Goal: Task Accomplishment & Management: Use online tool/utility

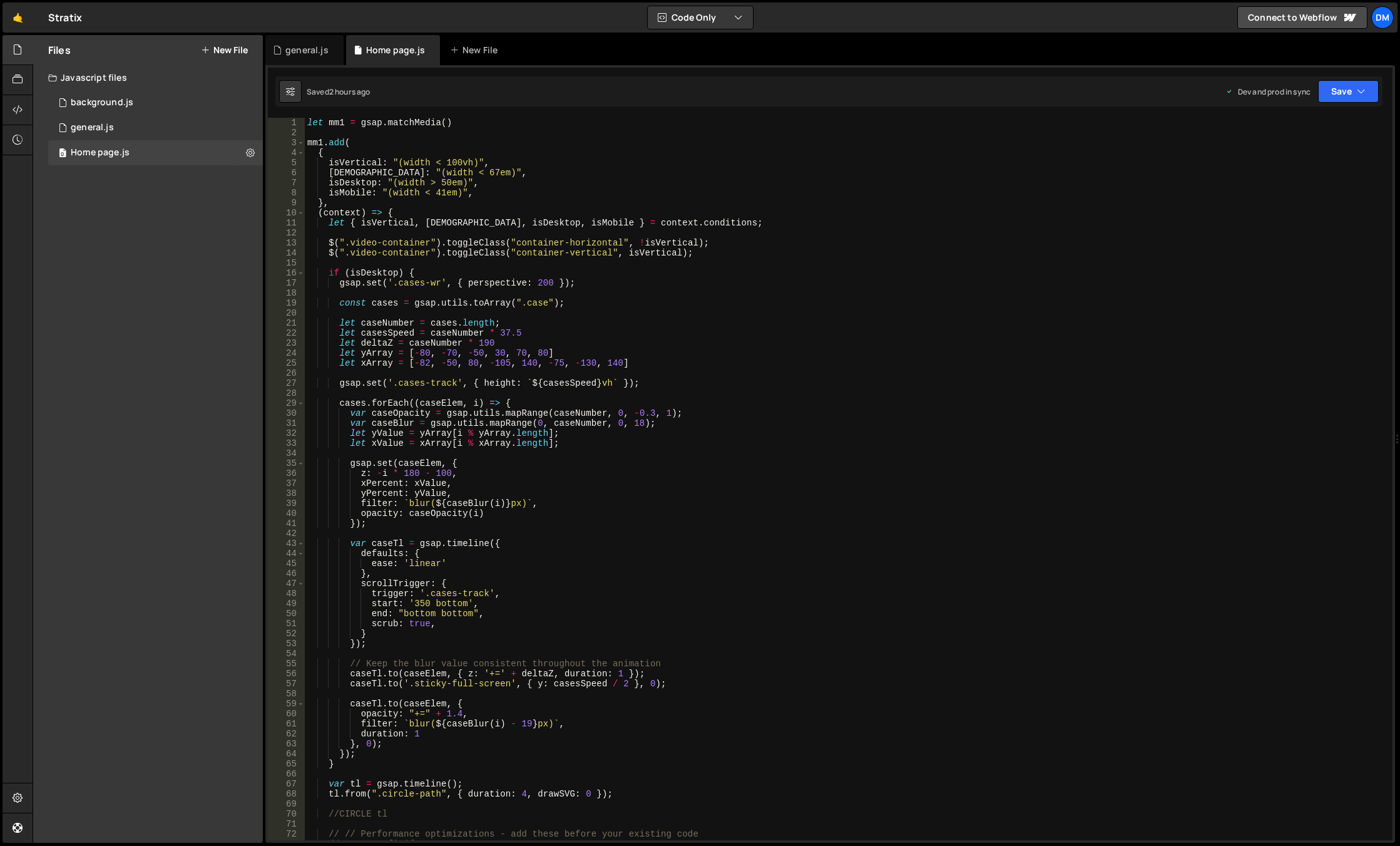
scroll to position [0, 18]
click at [469, 114] on div "[DOMAIN_NAME]('.canvas-wr', { y: "150%", x: '38%' }) 1 2 3 4 5 6 7 8 9 10 11 12…" at bounding box center [830, 453] width 1130 height 777
click at [308, 124] on div "let mm1 = gsap . matchMedia ( ) mm1 . add ( { isVertical : "(width < 100vh)" , …" at bounding box center [846, 489] width 1083 height 743
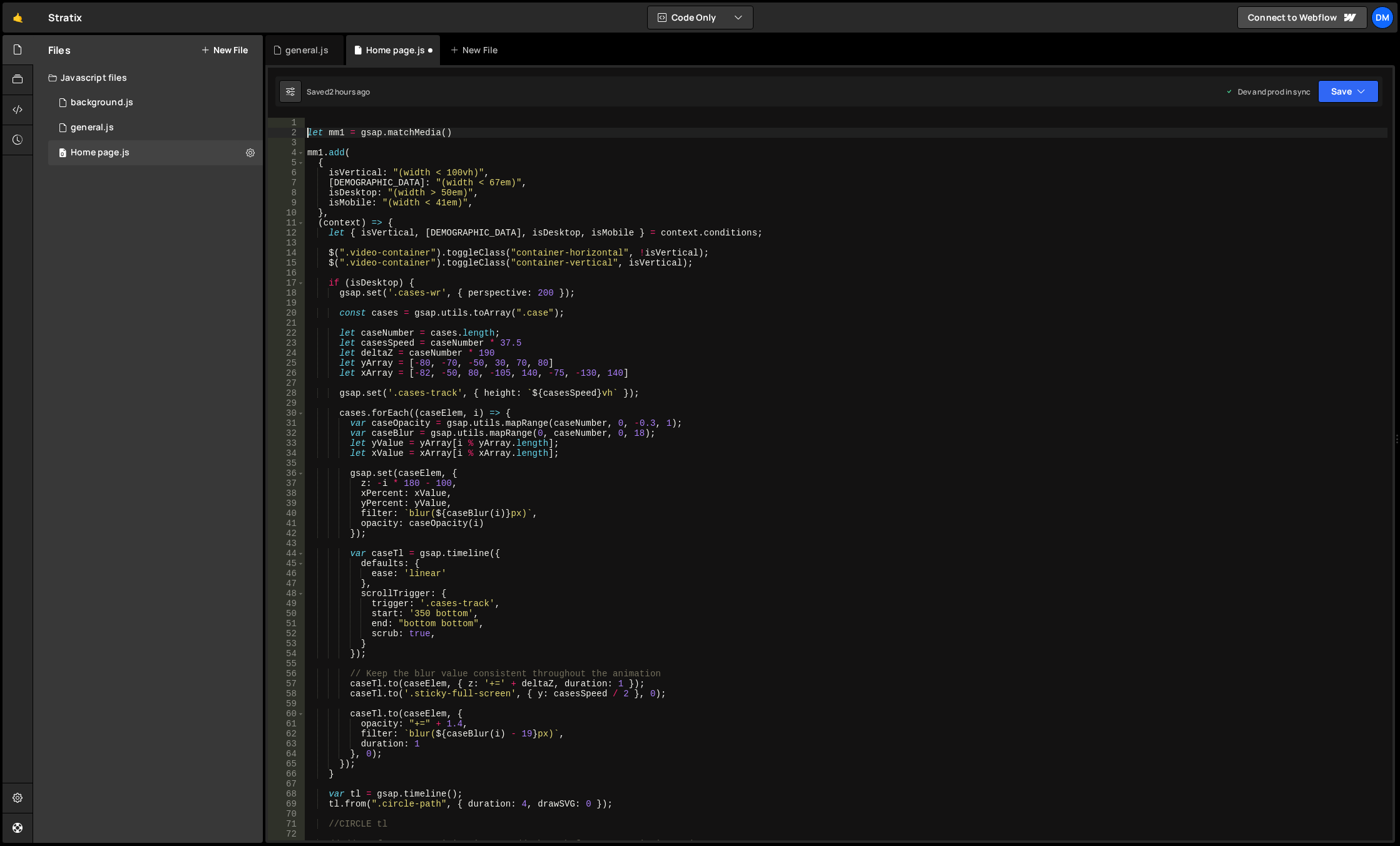
type textarea "let mm1 = gsap.matchMedia()"
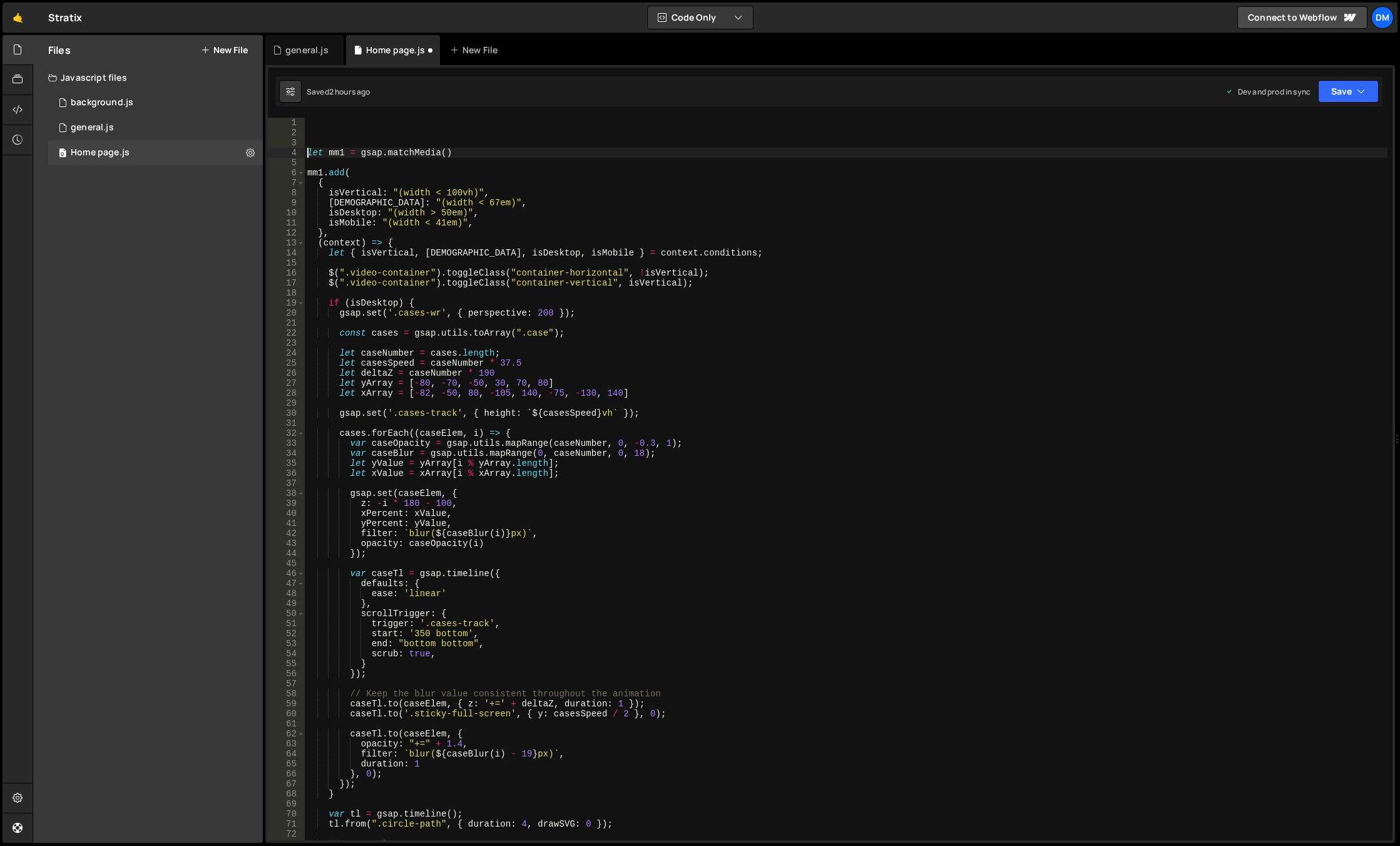
scroll to position [0, 0]
paste textarea "});"
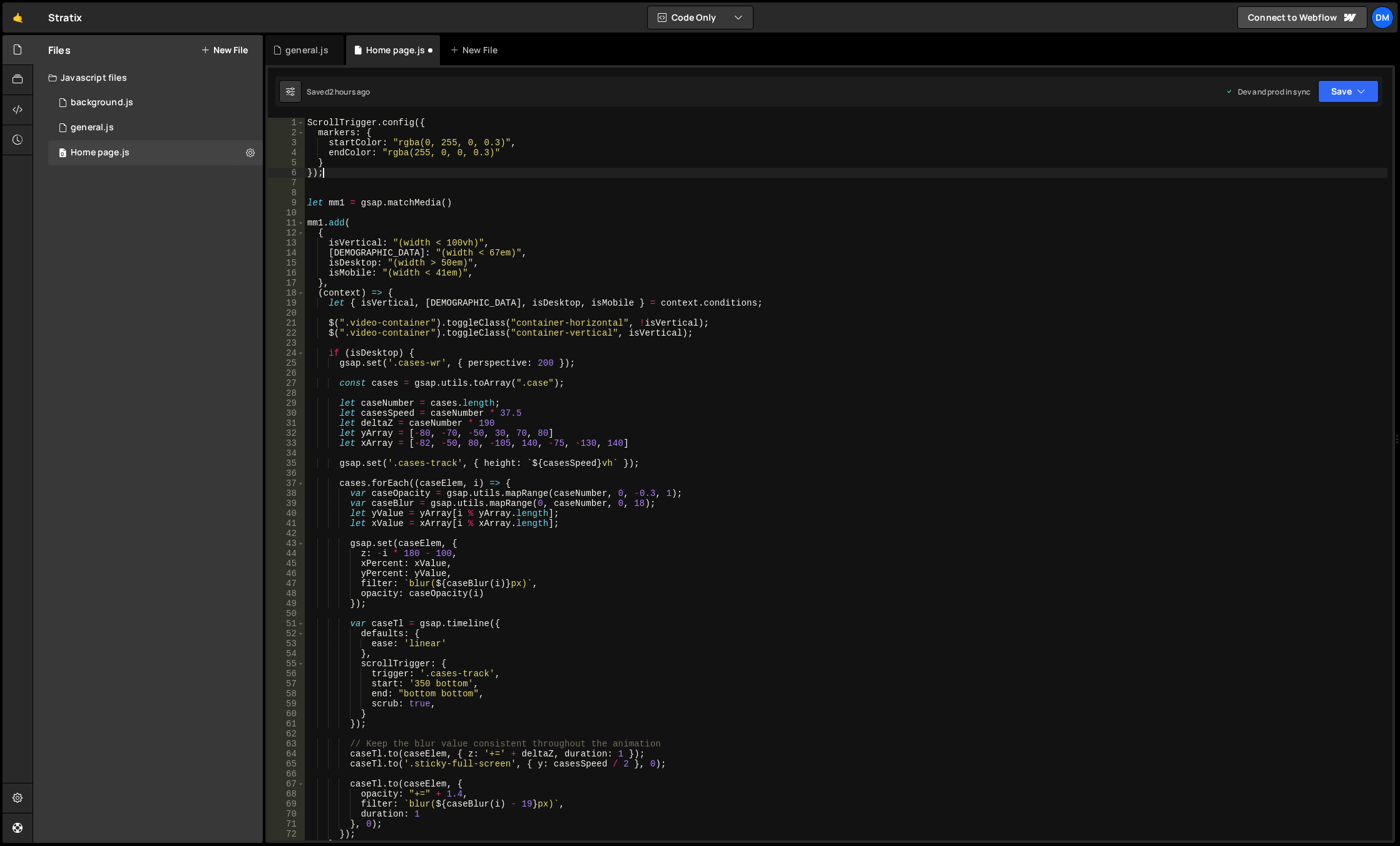
type textarea "});"
click at [1332, 91] on button "Save" at bounding box center [1348, 91] width 61 height 22
click at [1297, 130] on div "Saved 2 hours ago" at bounding box center [1306, 136] width 130 height 15
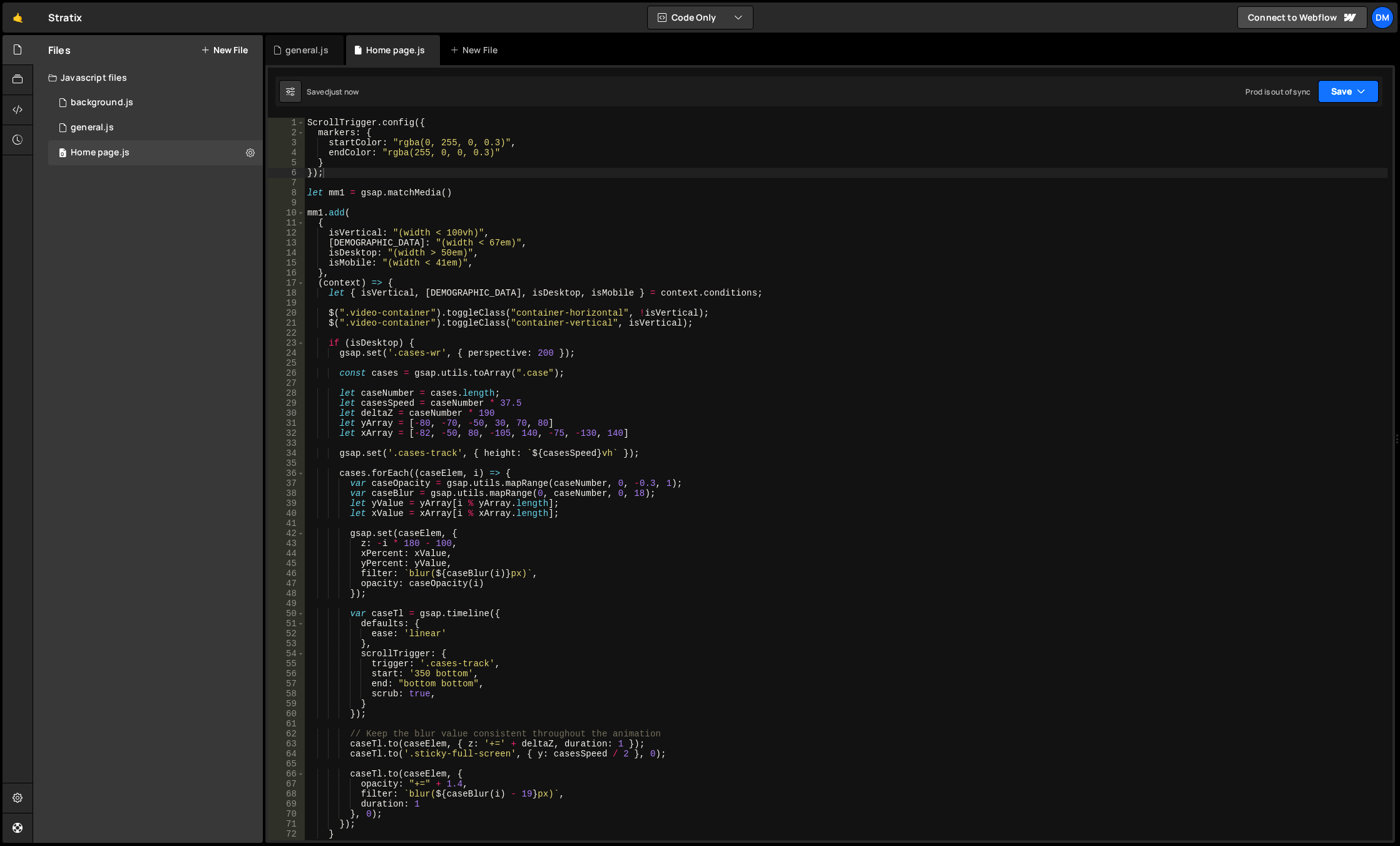
click at [1346, 90] on button "Save" at bounding box center [1348, 91] width 61 height 22
click at [1290, 172] on div "2 hours ago" at bounding box center [1283, 176] width 42 height 10
click at [488, 386] on div "ScrollTrigger . config ({ markers : { startColor : "rgba(0, 255, 0, 0.3)" , end…" at bounding box center [846, 489] width 1083 height 743
click at [502, 153] on div "ScrollTrigger . config ({ markers : { startColor : "rgba(0, 255, 0, 0.3)" , end…" at bounding box center [846, 489] width 1083 height 743
click at [435, 162] on div "ScrollTrigger . config ({ markers : { startColor : "rgba(0, 255, 0, 0.3)" , end…" at bounding box center [846, 489] width 1083 height 743
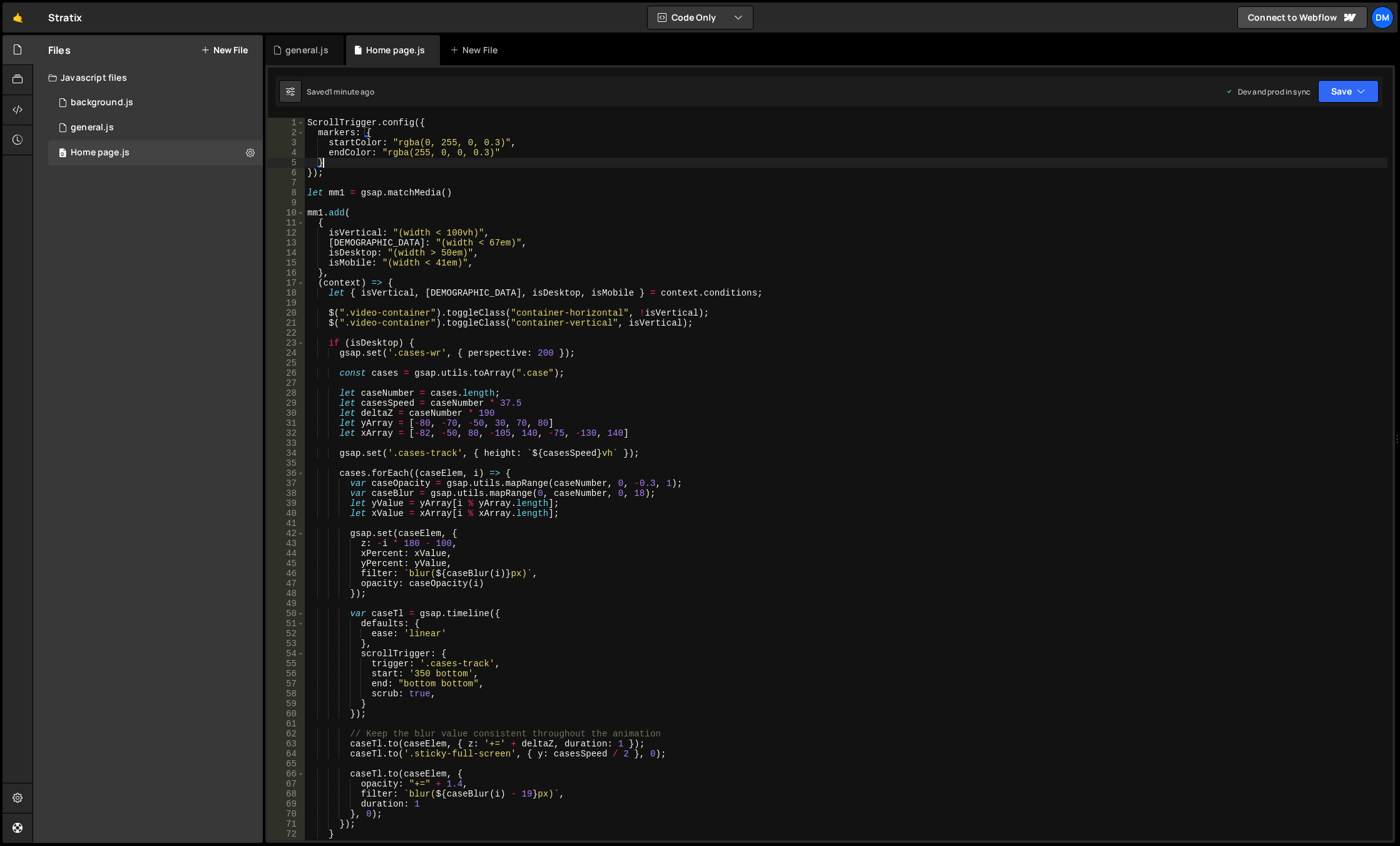
type textarea "},"
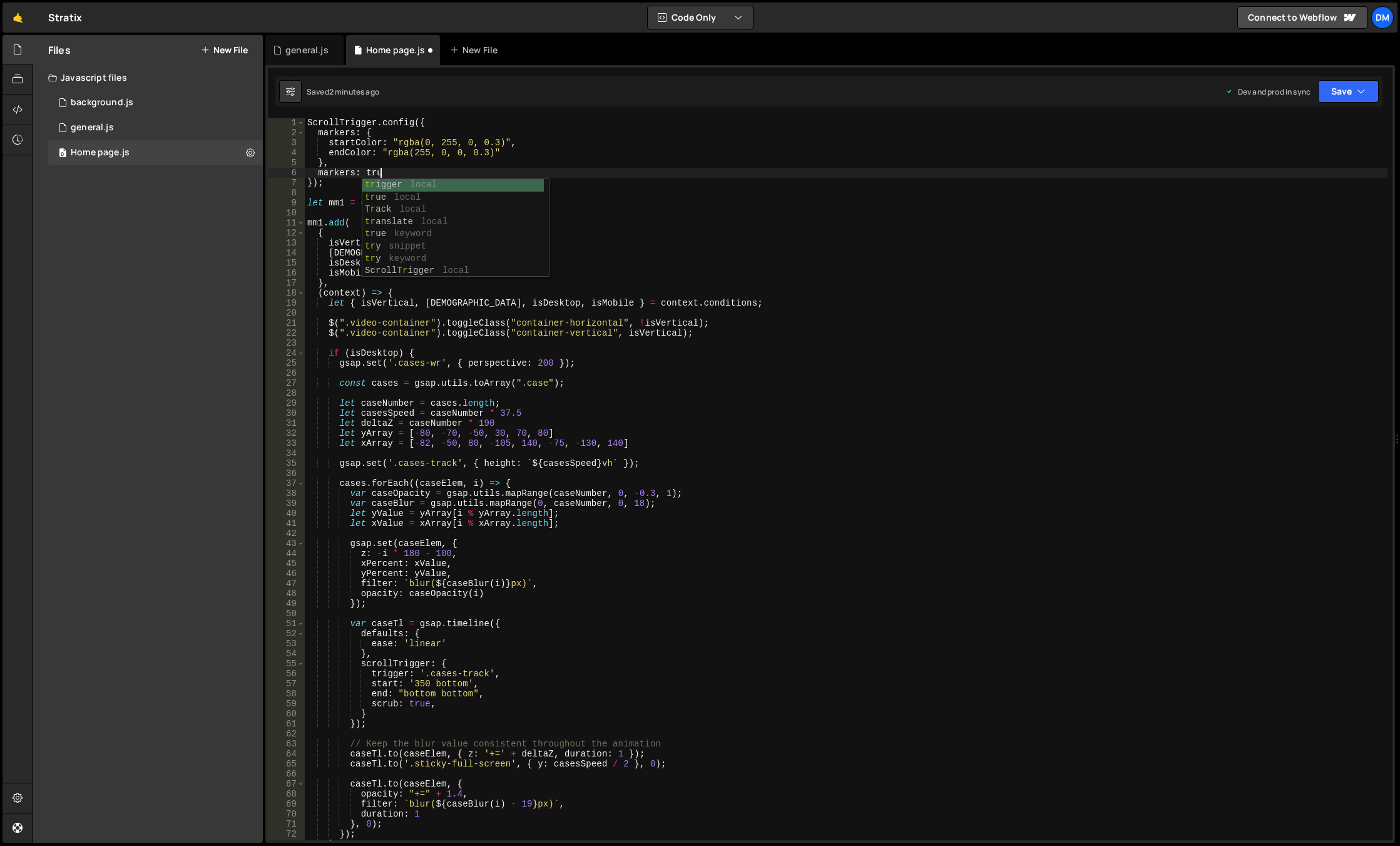
scroll to position [0, 5]
type textarea "markers: true"
click at [1331, 89] on button "Save" at bounding box center [1348, 91] width 61 height 22
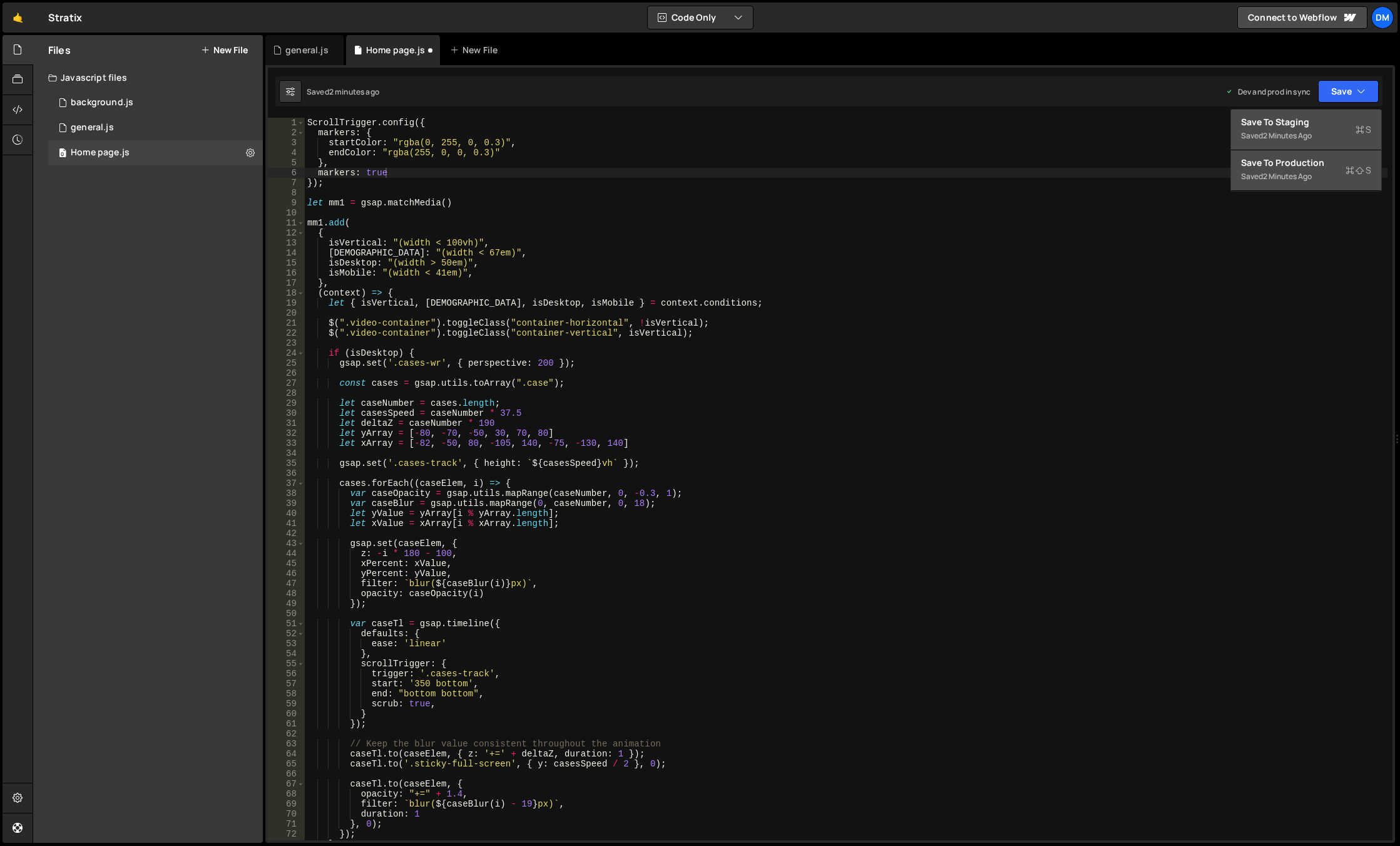
click at [1315, 128] on div "Saved 2 minutes ago" at bounding box center [1306, 136] width 130 height 15
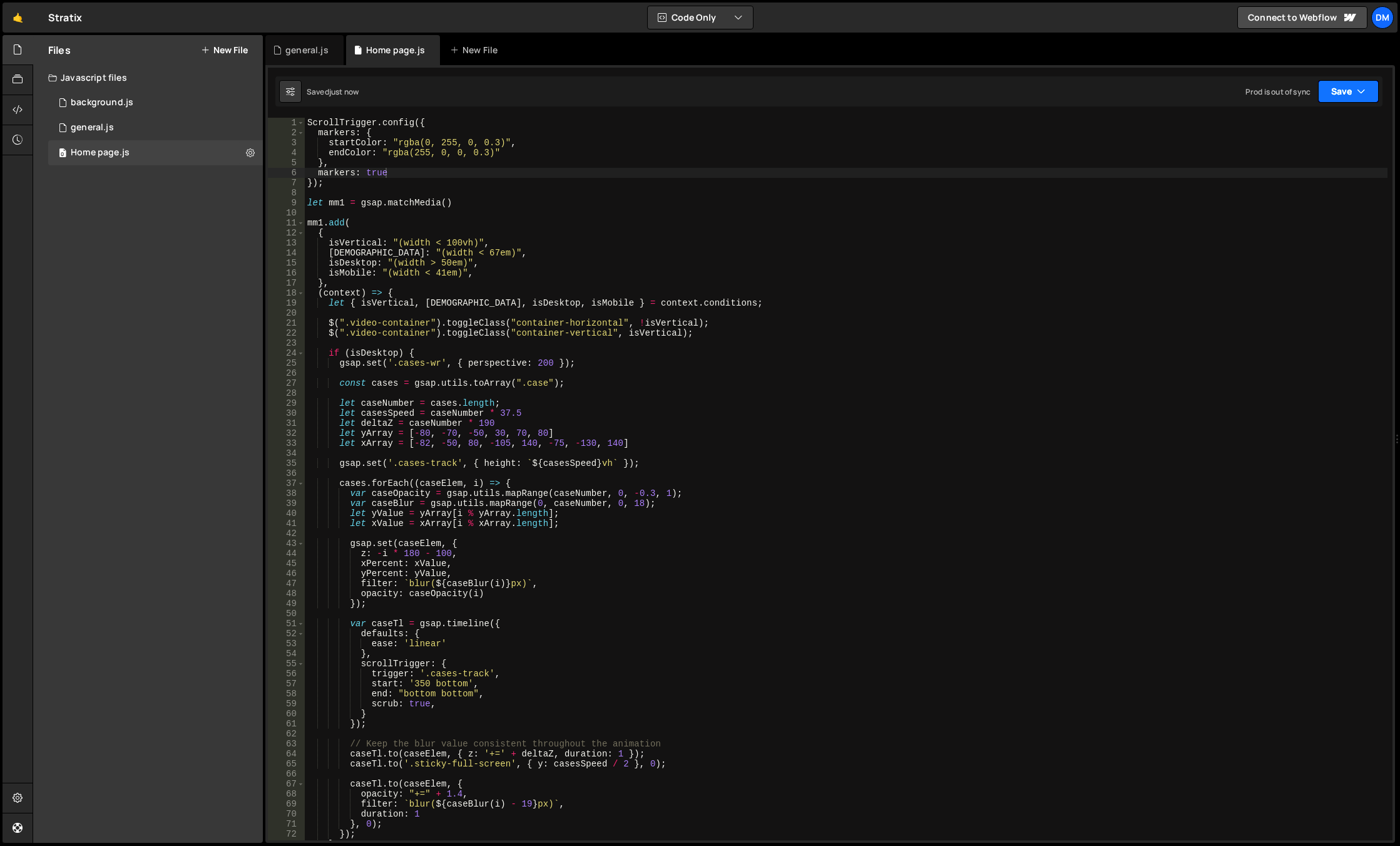
click at [1344, 86] on button "Save" at bounding box center [1348, 91] width 61 height 22
click at [1292, 174] on div "2 minutes ago" at bounding box center [1287, 176] width 49 height 10
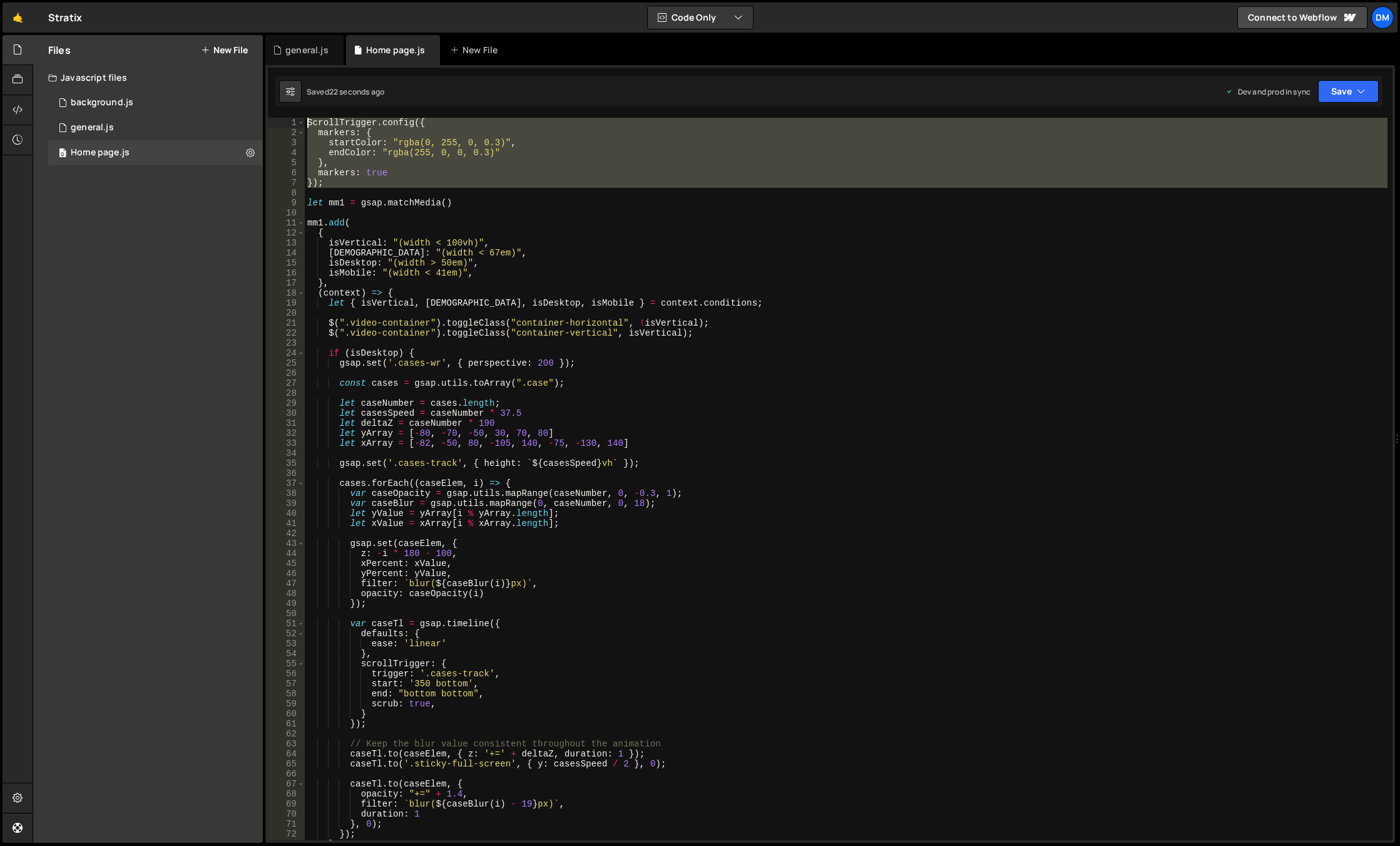
drag, startPoint x: 353, startPoint y: 190, endPoint x: 274, endPoint y: 110, distance: 112.4
click at [274, 110] on div "1 2 3 4 5 6 7 8 9 10 11 12 13 14 15 16 17 18 19 20 21 22 23 24 25 26 27 28 29 3…" at bounding box center [830, 453] width 1130 height 777
paste textarea "});"
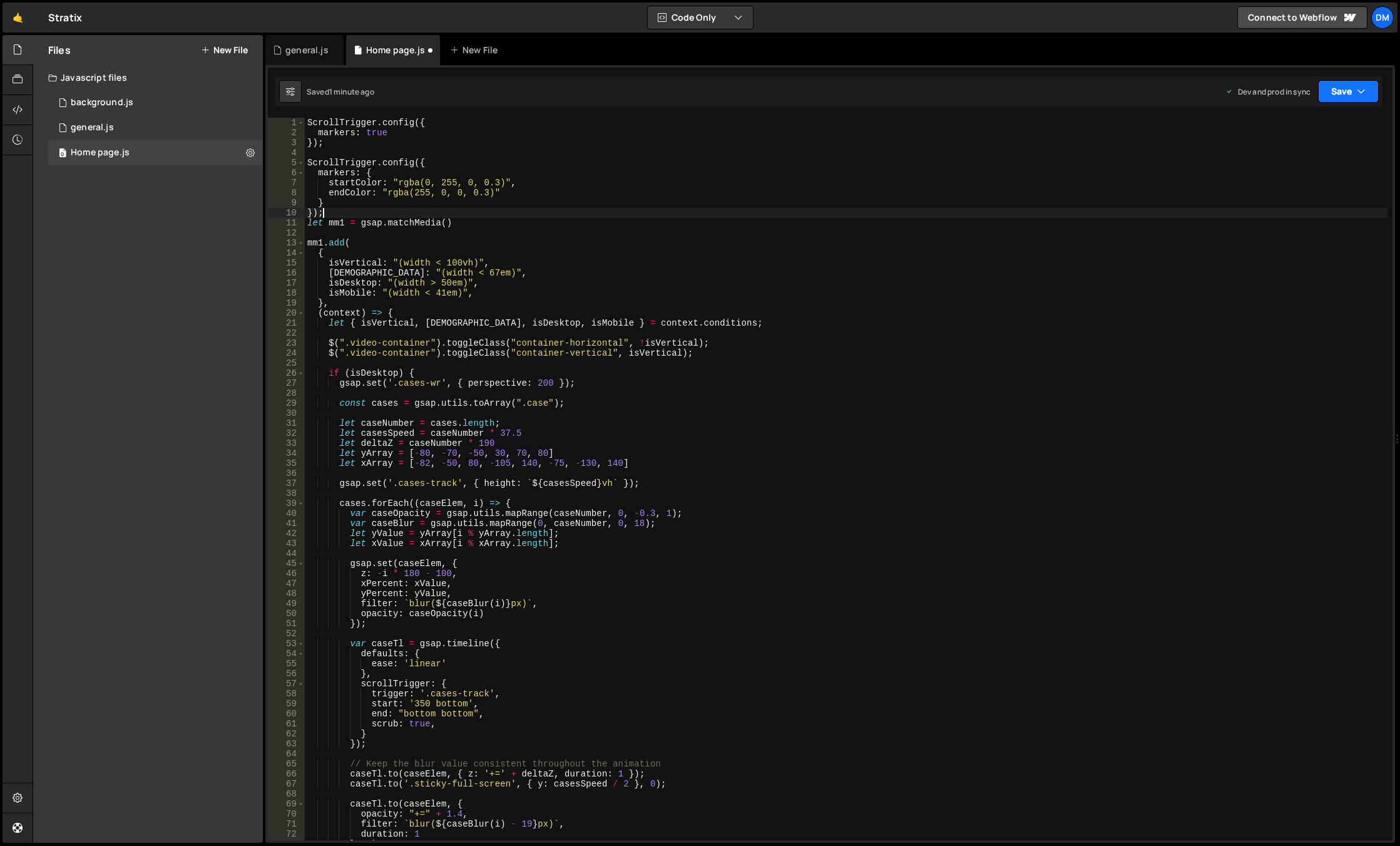
click at [1359, 89] on icon "button" at bounding box center [1361, 91] width 9 height 12
click at [1315, 128] on div "Saved 1 minute ago" at bounding box center [1306, 136] width 130 height 15
click at [1348, 92] on button "Save" at bounding box center [1348, 91] width 61 height 22
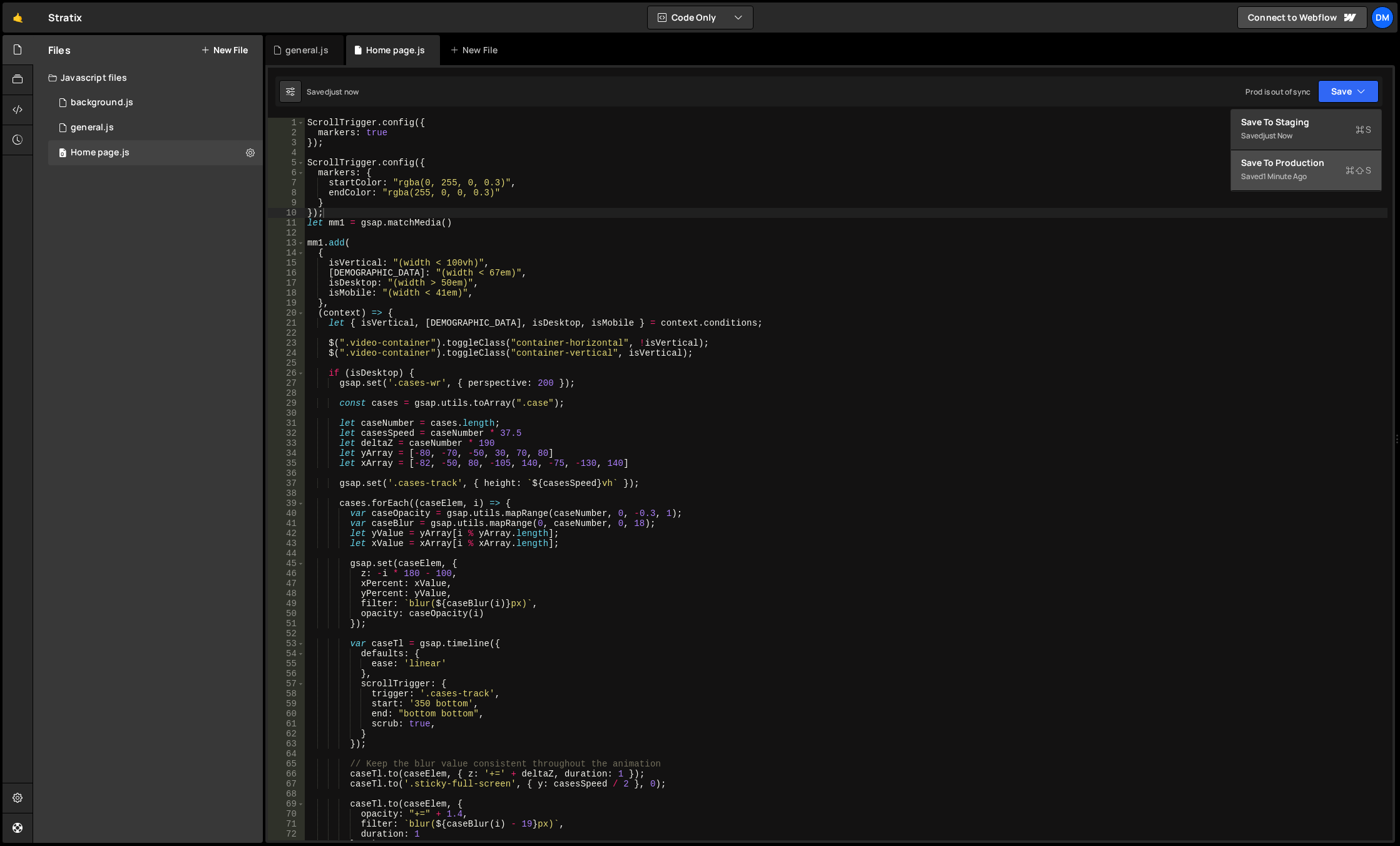
click at [1288, 176] on div "1 minute ago" at bounding box center [1284, 176] width 44 height 10
click at [491, 254] on div "ScrollTrigger . config ({ markers : true }) ; ScrollTrigger . config ({ markers…" at bounding box center [846, 489] width 1083 height 743
click at [372, 211] on div "ScrollTrigger . config ({ markers : true }) ; ScrollTrigger . config ({ markers…" at bounding box center [846, 489] width 1083 height 743
type textarea "});"
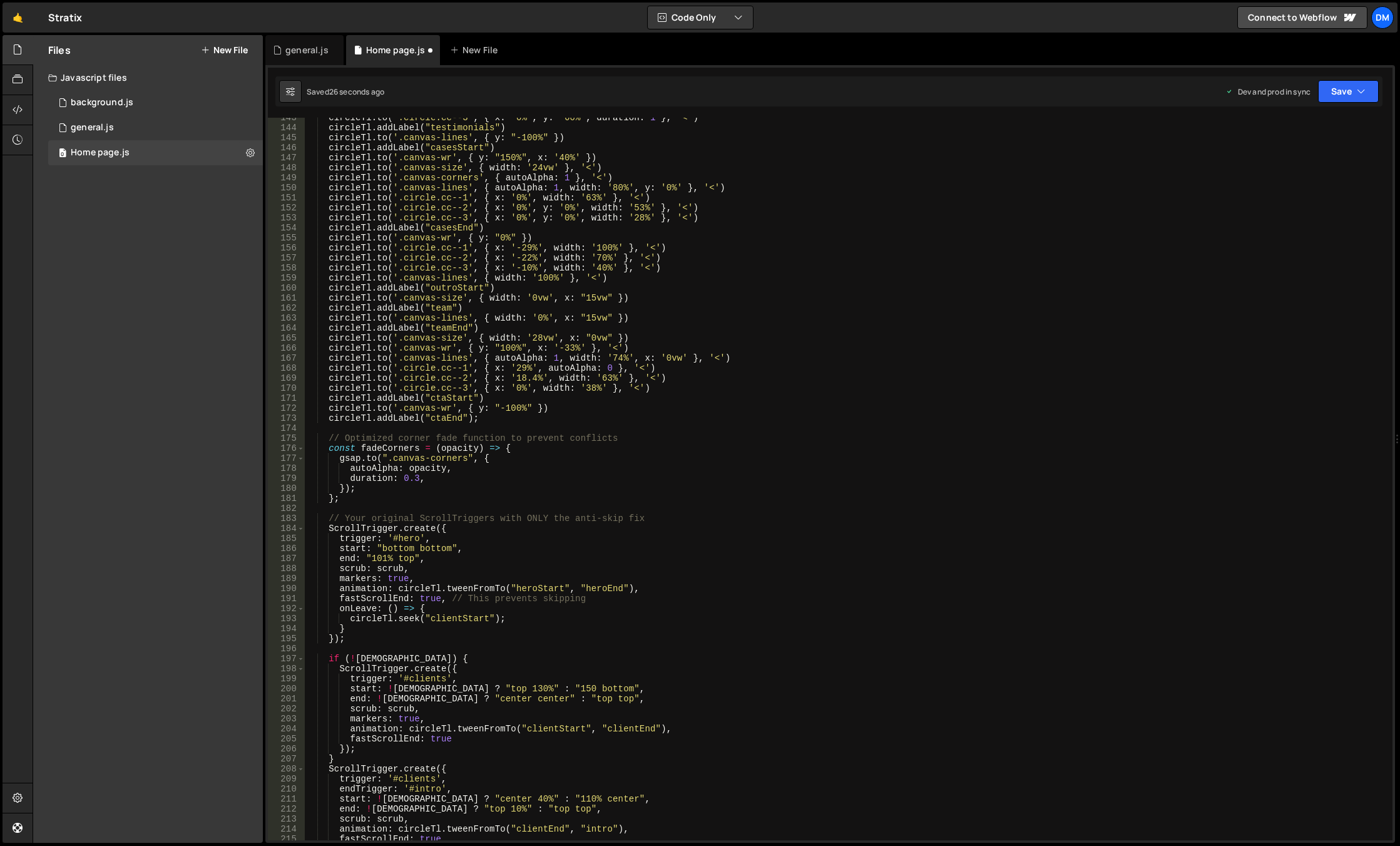
scroll to position [1427, 0]
drag, startPoint x: 422, startPoint y: 581, endPoint x: 340, endPoint y: 579, distance: 82.0
click at [340, 579] on div "circleTl . to ( '.circle.cc--3' , { x : '0%' , y : '60%' , duration : 1 } , '<'…" at bounding box center [846, 484] width 1083 height 743
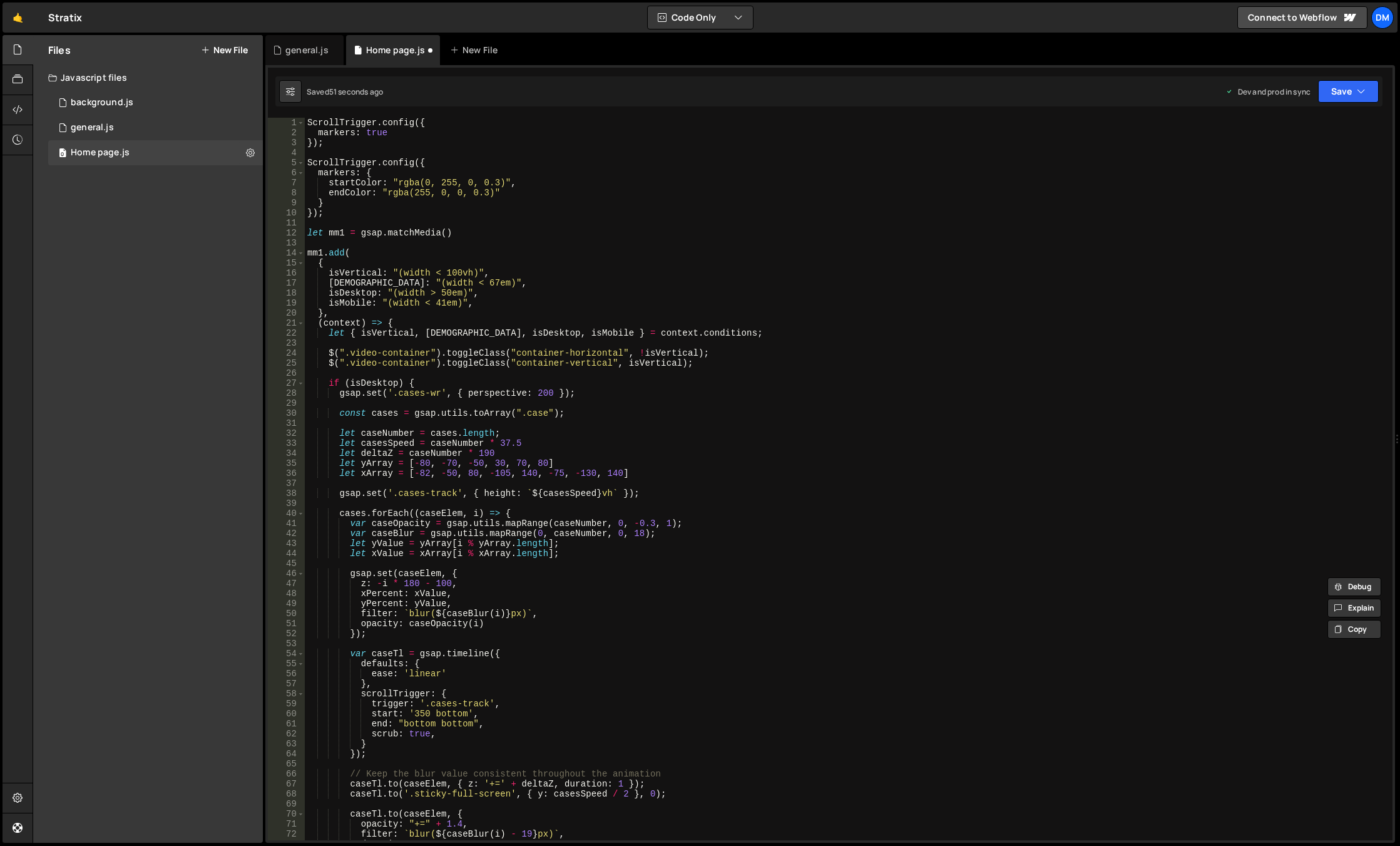
scroll to position [0, 0]
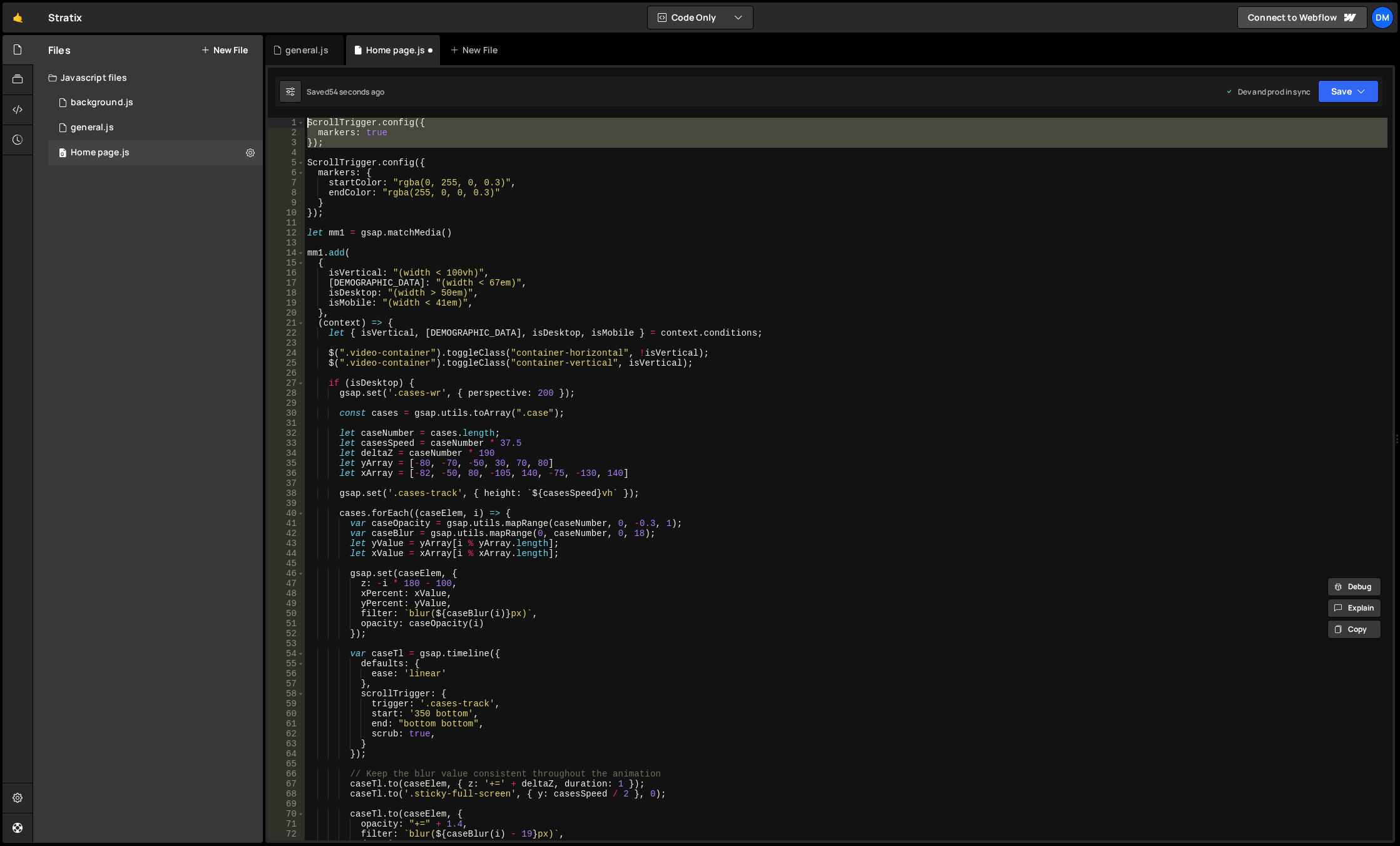
drag, startPoint x: 360, startPoint y: 148, endPoint x: 285, endPoint y: 122, distance: 79.4
click at [285, 122] on div "markers: true, 1 2 3 4 5 6 7 8 9 10 11 12 13 14 15 16 17 18 19 20 21 22 23 24 2…" at bounding box center [830, 479] width 1124 height 722
paste textarea "refresh();"
type textarea "ScrollTrigger.refresh();"
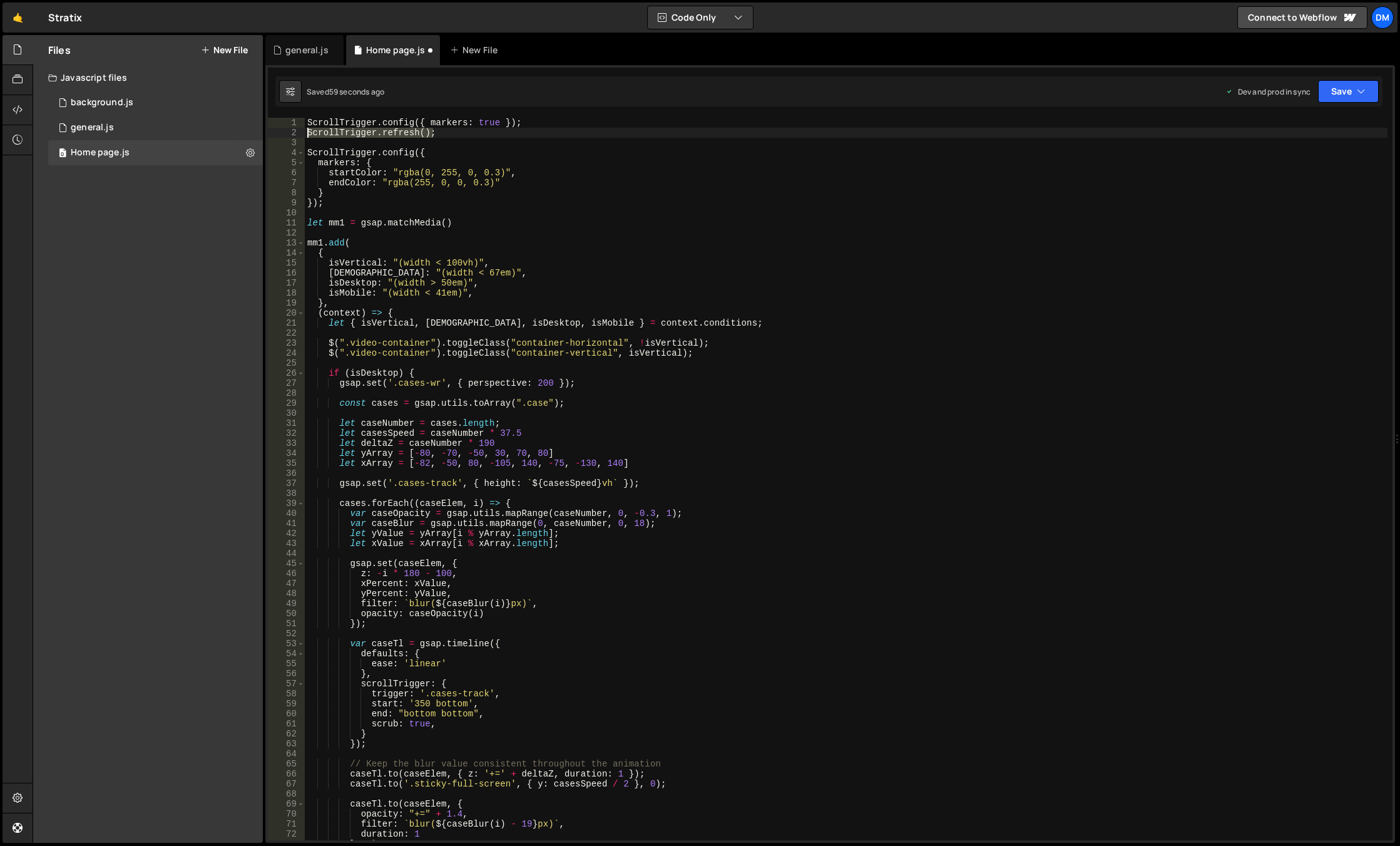
drag, startPoint x: 449, startPoint y: 131, endPoint x: 281, endPoint y: 132, distance: 168.0
click at [281, 132] on div "1 2 3 4 5 6 7 8 9 10 11 12 13 14 15 16 17 18 19 20 21 22 23 24 25 26 27 28 29 3…" at bounding box center [830, 479] width 1124 height 722
type textarea "ScrollTrigger.refresh();"
click at [337, 205] on div "ScrollTrigger . config ({ markers : true }) ; ScrollTrigger . config ({ markers…" at bounding box center [846, 489] width 1083 height 743
type textarea "});"
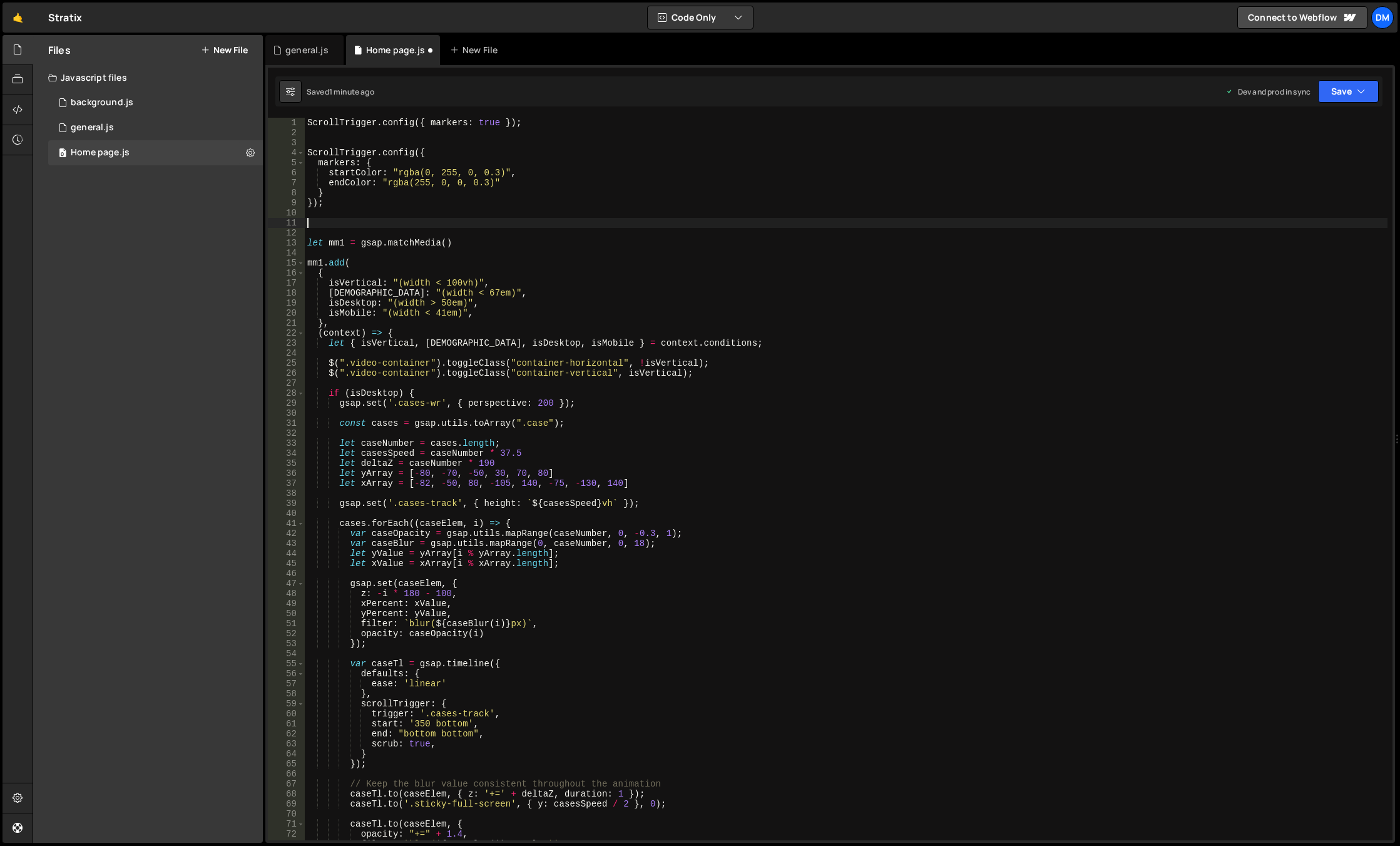
paste textarea "ScrollTrigger.refresh();"
click at [1342, 90] on button "Save" at bounding box center [1348, 91] width 61 height 22
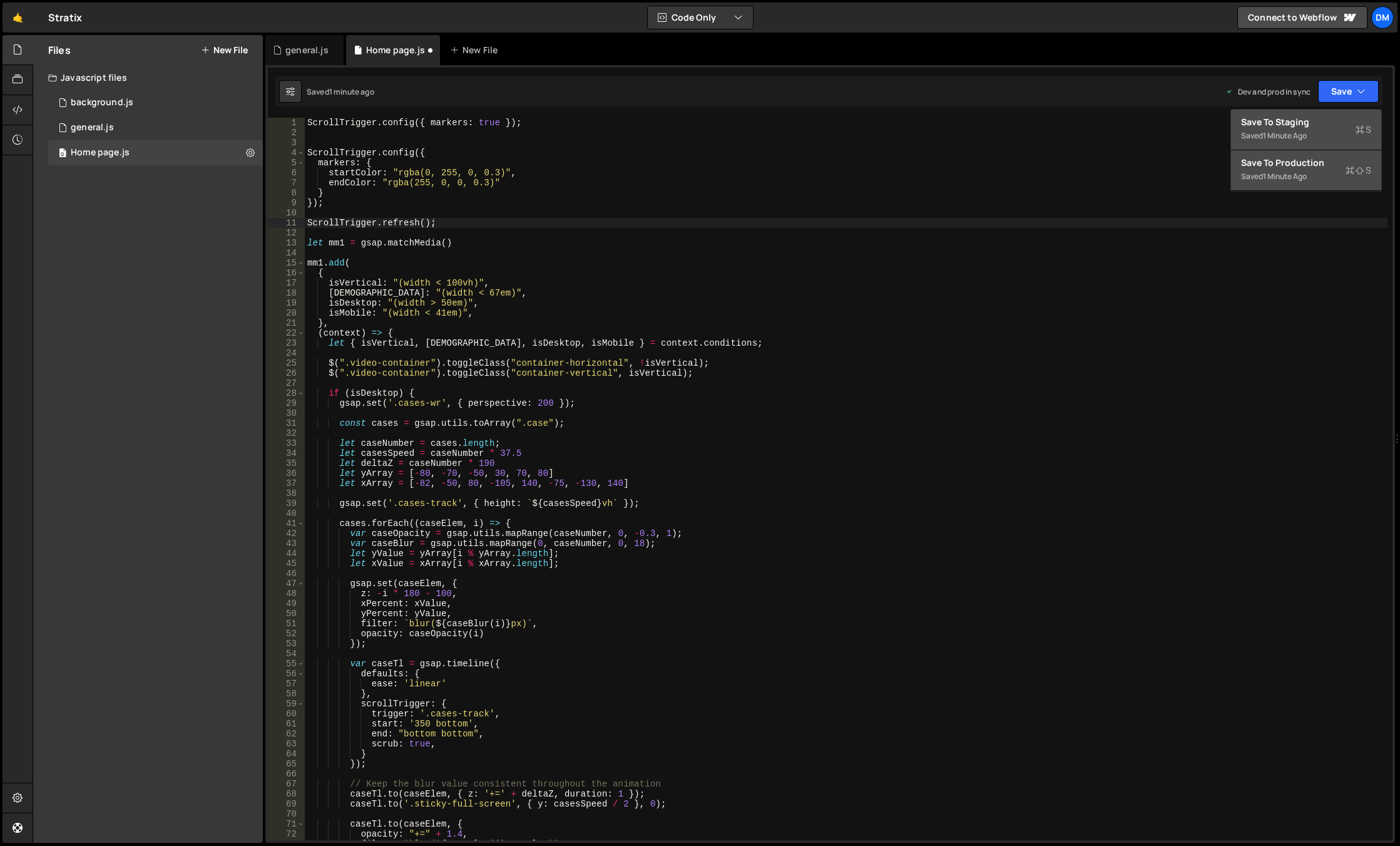
click at [1312, 117] on div "Save to Staging S" at bounding box center [1306, 122] width 130 height 12
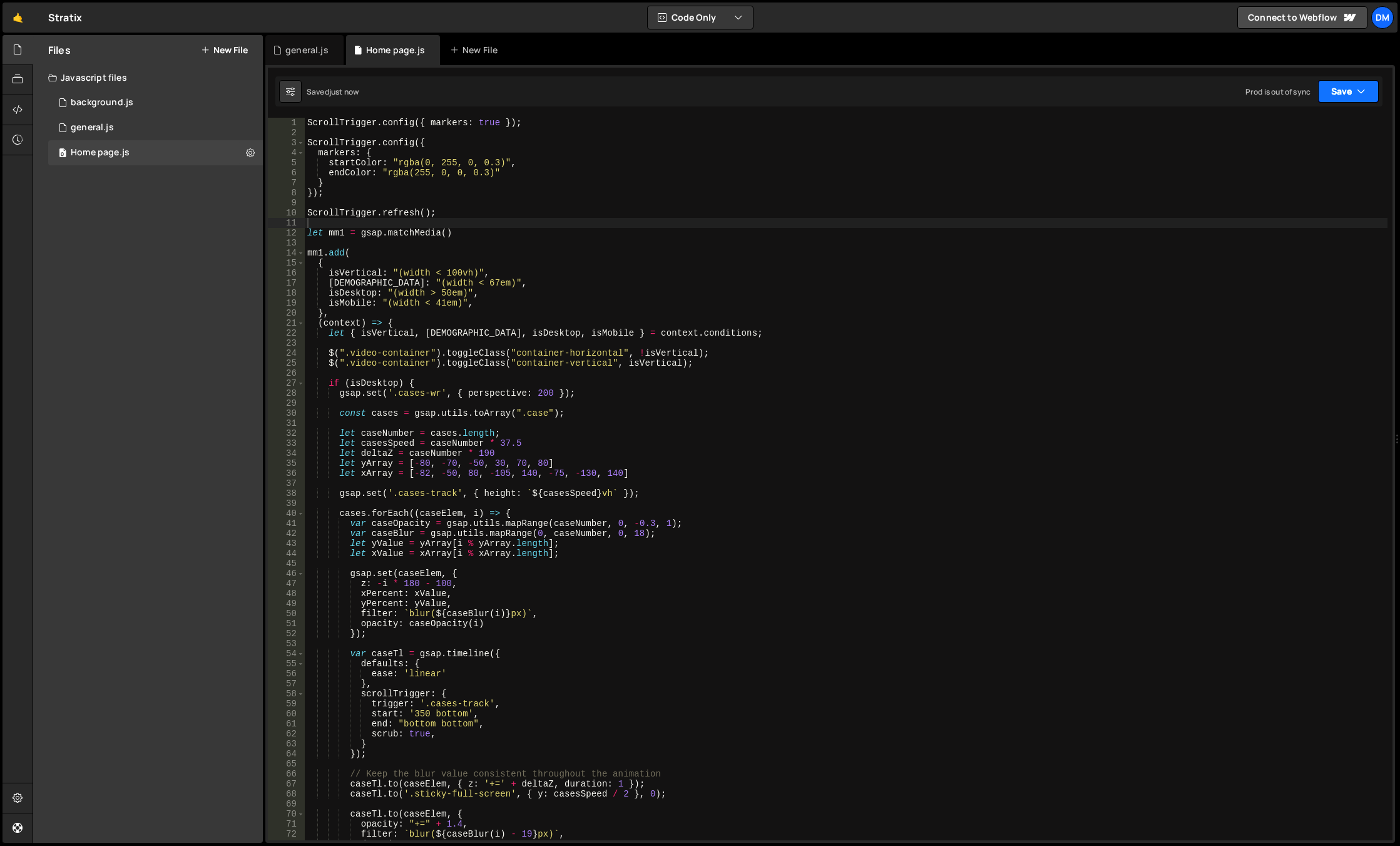
click at [1340, 83] on button "Save" at bounding box center [1348, 91] width 61 height 22
click at [1289, 166] on div "Save to Production S" at bounding box center [1306, 162] width 130 height 12
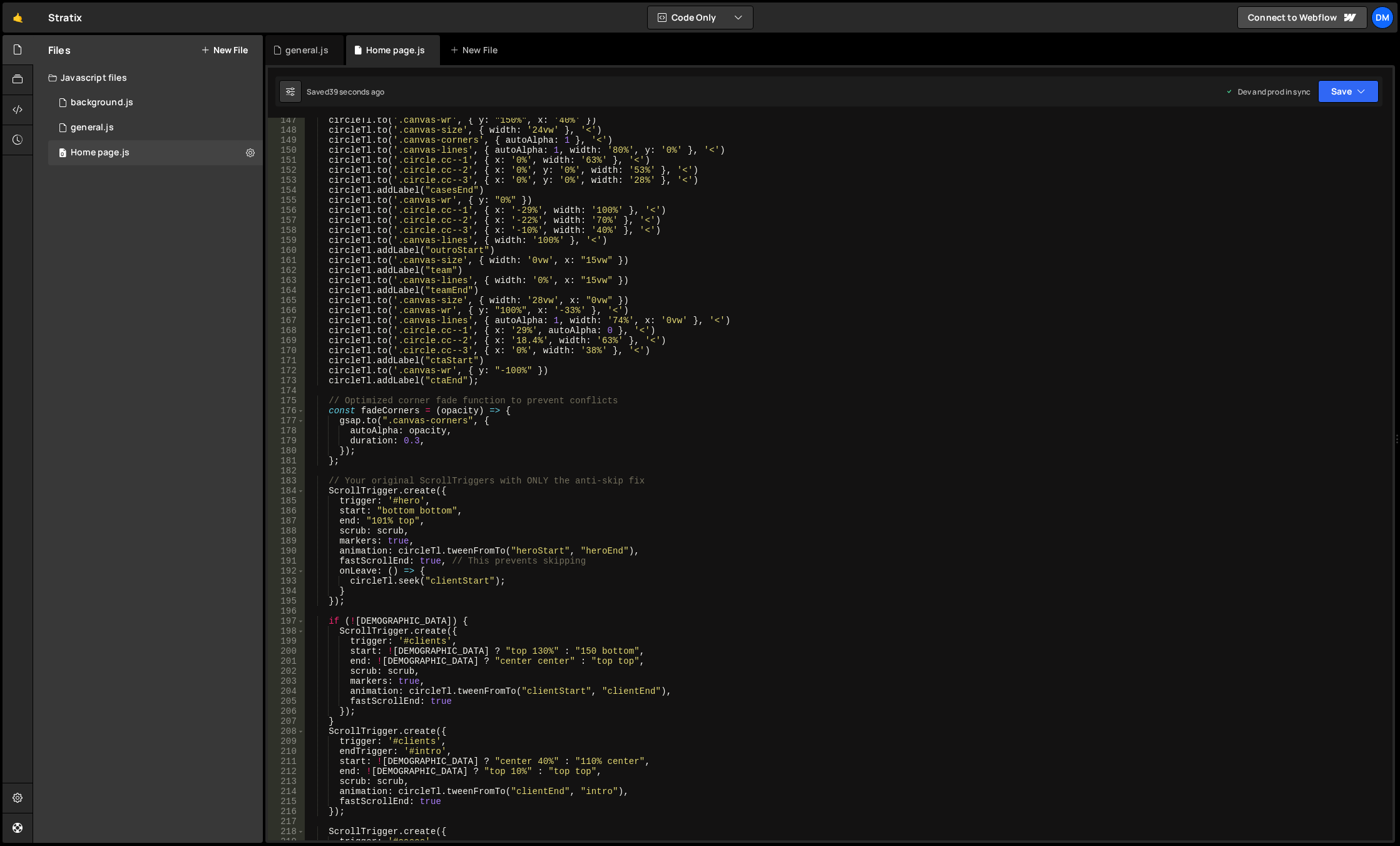
scroll to position [1577, 0]
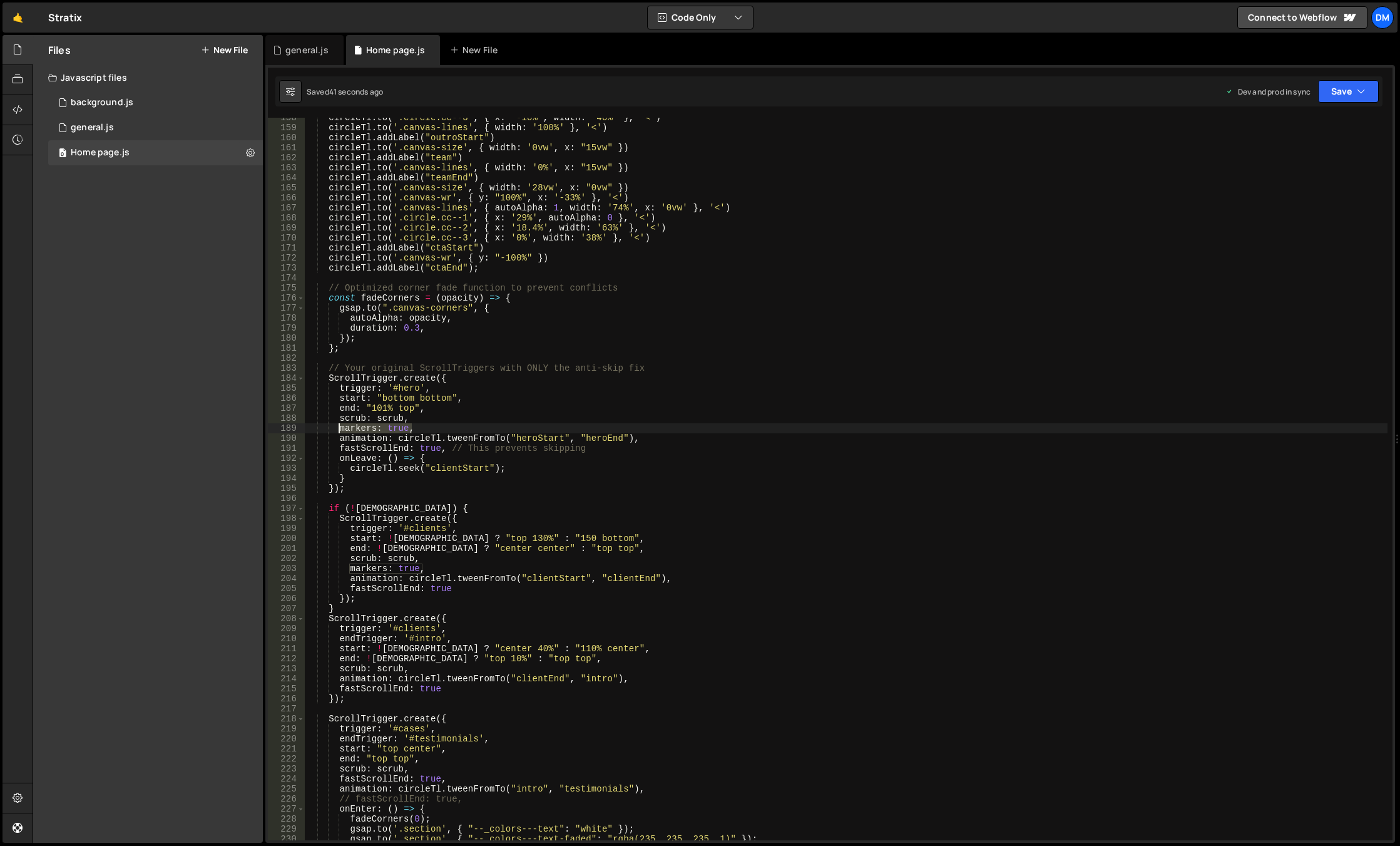
drag, startPoint x: 419, startPoint y: 426, endPoint x: 340, endPoint y: 428, distance: 79.0
click at [340, 428] on div "circleTl . to ( '.circle.cc--3' , { x : '-10%' , width : '40%' } , '<' ) circle…" at bounding box center [846, 484] width 1083 height 743
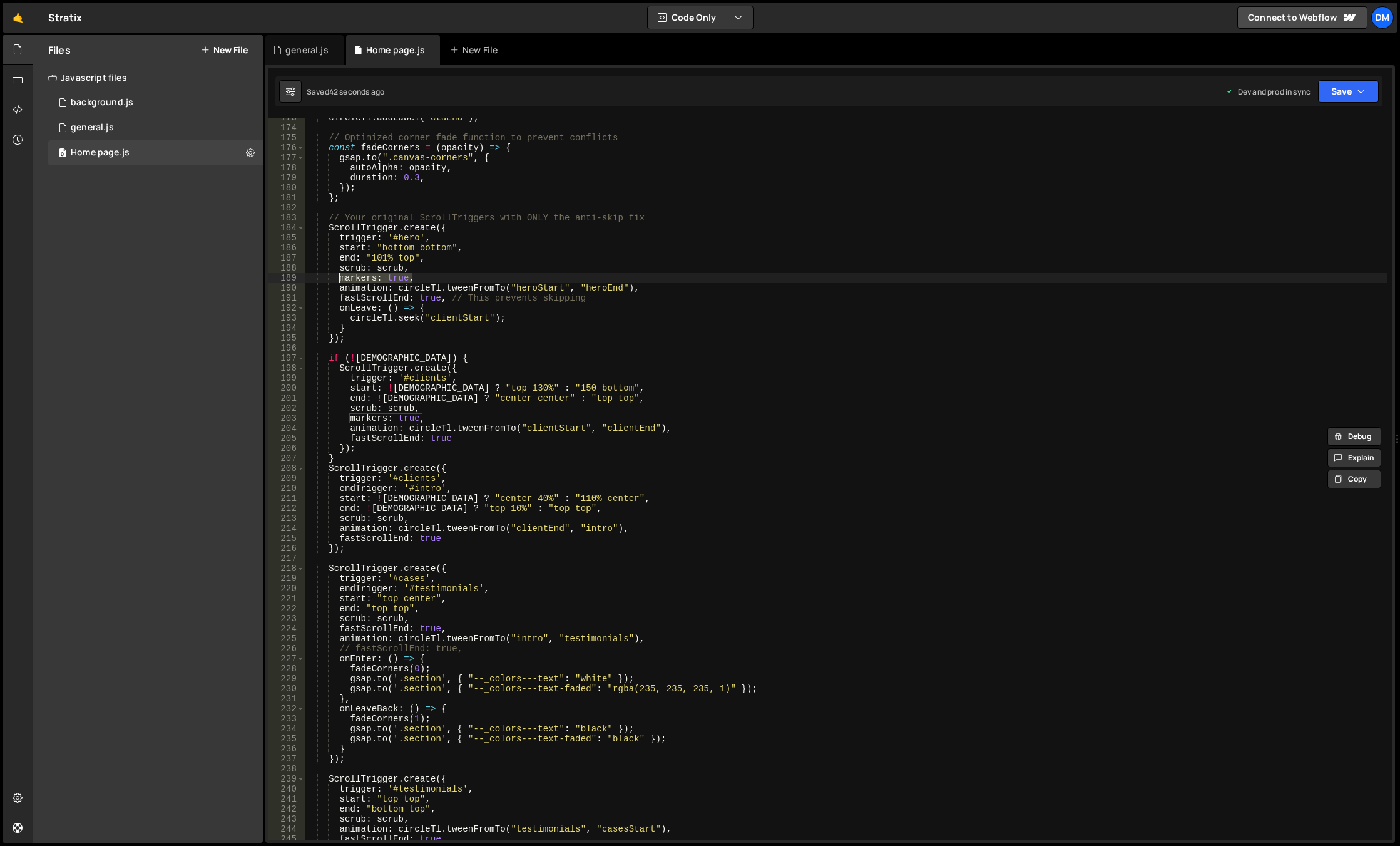
scroll to position [1728, 0]
click at [417, 523] on div "circleTl . addLabel ( "ctaEnd" ) ; // Optimized corner fade function to prevent…" at bounding box center [846, 484] width 1083 height 743
type textarea "scrub: scrub,"
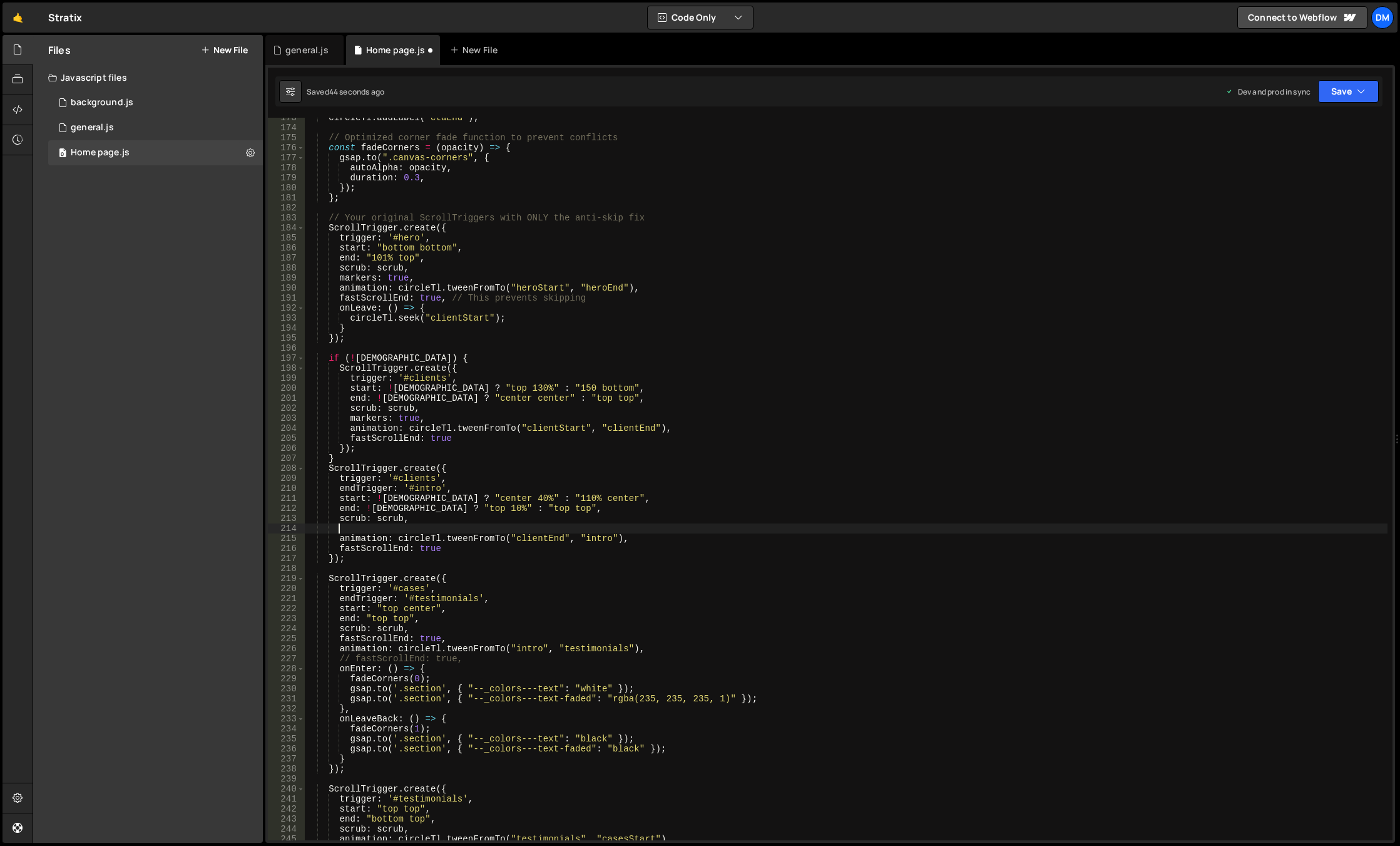
scroll to position [0, 1]
paste textarea "markers: true,"
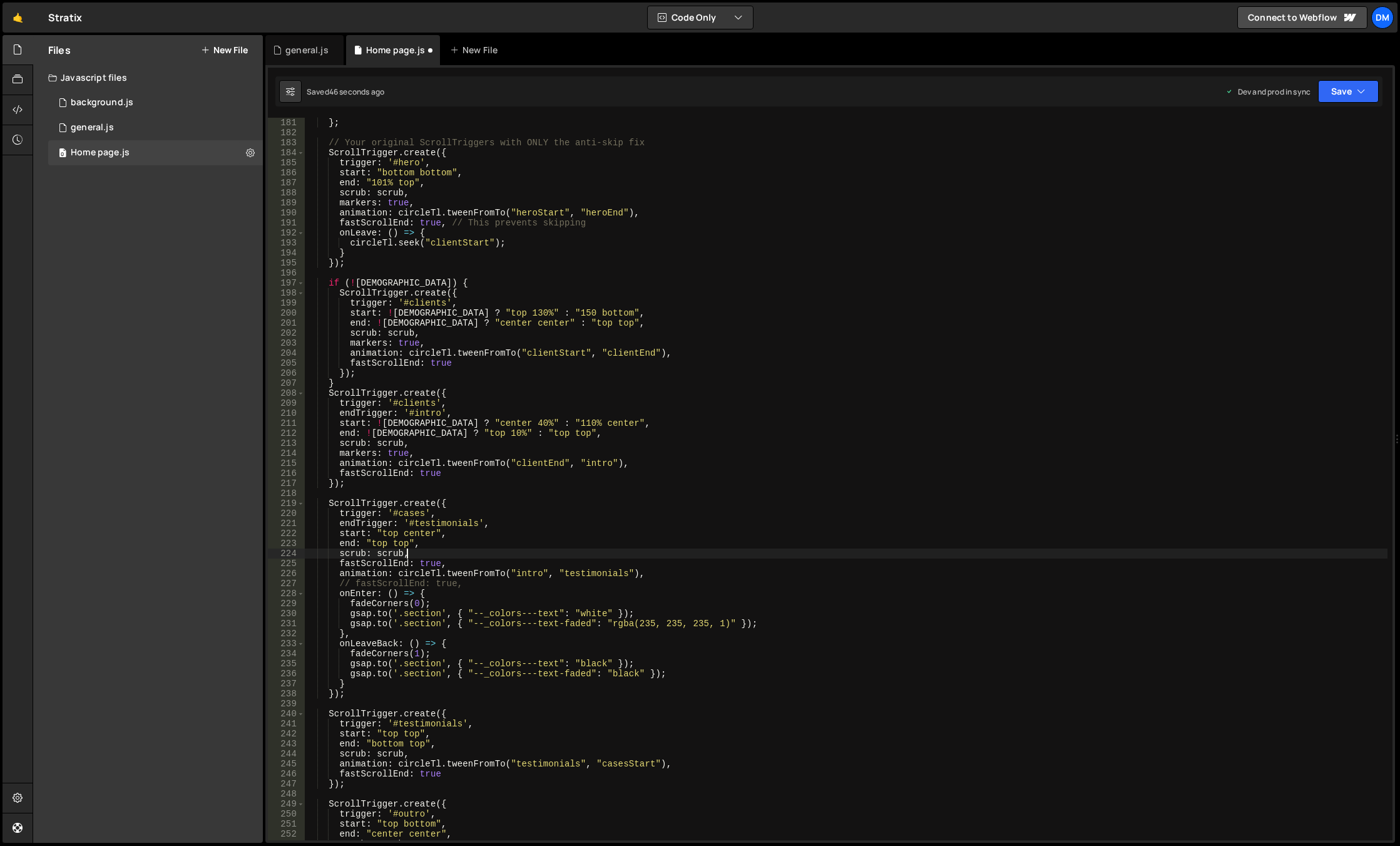
click at [422, 550] on div "} ; // Your original ScrollTriggers with ONLY the anti-skip fix ScrollTrigger .…" at bounding box center [846, 489] width 1083 height 743
type textarea "scrub: scrub,"
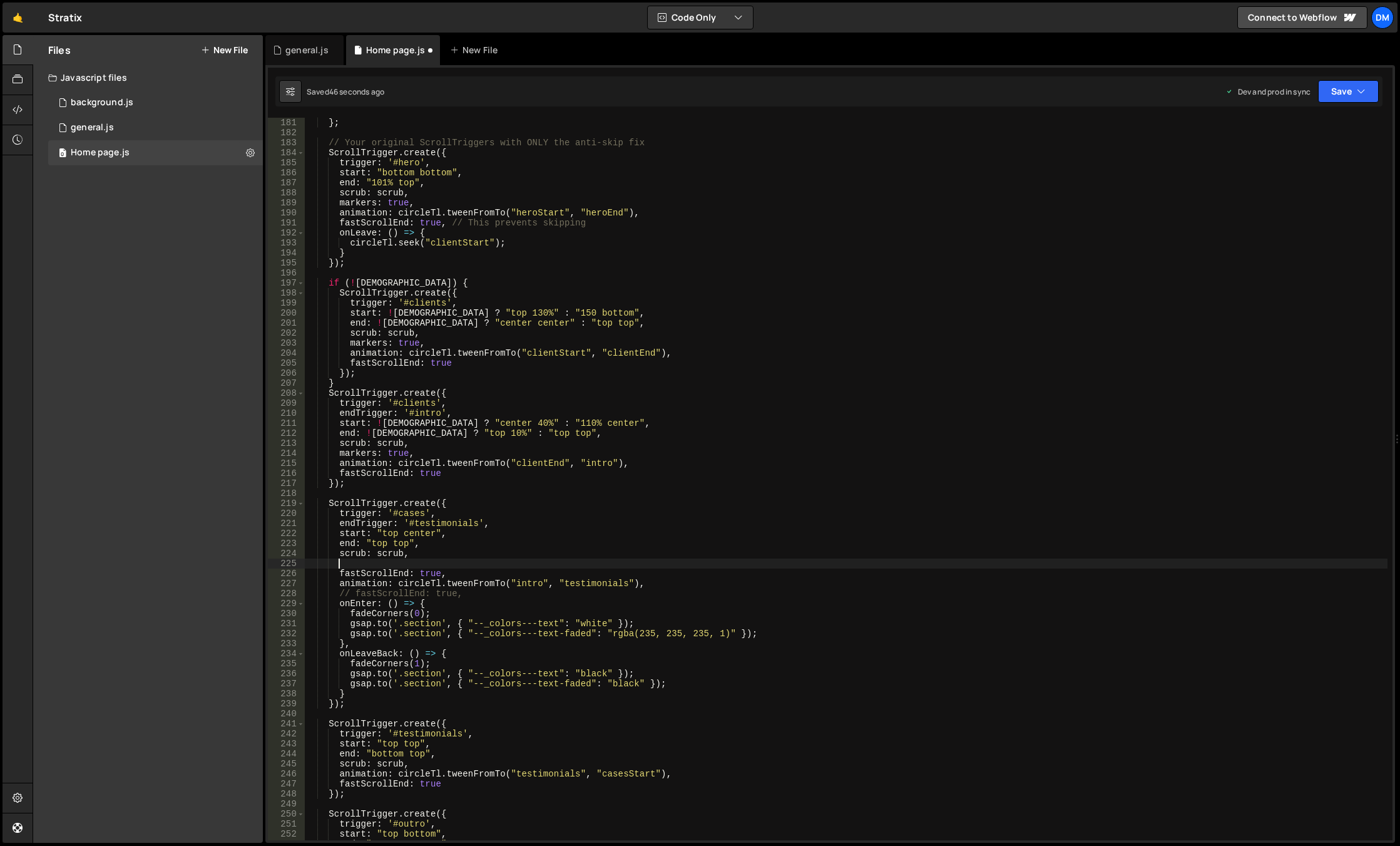
paste textarea "markers: true,"
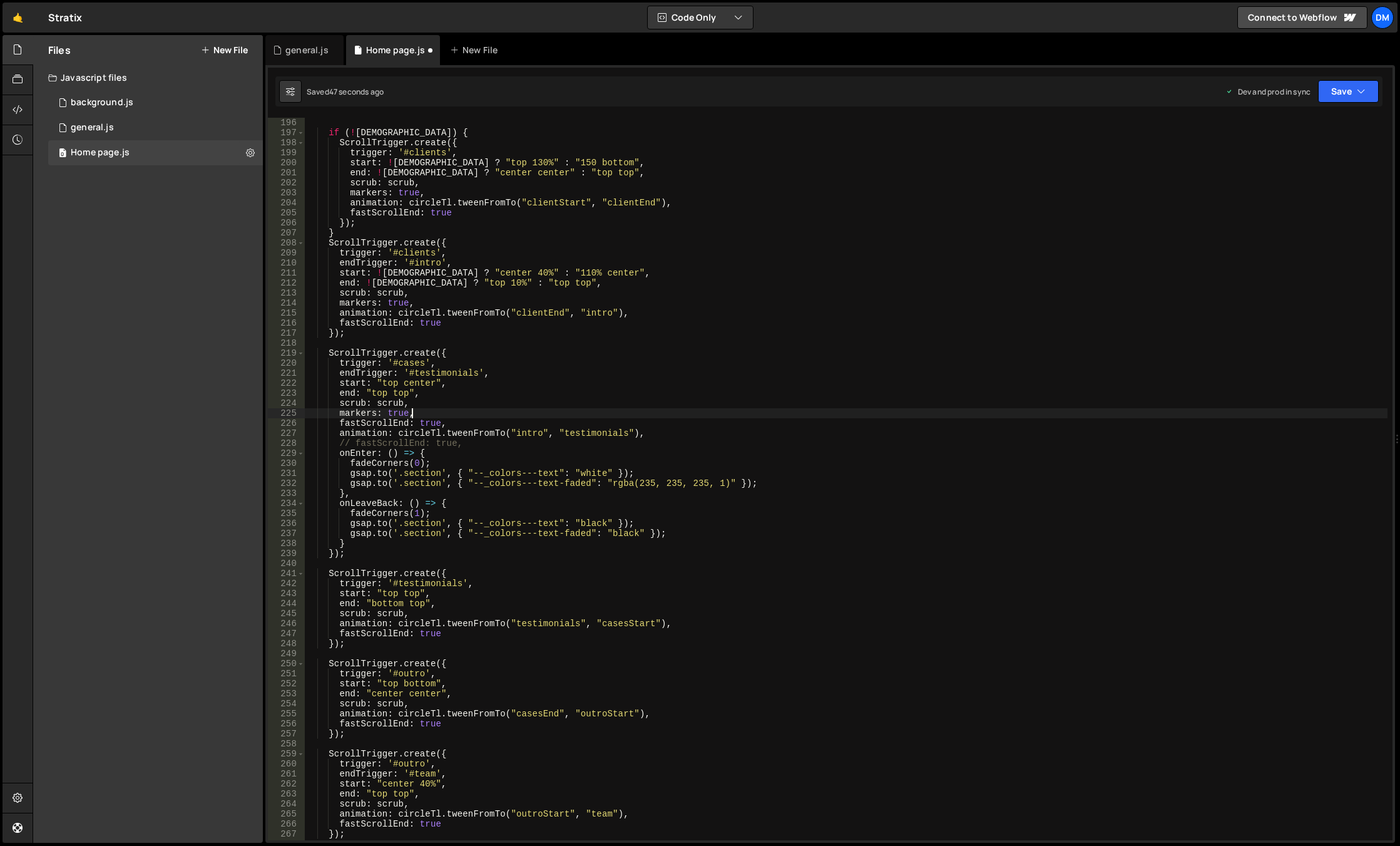
scroll to position [1953, 0]
click at [444, 611] on div "if ( ! isWide ) { ScrollTrigger . create ({ trigger : '#clients' , start : ! is…" at bounding box center [846, 489] width 1083 height 743
type textarea "scrub: scrub,"
paste textarea "markers: true,"
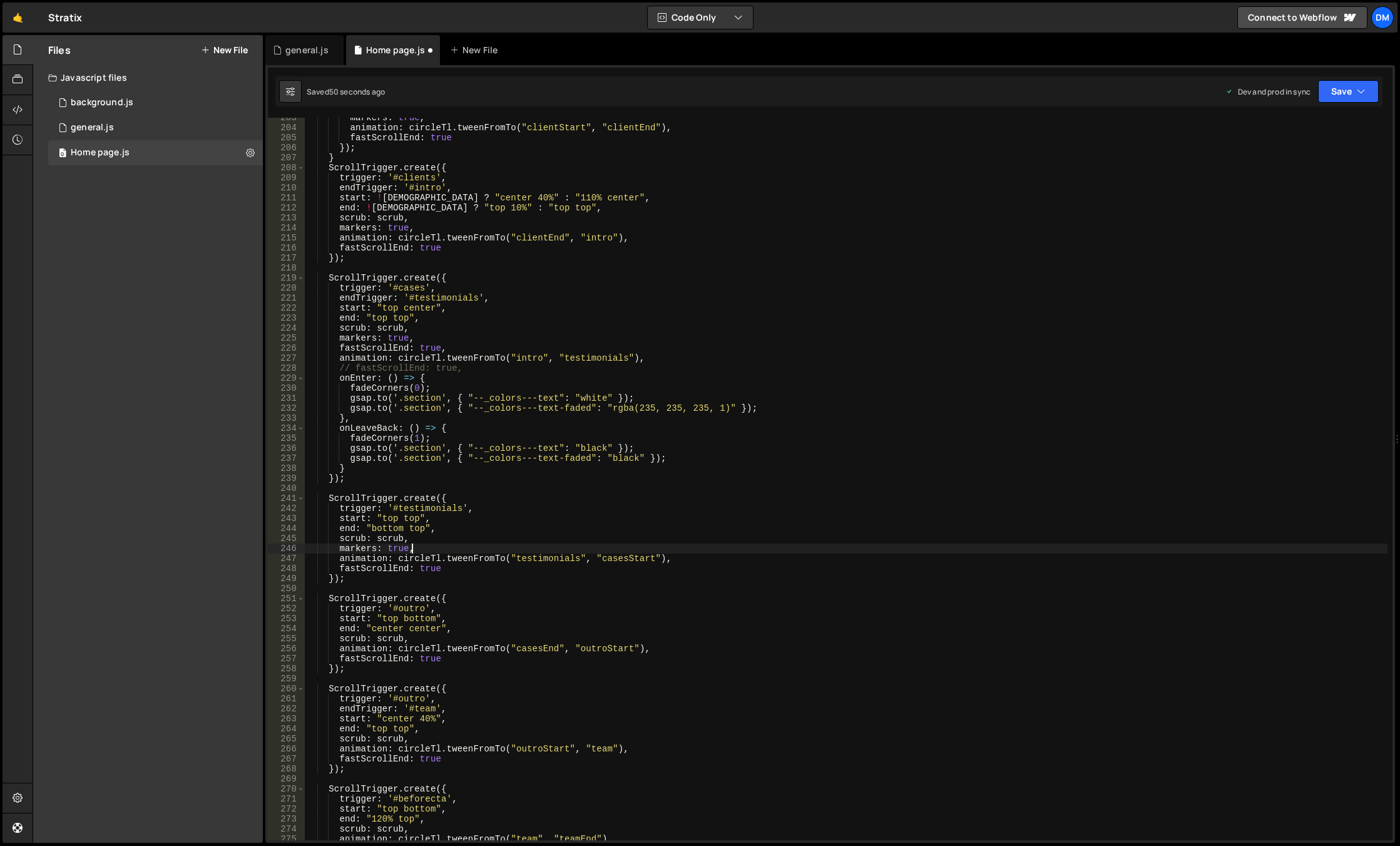
scroll to position [2066, 0]
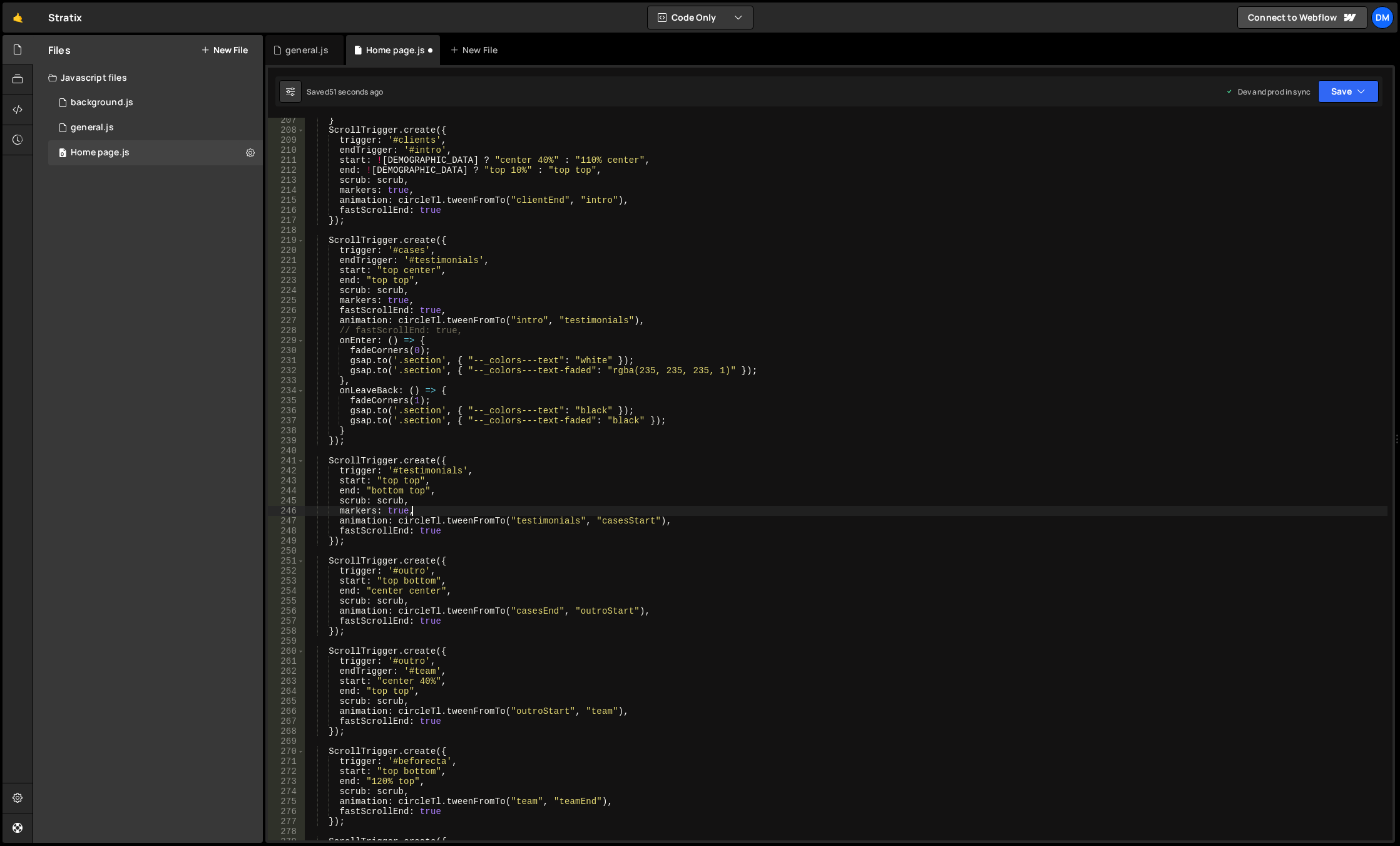
click at [423, 606] on div "} ScrollTrigger . create ({ trigger : '#clients' , endTrigger : '#intro' , star…" at bounding box center [846, 487] width 1083 height 743
click at [428, 601] on div "} ScrollTrigger . create ({ trigger : '#clients' , endTrigger : '#intro' , star…" at bounding box center [846, 487] width 1083 height 743
type textarea "scrub: scrub,"
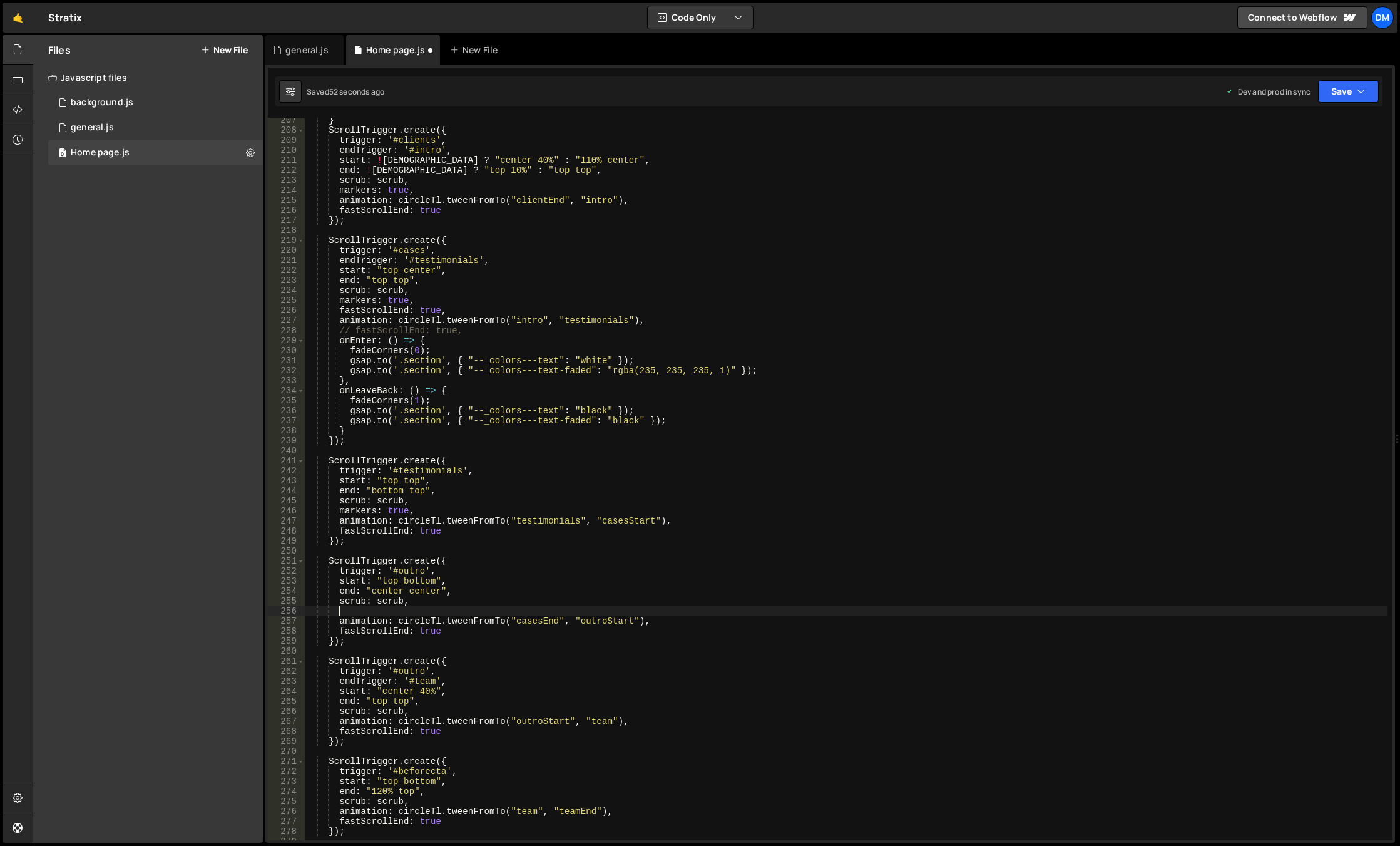
paste textarea "markers: true,"
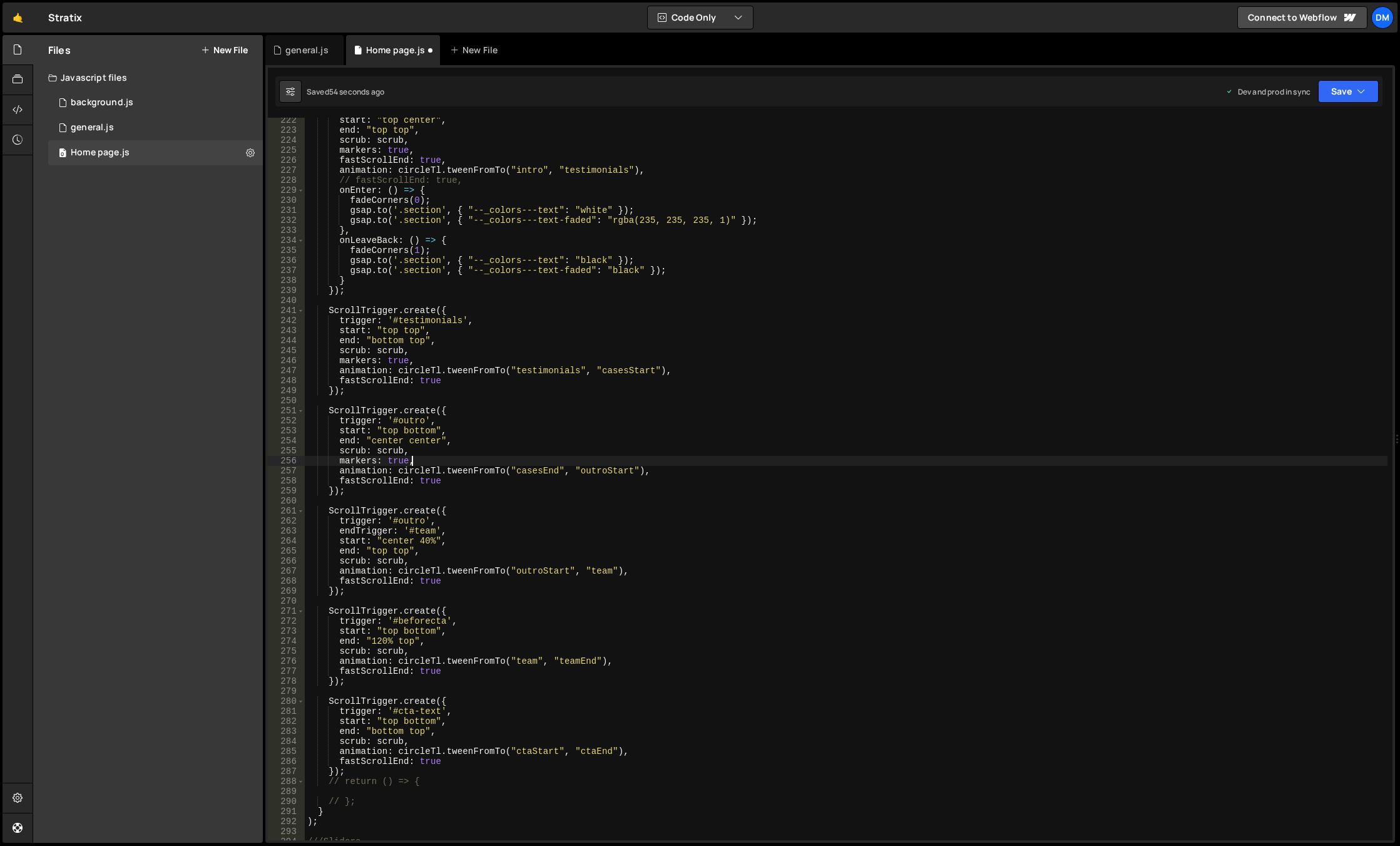
click at [444, 552] on div "start : "top center" , end : "top top" , scrub : scrub , markers : true , fastS…" at bounding box center [846, 487] width 1083 height 743
click at [438, 564] on div "start : "top center" , end : "top top" , scrub : scrub , markers : true , fastS…" at bounding box center [846, 487] width 1083 height 743
type textarea "scrub: scrub,"
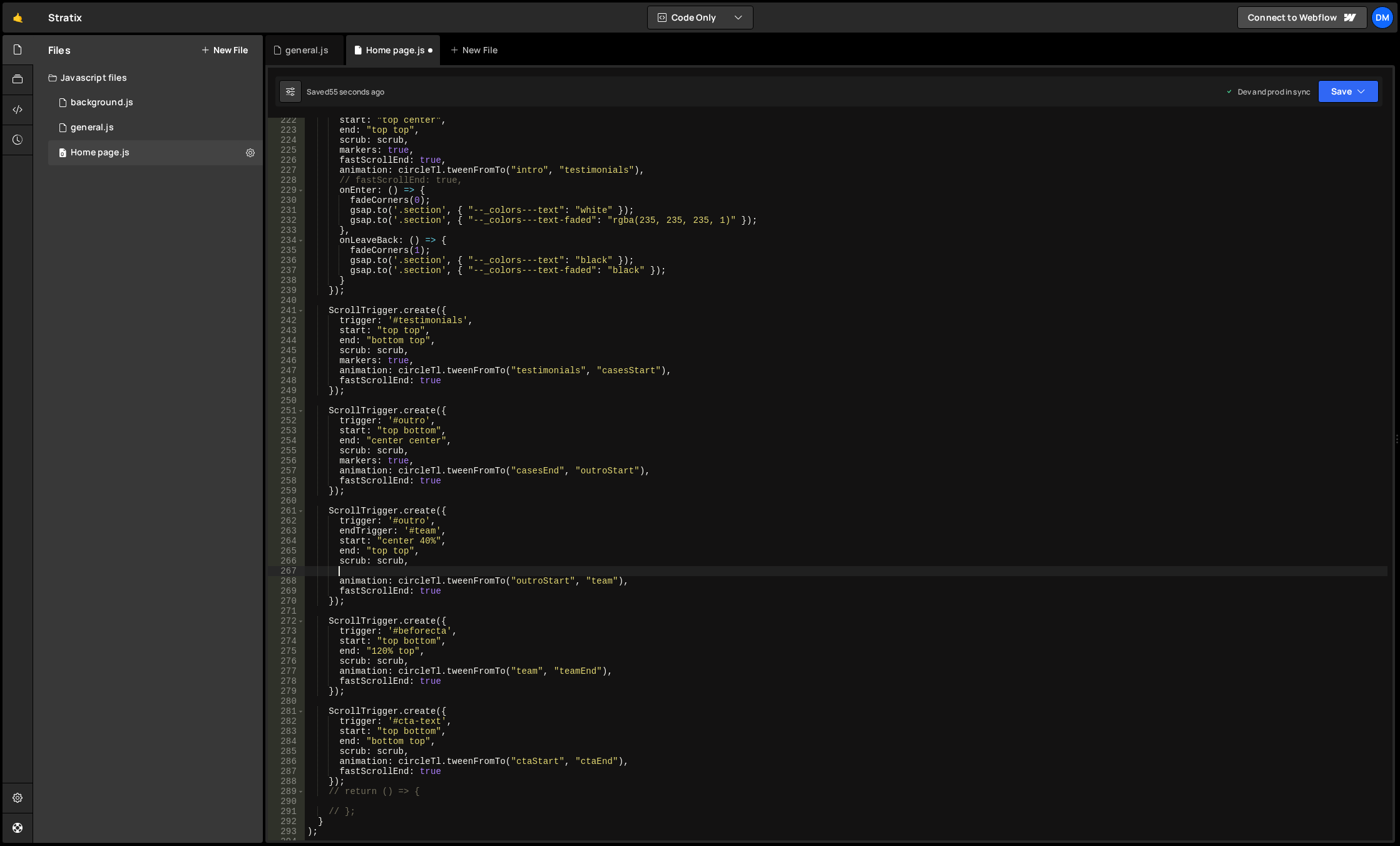
paste textarea "markers: true,"
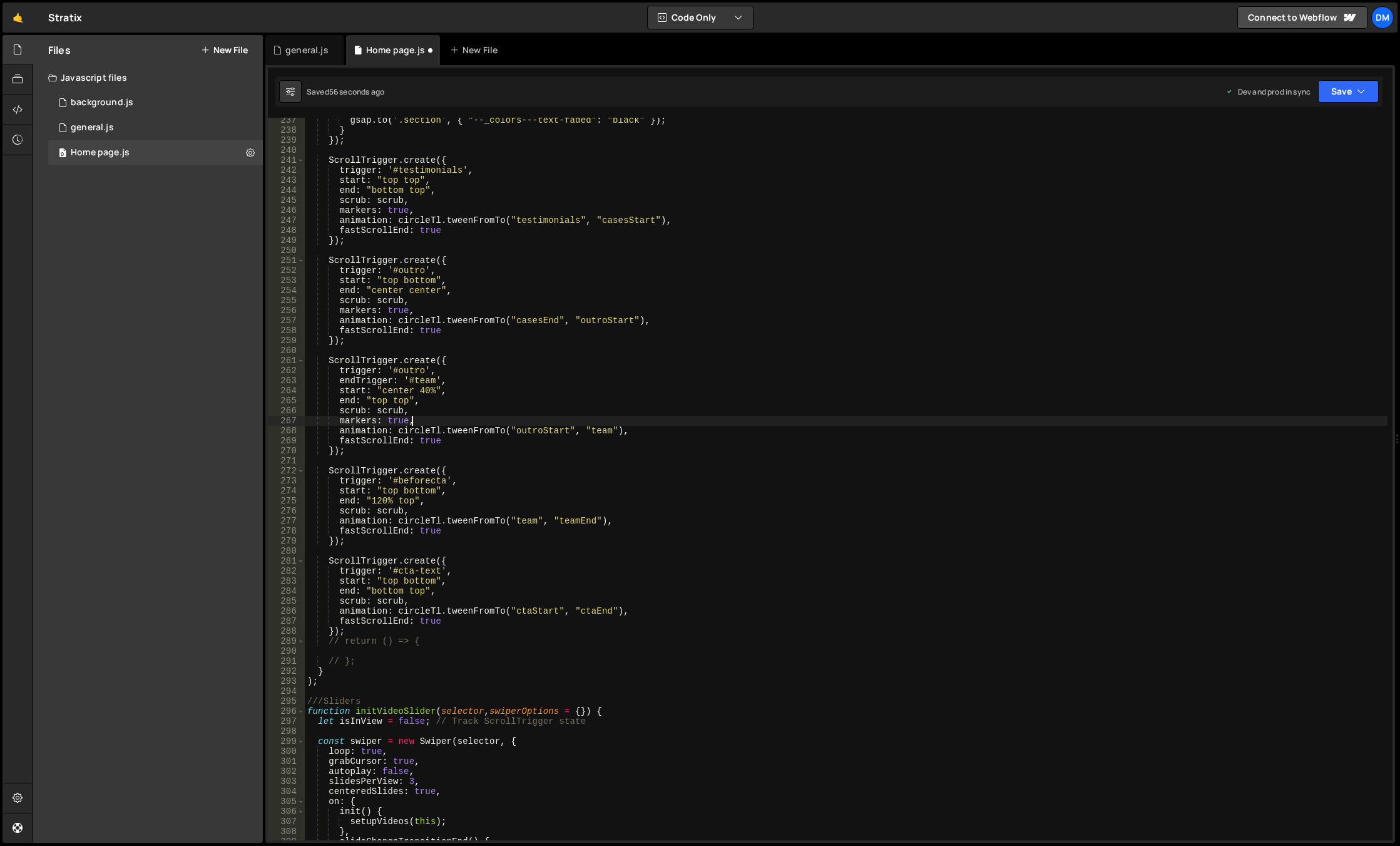
click at [446, 506] on div "gsap . to ( '.section' , { "--_colors---text-faded" : "black" }) ; } }) ; Scrol…" at bounding box center [846, 487] width 1083 height 743
click at [443, 511] on div "gsap . to ( '.section' , { "--_colors---text-faded" : "black" }) ; } }) ; Scrol…" at bounding box center [846, 487] width 1083 height 743
type textarea "scrub: scrub,"
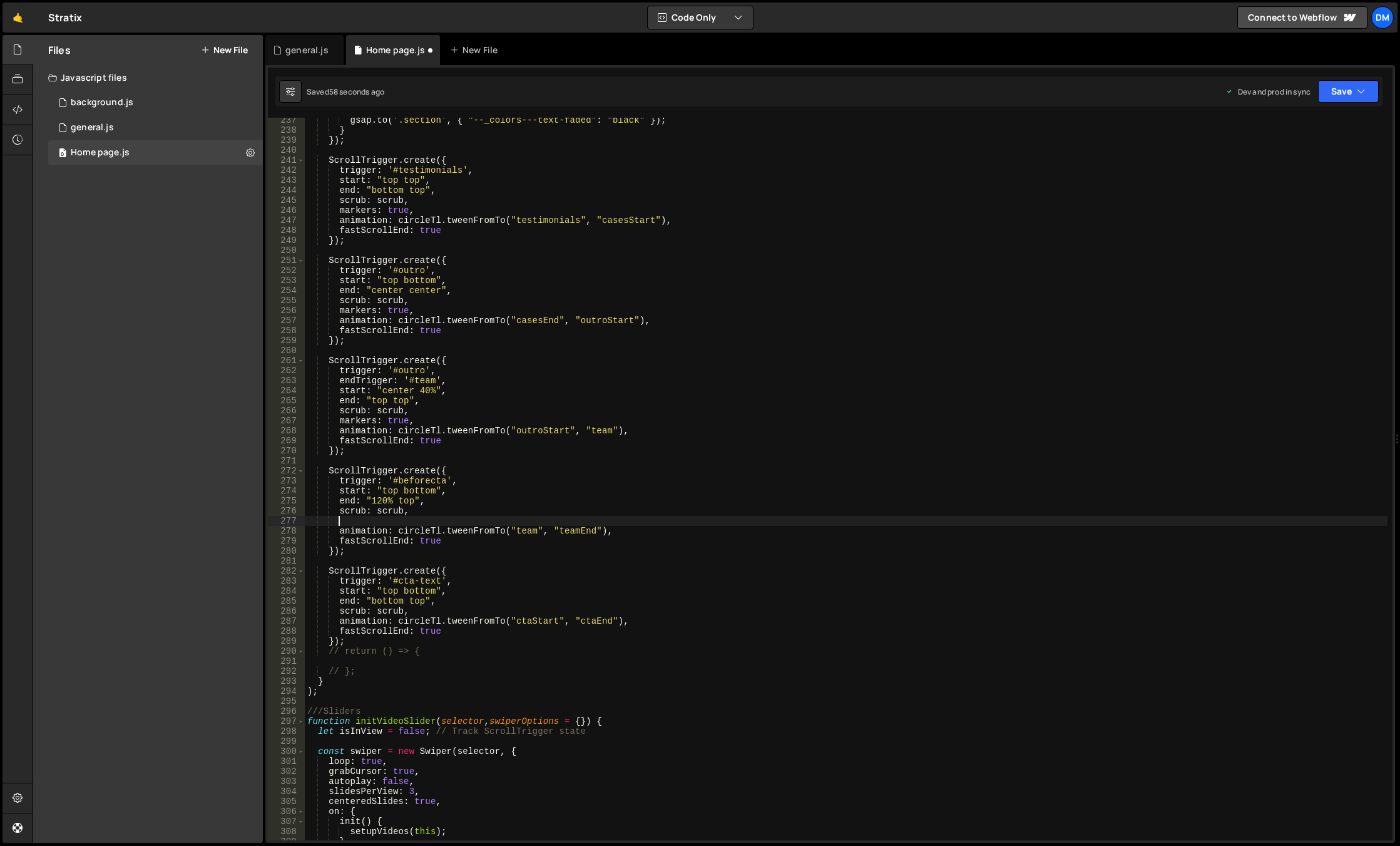
paste textarea "markers: true,"
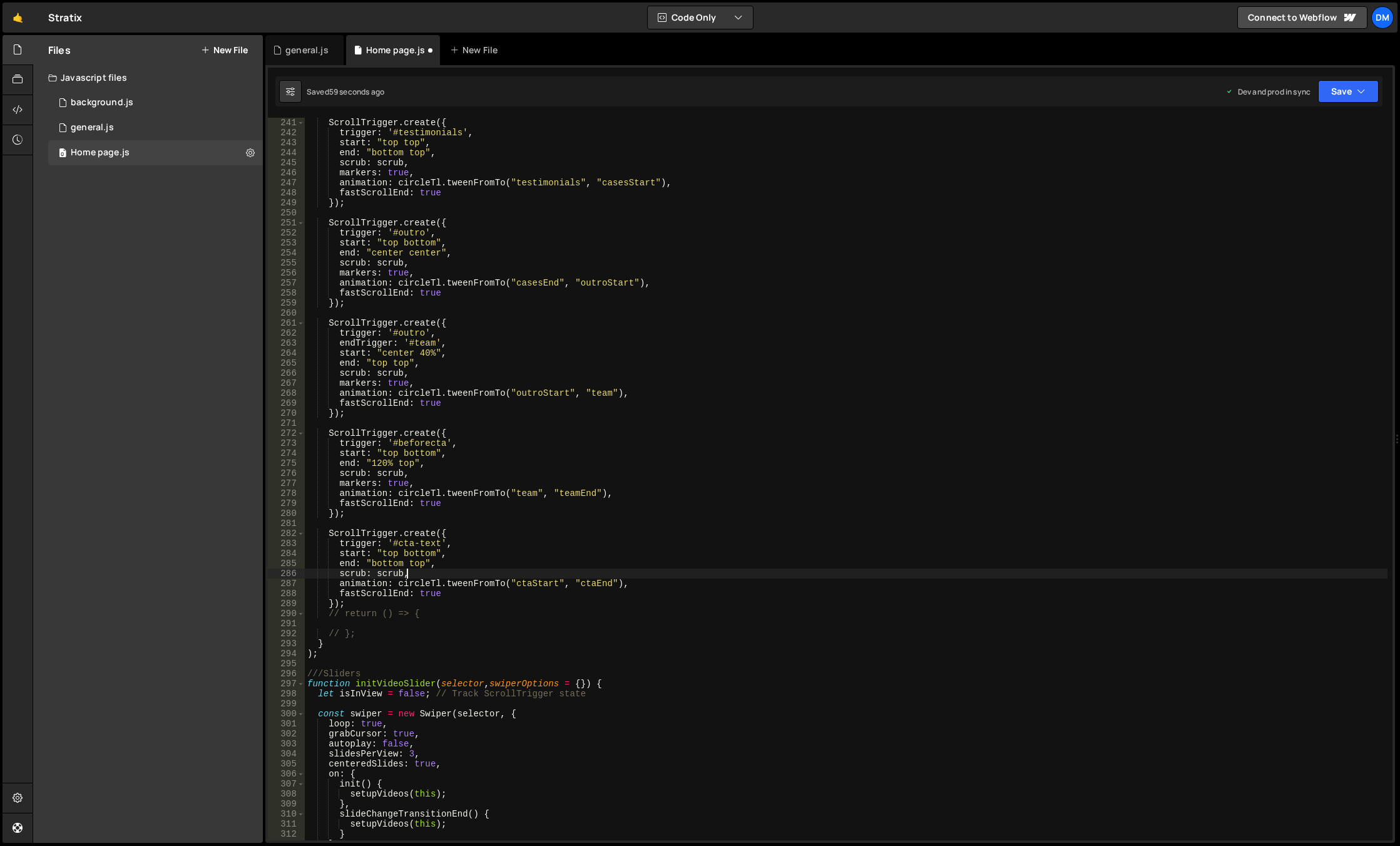
click at [419, 576] on div "ScrollTrigger . create ({ trigger : '#testimonials' , start : "top top" , end :…" at bounding box center [846, 489] width 1083 height 743
type textarea "scrub: scrub,"
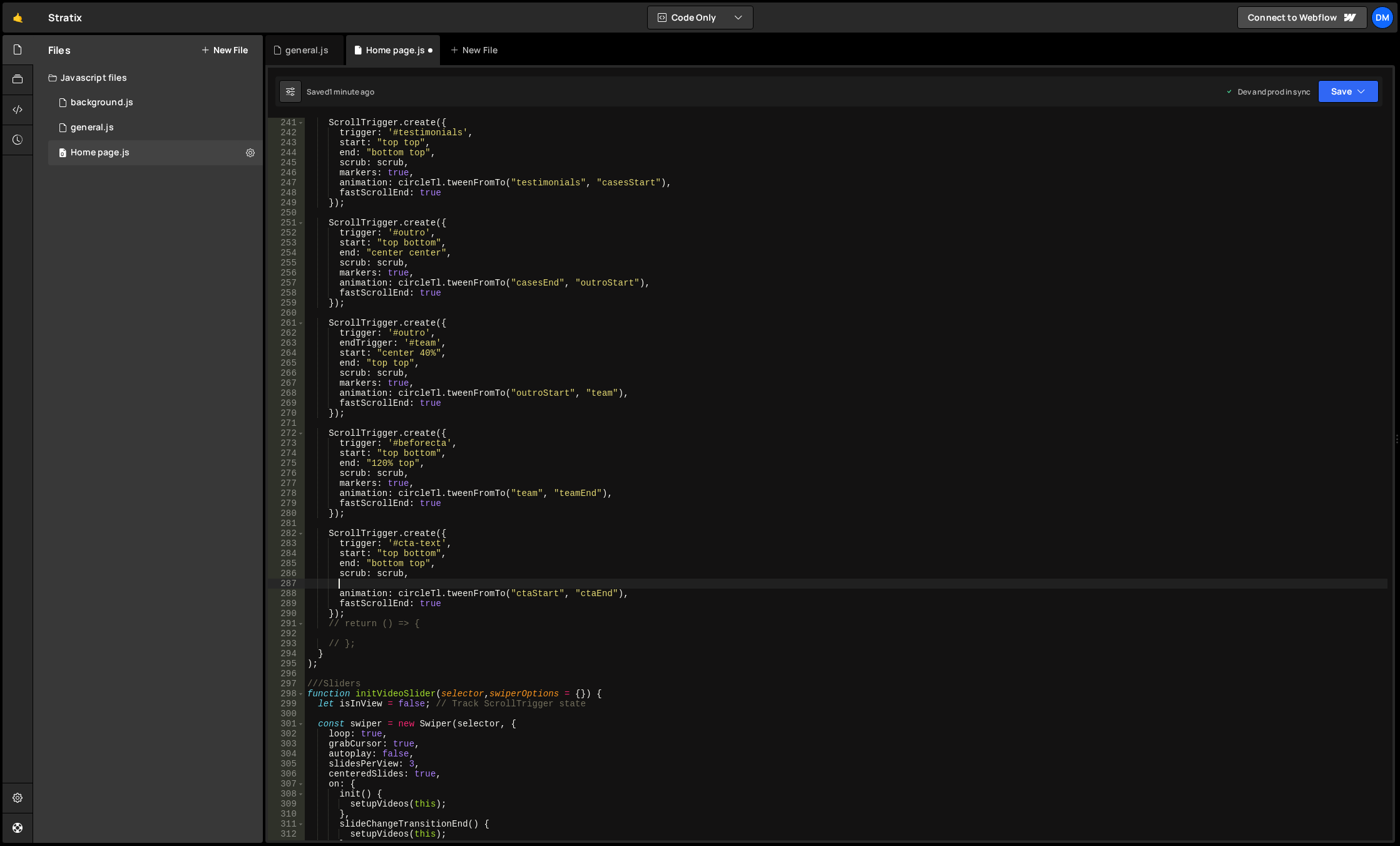
paste textarea "markers: true,"
click at [1340, 90] on button "Save" at bounding box center [1348, 91] width 61 height 22
click at [1323, 122] on div "Save to Staging S" at bounding box center [1306, 122] width 130 height 12
click at [1345, 96] on button "Save" at bounding box center [1348, 91] width 61 height 22
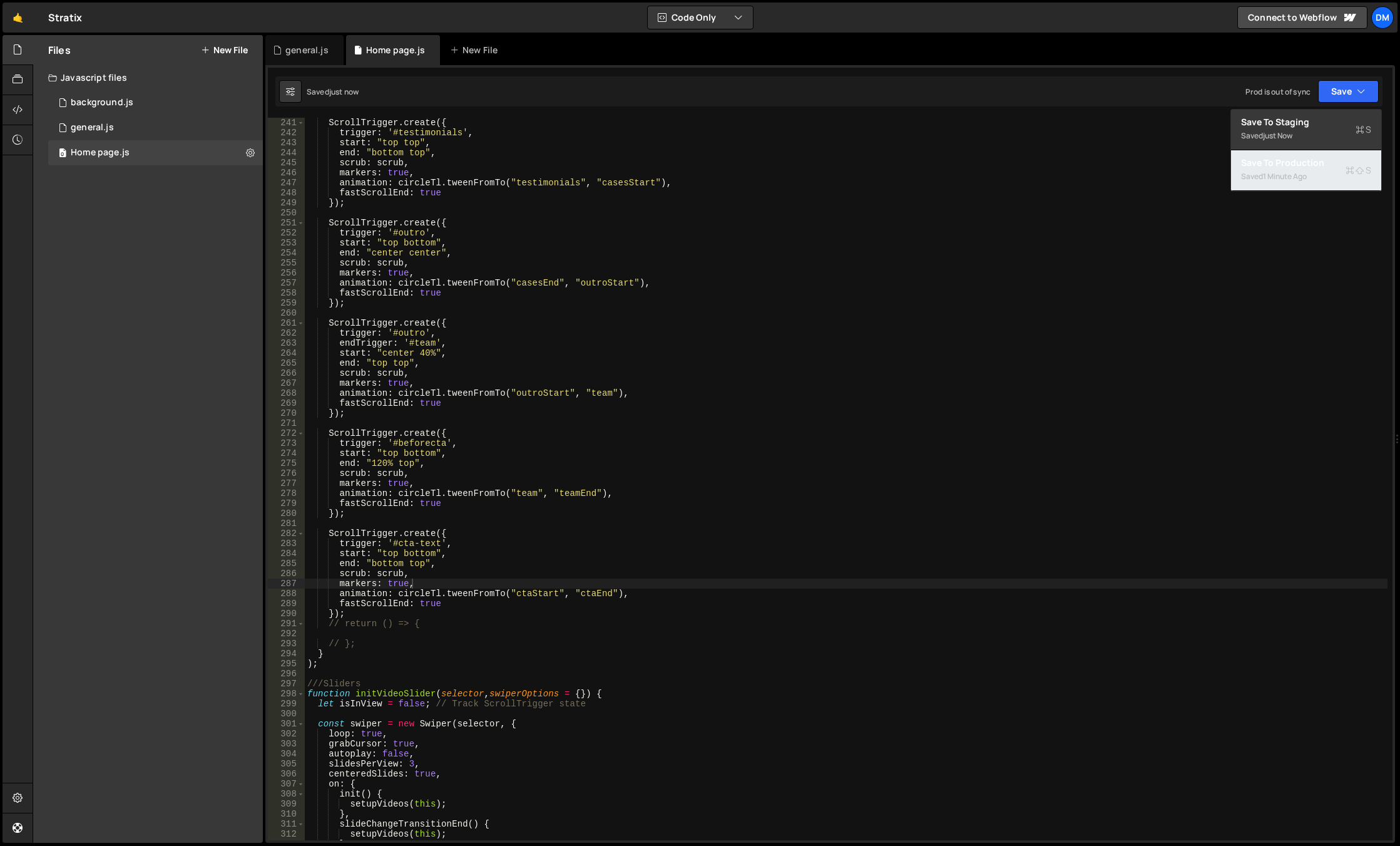
click at [1306, 175] on div "1 minute ago" at bounding box center [1284, 176] width 44 height 10
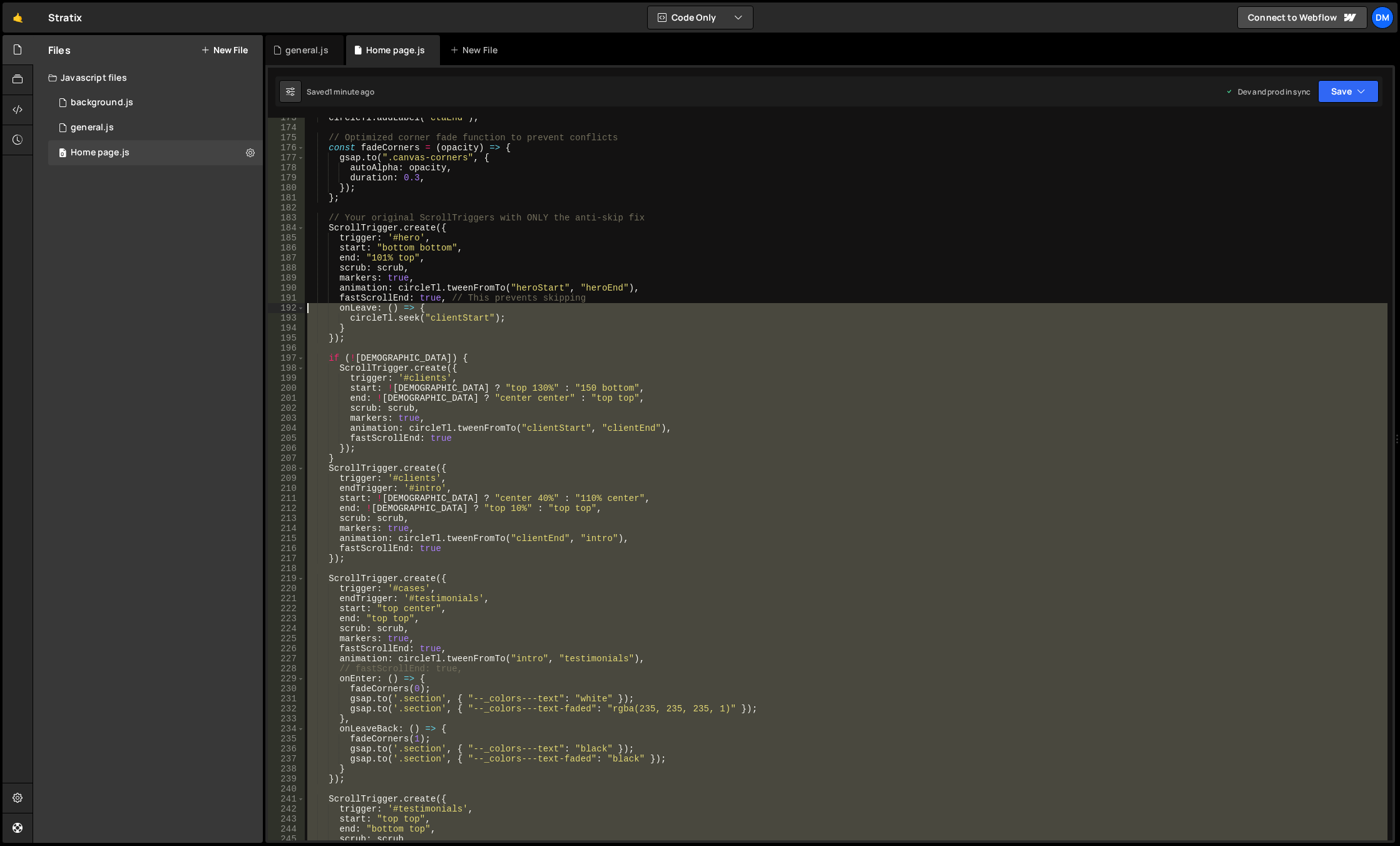
scroll to position [1690, 0]
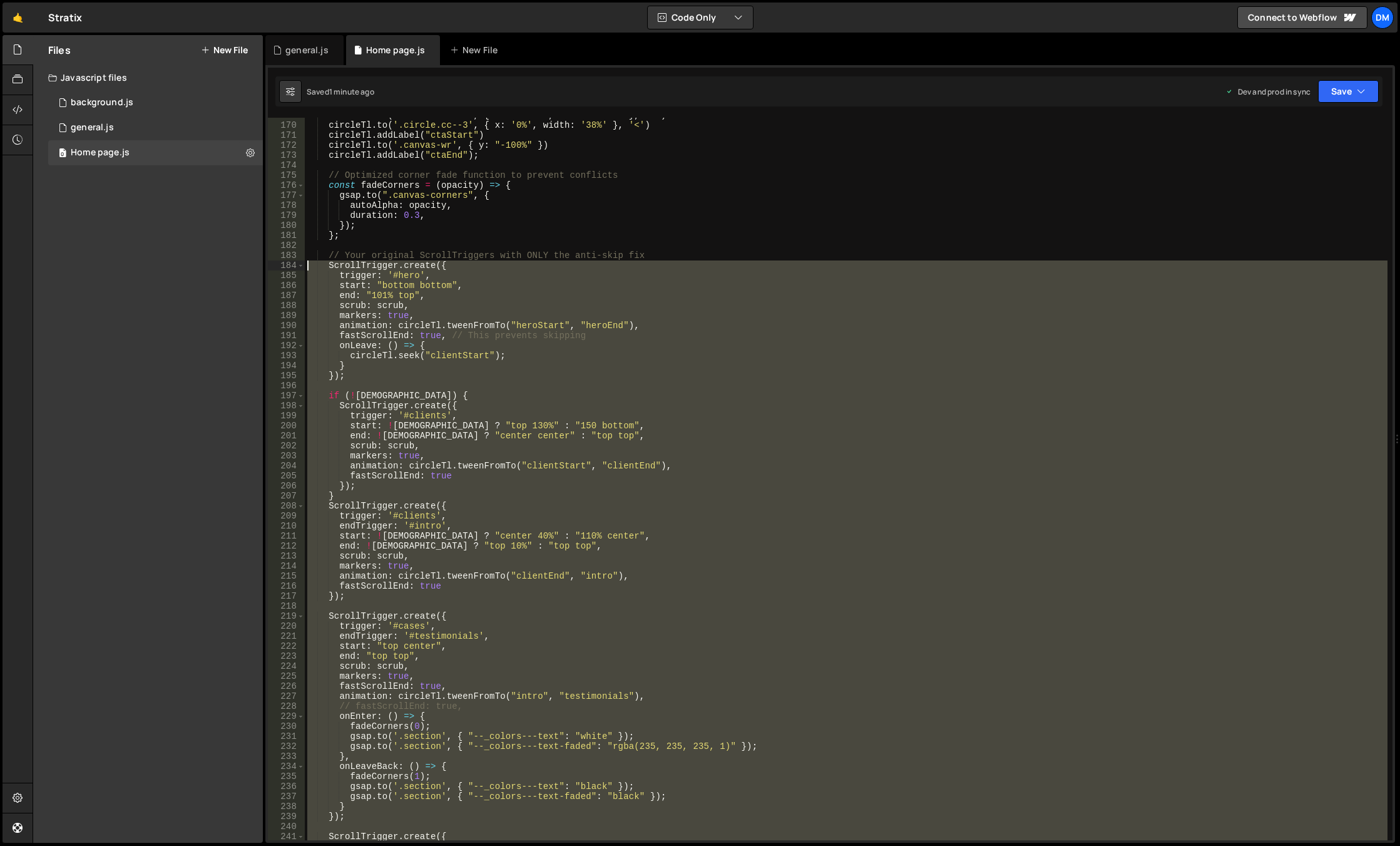
drag, startPoint x: 354, startPoint y: 652, endPoint x: 266, endPoint y: 265, distance: 396.9
click at [266, 265] on div "}); 169 170 171 172 173 174 175 176 177 178 179 180 181 182 183 184 185 186 187…" at bounding box center [830, 453] width 1130 height 777
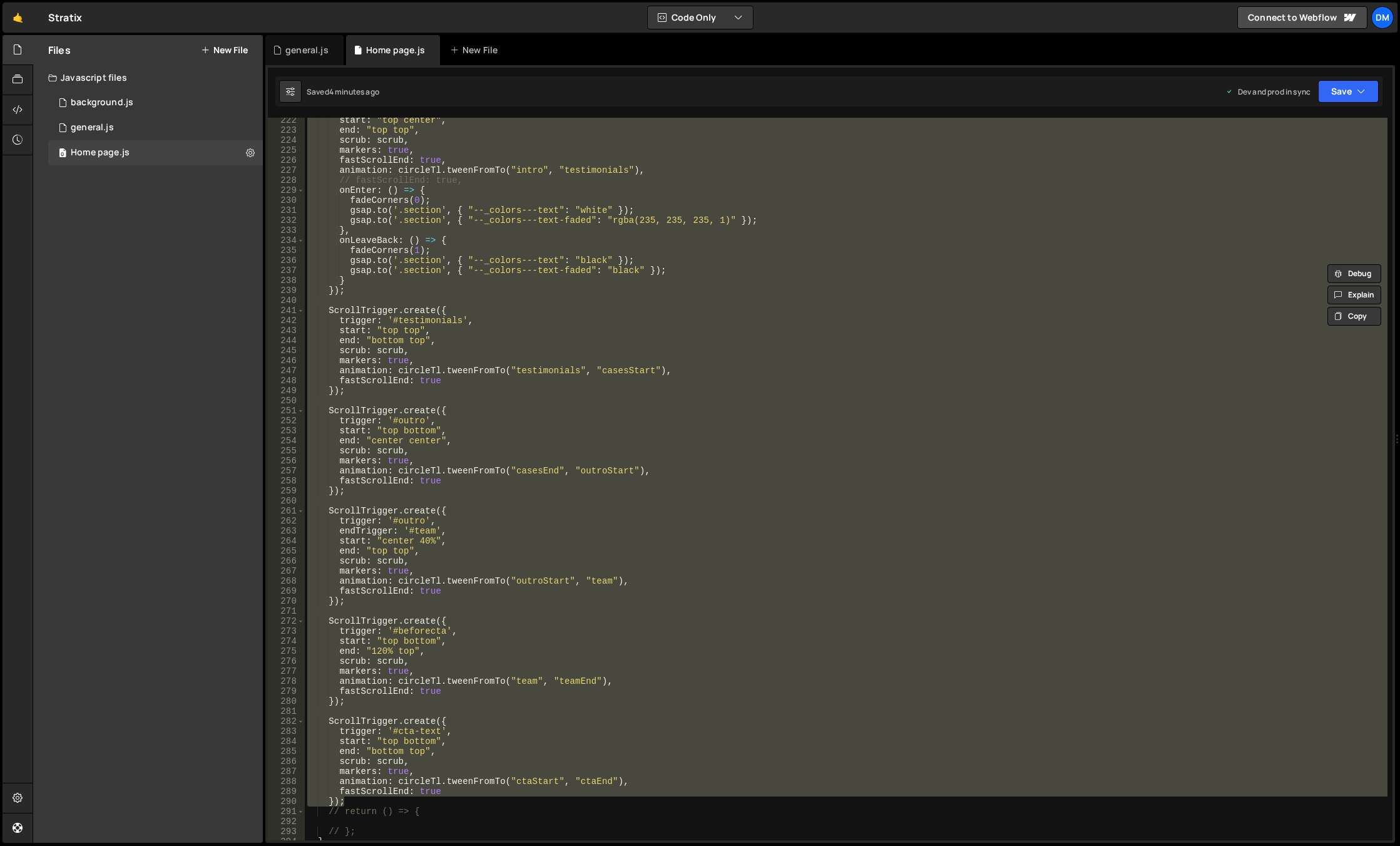
scroll to position [2254, 0]
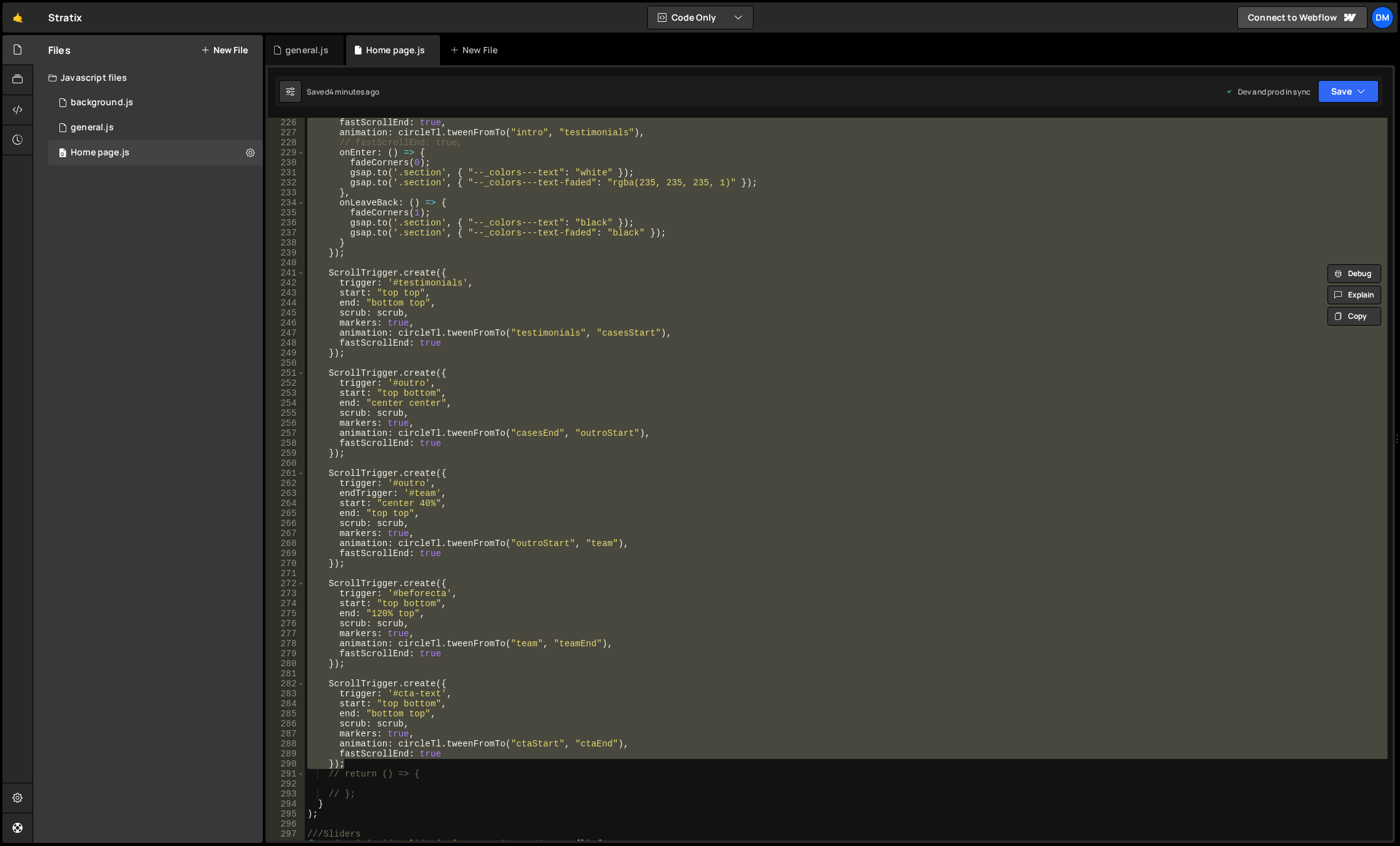
paste textarea "});"
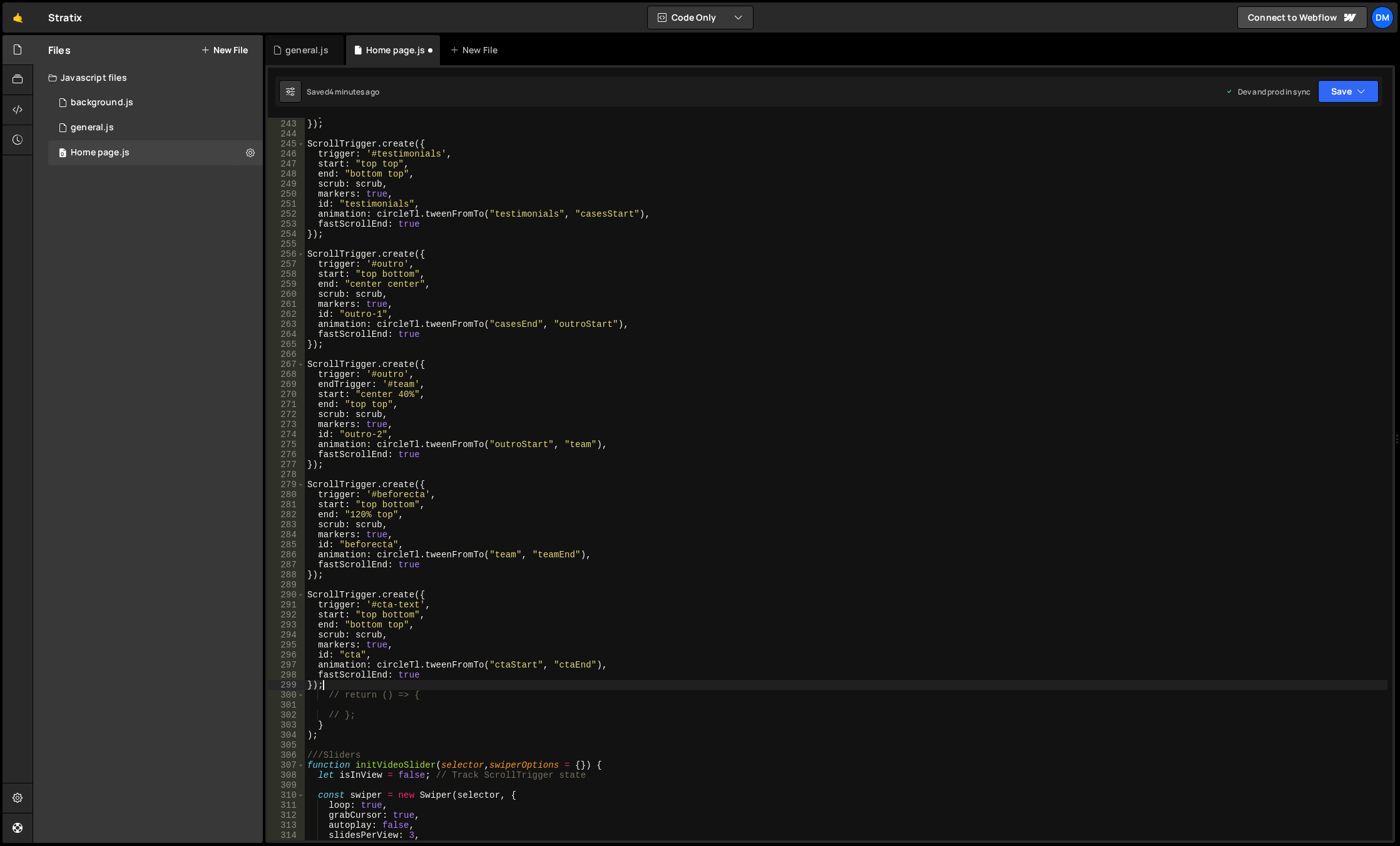
scroll to position [2423, 0]
drag, startPoint x: 1342, startPoint y: 96, endPoint x: 1298, endPoint y: 146, distance: 66.6
click at [1342, 96] on button "Save" at bounding box center [1348, 91] width 61 height 22
click at [1283, 156] on button "Save to Production S Saved 4 minutes ago" at bounding box center [1306, 170] width 150 height 41
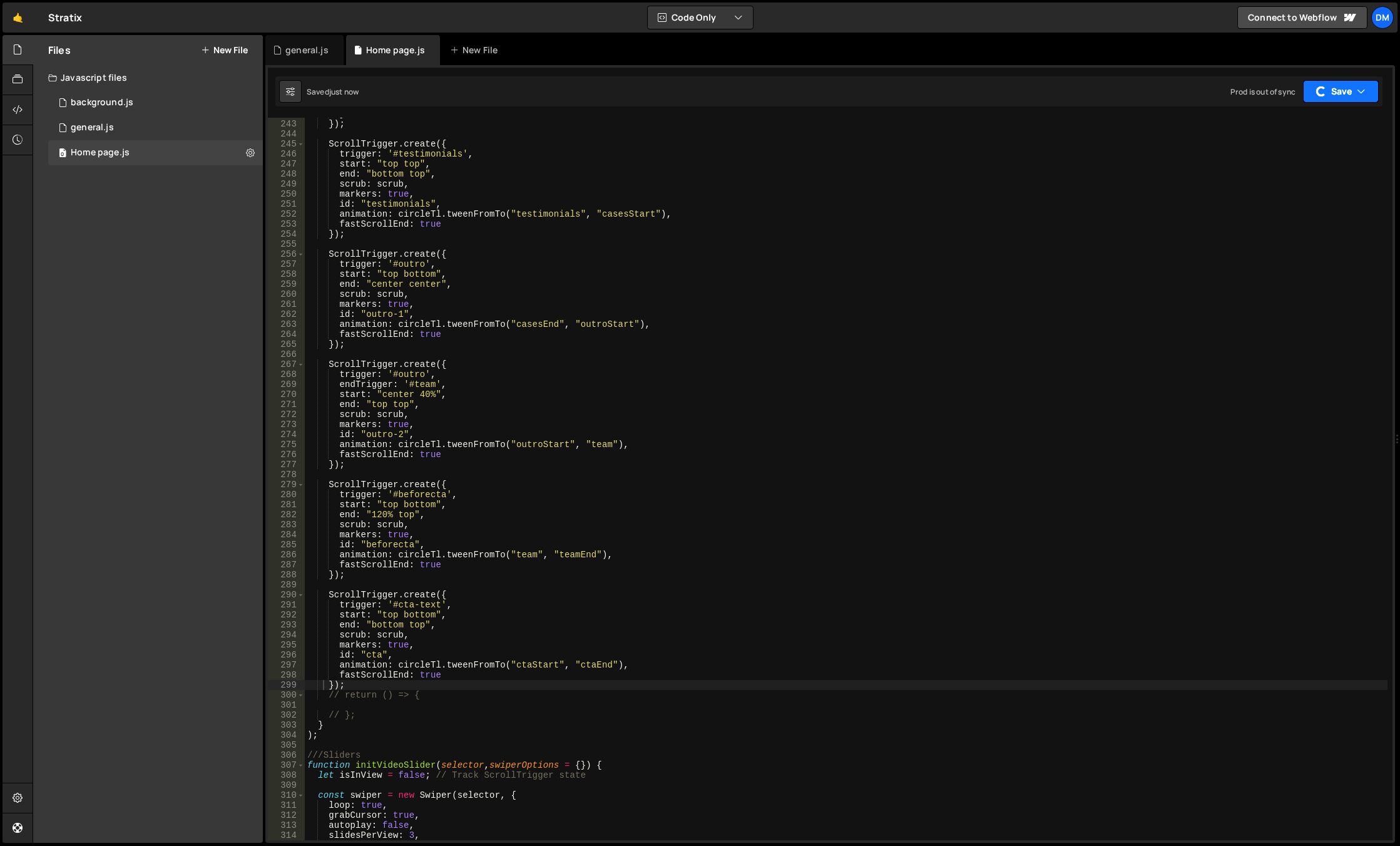
click at [1338, 99] on button "Save" at bounding box center [1340, 91] width 76 height 22
click at [1307, 125] on div "Save to Staging S" at bounding box center [1306, 122] width 130 height 12
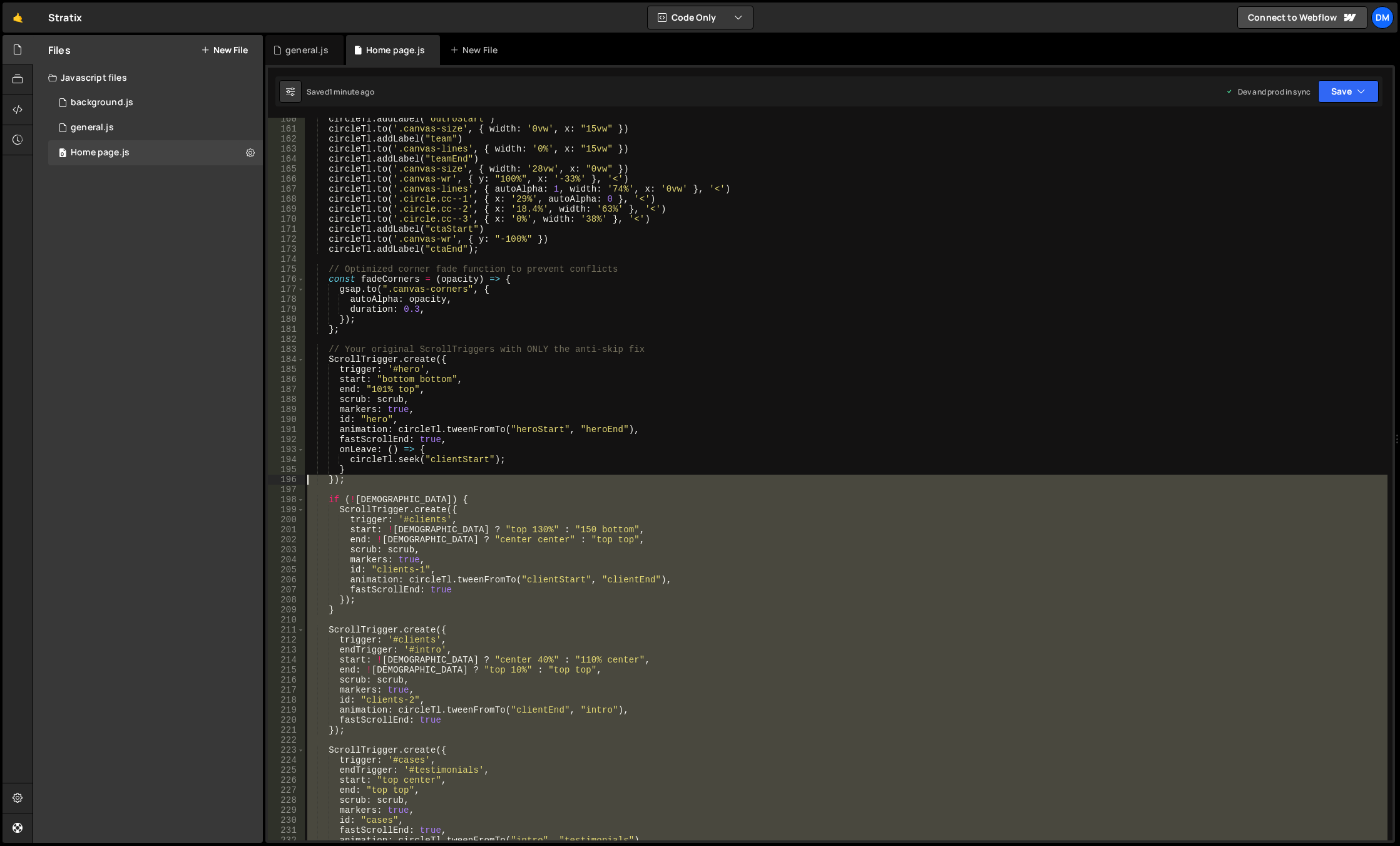
scroll to position [1596, 0]
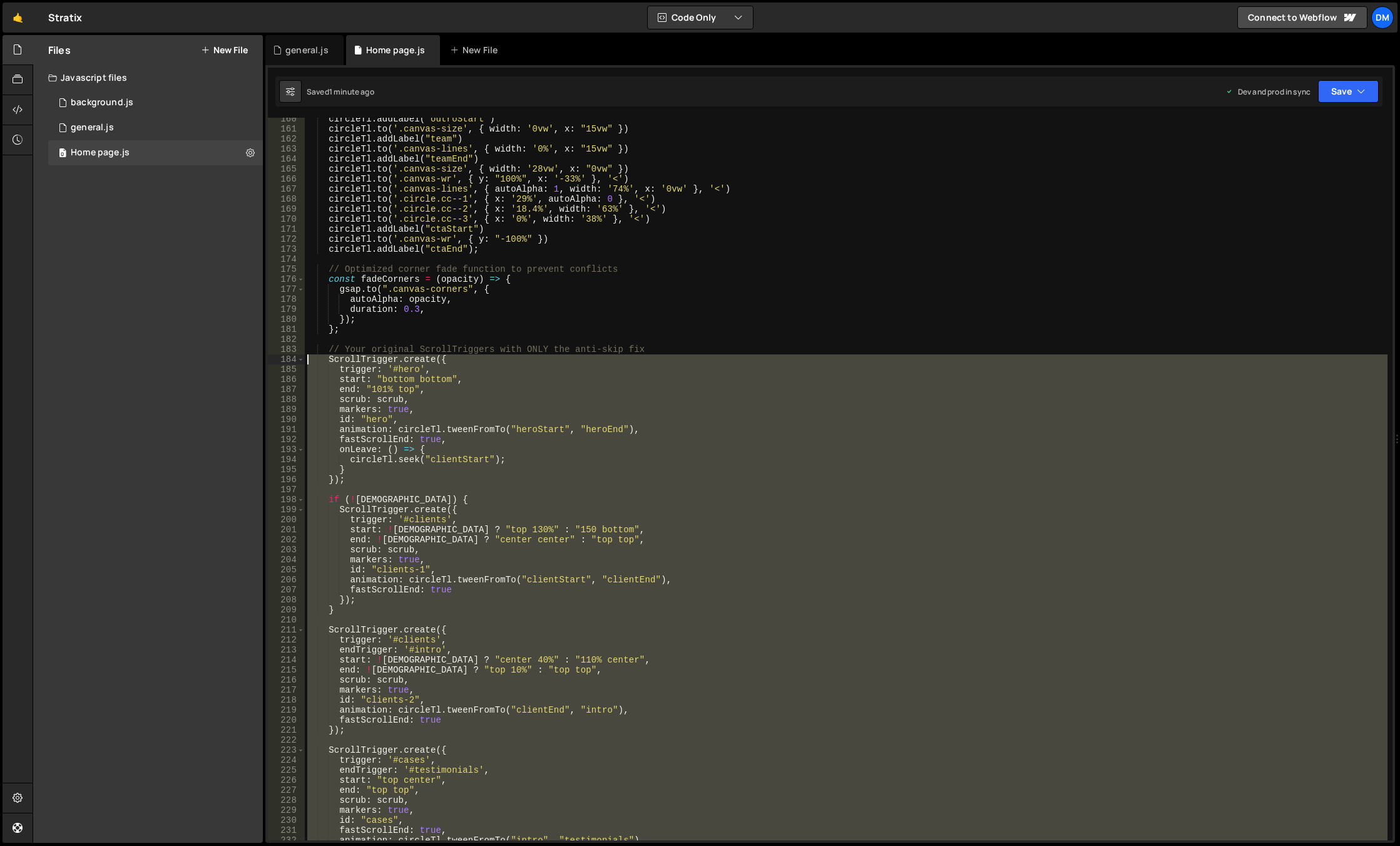
drag, startPoint x: 364, startPoint y: 685, endPoint x: 242, endPoint y: 359, distance: 348.1
click at [242, 359] on div "Files New File Javascript files 0 background.js 0 0 general.js 0 0 Home page.js…" at bounding box center [716, 439] width 1367 height 808
paste textarea "});"
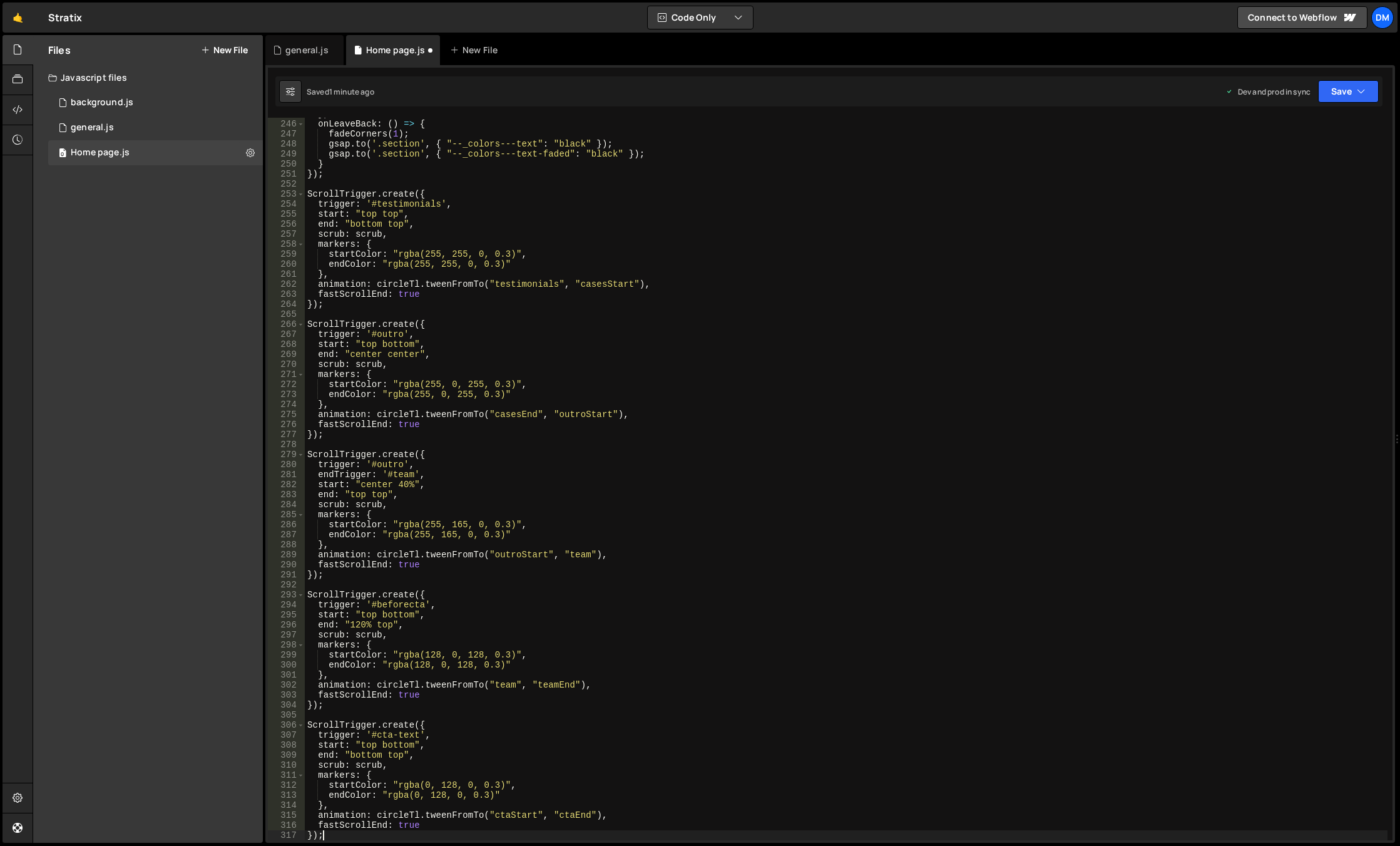
scroll to position [2603, 0]
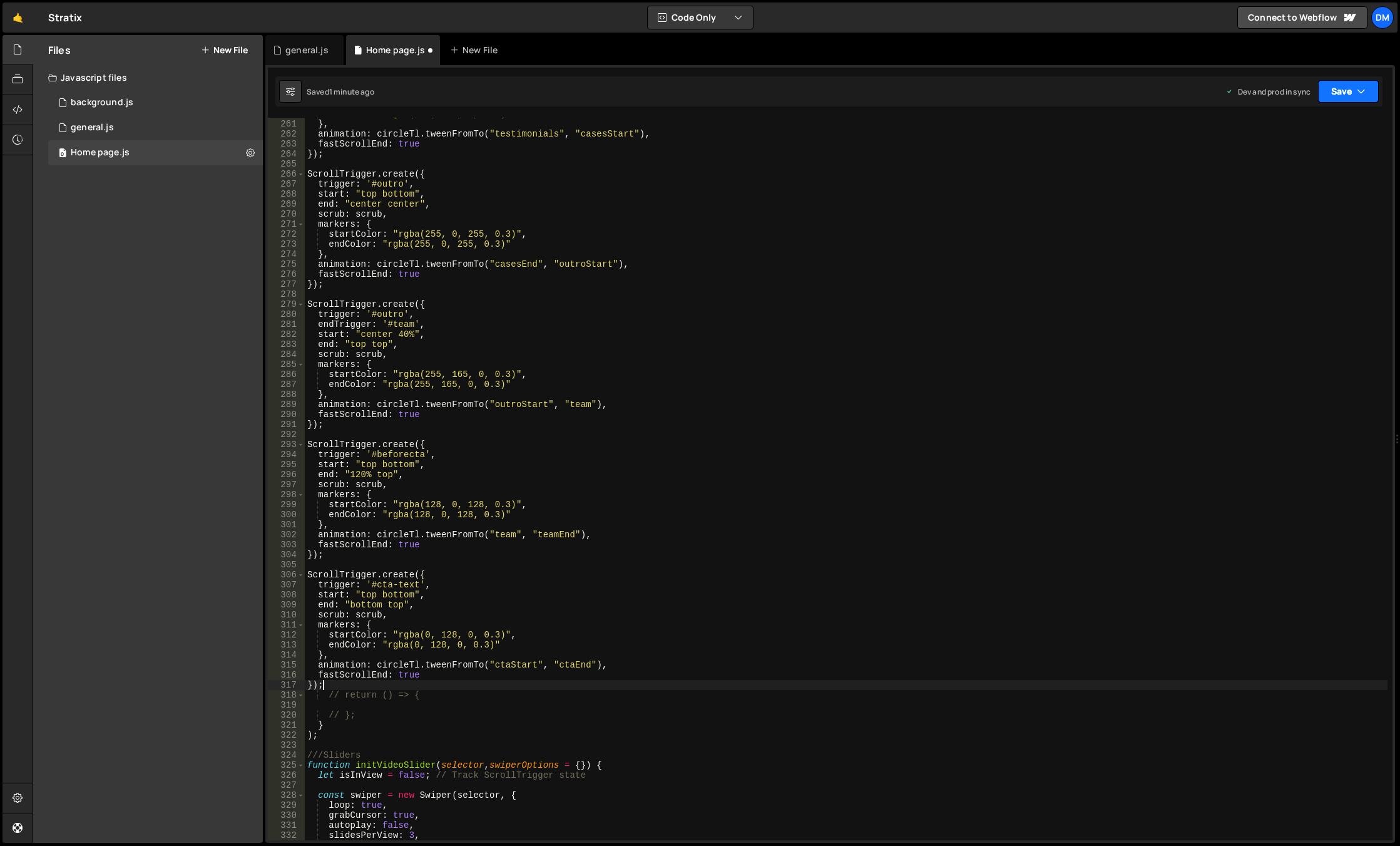
click at [1342, 94] on button "Save" at bounding box center [1348, 91] width 61 height 22
click at [1293, 157] on div "Save to Production S" at bounding box center [1306, 162] width 130 height 12
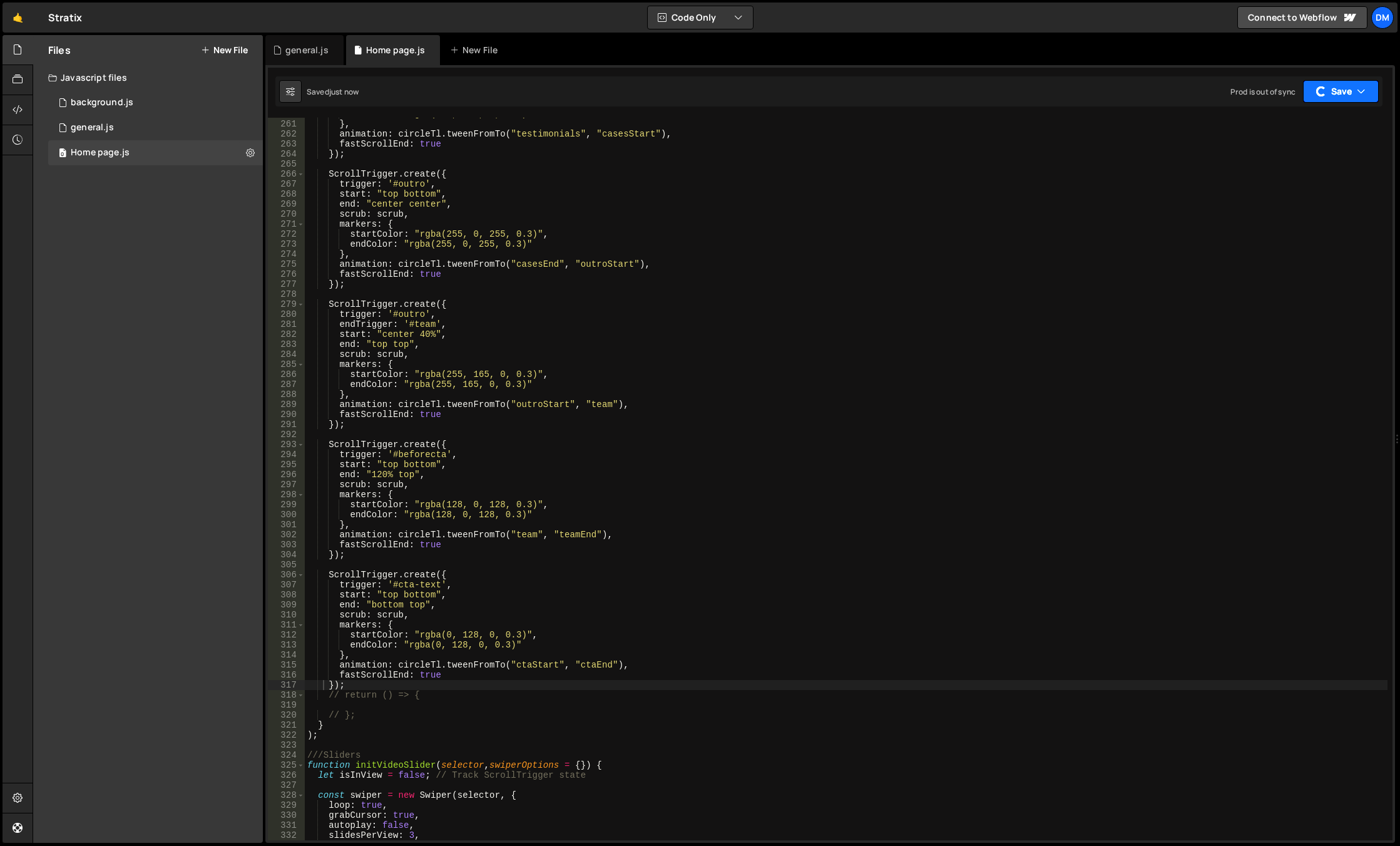
click at [1331, 90] on button "Save" at bounding box center [1340, 91] width 76 height 22
click at [1302, 125] on div "Save to Staging S" at bounding box center [1306, 122] width 130 height 12
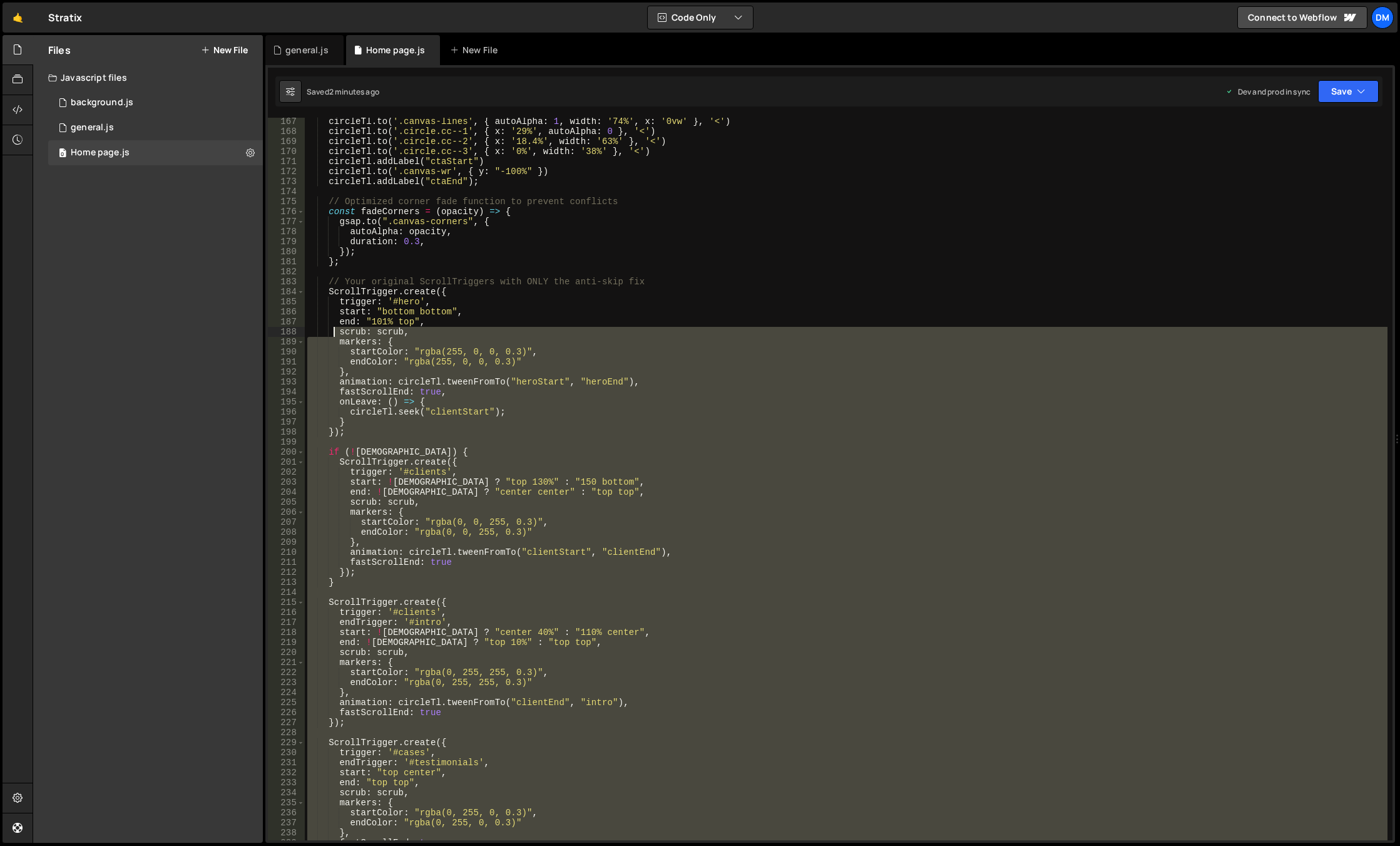
scroll to position [1664, 0]
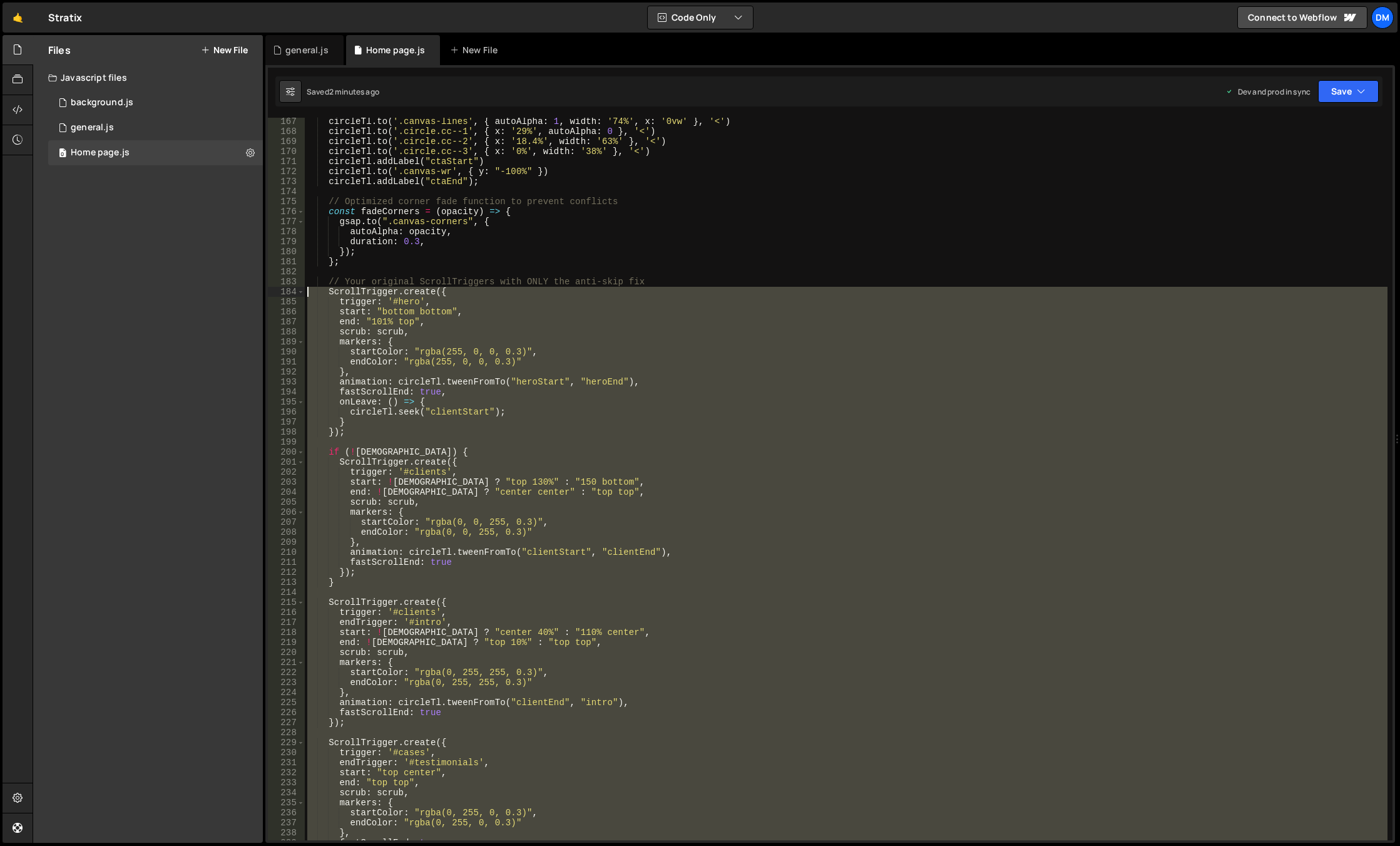
drag, startPoint x: 353, startPoint y: 680, endPoint x: 267, endPoint y: 291, distance: 398.4
click at [267, 291] on div "}); 167 168 169 170 171 172 173 174 175 176 177 178 179 180 181 182 183 184 185…" at bounding box center [830, 453] width 1130 height 777
paste textarea "});"
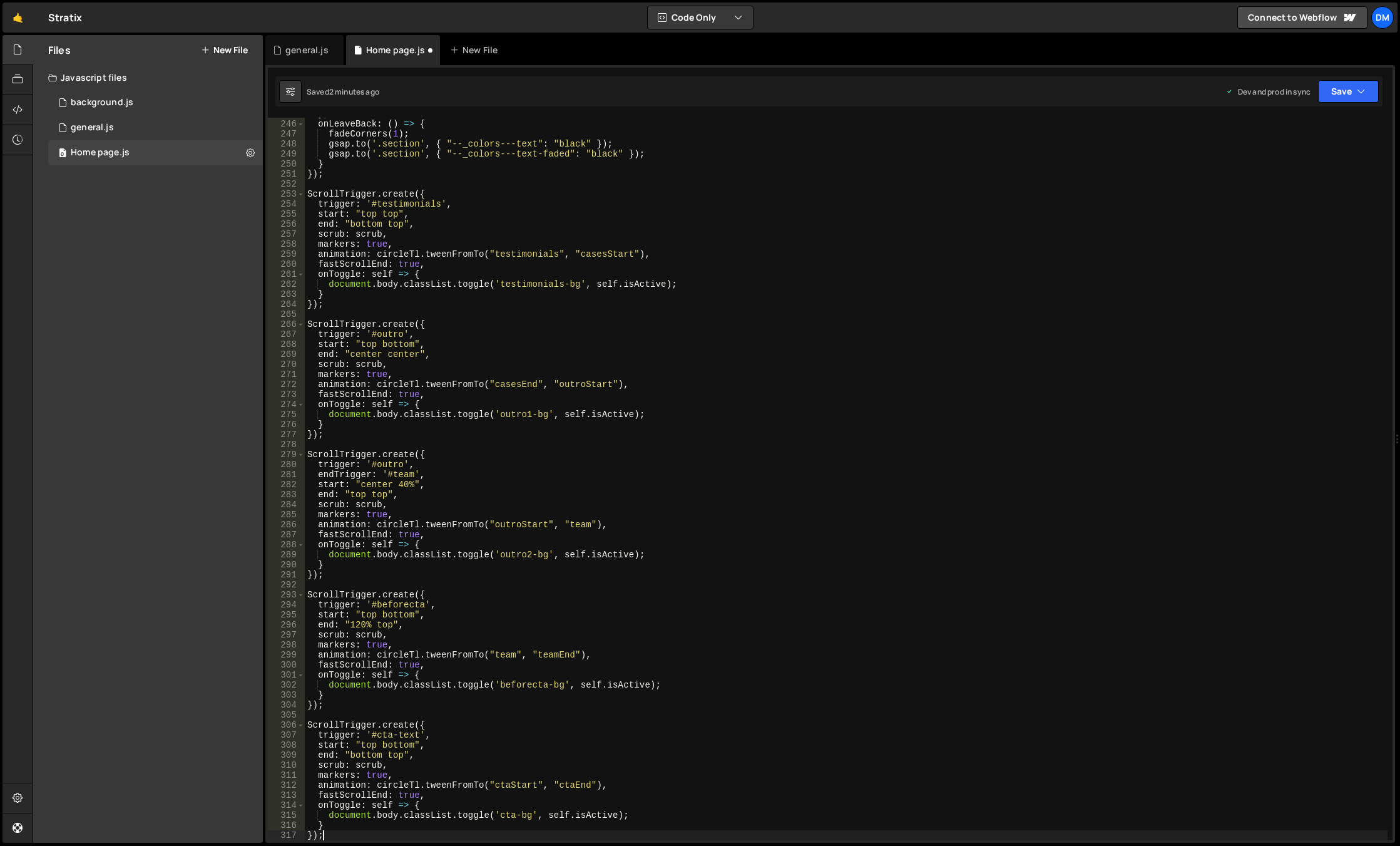
scroll to position [2641, 0]
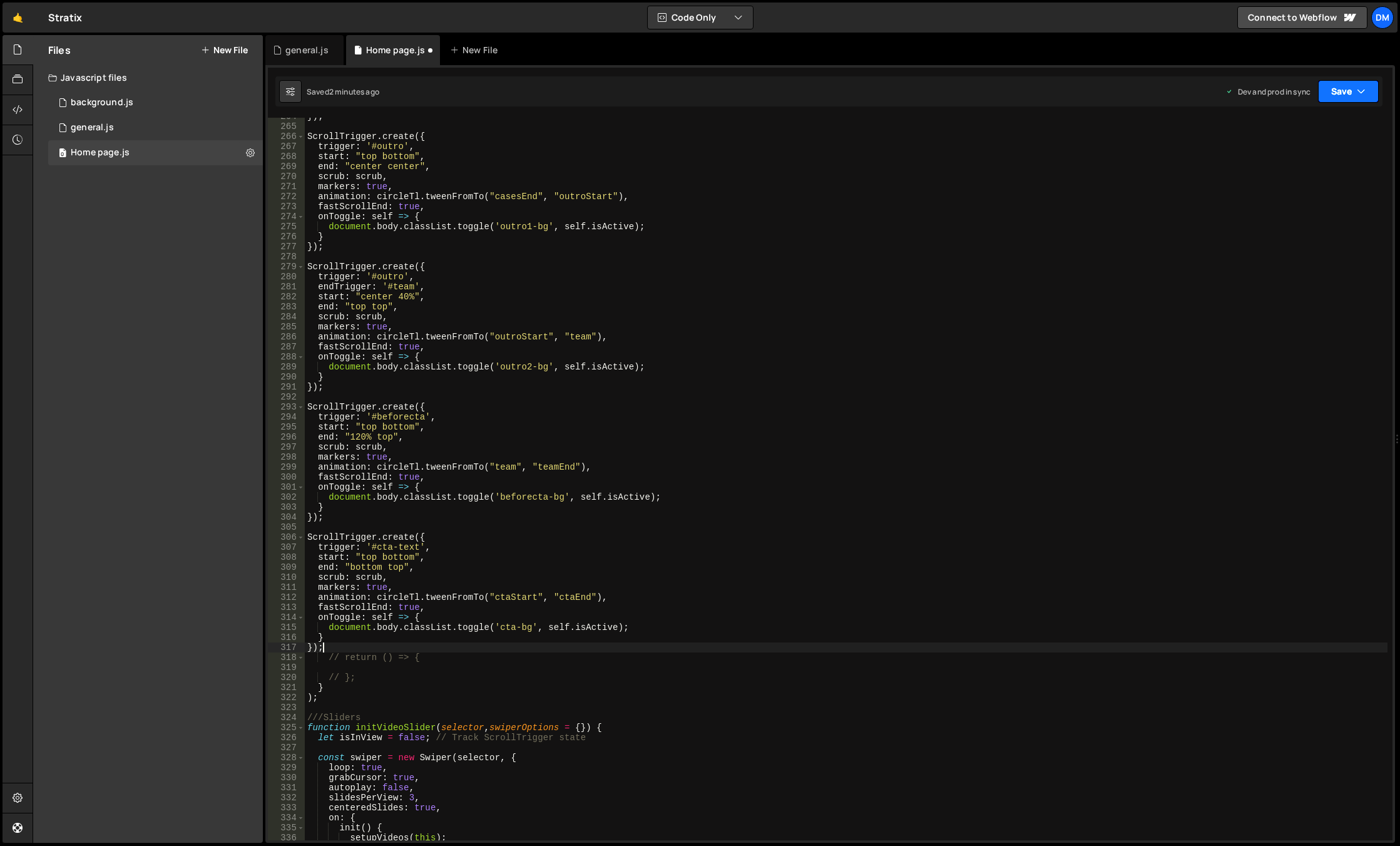
click at [1353, 92] on button "Save" at bounding box center [1348, 91] width 61 height 22
drag, startPoint x: 1297, startPoint y: 166, endPoint x: 1306, endPoint y: 147, distance: 21.0
click at [1297, 166] on div "Save to Production S" at bounding box center [1306, 162] width 130 height 12
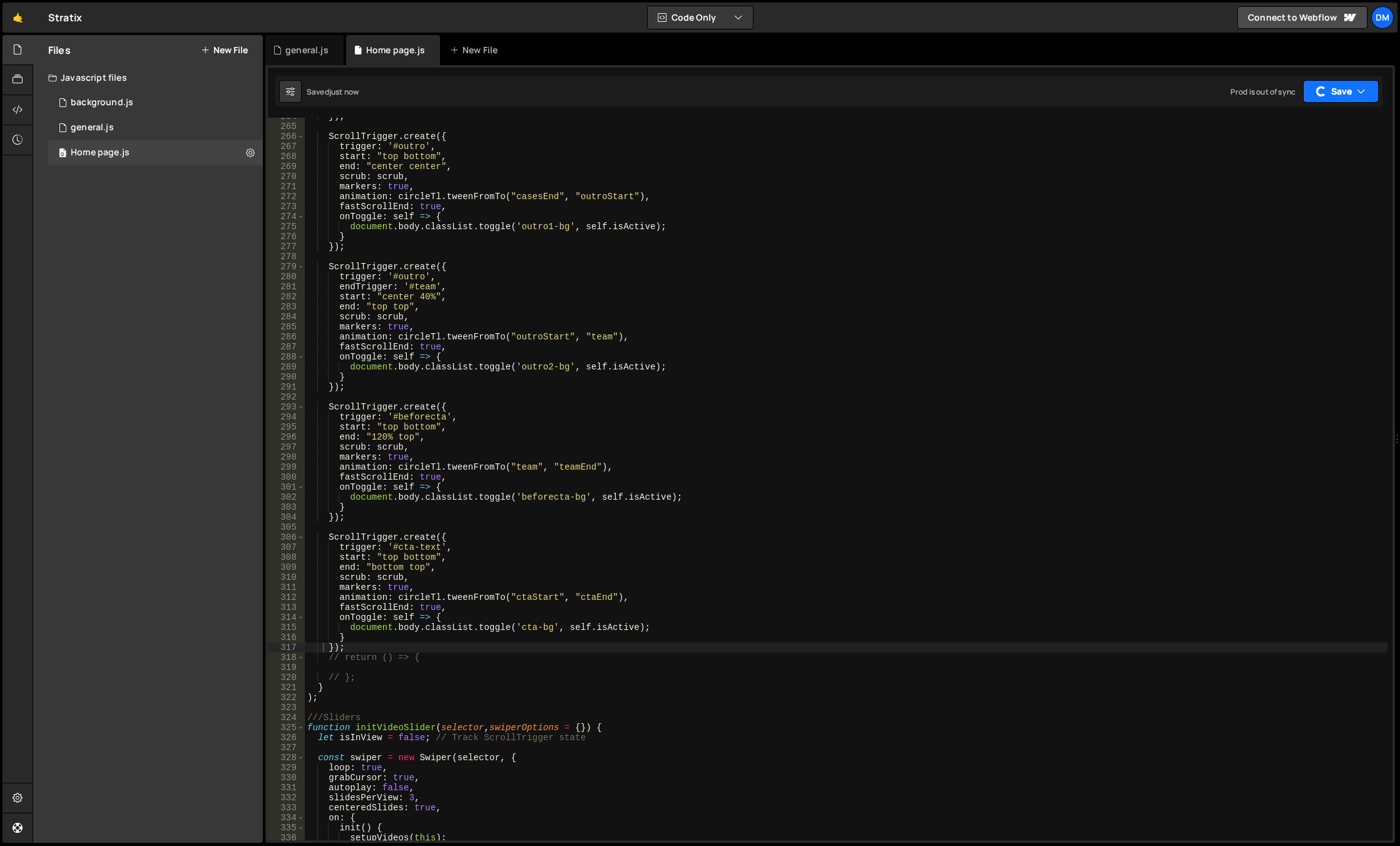
click at [1339, 83] on button "Save" at bounding box center [1340, 91] width 76 height 22
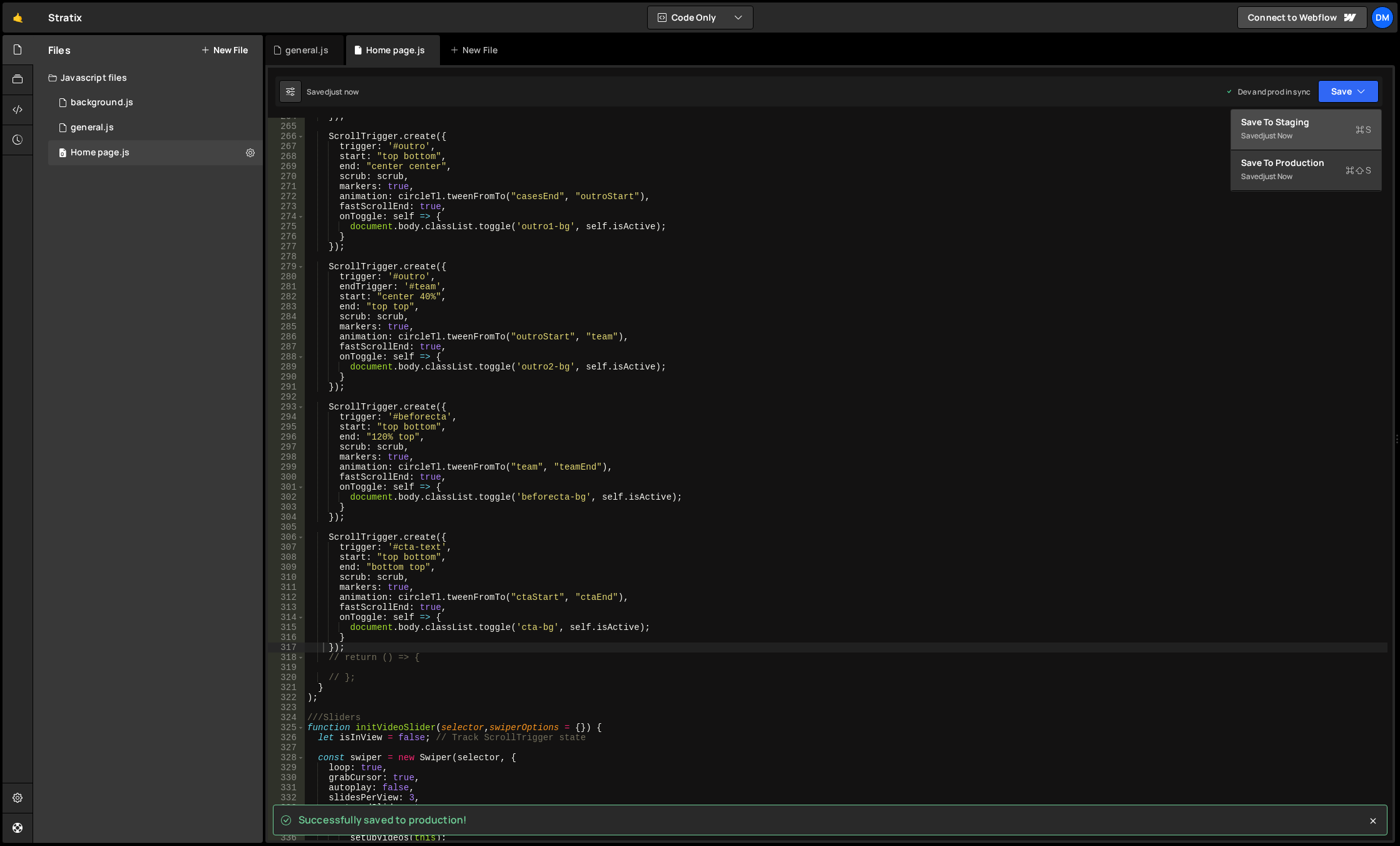
drag, startPoint x: 1283, startPoint y: 121, endPoint x: 1186, endPoint y: 230, distance: 145.9
click at [1283, 121] on div "Save to Staging S" at bounding box center [1306, 122] width 130 height 12
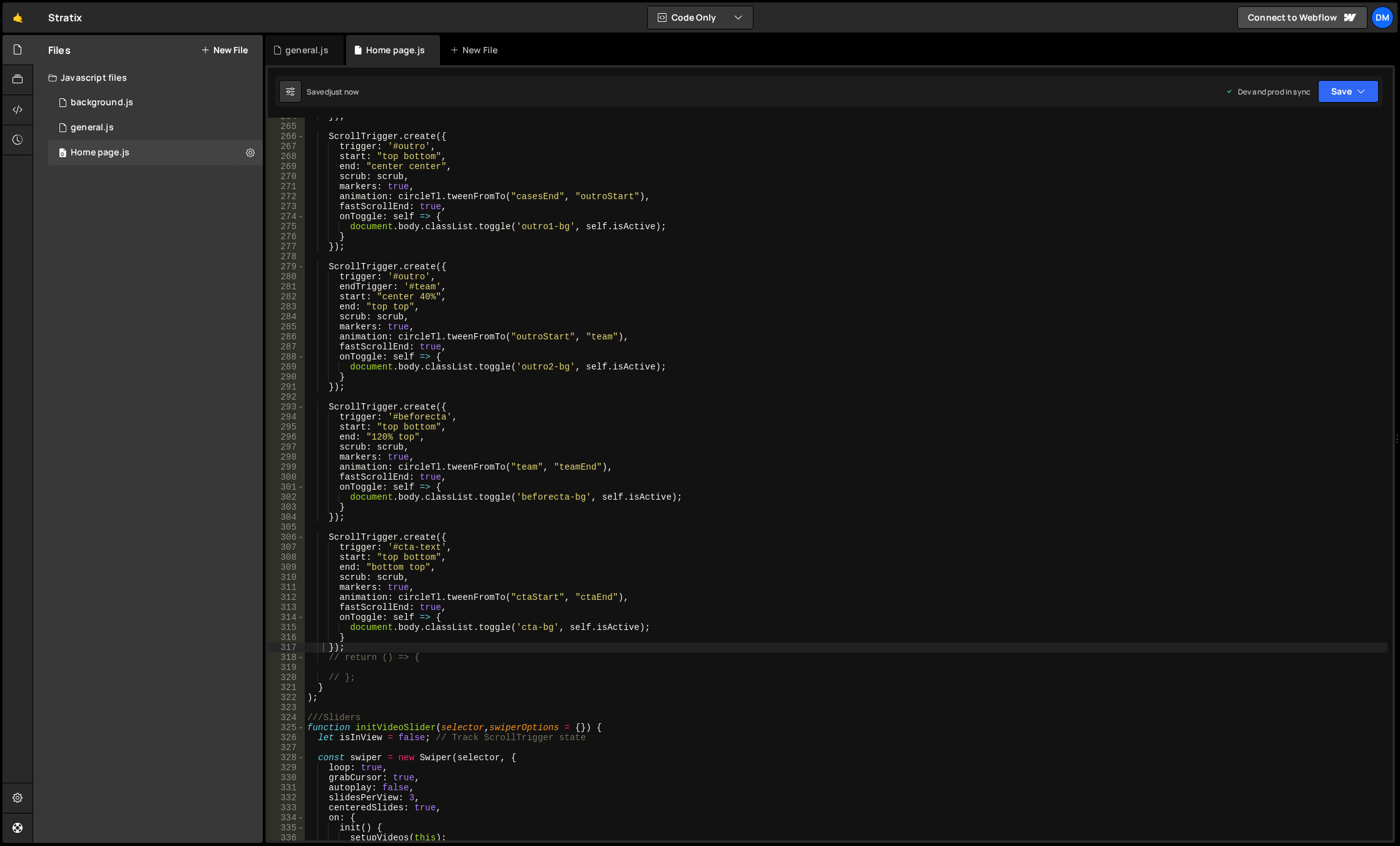
click at [831, 768] on div "}) ; ScrollTrigger . create ({ trigger : '#outro' , start : "top bottom" , end …" at bounding box center [846, 483] width 1083 height 743
click at [913, 458] on div "}) ; ScrollTrigger . create ({ trigger : '#outro' , start : "top bottom" , end …" at bounding box center [846, 483] width 1083 height 743
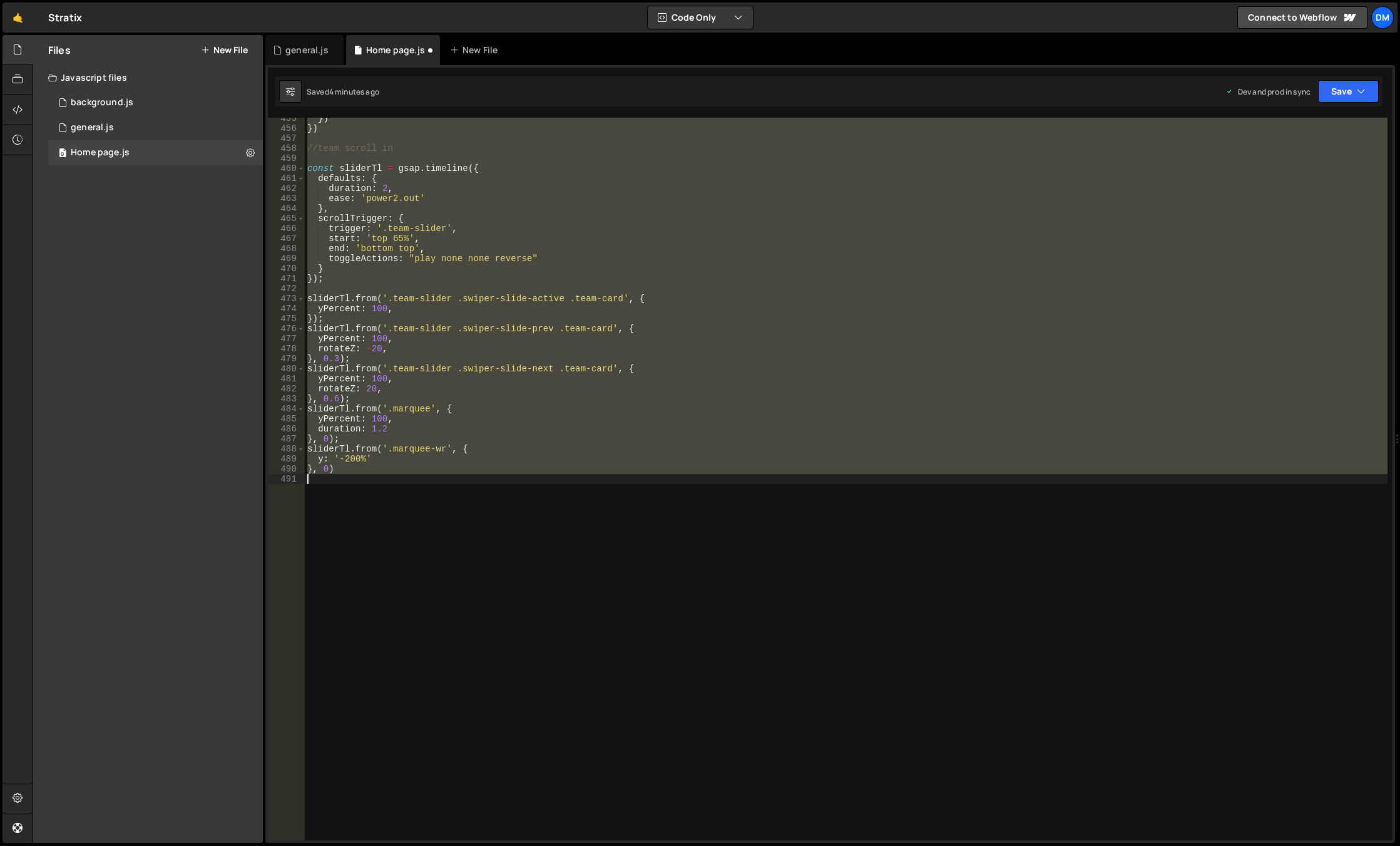
scroll to position [2533, 0]
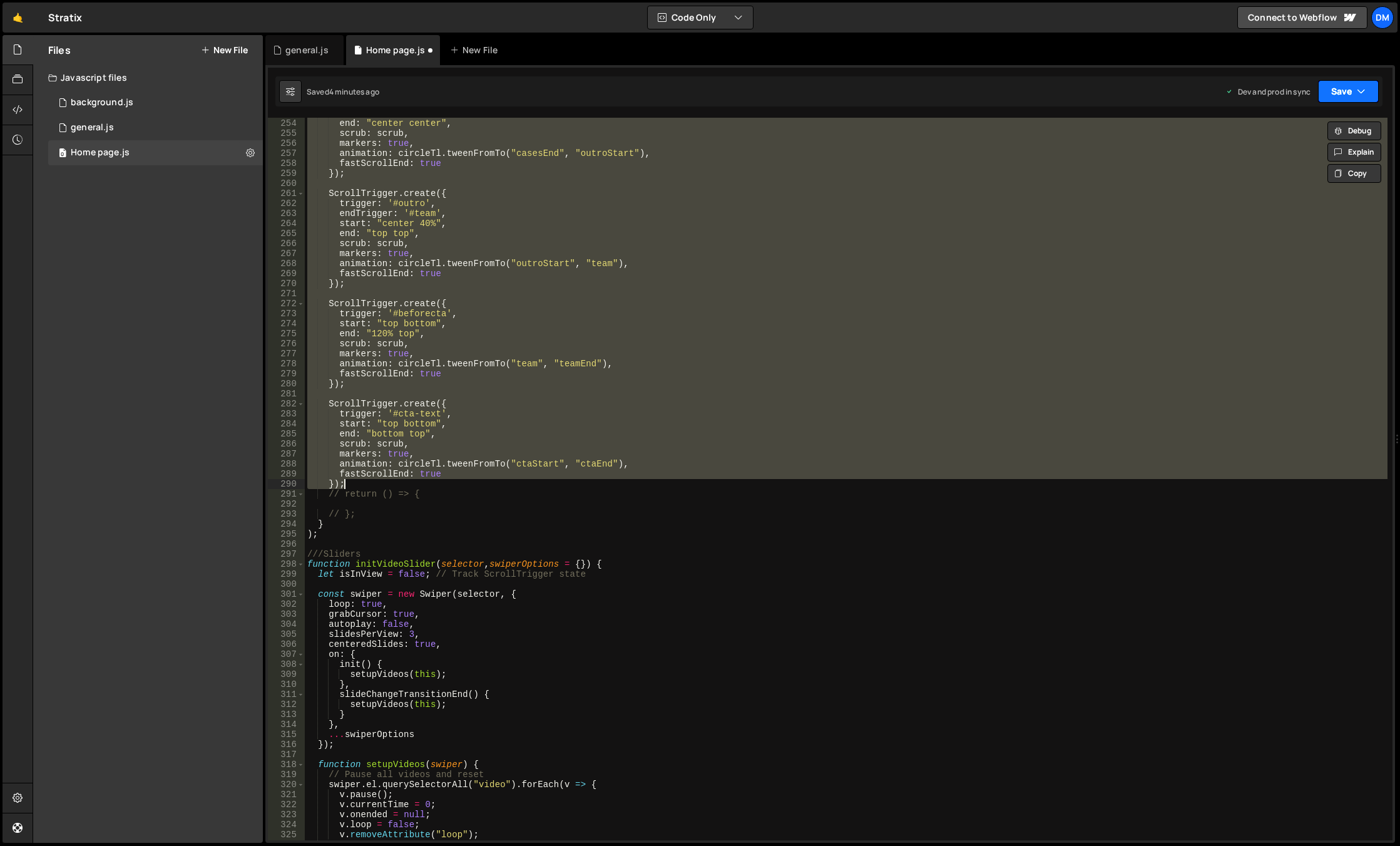
click at [1346, 88] on button "Save" at bounding box center [1348, 91] width 61 height 22
click at [1274, 165] on div "Save to Production S" at bounding box center [1306, 162] width 130 height 12
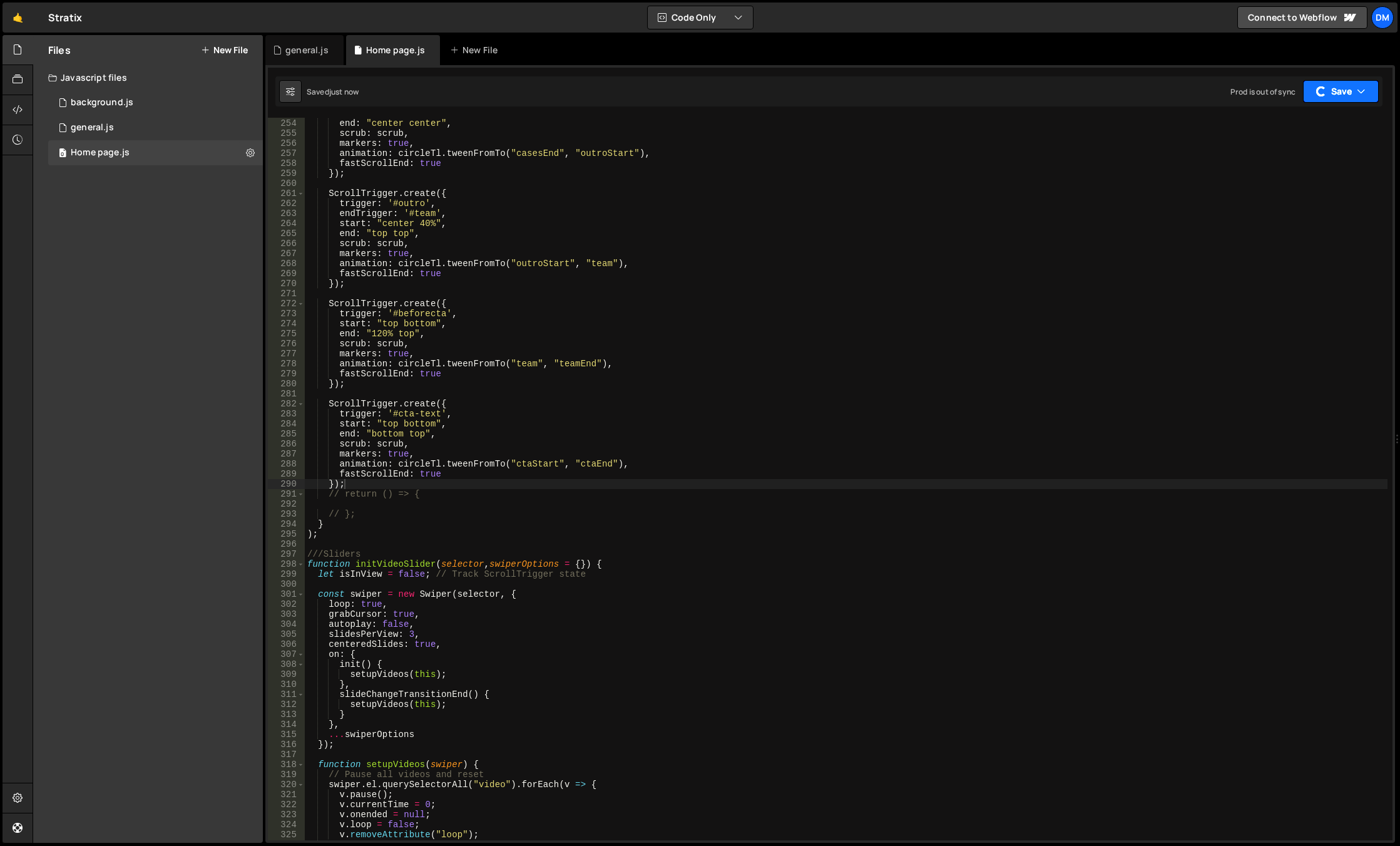
click at [1326, 95] on button "Save" at bounding box center [1340, 91] width 76 height 22
click at [1289, 134] on div "just now" at bounding box center [1277, 136] width 29 height 10
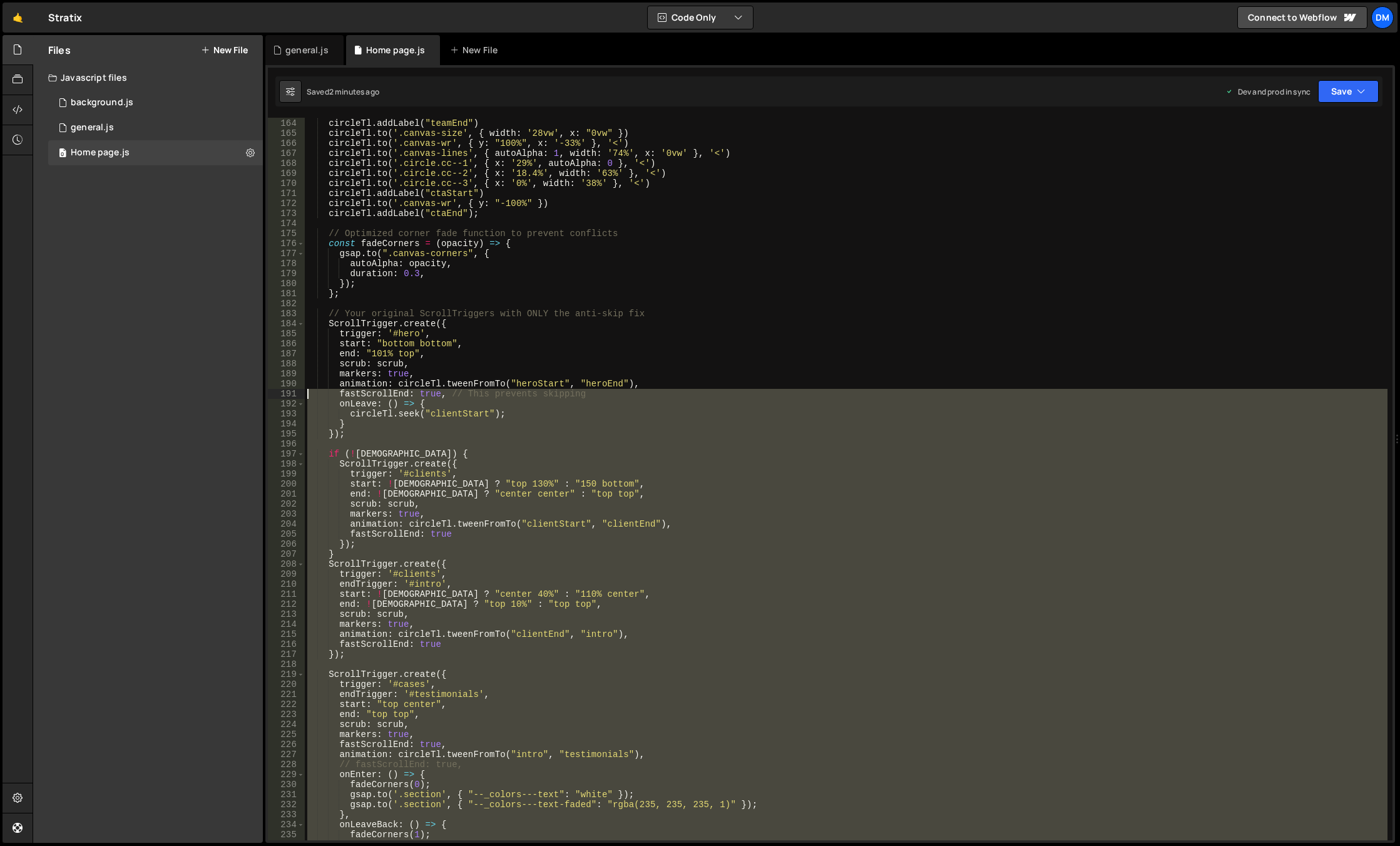
scroll to position [1557, 0]
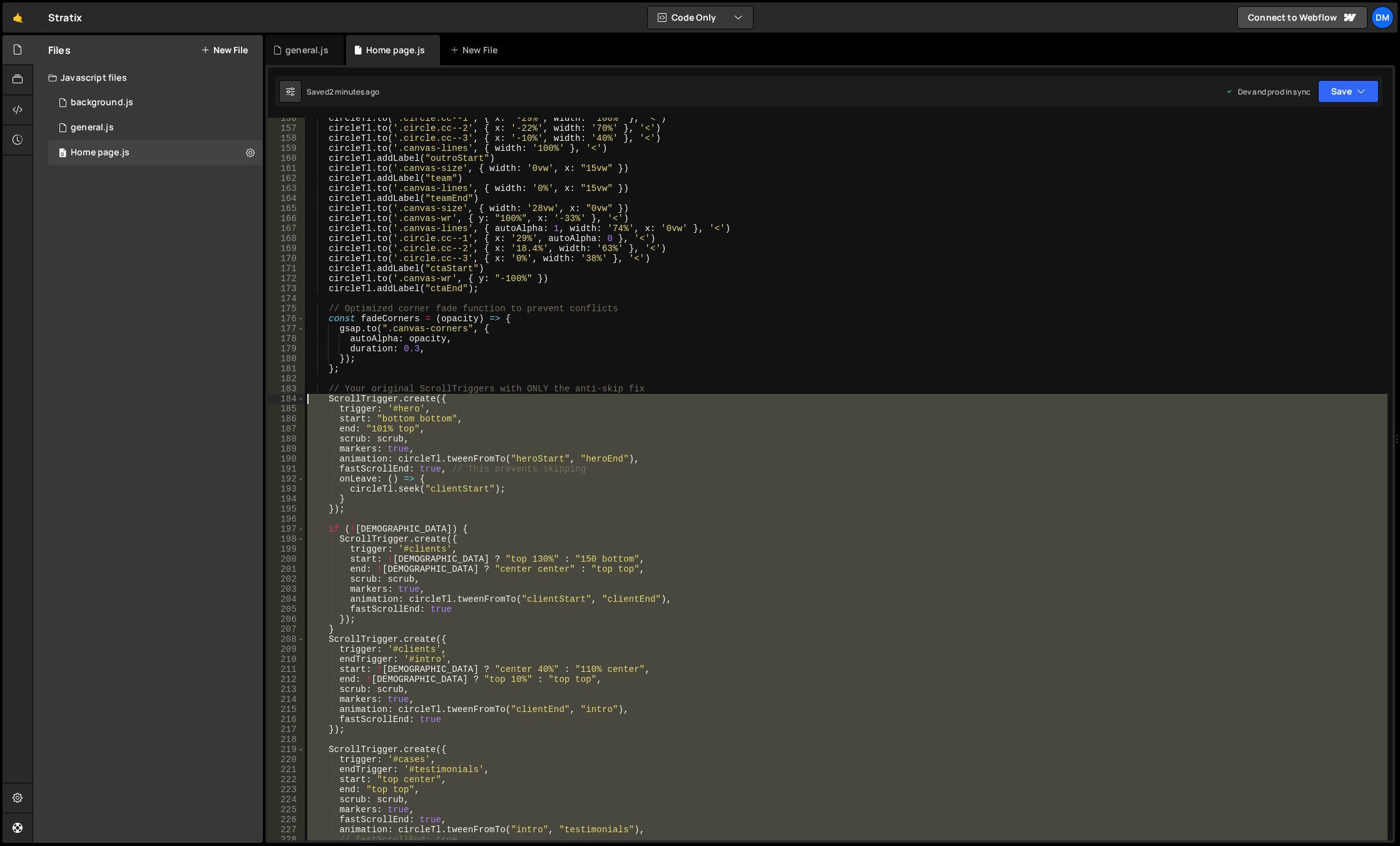
drag, startPoint x: 371, startPoint y: 488, endPoint x: 281, endPoint y: 395, distance: 129.4
click at [281, 395] on div "}); 156 157 158 159 160 161 162 163 164 165 166 167 168 169 170 171 172 173 174…" at bounding box center [830, 479] width 1124 height 722
paste textarea "});"
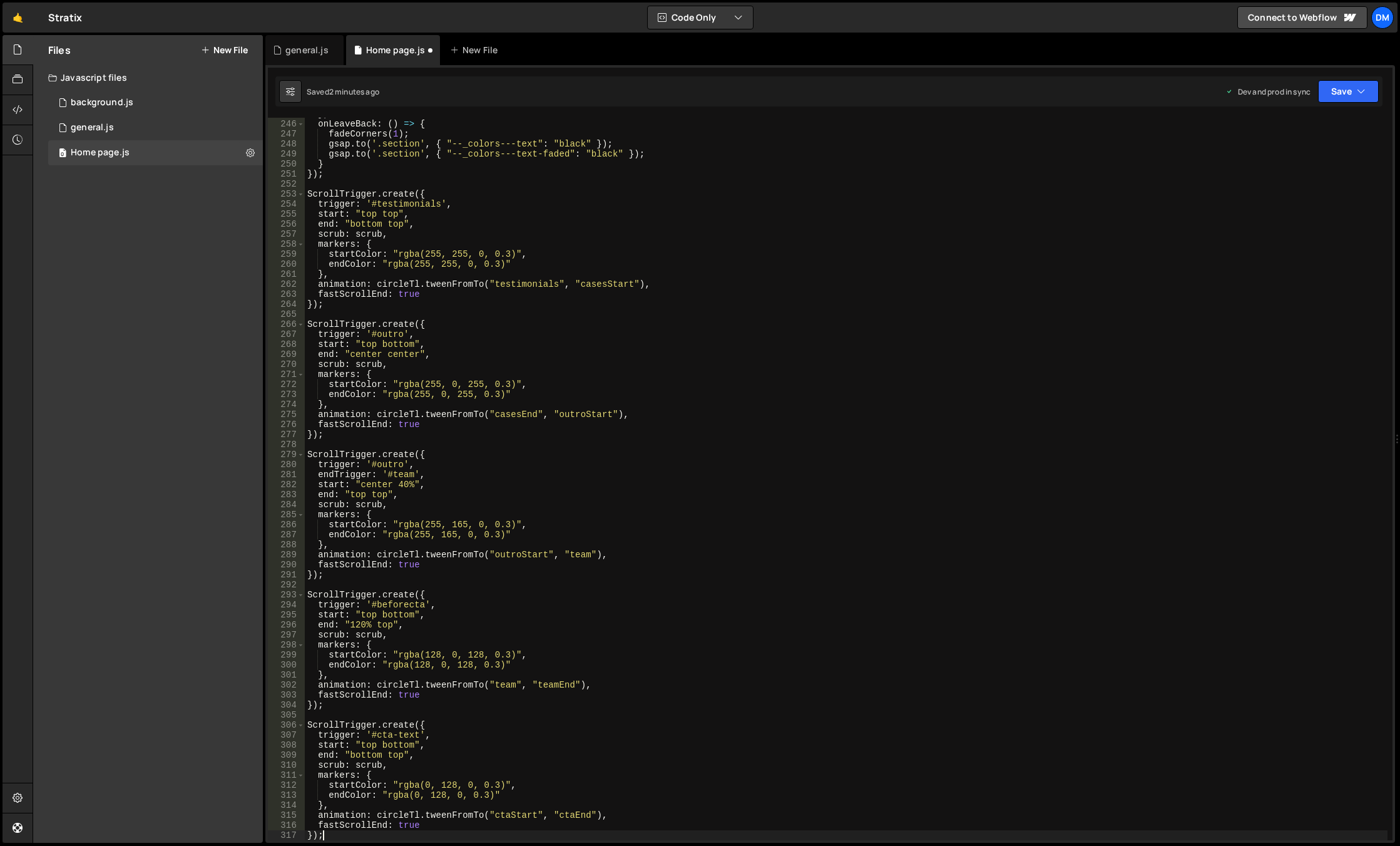
scroll to position [2453, 0]
drag, startPoint x: 1363, startPoint y: 94, endPoint x: 1344, endPoint y: 117, distance: 29.8
click at [1363, 94] on icon "button" at bounding box center [1361, 91] width 9 height 12
click at [1301, 174] on div "2 minutes ago" at bounding box center [1287, 176] width 49 height 10
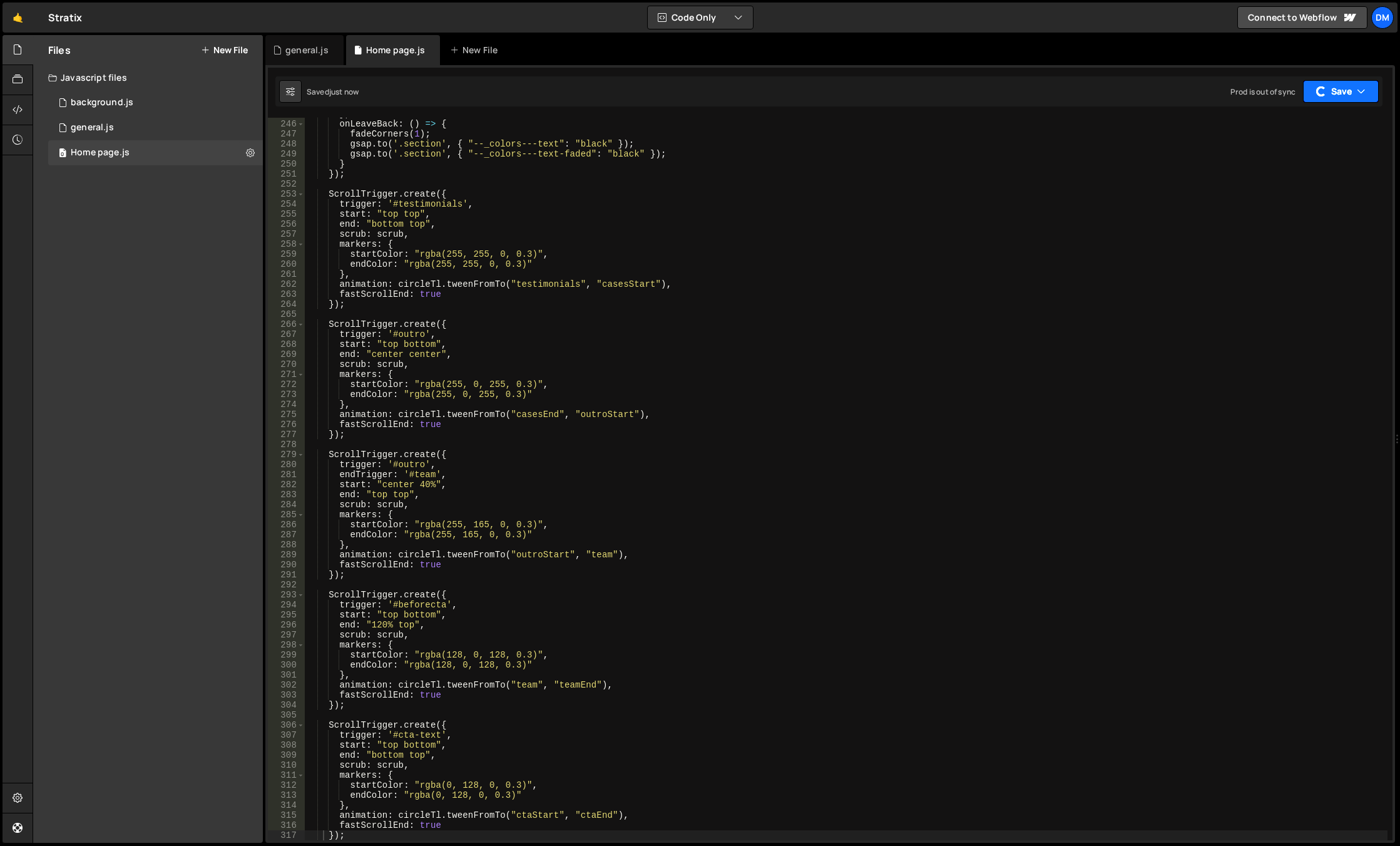
click at [1335, 96] on button "Save" at bounding box center [1340, 91] width 76 height 22
click at [1292, 137] on div "just now" at bounding box center [1277, 136] width 29 height 10
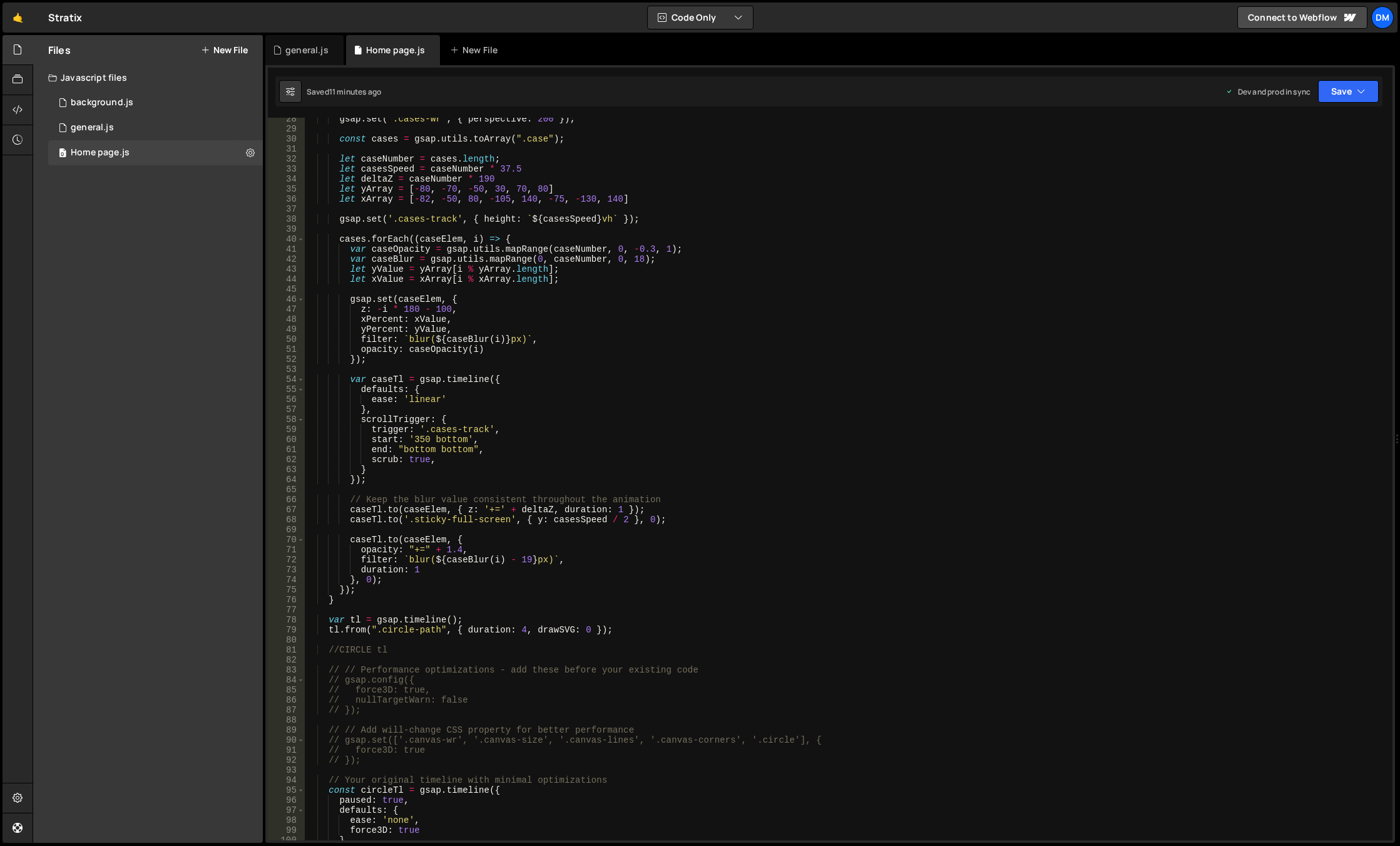
scroll to position [0, 0]
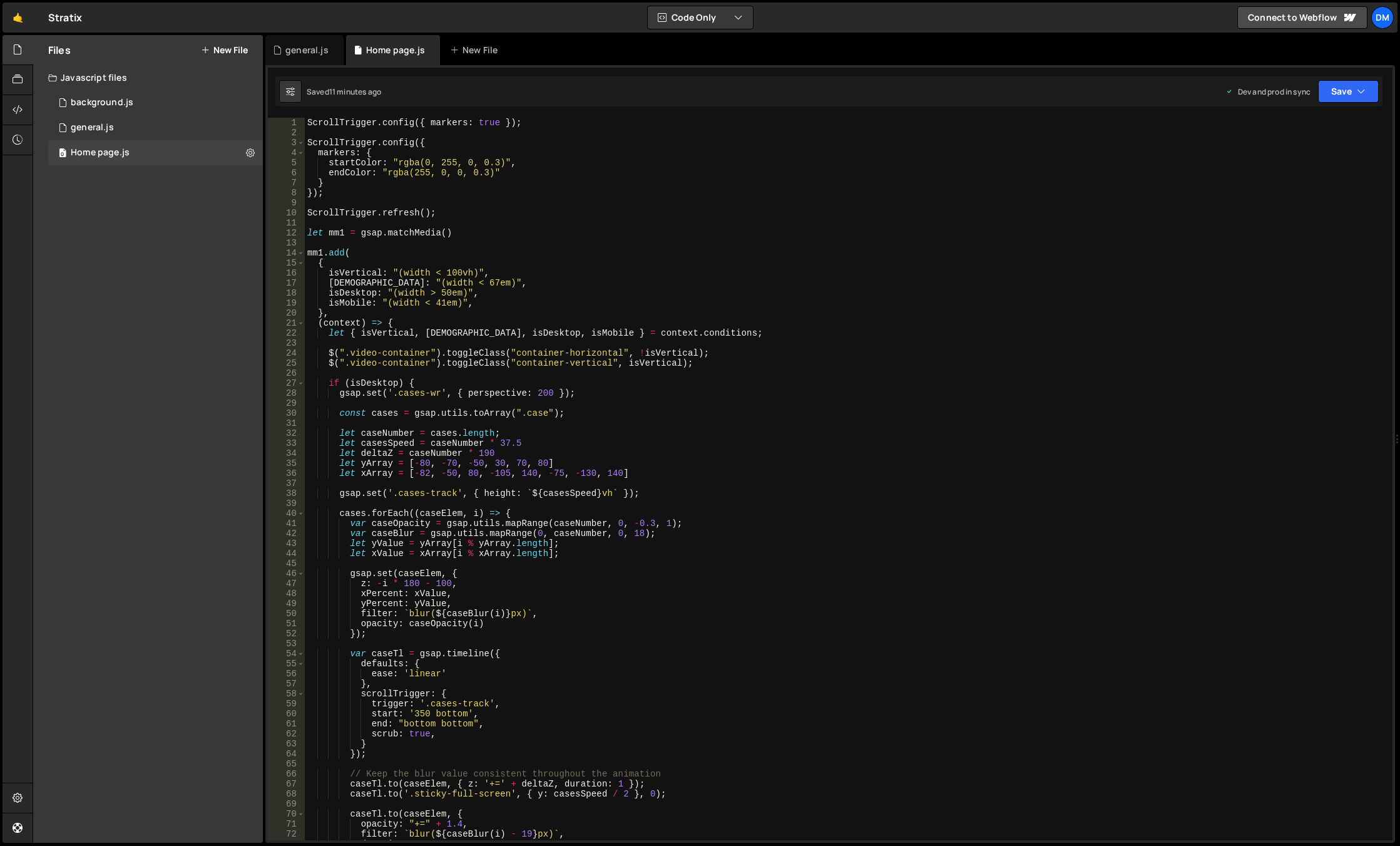
type textarea "let mm1 = gsap.matchMedia()"
click at [728, 237] on div "ScrollTrigger . config ({ markers : true }) ; ScrollTrigger . config ({ markers…" at bounding box center [846, 489] width 1083 height 743
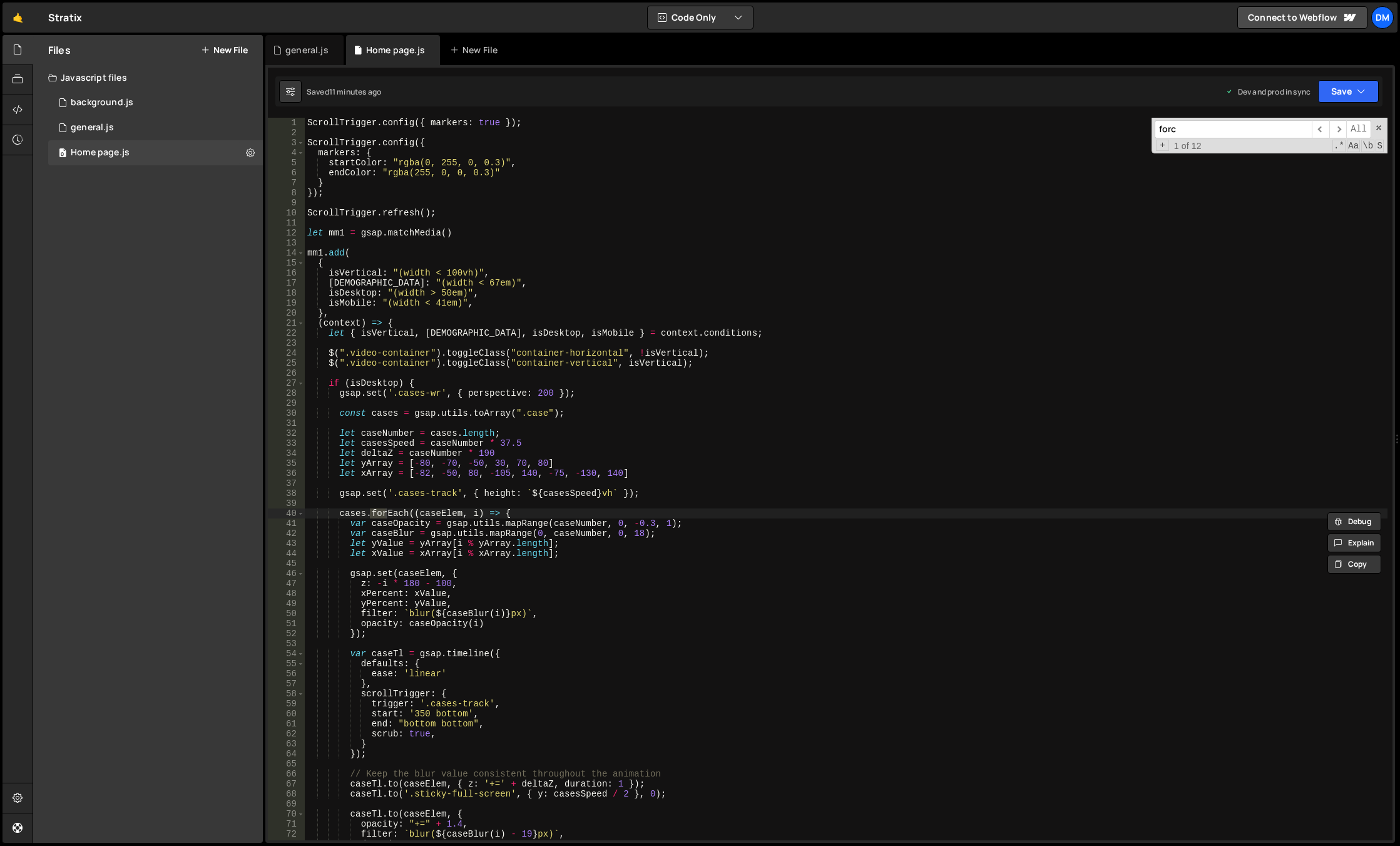
scroll to position [490, 0]
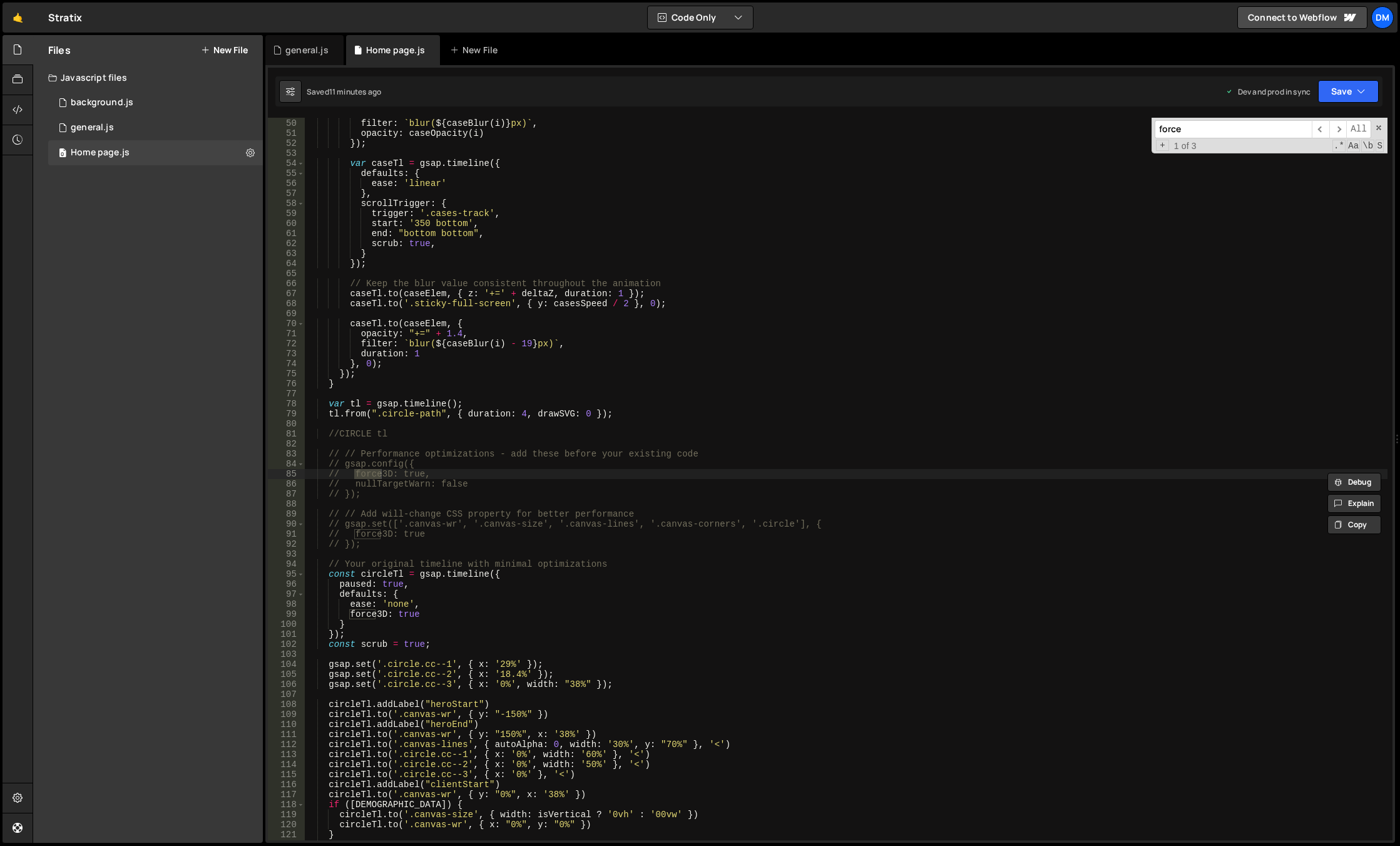
type input "force"
drag, startPoint x: 415, startPoint y: 469, endPoint x: 411, endPoint y: 477, distance: 8.9
click at [415, 469] on div "yPercent : yValue , filter : ` blur( ${ caseBlur ( i ) } px) ` , opacity : case…" at bounding box center [846, 479] width 1083 height 743
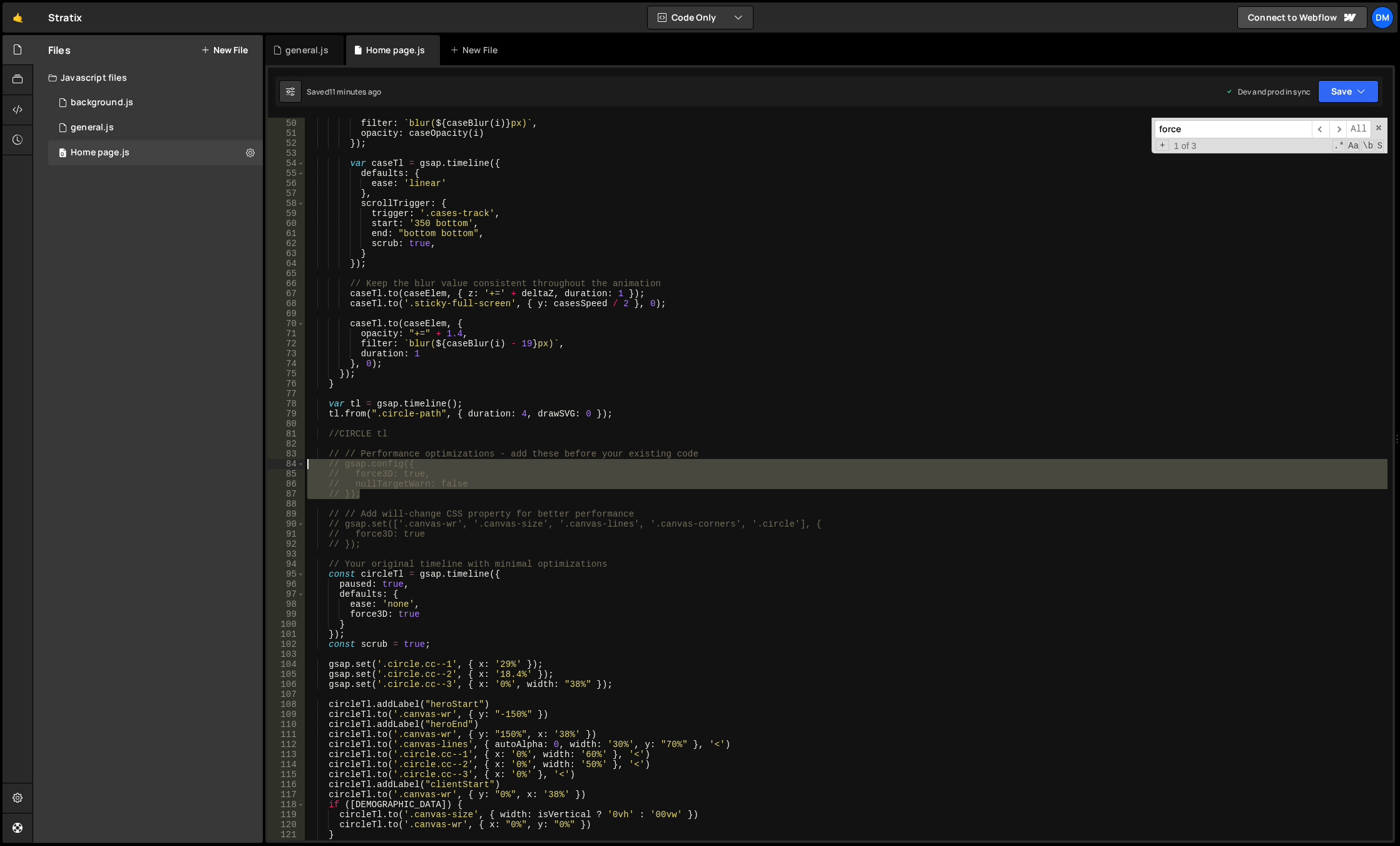
drag, startPoint x: 377, startPoint y: 496, endPoint x: 271, endPoint y: 468, distance: 109.6
click at [271, 468] on div "// force3D: true, 49 50 51 52 53 54 55 56 57 58 59 60 61 62 63 64 65 66 67 68 6…" at bounding box center [830, 479] width 1124 height 722
click at [433, 477] on div "yPercent : yValue , filter : ` blur( ${ caseBlur ( i ) } px) ` , opacity : case…" at bounding box center [846, 479] width 1083 height 722
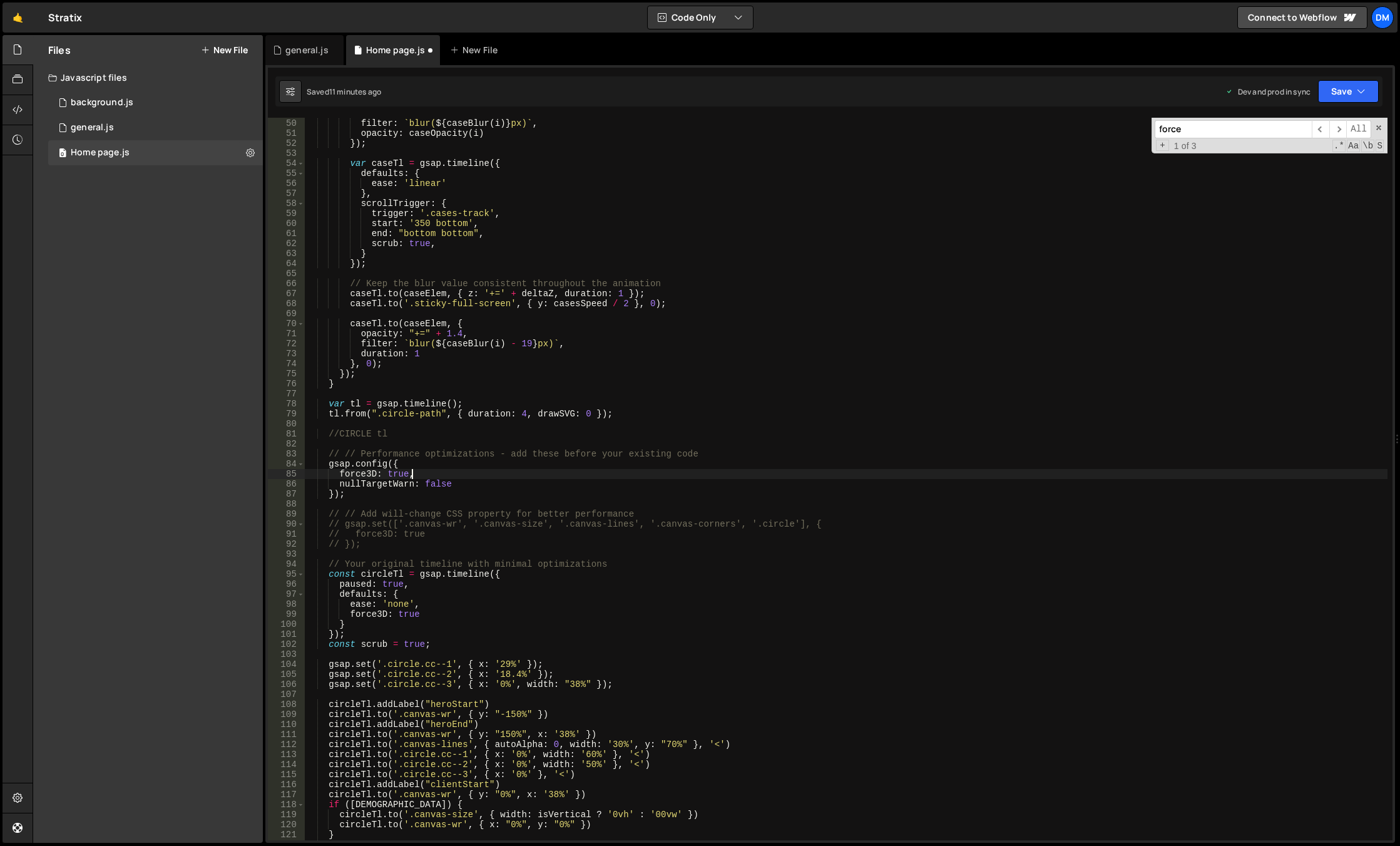
click at [399, 475] on div "yPercent : yValue , filter : ` blur( ${ caseBlur ( i ) } px) ` , opacity : case…" at bounding box center [846, 479] width 1083 height 743
click at [1335, 88] on button "Save" at bounding box center [1348, 91] width 61 height 22
click at [1303, 125] on div "Save to Staging S" at bounding box center [1306, 122] width 130 height 12
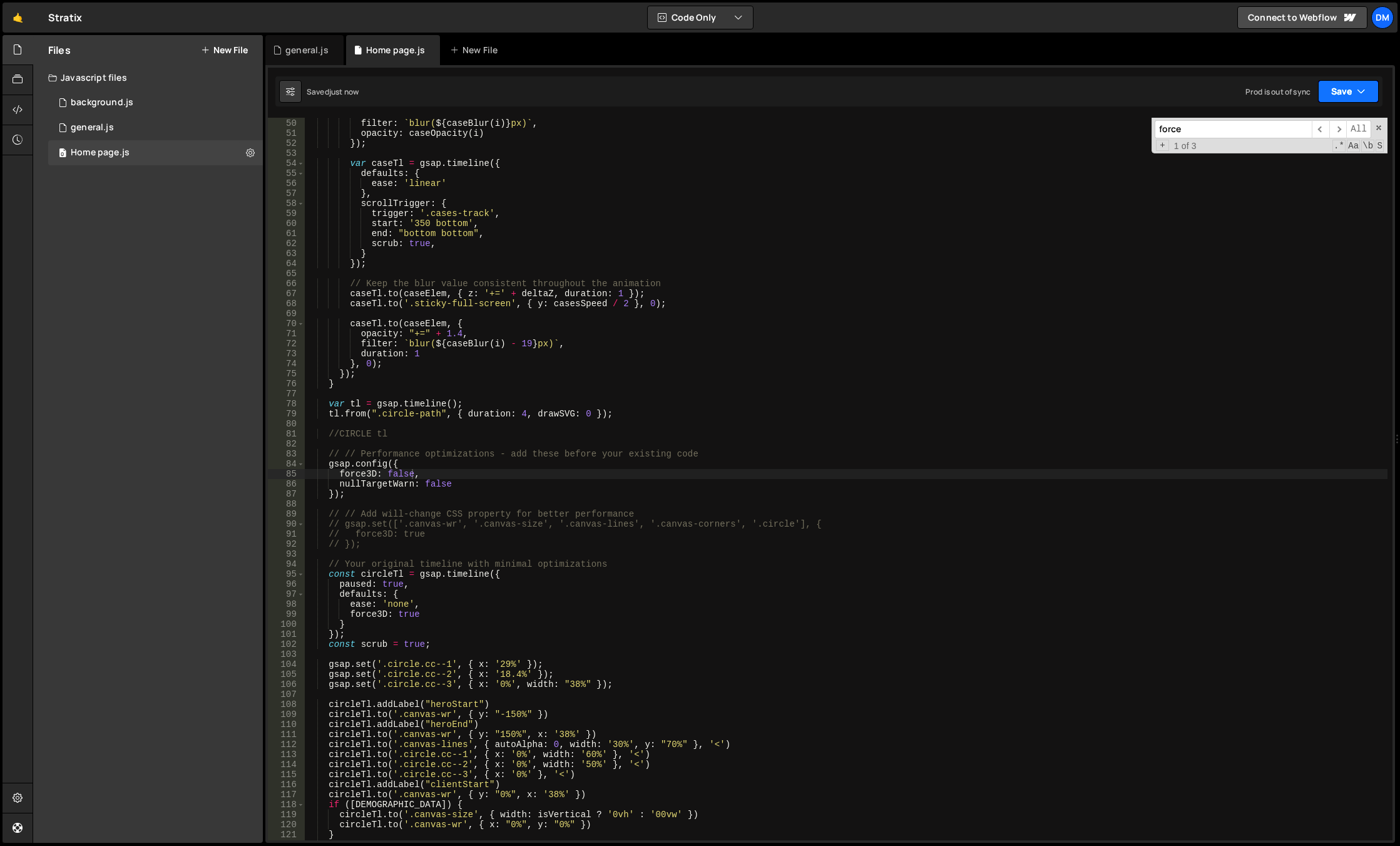
click at [1338, 89] on button "Save" at bounding box center [1348, 91] width 61 height 22
click at [1285, 176] on div "11 minutes ago" at bounding box center [1287, 176] width 50 height 10
click at [1339, 88] on button "Save" at bounding box center [1348, 91] width 61 height 22
click at [1285, 170] on div "Saved 1 minute ago" at bounding box center [1306, 176] width 130 height 15
click at [1359, 92] on icon "button" at bounding box center [1361, 91] width 9 height 12
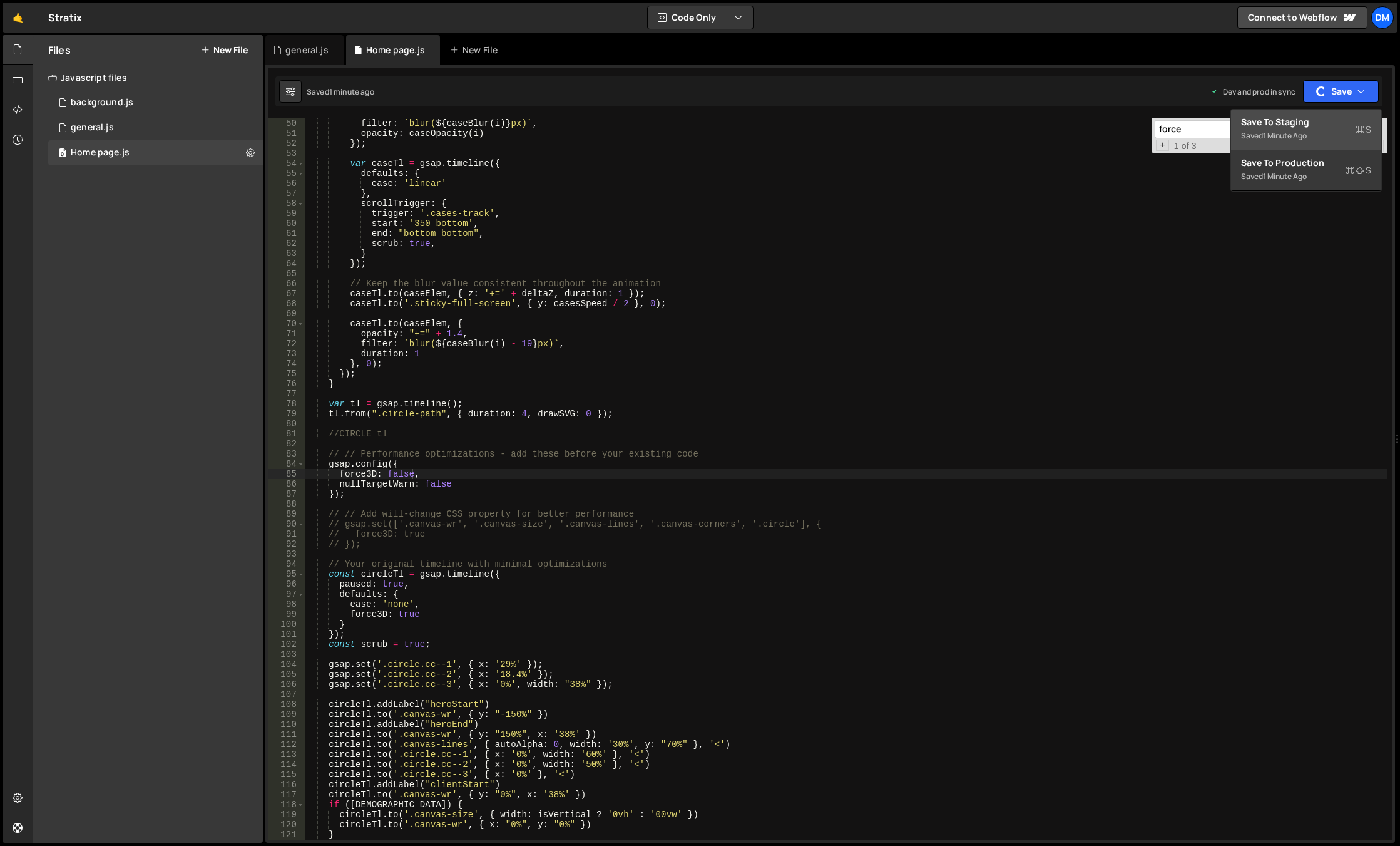
click at [1339, 124] on div "Save to Staging S" at bounding box center [1306, 122] width 130 height 12
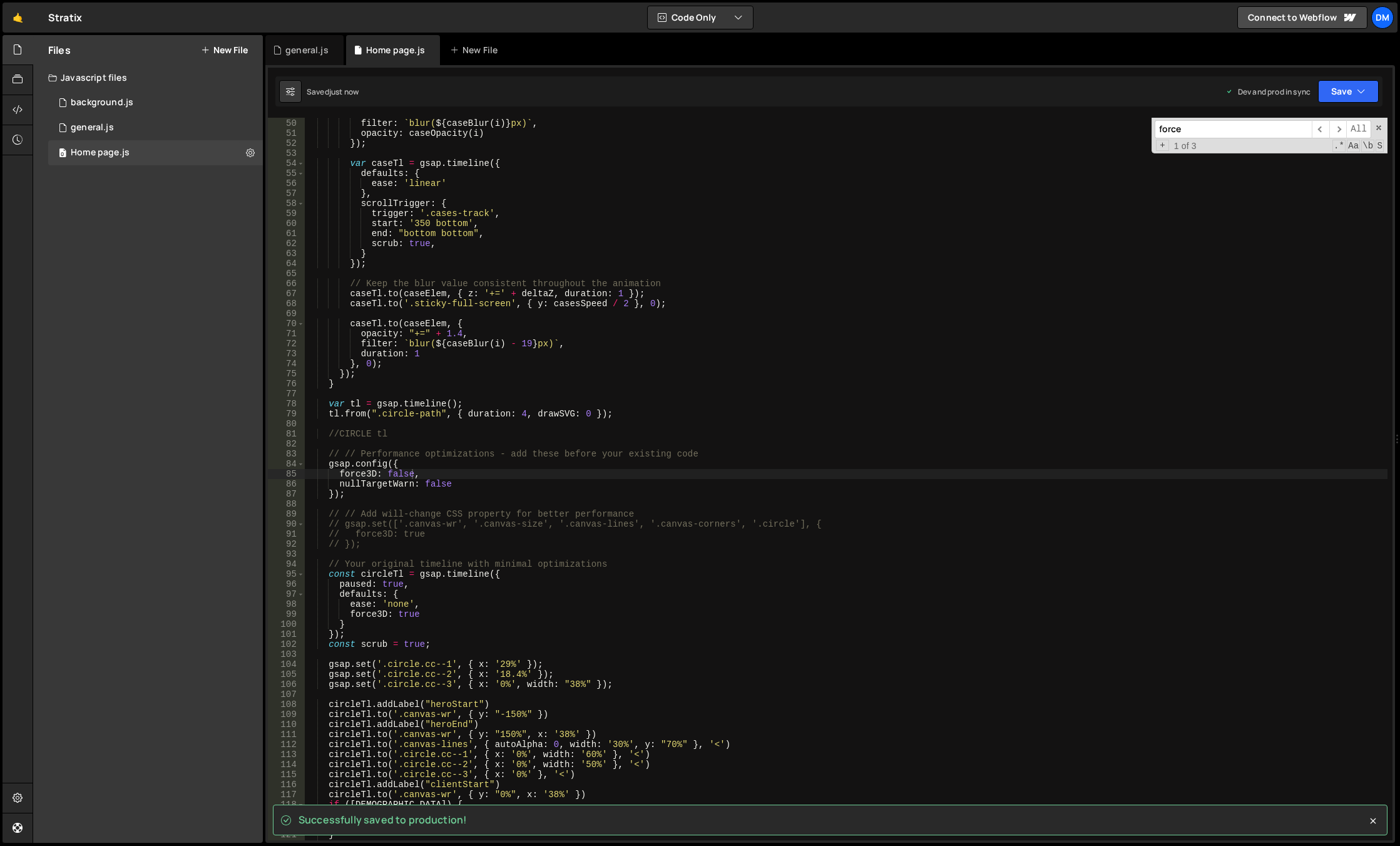
drag, startPoint x: 1378, startPoint y: 126, endPoint x: 1320, endPoint y: 213, distance: 104.6
click at [1378, 126] on span at bounding box center [1378, 127] width 9 height 9
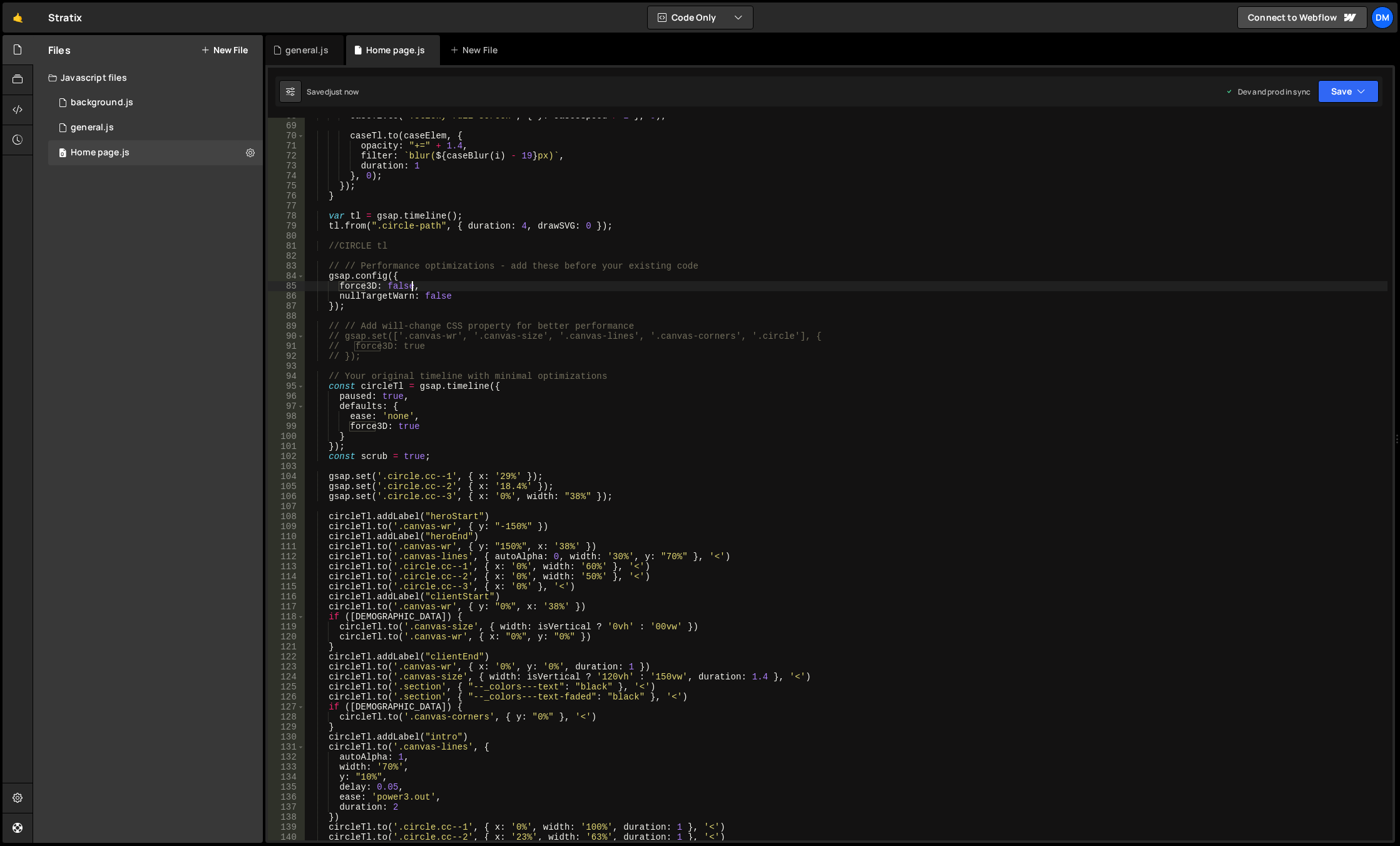
scroll to position [678, 0]
click at [448, 285] on div "caseTl . to ( '.sticky-full-screen' , { y : casesSpeed / 2 } , 0 ) ; caseTl . t…" at bounding box center [846, 482] width 1083 height 743
click at [410, 429] on div "caseTl . to ( '.sticky-full-screen' , { y : casesSpeed / 2 } , 0 ) ; caseTl . t…" at bounding box center [846, 482] width 1083 height 743
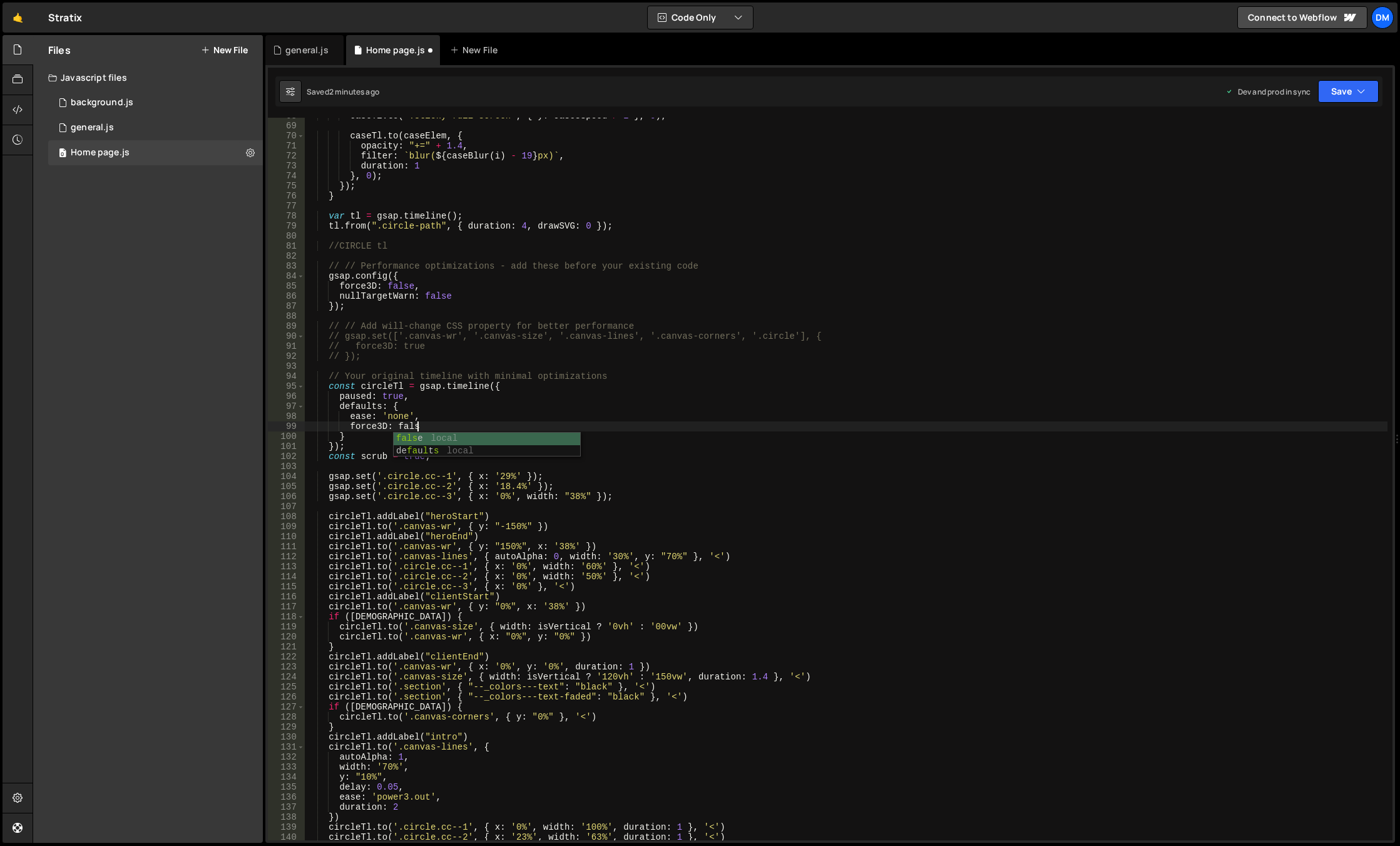
type textarea "force3D: false"
click at [642, 365] on div "caseTl . to ( '.sticky-full-screen' , { y : casesSpeed / 2 } , 0 ) ; caseTl . t…" at bounding box center [846, 482] width 1083 height 743
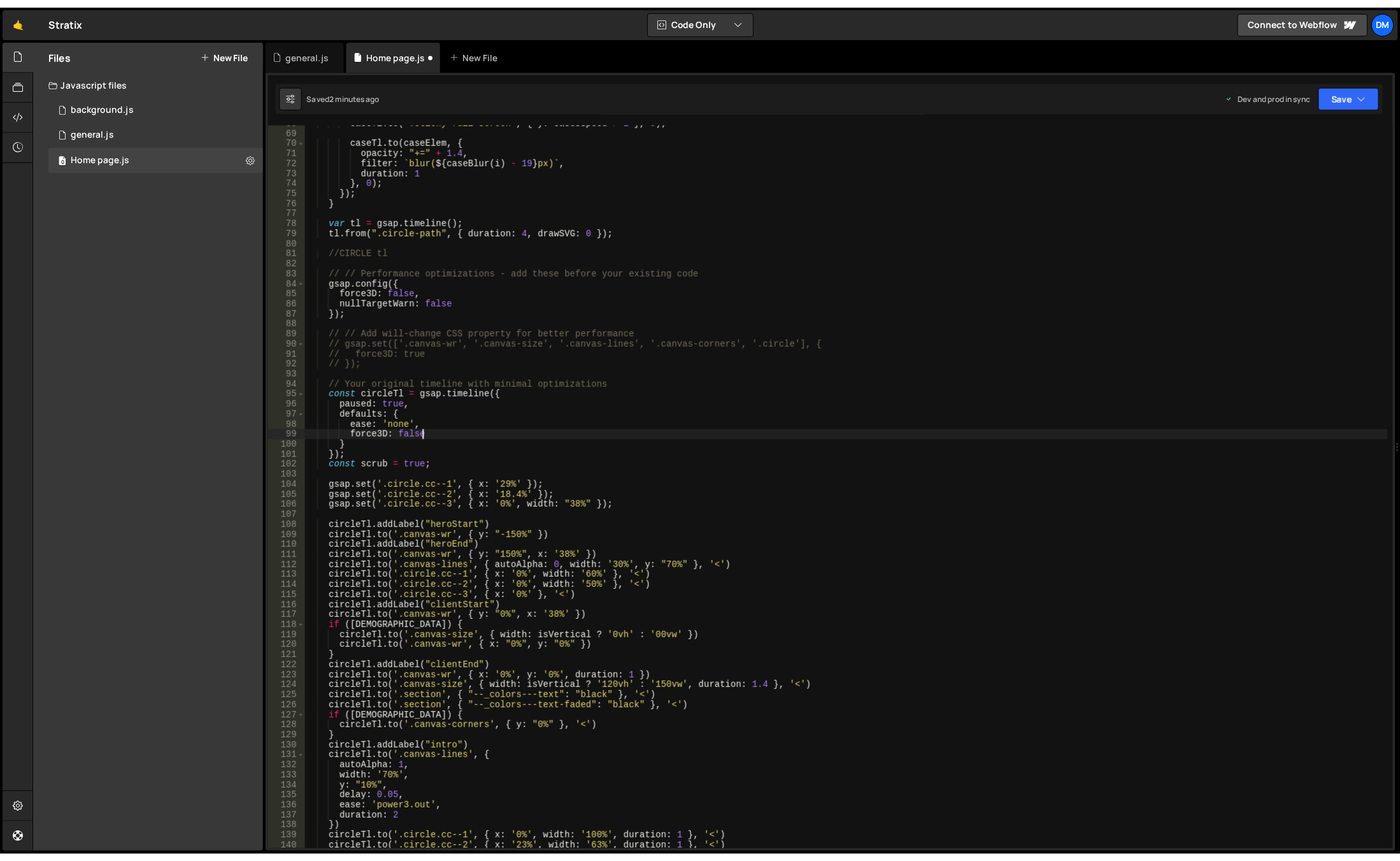
scroll to position [0, 0]
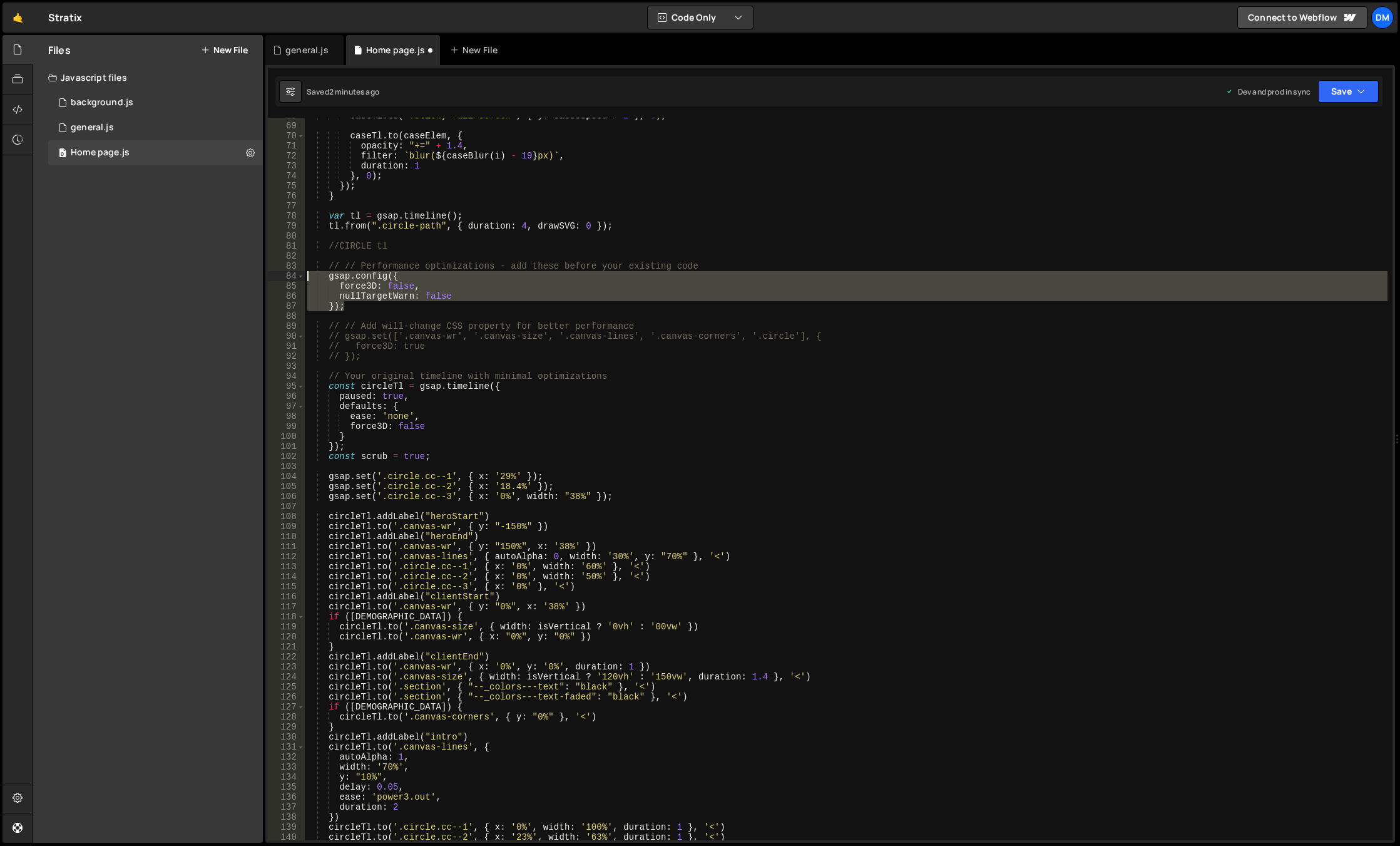
drag, startPoint x: 356, startPoint y: 299, endPoint x: 198, endPoint y: 277, distance: 159.5
click at [198, 277] on div "Files New File Javascript files 0 background.js 0 0 general.js 0 0 Home page.js…" at bounding box center [716, 439] width 1367 height 808
type textarea "gsap.config({ force3D: false,"
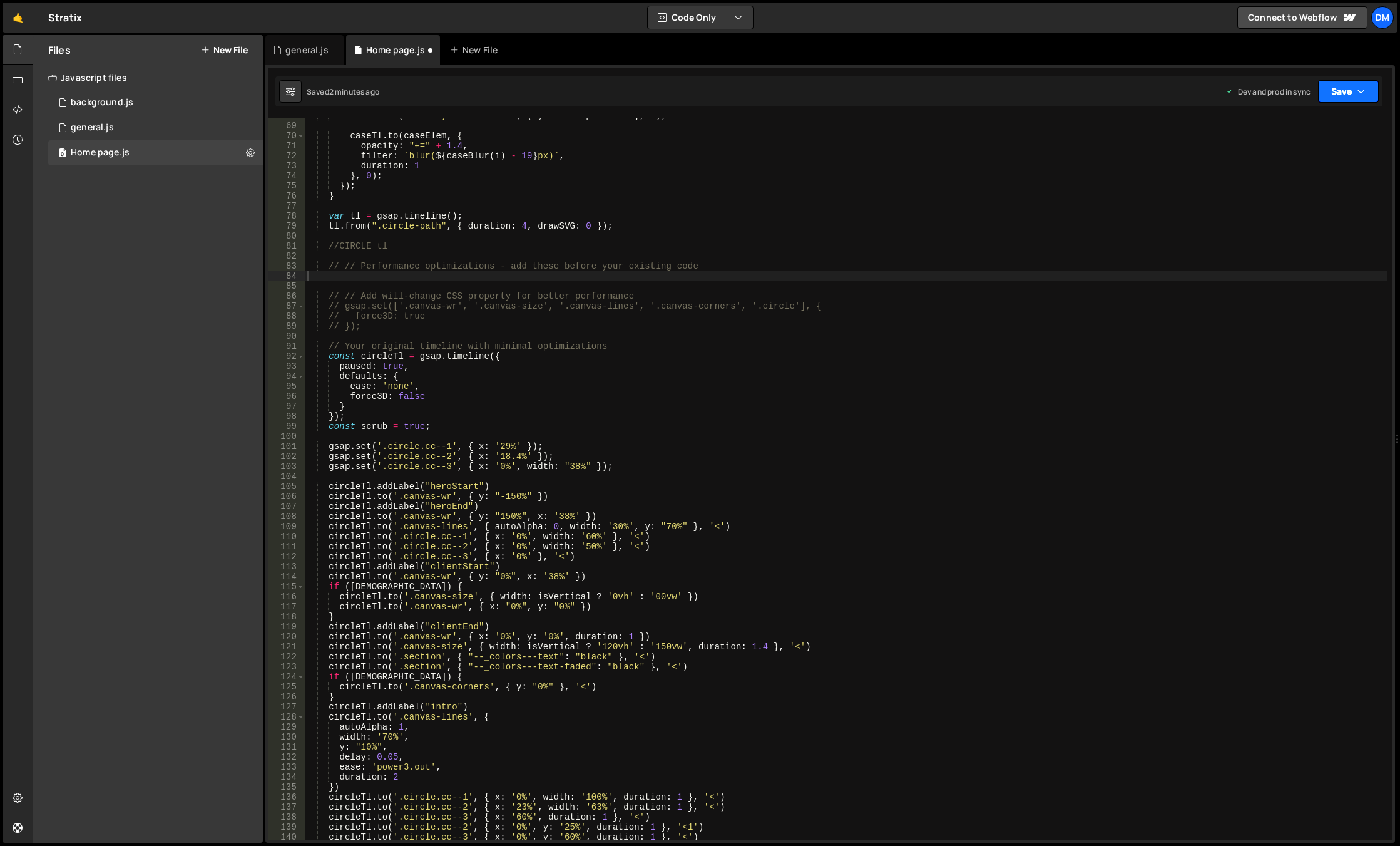
drag, startPoint x: 1336, startPoint y: 90, endPoint x: 1301, endPoint y: 144, distance: 64.4
click at [1336, 90] on button "Save" at bounding box center [1348, 91] width 61 height 22
click at [1278, 177] on div "2 minutes ago" at bounding box center [1287, 176] width 49 height 10
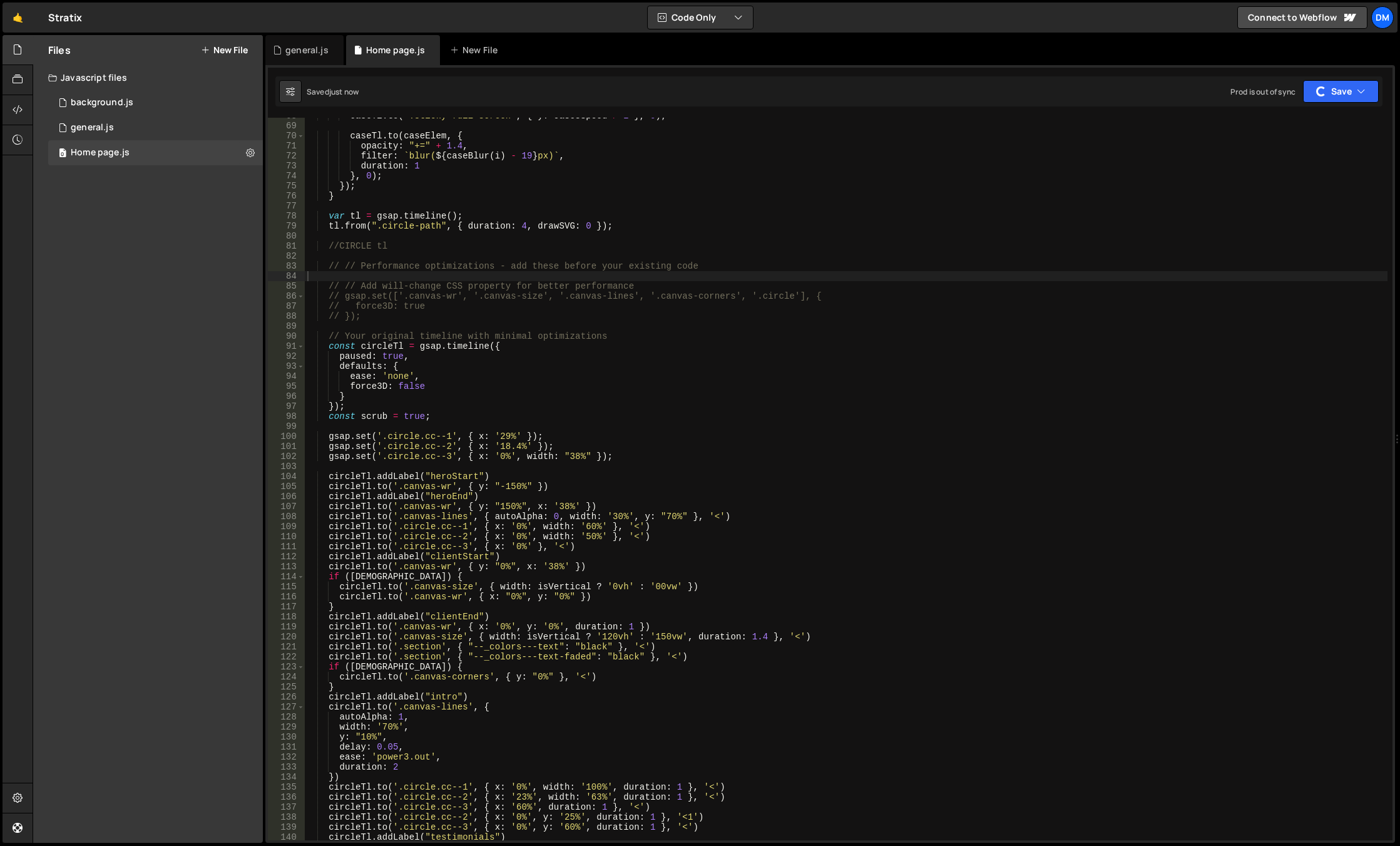
click at [1335, 73] on div "68 69 70 71 72 73 74 75 76 77 78 79 80 81 82 83 84 85 86 87 88 89 90 91 92 93 9…" at bounding box center [830, 453] width 1130 height 777
click at [1321, 94] on div "button" at bounding box center [1321, 91] width 10 height 10
click at [1302, 128] on div "Saved just now" at bounding box center [1306, 136] width 130 height 15
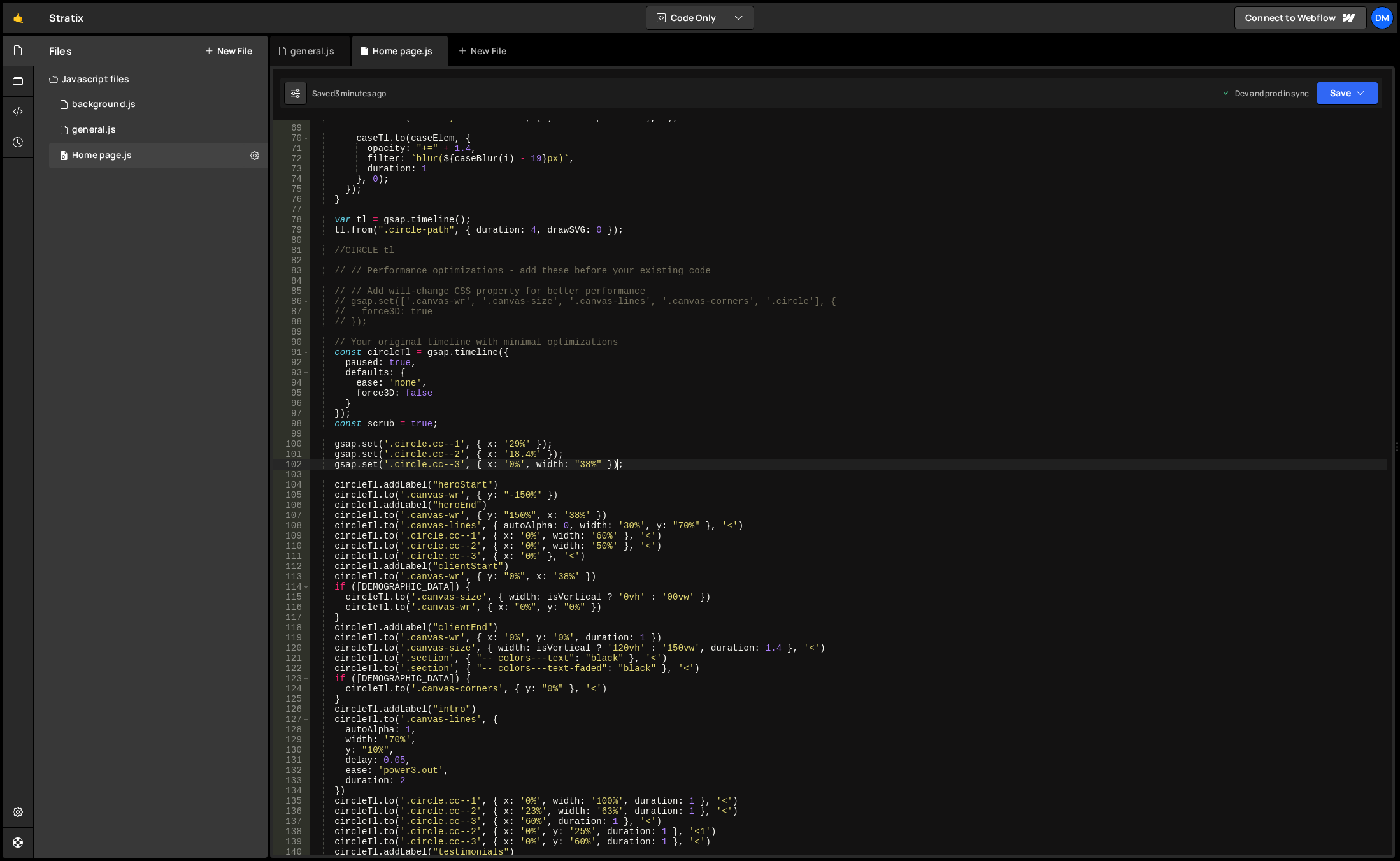
click at [692, 468] on div "caseTl . to ( '.sticky-full-screen' , { y : casesSpeed / 2 } , 0 ) ; caseTl . t…" at bounding box center [849, 490] width 1077 height 756
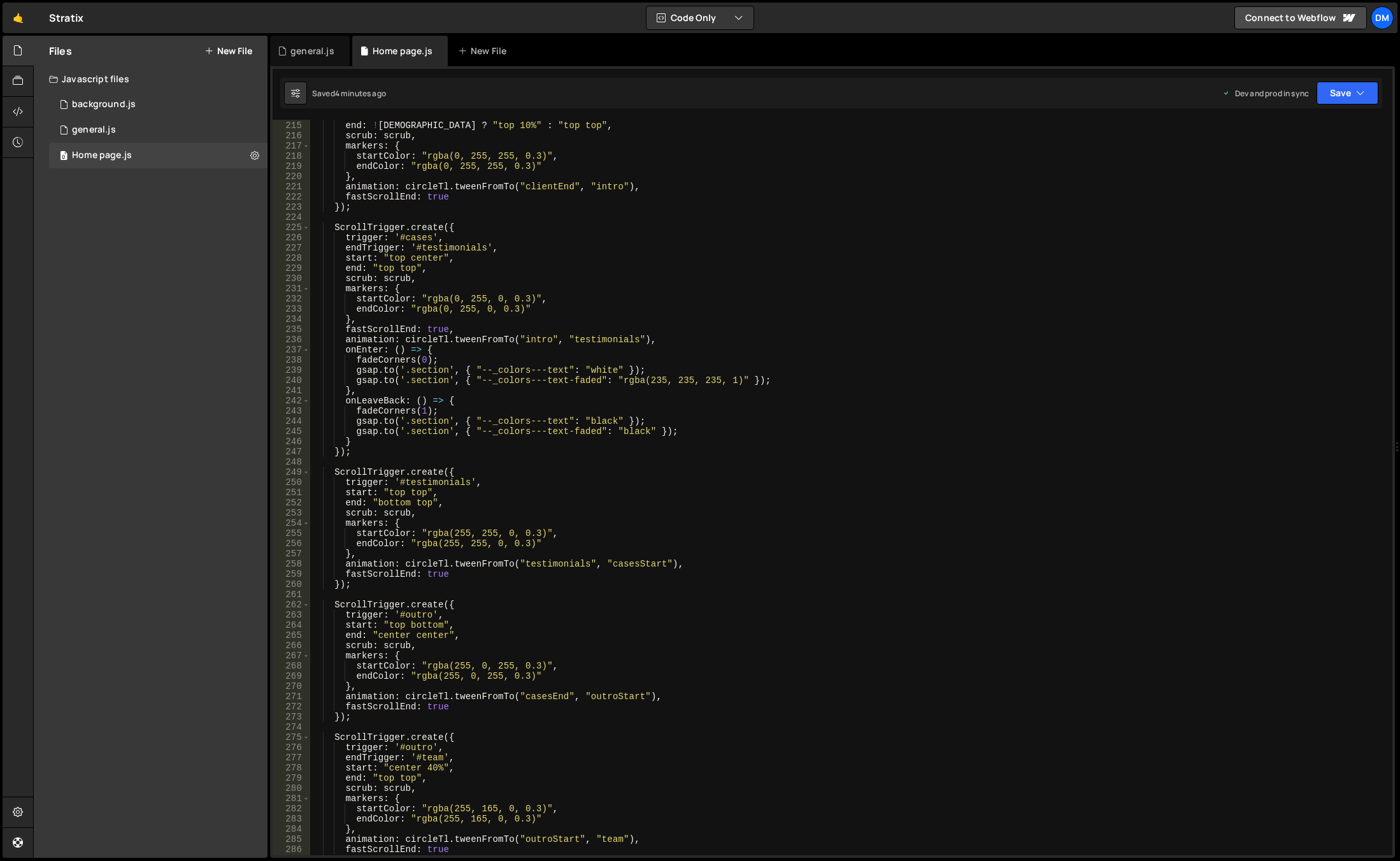
scroll to position [2105, 0]
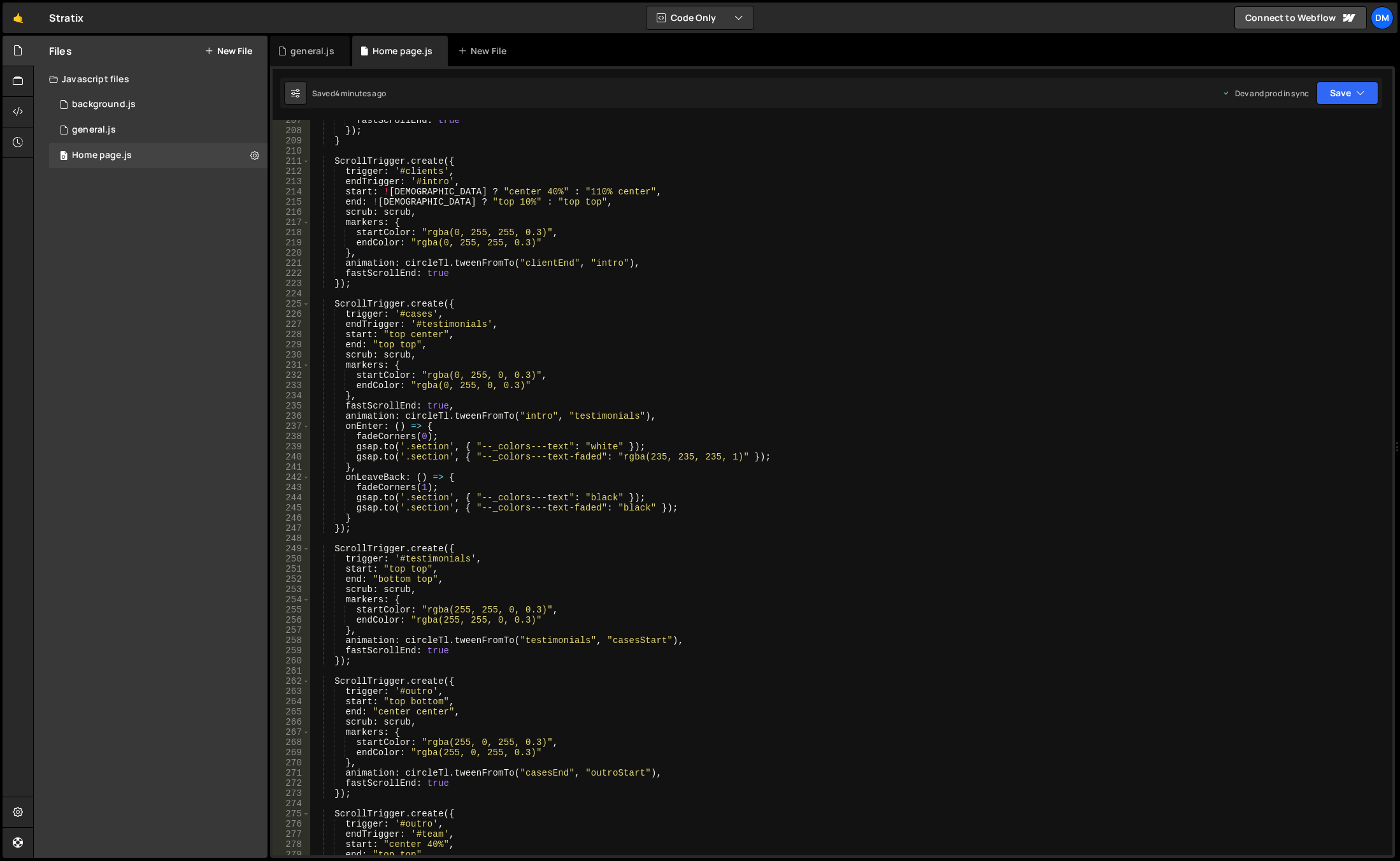
click at [536, 417] on div "fastScrollEnd : true }) ; } ScrollTrigger . create ({ trigger : '#clients' , en…" at bounding box center [849, 493] width 1077 height 756
click at [602, 415] on div "fastScrollEnd : true }) ; } ScrollTrigger . create ({ trigger : '#clients' , en…" at bounding box center [849, 493] width 1077 height 756
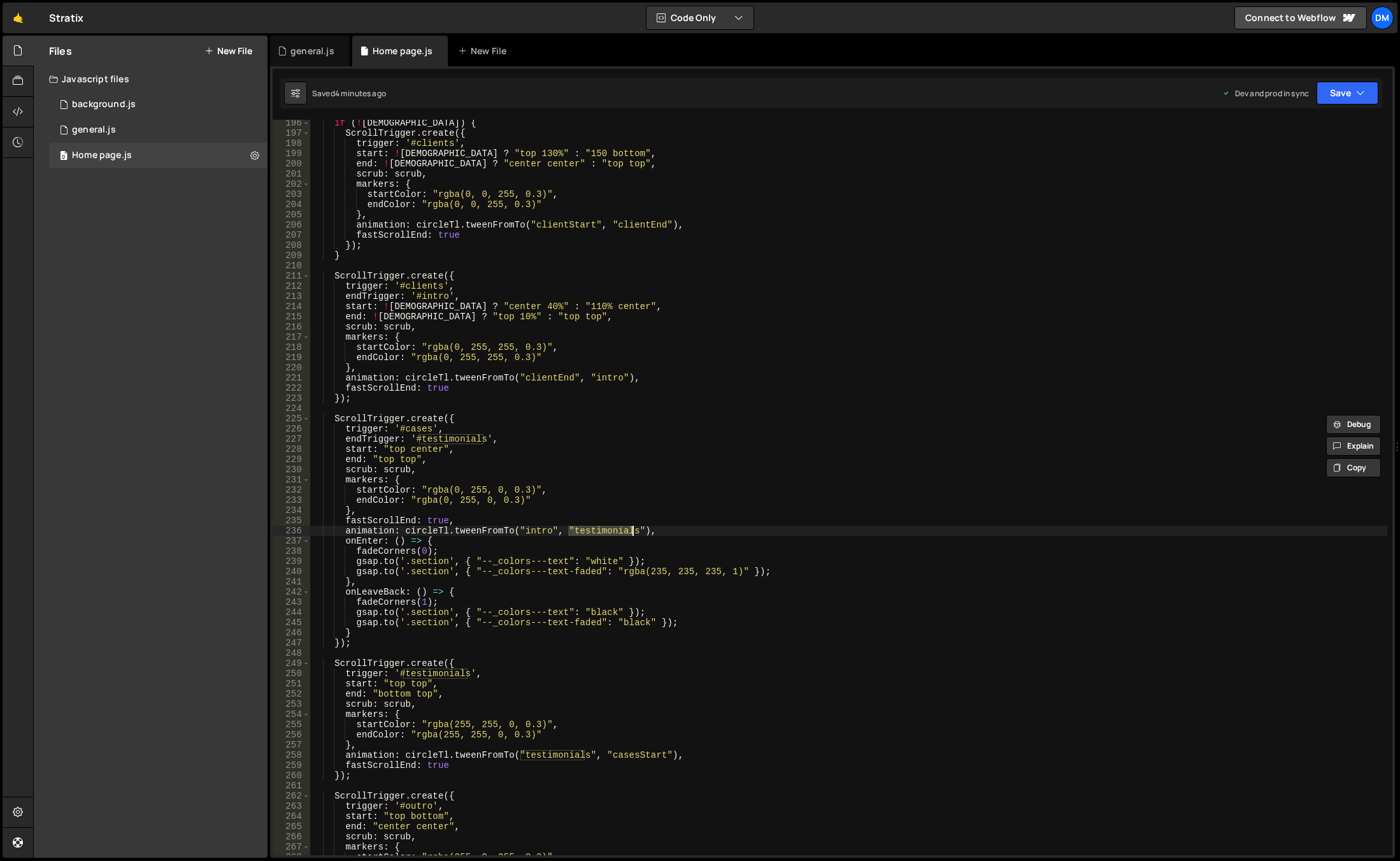
scroll to position [1990, 0]
click at [536, 527] on div "if ( ! isWide ) { ScrollTrigger . create ({ trigger : '#clients' , start : ! is…" at bounding box center [849, 496] width 1077 height 756
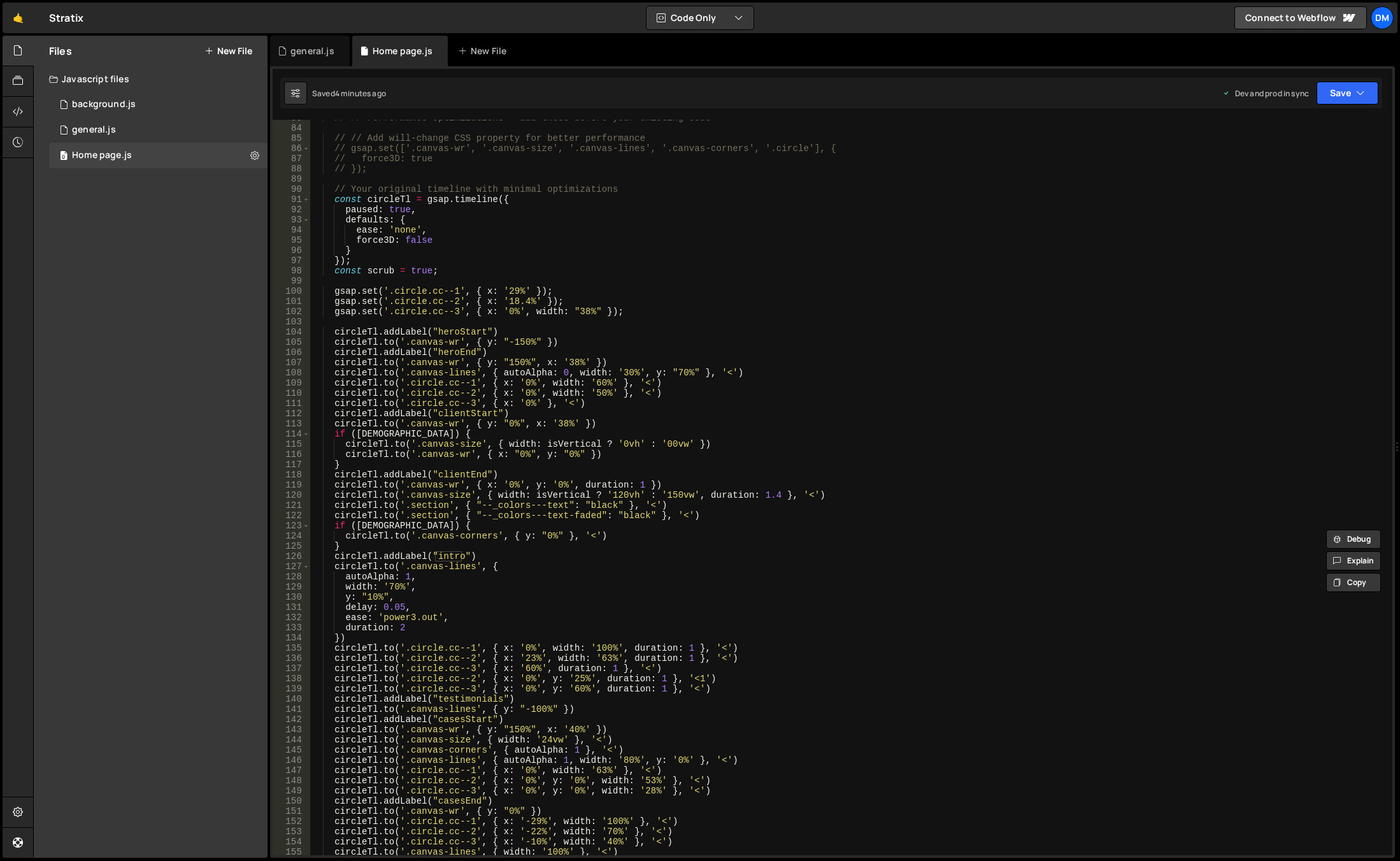
scroll to position [958, 0]
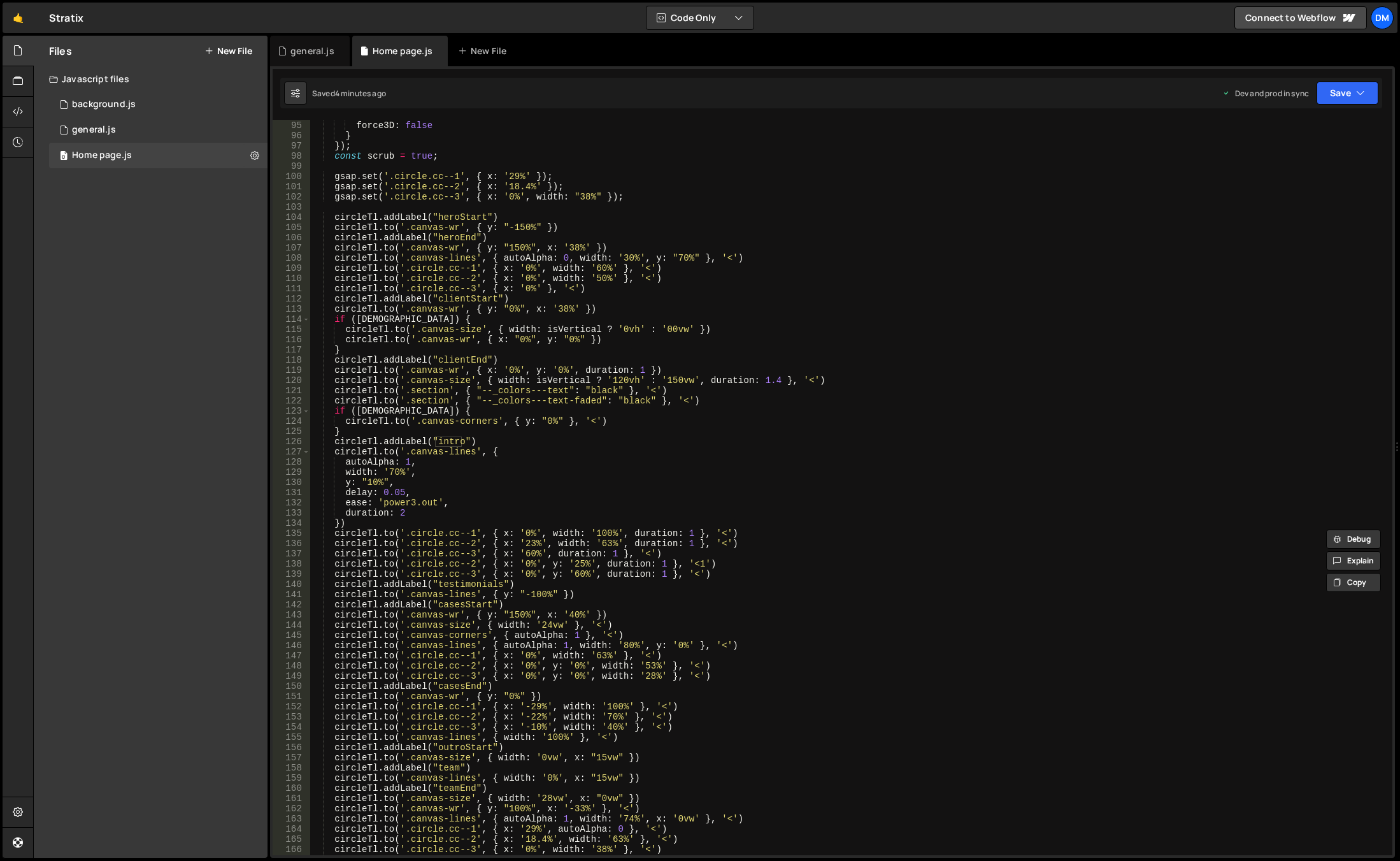
click at [450, 443] on div "ease : 'none' , force3D : false } }) ; const scrub = true ; gsap . set ( '.circ…" at bounding box center [849, 488] width 1077 height 756
click at [371, 480] on div "ease : 'none' , force3D : false } }) ; const scrub = true ; gsap . set ( '.circ…" at bounding box center [849, 488] width 1077 height 756
click at [368, 481] on div "ease : 'none' , force3D : false } }) ; const scrub = true ; gsap . set ( '.circ…" at bounding box center [849, 488] width 1077 height 756
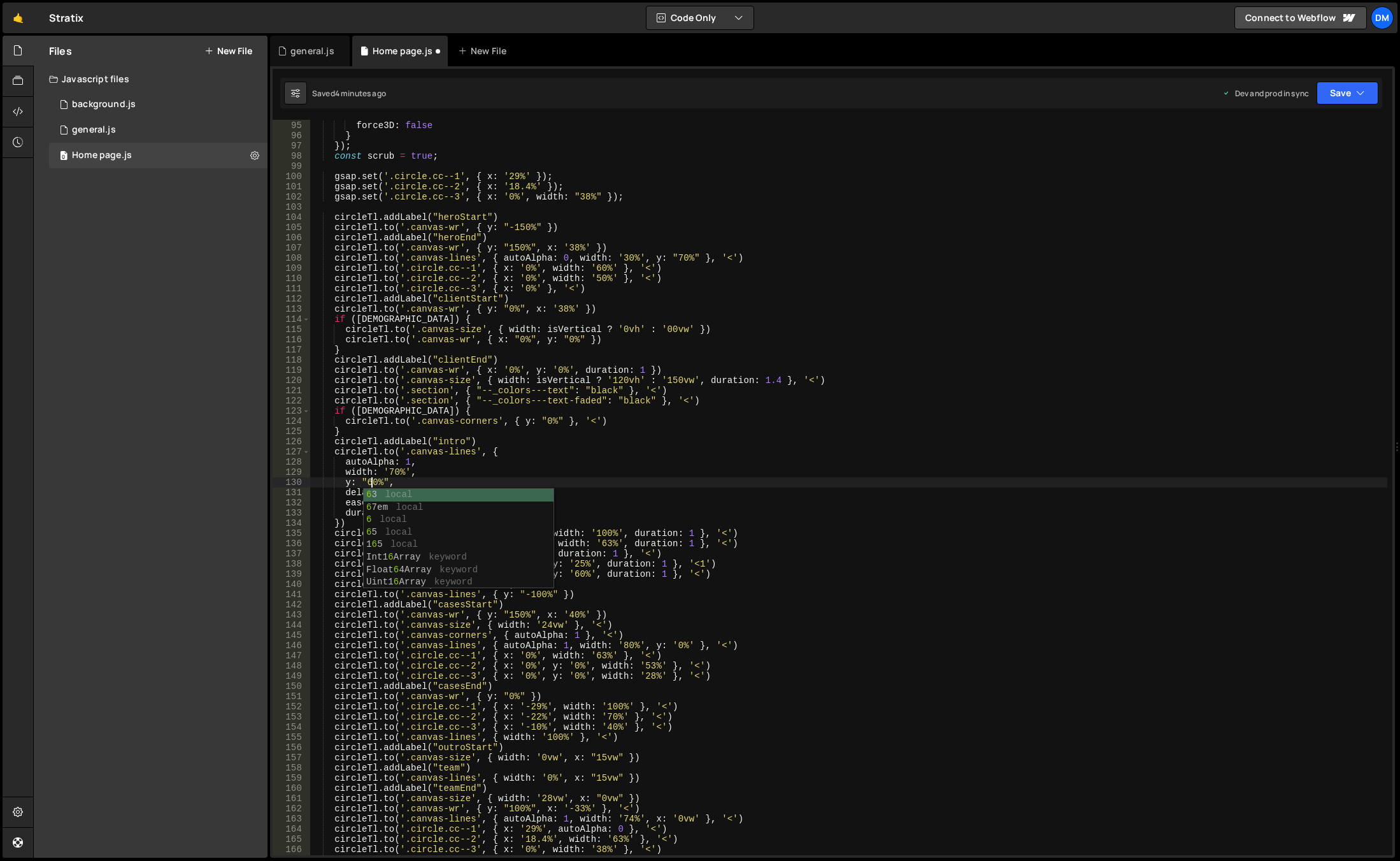
scroll to position [0, 4]
click at [792, 456] on div "ease : 'none' , force3D : false } }) ; const scrub = true ; gsap . set ( '.circ…" at bounding box center [849, 488] width 1077 height 756
click at [1347, 87] on button "Save" at bounding box center [1347, 93] width 62 height 23
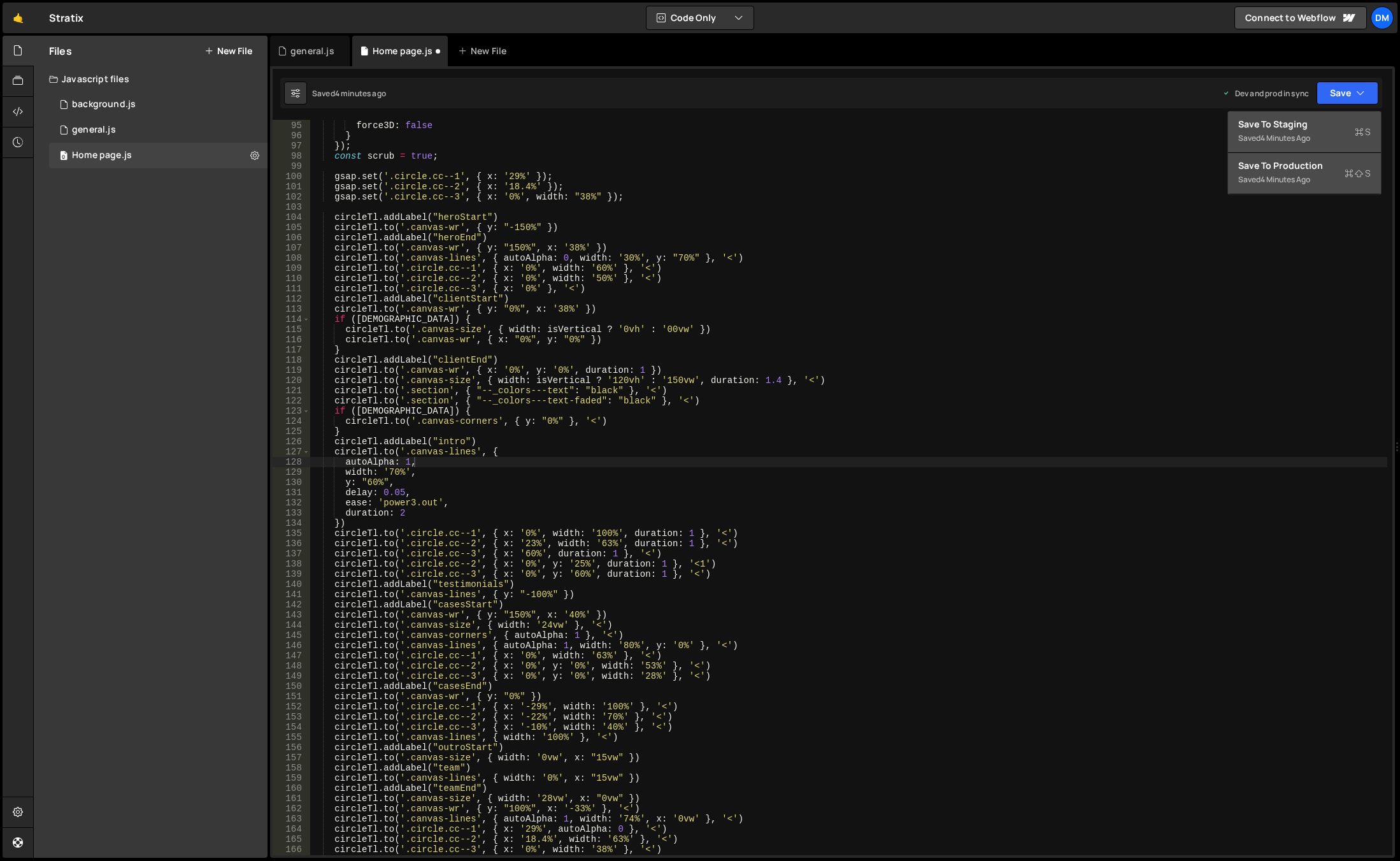
click at [1322, 121] on div "Save to Staging S" at bounding box center [1305, 124] width 133 height 13
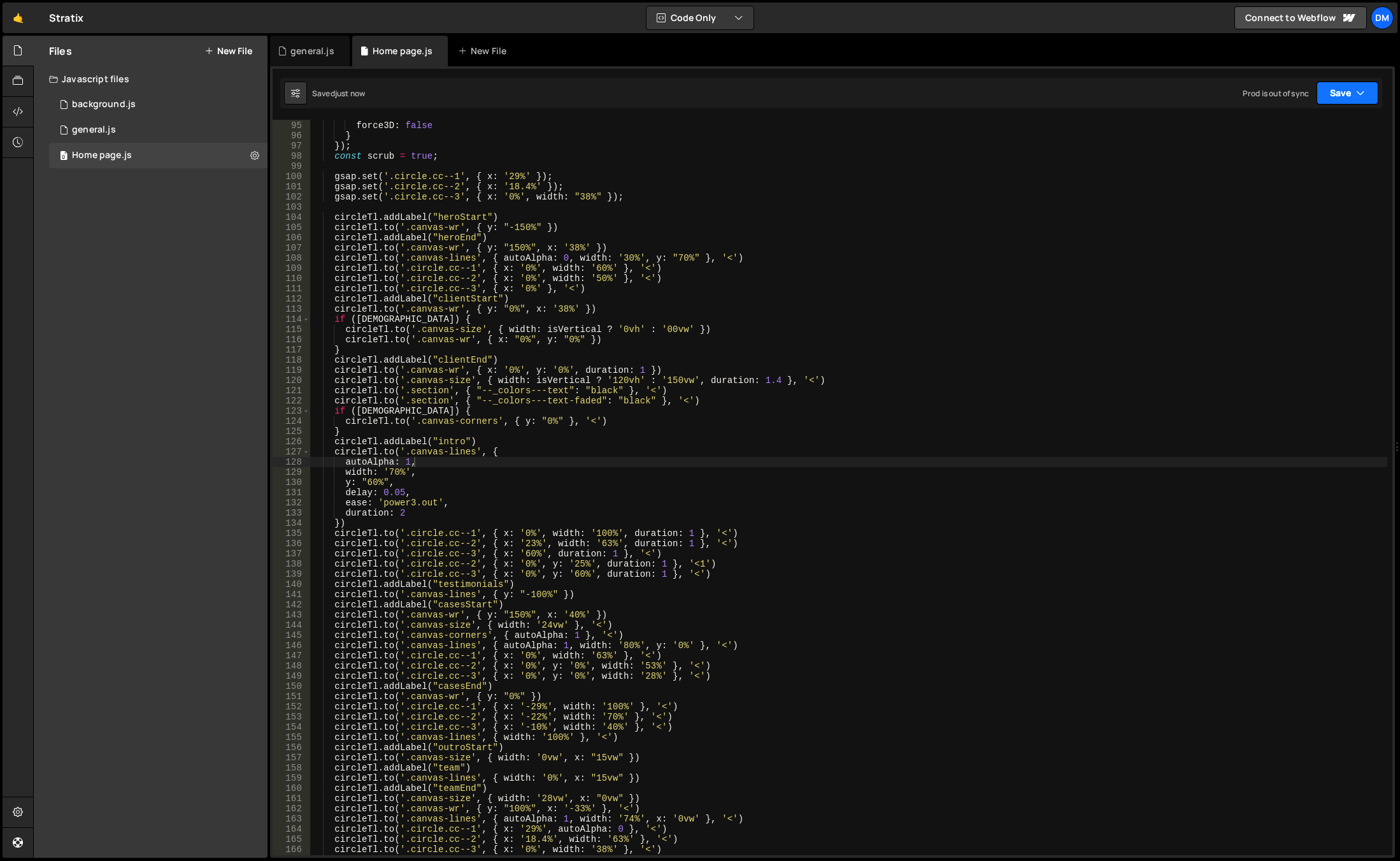
click at [1339, 99] on button "Save" at bounding box center [1347, 93] width 62 height 23
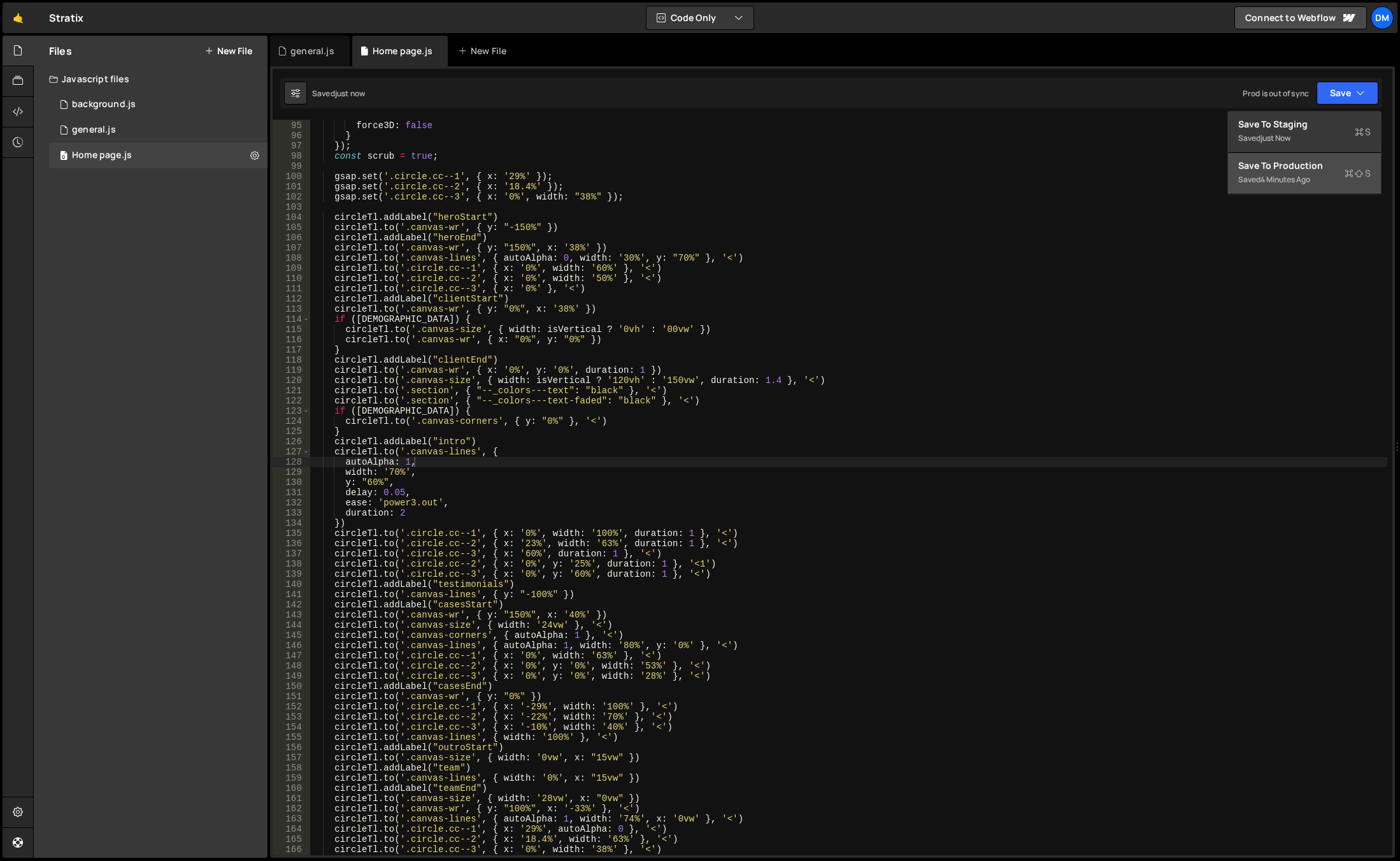
click at [1292, 163] on div "Save to Production S" at bounding box center [1305, 165] width 133 height 13
click at [375, 480] on div "ease : 'none' , force3D : false } }) ; const scrub = true ; gsap . set ( '.circ…" at bounding box center [849, 488] width 1077 height 756
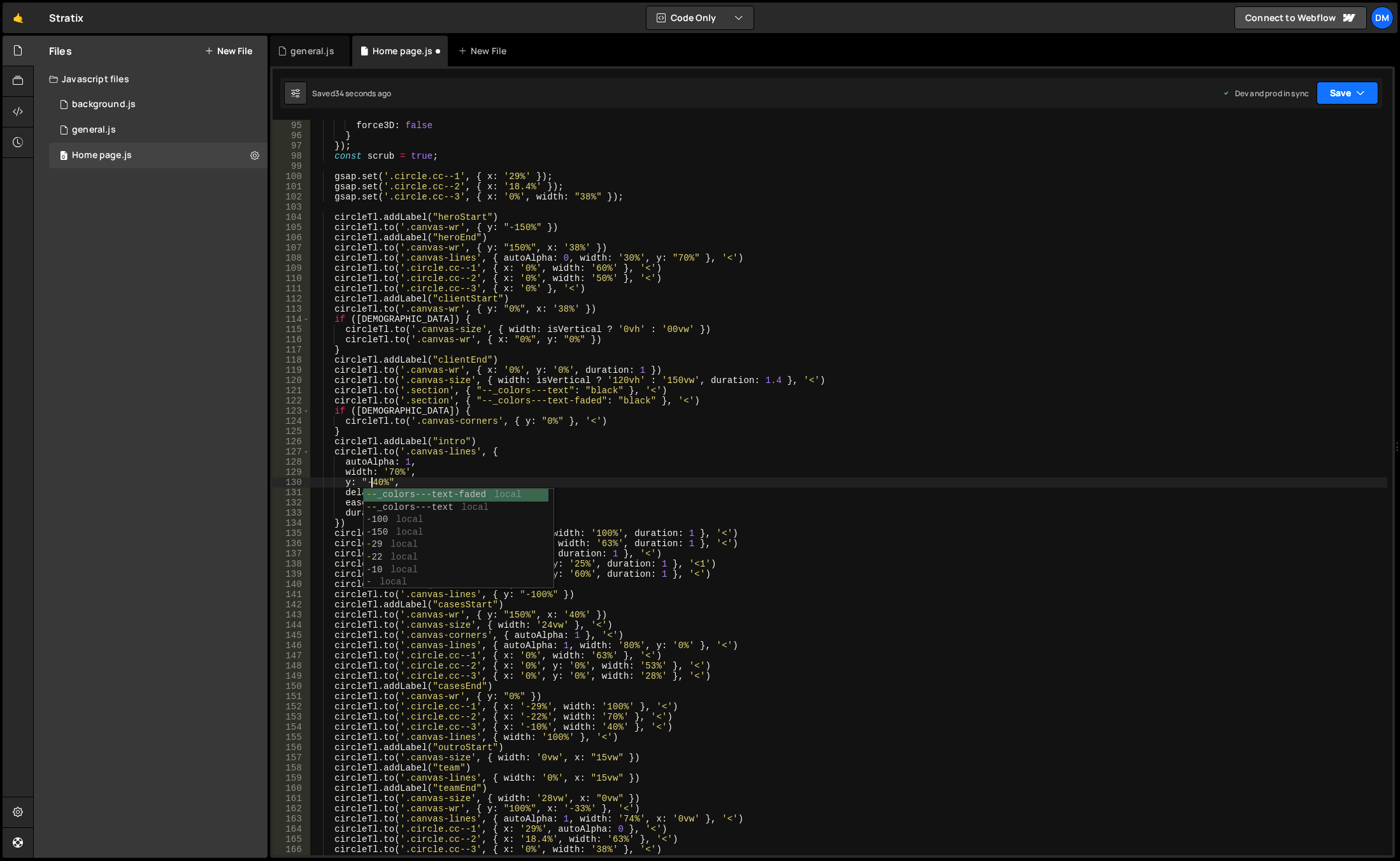
drag, startPoint x: 1355, startPoint y: 92, endPoint x: 1332, endPoint y: 116, distance: 33.2
click at [1355, 92] on button "Save" at bounding box center [1347, 93] width 62 height 23
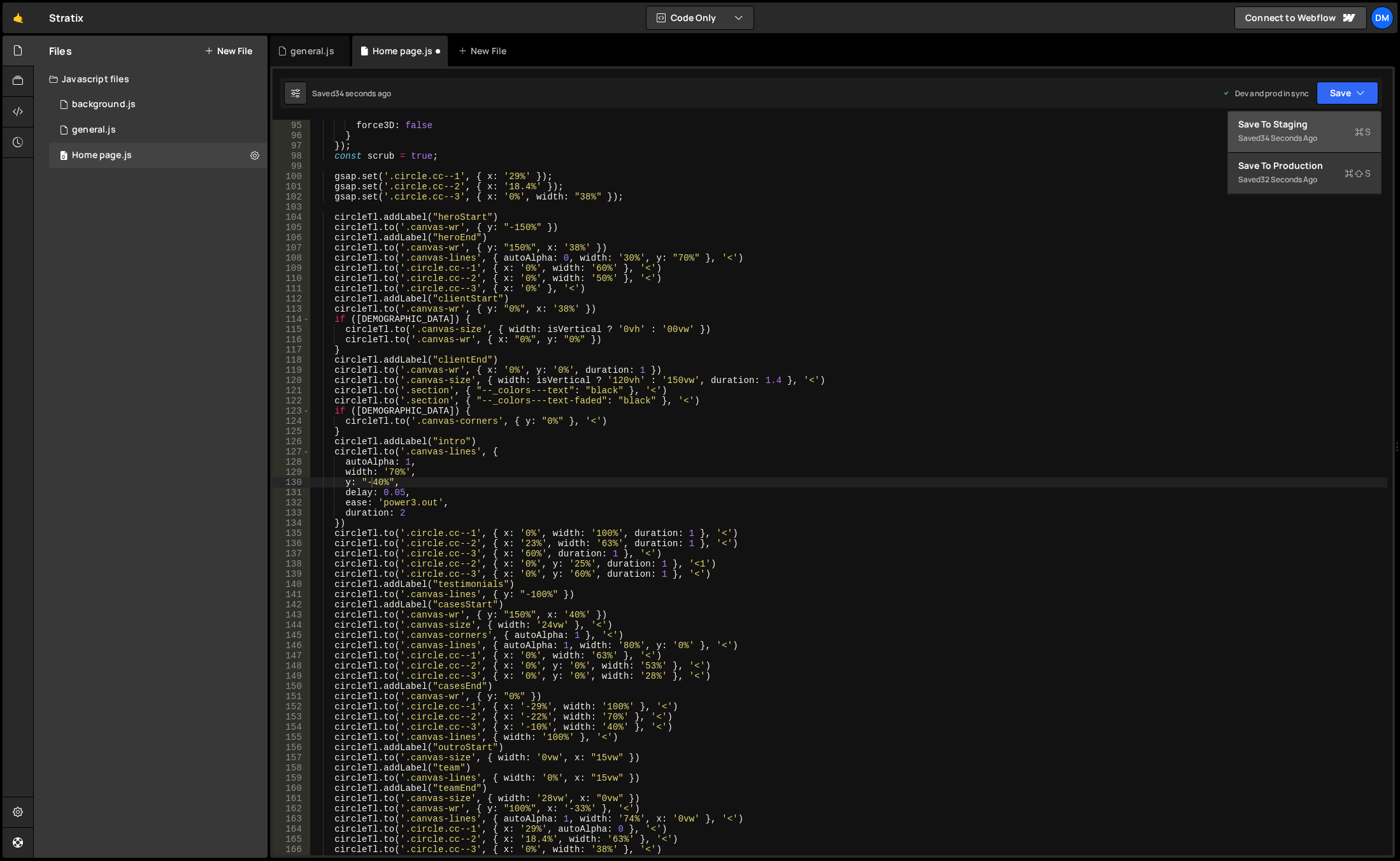
click at [1304, 137] on div "34 seconds ago" at bounding box center [1289, 138] width 57 height 11
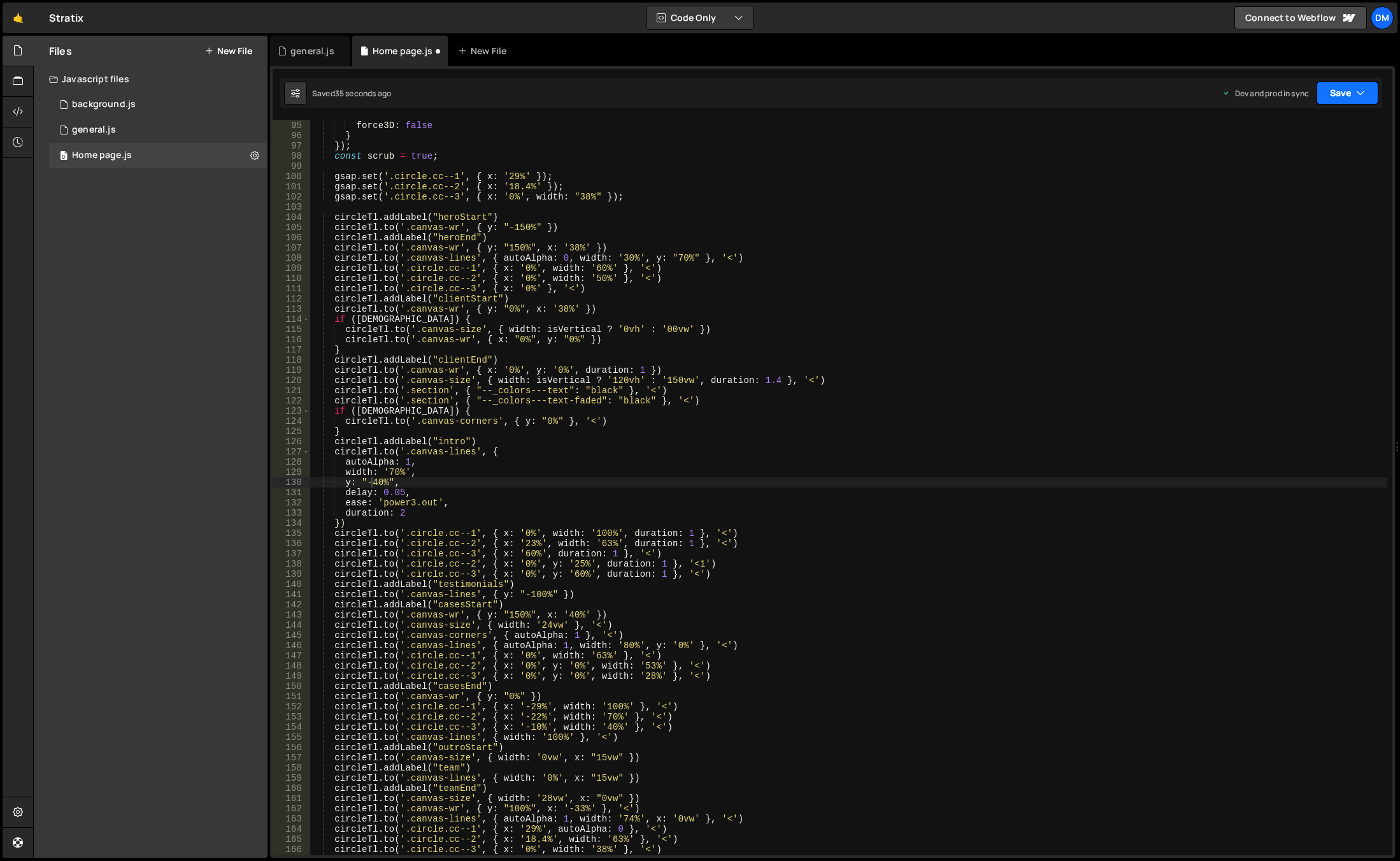
click at [1339, 99] on button "Save" at bounding box center [1347, 93] width 62 height 23
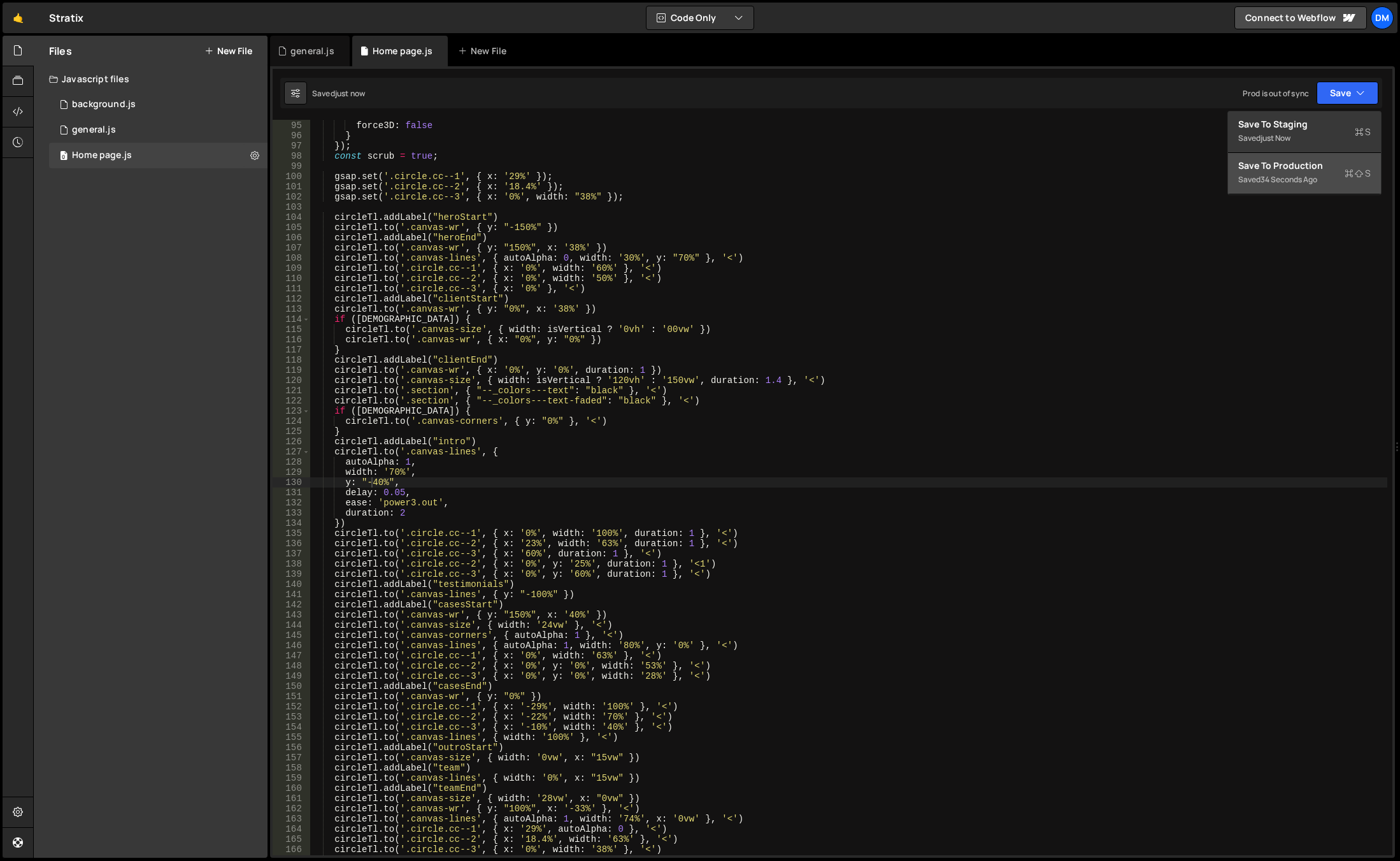
click at [1306, 171] on div "Save to Production S" at bounding box center [1305, 165] width 133 height 13
click at [372, 482] on div "ease : 'none' , force3D : false } }) ; const scrub = true ; gsap . set ( '.circ…" at bounding box center [849, 488] width 1077 height 756
click at [870, 480] on div "ease : 'none' , force3D : false } }) ; const scrub = true ; gsap . set ( '.circ…" at bounding box center [849, 488] width 1077 height 756
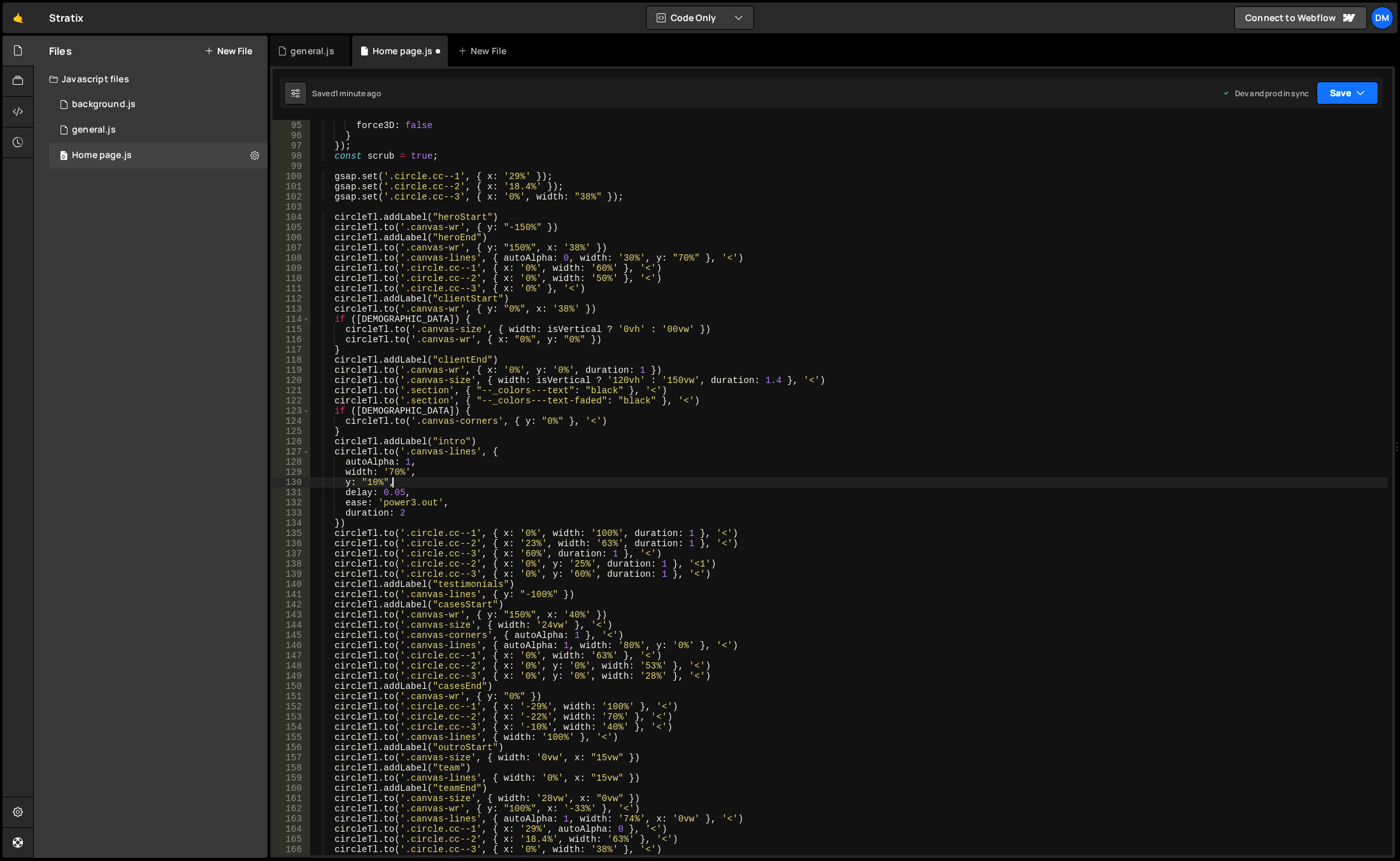
click at [1345, 86] on button "Save" at bounding box center [1347, 93] width 62 height 23
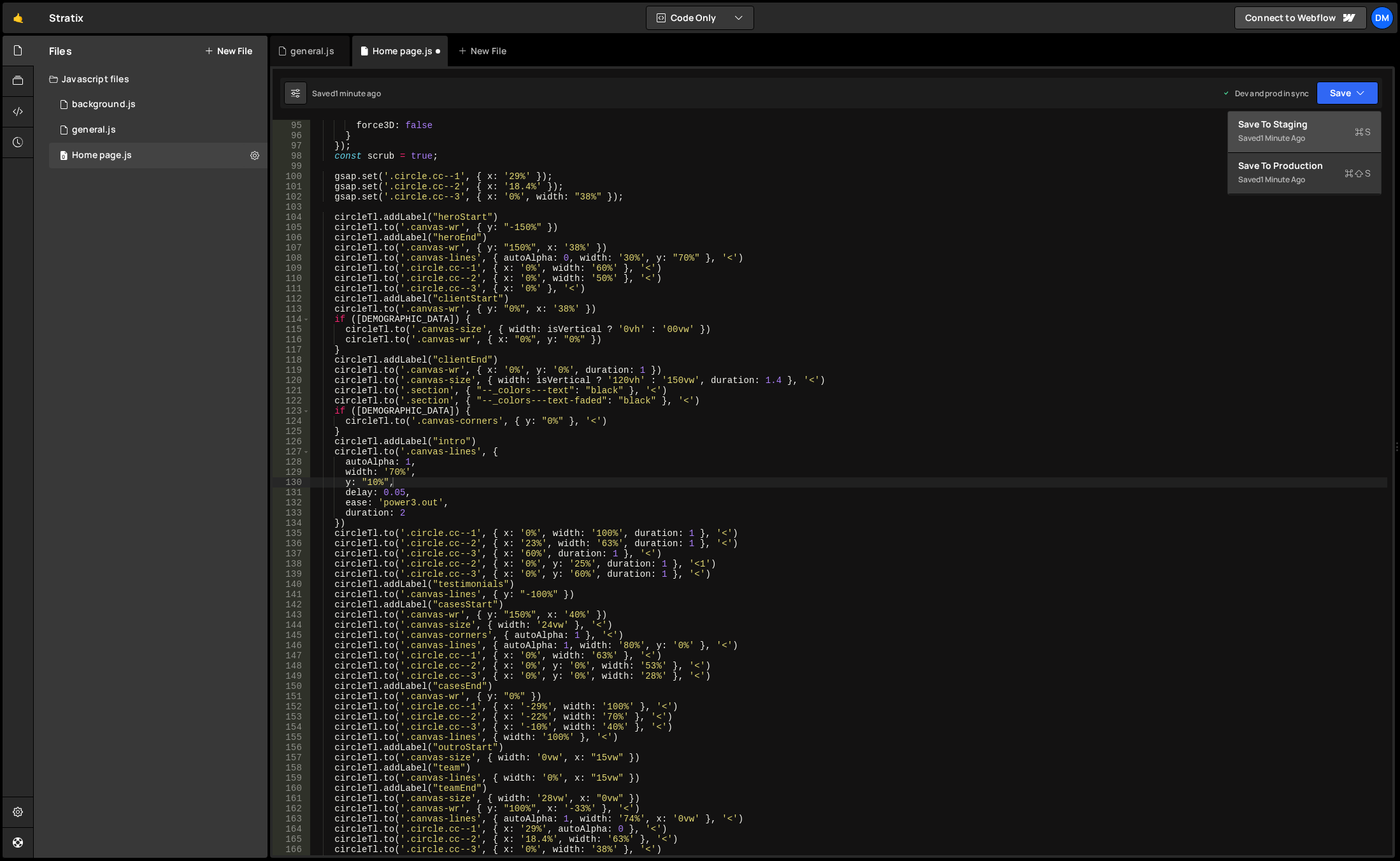
click at [1325, 122] on div "Save to Staging S" at bounding box center [1305, 124] width 133 height 13
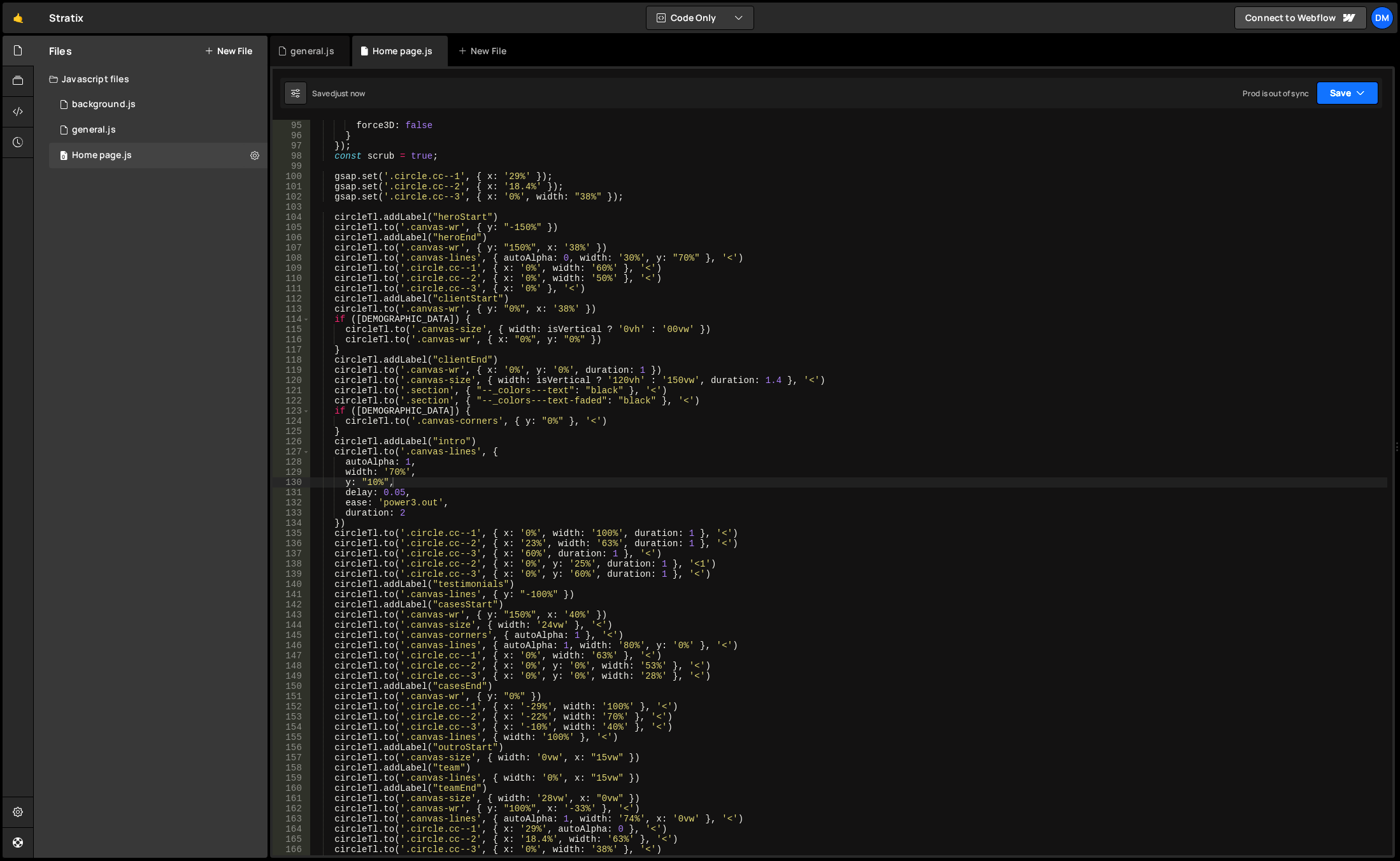
click at [1344, 88] on button "Save" at bounding box center [1347, 93] width 62 height 23
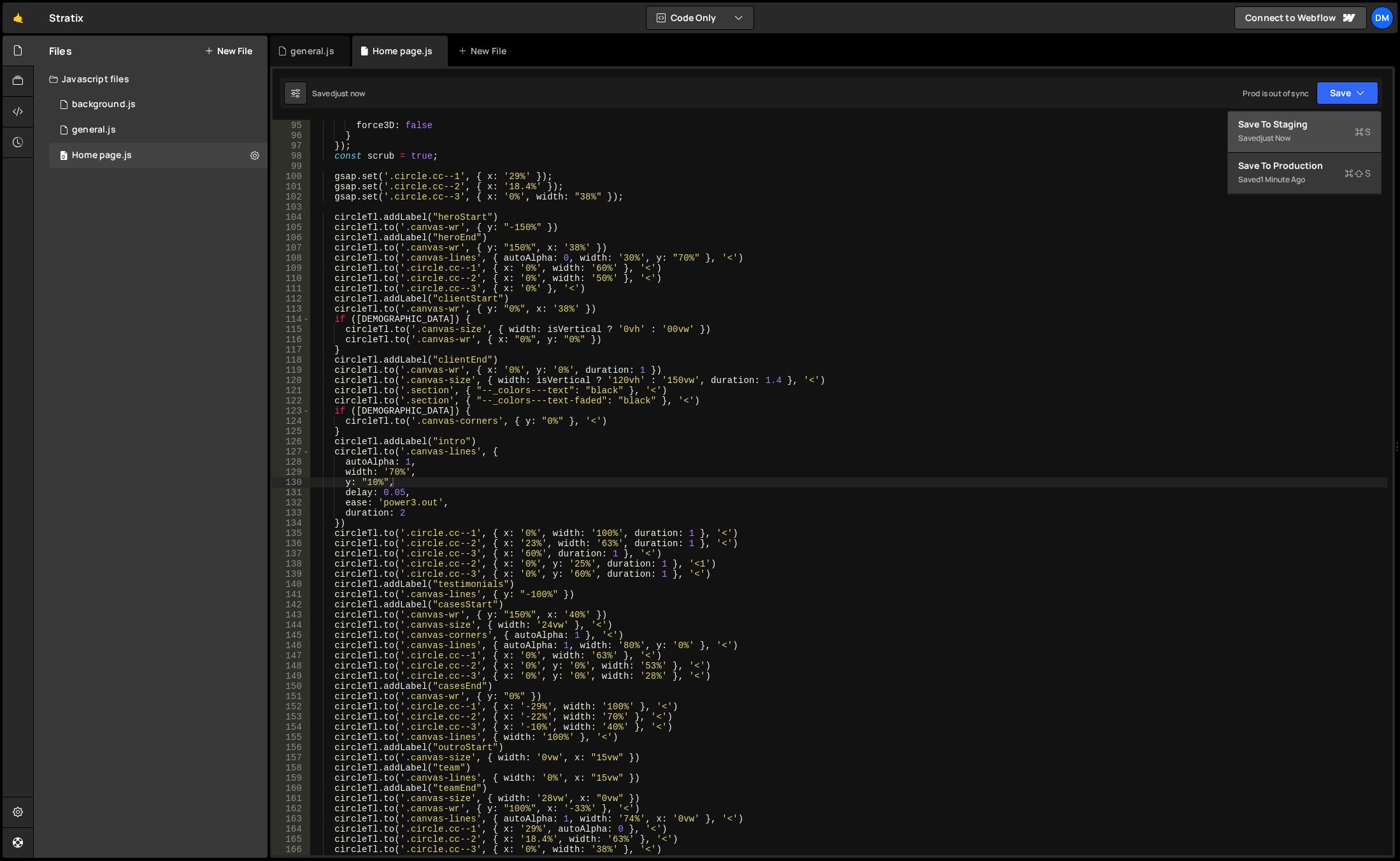
click at [1308, 147] on button "Save to Staging S Saved just now" at bounding box center [1304, 132] width 153 height 41
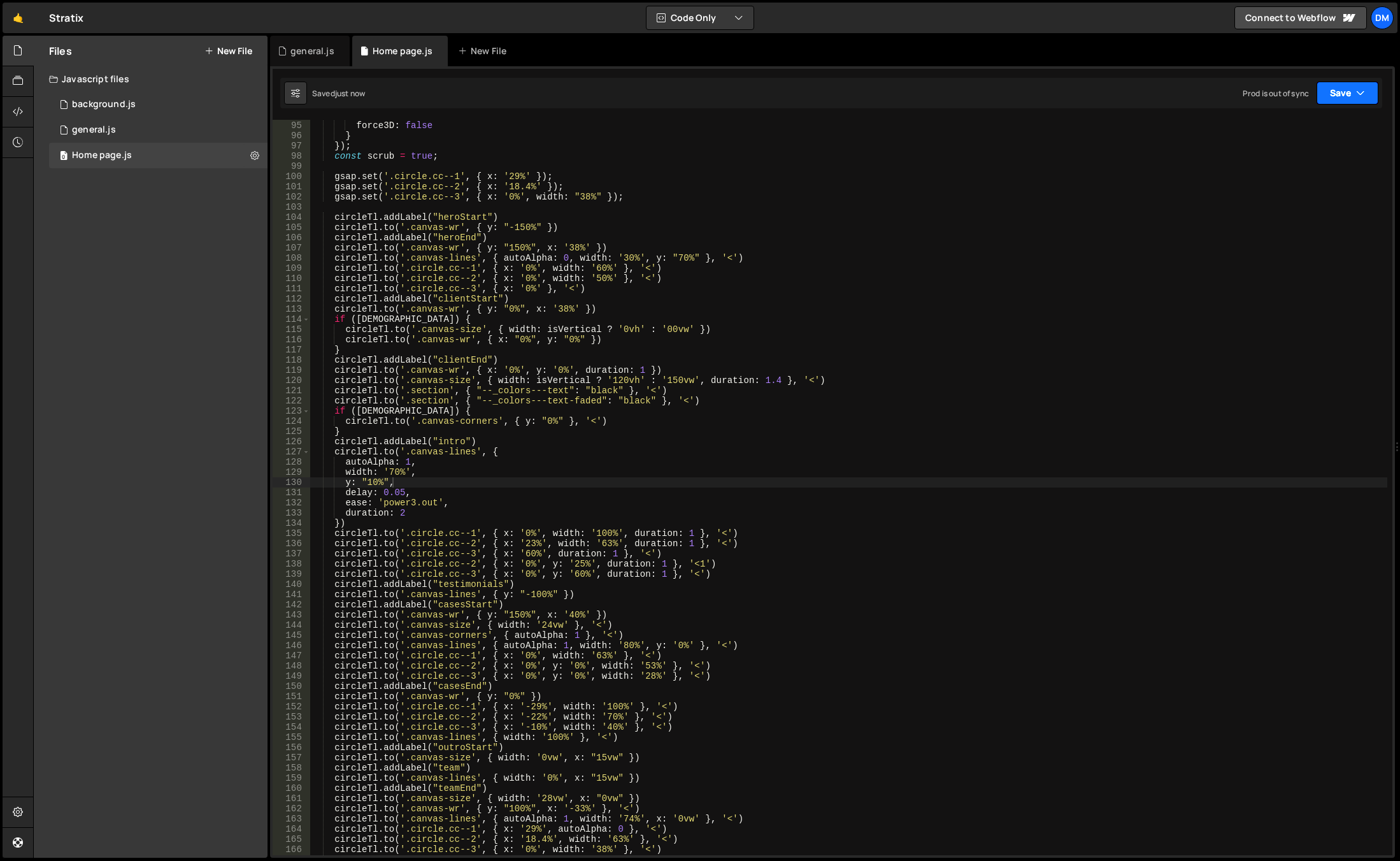
click at [1331, 90] on button "Save" at bounding box center [1347, 93] width 62 height 23
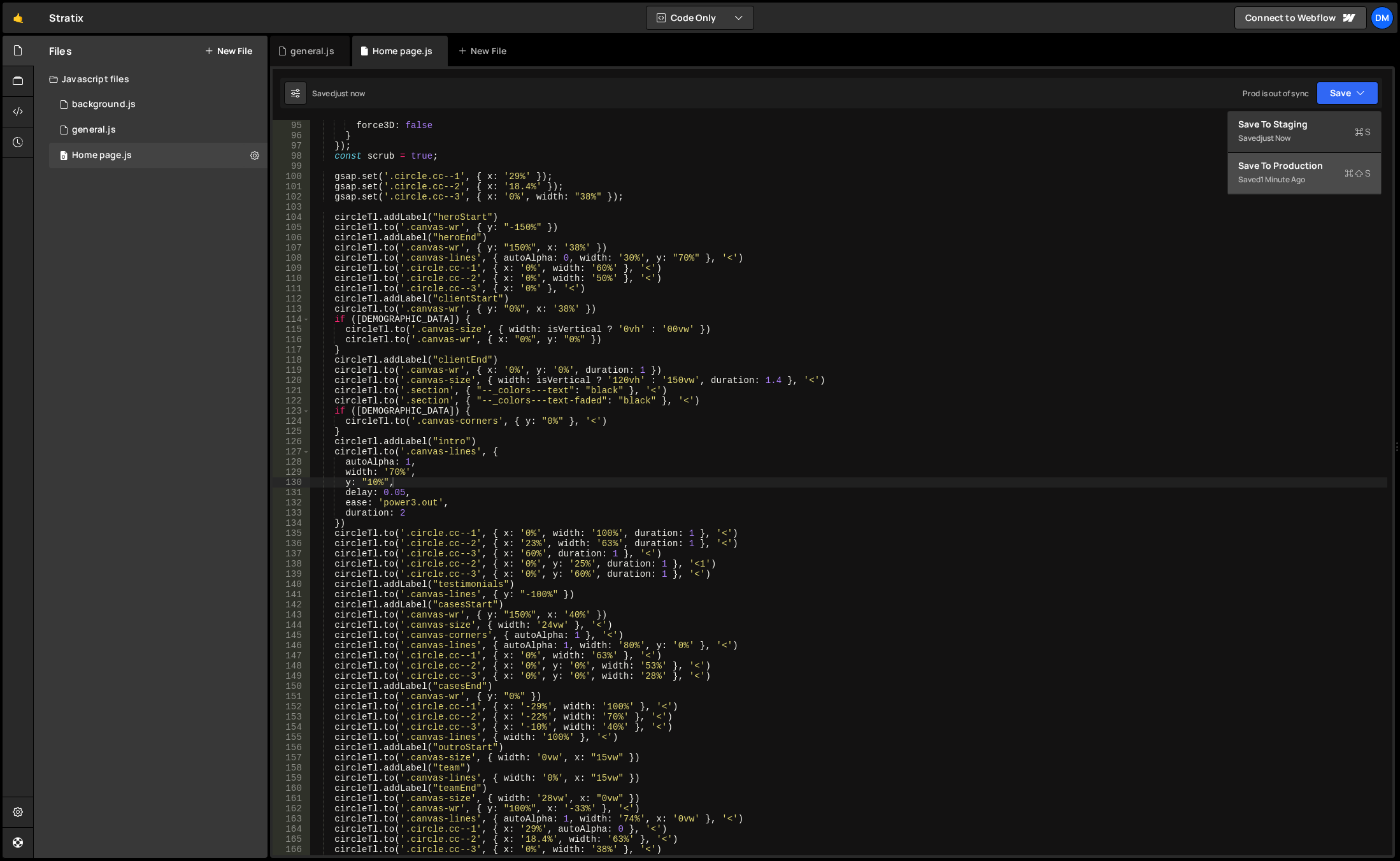
click at [1283, 168] on div "Save to Production S" at bounding box center [1305, 165] width 133 height 13
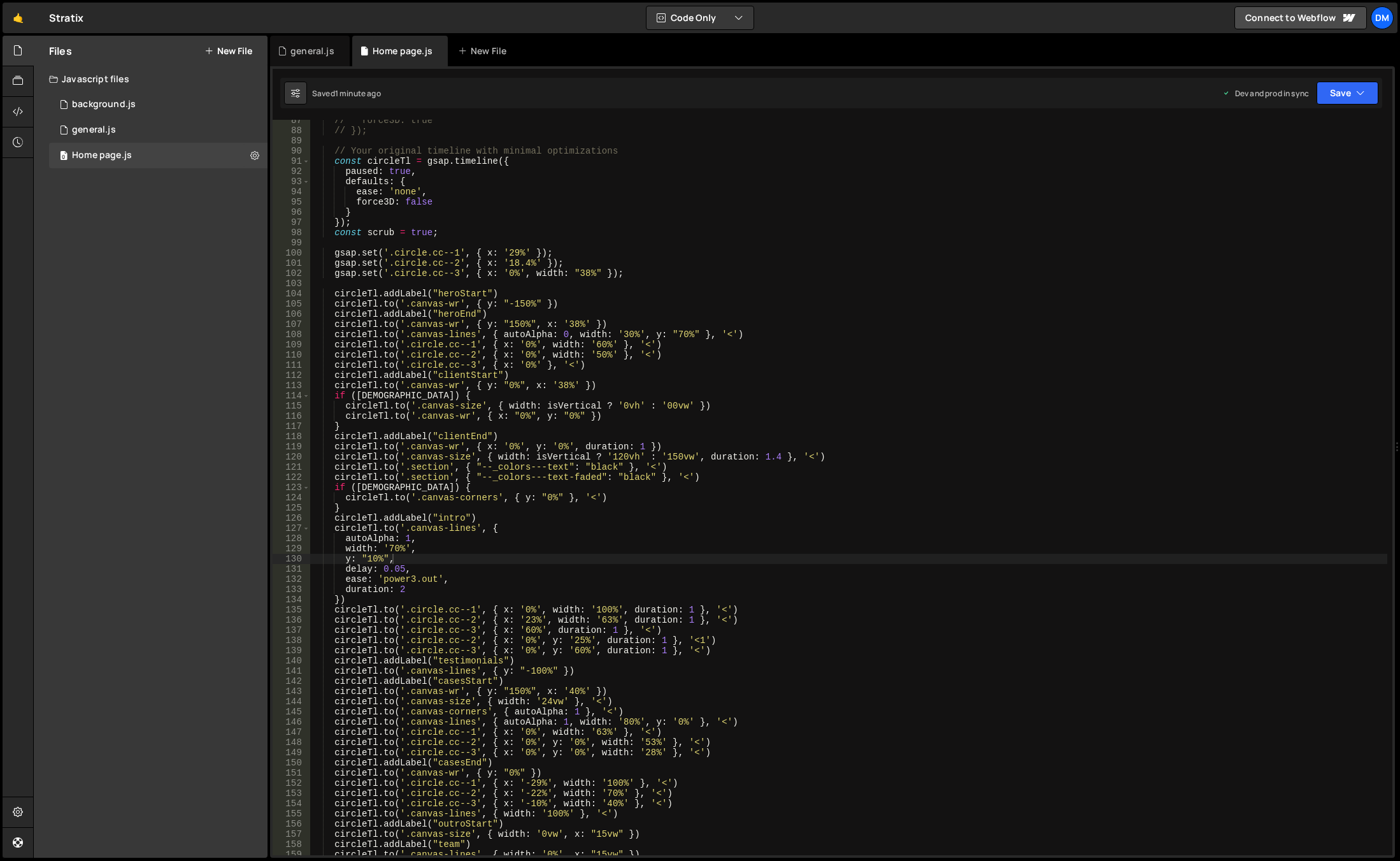
scroll to position [690, 0]
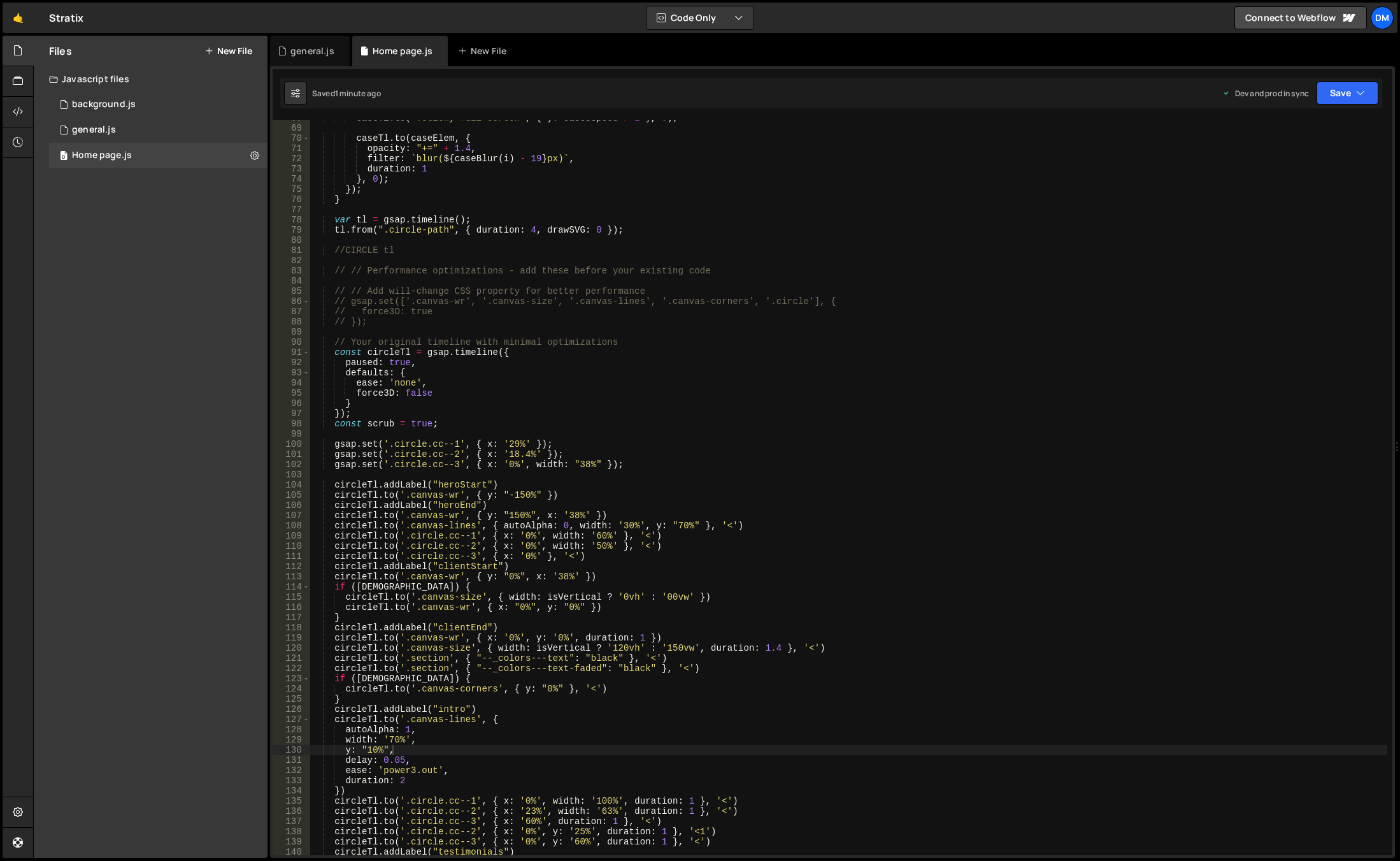
click at [435, 526] on div "caseTl . to ( '.sticky-full-screen' , { y : casesSpeed / 2 } , 0 ) ; caseTl . t…" at bounding box center [849, 490] width 1077 height 756
click at [435, 523] on div "caseTl . to ( '.sticky-full-screen' , { y : casesSpeed / 2 } , 0 ) ; caseTl . t…" at bounding box center [849, 487] width 1077 height 735
drag, startPoint x: 407, startPoint y: 528, endPoint x: 471, endPoint y: 524, distance: 64.1
click at [471, 524] on div "caseTl . to ( '.sticky-full-screen' , { y : casesSpeed / 2 } , 0 ) ; caseTl . t…" at bounding box center [849, 490] width 1077 height 756
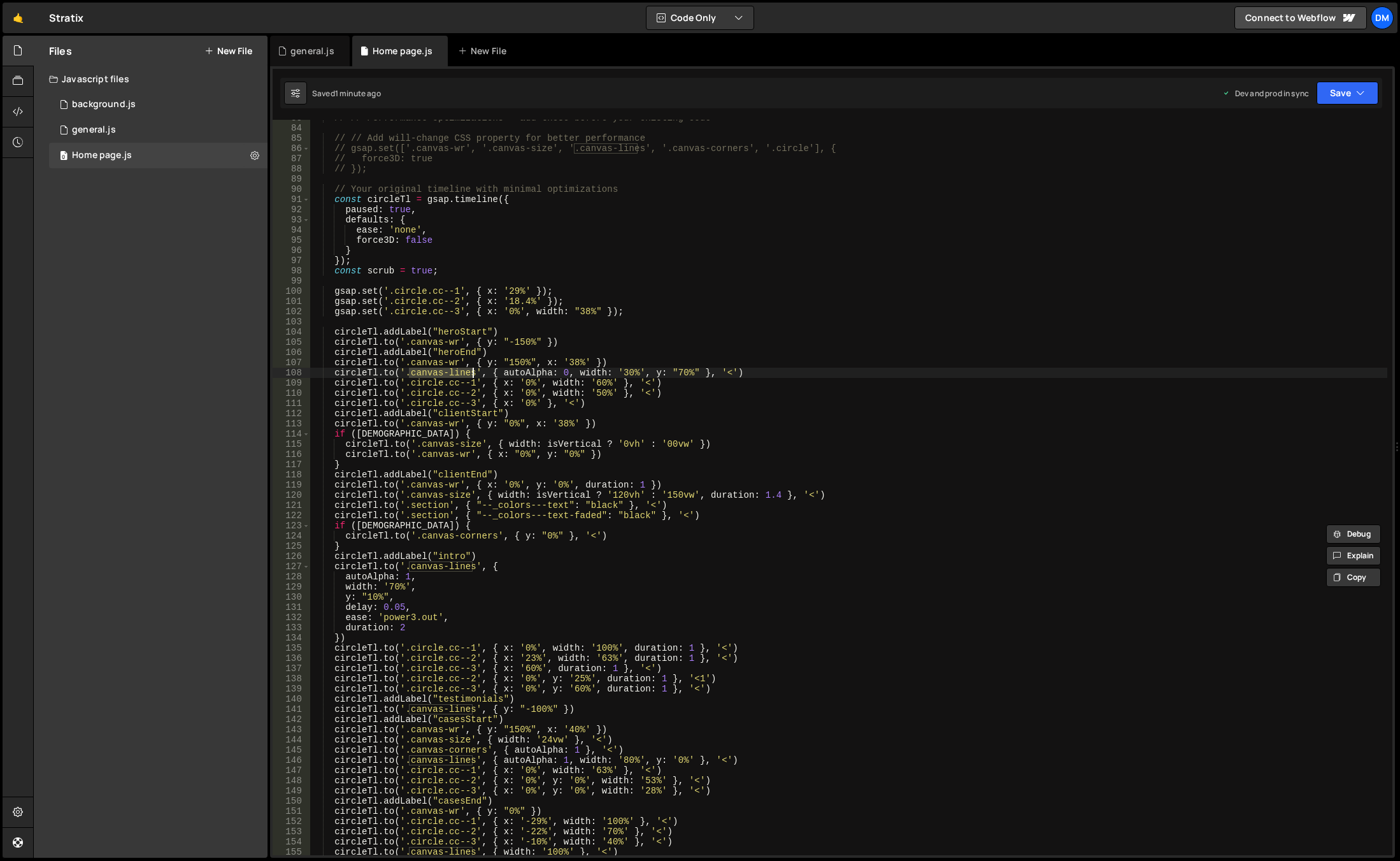
scroll to position [881, 0]
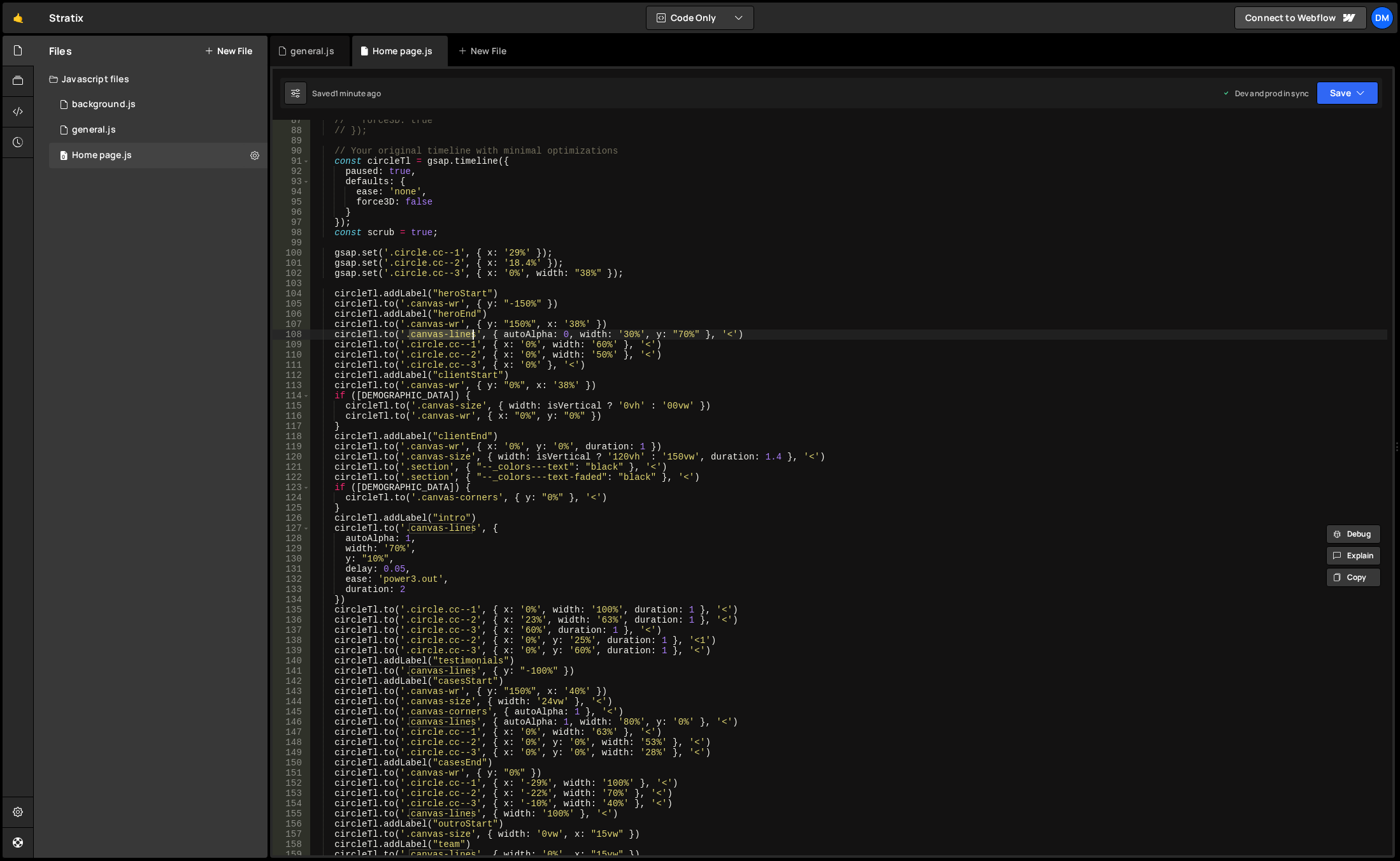
paste textarea "_transform"
drag, startPoint x: 444, startPoint y: 679, endPoint x: 438, endPoint y: 688, distance: 10.8
click at [444, 679] on div "// force3D: true // }); // Your original timeline with minimal optimizations co…" at bounding box center [849, 493] width 1077 height 756
click at [419, 720] on div "// force3D: true // }); // Your original timeline with minimal optimizations co…" at bounding box center [849, 493] width 1077 height 756
drag, startPoint x: 408, startPoint y: 722, endPoint x: 471, endPoint y: 722, distance: 63.0
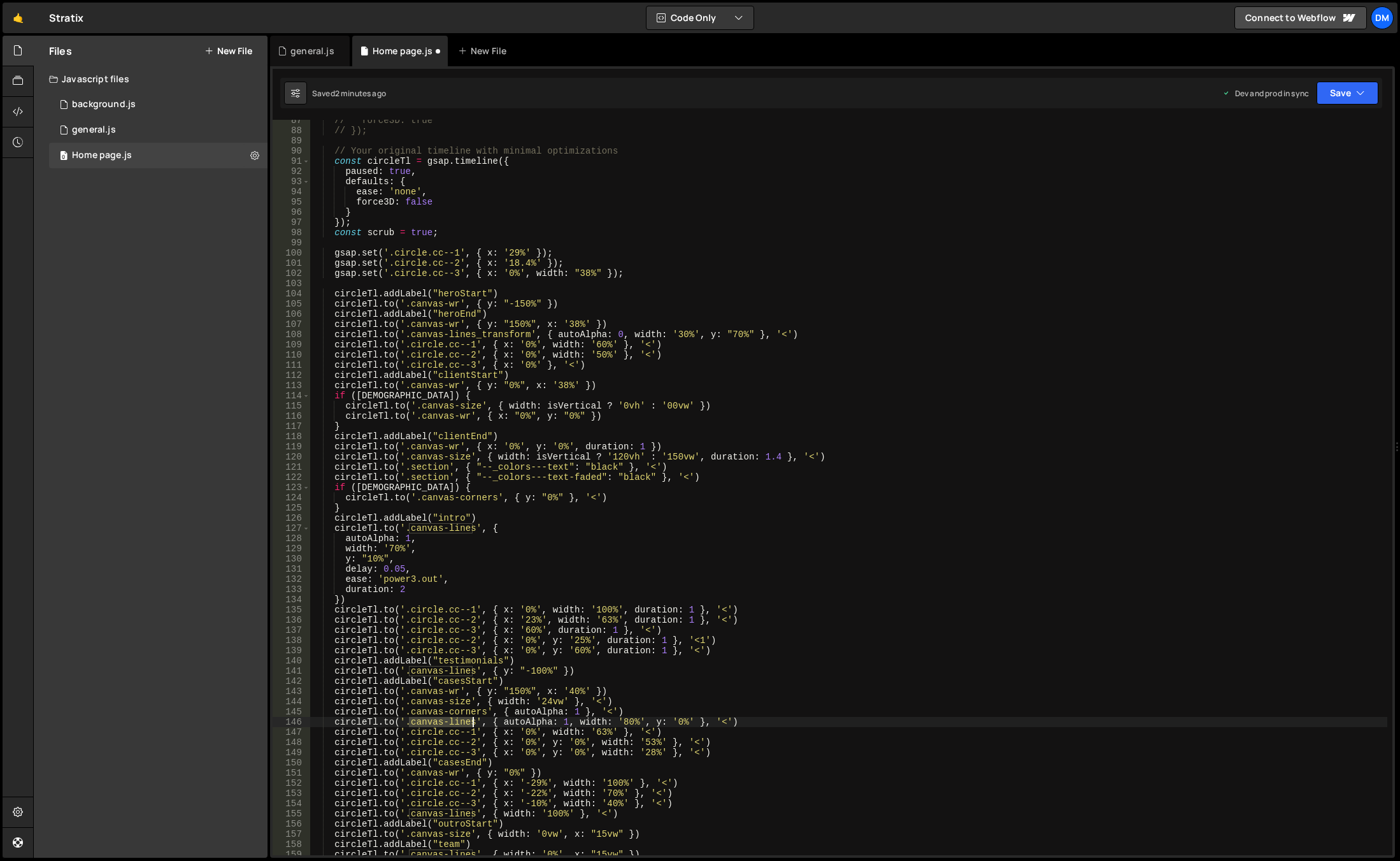
click at [471, 722] on div "// force3D: true // }); // Your original timeline with minimal optimizations co…" at bounding box center [849, 493] width 1077 height 756
click at [424, 672] on div "// force3D: true // }); // Your original timeline with minimal optimizations co…" at bounding box center [849, 493] width 1077 height 756
drag, startPoint x: 408, startPoint y: 671, endPoint x: 472, endPoint y: 674, distance: 64.1
click at [472, 674] on div "// force3D: true // }); // Your original timeline with minimal optimizations co…" at bounding box center [849, 493] width 1077 height 756
paste textarea "_transform"
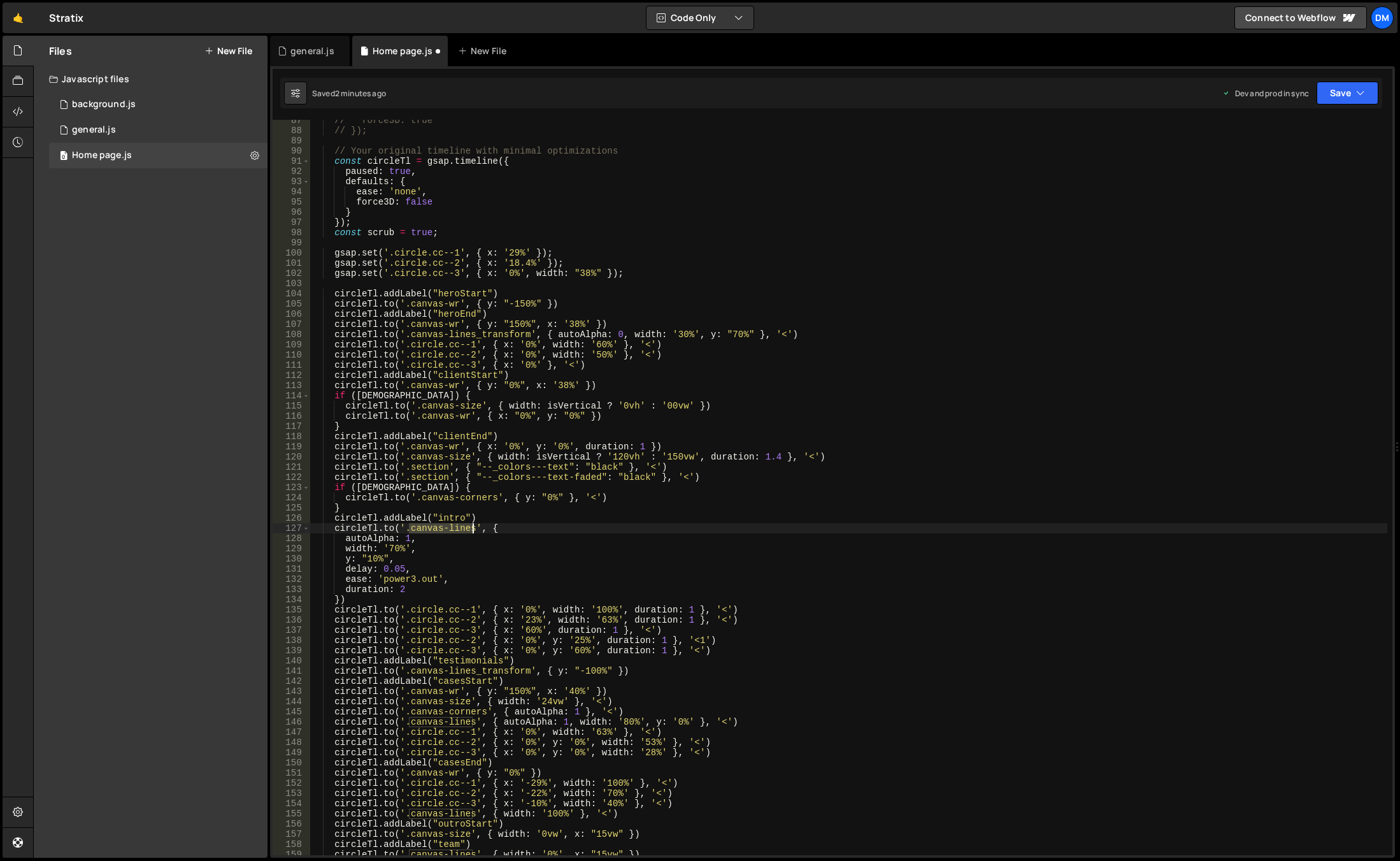
drag, startPoint x: 408, startPoint y: 528, endPoint x: 472, endPoint y: 528, distance: 64.0
click at [472, 528] on div "// force3D: true // }); // Your original timeline with minimal optimizations co…" at bounding box center [849, 493] width 1077 height 756
paste textarea "_transform"
click at [521, 529] on div "// force3D: true // }); // Your original timeline with minimal optimizations co…" at bounding box center [849, 493] width 1077 height 756
click at [493, 672] on div "// force3D: true // }); // Your original timeline with minimal optimizations co…" at bounding box center [849, 493] width 1077 height 756
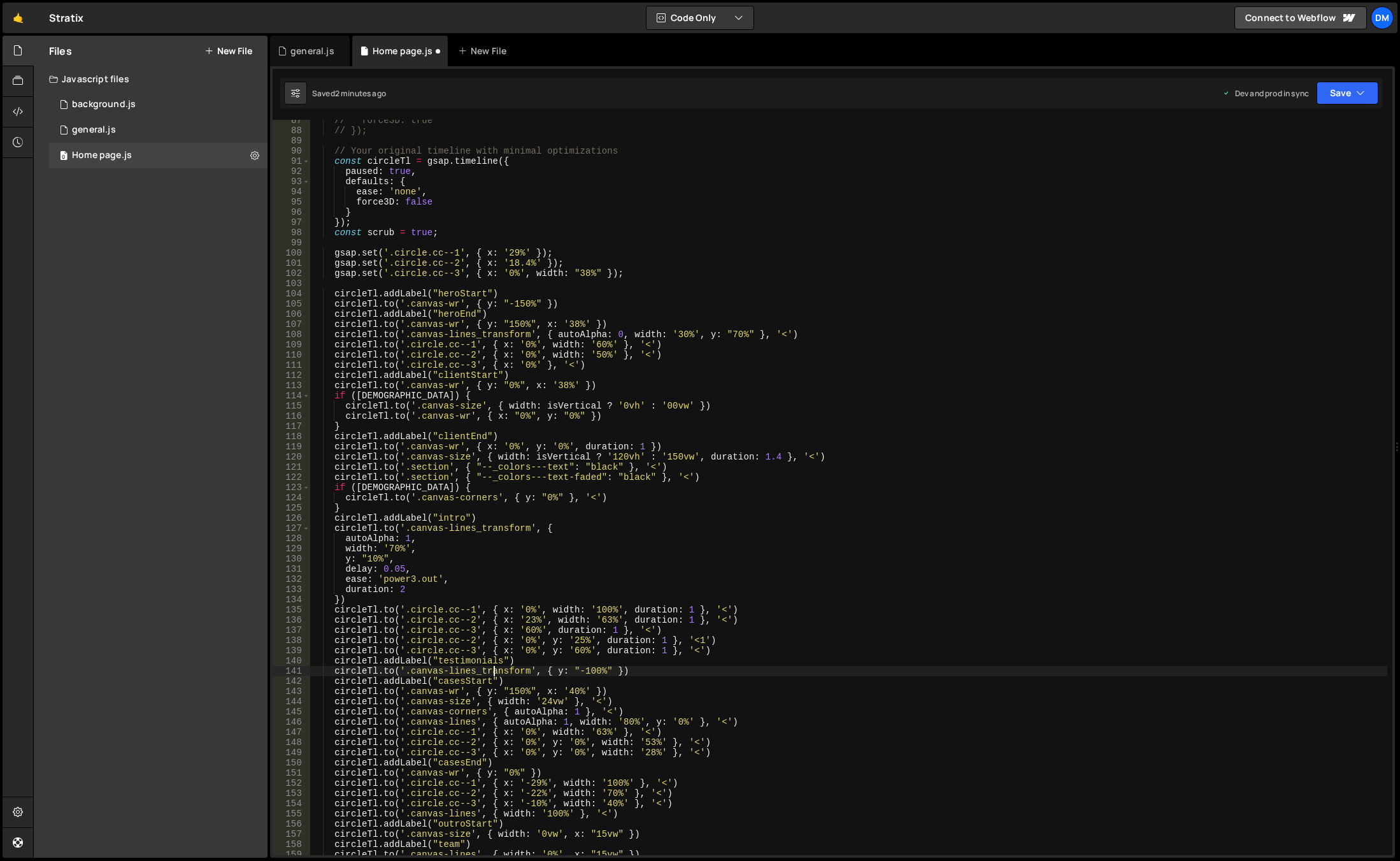
click at [494, 671] on div "// force3D: true // }); // Your original timeline with minimal optimizations co…" at bounding box center [849, 493] width 1077 height 756
click at [453, 700] on div "// force3D: true // }); // Your original timeline with minimal optimizations co…" at bounding box center [849, 493] width 1077 height 756
click at [449, 720] on div "// force3D: true // }); // Your original timeline with minimal optimizations co…" at bounding box center [849, 493] width 1077 height 756
drag, startPoint x: 408, startPoint y: 720, endPoint x: 472, endPoint y: 722, distance: 64.0
click at [472, 722] on div "// force3D: true // }); // Your original timeline with minimal optimizations co…" at bounding box center [849, 493] width 1077 height 756
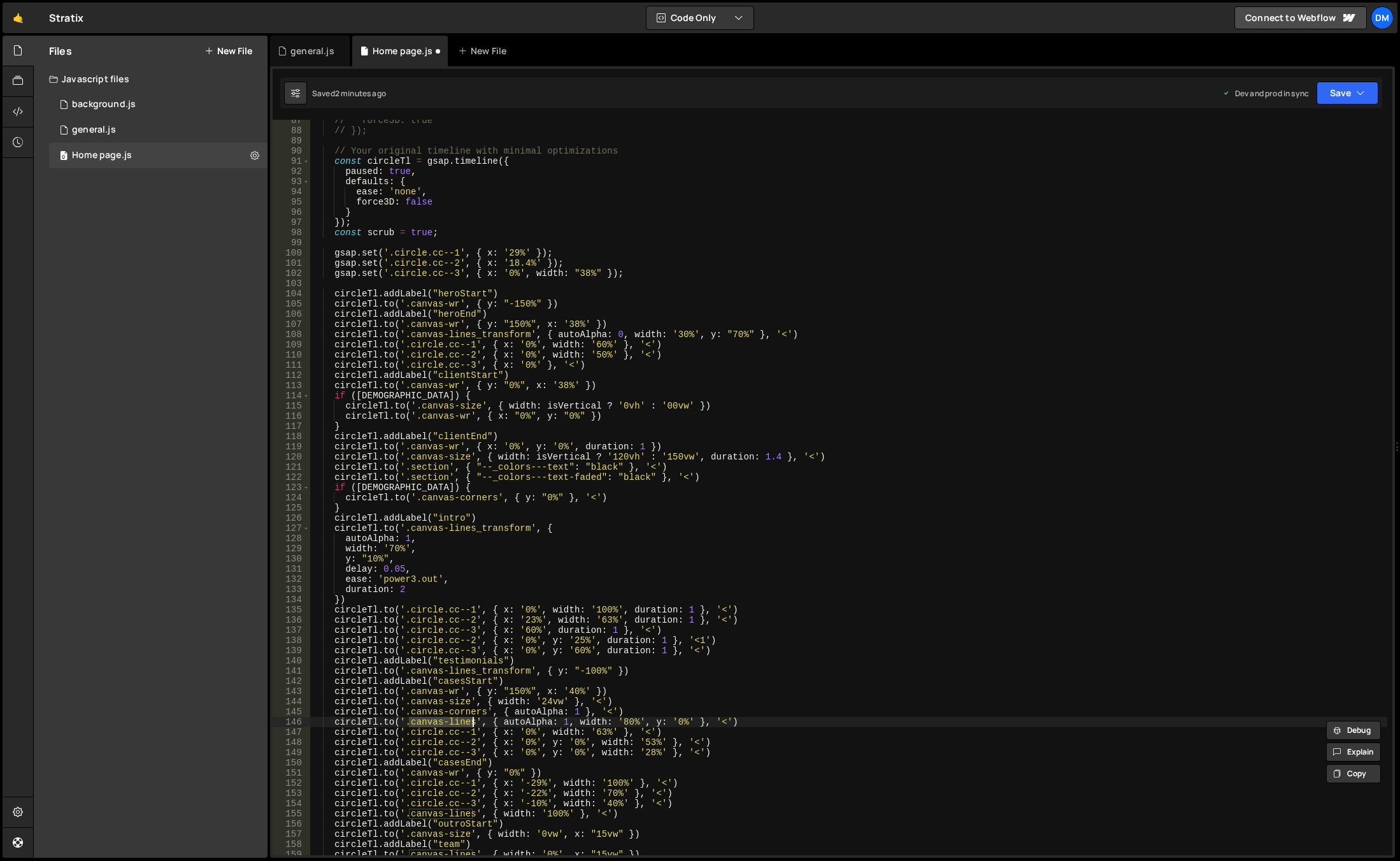
paste textarea "_transform"
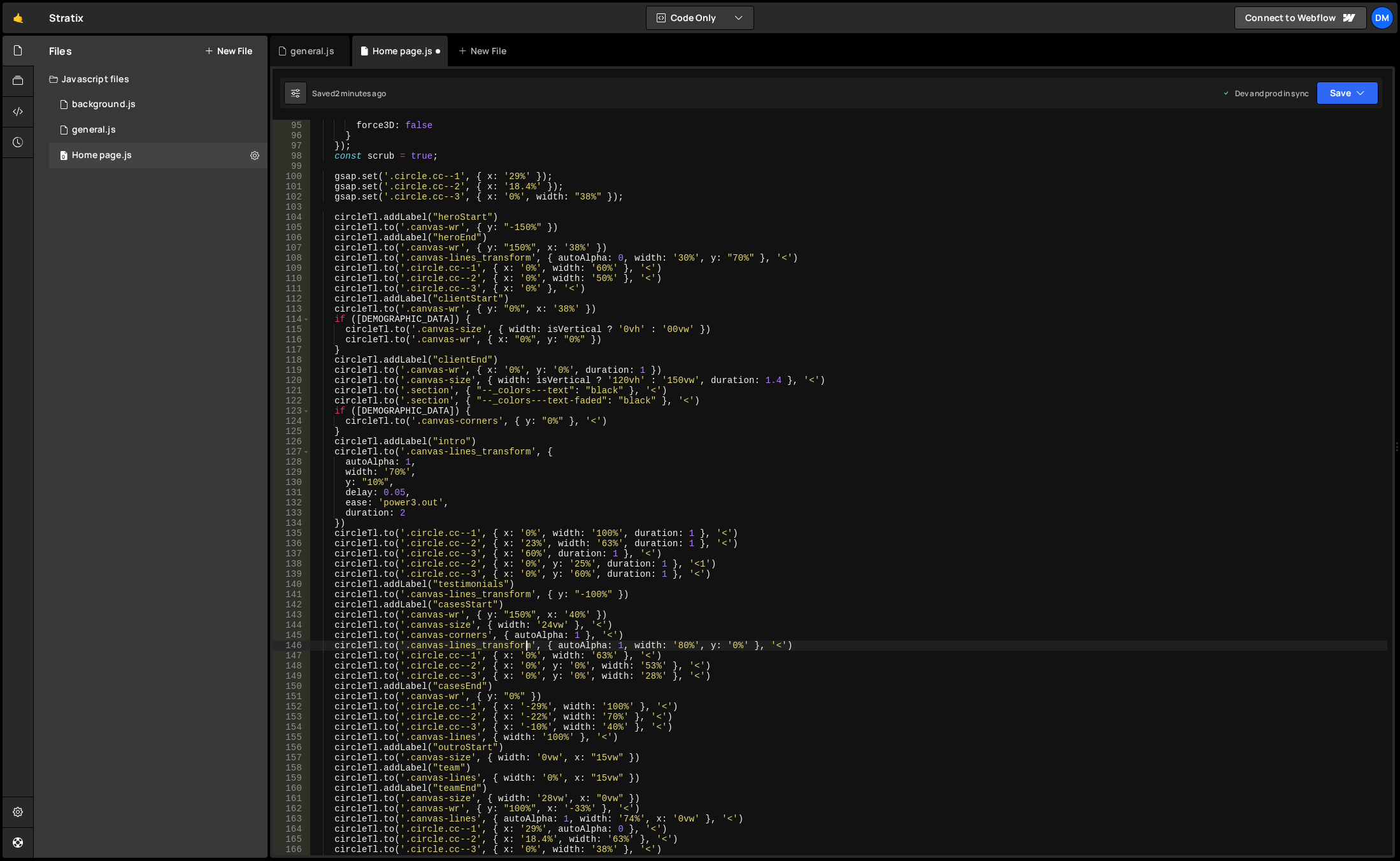
scroll to position [958, 0]
drag, startPoint x: 406, startPoint y: 736, endPoint x: 471, endPoint y: 736, distance: 65.0
click at [471, 736] on div "ease : 'none' , force3D : false } }) ; const scrub = true ; gsap . set ( '.circ…" at bounding box center [849, 488] width 1077 height 756
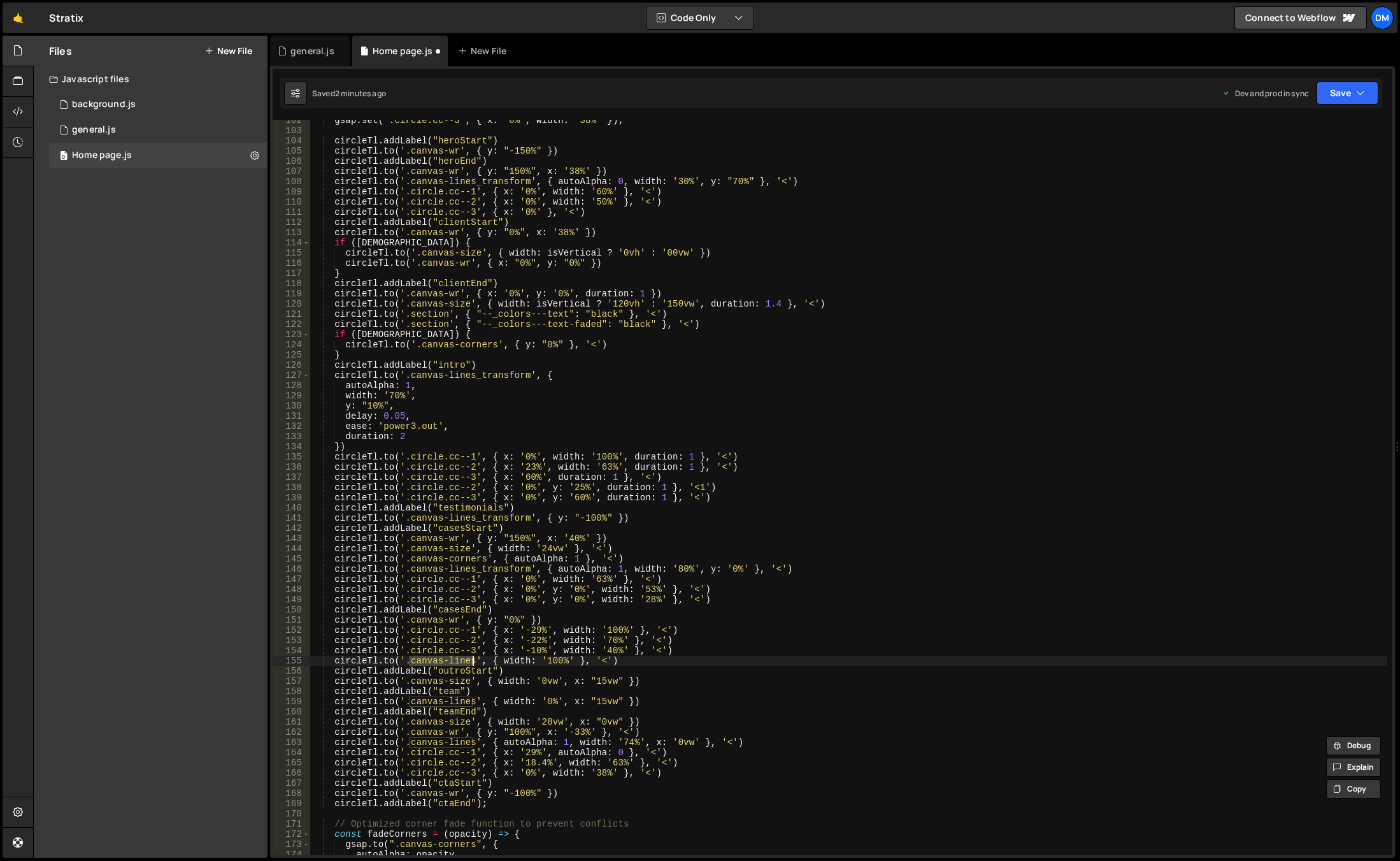
paste textarea "_transform"
drag, startPoint x: 407, startPoint y: 702, endPoint x: 472, endPoint y: 704, distance: 65.0
click at [472, 704] on div "gsap . set ( '.circle.cc--3' , { x : '0%' , width : "38%" }) ; circleTl . addLa…" at bounding box center [849, 493] width 1077 height 756
paste textarea "_transform"
drag, startPoint x: 408, startPoint y: 743, endPoint x: 471, endPoint y: 742, distance: 63.0
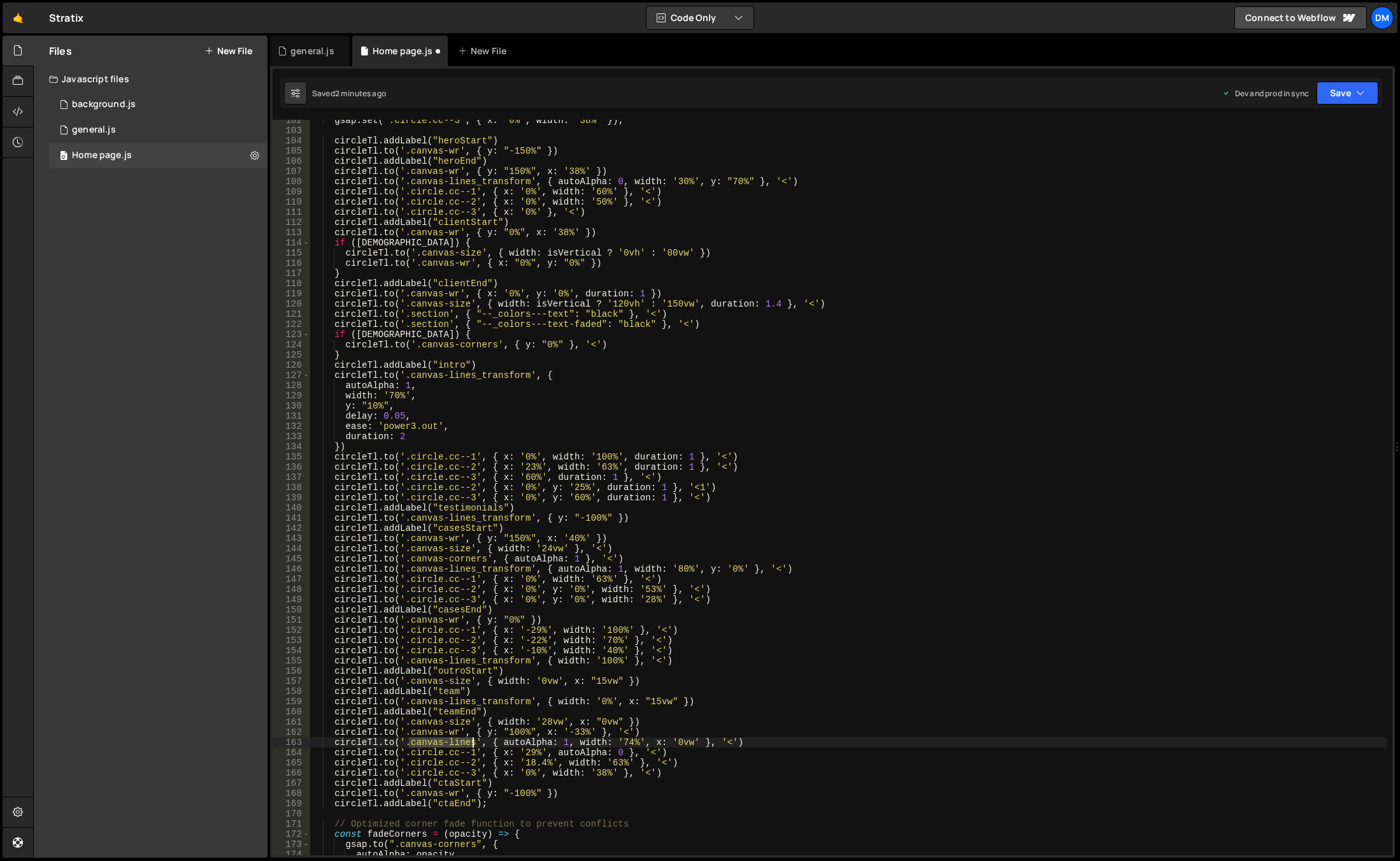
click at [471, 742] on div "gsap . set ( '.circle.cc--3' , { x : '0%' , width : "38%" }) ; circleTl . addLa…" at bounding box center [849, 493] width 1077 height 756
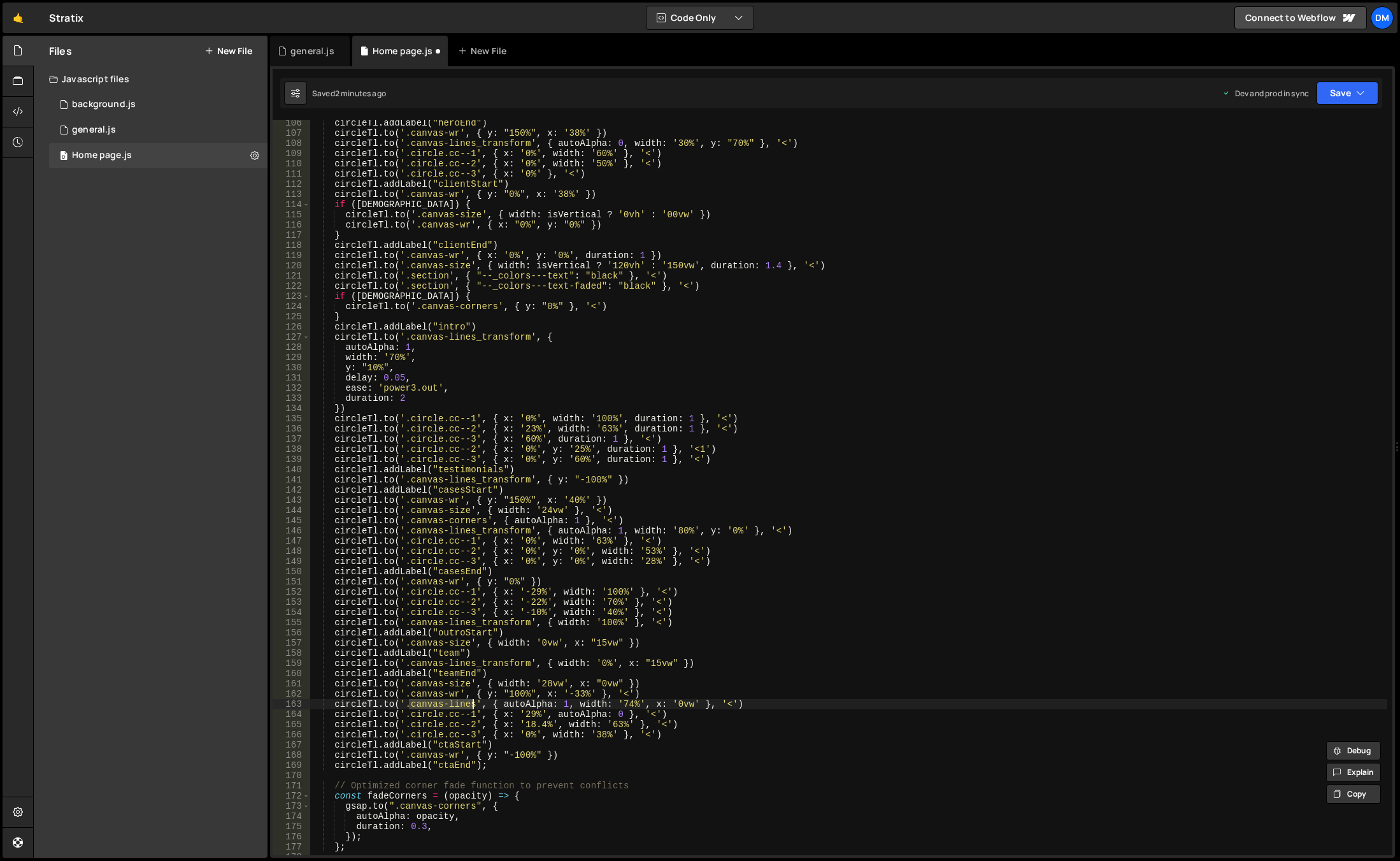
scroll to position [1110, 0]
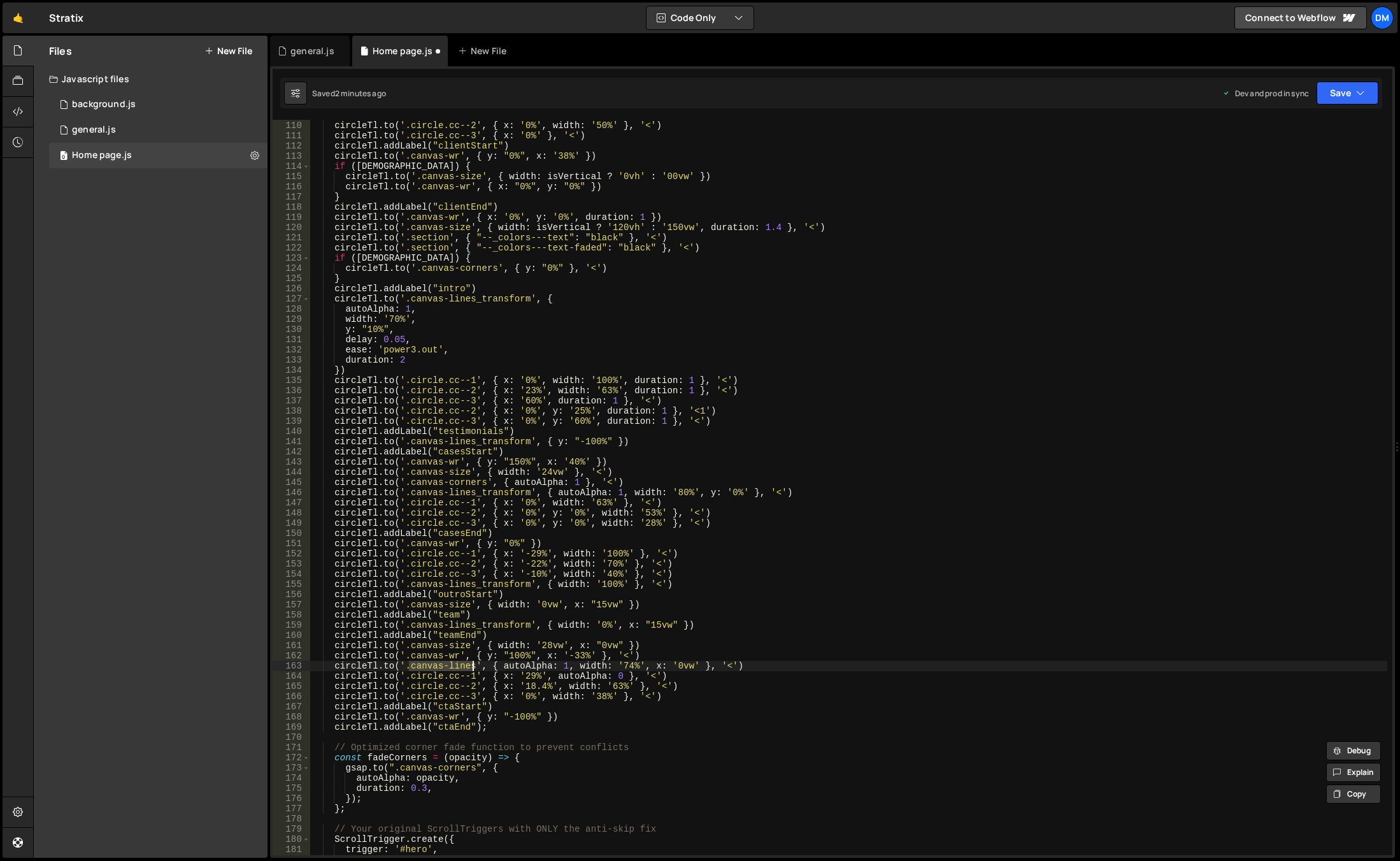
paste textarea "_transform"
click at [636, 616] on div "circleTl . to ( '.circle.cc--1' , { x : '0%' , width : '60%' } , '<' ) circleTl…" at bounding box center [849, 488] width 1077 height 756
drag, startPoint x: 1357, startPoint y: 80, endPoint x: 1351, endPoint y: 100, distance: 20.9
click at [1357, 81] on div "Saved 2 minutes ago Dev and prod in sync Upgrade to Edit Save Save to Staging S…" at bounding box center [832, 93] width 1102 height 31
click at [1349, 104] on button "Save" at bounding box center [1347, 93] width 62 height 23
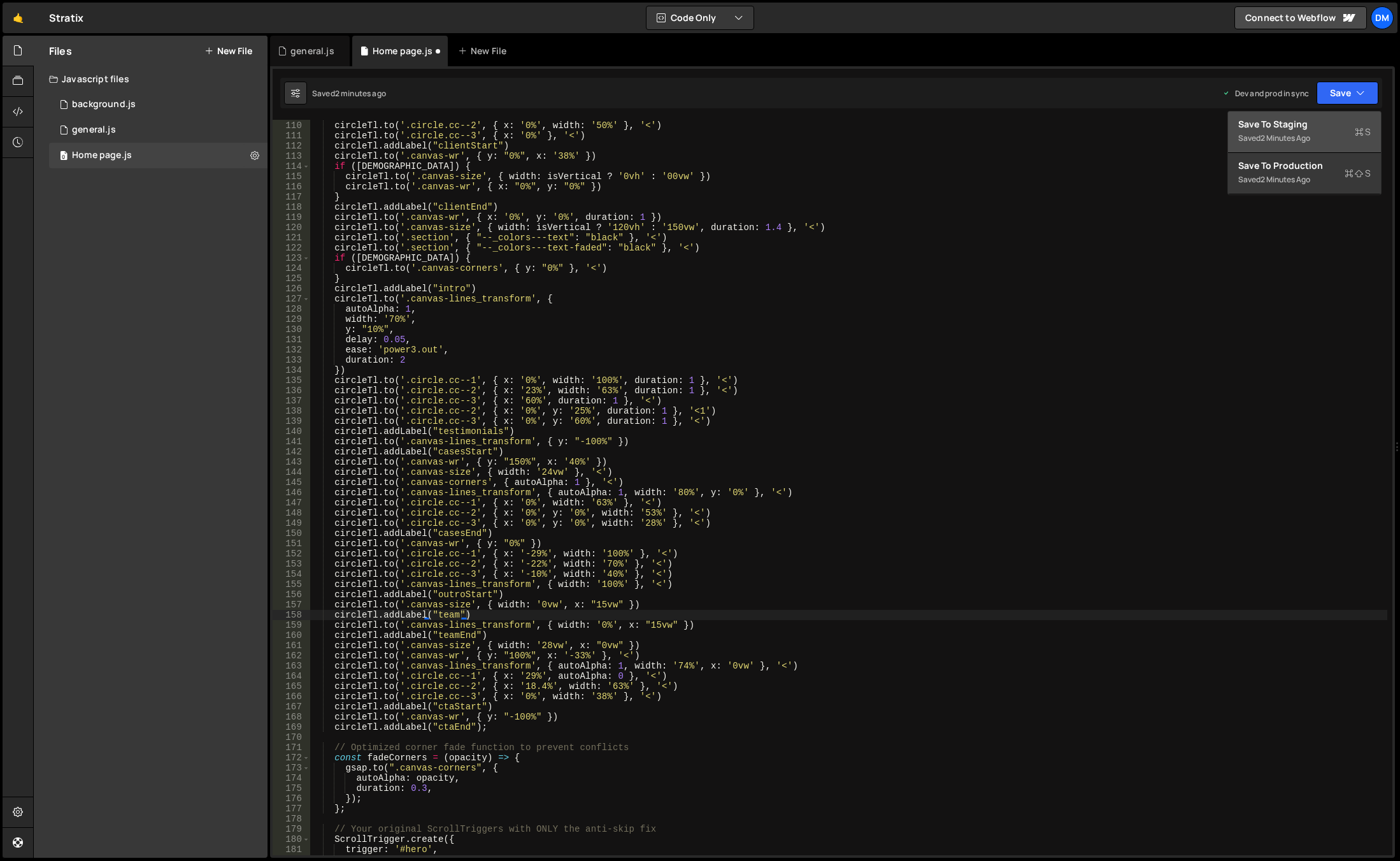
click at [1335, 137] on div "Saved 2 minutes ago" at bounding box center [1305, 138] width 133 height 15
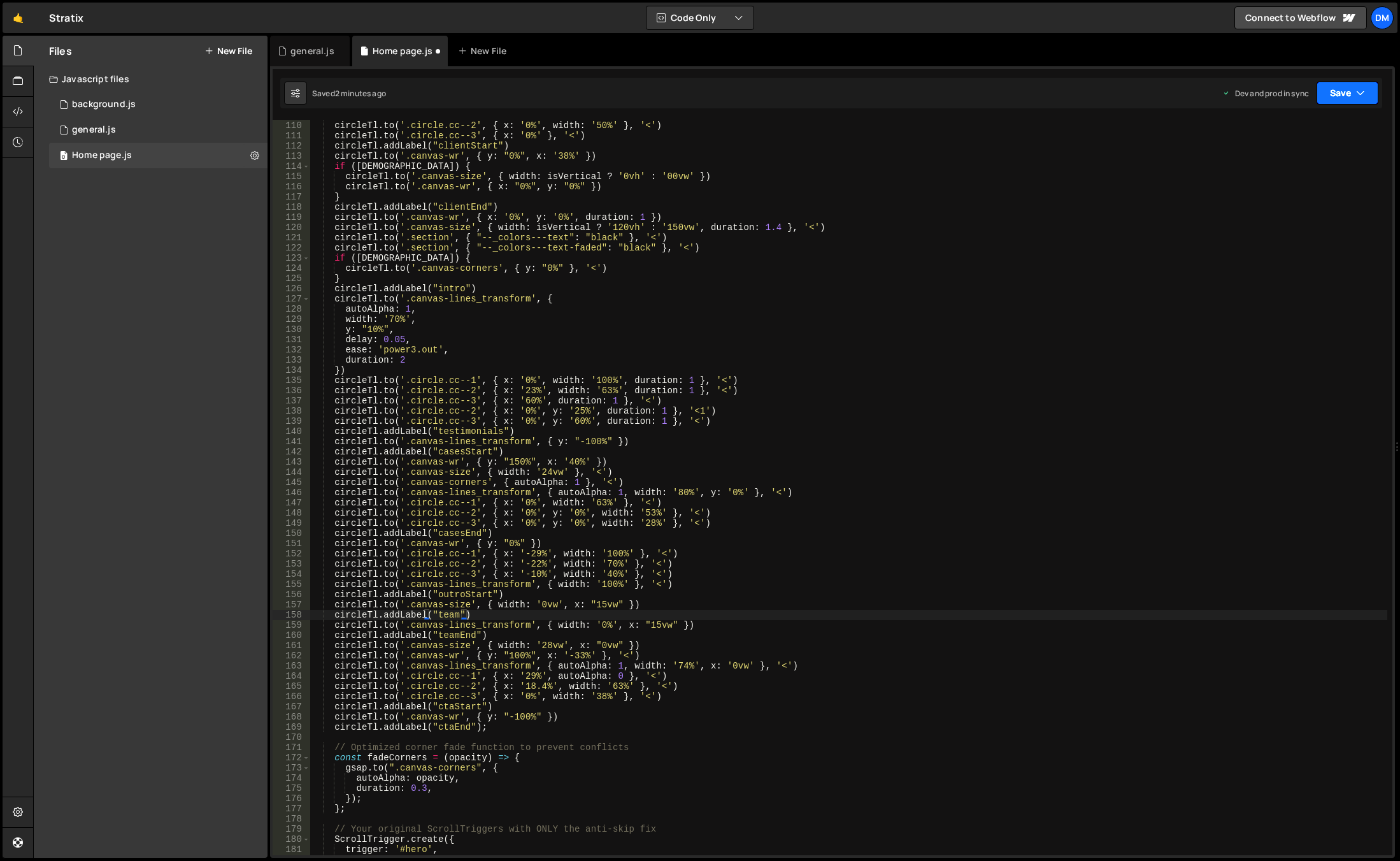
click at [1355, 96] on button "Save" at bounding box center [1347, 93] width 62 height 23
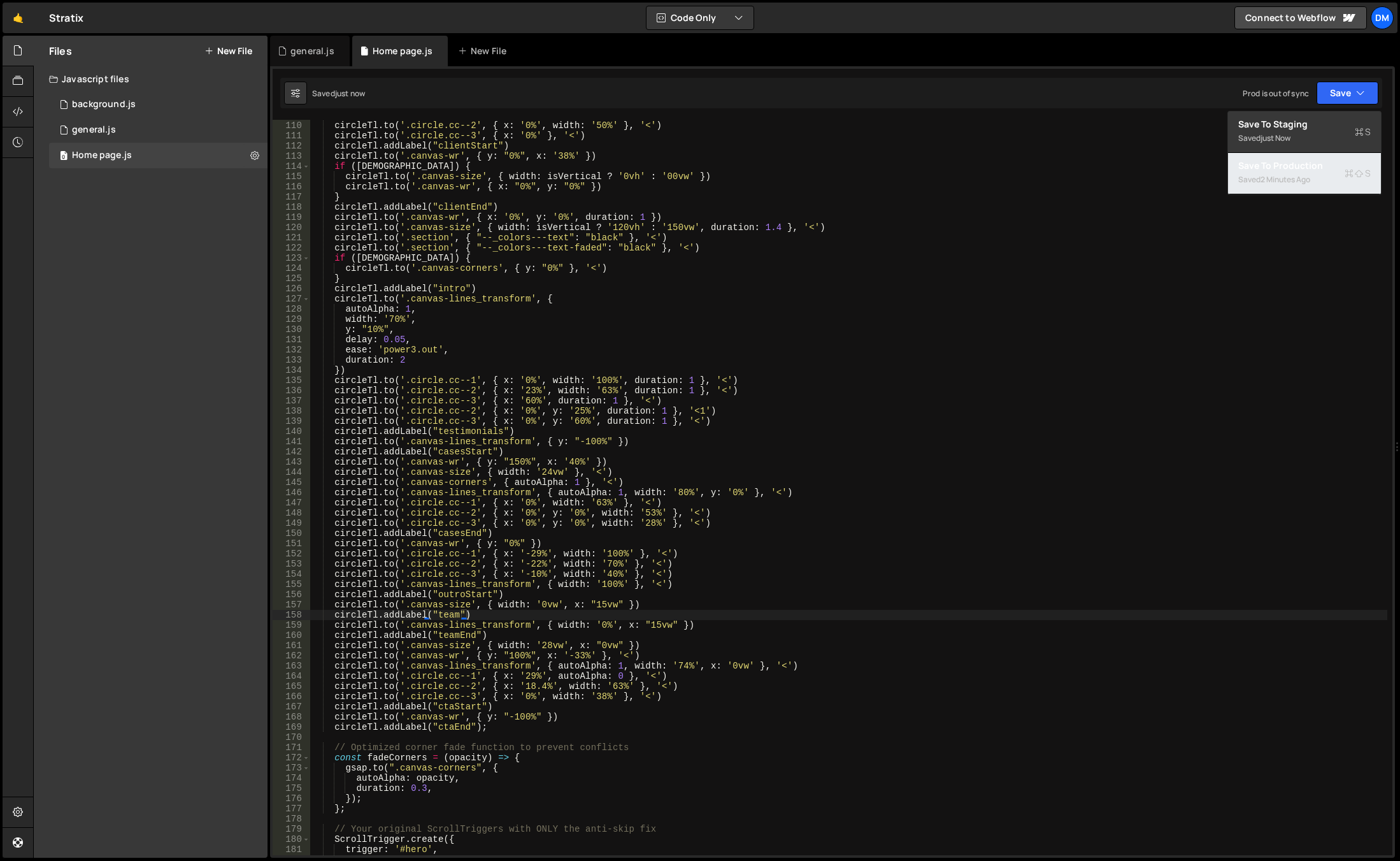
click at [1313, 165] on div "Save to Production S" at bounding box center [1305, 165] width 133 height 13
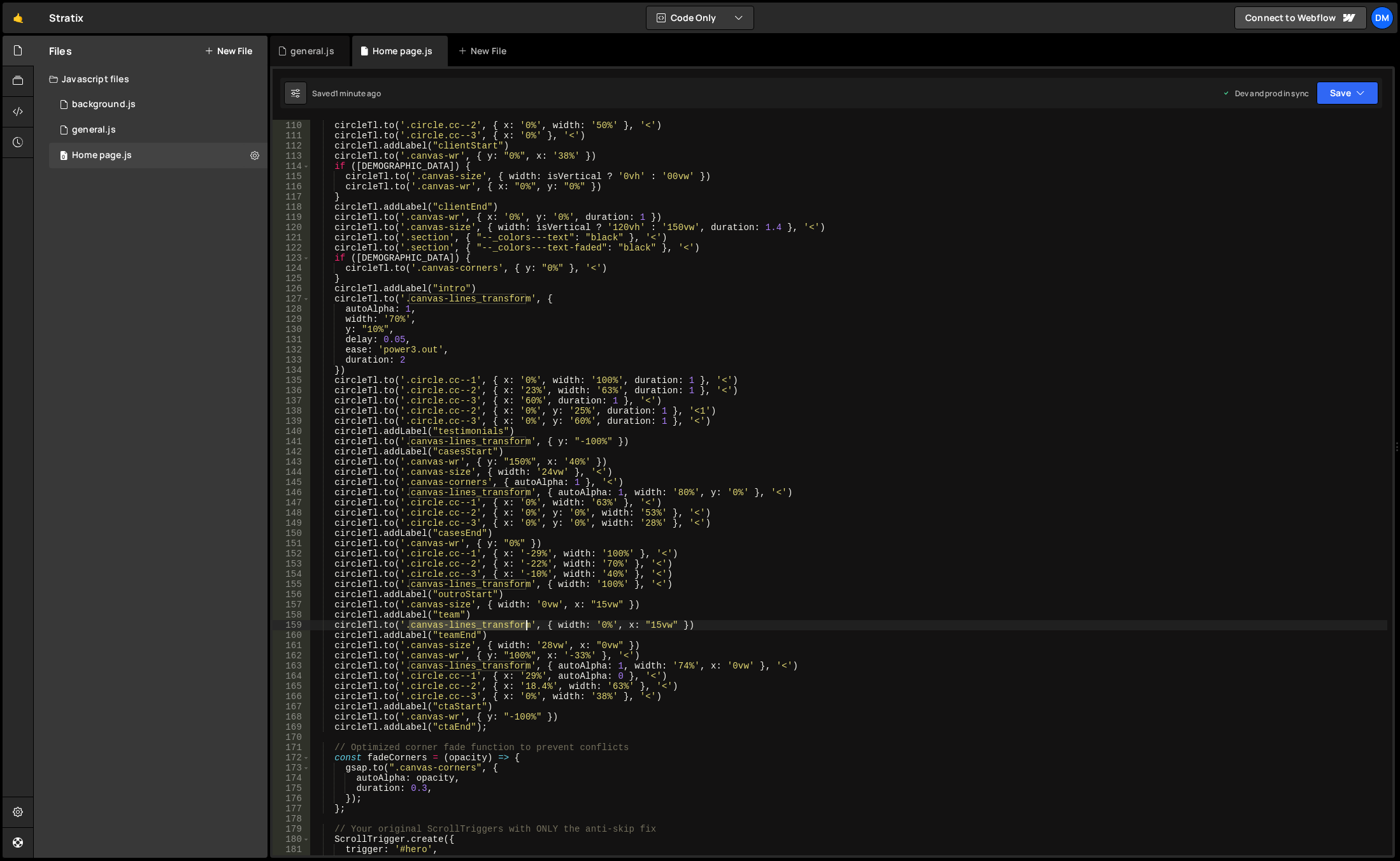
drag, startPoint x: 408, startPoint y: 624, endPoint x: 527, endPoint y: 626, distance: 119.0
click at [527, 626] on div "circleTl . to ( '.circle.cc--1' , { x : '0%' , width : '60%' } , '<' ) circleTl…" at bounding box center [849, 488] width 1077 height 756
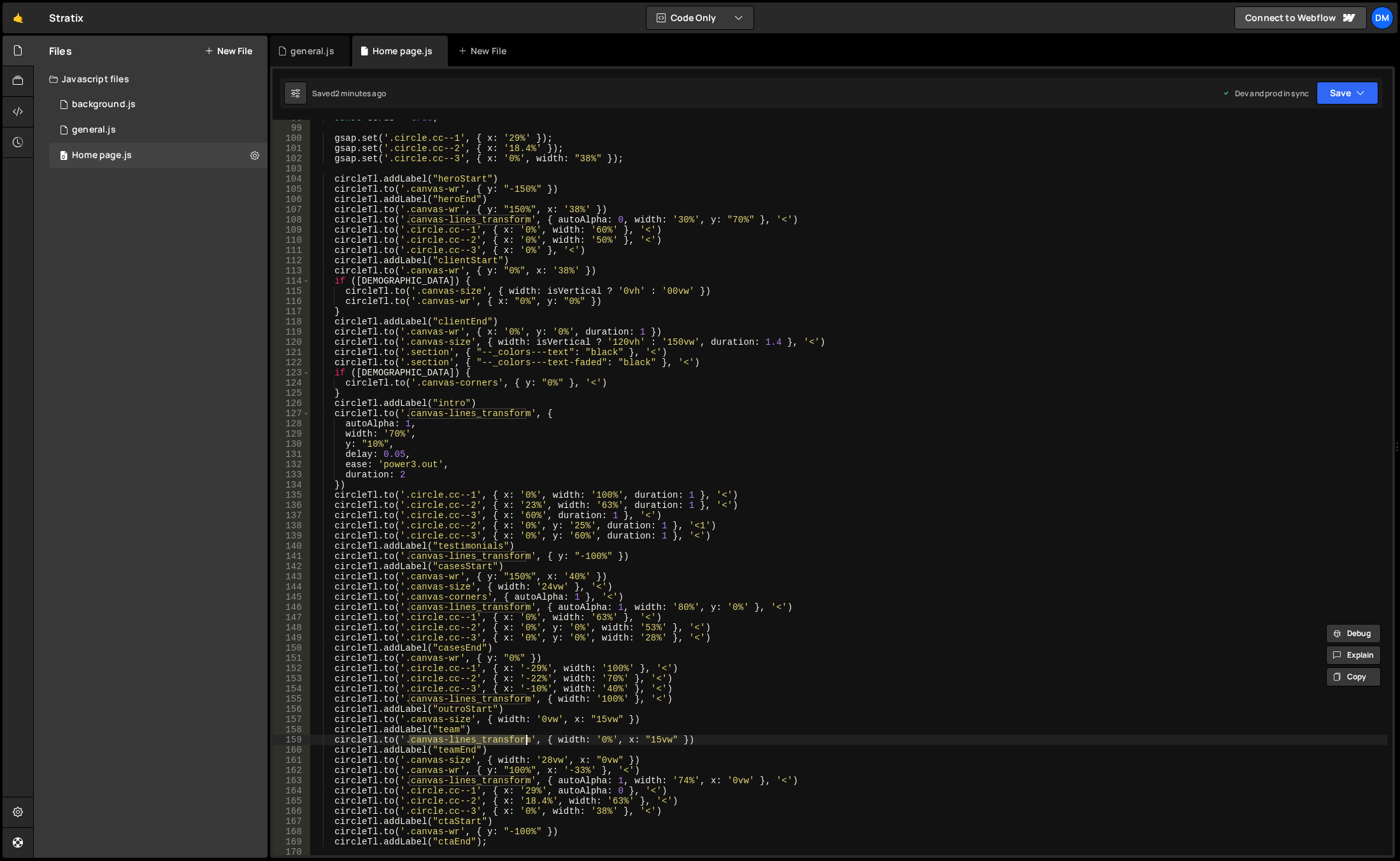
scroll to position [958, 0]
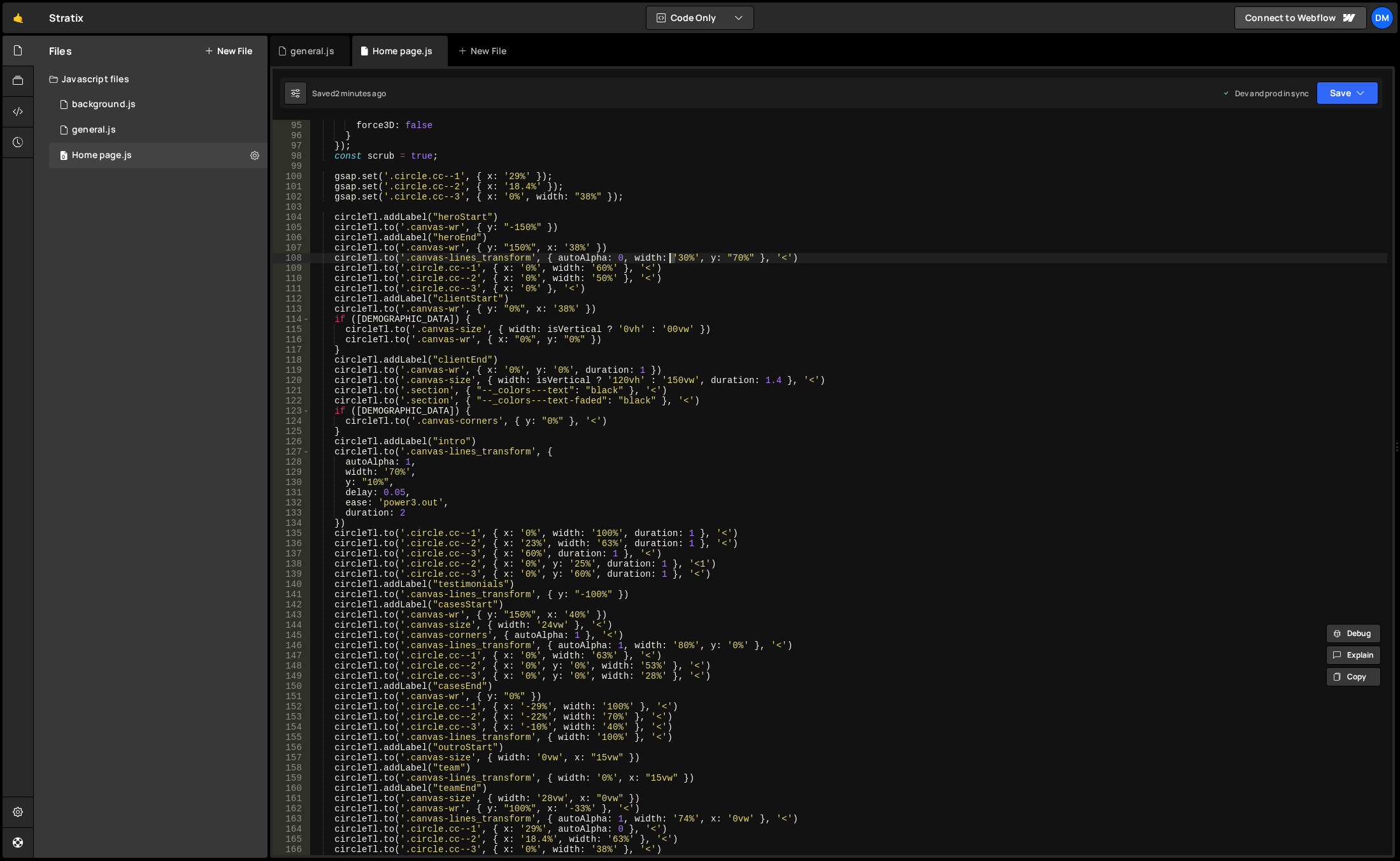
click at [671, 255] on div "ease : 'none' , force3D : false } }) ; const scrub = true ; gsap . set ( '.circ…" at bounding box center [849, 488] width 1077 height 756
click at [485, 257] on div "ease : 'none' , force3D : false } }) ; const scrub = true ; gsap . set ( '.circ…" at bounding box center [849, 488] width 1077 height 756
drag, startPoint x: 408, startPoint y: 255, endPoint x: 524, endPoint y: 259, distance: 116.1
click at [524, 259] on div "ease : 'none' , force3D : false } }) ; const scrub = true ; gsap . set ( '.circ…" at bounding box center [849, 488] width 1077 height 756
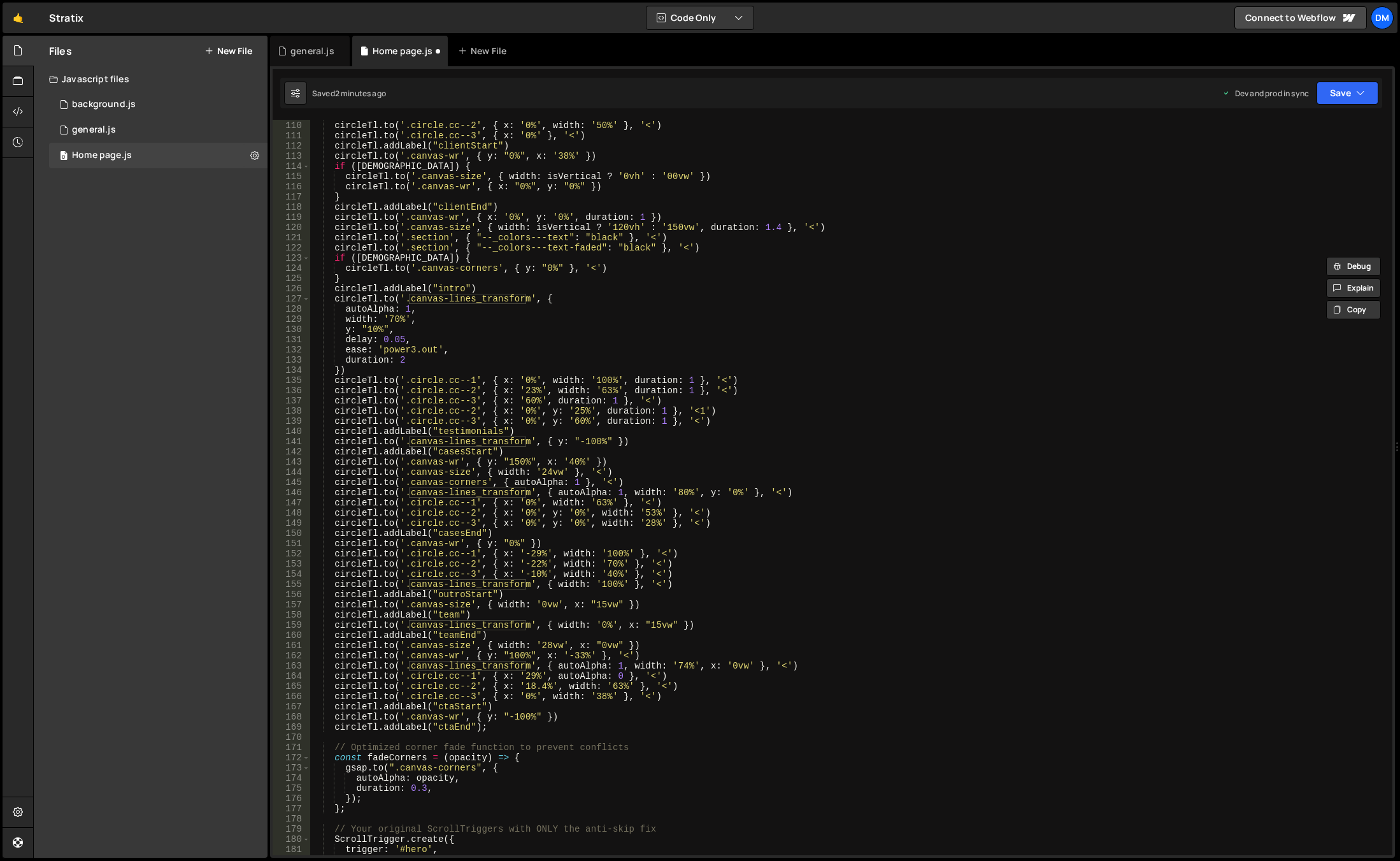
scroll to position [1110, 0]
drag, startPoint x: 668, startPoint y: 493, endPoint x: 680, endPoint y: 493, distance: 12.0
click at [680, 493] on div "circleTl . to ( '.circle.cc--1' , { x : '0%' , width : '60%' } , '<' ) circleTl…" at bounding box center [849, 488] width 1077 height 756
click at [416, 496] on div "circleTl . to ( '.circle.cc--1' , { x : '0%' , width : '60%' } , '<' ) circleTl…" at bounding box center [849, 488] width 1077 height 756
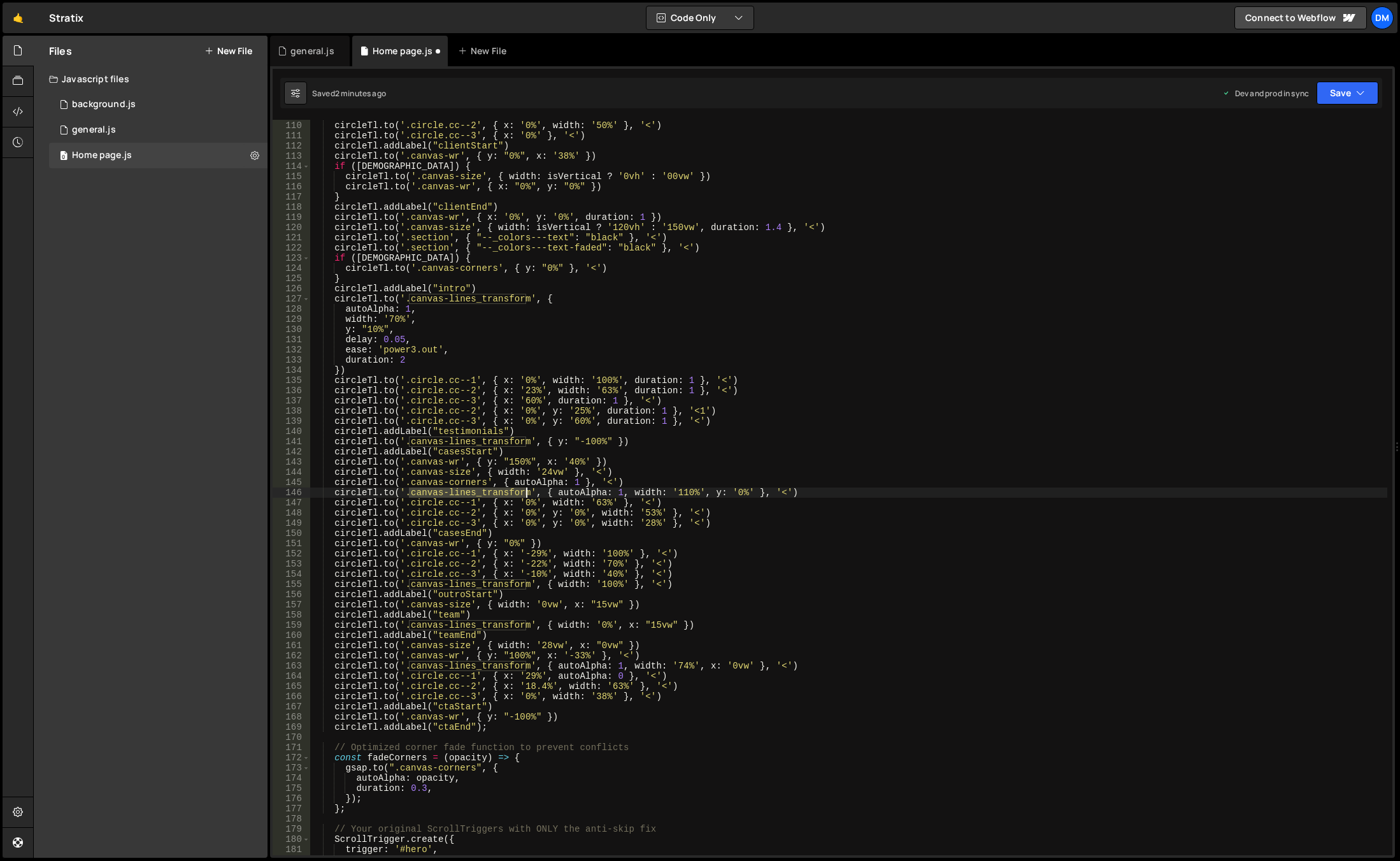
drag, startPoint x: 407, startPoint y: 492, endPoint x: 526, endPoint y: 492, distance: 119.0
click at [526, 492] on div "circleTl . to ( '.circle.cc--1' , { x : '0%' , width : '60%' } , '<' ) circleTl…" at bounding box center [849, 488] width 1077 height 756
drag, startPoint x: 388, startPoint y: 318, endPoint x: 398, endPoint y: 319, distance: 10.0
click at [398, 319] on div "circleTl . to ( '.circle.cc--1' , { x : '0%' , width : '60%' } , '<' ) circleTl…" at bounding box center [849, 488] width 1077 height 756
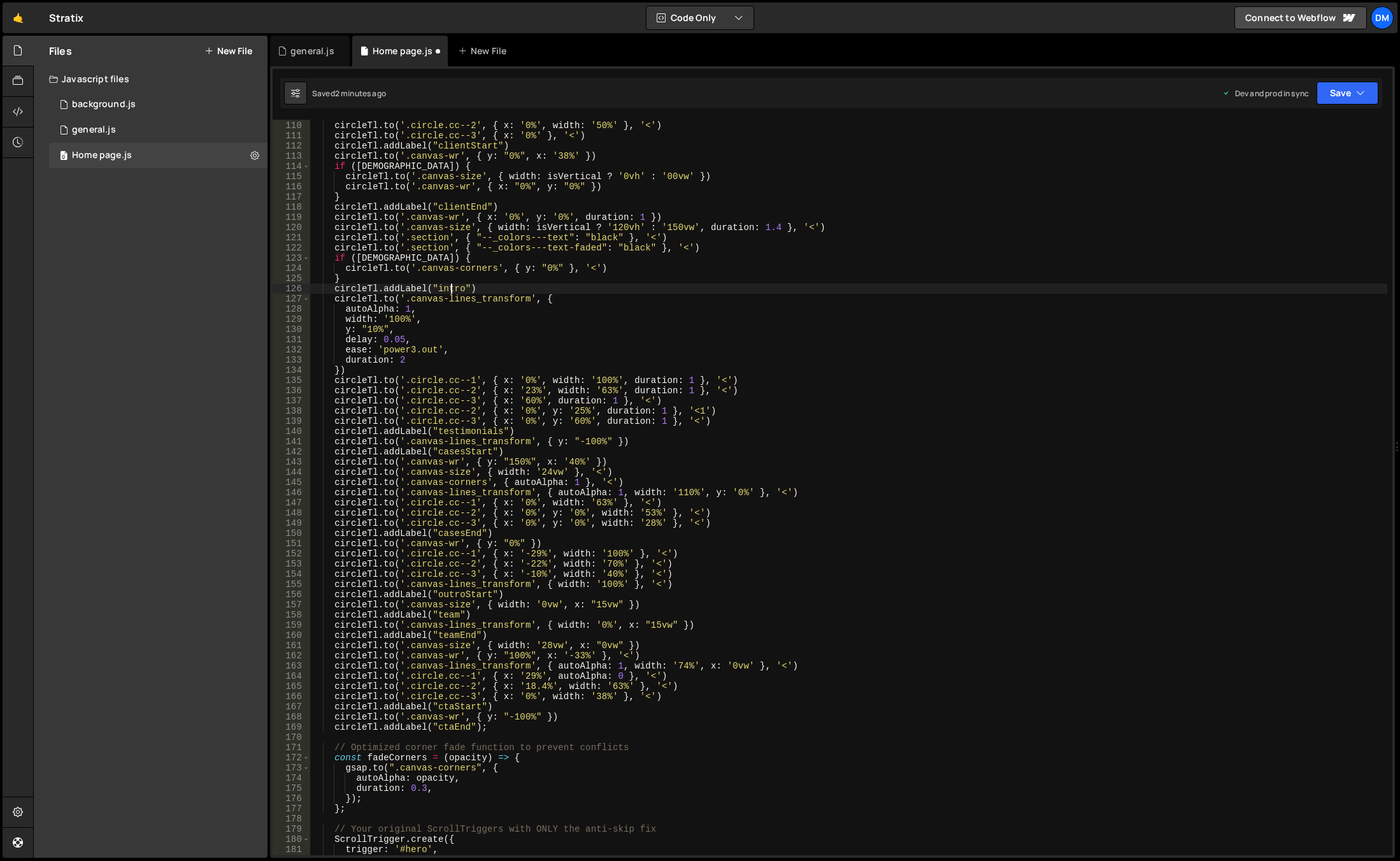
click at [452, 287] on div "circleTl . to ( '.circle.cc--1' , { x : '0%' , width : '60%' } , '<' ) circleTl…" at bounding box center [849, 488] width 1077 height 756
drag, startPoint x: 410, startPoint y: 298, endPoint x: 528, endPoint y: 302, distance: 118.1
click at [528, 302] on div "circleTl . to ( '.circle.cc--1' , { x : '0%' , width : '60%' } , '<' ) circleTl…" at bounding box center [849, 488] width 1077 height 756
click at [604, 584] on div "circleTl . to ( '.circle.cc--1' , { x : '0%' , width : '60%' } , '<' ) circleTl…" at bounding box center [849, 488] width 1077 height 756
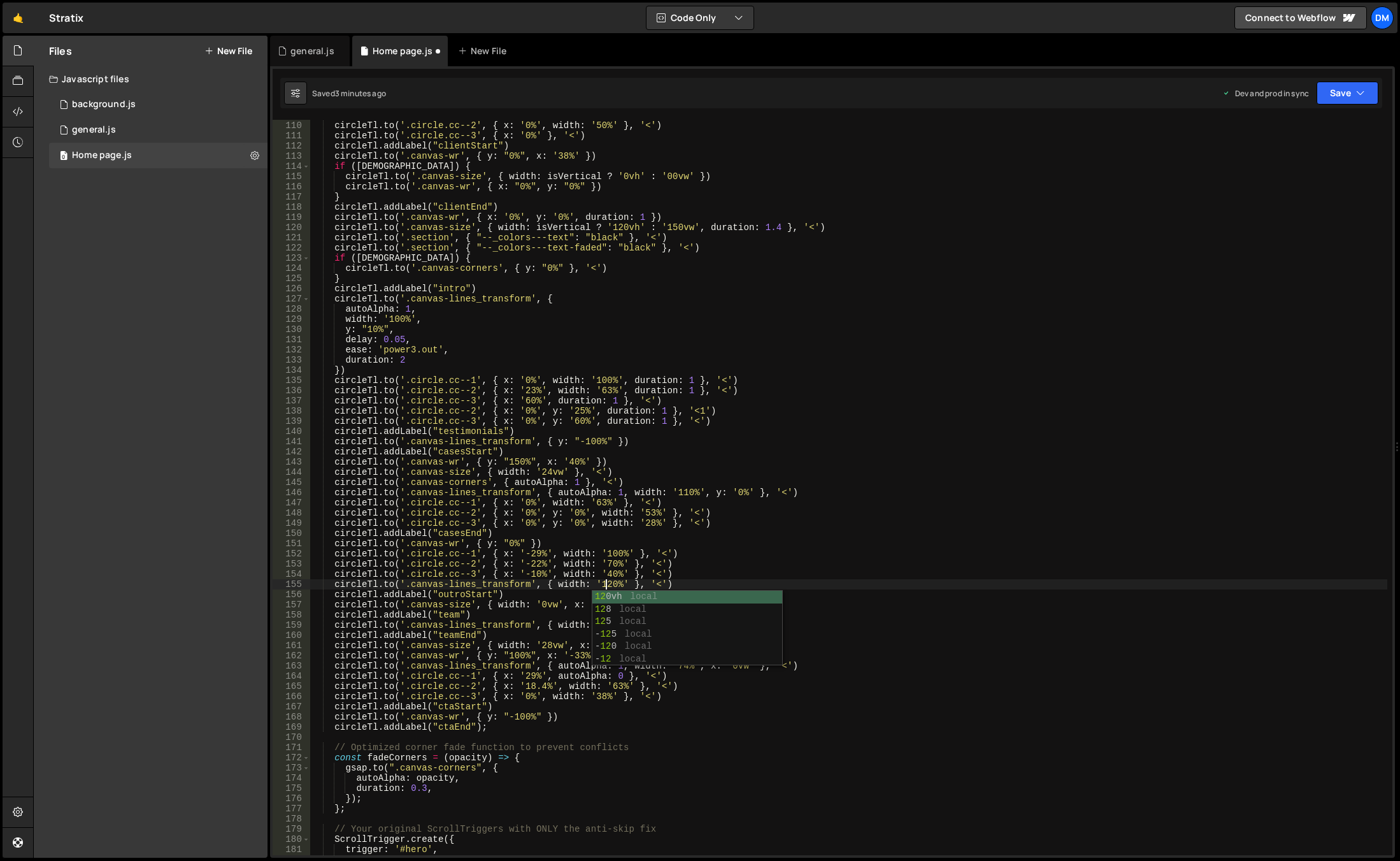
click at [550, 544] on div "circleTl . to ( '.circle.cc--1' , { x : '0%' , width : '60%' } , '<' ) circleTl…" at bounding box center [849, 488] width 1077 height 756
drag, startPoint x: 409, startPoint y: 587, endPoint x: 525, endPoint y: 583, distance: 116.1
click at [525, 583] on div "circleTl . to ( '.circle.cc--1' , { x : '0%' , width : '60%' } , '<' ) circleTl…" at bounding box center [849, 488] width 1077 height 756
drag, startPoint x: 672, startPoint y: 666, endPoint x: 680, endPoint y: 667, distance: 8.1
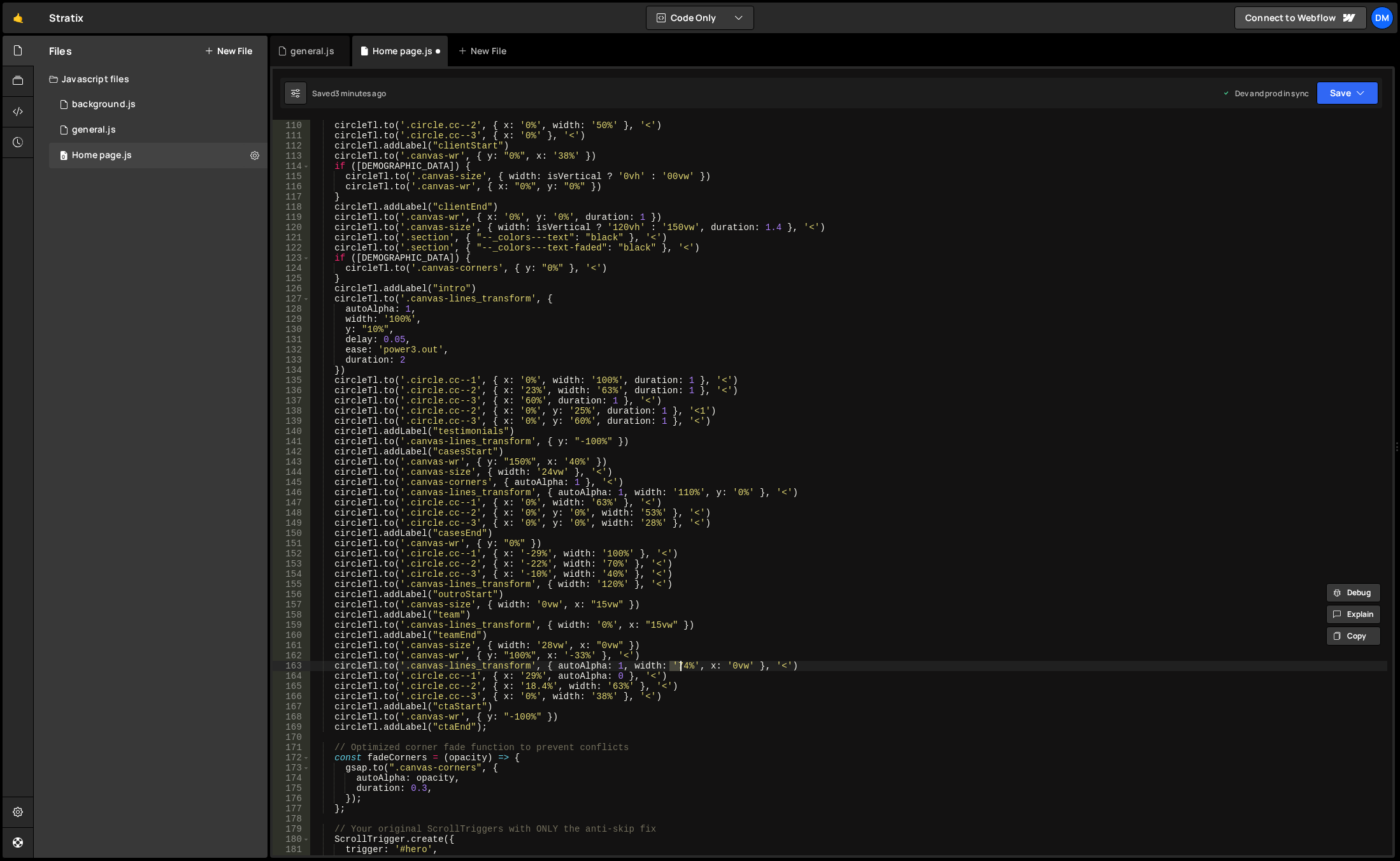
click at [680, 667] on div "circleTl . to ( '.circle.cc--1' , { x : '0%' , width : '60%' } , '<' ) circleTl…" at bounding box center [849, 488] width 1077 height 756
click at [721, 630] on div "circleTl . to ( '.circle.cc--1' , { x : '0%' , width : '60%' } , '<' ) circleTl…" at bounding box center [849, 488] width 1077 height 756
click at [471, 664] on div "circleTl . to ( '.circle.cc--1' , { x : '0%' , width : '60%' } , '<' ) circleTl…" at bounding box center [849, 488] width 1077 height 756
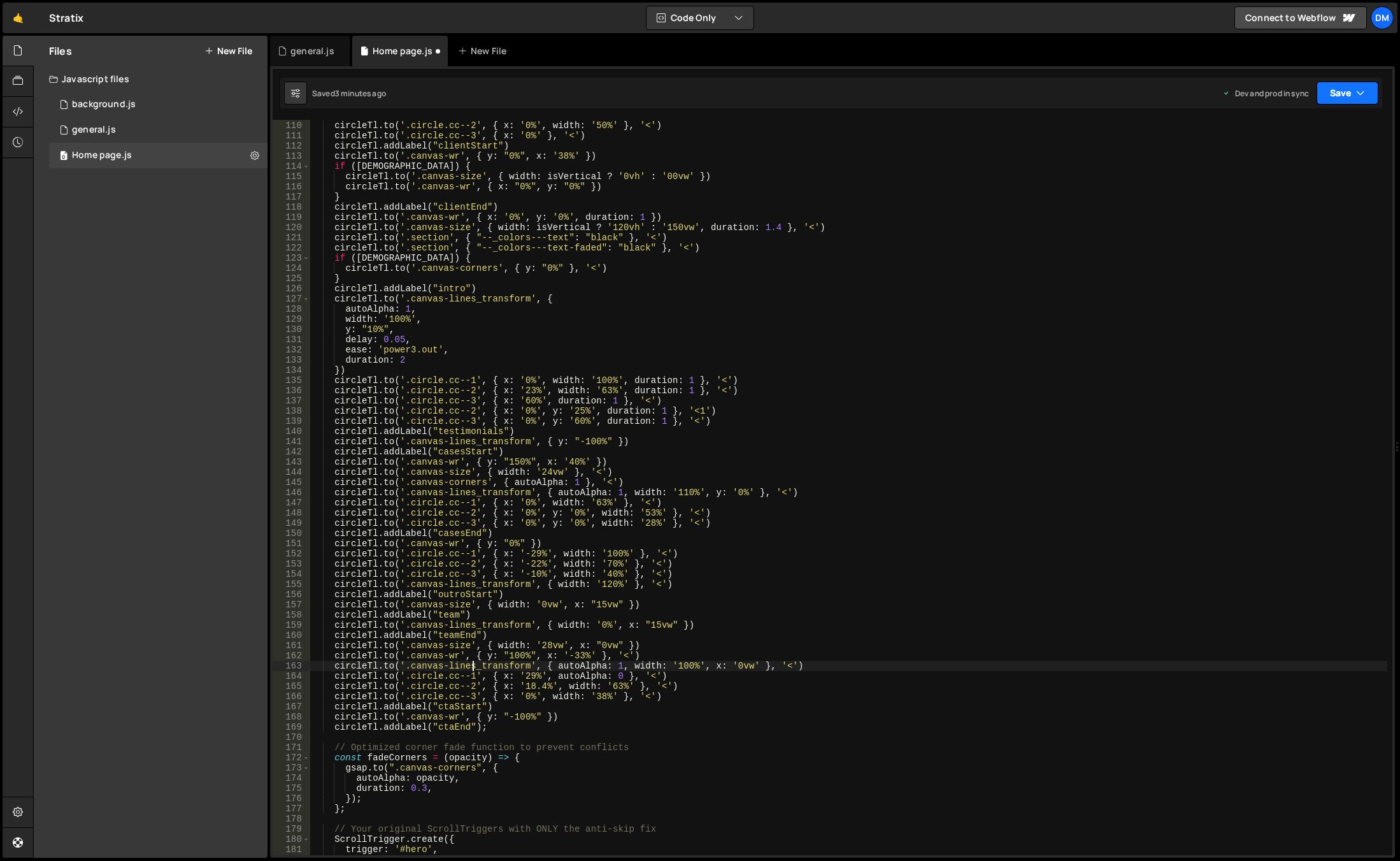
click at [1330, 91] on button "Save" at bounding box center [1347, 93] width 62 height 23
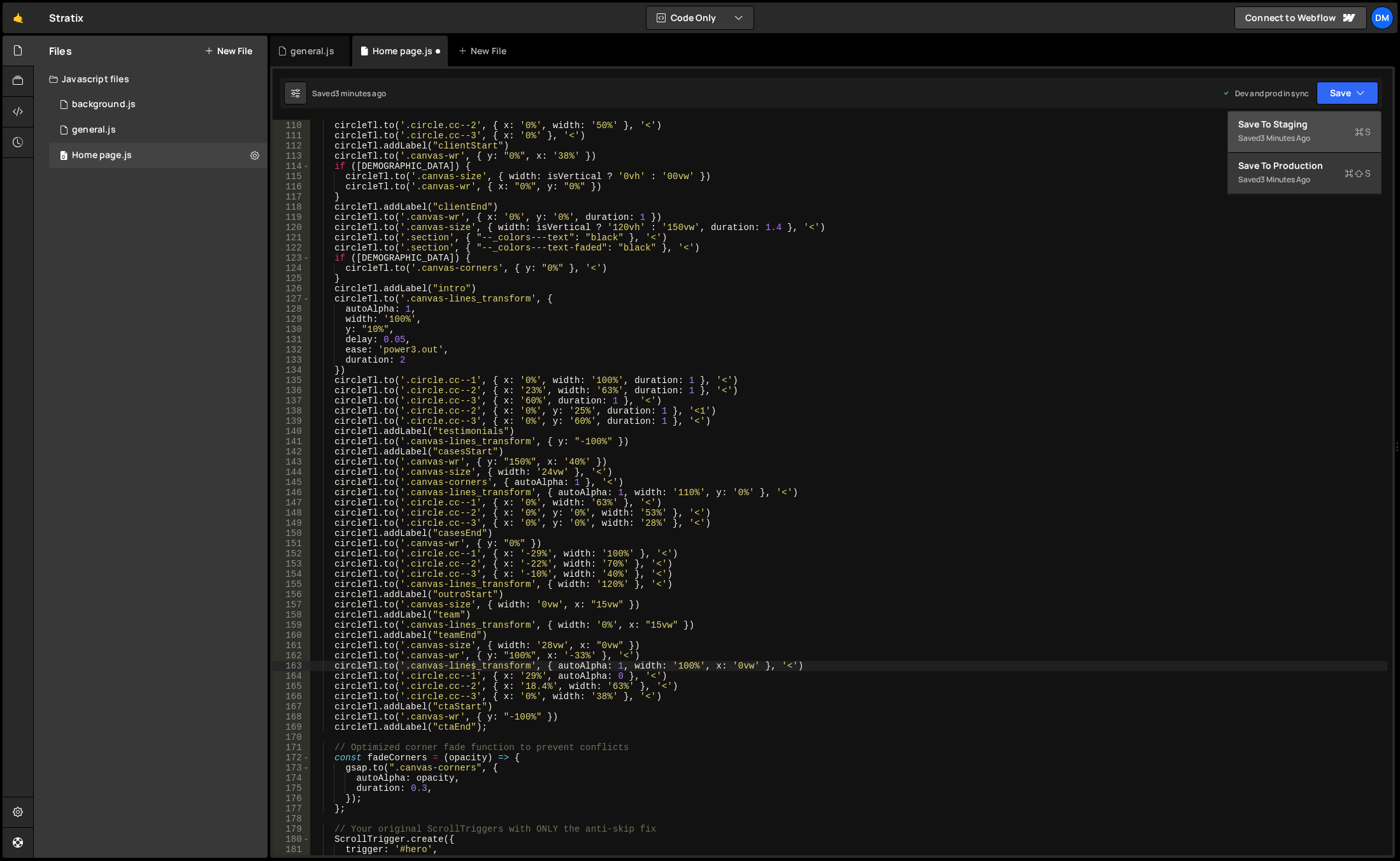
click at [1313, 118] on div "Save to Staging S" at bounding box center [1305, 124] width 133 height 13
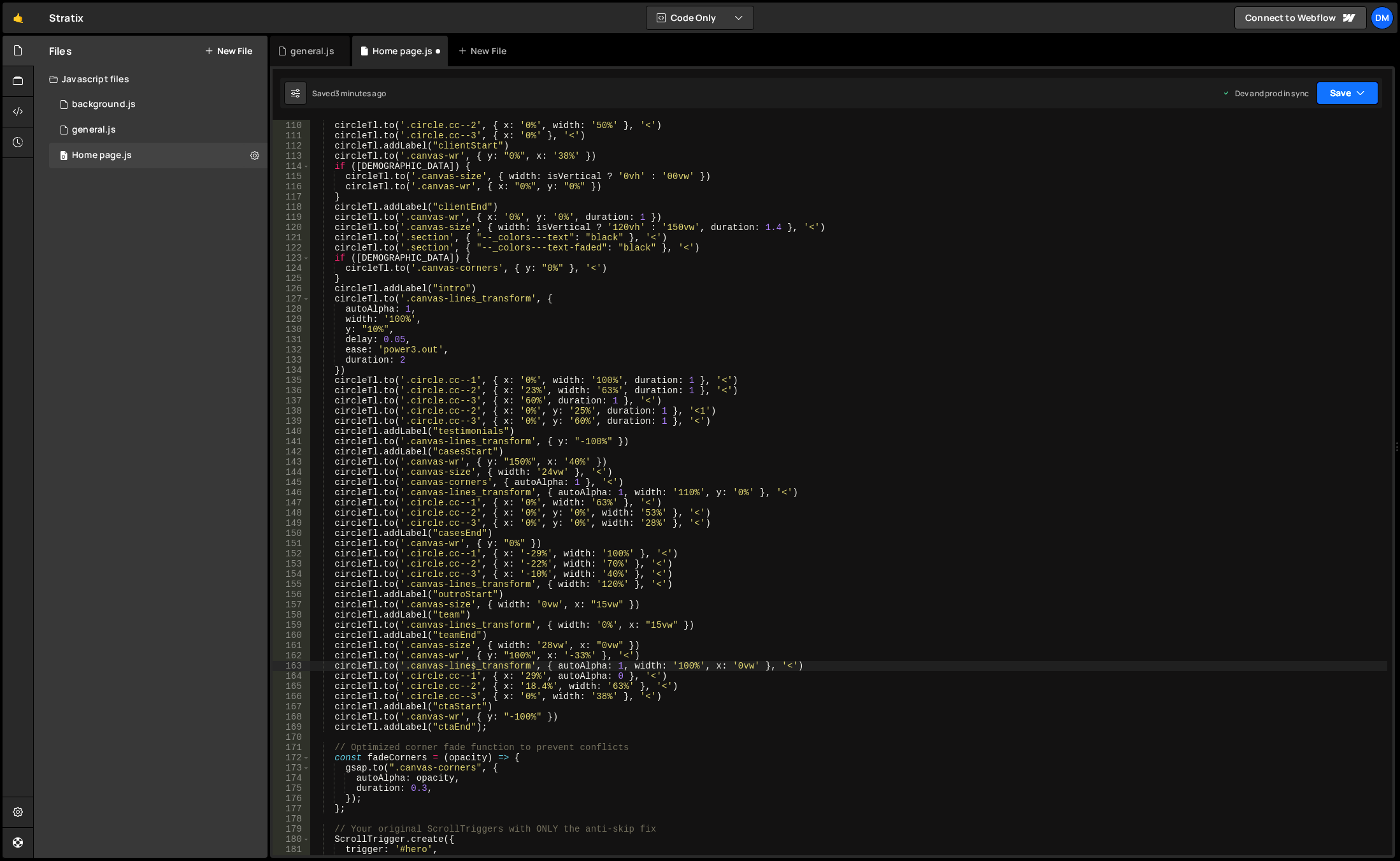
click at [1351, 89] on button "Save" at bounding box center [1347, 93] width 62 height 23
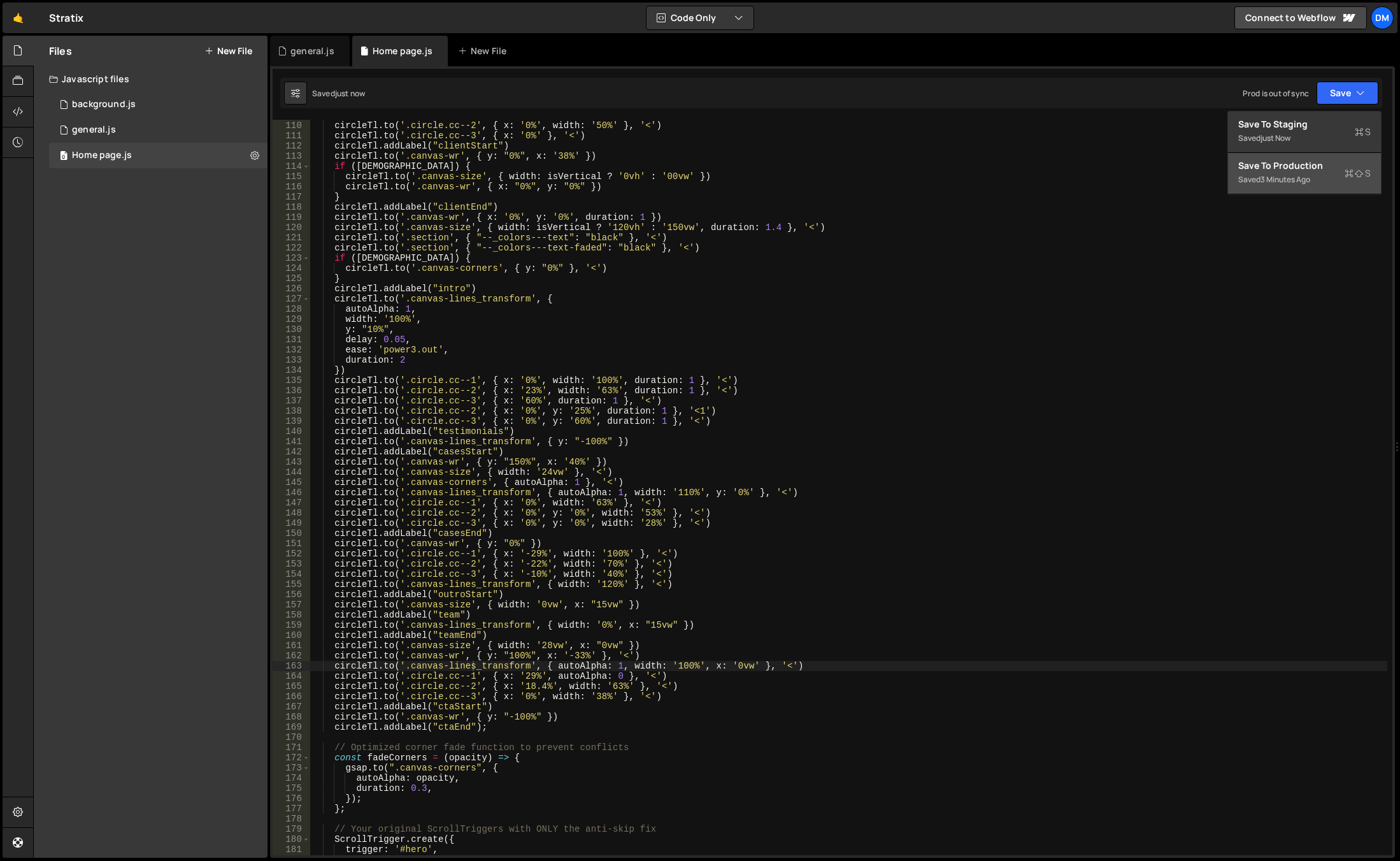
click at [1305, 165] on div "Save to Production S" at bounding box center [1305, 165] width 133 height 13
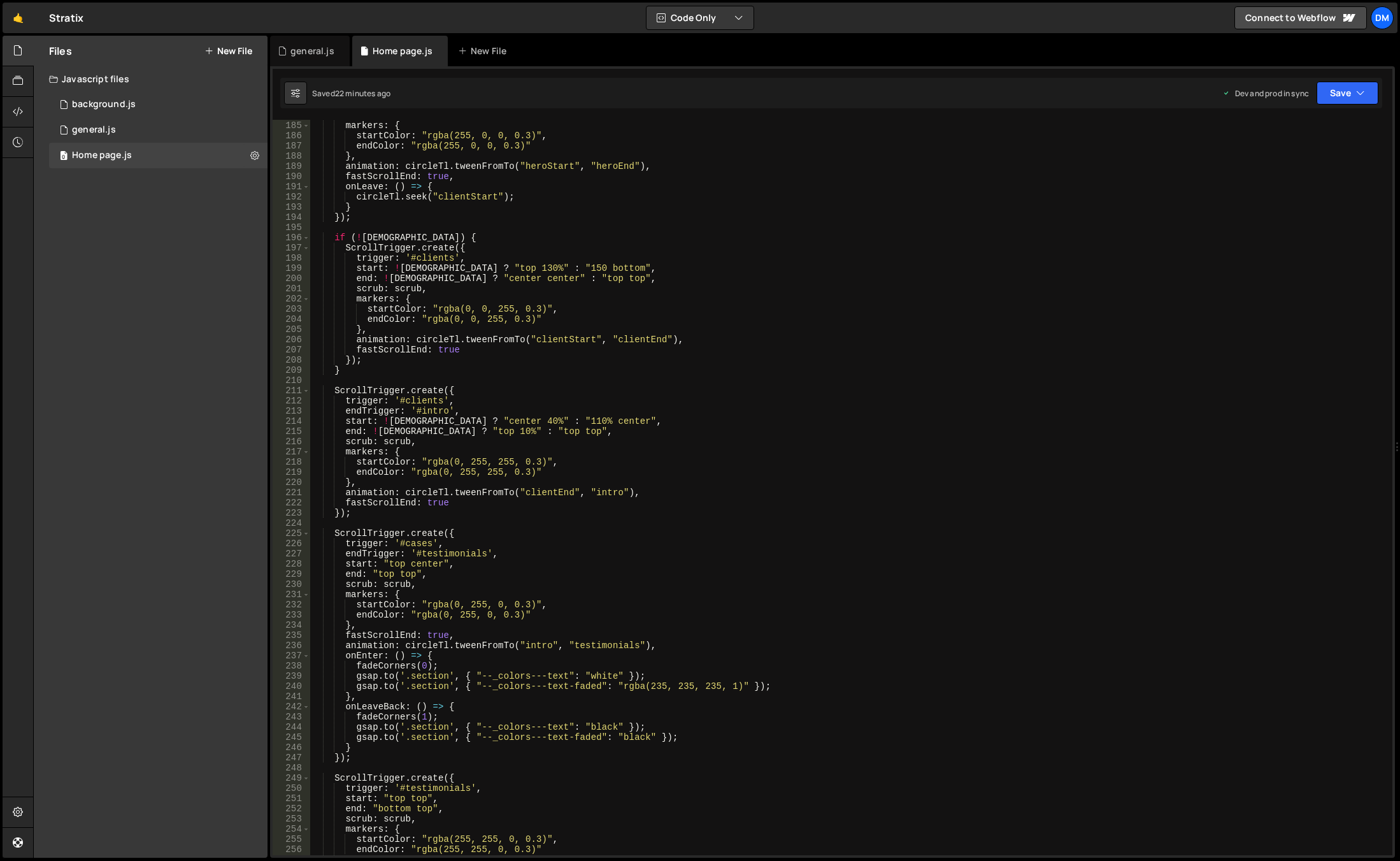
scroll to position [1913, 0]
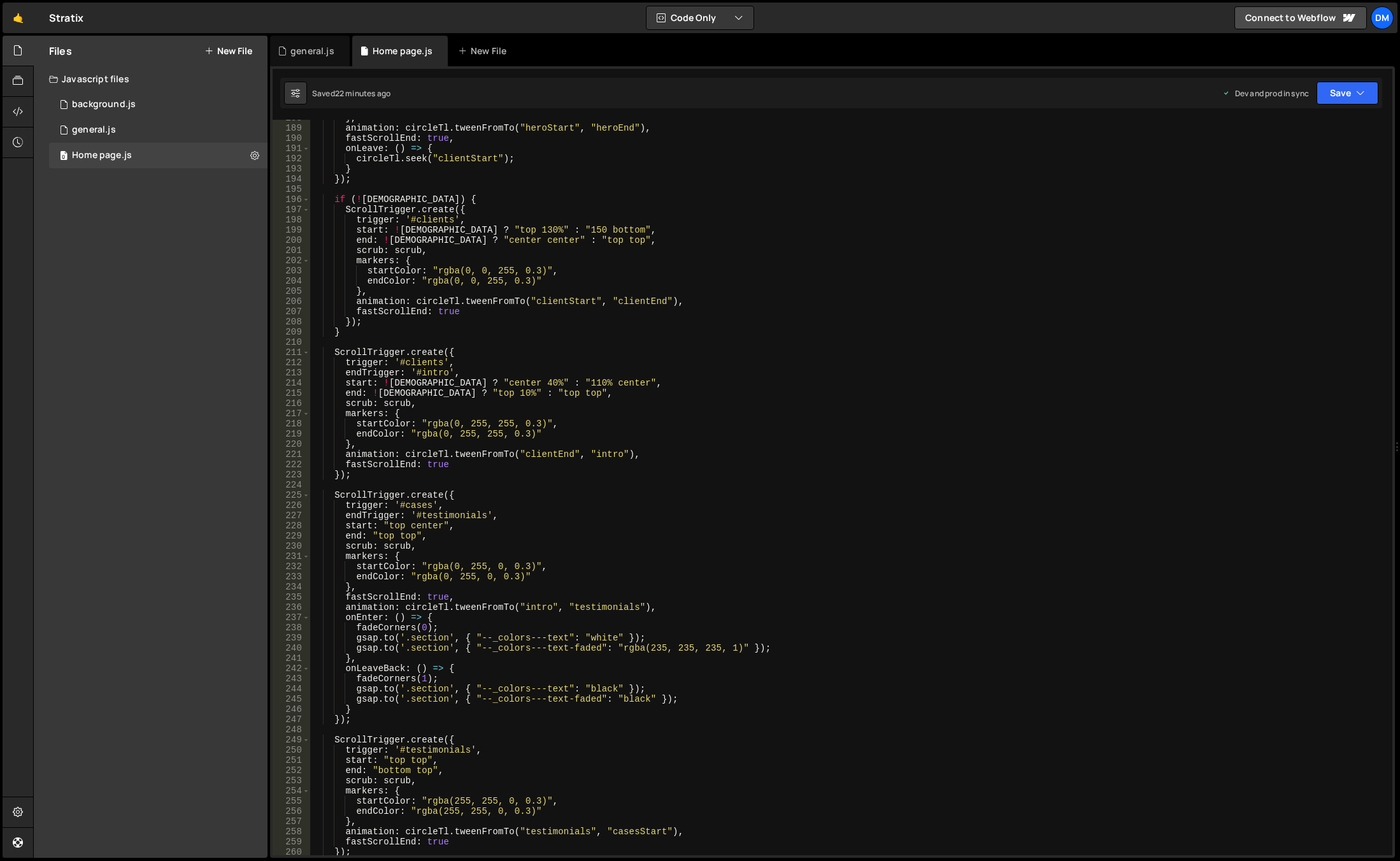
click at [528, 609] on div "} , animation : circleTl . tweenFromTo ( "heroStart" , "heroEnd" ) , fastScroll…" at bounding box center [849, 490] width 1077 height 756
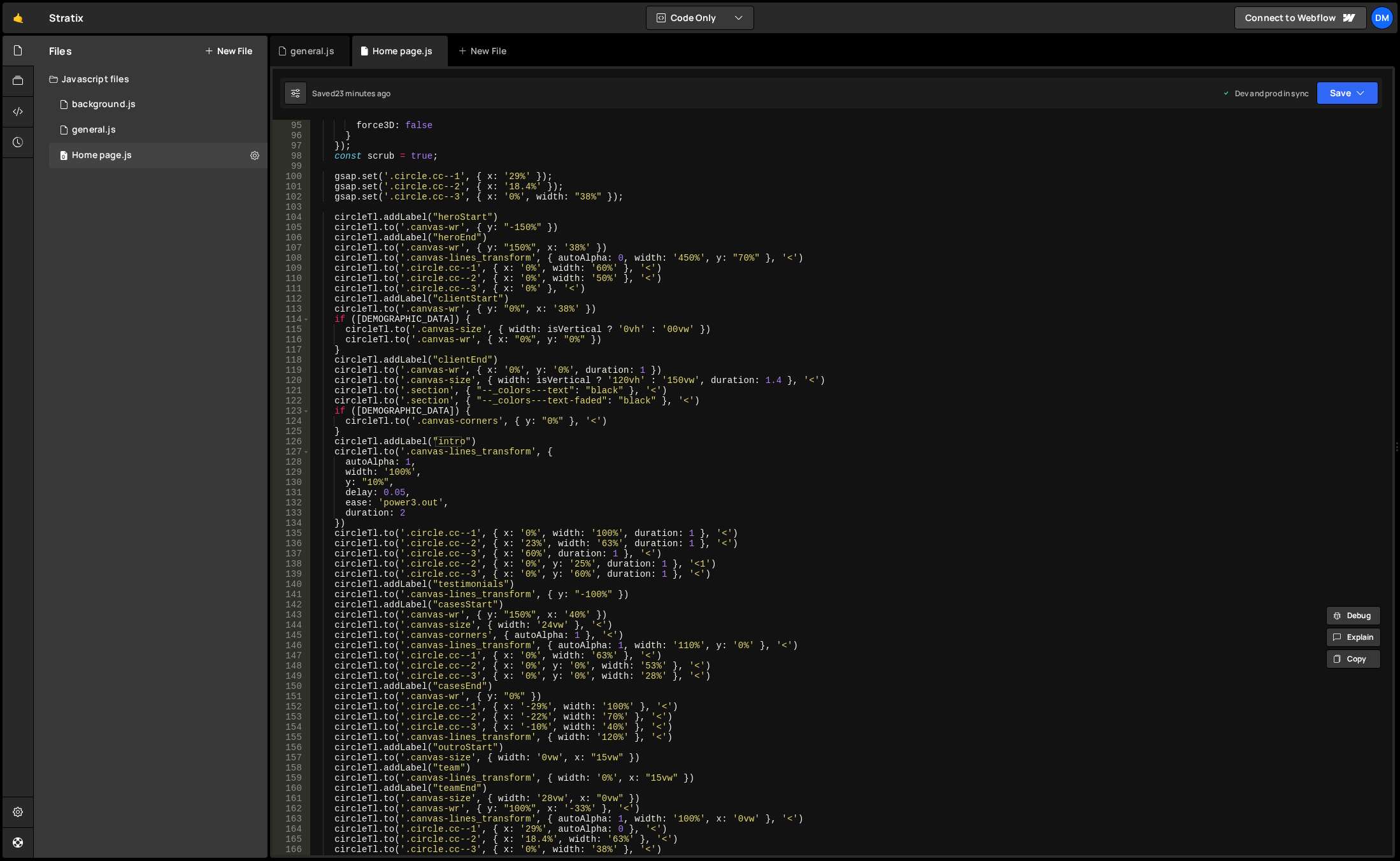
scroll to position [1072, 0]
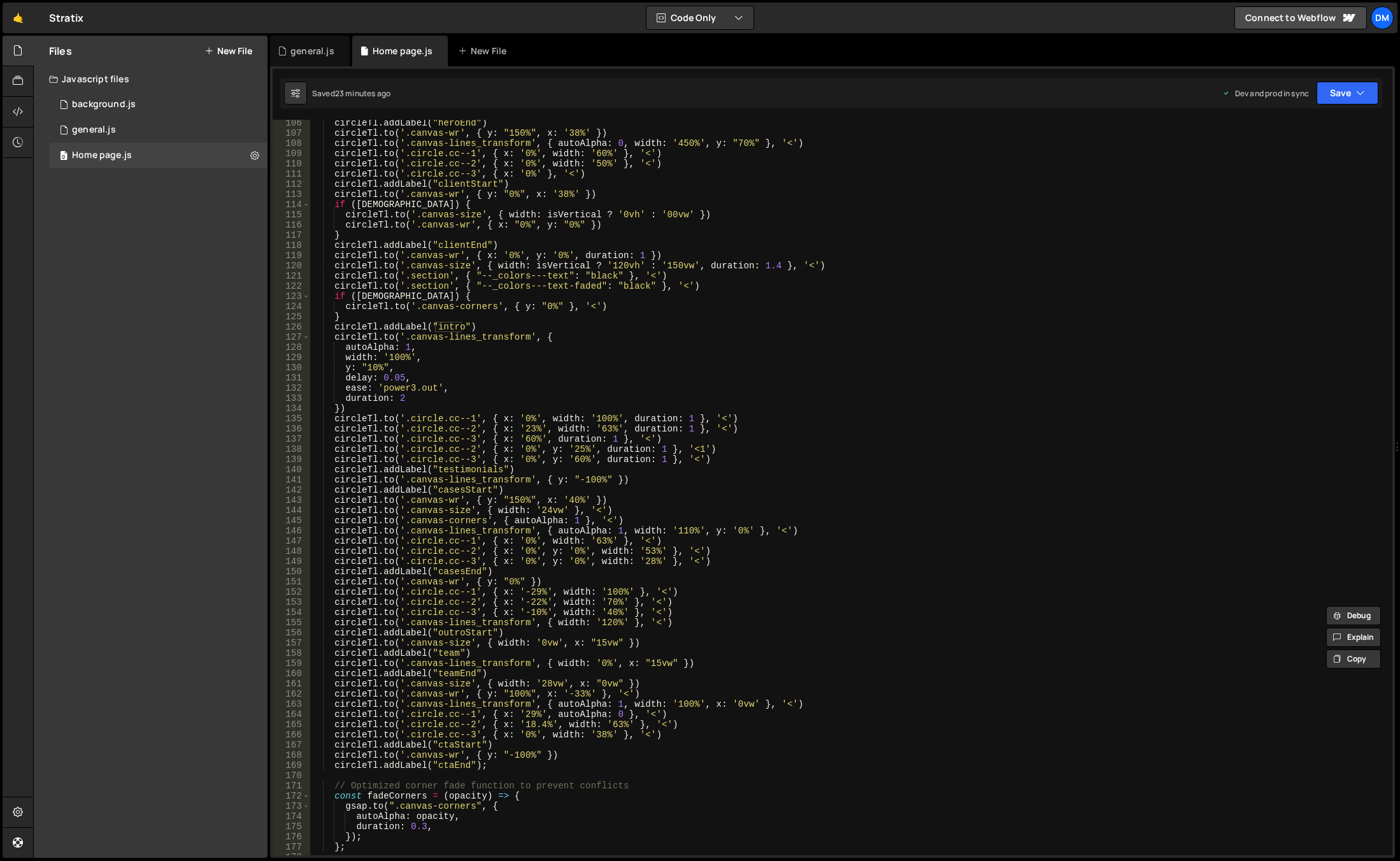
click at [368, 367] on div "circleTl . addLabel ( "heroEnd" ) circleTl . to ( '.canvas-wr' , { y : "150%" ,…" at bounding box center [849, 496] width 1077 height 756
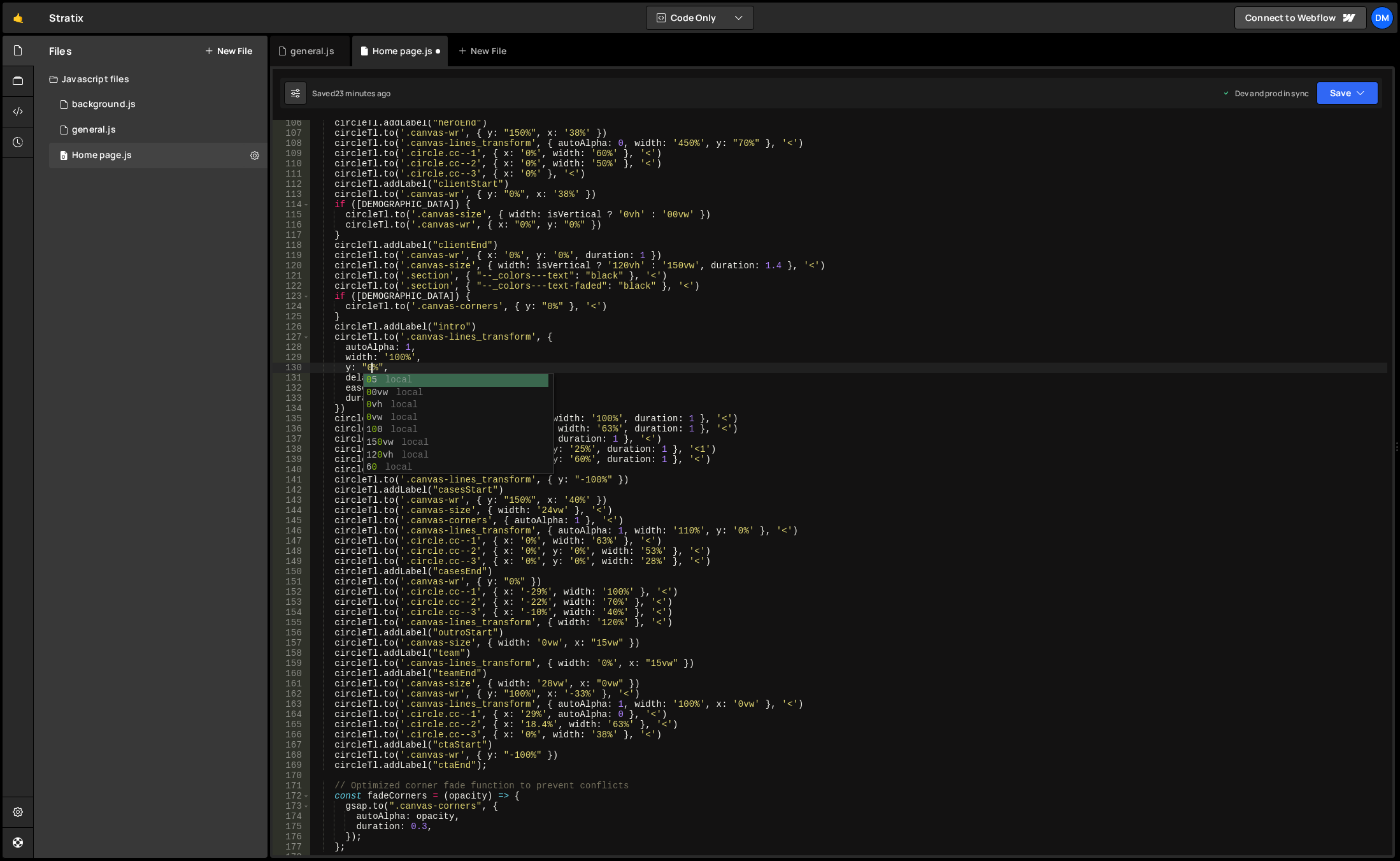
scroll to position [0, 5]
click at [418, 351] on div "circleTl . addLabel ( "heroEnd" ) circleTl . to ( '.canvas-wr' , { y : "150%" ,…" at bounding box center [849, 496] width 1077 height 756
click at [397, 359] on div "circleTl . addLabel ( "heroEnd" ) circleTl . to ( '.canvas-wr' , { y : "150%" ,…" at bounding box center [849, 496] width 1077 height 756
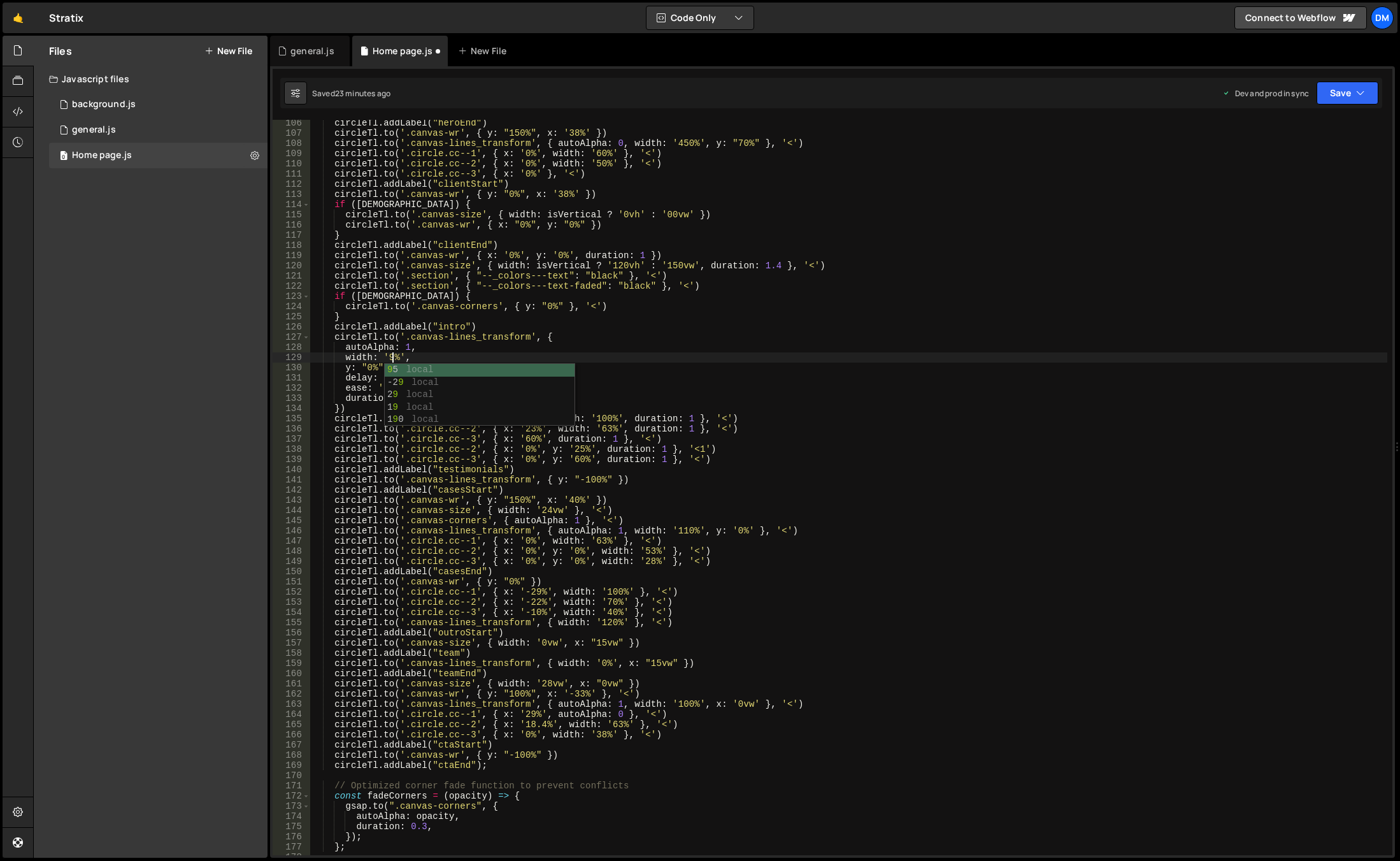
scroll to position [0, 6]
click at [619, 298] on div "circleTl . addLabel ( "heroEnd" ) circleTl . to ( '.canvas-wr' , { y : "150%" ,…" at bounding box center [849, 496] width 1077 height 756
click at [1333, 91] on button "Save" at bounding box center [1347, 93] width 62 height 23
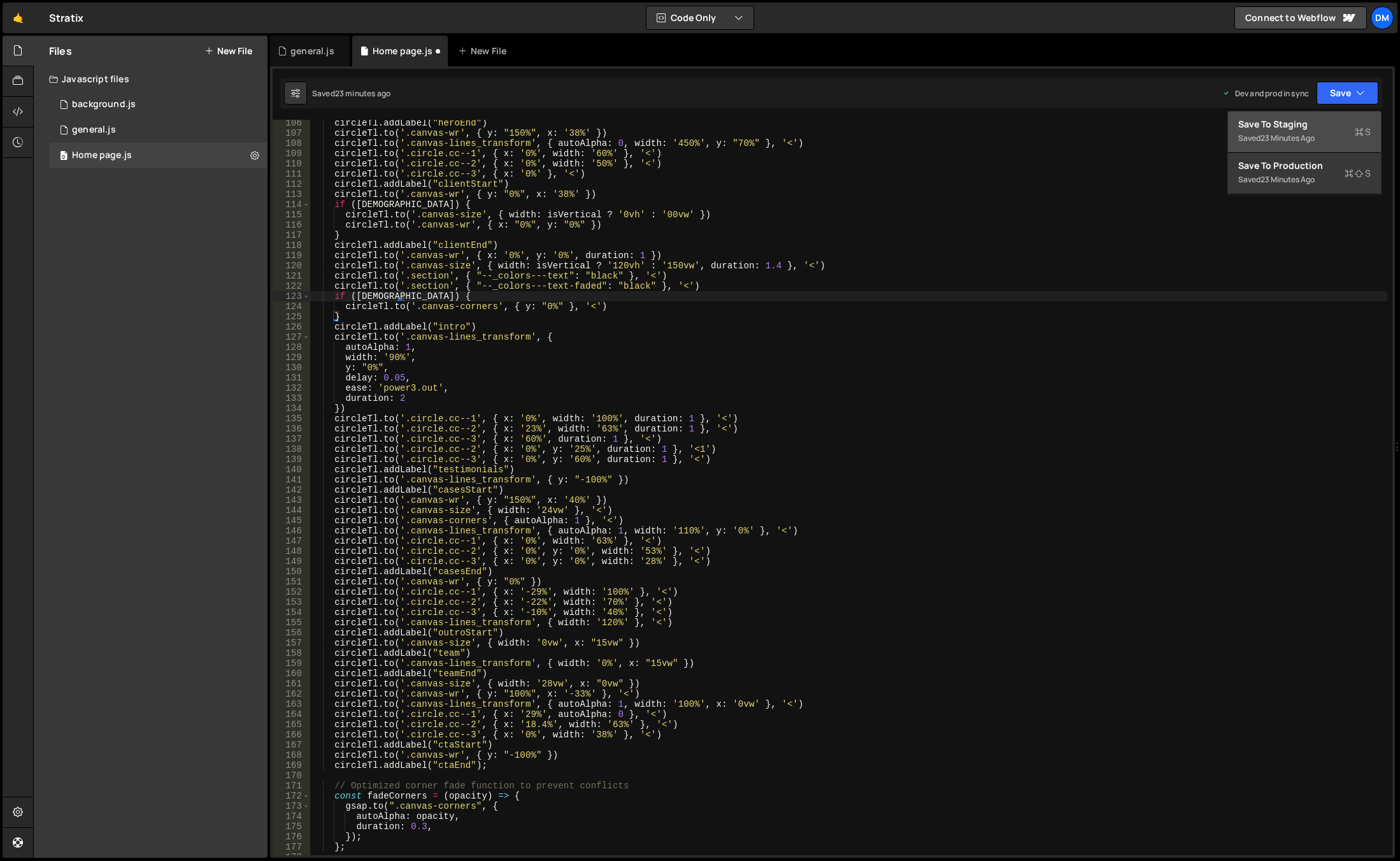
click at [1283, 127] on div "Save to Staging S" at bounding box center [1305, 124] width 133 height 13
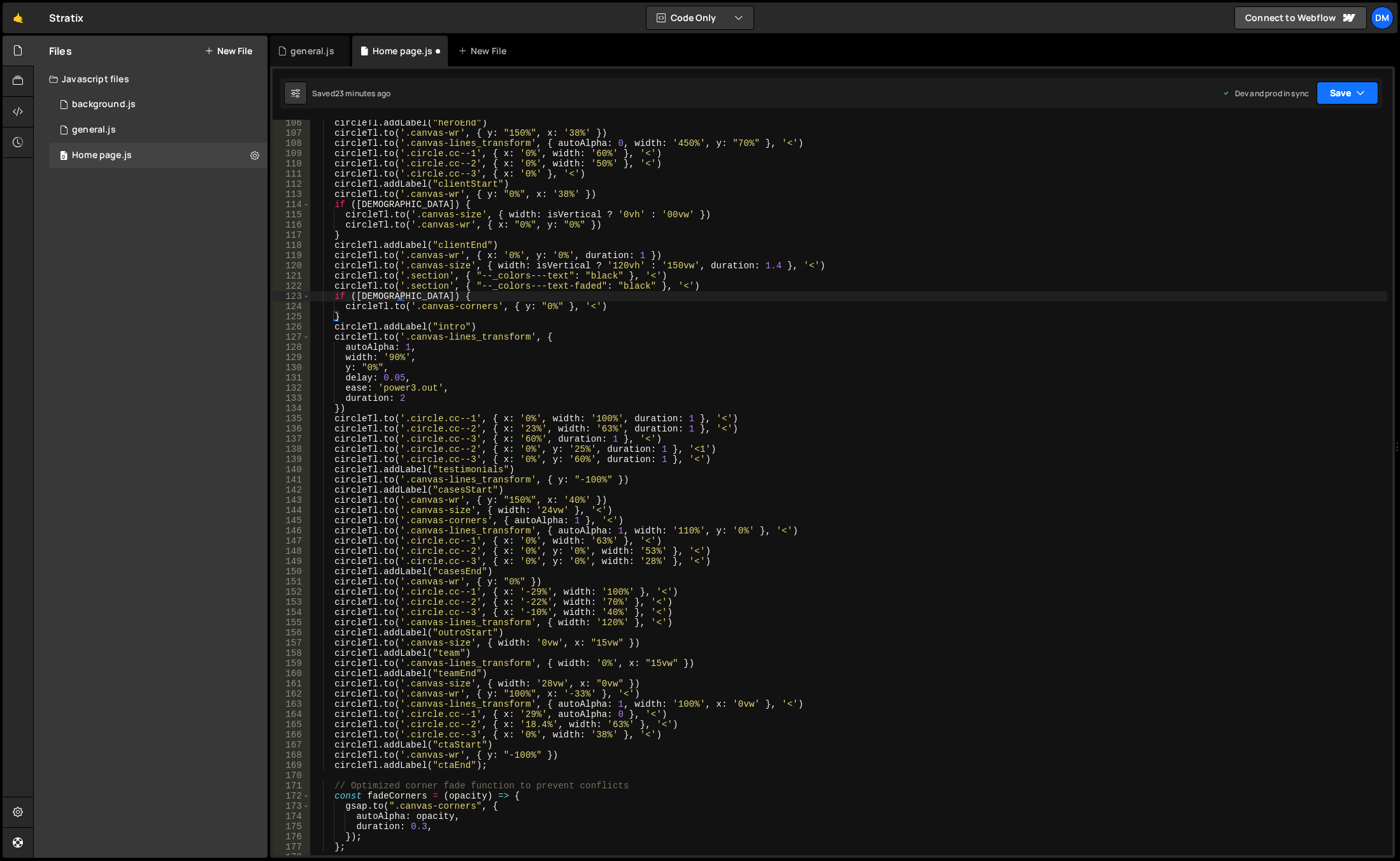
click at [1335, 101] on button "Save" at bounding box center [1347, 93] width 62 height 23
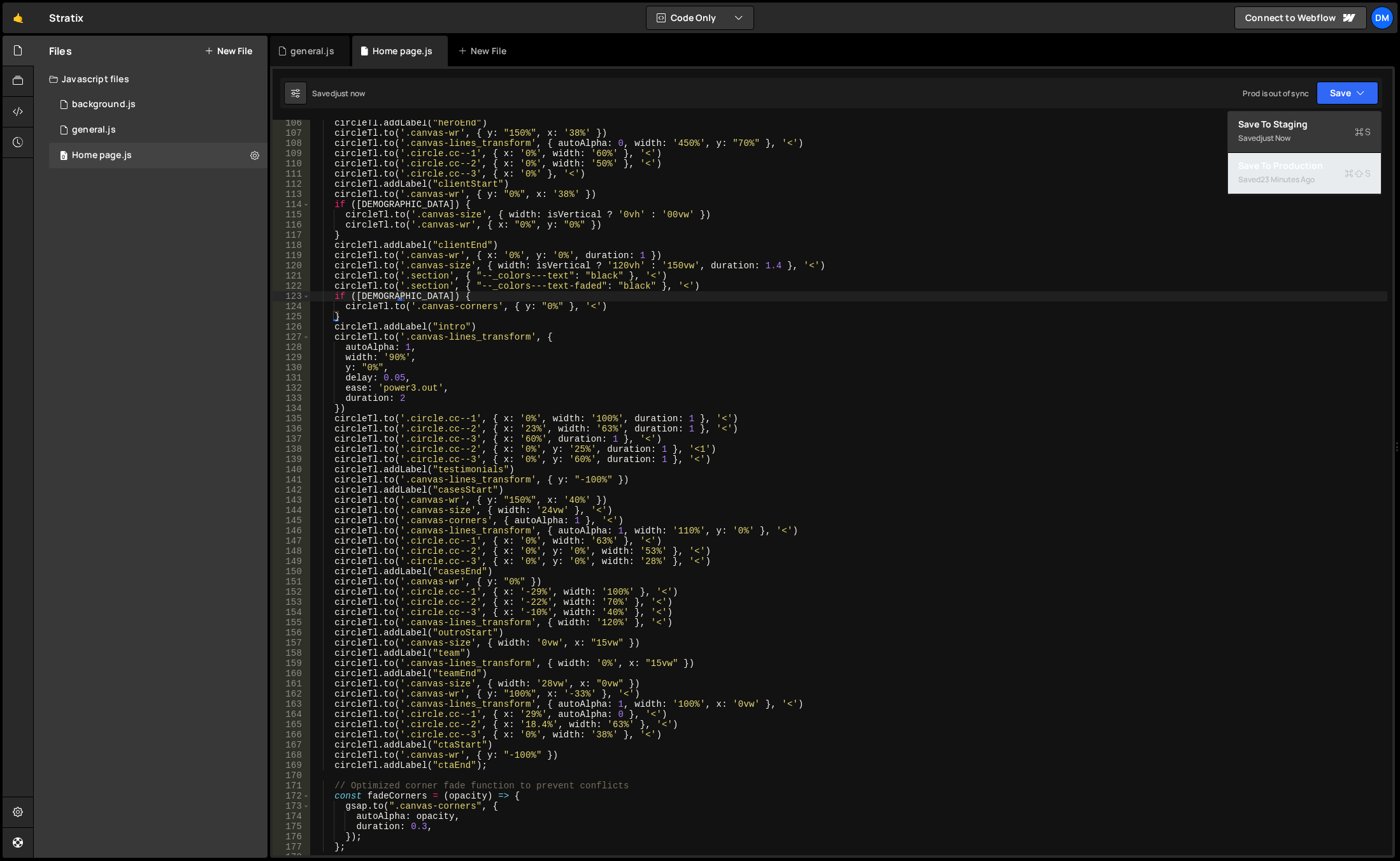
click at [1277, 169] on div "Save to Production S" at bounding box center [1305, 165] width 133 height 13
click at [451, 384] on div "circleTl . addLabel ( "heroEnd" ) circleTl . to ( '.canvas-wr' , { y : "150%" ,…" at bounding box center [849, 496] width 1077 height 756
click at [481, 337] on div "circleTl . addLabel ( "heroEnd" ) circleTl . to ( '.canvas-wr' , { y : "150%" ,…" at bounding box center [849, 496] width 1077 height 756
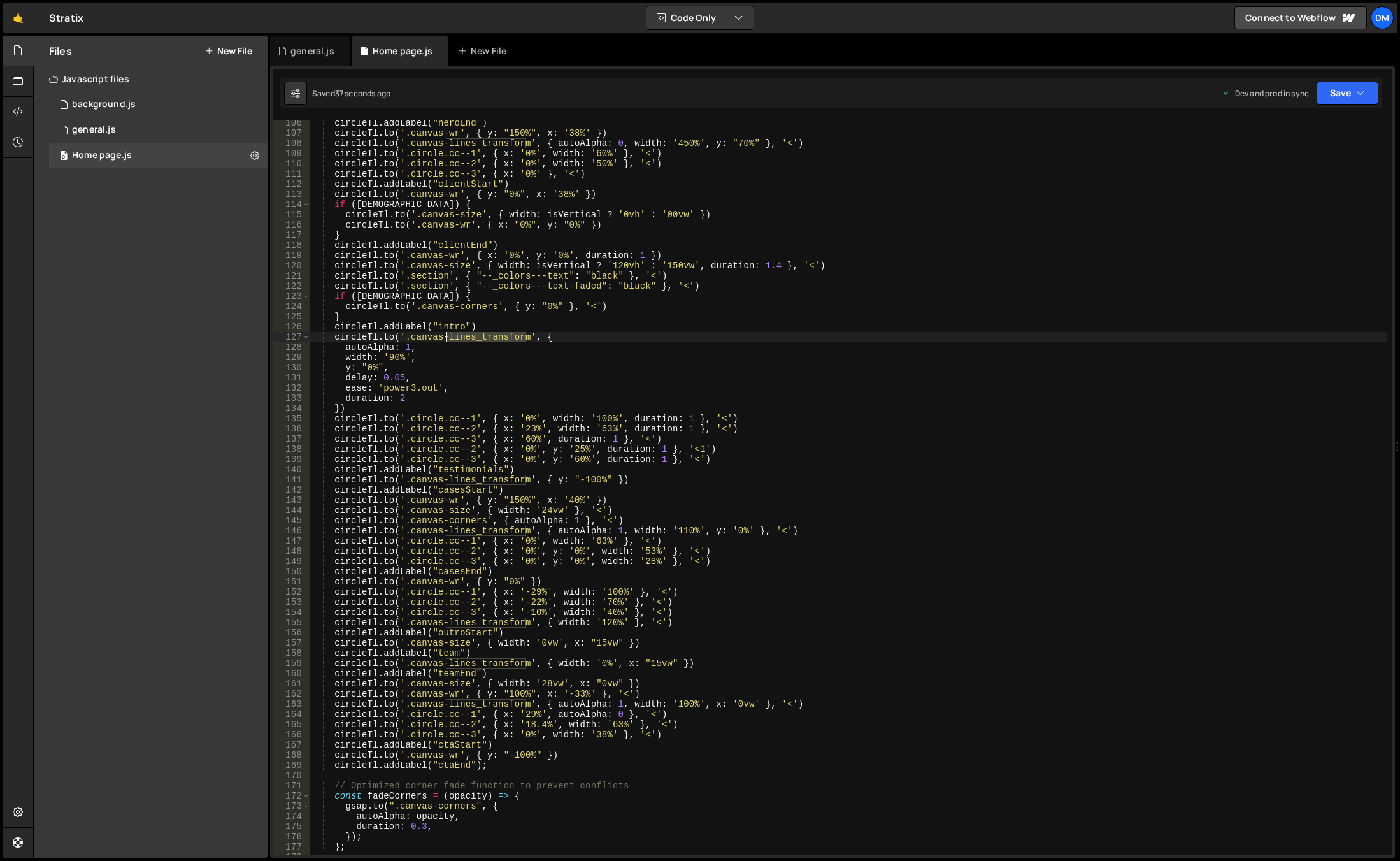
click at [481, 337] on div "circleTl . addLabel ( "heroEnd" ) circleTl . to ( '.canvas-wr' , { y : "150%" ,…" at bounding box center [849, 496] width 1077 height 756
click at [470, 341] on div "circleTl . addLabel ( "heroEnd" ) circleTl . to ( '.canvas-wr' , { y : "150%" ,…" at bounding box center [849, 487] width 1077 height 735
drag, startPoint x: 408, startPoint y: 336, endPoint x: 526, endPoint y: 337, distance: 118.0
click at [526, 337] on div "circleTl . addLabel ( "heroEnd" ) circleTl . to ( '.canvas-wr' , { y : "150%" ,…" at bounding box center [849, 496] width 1077 height 756
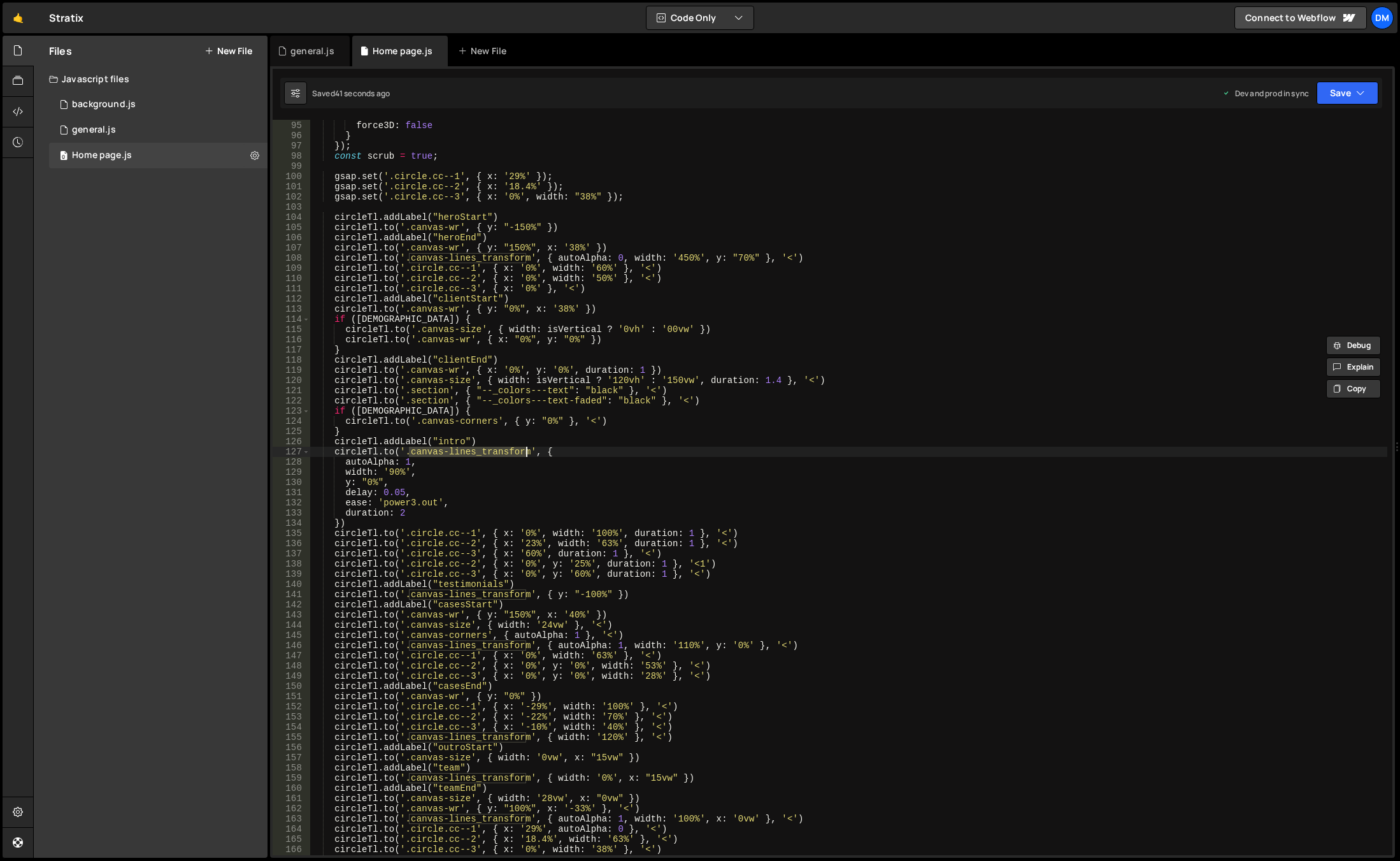
scroll to position [958, 0]
click at [678, 258] on div "ease : 'none' , force3D : false } }) ; const scrub = true ; gsap . set ( '.circ…" at bounding box center [849, 488] width 1077 height 756
click at [501, 254] on div "ease : 'none' , force3D : false } }) ; const scrub = true ; gsap . set ( '.circ…" at bounding box center [849, 488] width 1077 height 756
click at [442, 264] on div "ease : 'none' , force3D : false } }) ; const scrub = true ; gsap . set ( '.circ…" at bounding box center [849, 488] width 1077 height 756
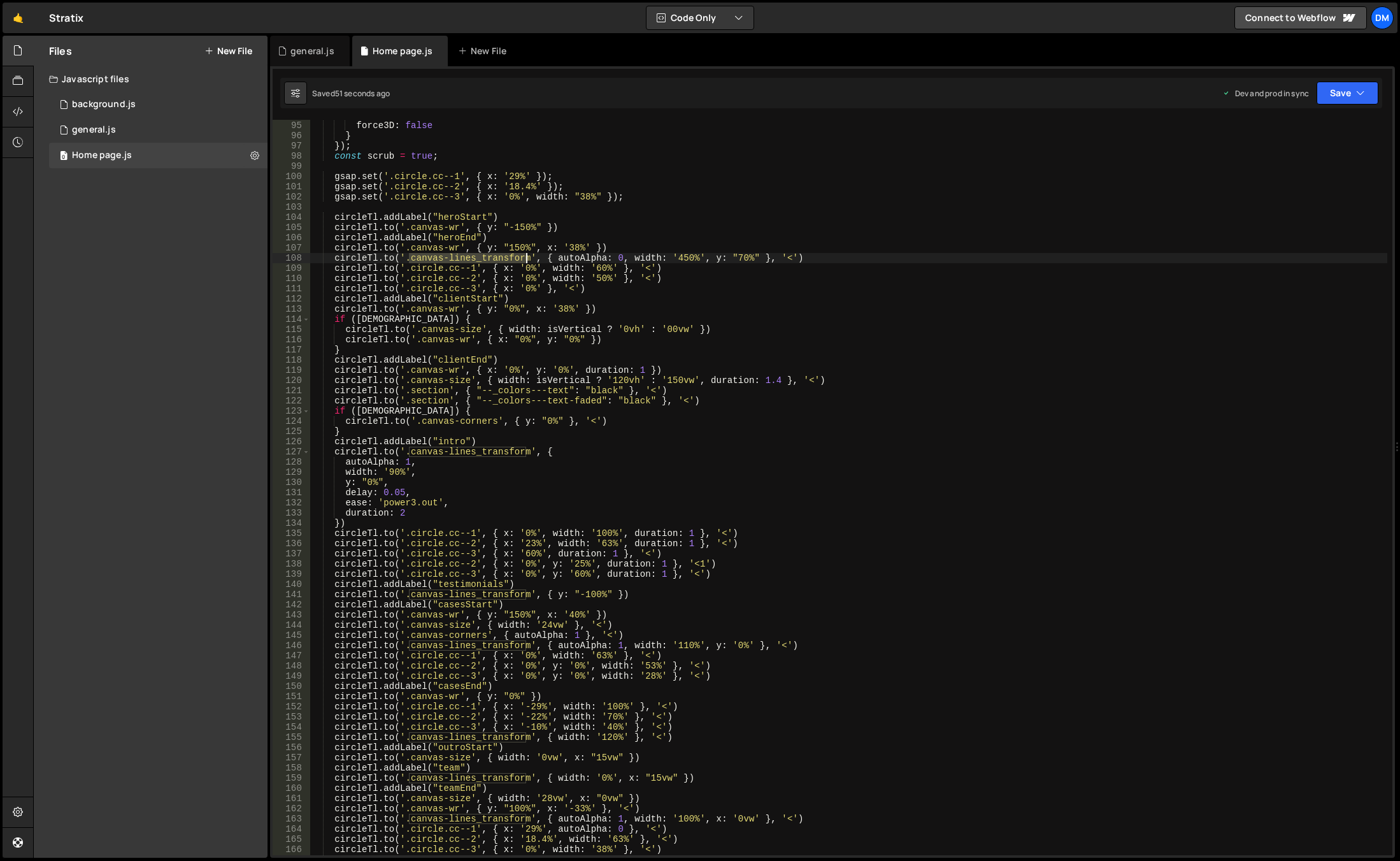
drag, startPoint x: 407, startPoint y: 260, endPoint x: 524, endPoint y: 263, distance: 117.0
click at [524, 263] on div "ease : 'none' , force3D : false } }) ; const scrub = true ; gsap . set ( '.circ…" at bounding box center [849, 488] width 1077 height 756
click at [395, 476] on div "ease : 'none' , force3D : false } }) ; const scrub = true ; gsap . set ( '.circ…" at bounding box center [849, 488] width 1077 height 756
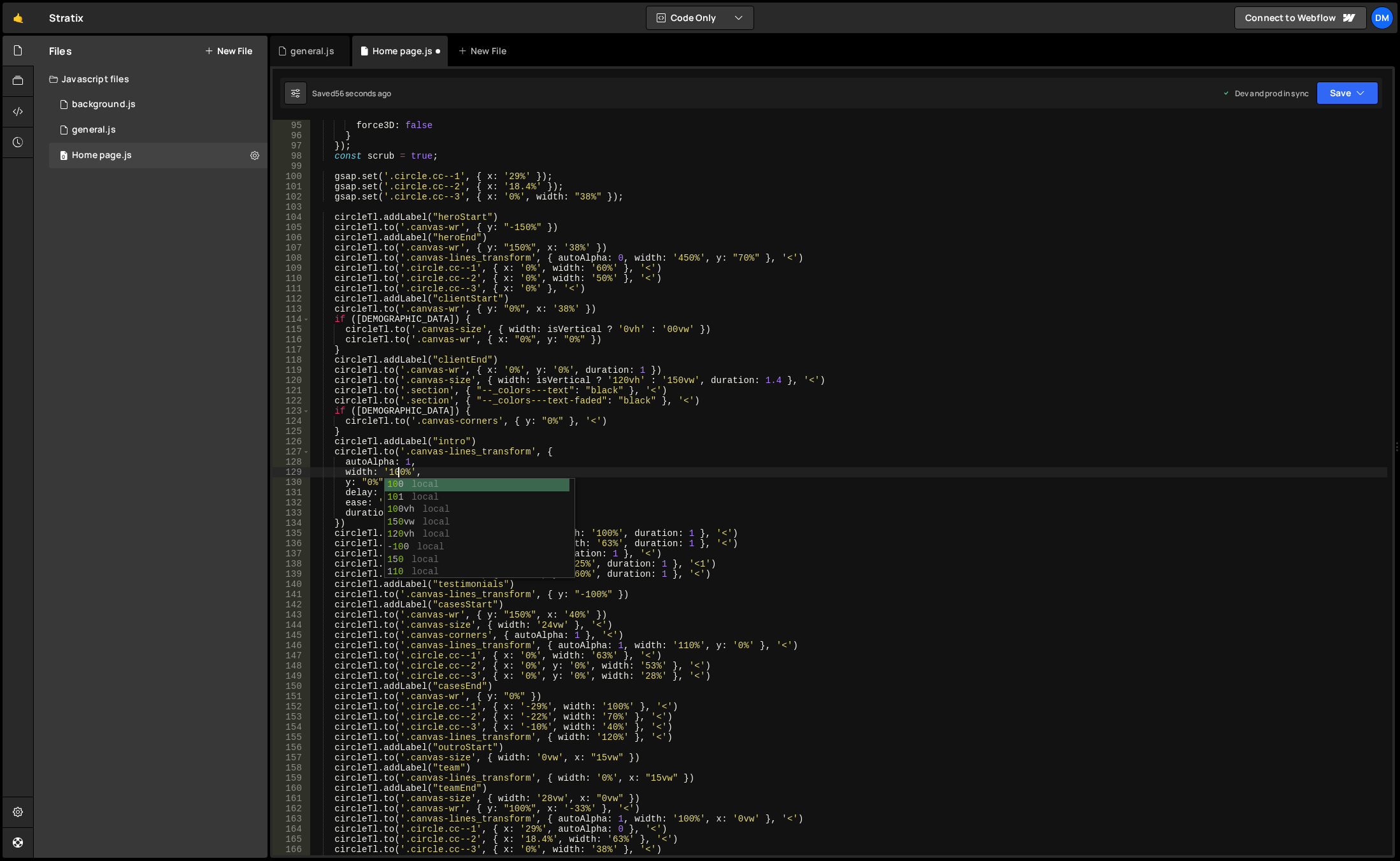
click at [670, 249] on div "ease : 'none' , force3D : false } }) ; const scrub = true ; gsap . set ( '.circ…" at bounding box center [849, 488] width 1077 height 756
click at [678, 256] on div "ease : 'none' , force3D : false } }) ; const scrub = true ; gsap . set ( '.circ…" at bounding box center [849, 488] width 1077 height 756
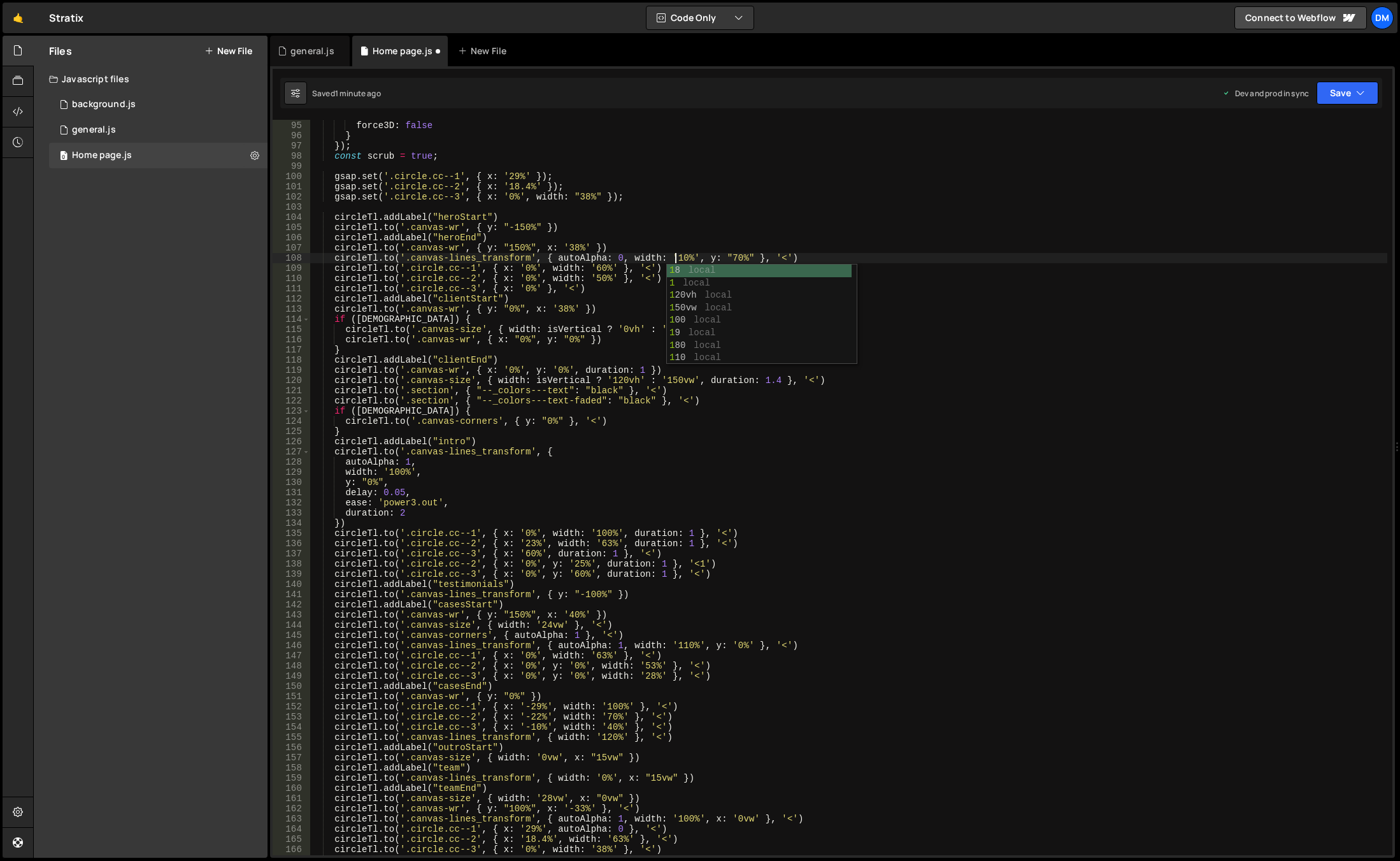
scroll to position [0, 25]
click at [715, 193] on div "ease : 'none' , force3D : false } }) ; const scrub = true ; gsap . set ( '.circ…" at bounding box center [849, 488] width 1077 height 756
click at [730, 259] on div "ease : 'none' , force3D : false } }) ; const scrub = true ; gsap . set ( '.circ…" at bounding box center [849, 488] width 1077 height 756
click at [731, 262] on div "ease : 'none' , force3D : false } }) ; const scrub = true ; gsap . set ( '.circ…" at bounding box center [849, 488] width 1077 height 756
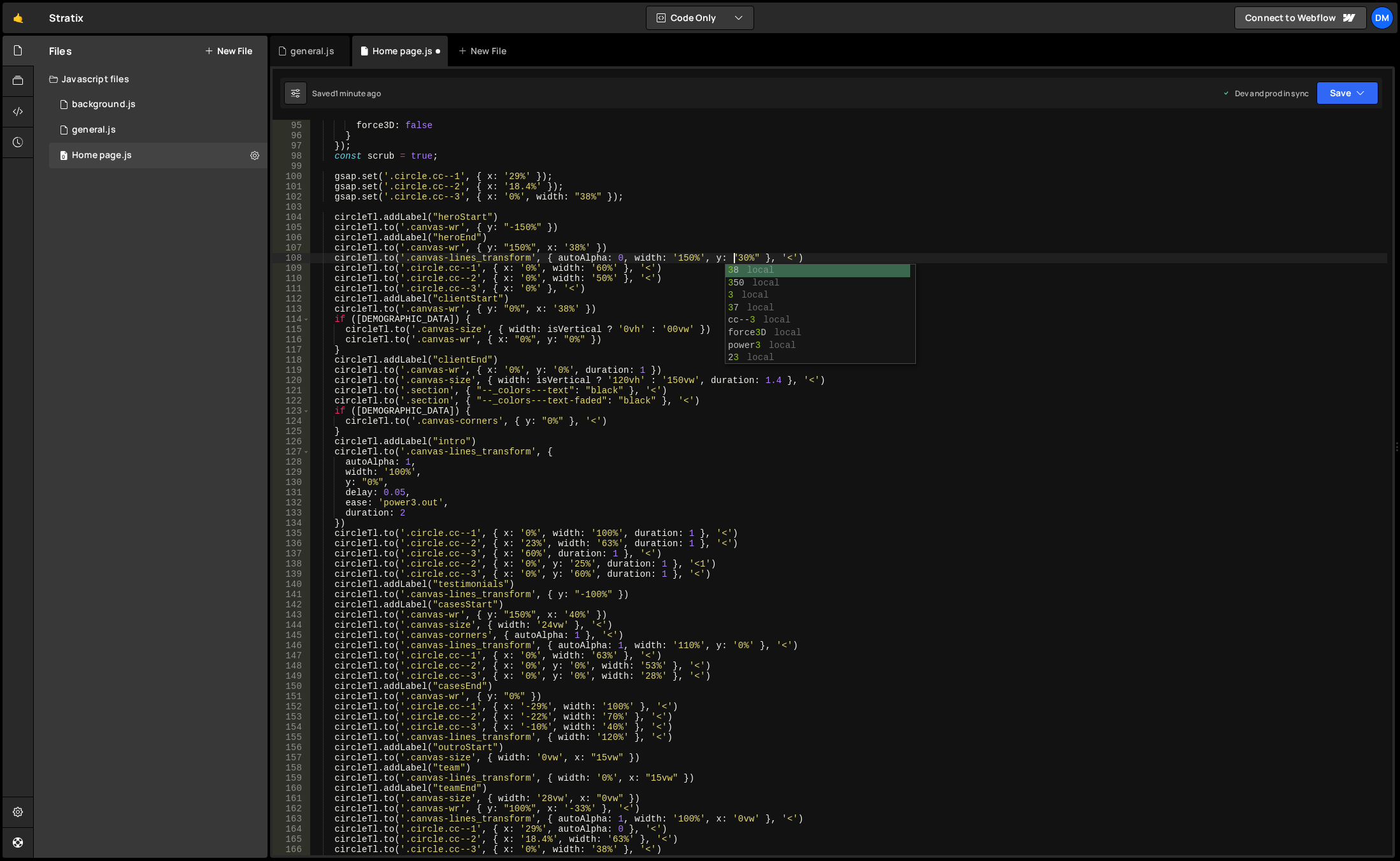
drag, startPoint x: 945, startPoint y: 201, endPoint x: 1003, endPoint y: 169, distance: 66.2
click at [945, 201] on div "ease : 'none' , force3D : false } }) ; const scrub = true ; gsap . set ( '.circ…" at bounding box center [849, 488] width 1077 height 756
click at [1344, 93] on button "Save" at bounding box center [1347, 93] width 62 height 23
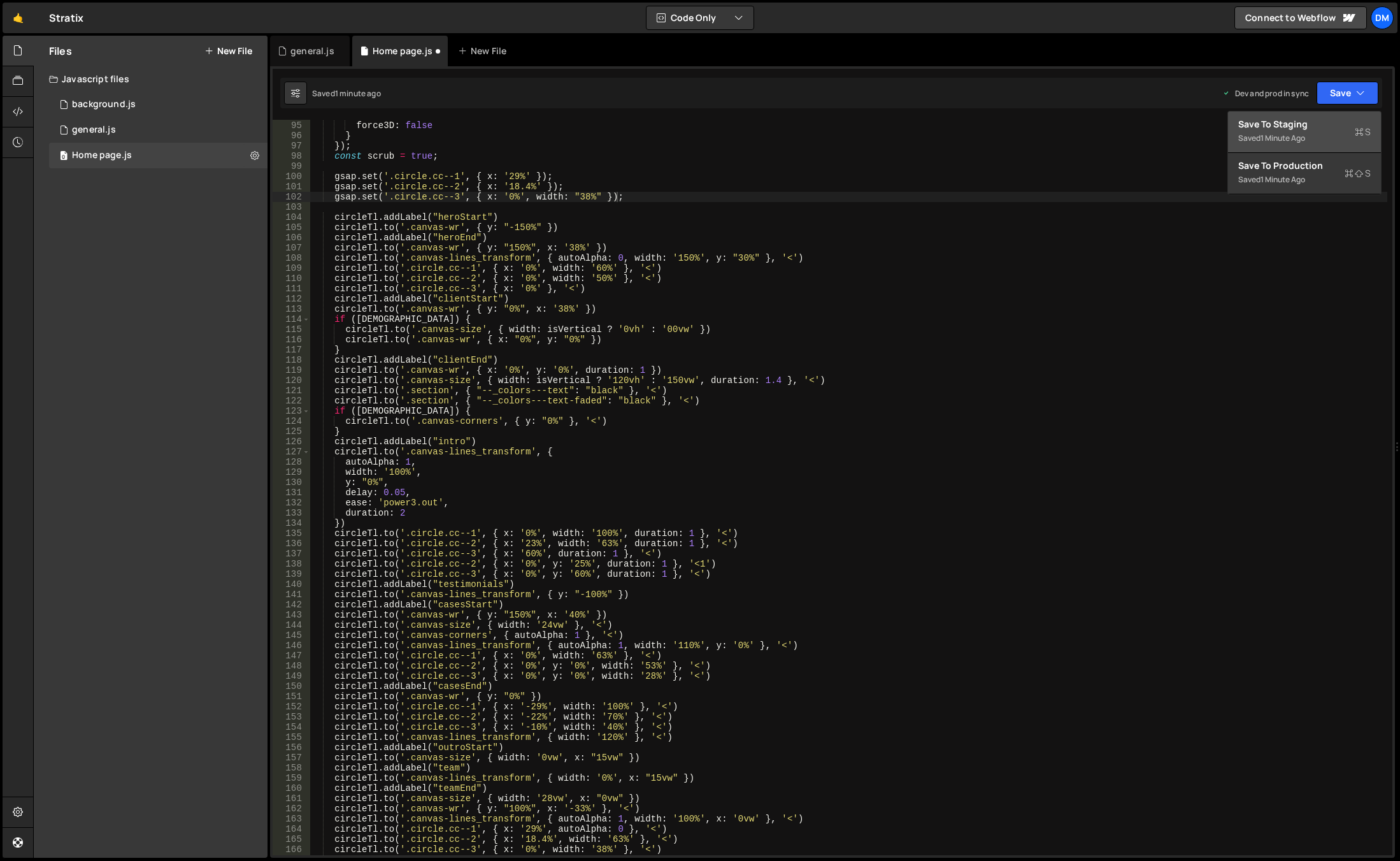
click at [1318, 119] on div "Save to Staging S" at bounding box center [1305, 124] width 133 height 13
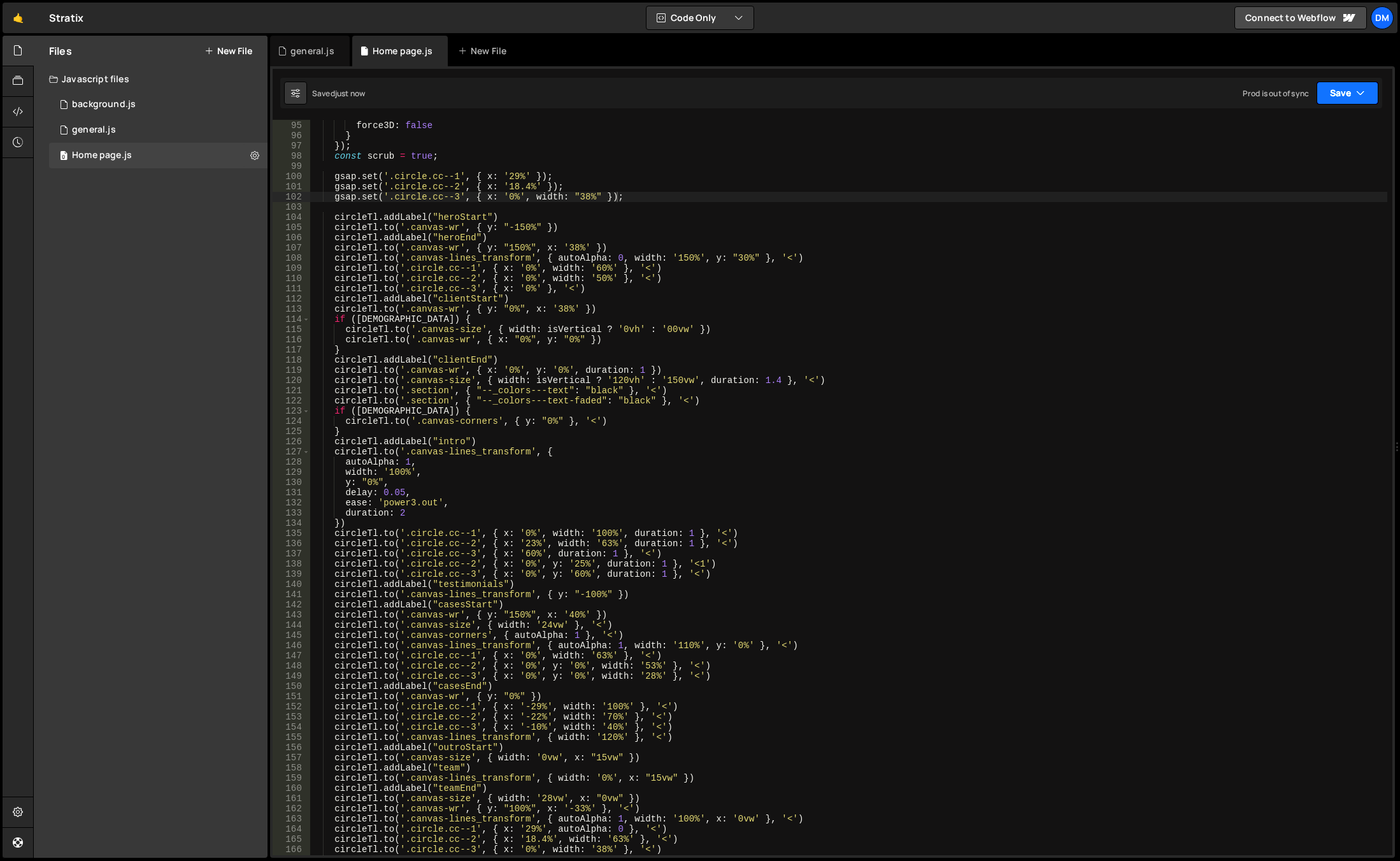
click at [1349, 87] on button "Save" at bounding box center [1347, 93] width 62 height 23
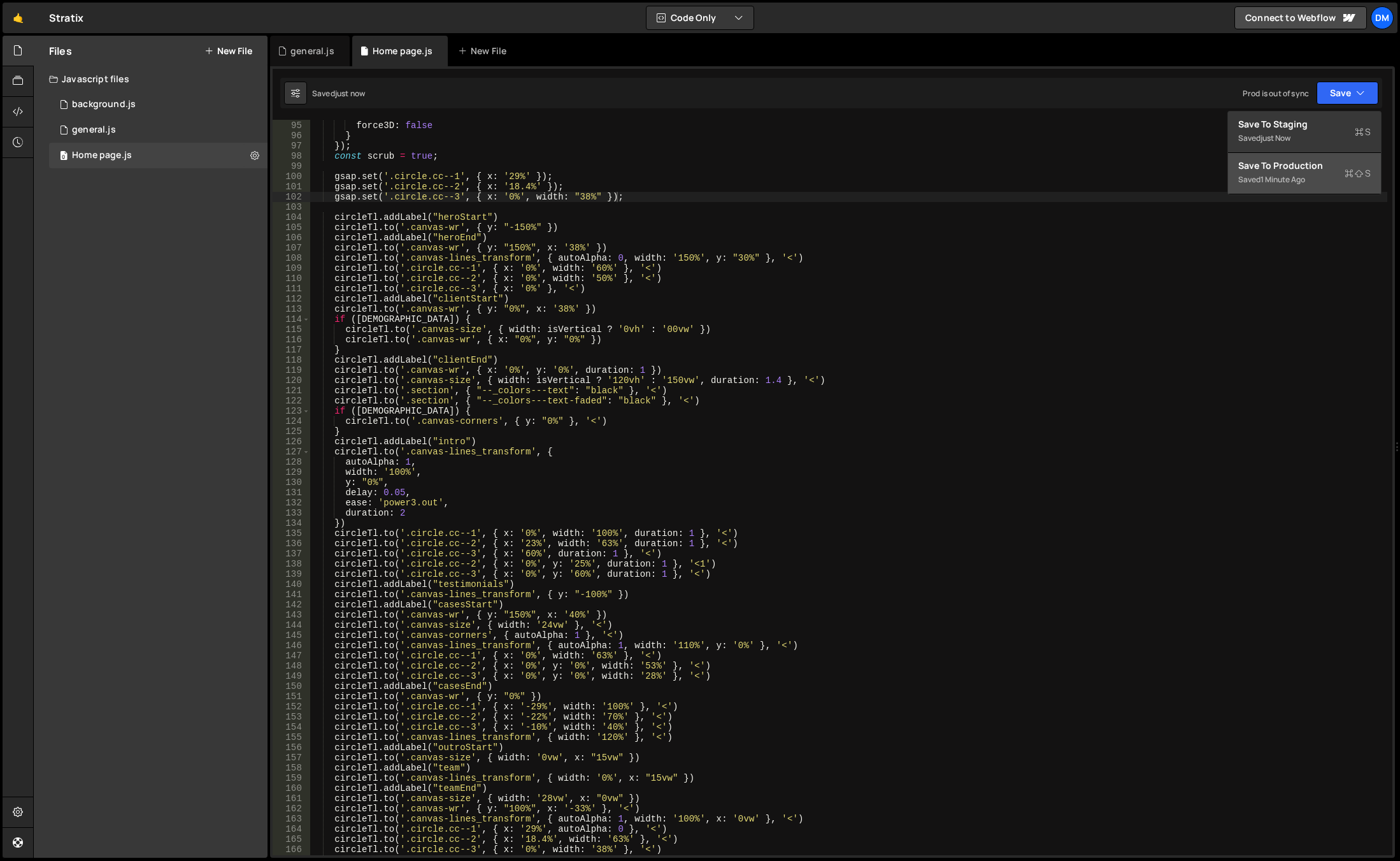
click at [1299, 162] on div "Save to Production S" at bounding box center [1305, 165] width 133 height 13
click at [680, 256] on div "ease : 'none' , force3D : false } }) ; const scrub = true ; gsap . set ( '.circ…" at bounding box center [849, 488] width 1077 height 756
drag, startPoint x: 670, startPoint y: 260, endPoint x: 680, endPoint y: 260, distance: 10.0
click at [680, 260] on div "ease : 'none' , force3D : false } }) ; const scrub = true ; gsap . set ( '.circ…" at bounding box center [849, 488] width 1077 height 756
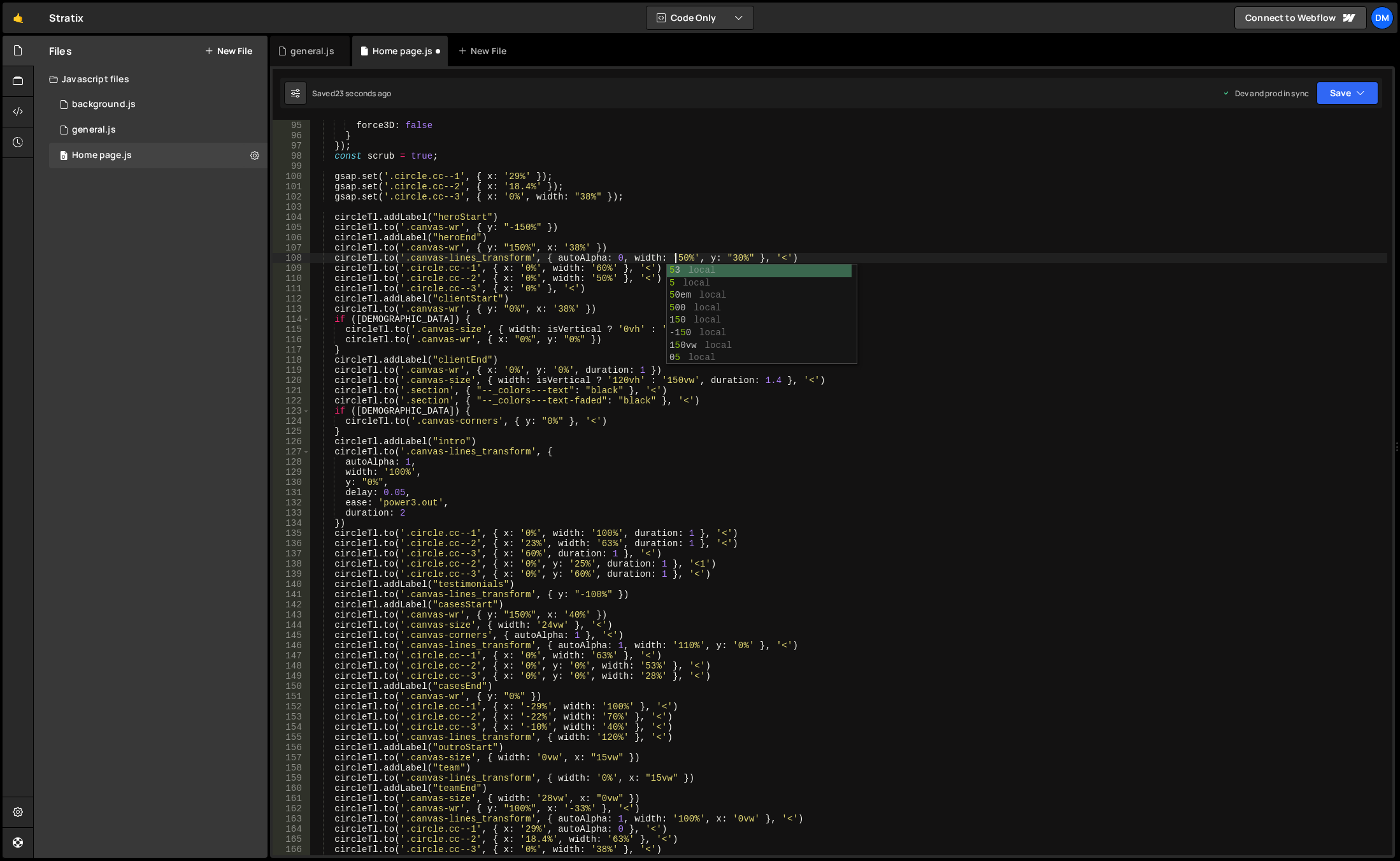
scroll to position [0, 25]
drag, startPoint x: 733, startPoint y: 227, endPoint x: 725, endPoint y: 251, distance: 25.3
click at [733, 227] on div "ease : 'none' , force3D : false } }) ; const scrub = true ; gsap . set ( '.circ…" at bounding box center [849, 488] width 1077 height 756
click at [728, 259] on div "ease : 'none' , force3D : false } }) ; const scrub = true ; gsap . set ( '.circ…" at bounding box center [849, 488] width 1077 height 756
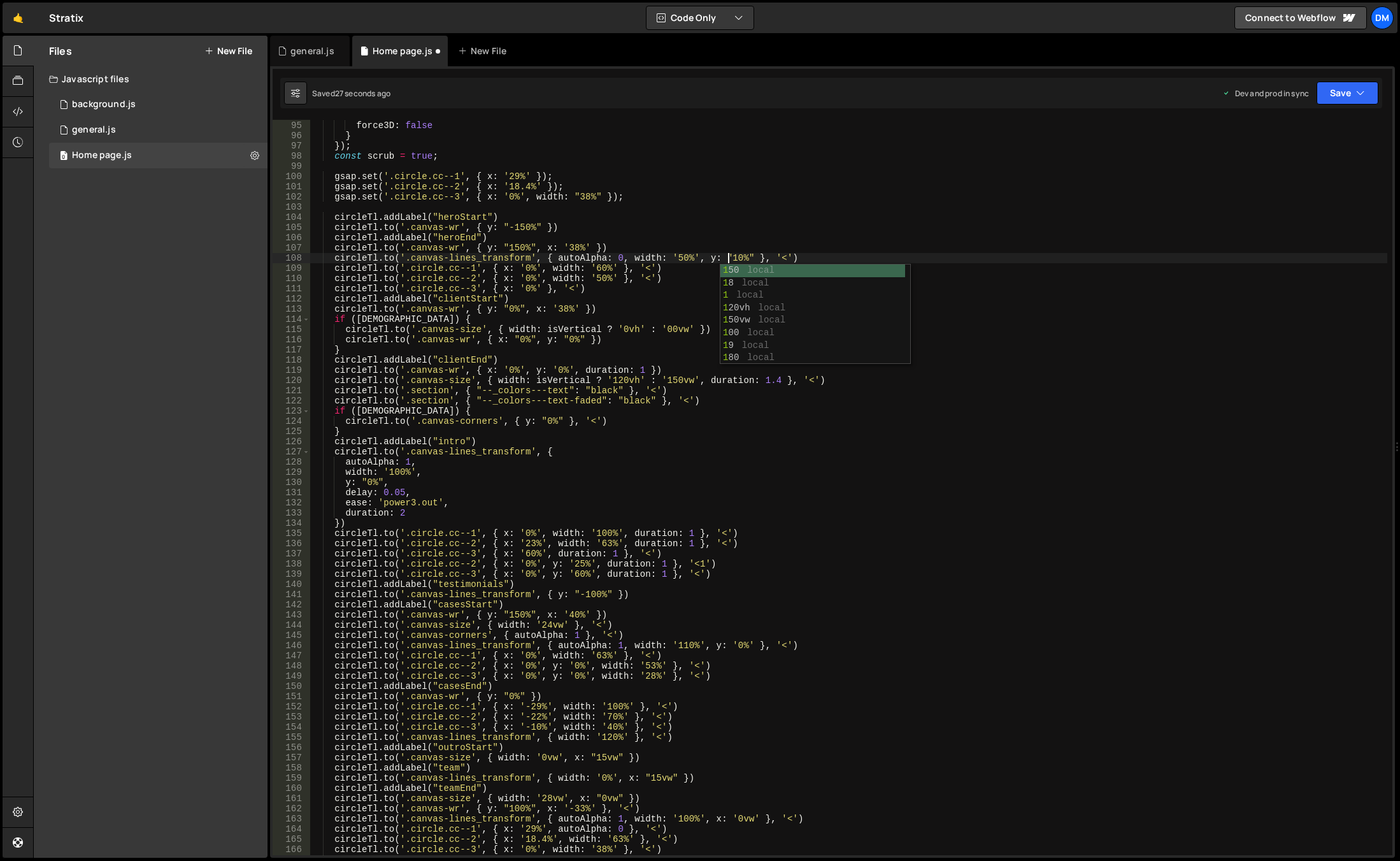
click at [875, 218] on div "ease : 'none' , force3D : false } }) ; const scrub = true ; gsap . set ( '.circ…" at bounding box center [849, 488] width 1077 height 756
click at [1353, 91] on button "Save" at bounding box center [1347, 93] width 62 height 23
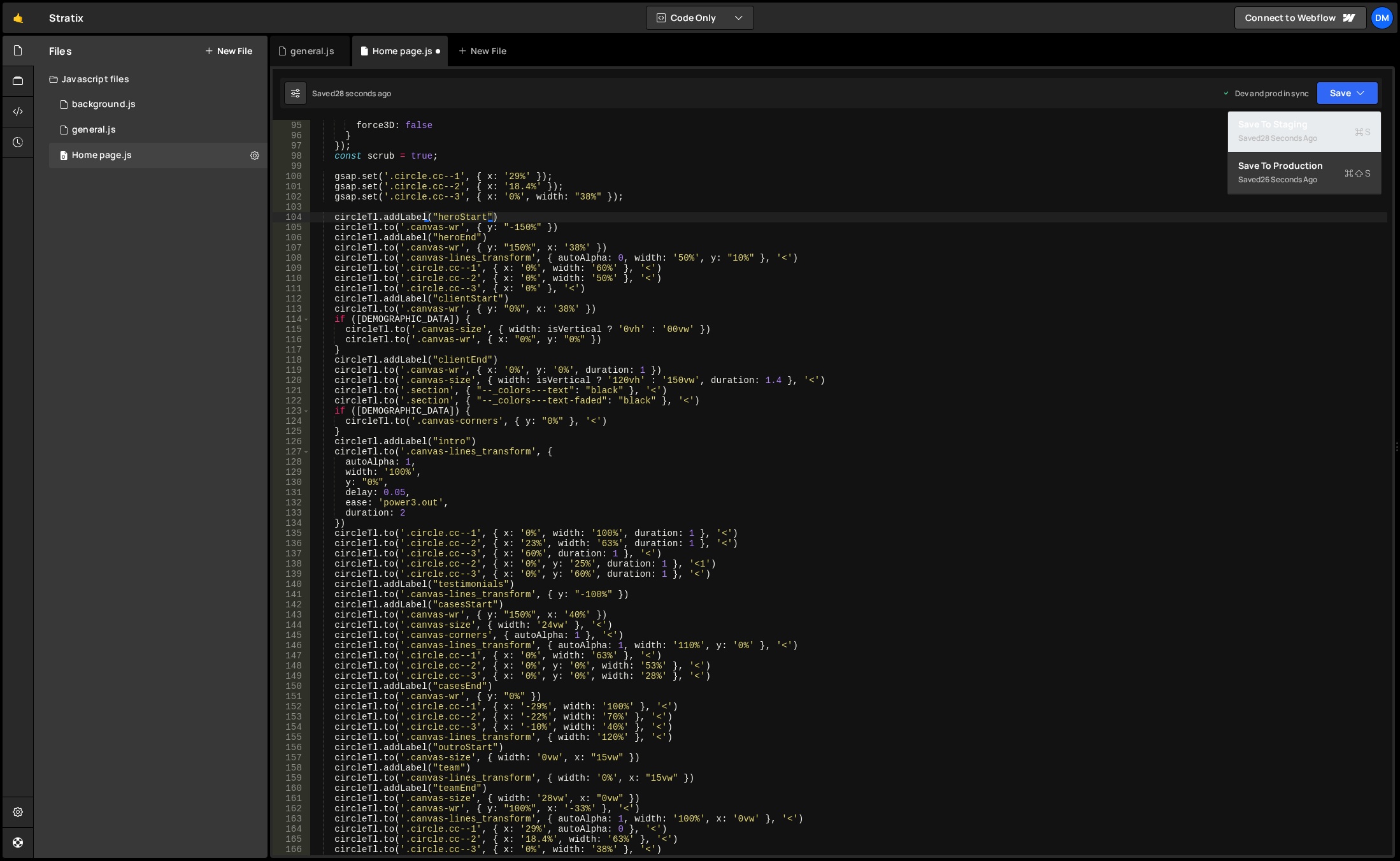
click at [1312, 123] on div "Save to Staging S" at bounding box center [1305, 124] width 133 height 13
drag, startPoint x: 808, startPoint y: 249, endPoint x: 742, endPoint y: 263, distance: 67.5
click at [808, 249] on div "ease : 'none' , force3D : false } }) ; const scrub = true ; gsap . set ( '.circ…" at bounding box center [849, 488] width 1077 height 756
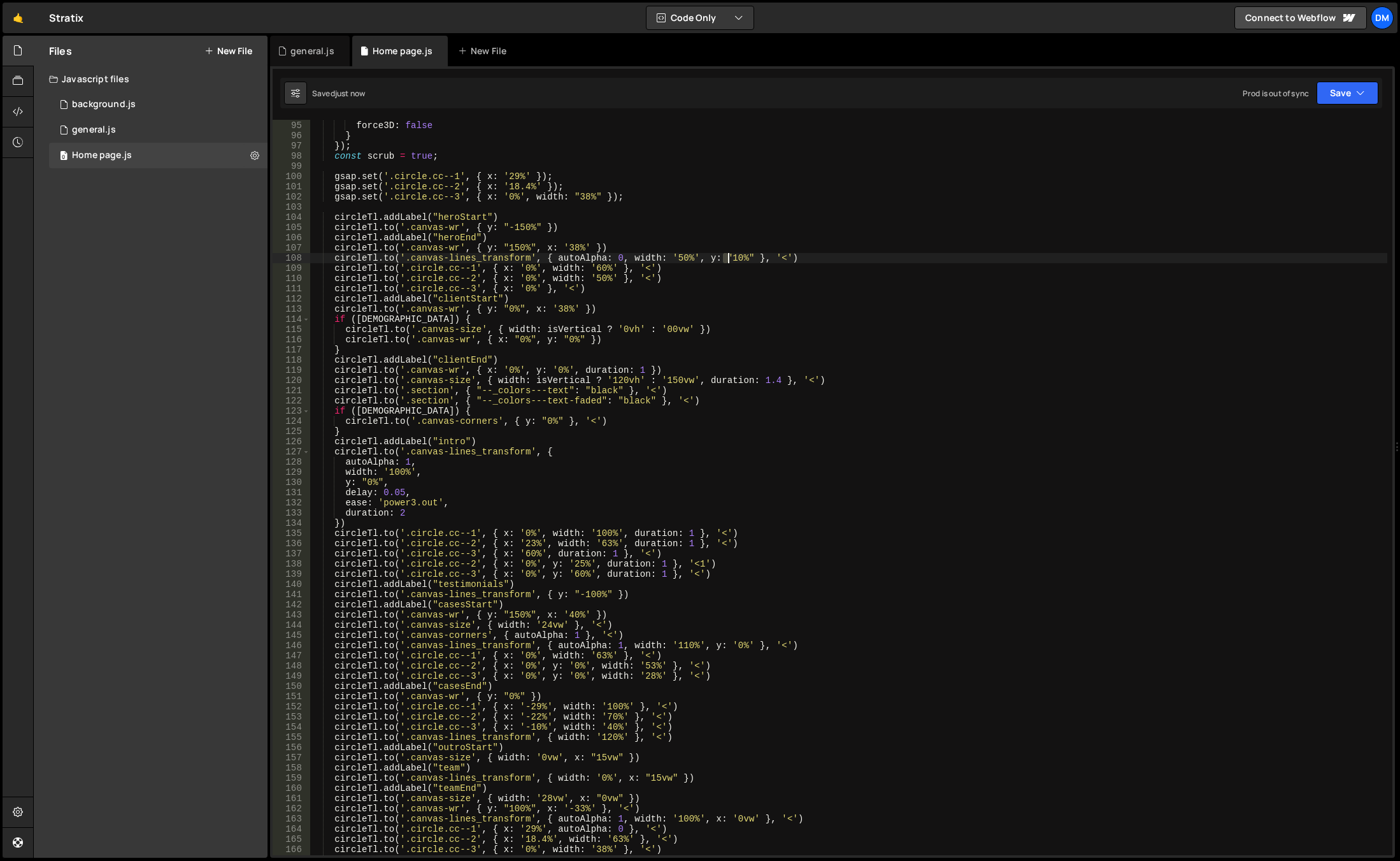
click at [728, 257] on div "ease : 'none' , force3D : false } }) ; const scrub = true ; gsap . set ( '.circ…" at bounding box center [849, 488] width 1077 height 756
click at [774, 138] on div "ease : 'none' , force3D : false } }) ; const scrub = true ; gsap . set ( '.circ…" at bounding box center [849, 488] width 1077 height 756
drag, startPoint x: 1360, startPoint y: 92, endPoint x: 1343, endPoint y: 108, distance: 23.3
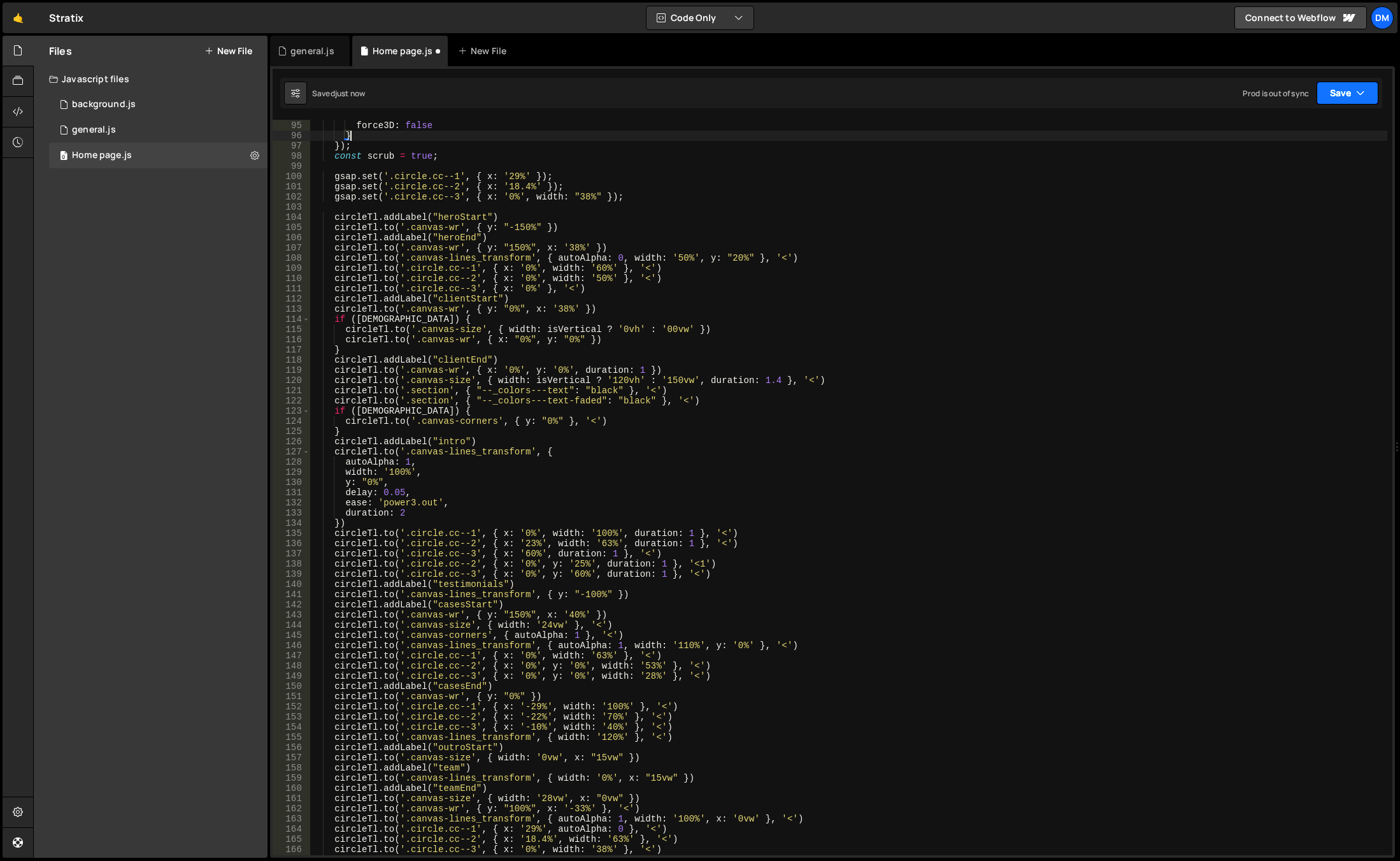
click at [1360, 92] on icon "button" at bounding box center [1360, 93] width 9 height 13
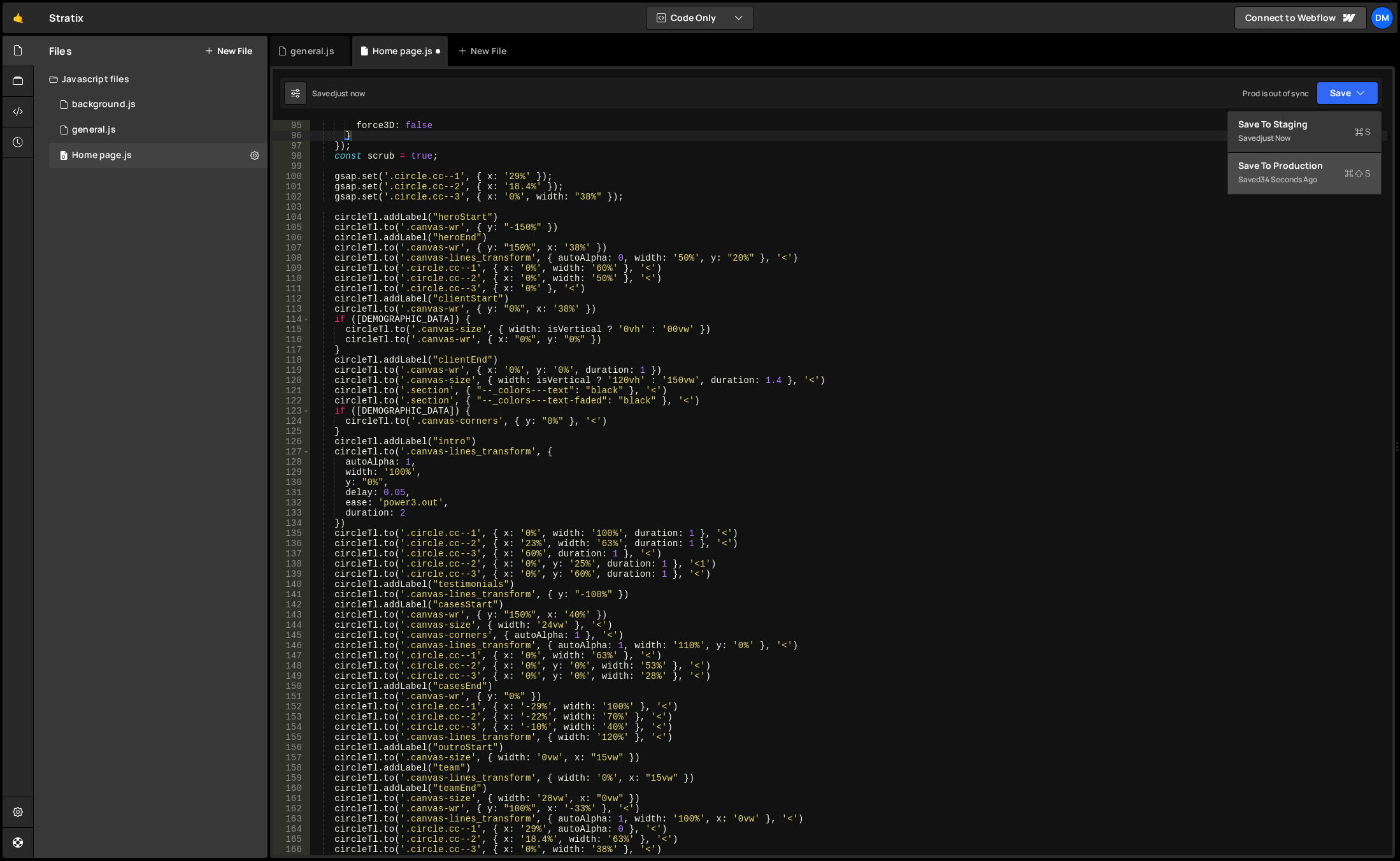
click at [1299, 157] on button "Save to Production S Saved 34 seconds ago" at bounding box center [1304, 173] width 153 height 41
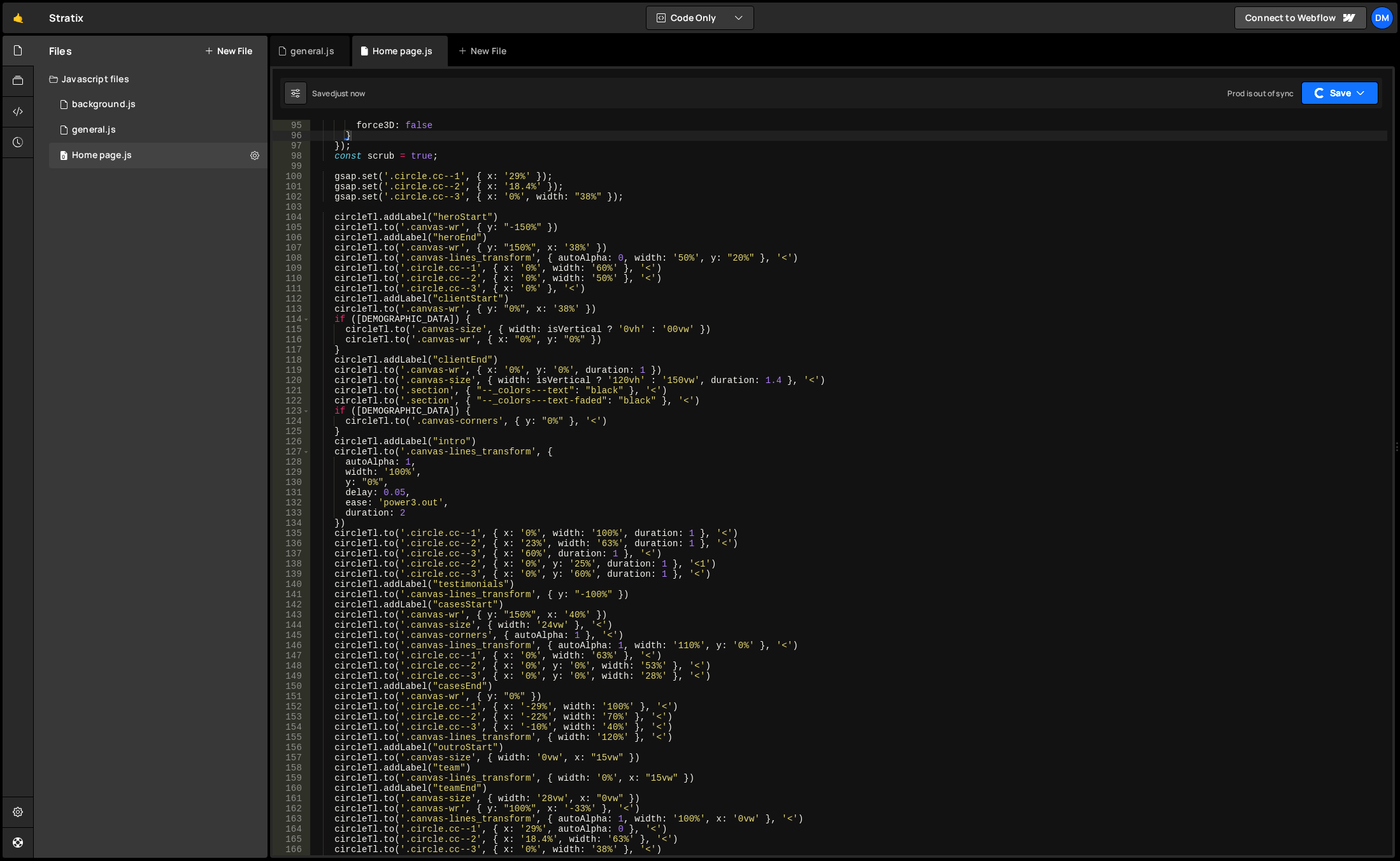
click at [1341, 94] on button "Save" at bounding box center [1340, 93] width 77 height 23
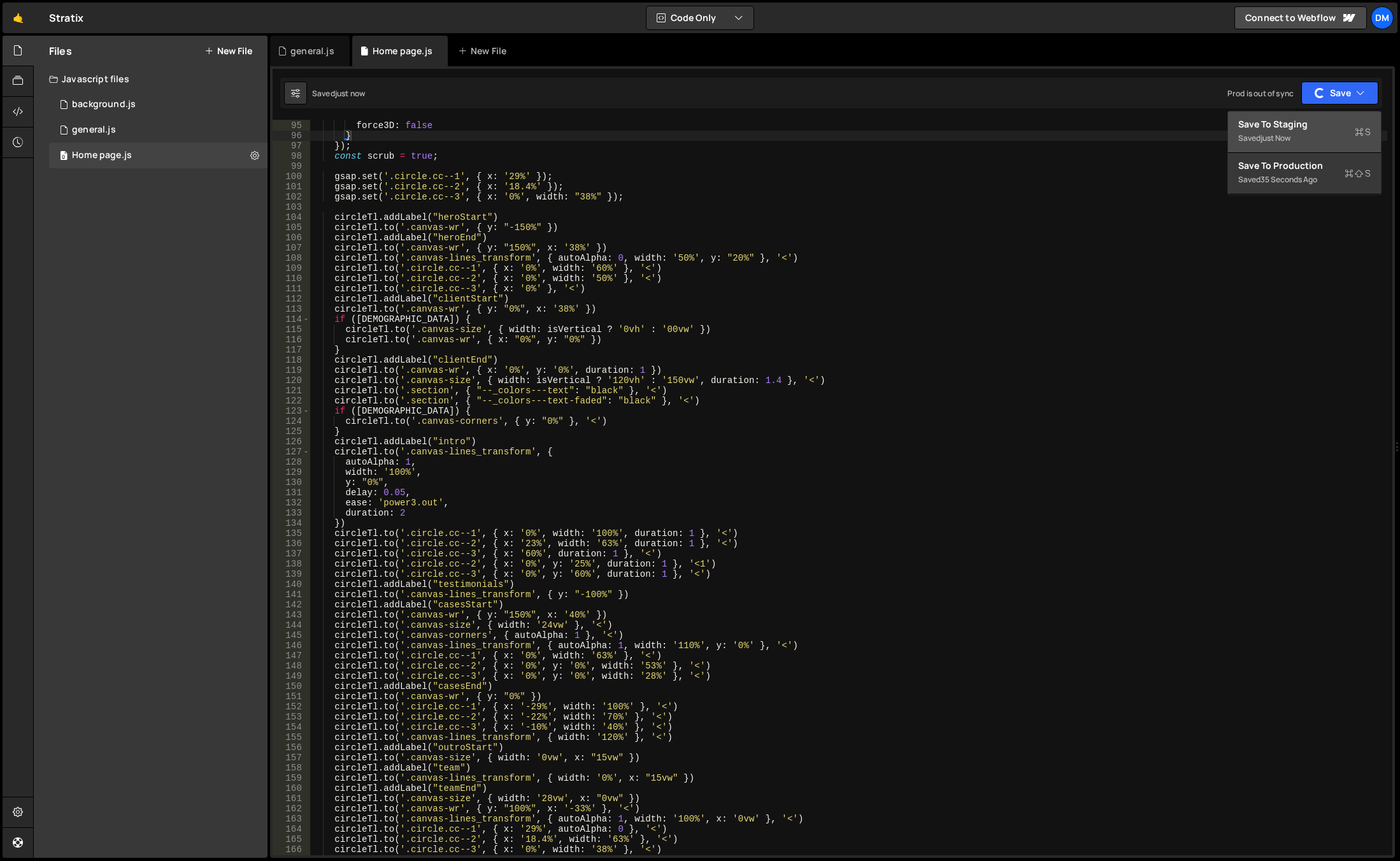
click at [1312, 137] on div "Saved just now" at bounding box center [1305, 138] width 133 height 15
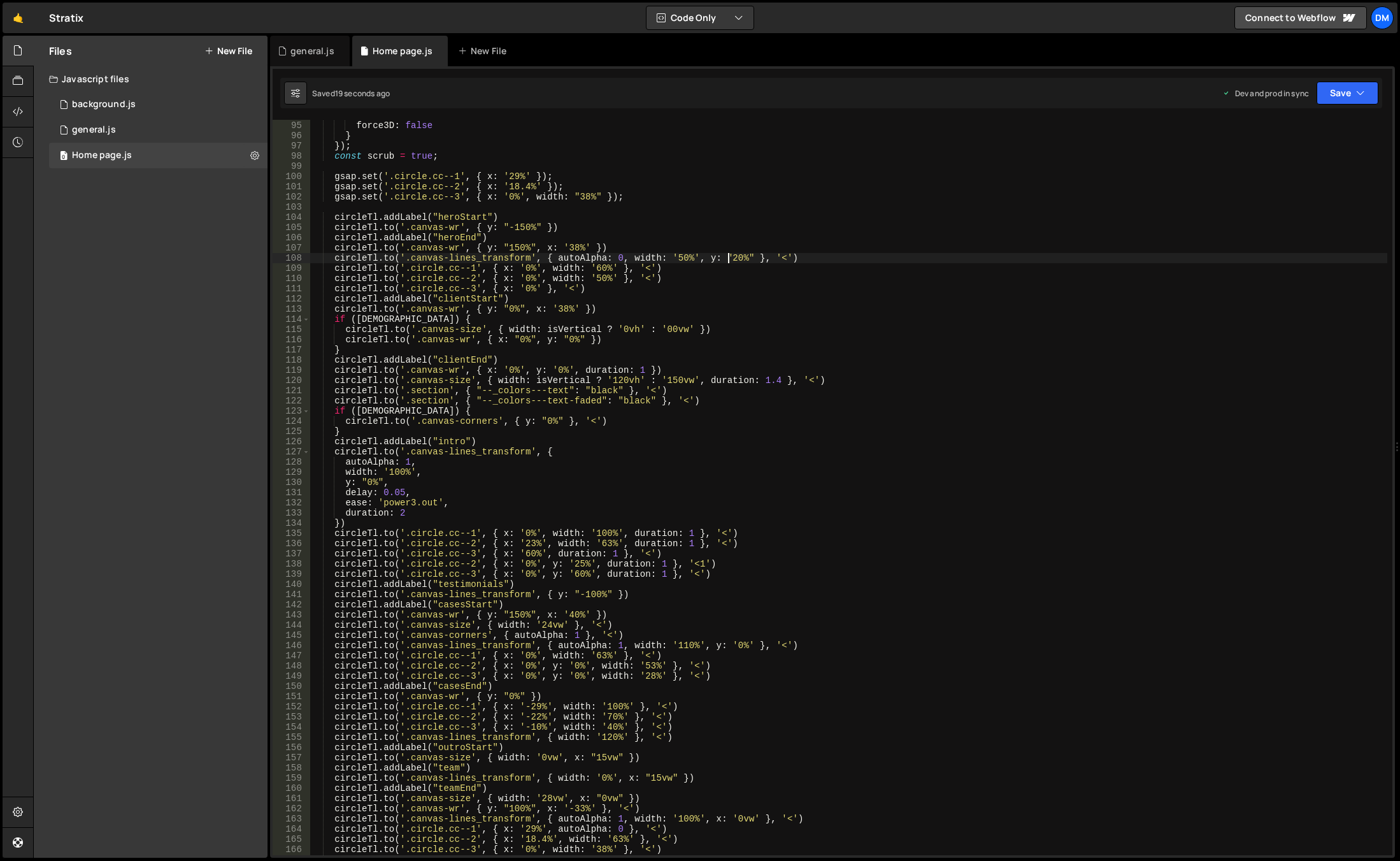
click at [729, 259] on div "ease : 'none' , force3D : false } }) ; const scrub = true ; gsap . set ( '.circ…" at bounding box center [849, 488] width 1077 height 756
click at [877, 201] on div "ease : 'none' , force3D : false } }) ; const scrub = true ; gsap . set ( '.circ…" at bounding box center [849, 488] width 1077 height 756
click at [673, 260] on div "ease : 'none' , force3D : false } }) ; const scrub = true ; gsap . set ( '.circ…" at bounding box center [849, 488] width 1077 height 756
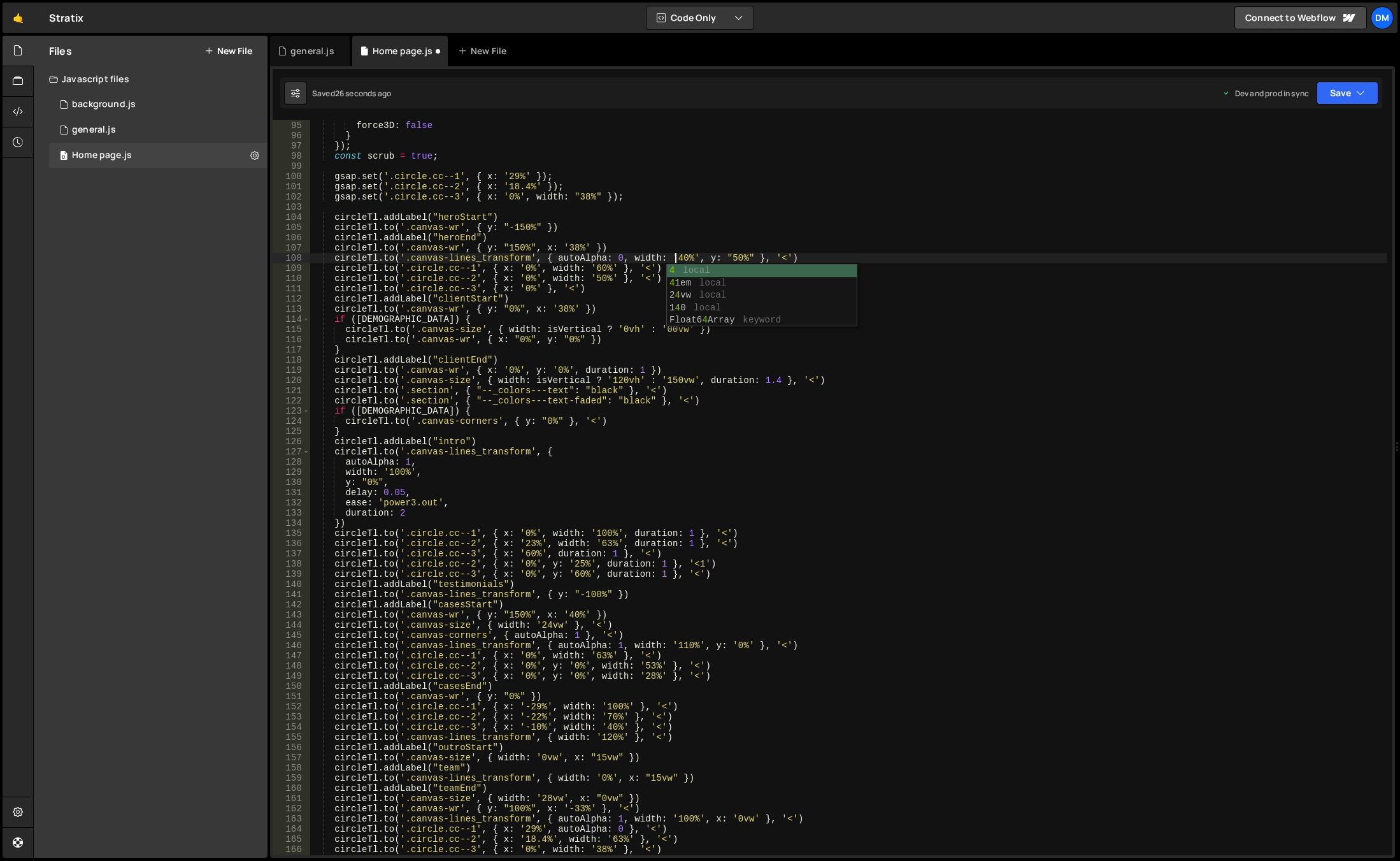
click at [815, 186] on div "ease : 'none' , force3D : false } }) ; const scrub = true ; gsap . set ( '.circ…" at bounding box center [849, 488] width 1077 height 756
drag, startPoint x: 1341, startPoint y: 93, endPoint x: 1320, endPoint y: 115, distance: 30.4
click at [1341, 93] on button "Save" at bounding box center [1347, 93] width 62 height 23
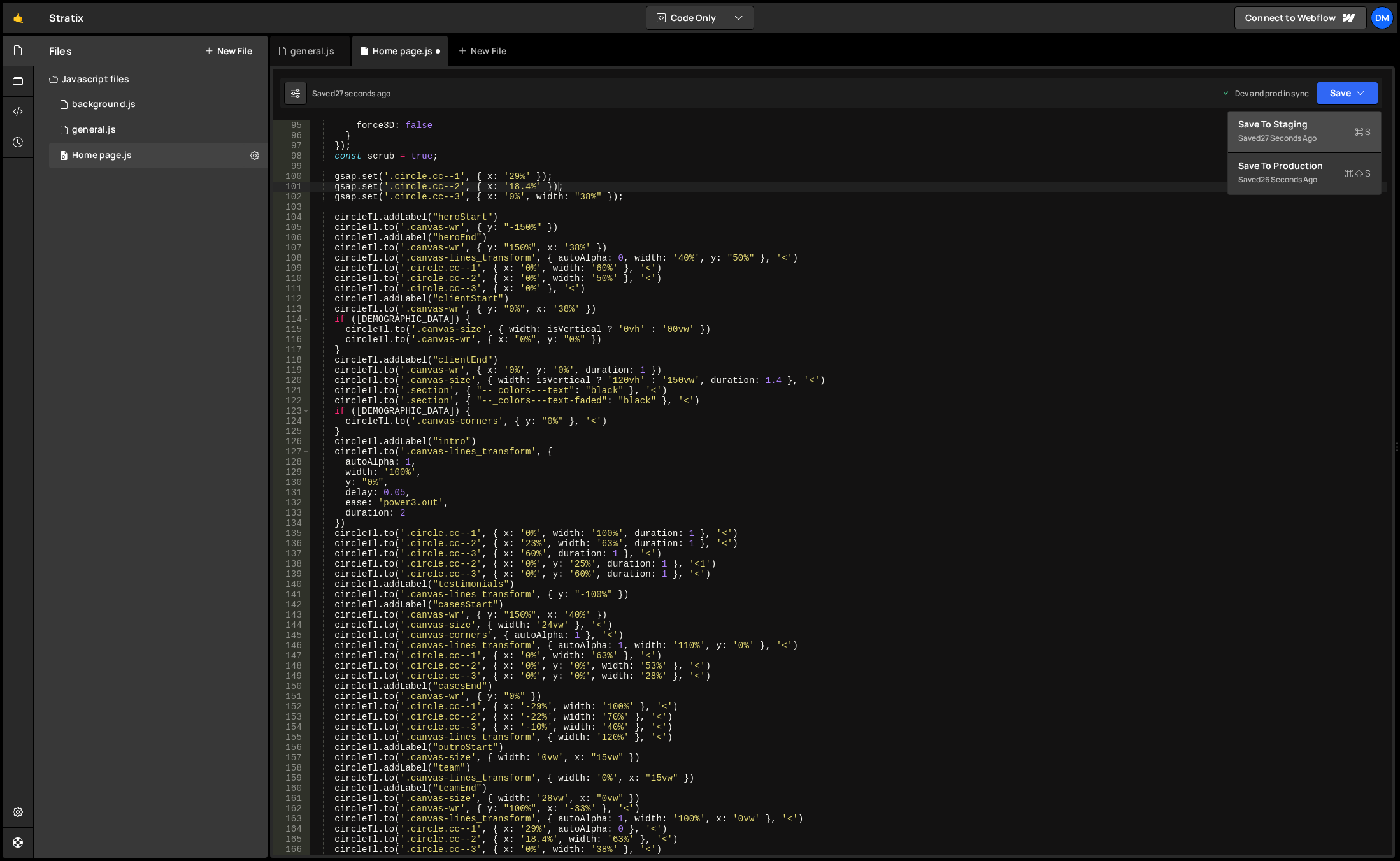
click at [1290, 142] on div "27 seconds ago" at bounding box center [1289, 138] width 56 height 11
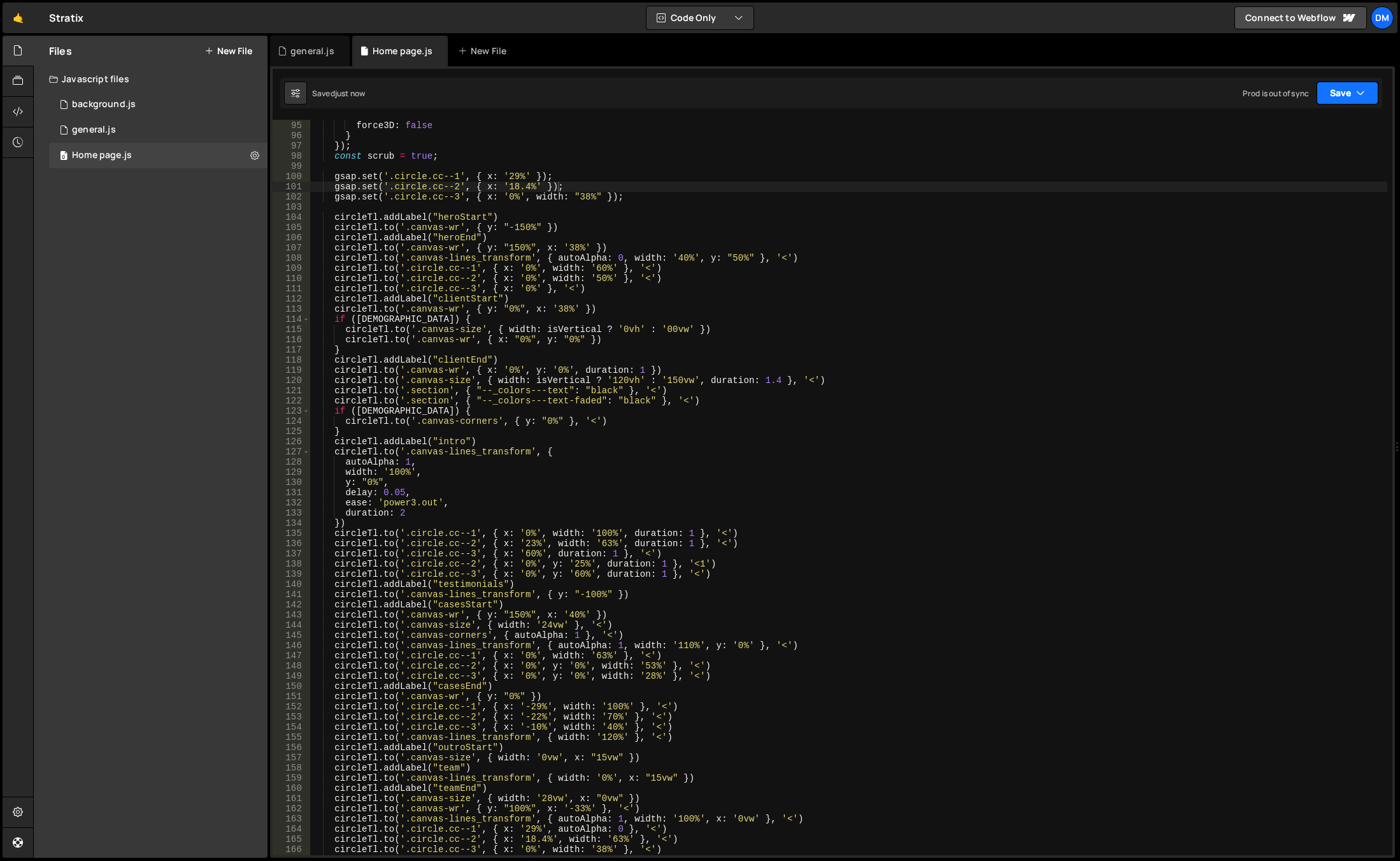
click at [1339, 86] on button "Save" at bounding box center [1347, 93] width 62 height 23
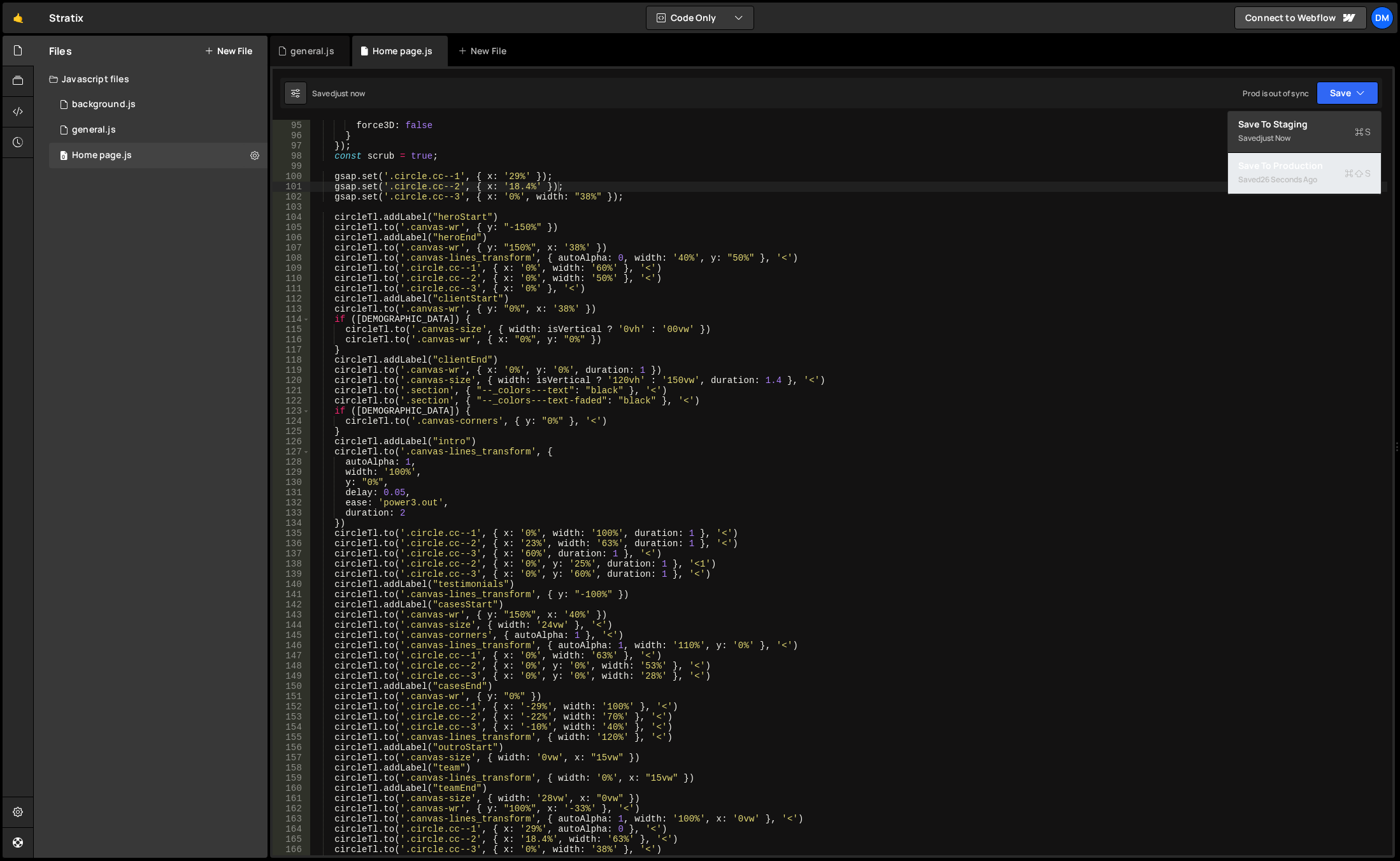
click at [1297, 173] on div "Saved 26 seconds ago" at bounding box center [1305, 179] width 133 height 15
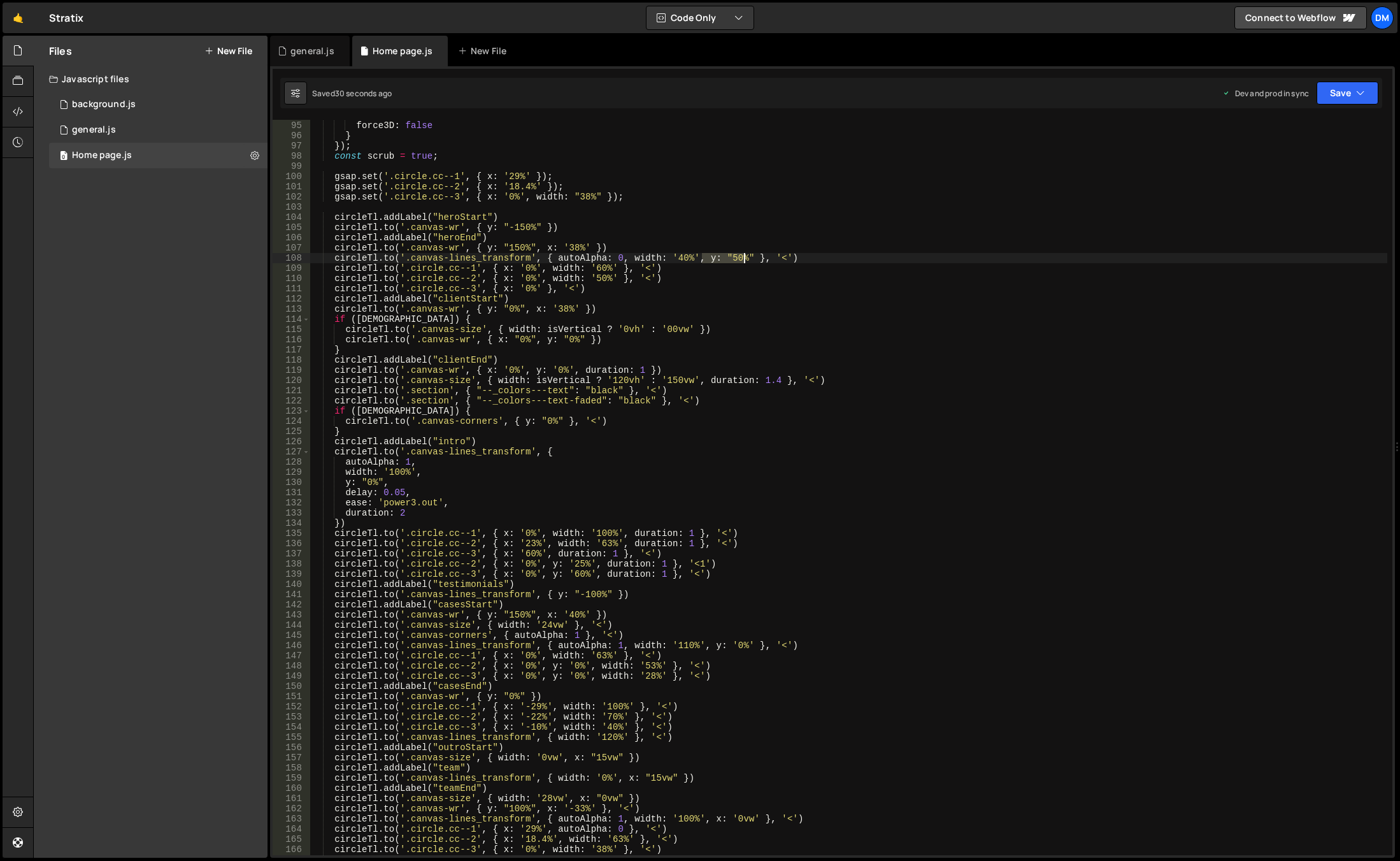
drag, startPoint x: 700, startPoint y: 259, endPoint x: 743, endPoint y: 260, distance: 43.0
click at [743, 260] on div "ease : 'none' , force3D : false } }) ; const scrub = true ; gsap . set ( '.circ…" at bounding box center [849, 488] width 1077 height 756
click at [743, 260] on div "ease : 'none' , force3D : false } }) ; const scrub = true ; gsap . set ( '.circ…" at bounding box center [849, 487] width 1077 height 735
paste textarea "y: "50%""
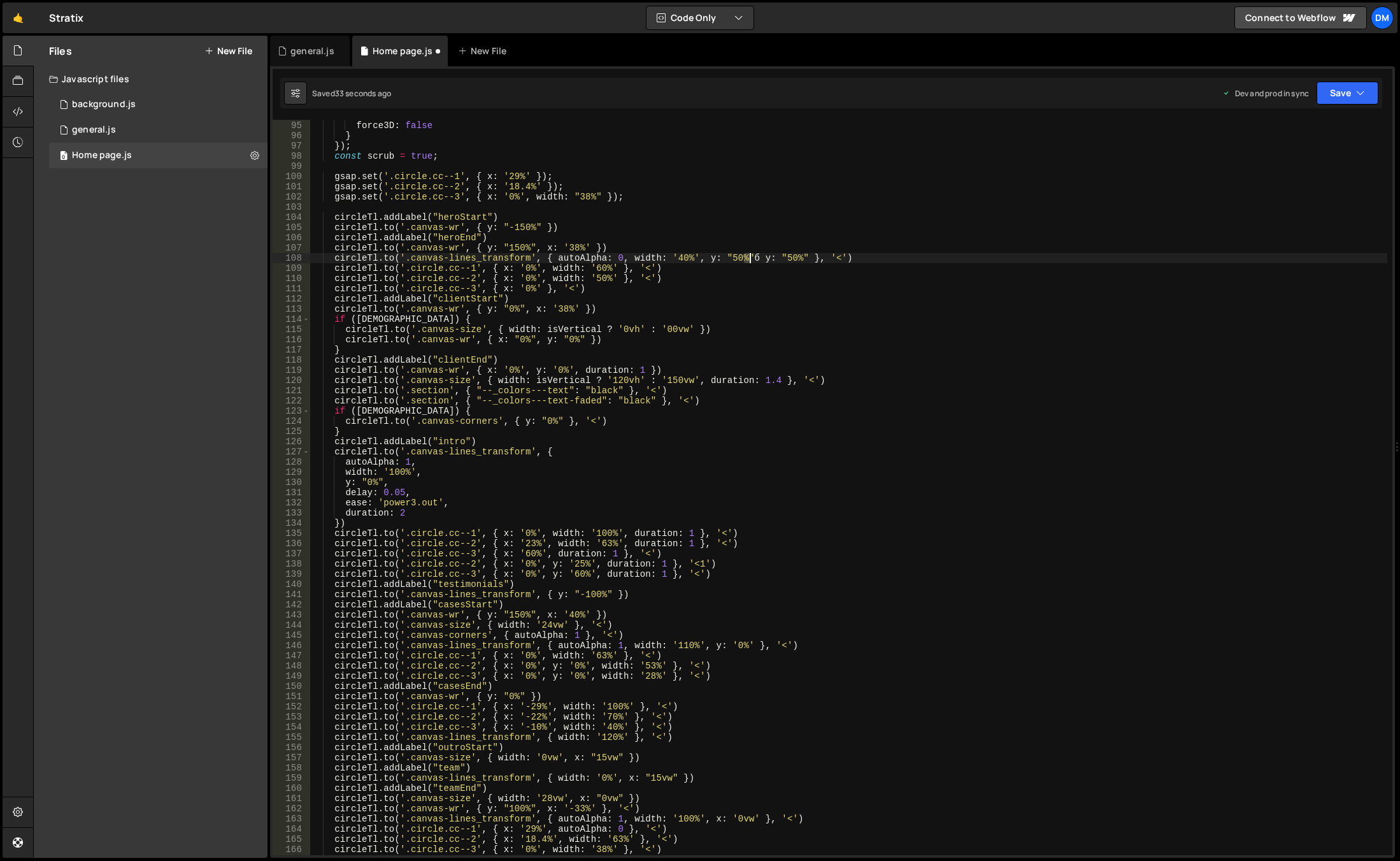
click at [748, 261] on div "ease : 'none' , force3D : false } }) ; const scrub = true ; gsap . set ( '.circ…" at bounding box center [849, 488] width 1077 height 756
click at [761, 261] on div "ease : 'none' , force3D : false } }) ; const scrub = true ; gsap . set ( '.circ…" at bounding box center [849, 488] width 1077 height 756
type textarea "[DOMAIN_NAME]('.canvas-lines_transform', { autoAlpha: 0, width: '40%', y: "50%"…"
click at [856, 206] on div "ease : 'none' , force3D : false } }) ; const scrub = true ; gsap . set ( '.circ…" at bounding box center [849, 488] width 1077 height 756
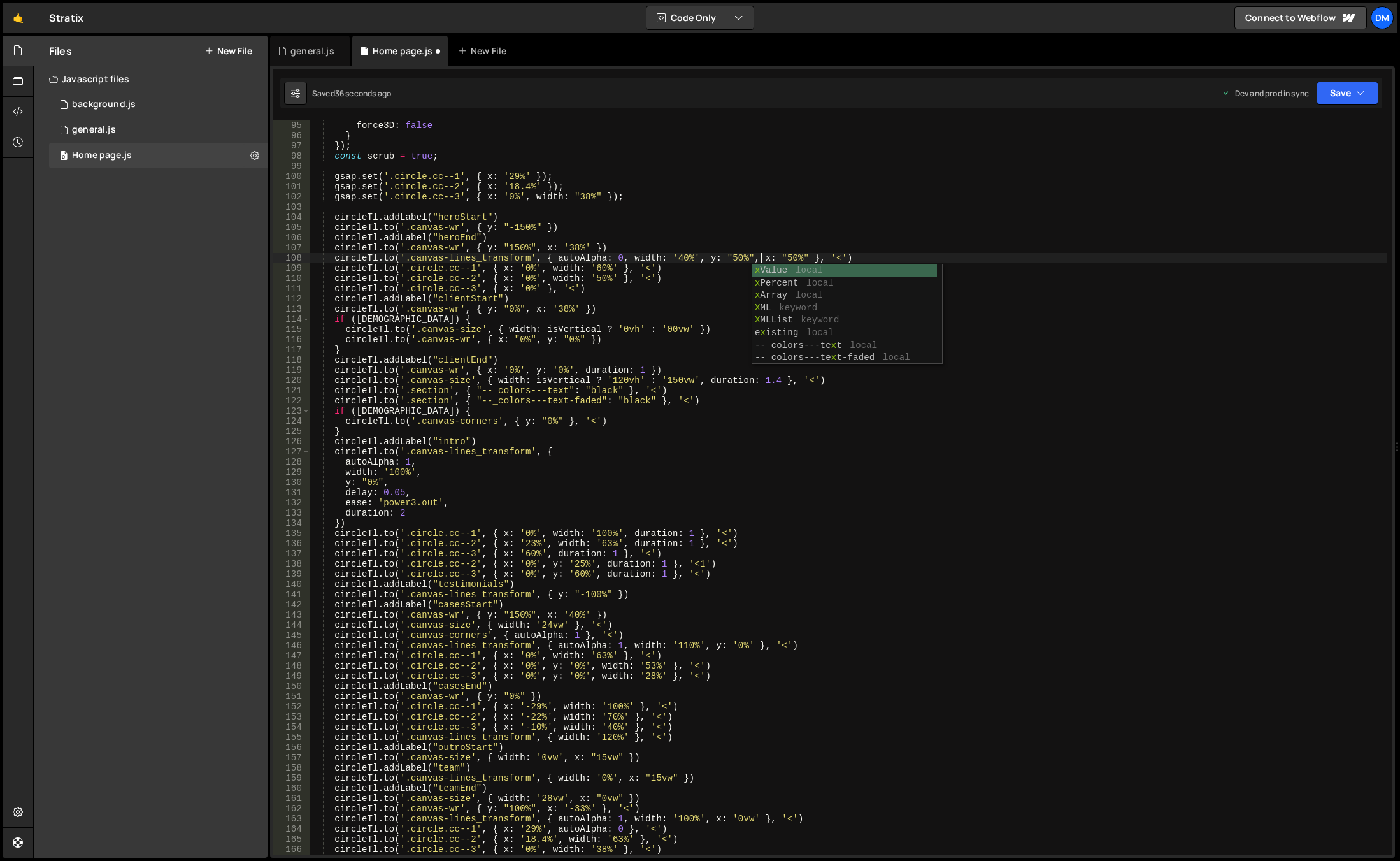
scroll to position [0, 0]
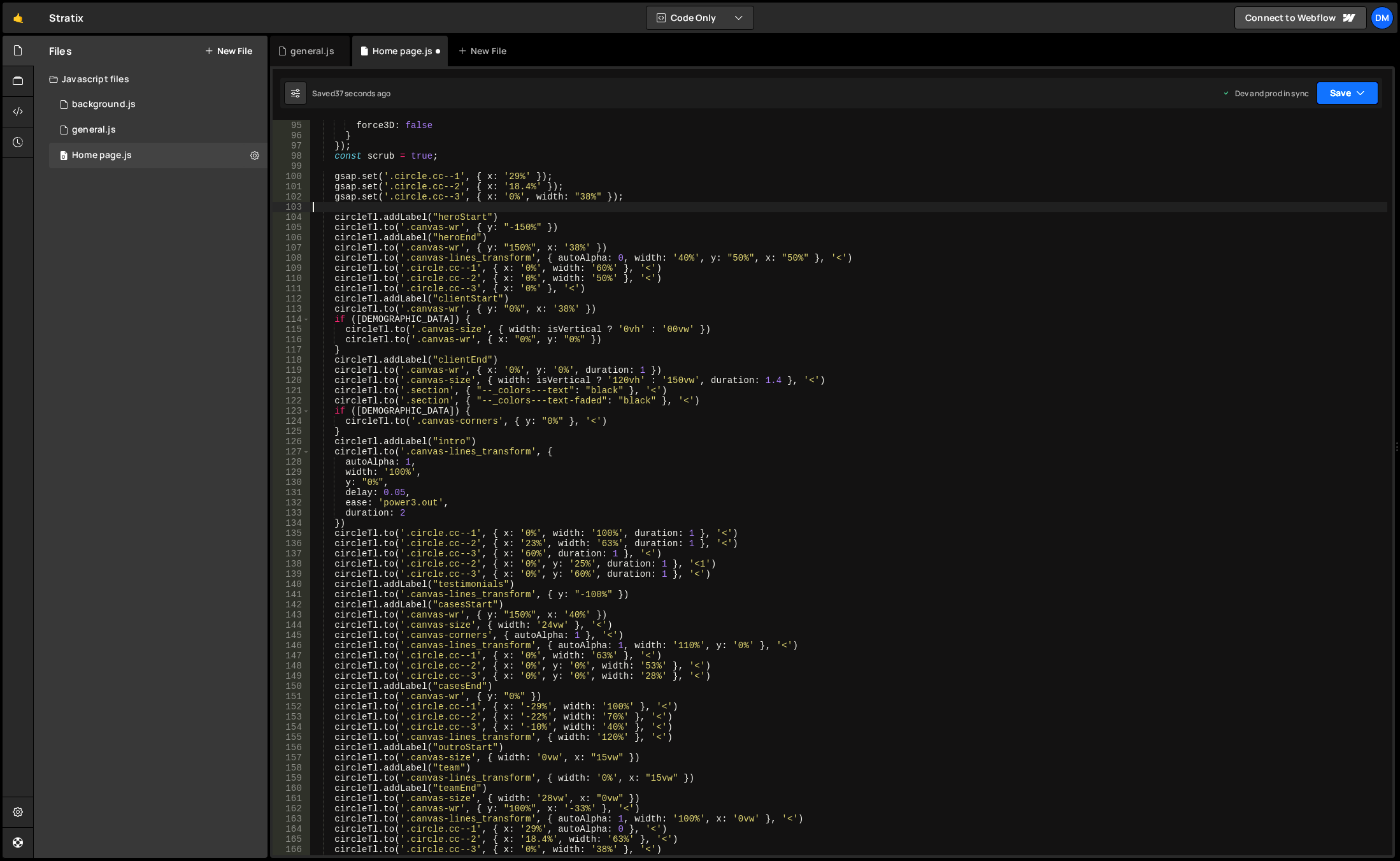
click at [1344, 97] on button "Save" at bounding box center [1347, 93] width 62 height 23
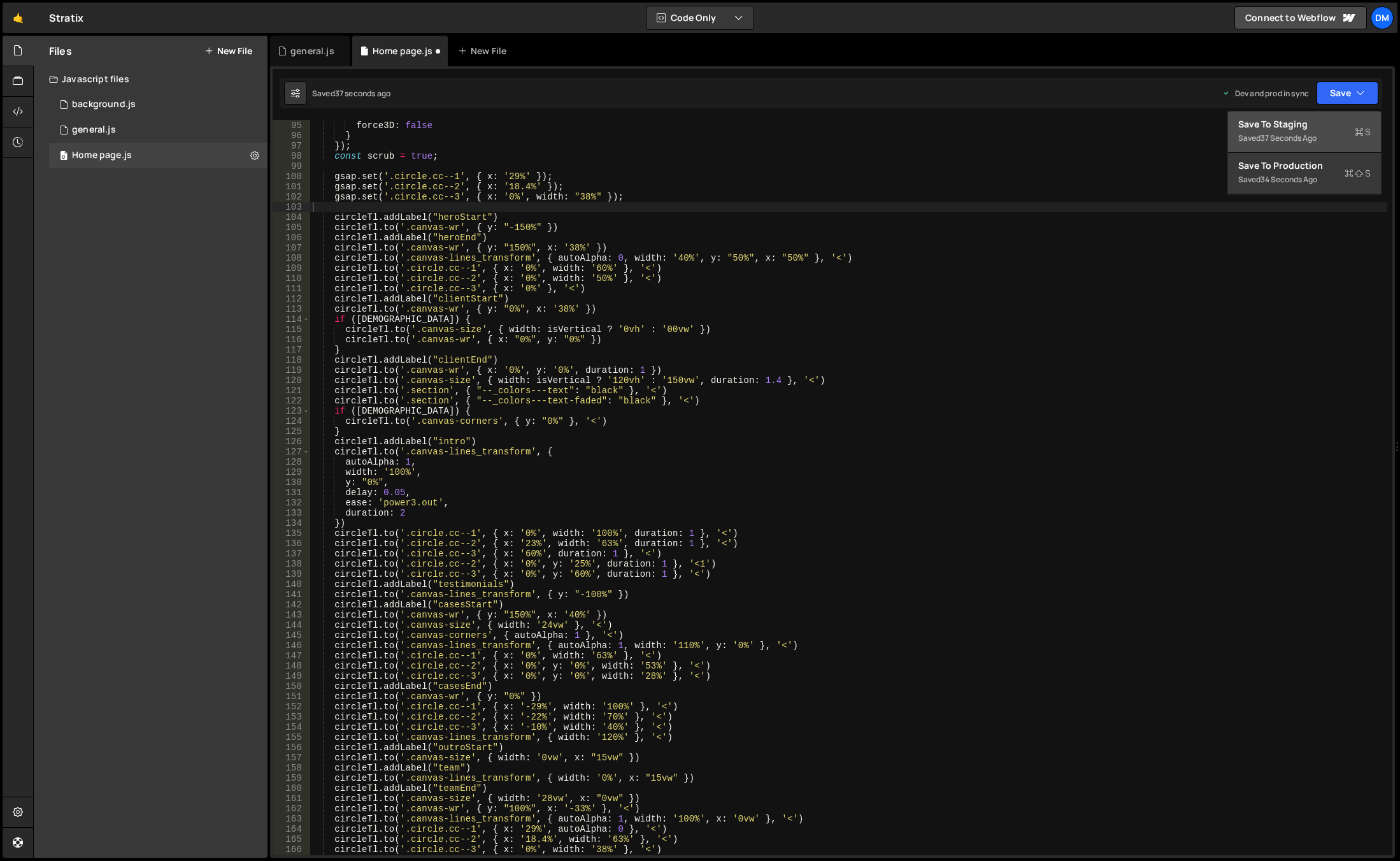
click at [1291, 136] on div "37 seconds ago" at bounding box center [1289, 138] width 56 height 11
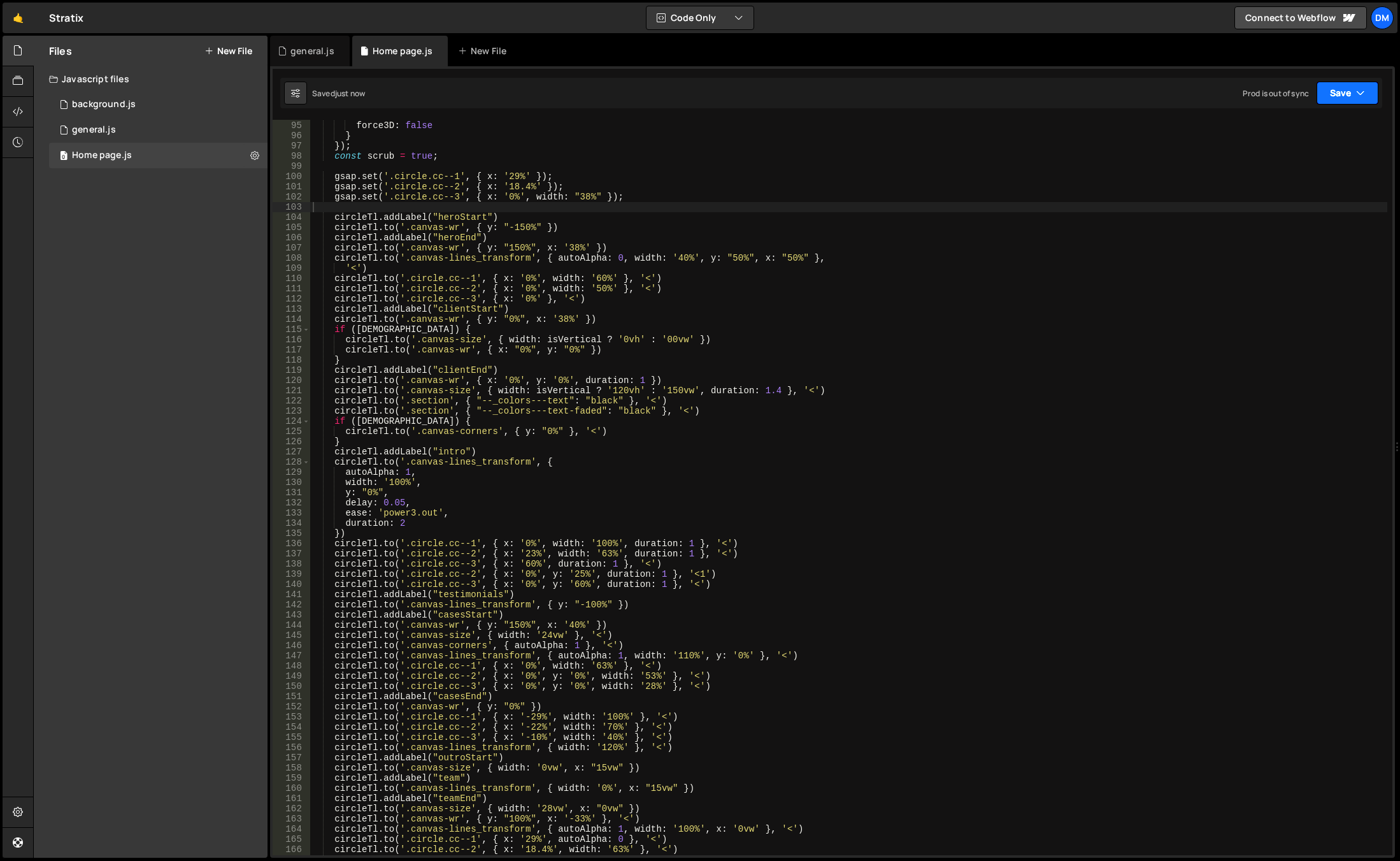
click at [1352, 94] on button "Save" at bounding box center [1347, 93] width 62 height 23
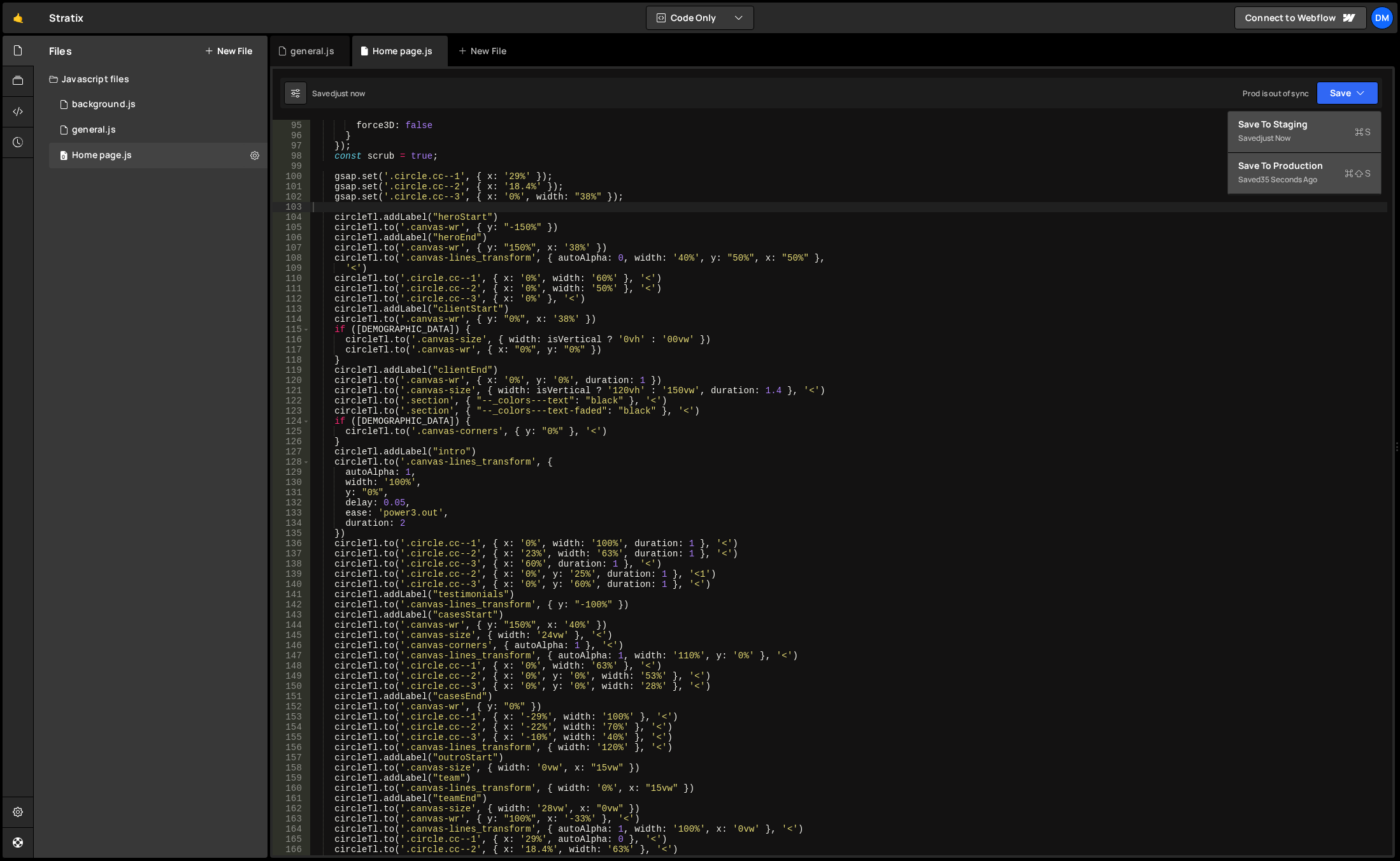
click at [1287, 174] on div "35 seconds ago" at bounding box center [1289, 179] width 57 height 11
drag, startPoint x: 753, startPoint y: 260, endPoint x: 796, endPoint y: 261, distance: 43.0
click at [796, 261] on div "ease : 'none' , force3D : false } }) ; const scrub = true ; gsap . set ( '.circ…" at bounding box center [849, 488] width 1077 height 756
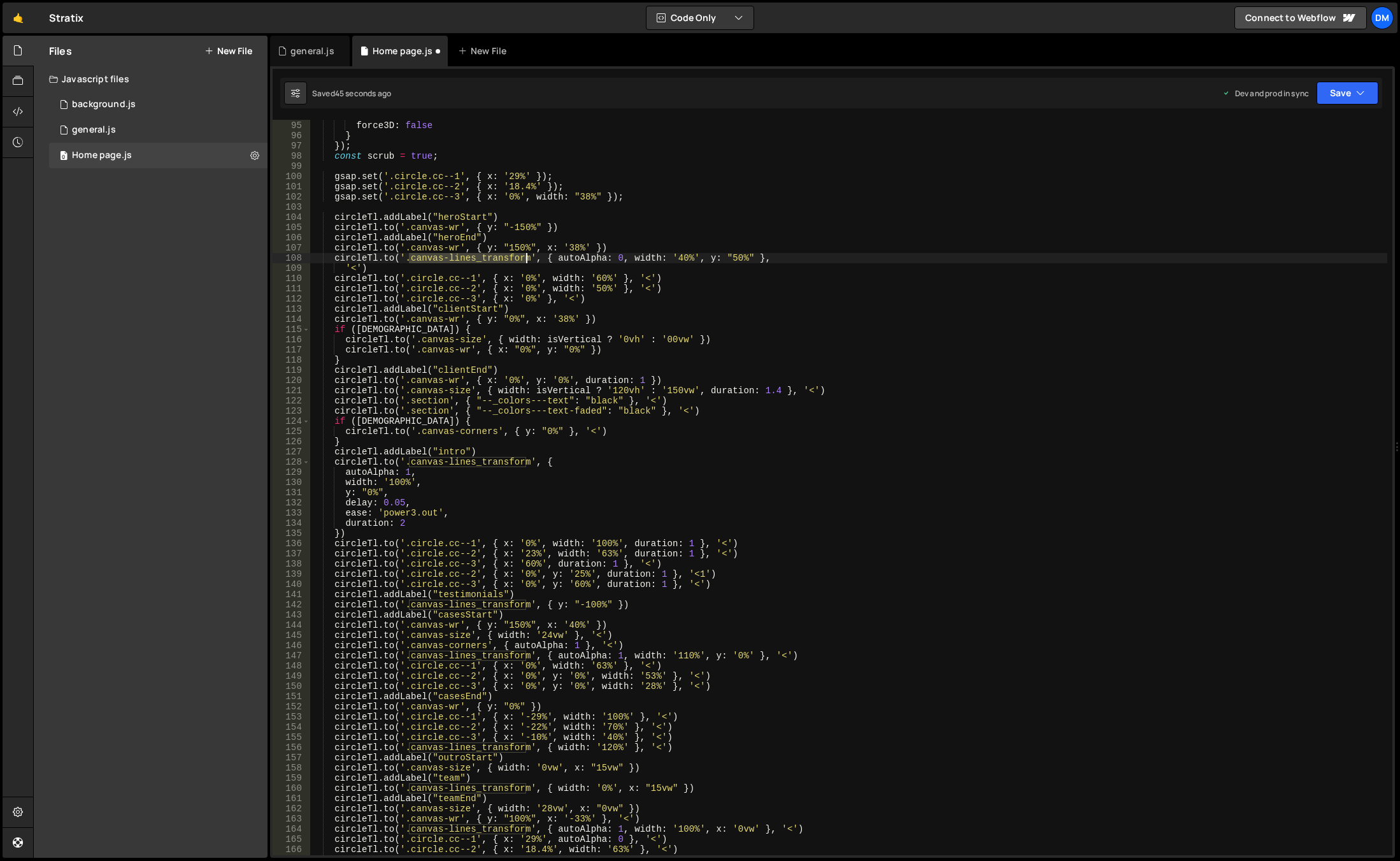
drag, startPoint x: 408, startPoint y: 261, endPoint x: 527, endPoint y: 261, distance: 119.0
click at [527, 261] on div "ease : 'none' , force3D : false } }) ; const scrub = true ; gsap . set ( '.circ…" at bounding box center [849, 488] width 1077 height 756
click at [1352, 87] on button "Save" at bounding box center [1347, 93] width 62 height 23
click at [1298, 141] on div "50 seconds ago" at bounding box center [1289, 138] width 57 height 11
click at [1343, 97] on button "Save" at bounding box center [1347, 93] width 62 height 23
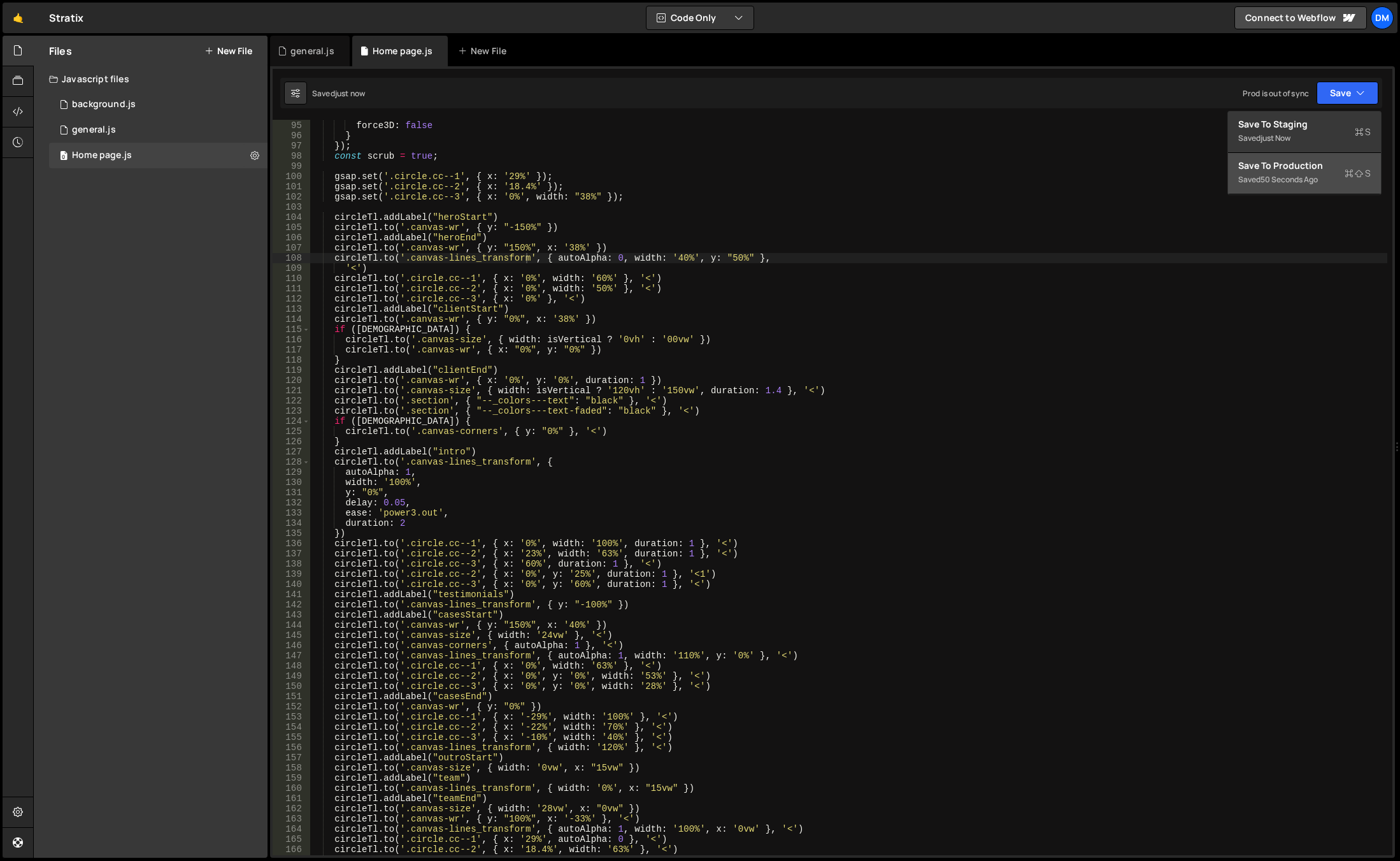
click at [1294, 181] on div "50 seconds ago" at bounding box center [1289, 179] width 57 height 11
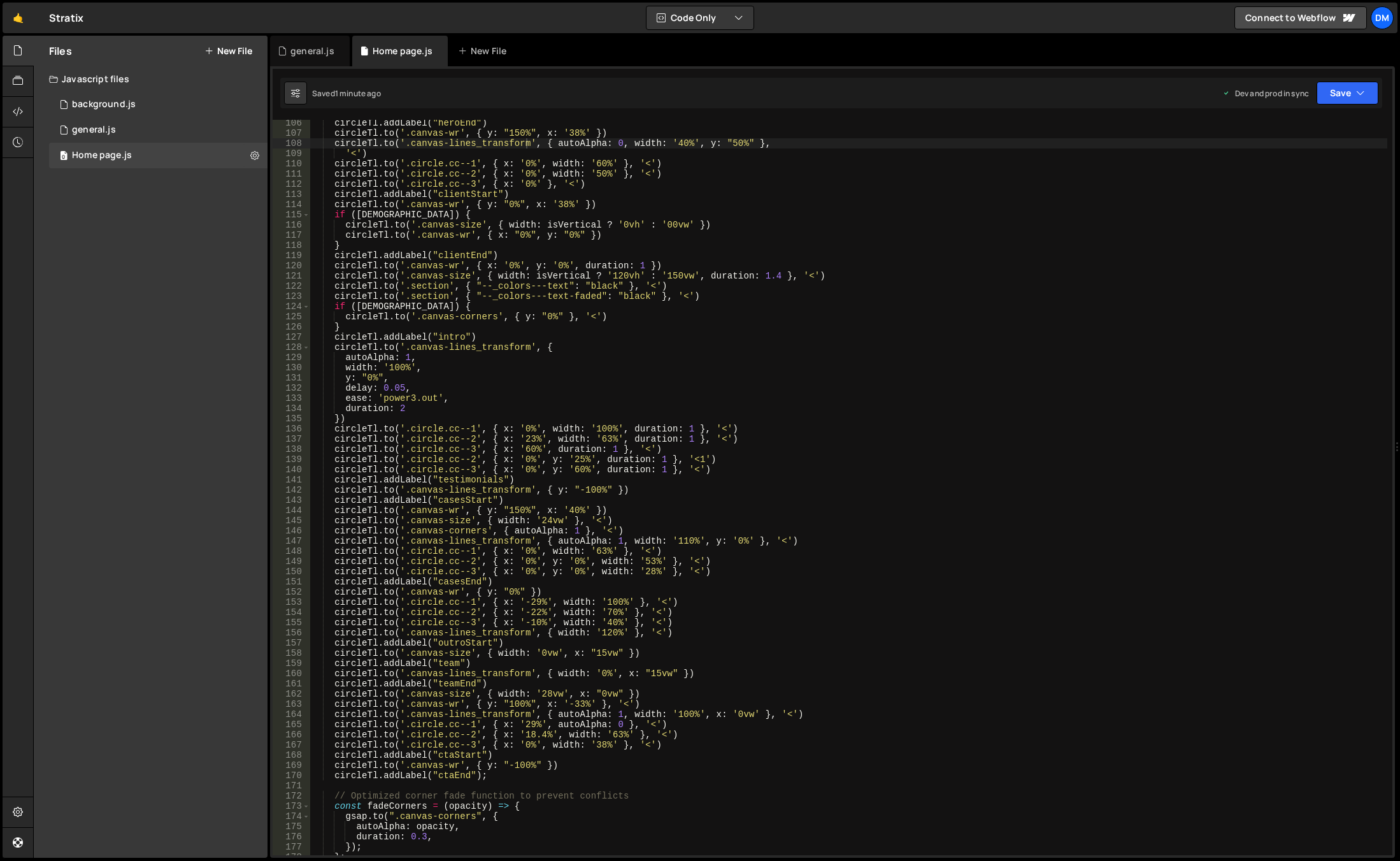
scroll to position [1110, 0]
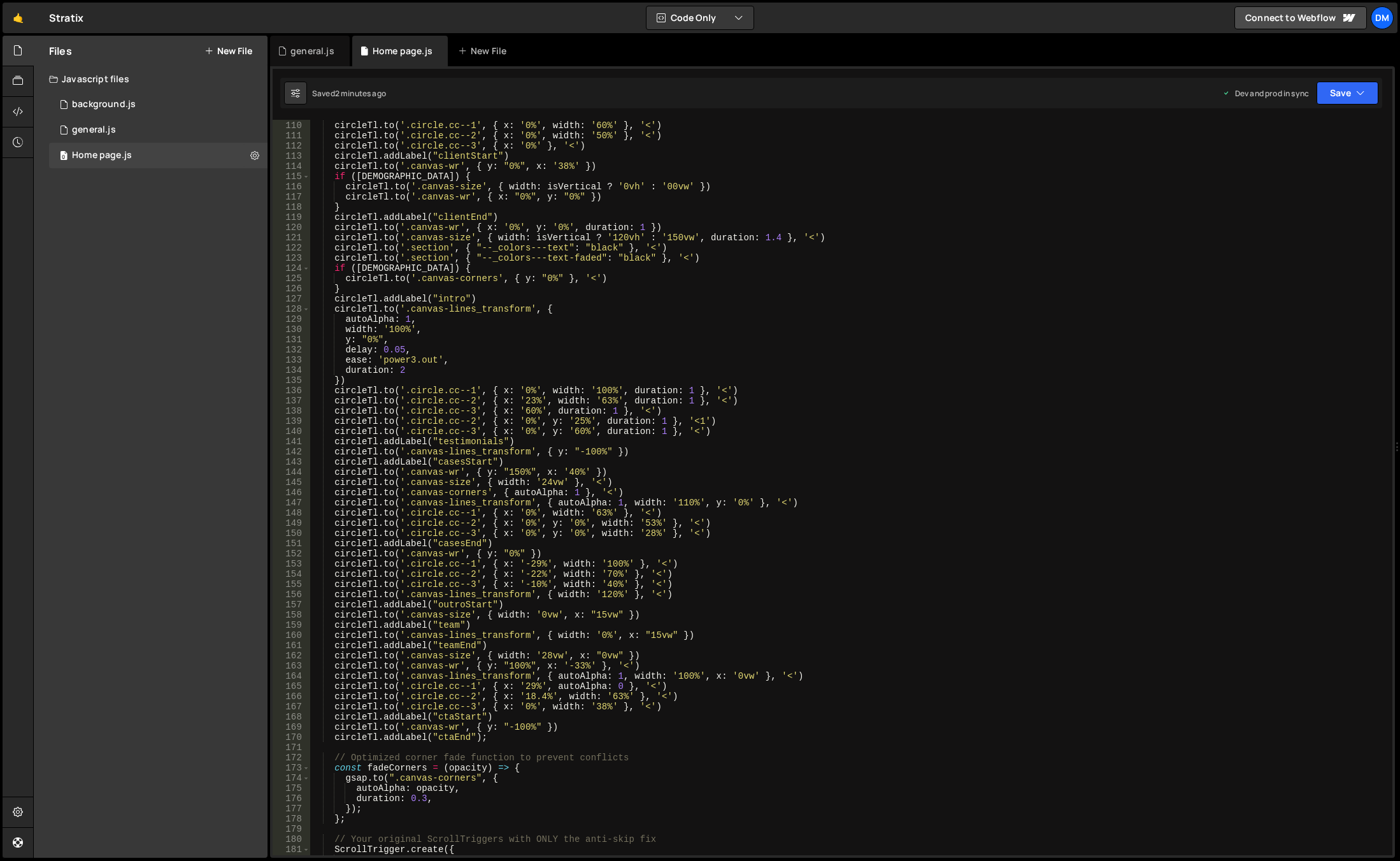
click at [593, 596] on div "'<' ) circleTl . to ( '.circle.cc--1' , { x : '0%' , width : '60%' } , '<' ) ci…" at bounding box center [849, 488] width 1077 height 756
drag, startPoint x: 526, startPoint y: 594, endPoint x: 408, endPoint y: 592, distance: 118.0
click at [408, 592] on div "'<' ) circleTl . to ( '.circle.cc--1' , { x : '0%' , width : '60%' } , '<' ) ci…" at bounding box center [849, 488] width 1077 height 756
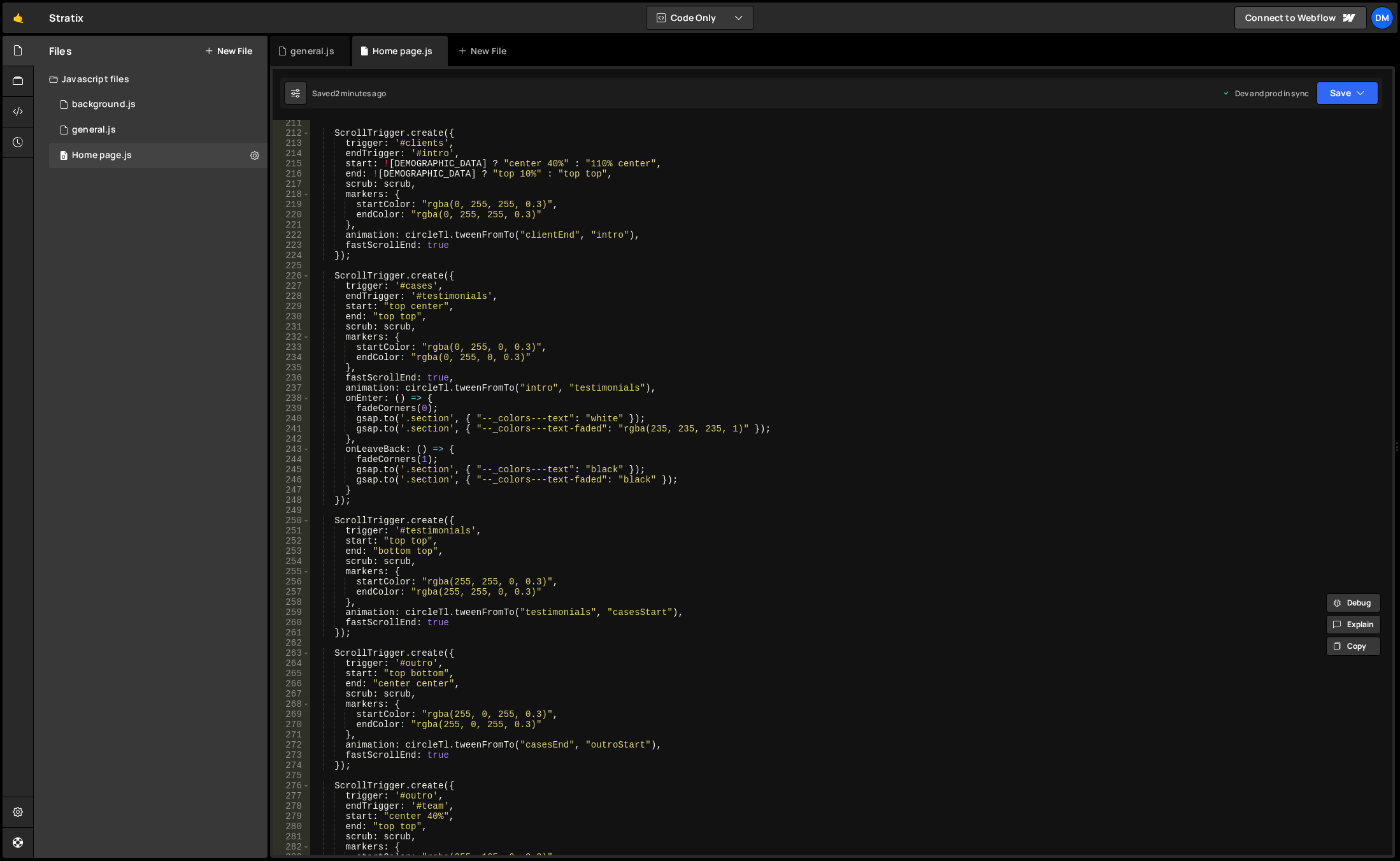
scroll to position [2257, 0]
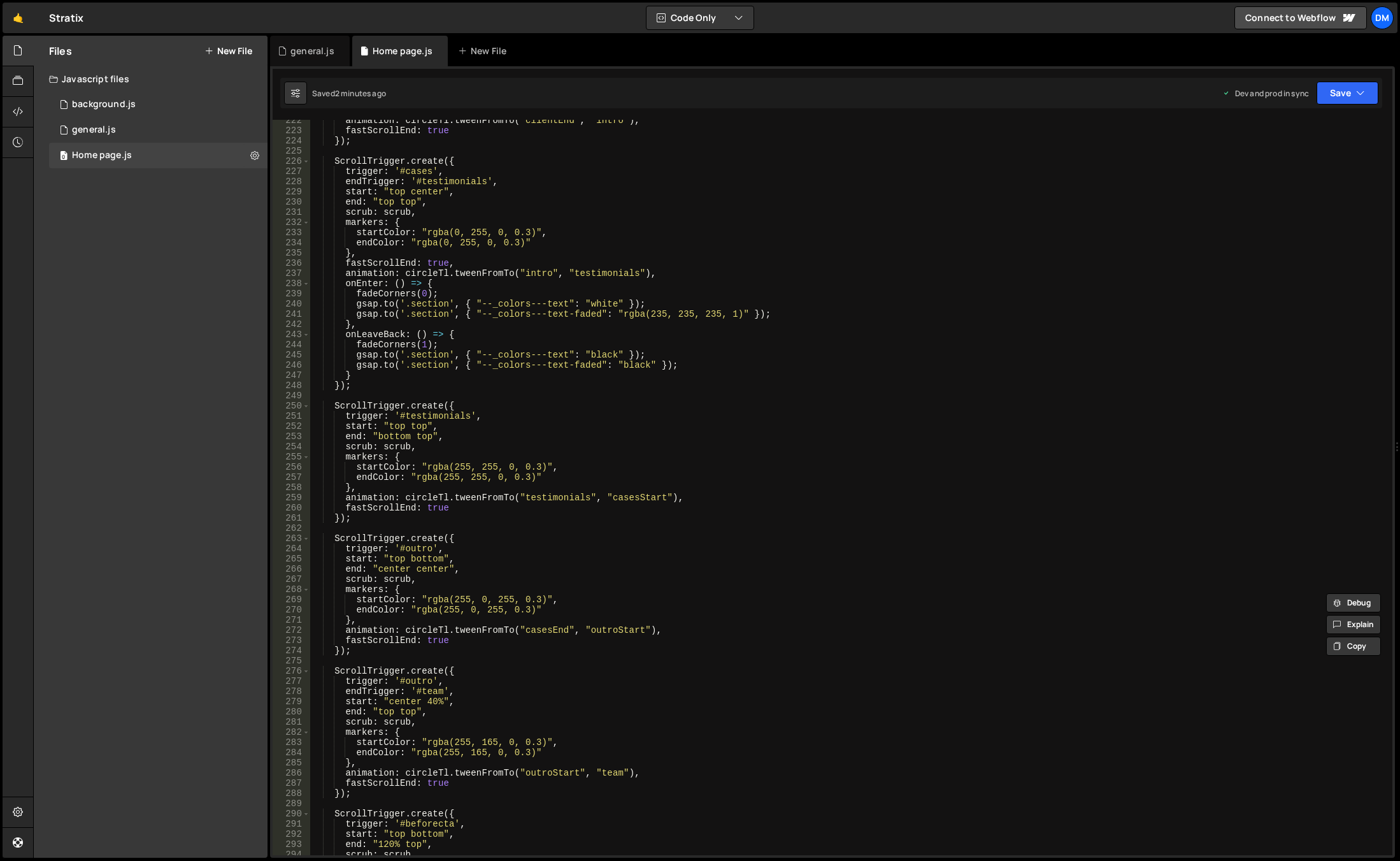
click at [536, 631] on div "animation : circleTl . tweenFromTo ( "clientEnd" , "intro" ) , fastScrollEnd : …" at bounding box center [849, 493] width 1077 height 756
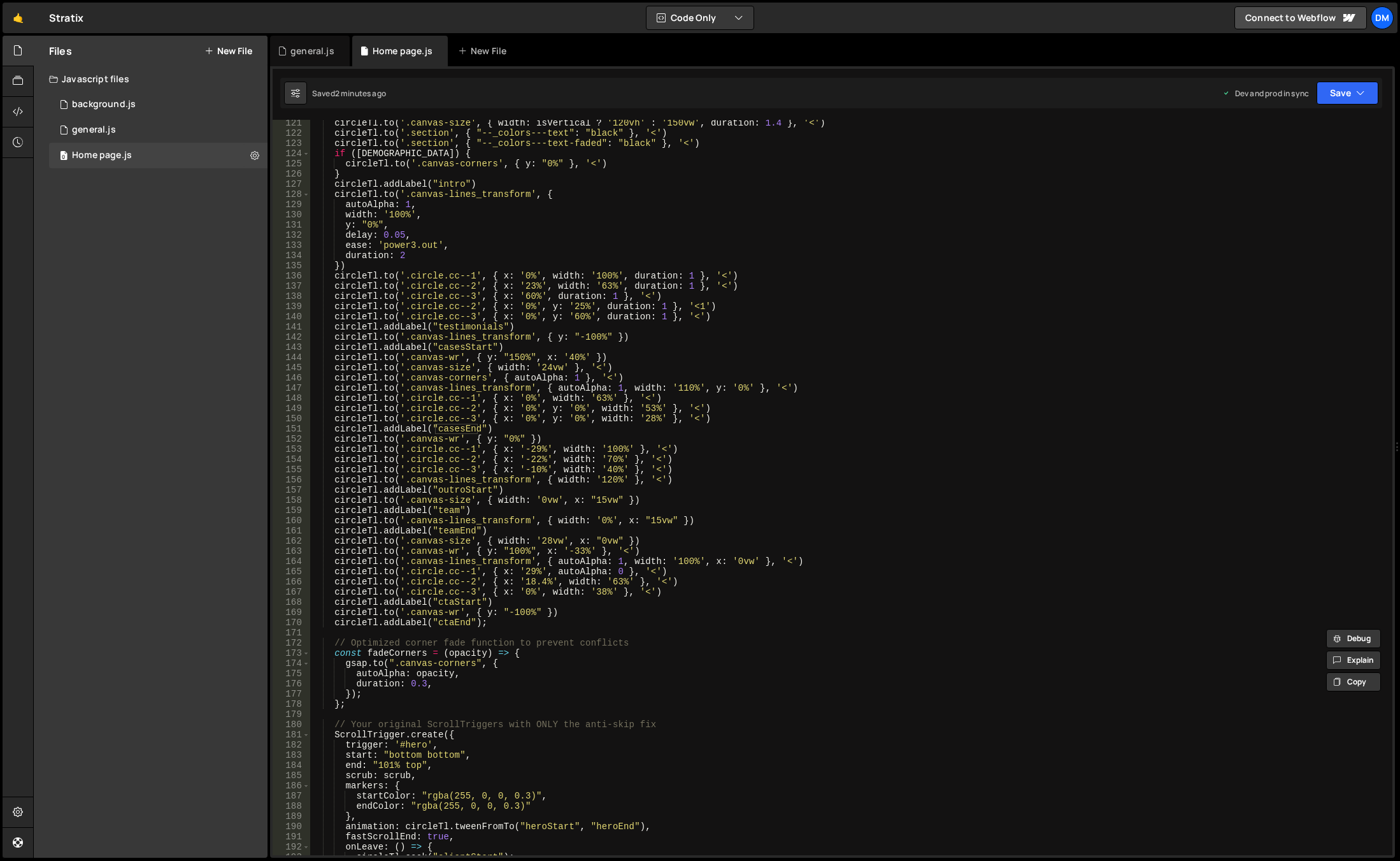
scroll to position [1225, 0]
click at [604, 482] on div "circleTl . to ( '.canvas-size' , { width : isVertical ? '120vh' : '150vw' , dur…" at bounding box center [849, 496] width 1077 height 756
click at [926, 329] on div "circleTl . to ( '.canvas-size' , { width : isVertical ? '120vh' : '150vw' , dur…" at bounding box center [849, 496] width 1077 height 756
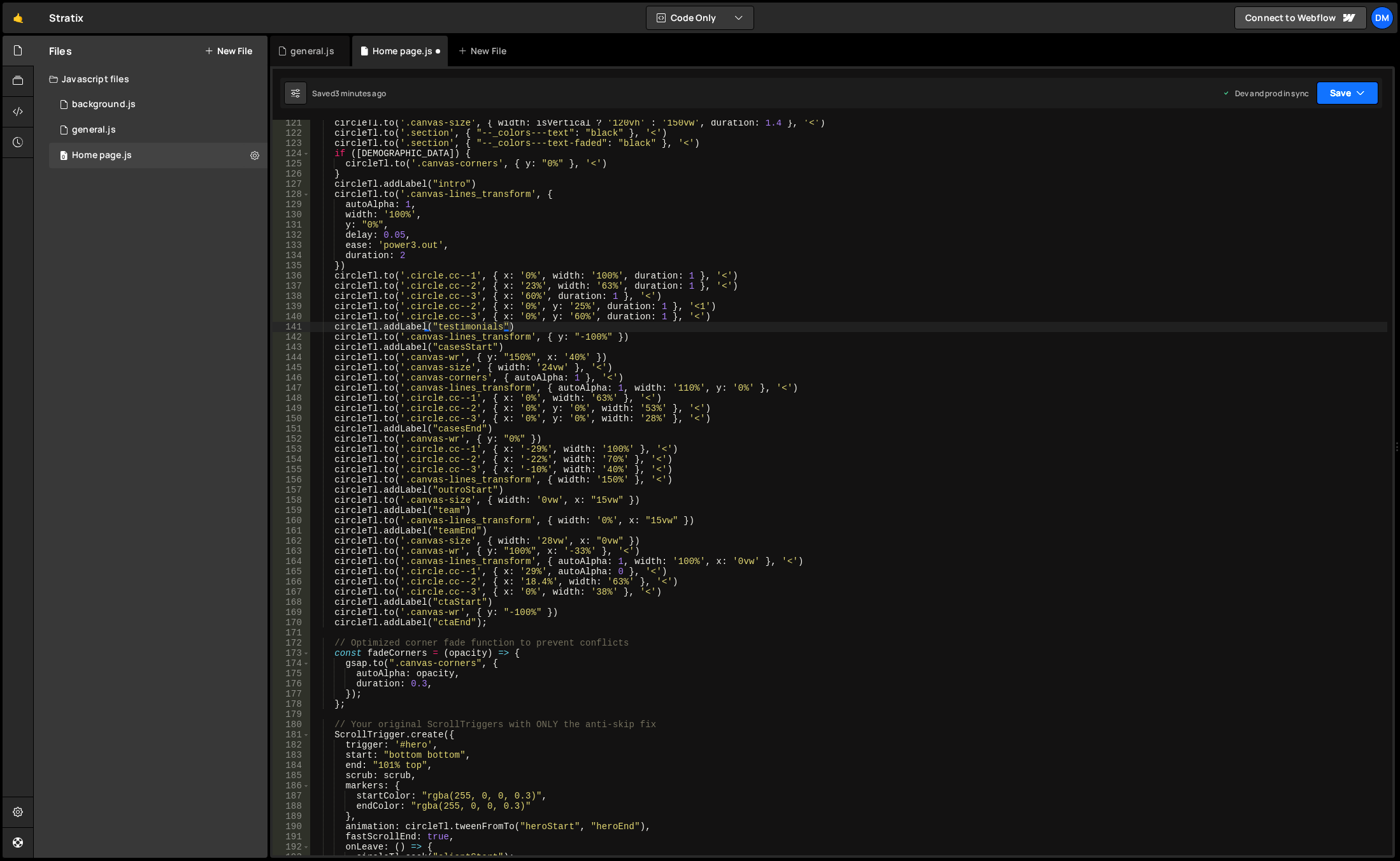
drag, startPoint x: 1341, startPoint y: 93, endPoint x: 1331, endPoint y: 103, distance: 14.1
click at [1341, 93] on button "Save" at bounding box center [1347, 93] width 62 height 23
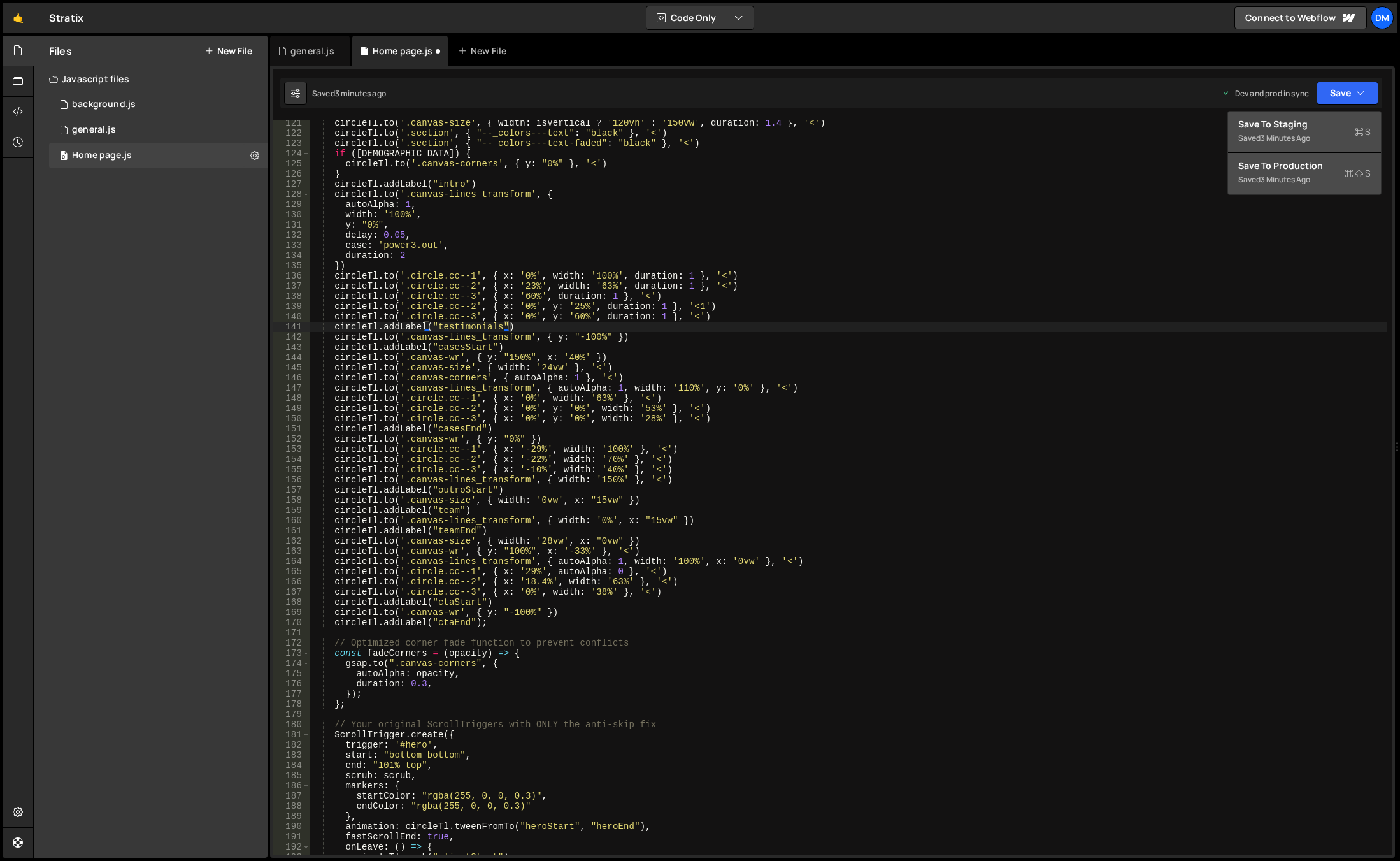
click at [1320, 131] on div "Saved 3 minutes ago" at bounding box center [1305, 138] width 133 height 15
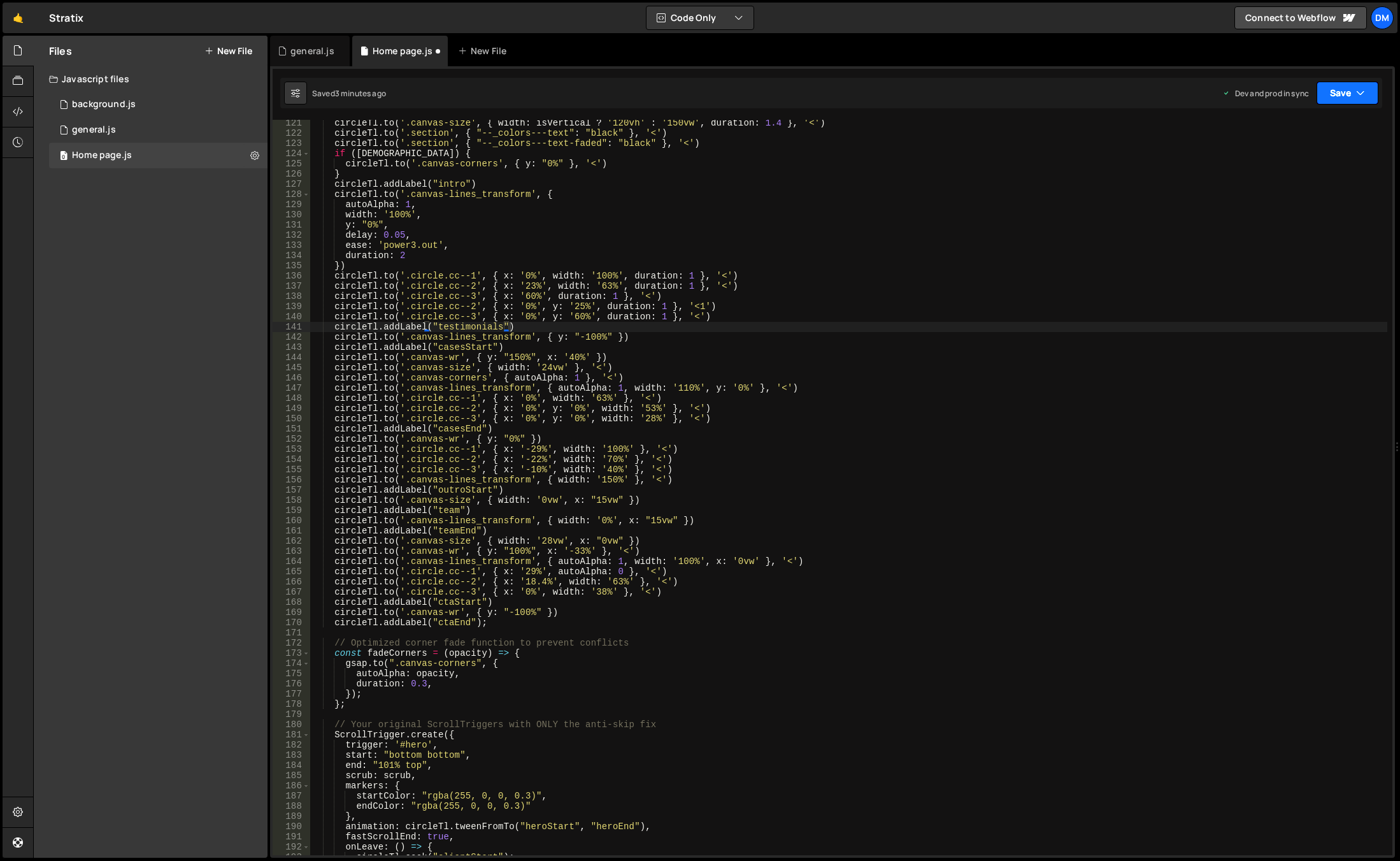
click at [1341, 91] on button "Save" at bounding box center [1347, 93] width 62 height 23
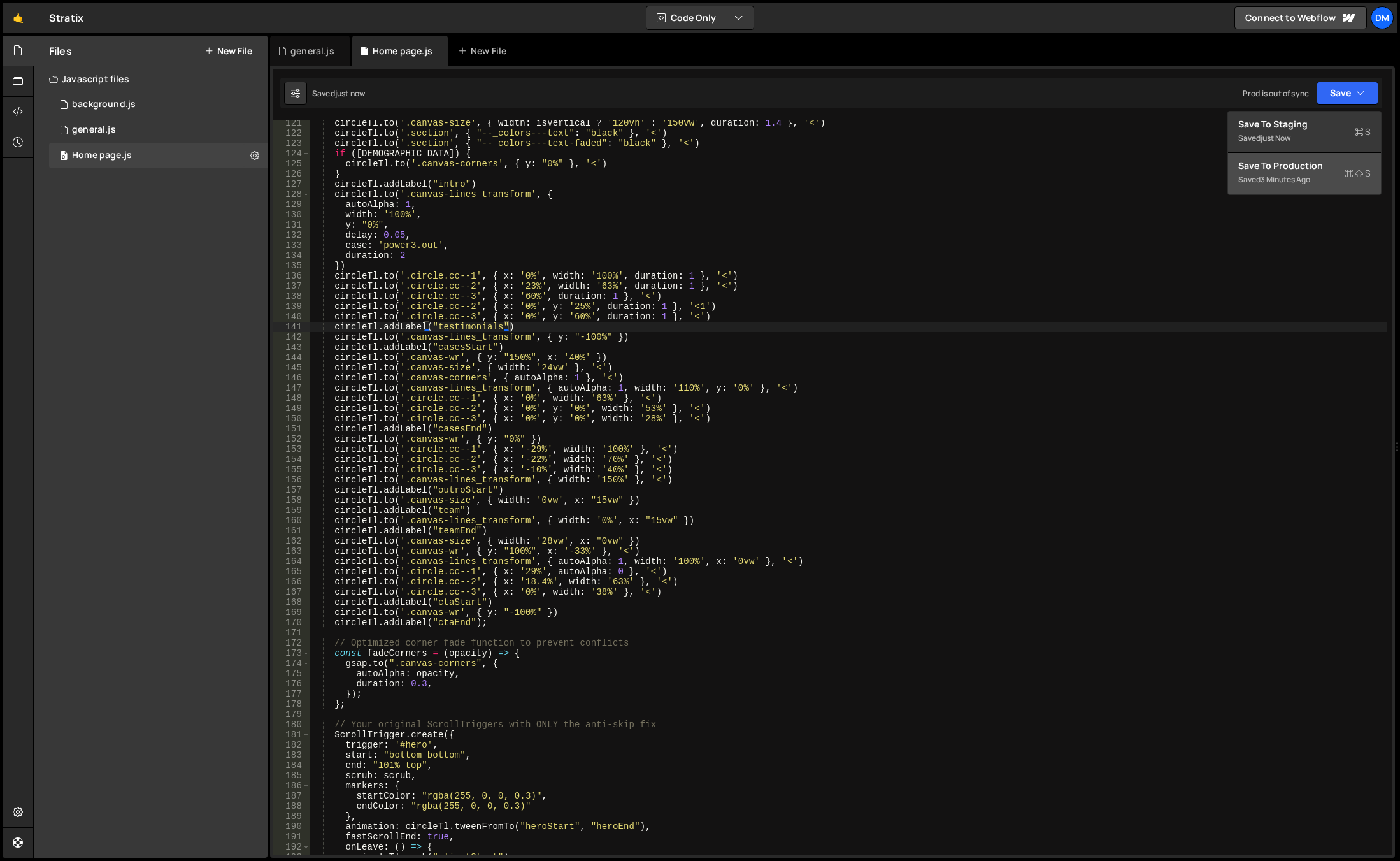
click at [1291, 171] on div "Save to Production S" at bounding box center [1305, 165] width 133 height 13
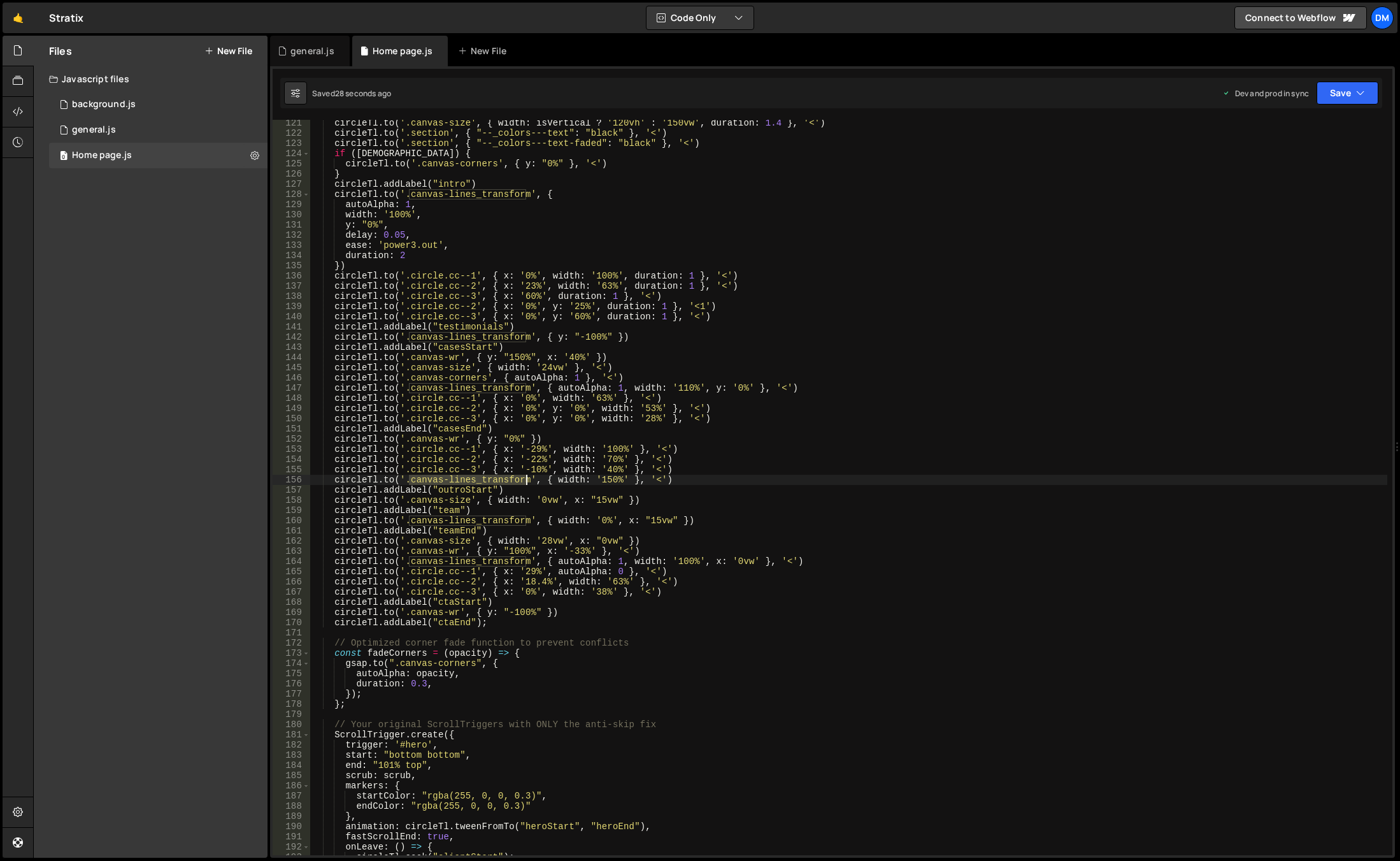
drag, startPoint x: 410, startPoint y: 482, endPoint x: 526, endPoint y: 480, distance: 116.0
click at [526, 480] on div "circleTl . to ( '.canvas-size' , { width : isVertical ? '120vh' : '150vw' , dur…" at bounding box center [849, 496] width 1077 height 756
drag, startPoint x: 620, startPoint y: 480, endPoint x: 630, endPoint y: 498, distance: 20.6
click at [620, 480] on div "circleTl . to ( '.canvas-size' , { width : isVertical ? '120vh' : '150vw' , dur…" at bounding box center [849, 496] width 1077 height 756
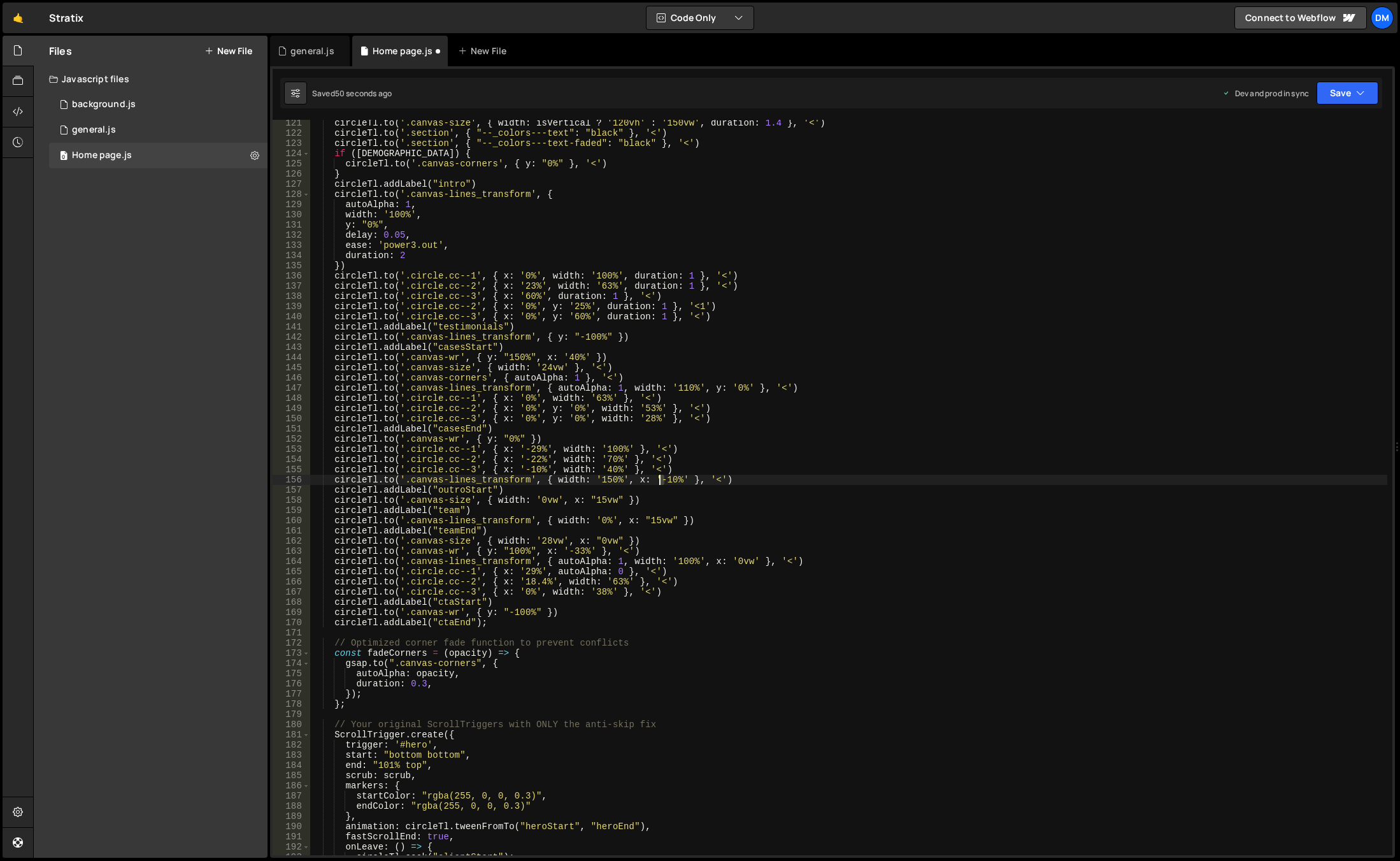
click at [659, 481] on div "circleTl . to ( '.canvas-size' , { width : isVertical ? '120vh' : '150vw' , dur…" at bounding box center [849, 496] width 1077 height 756
click at [771, 444] on div "circleTl . to ( '.canvas-size' , { width : isVertical ? '120vh' : '150vw' , dur…" at bounding box center [849, 496] width 1077 height 756
click at [1321, 100] on button "Save" at bounding box center [1347, 93] width 62 height 23
click at [1307, 127] on div "Save to Staging S" at bounding box center [1305, 124] width 133 height 13
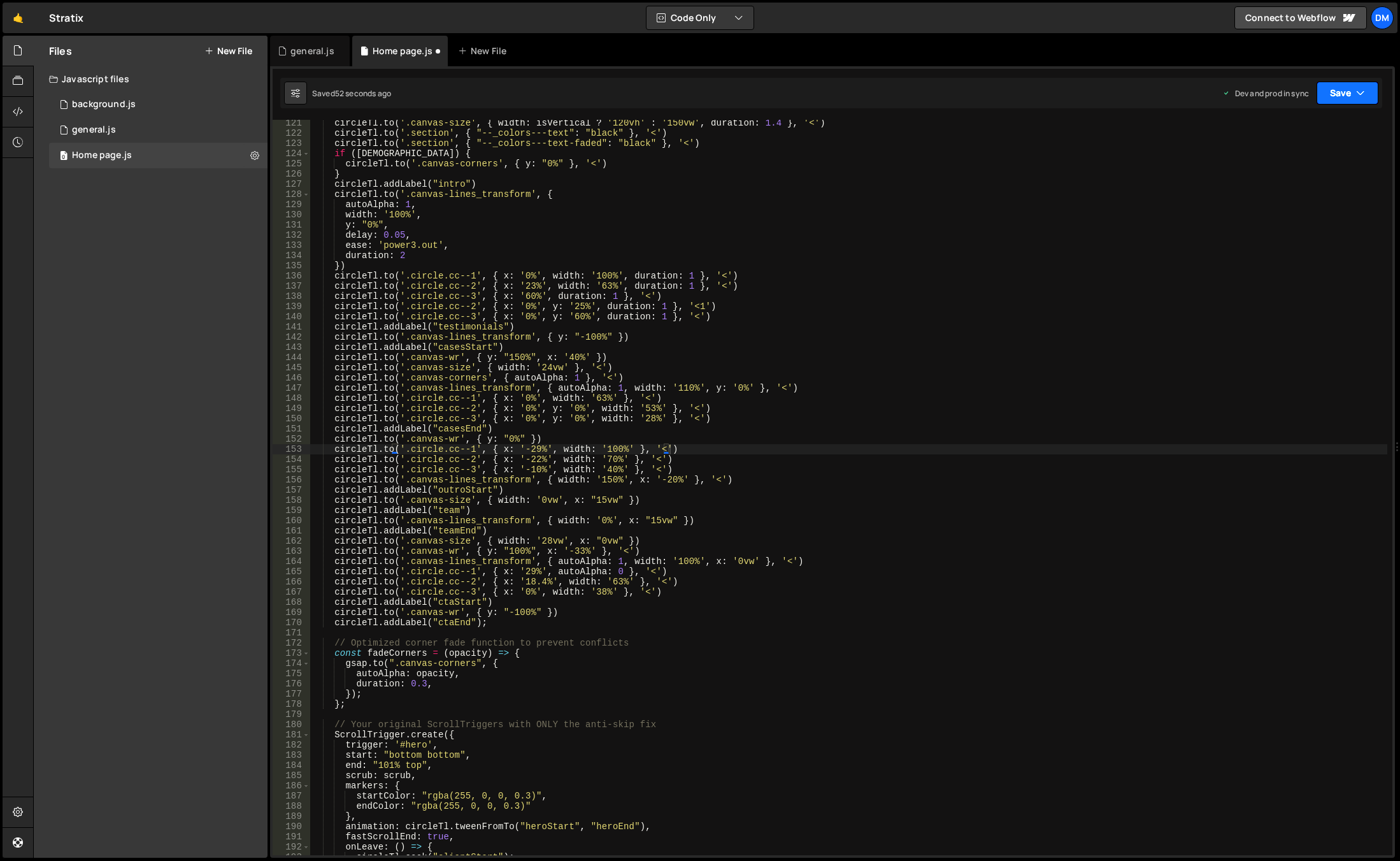
click at [1355, 87] on button "Save" at bounding box center [1347, 93] width 62 height 23
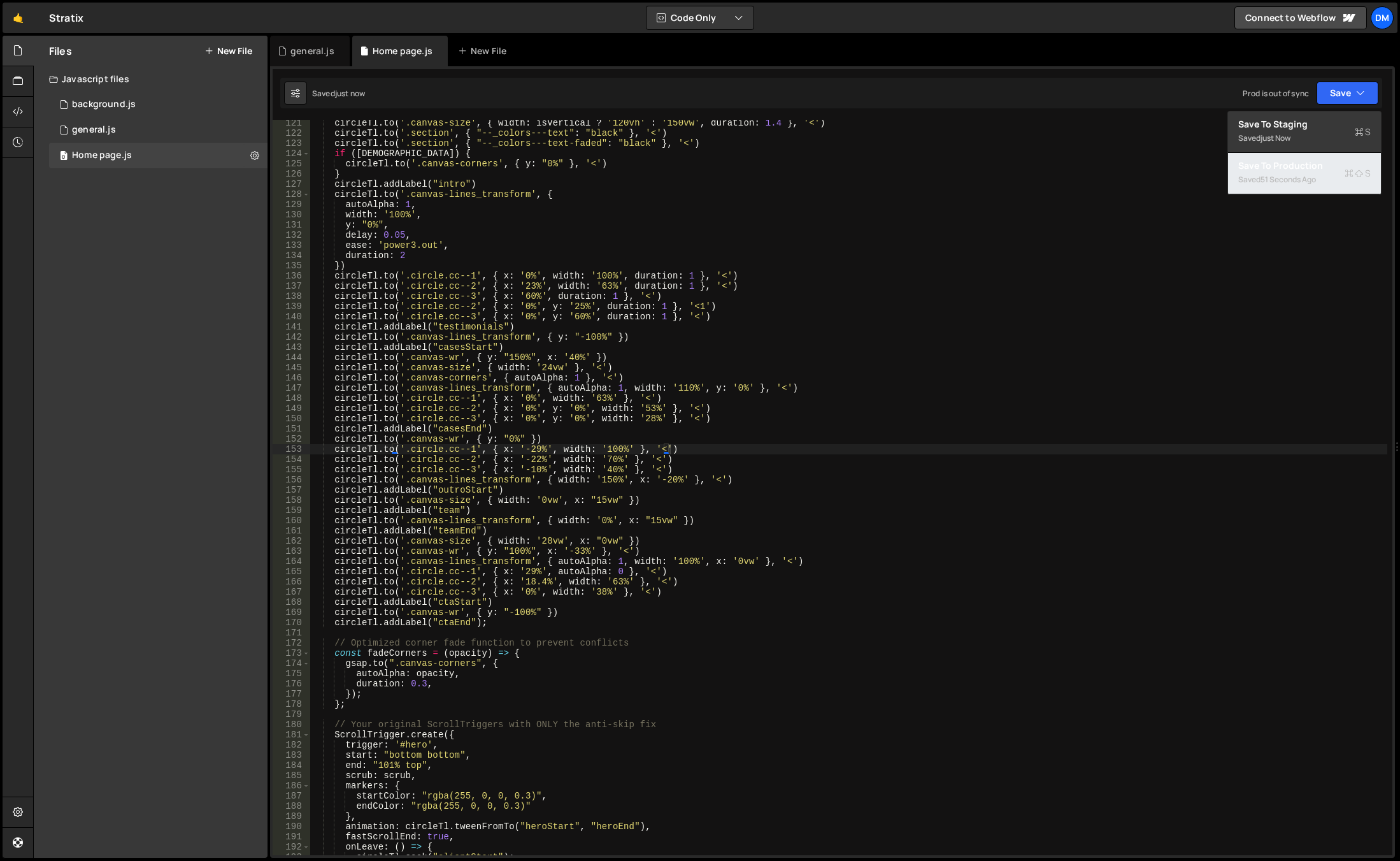
click at [1281, 167] on div "Save to Production S" at bounding box center [1305, 165] width 133 height 13
click at [614, 478] on div "circleTl . to ( '.canvas-size' , { width : isVertical ? '120vh' : '150vw' , dur…" at bounding box center [849, 496] width 1077 height 756
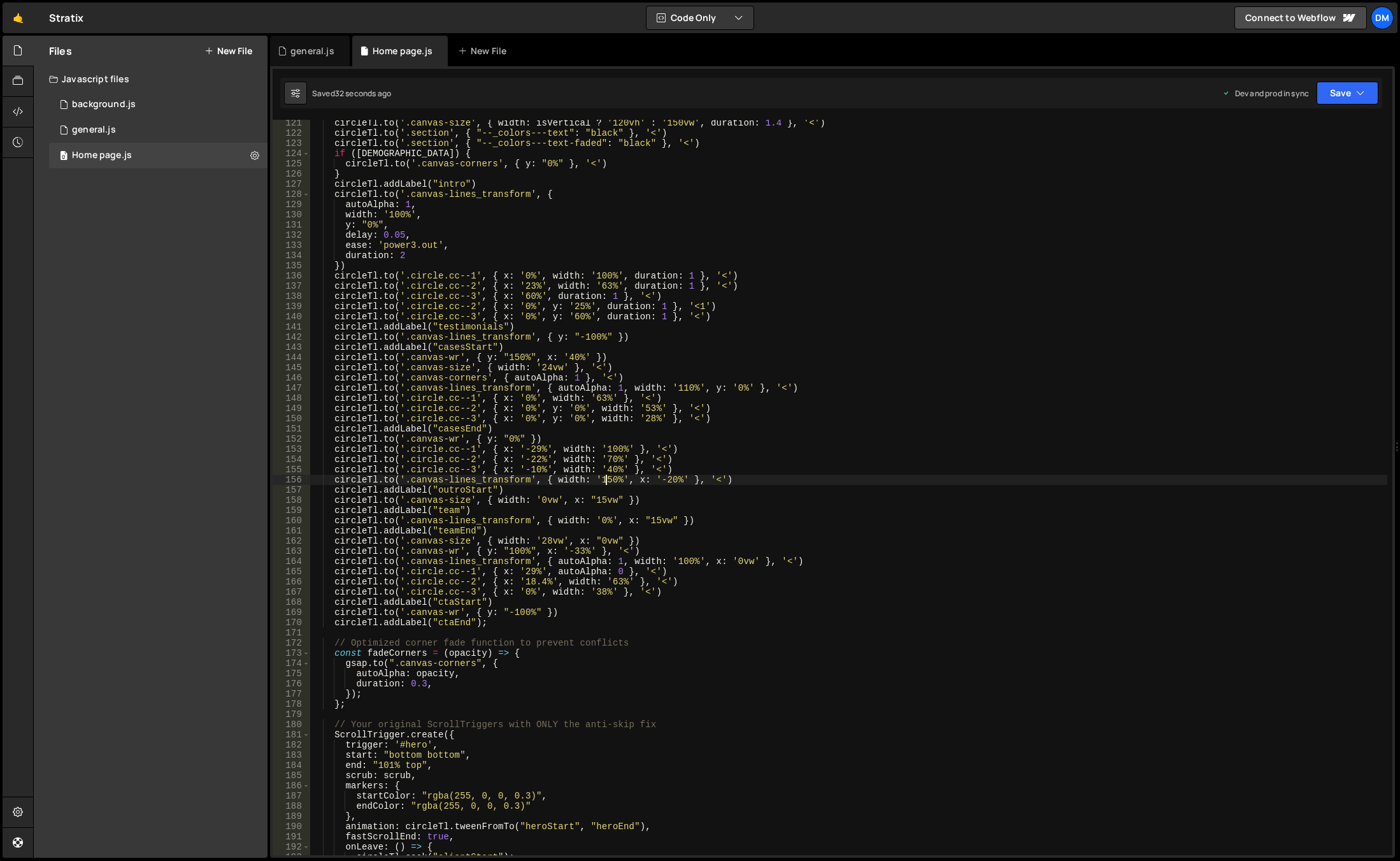
click at [605, 482] on div "circleTl . to ( '.canvas-size' , { width : isVertical ? '120vh' : '150vw' , dur…" at bounding box center [849, 496] width 1077 height 756
click at [1347, 90] on button "Save" at bounding box center [1347, 93] width 62 height 23
click at [1271, 126] on div "Save to Staging S" at bounding box center [1305, 124] width 133 height 13
click at [1342, 94] on button "Save" at bounding box center [1347, 93] width 62 height 23
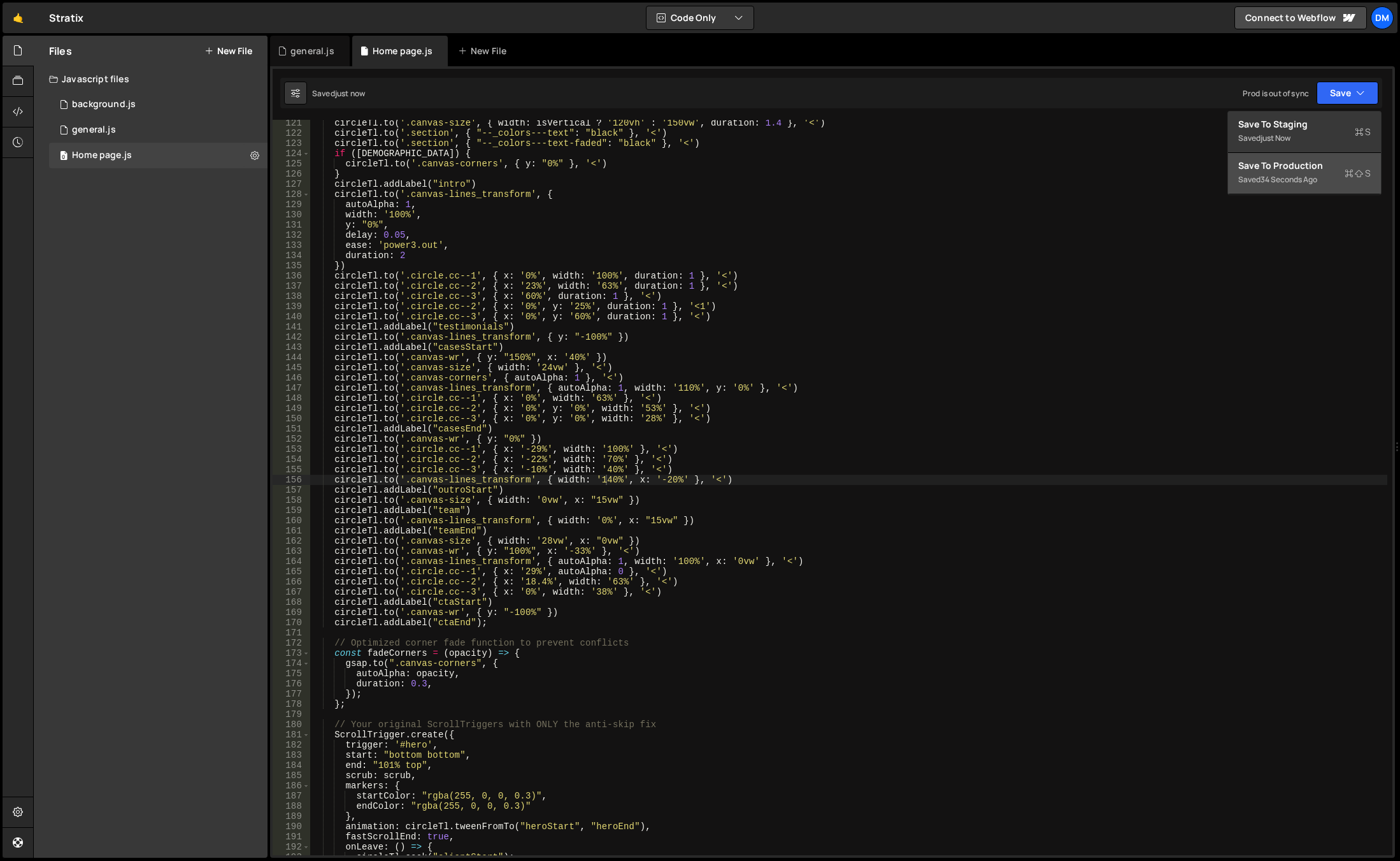
click at [1279, 169] on div "Save to Production S" at bounding box center [1305, 165] width 133 height 13
drag, startPoint x: 604, startPoint y: 484, endPoint x: 621, endPoint y: 482, distance: 17.1
click at [604, 484] on div "circleTl . to ( '.canvas-size' , { width : isVertical ? '120vh' : '150vw' , dur…" at bounding box center [849, 496] width 1077 height 756
click at [663, 482] on div "circleTl . to ( '.canvas-size' , { width : isVertical ? '120vh' : '150vw' , dur…" at bounding box center [849, 496] width 1077 height 756
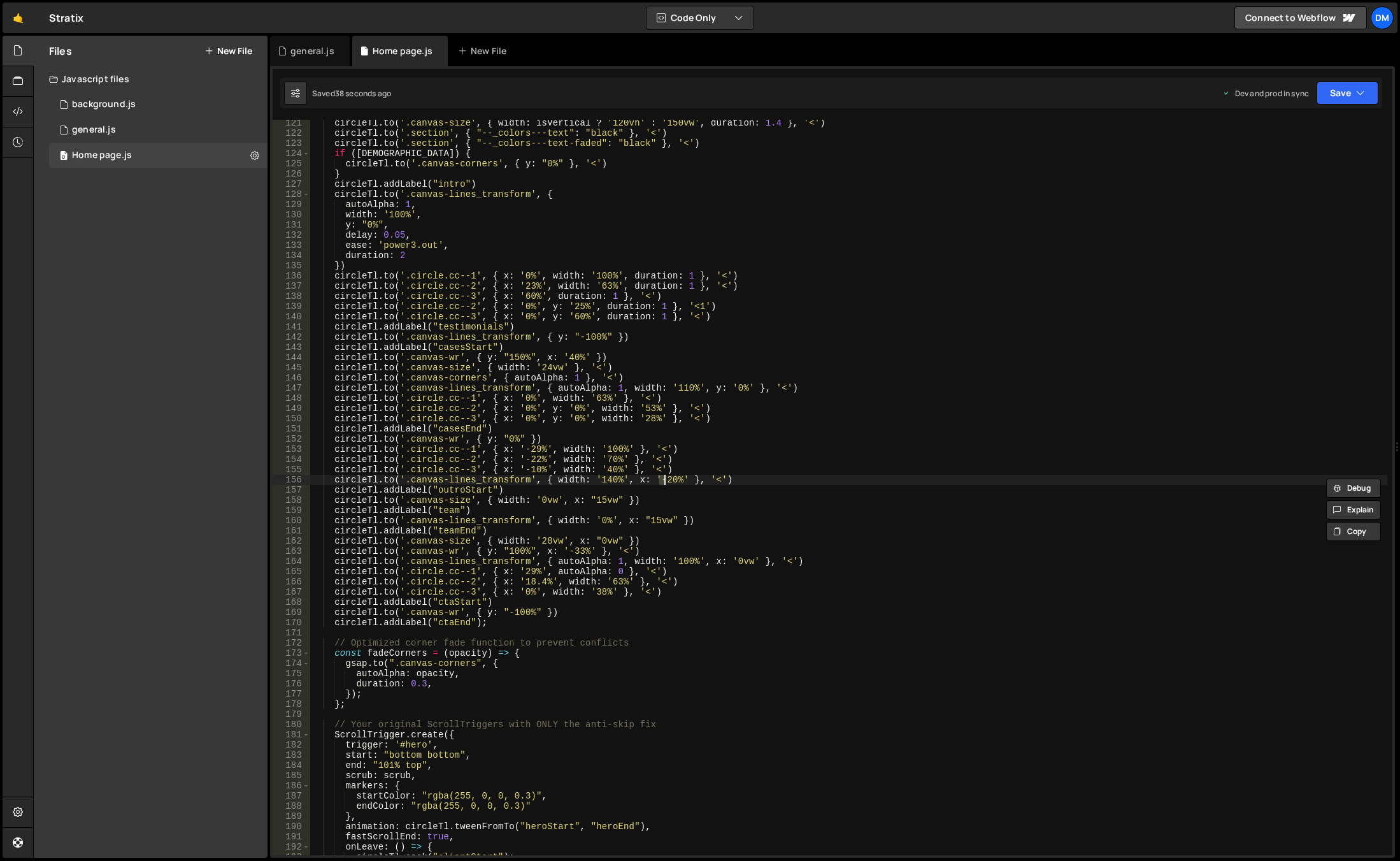
scroll to position [0, 24]
click at [719, 458] on div "circleTl . to ( '.canvas-size' , { width : isVertical ? '120vh' : '150vw' , dur…" at bounding box center [849, 496] width 1077 height 756
drag, startPoint x: 528, startPoint y: 478, endPoint x: 408, endPoint y: 481, distance: 120.0
click at [408, 481] on div "circleTl . to ( '.canvas-size' , { width : isVertical ? '120vh' : '150vw' , dur…" at bounding box center [849, 496] width 1077 height 756
click at [654, 527] on div "circleTl . to ( '.canvas-size' , { width : isVertical ? '120vh' : '150vw' , dur…" at bounding box center [849, 496] width 1077 height 756
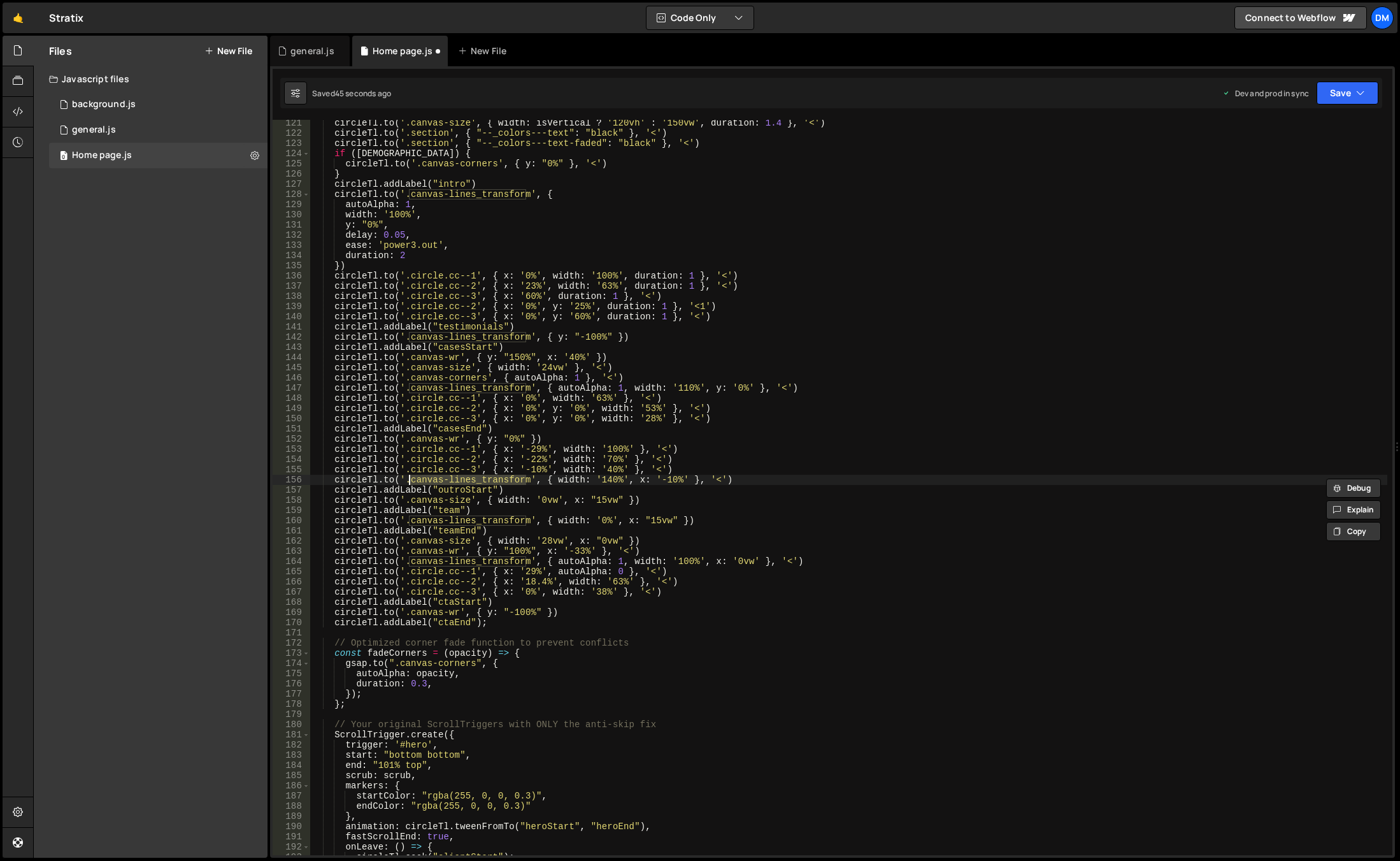
scroll to position [0, 11]
drag, startPoint x: 642, startPoint y: 522, endPoint x: 664, endPoint y: 522, distance: 22.0
click at [664, 522] on div "circleTl . to ( '.canvas-size' , { width : isVertical ? '120vh' : '150vw' , dur…" at bounding box center [849, 496] width 1077 height 756
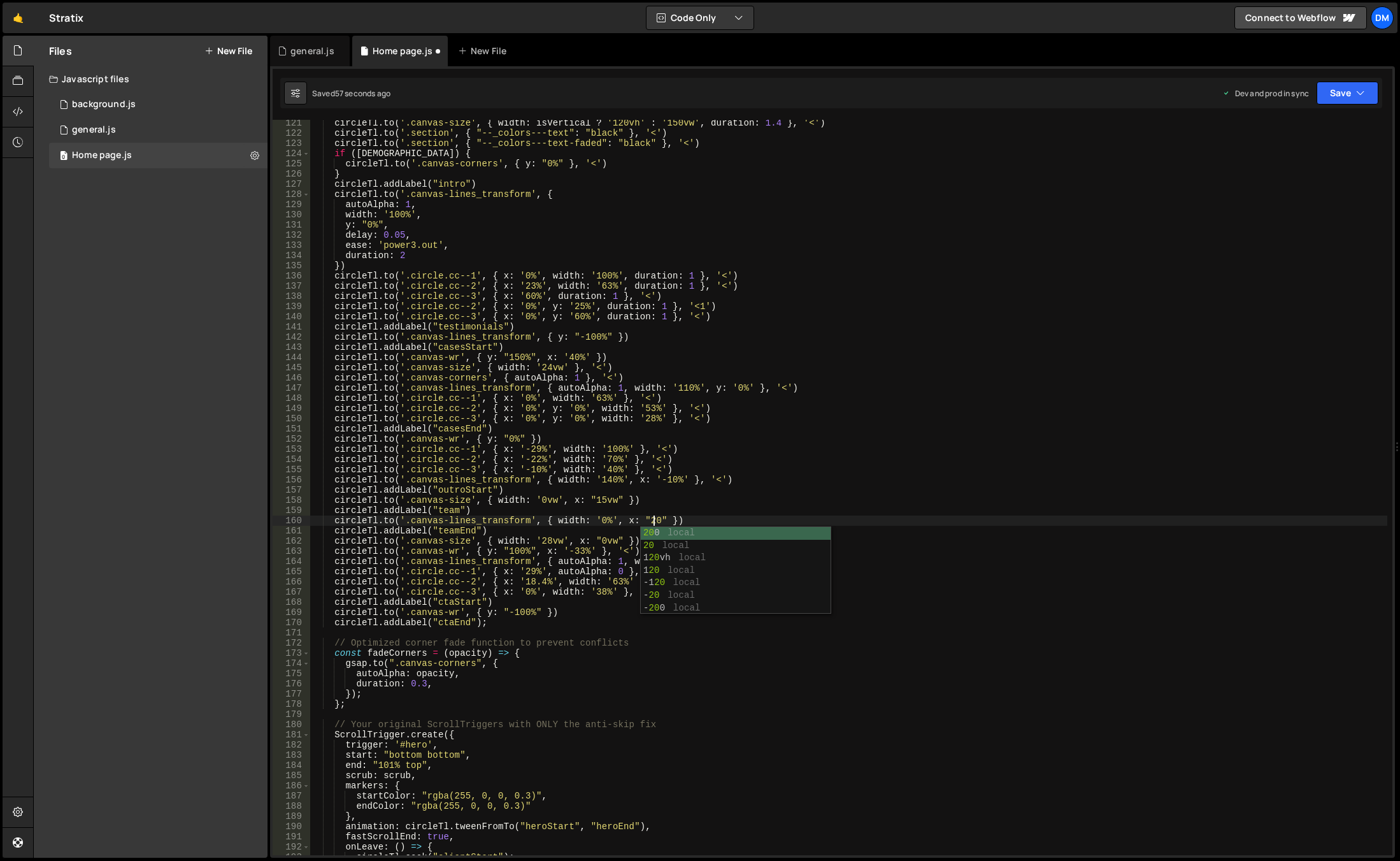
scroll to position [0, 24]
click at [884, 482] on div "circleTl . to ( '.canvas-size' , { width : isVertical ? '120vh' : '150vw' , dur…" at bounding box center [849, 496] width 1077 height 756
drag, startPoint x: 1341, startPoint y: 93, endPoint x: 1311, endPoint y: 116, distance: 37.8
click at [1341, 93] on button "Save" at bounding box center [1347, 93] width 62 height 23
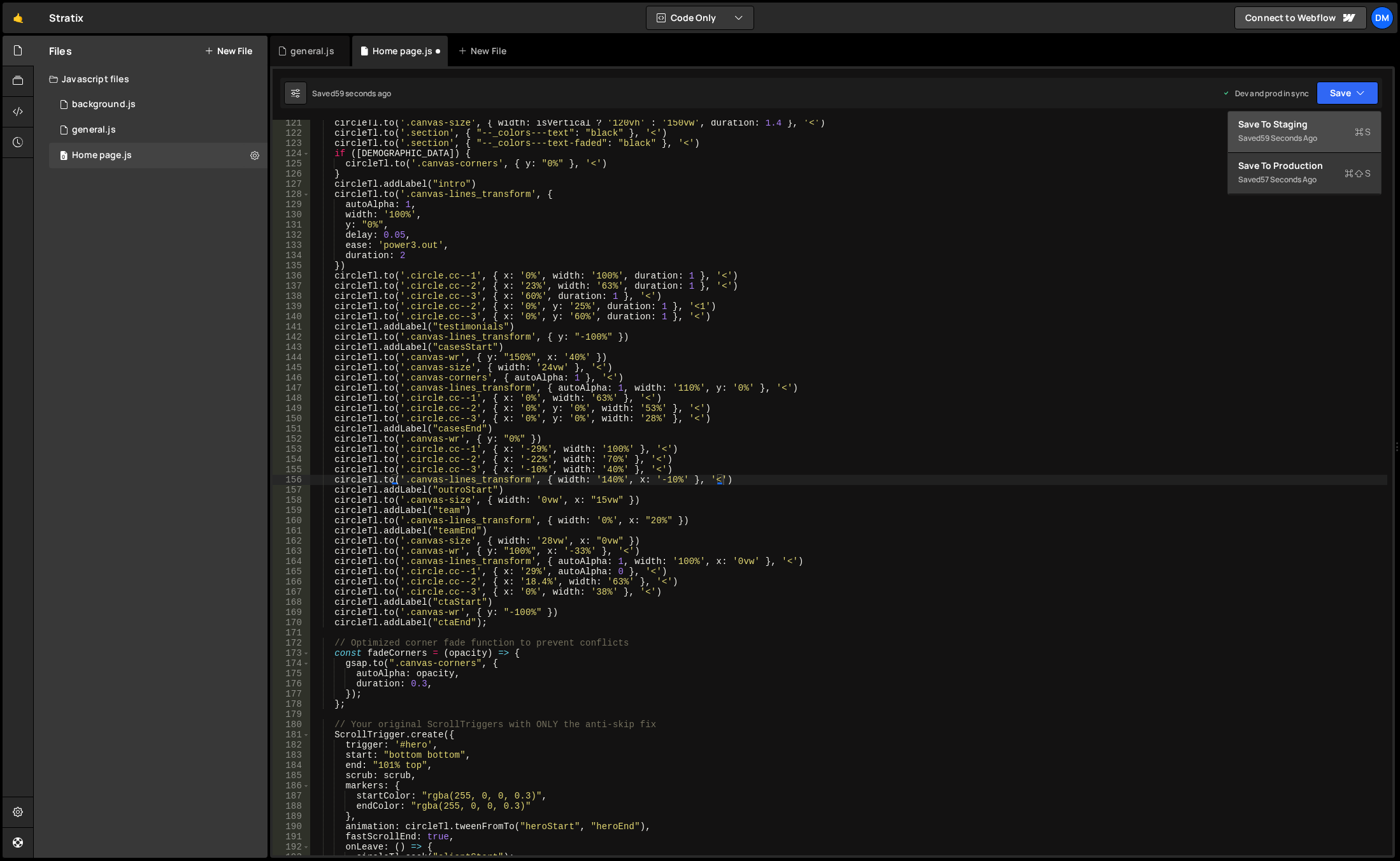
click at [1283, 129] on div "Save to Staging S" at bounding box center [1305, 124] width 133 height 13
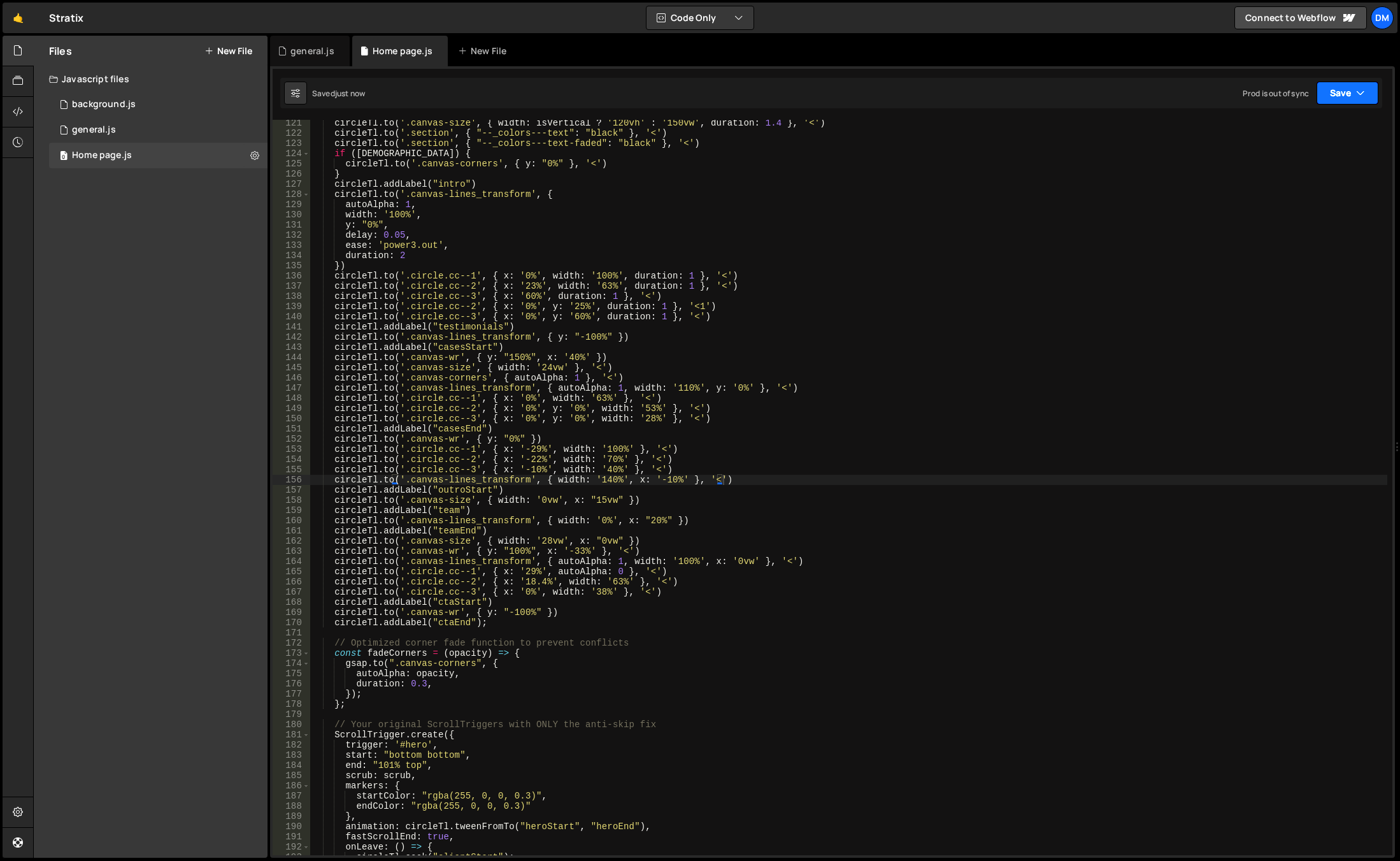
click at [1345, 94] on button "Save" at bounding box center [1347, 93] width 62 height 23
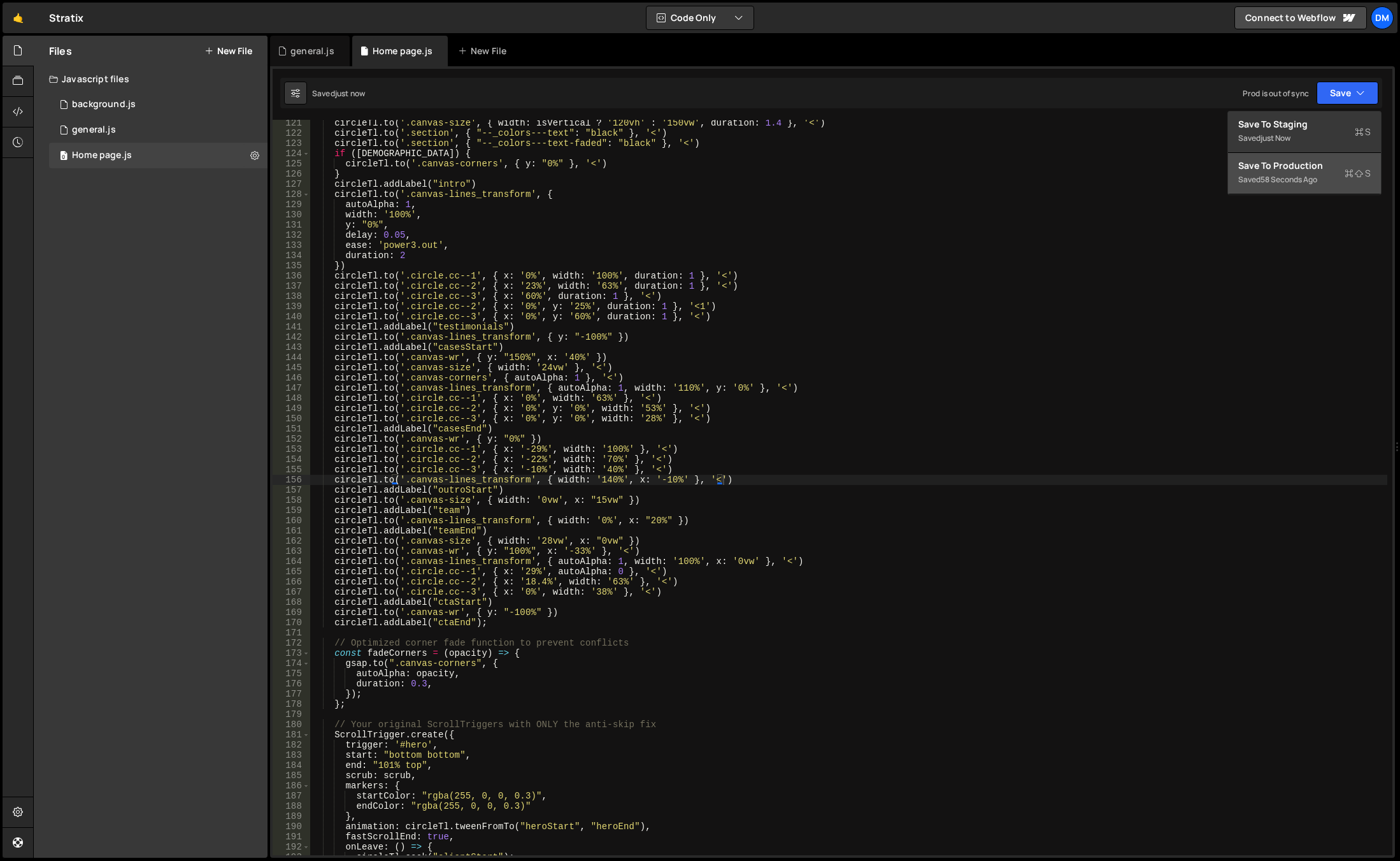
click at [1299, 162] on div "Save to Production S" at bounding box center [1305, 165] width 133 height 13
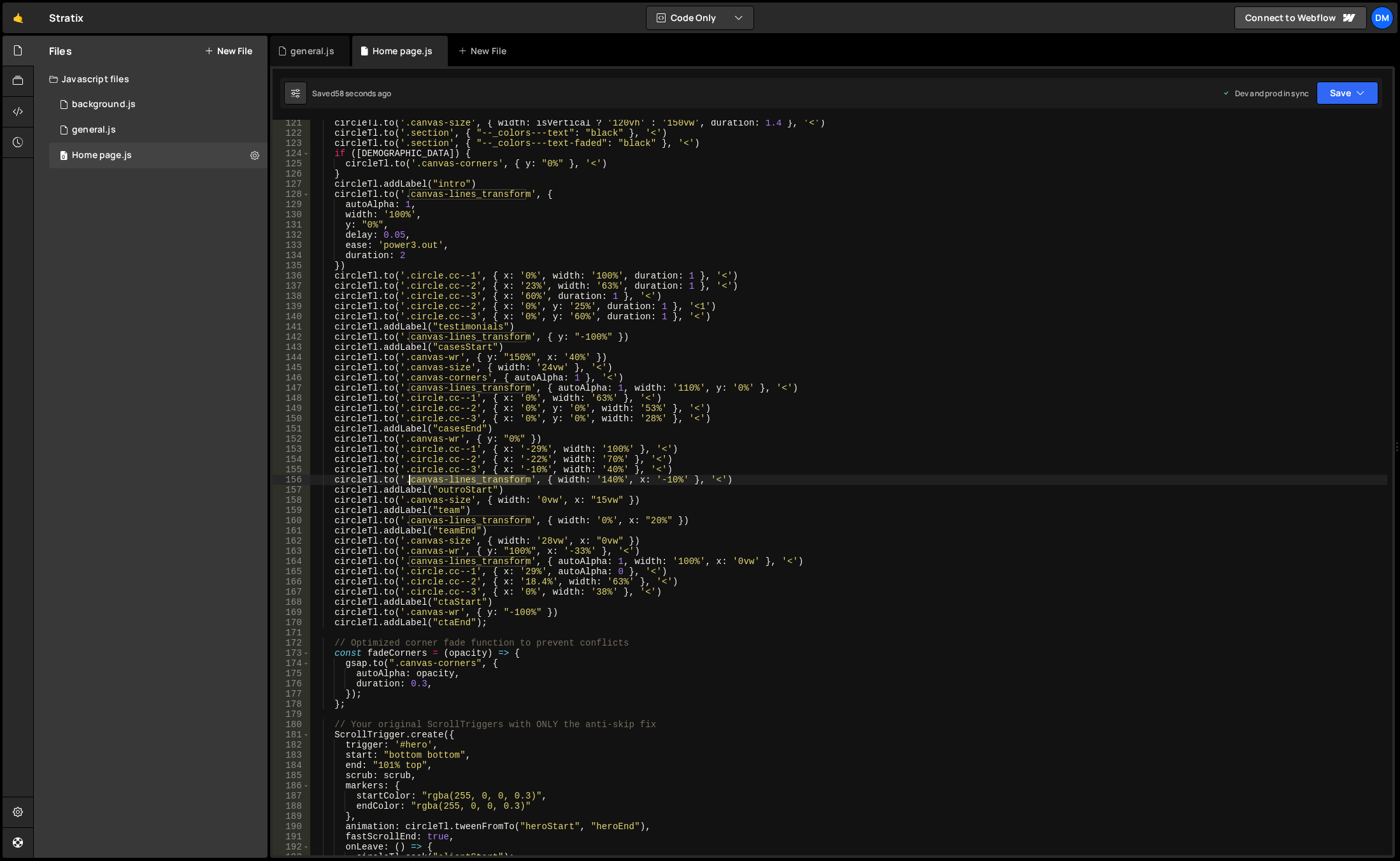
drag, startPoint x: 527, startPoint y: 480, endPoint x: 408, endPoint y: 480, distance: 119.0
click at [408, 480] on div "circleTl . to ( '.canvas-size' , { width : isVertical ? '120vh' : '150vw' , dur…" at bounding box center [849, 496] width 1077 height 756
drag, startPoint x: 654, startPoint y: 481, endPoint x: 666, endPoint y: 481, distance: 12.0
click at [666, 481] on div "circleTl . to ( '.canvas-size' , { width : isVertical ? '120vh' : '150vw' , dur…" at bounding box center [849, 496] width 1077 height 756
click at [891, 401] on div "circleTl . to ( '.canvas-size' , { width : isVertical ? '120vh' : '150vw' , dur…" at bounding box center [849, 496] width 1077 height 756
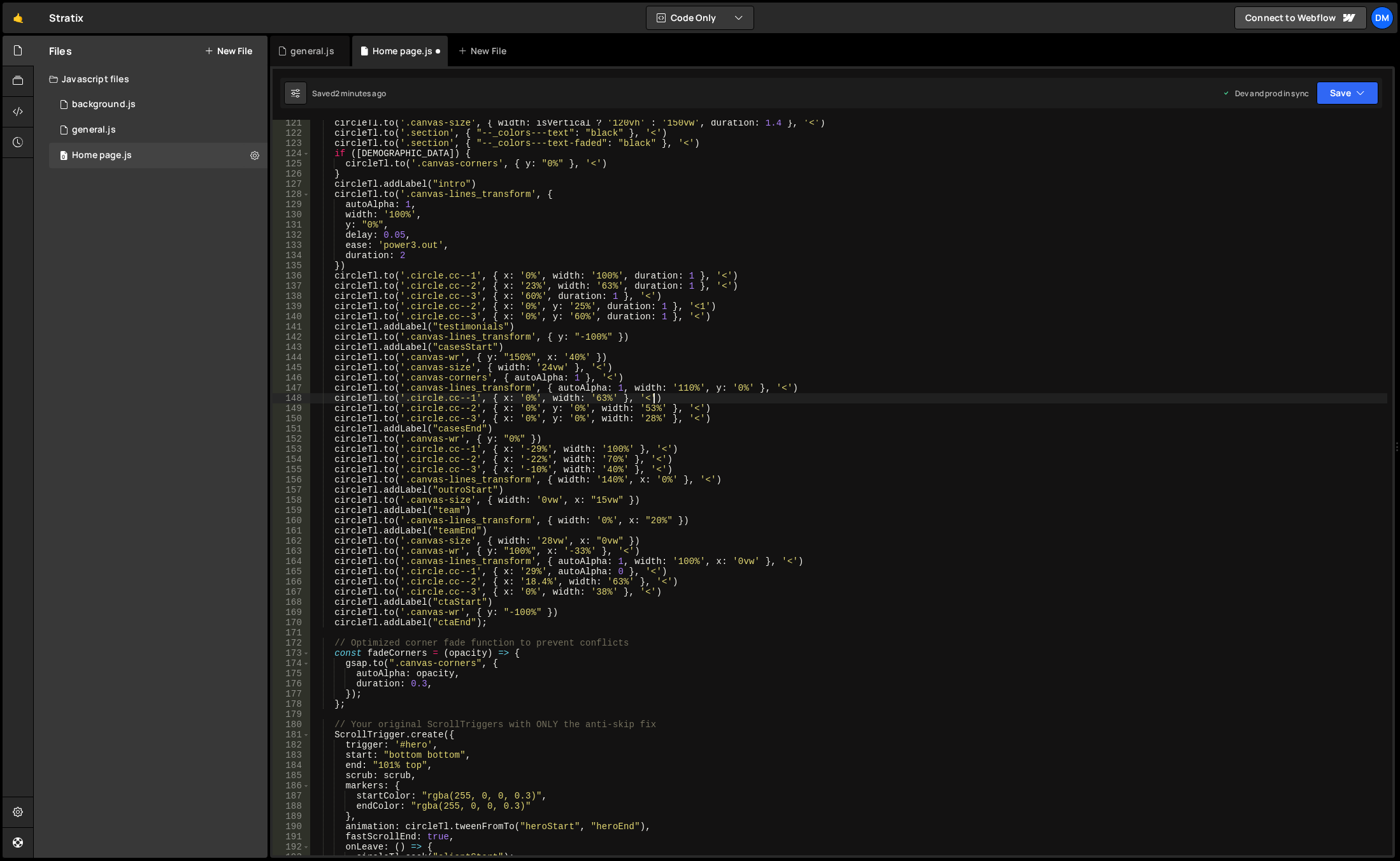
scroll to position [0, 23]
drag, startPoint x: 1354, startPoint y: 84, endPoint x: 1326, endPoint y: 112, distance: 39.6
click at [1354, 84] on button "Save" at bounding box center [1347, 93] width 62 height 23
click at [1292, 139] on div "2 minutes ago" at bounding box center [1285, 138] width 50 height 11
click at [1331, 96] on button "Save" at bounding box center [1347, 93] width 62 height 23
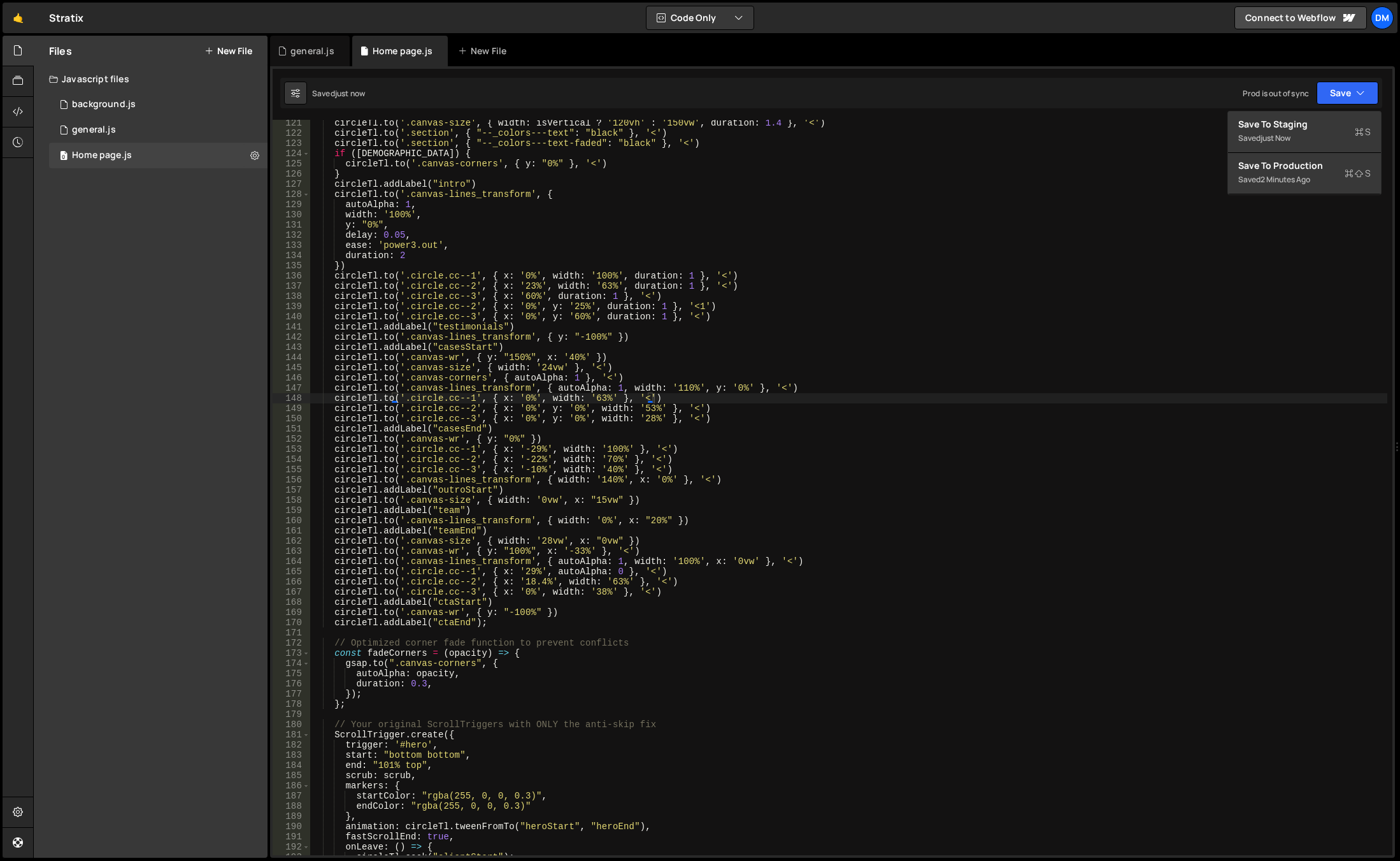
click at [1283, 195] on div "Save to Staging S Saved just now Save to Production S Saved 2 minutes ago Save …" at bounding box center [1304, 153] width 154 height 84
click at [656, 479] on div "circleTl . to ( '.canvas-size' , { width : isVertical ? '120vh' : '150vw' , dur…" at bounding box center [849, 496] width 1077 height 756
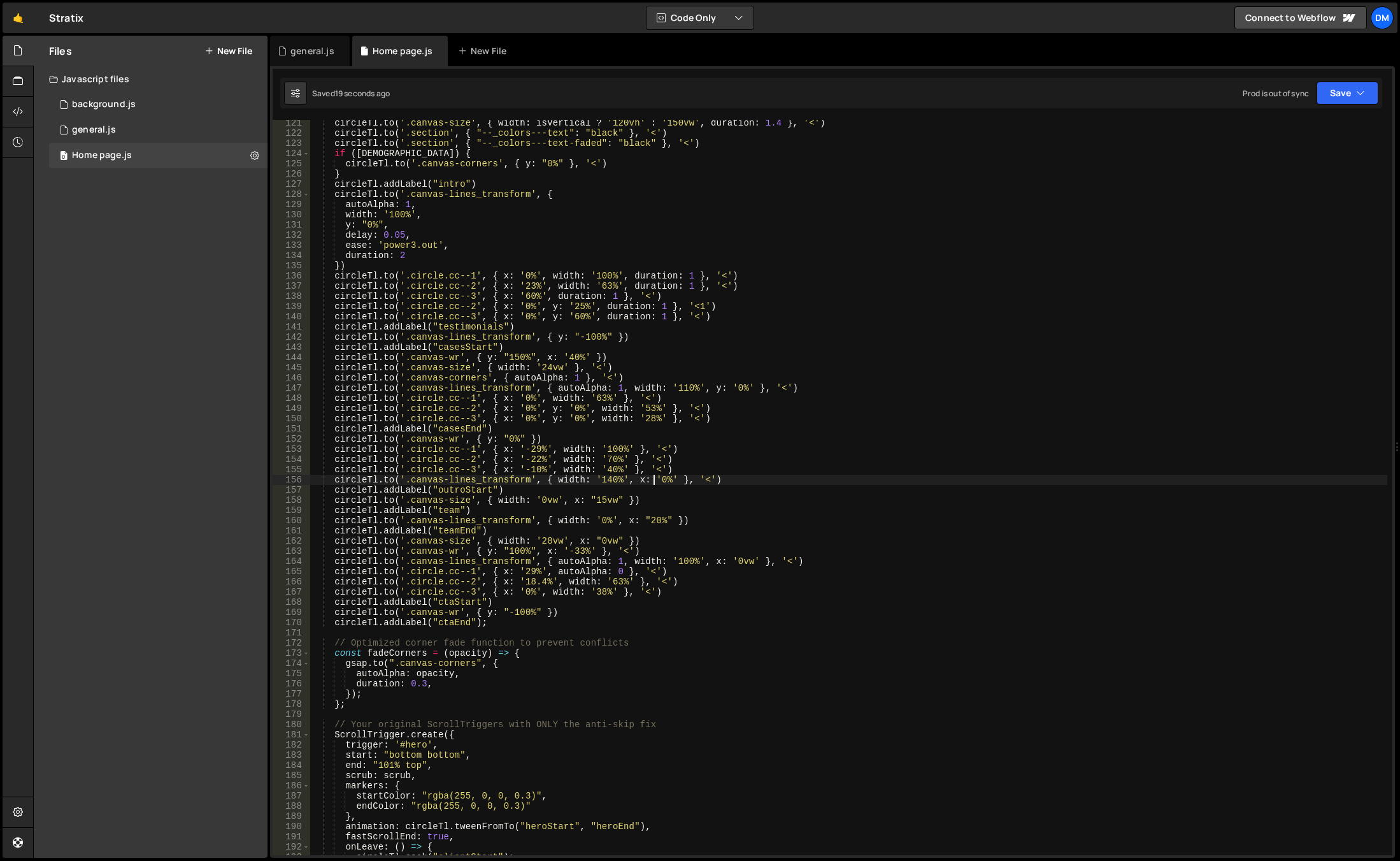
scroll to position [0, 24]
click at [790, 642] on div "circleTl . to ( '.canvas-size' , { width : isVertical ? '120vh' : '150vw' , dur…" at bounding box center [849, 496] width 1077 height 756
drag, startPoint x: 1338, startPoint y: 91, endPoint x: 1328, endPoint y: 131, distance: 41.2
click at [1338, 91] on button "Save" at bounding box center [1347, 93] width 62 height 23
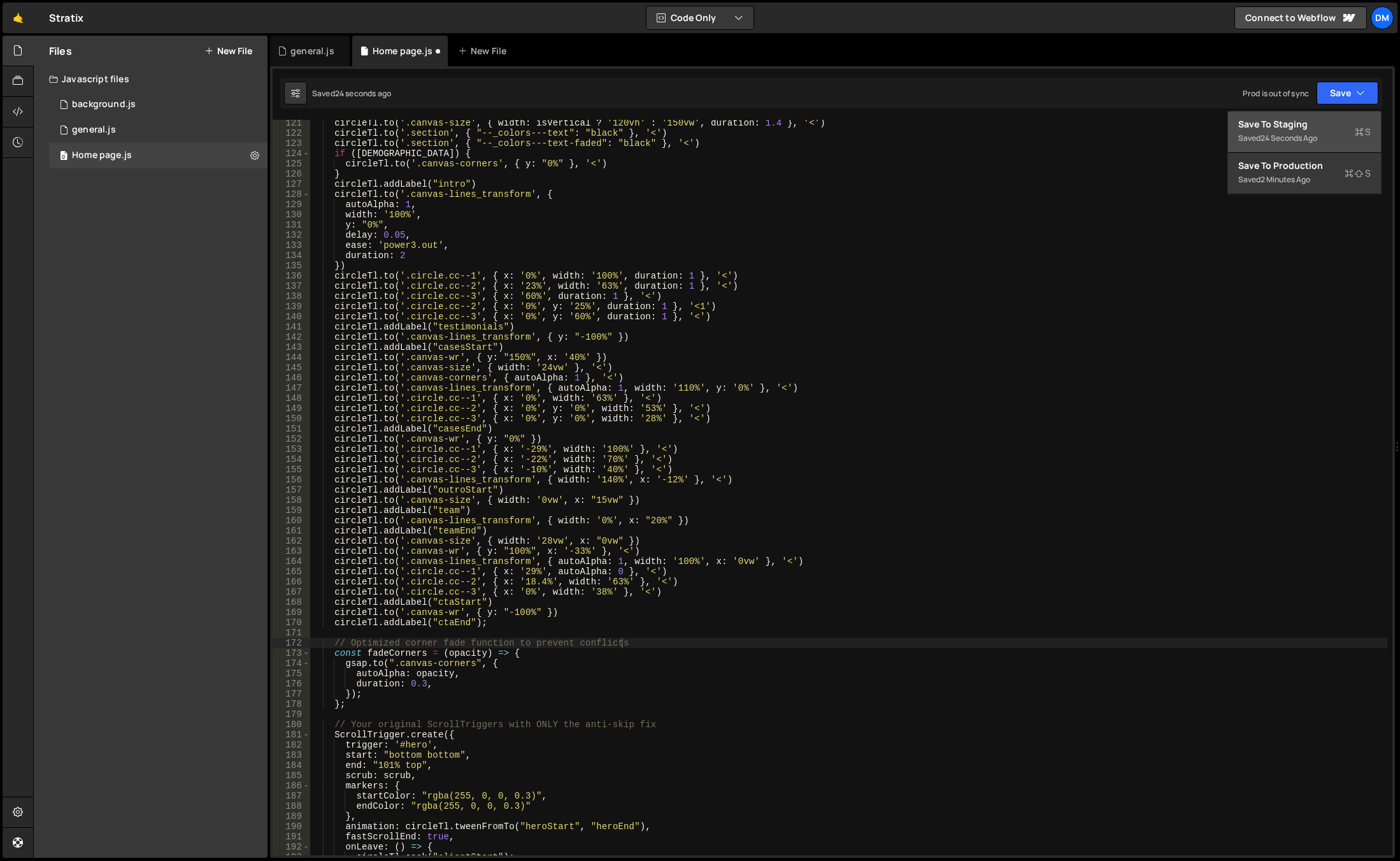
click at [1325, 135] on div "Saved 24 seconds ago" at bounding box center [1305, 138] width 133 height 15
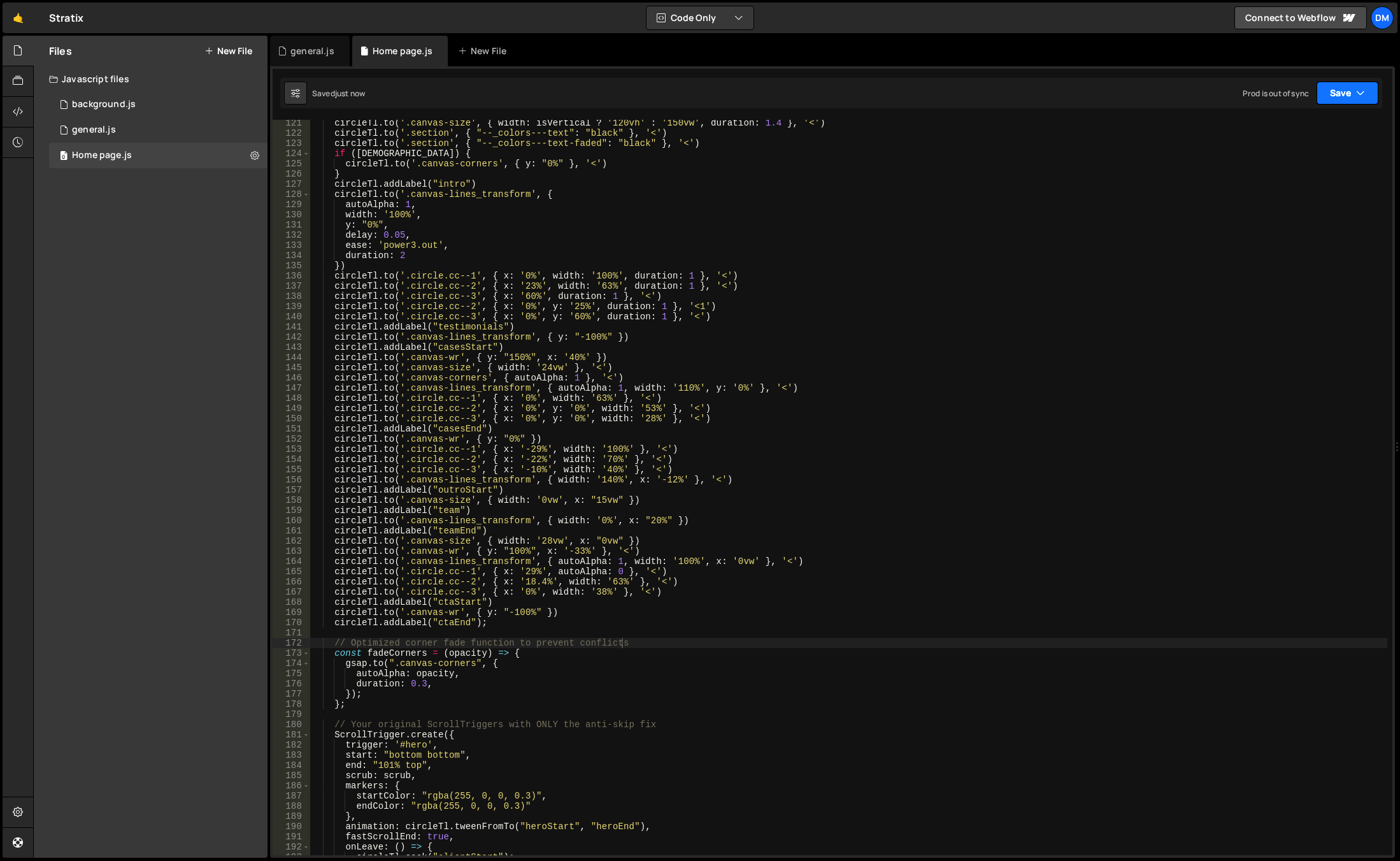
drag, startPoint x: 1341, startPoint y: 89, endPoint x: 1325, endPoint y: 123, distance: 37.6
click at [1341, 88] on button "Save" at bounding box center [1347, 93] width 62 height 23
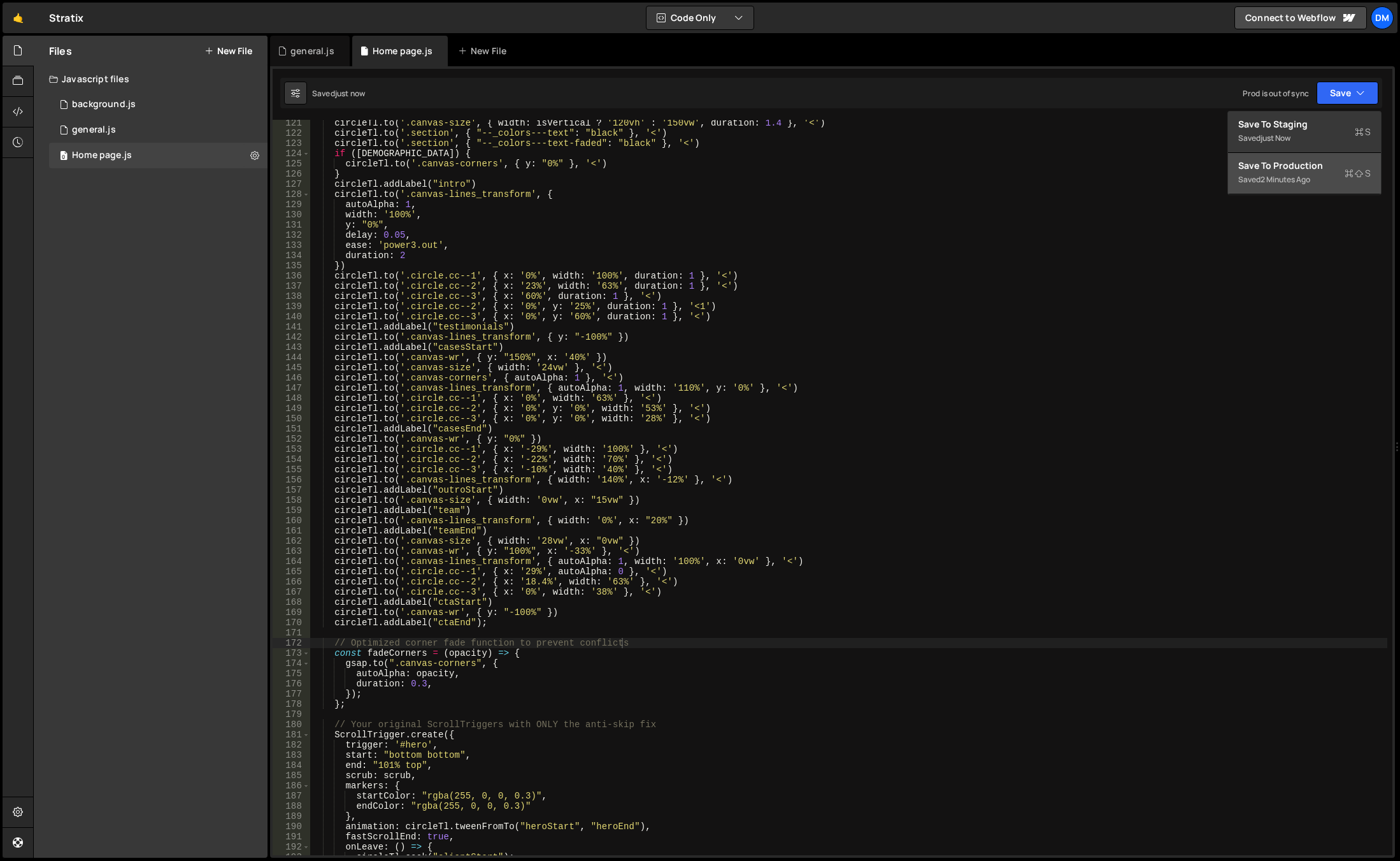
click at [1298, 165] on div "Save to Production S" at bounding box center [1305, 165] width 133 height 13
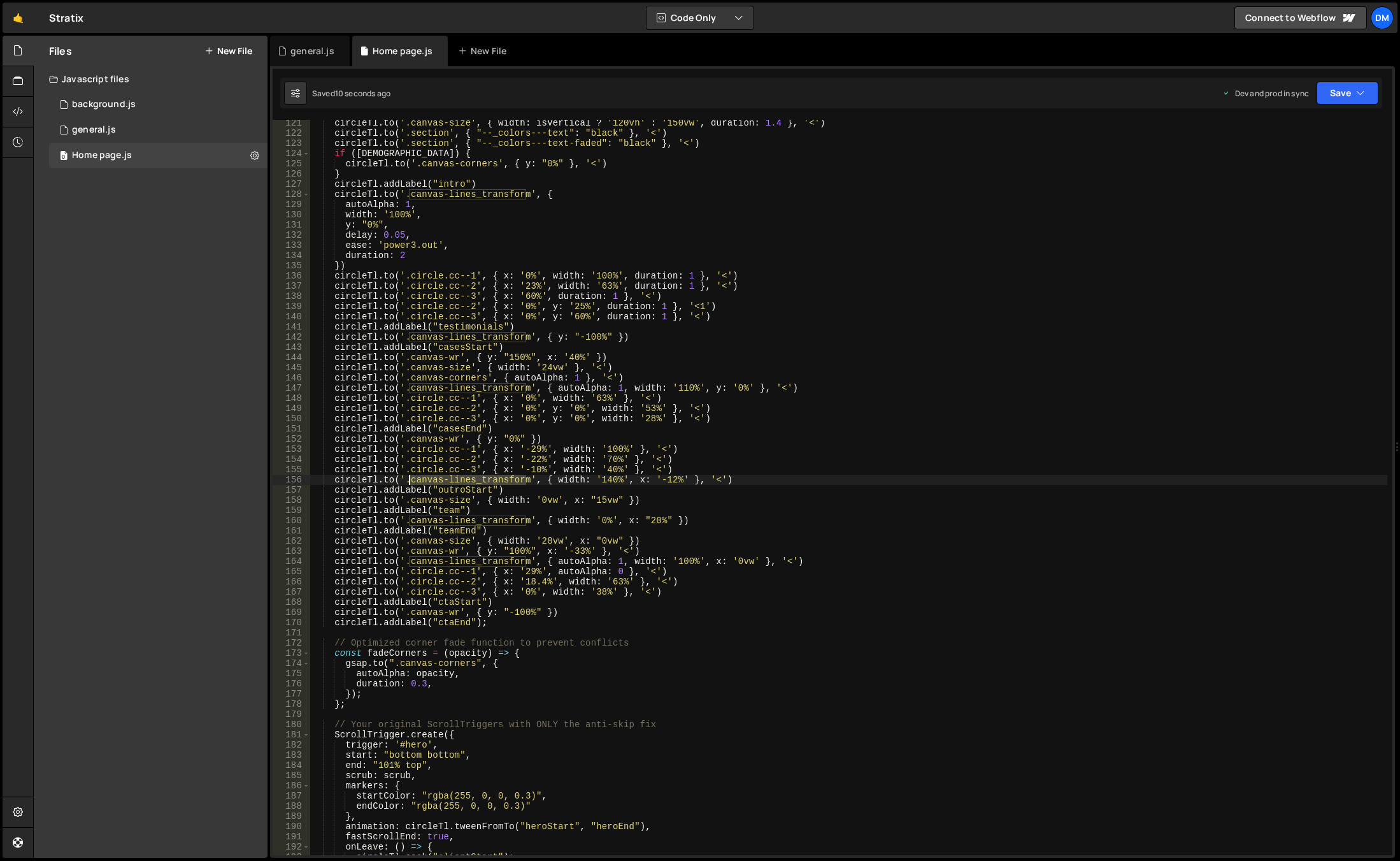
drag, startPoint x: 528, startPoint y: 482, endPoint x: 408, endPoint y: 478, distance: 120.1
click at [408, 478] on div "circleTl . to ( '.canvas-size' , { width : isVertical ? '120vh' : '150vw' , dur…" at bounding box center [849, 496] width 1077 height 756
drag, startPoint x: 458, startPoint y: 440, endPoint x: 408, endPoint y: 440, distance: 50.0
click at [408, 440] on div "circleTl . to ( '.canvas-size' , { width : isVertical ? '120vh' : '150vw' , dur…" at bounding box center [849, 496] width 1077 height 756
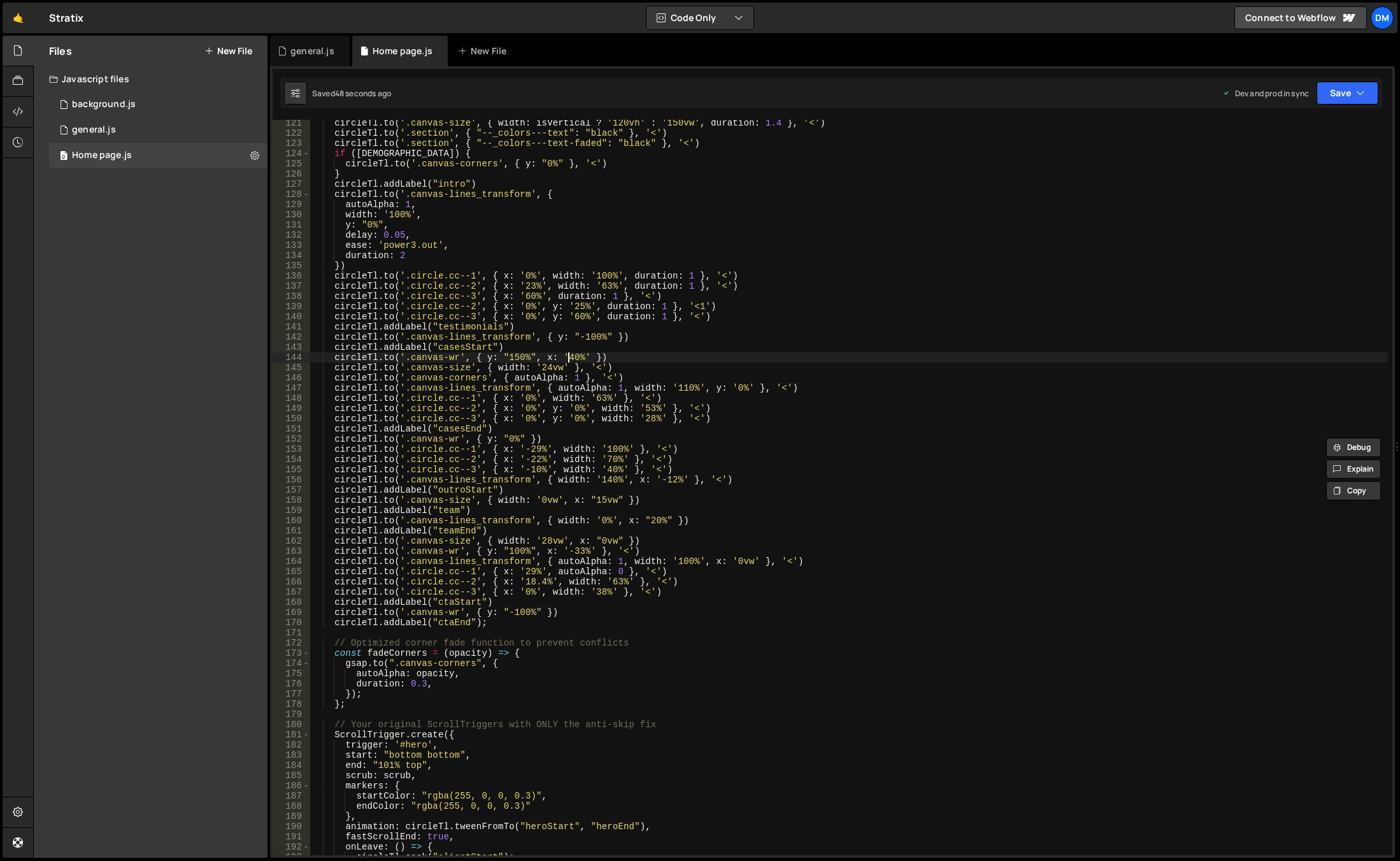
drag, startPoint x: 568, startPoint y: 355, endPoint x: 541, endPoint y: 429, distance: 78.8
click at [568, 355] on div "circleTl . to ( '.canvas-size' , { width : isVertical ? '120vh' : '150vw' , dur…" at bounding box center [849, 496] width 1077 height 756
click at [512, 388] on div "circleTl . to ( '.canvas-size' , { width : isVertical ? '120vh' : '150vw' , dur…" at bounding box center [849, 496] width 1077 height 756
click at [482, 451] on div "circleTl . to ( '.canvas-size' , { width : isVertical ? '120vh' : '150vw' , dur…" at bounding box center [849, 496] width 1077 height 756
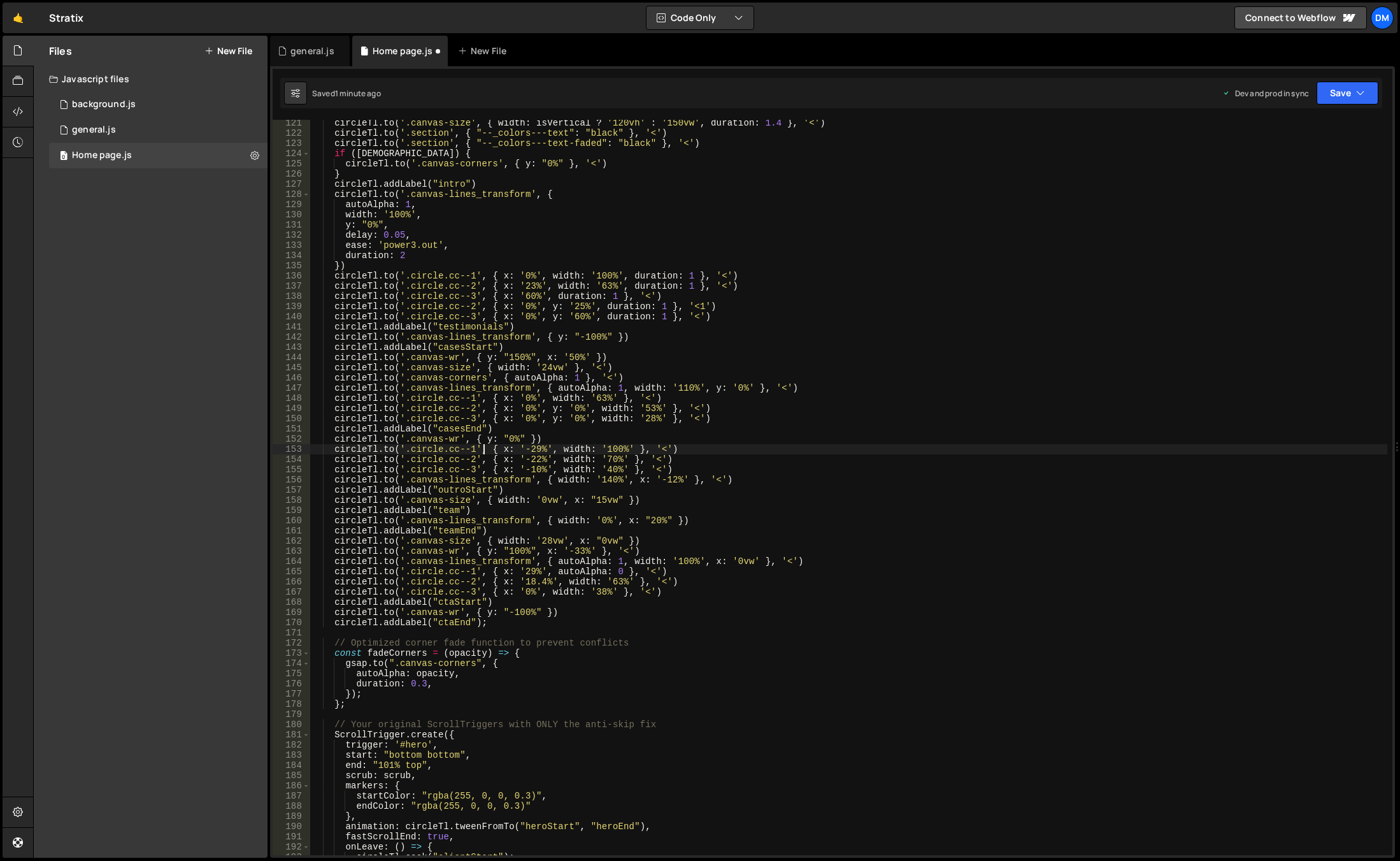
click at [521, 436] on div "circleTl . to ( '.canvas-size' , { width : isVertical ? '120vh' : '150vw' , dur…" at bounding box center [849, 496] width 1077 height 756
click at [1330, 94] on button "Save" at bounding box center [1347, 93] width 62 height 23
click at [1316, 116] on button "Save to Staging S Saved 1 minute ago" at bounding box center [1304, 132] width 153 height 41
click at [1346, 93] on button "Save" at bounding box center [1347, 93] width 62 height 23
click at [1294, 163] on div "Save to Production S" at bounding box center [1305, 165] width 133 height 13
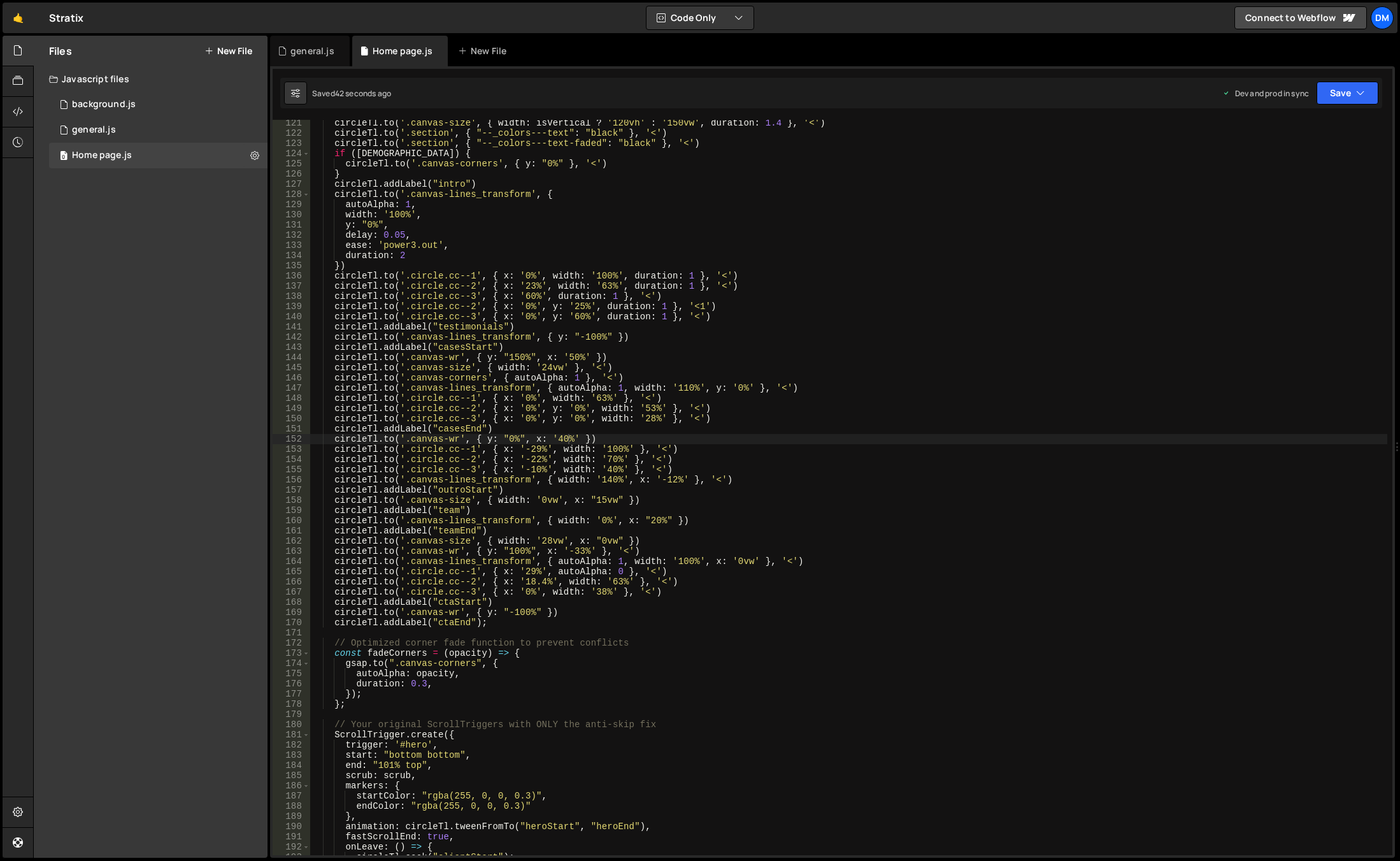
scroll to position [0, 16]
drag, startPoint x: 408, startPoint y: 612, endPoint x: 456, endPoint y: 611, distance: 48.0
click at [456, 611] on div "circleTl . to ( '.canvas-size' , { width : isVertical ? '120vh' : '150vw' , dur…" at bounding box center [849, 496] width 1077 height 756
drag, startPoint x: 673, startPoint y: 577, endPoint x: 337, endPoint y: 582, distance: 336.0
click at [337, 582] on div "circleTl . to ( '.canvas-size' , { width : isVertical ? '120vh' : '150vw' , dur…" at bounding box center [849, 496] width 1077 height 756
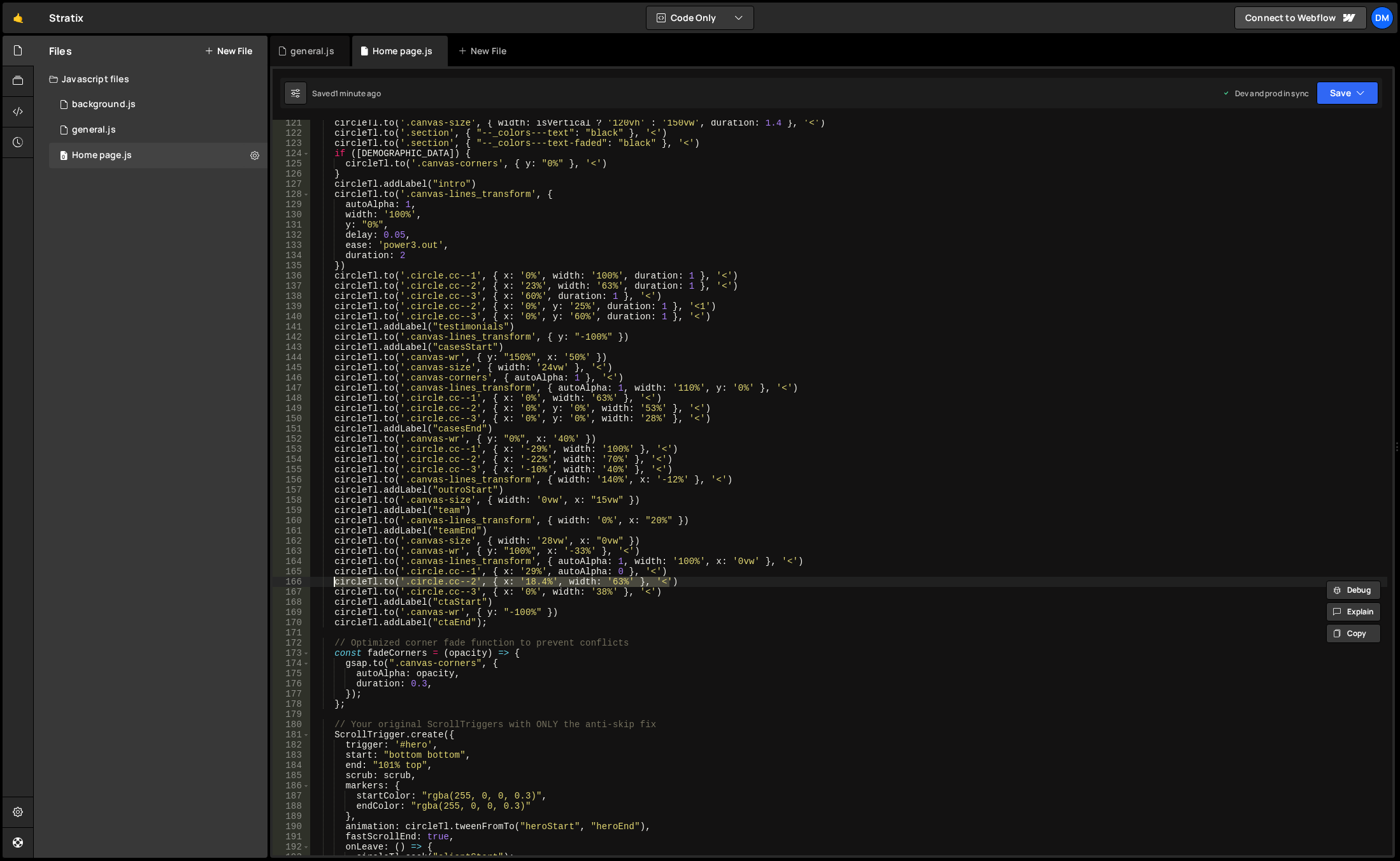
click at [584, 586] on div "circleTl . to ( '.canvas-size' , { width : isVertical ? '120vh' : '150vw' , dur…" at bounding box center [849, 487] width 1077 height 735
click at [586, 610] on div "circleTl . to ( '.canvas-size' , { width : isVertical ? '120vh' : '150vw' , dur…" at bounding box center [849, 496] width 1077 height 756
type textarea "[DOMAIN_NAME]('.canvas-wr', { y: "-100%" })"
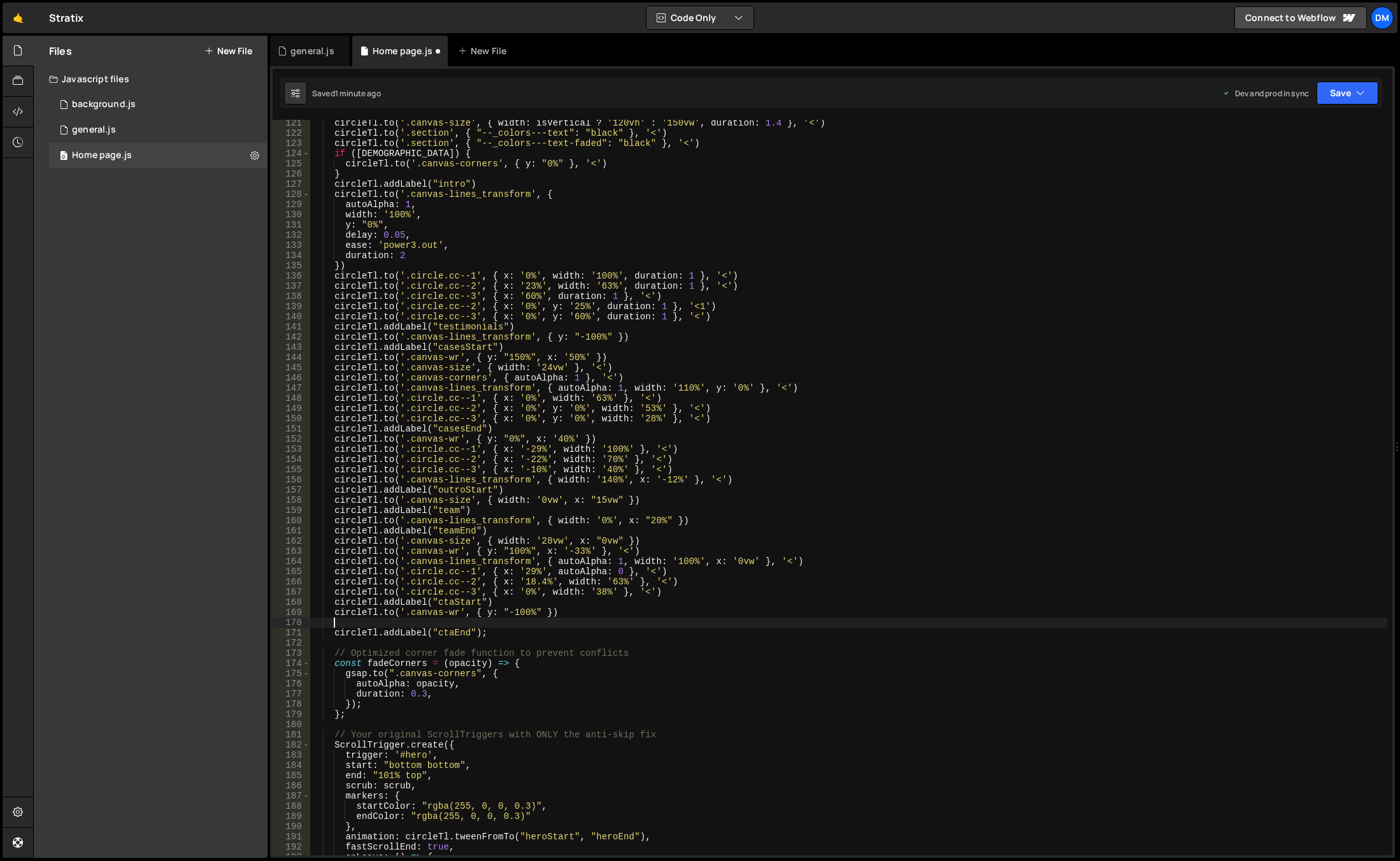
paste textarea "[DOMAIN_NAME]('.[DOMAIN_NAME]', { x: '18.4%', width: '63%' }, '<')"
click at [548, 613] on div "circleTl . to ( '.canvas-size' , { width : isVertical ? '120vh' : '150vw' , dur…" at bounding box center [849, 496] width 1077 height 756
drag, startPoint x: 551, startPoint y: 621, endPoint x: 498, endPoint y: 624, distance: 53.1
click at [498, 624] on div "circleTl . to ( '.canvas-size' , { width : isVertical ? '120vh' : '150vw' , dur…" at bounding box center [849, 496] width 1077 height 756
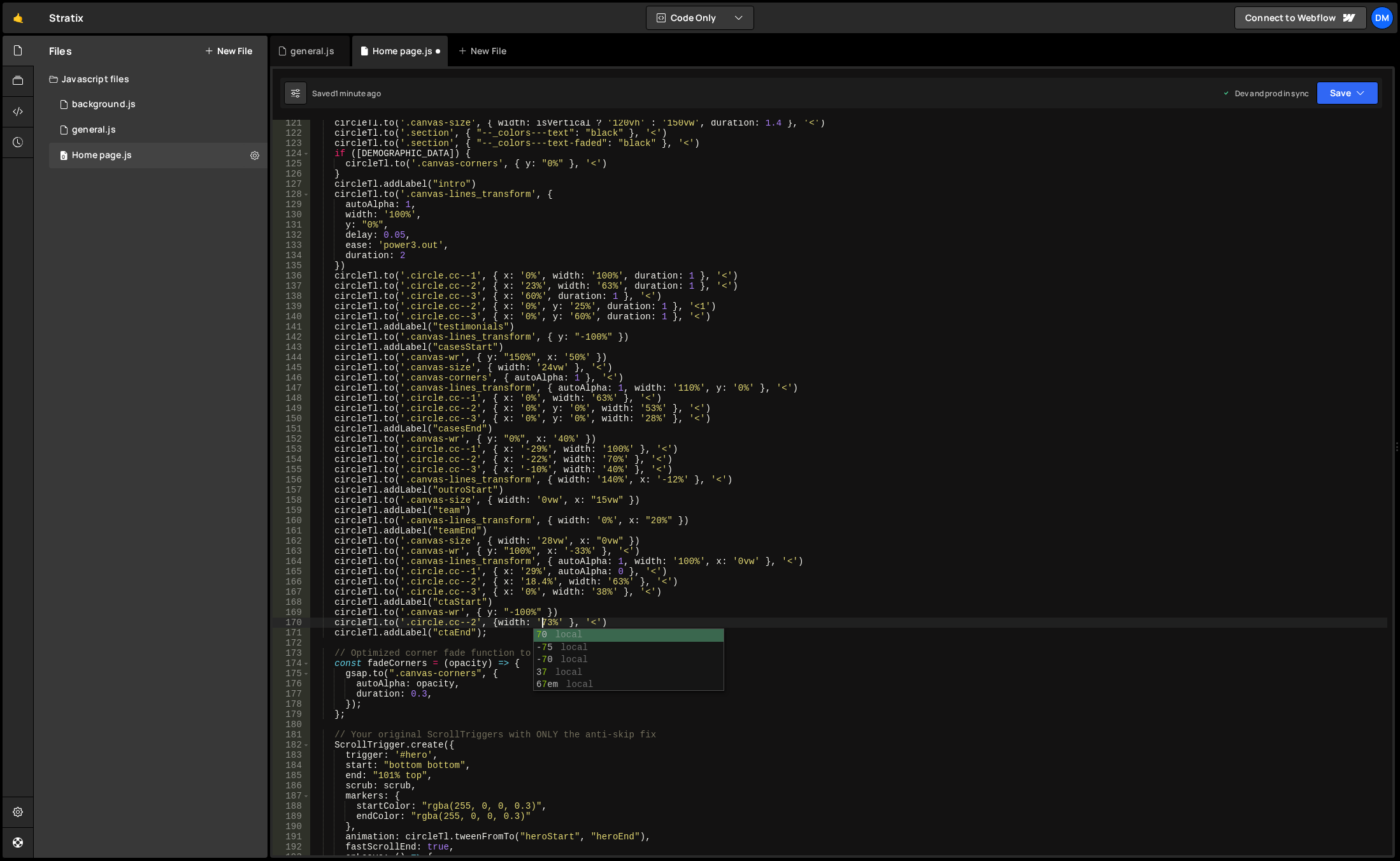
drag, startPoint x: 558, startPoint y: 544, endPoint x: 528, endPoint y: 557, distance: 32.7
click at [558, 544] on div "circleTl . to ( '.canvas-size' , { width : isVertical ? '120vh' : '150vw' , dur…" at bounding box center [849, 496] width 1077 height 756
click at [608, 582] on div "circleTl . to ( '.canvas-size' , { width : isVertical ? '120vh' : '150vw' , dur…" at bounding box center [849, 496] width 1077 height 756
click at [878, 522] on div "circleTl . to ( '.canvas-size' , { width : isVertical ? '120vh' : '150vw' , dur…" at bounding box center [849, 496] width 1077 height 756
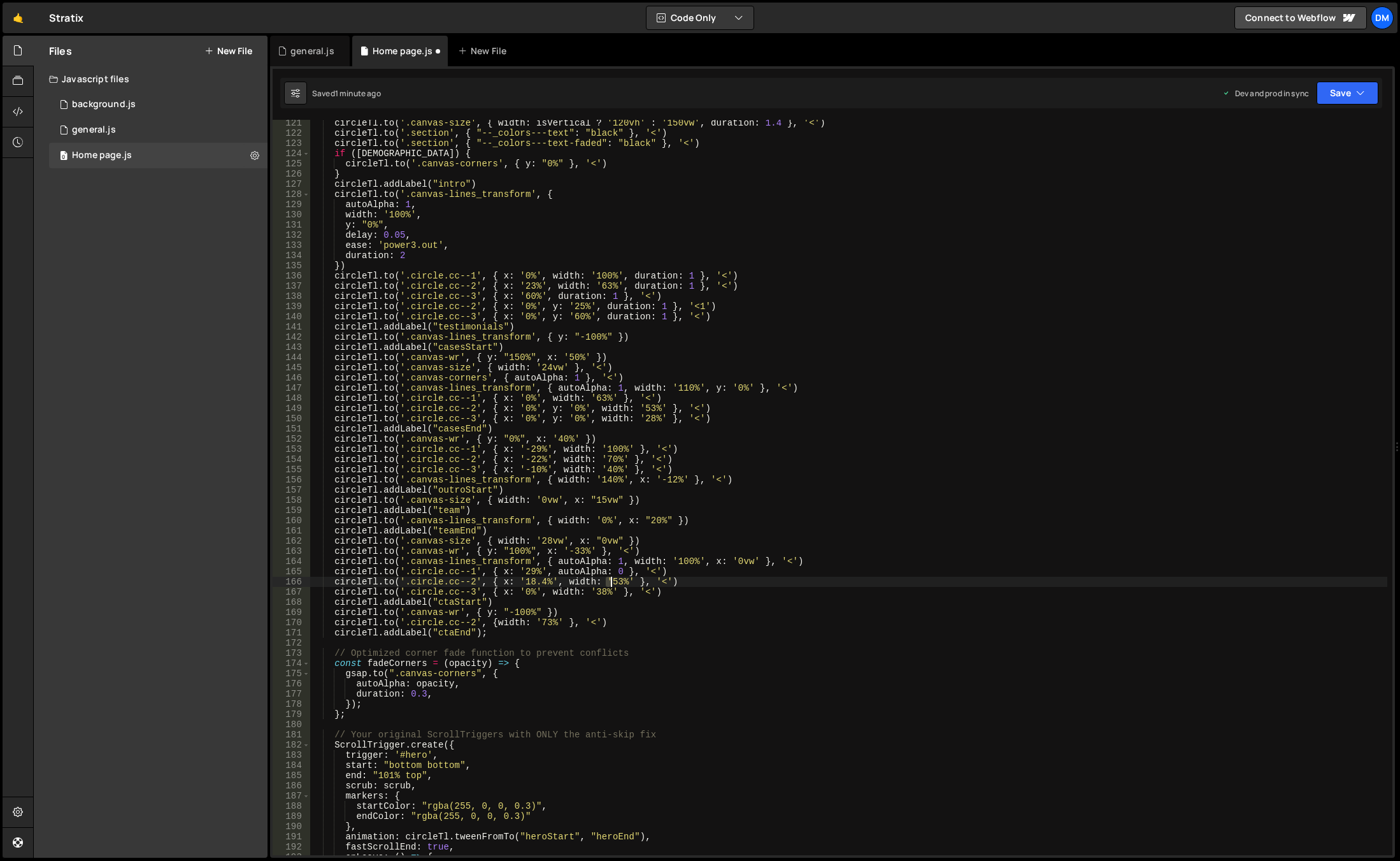
click at [609, 582] on div "circleTl . to ( '.canvas-size' , { width : isVertical ? '120vh' : '150vw' , dur…" at bounding box center [849, 496] width 1077 height 756
click at [1069, 355] on div "circleTl . to ( '.canvas-size' , { width : isVertical ? '120vh' : '150vw' , dur…" at bounding box center [849, 496] width 1077 height 756
click at [1333, 92] on button "Save" at bounding box center [1347, 93] width 62 height 23
click at [1310, 125] on div "Save to Staging S" at bounding box center [1305, 124] width 133 height 13
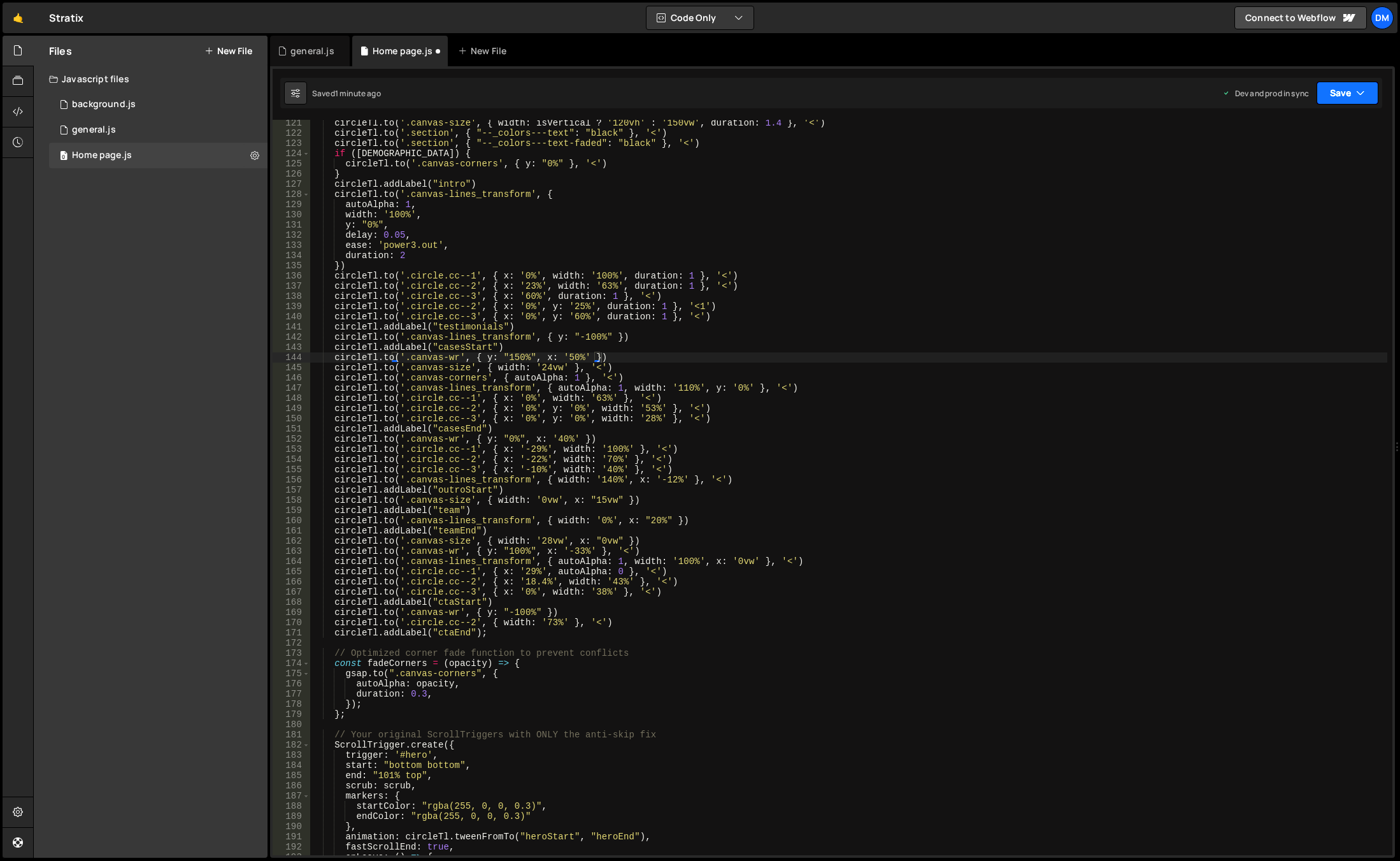
click at [1345, 94] on button "Save" at bounding box center [1347, 93] width 62 height 23
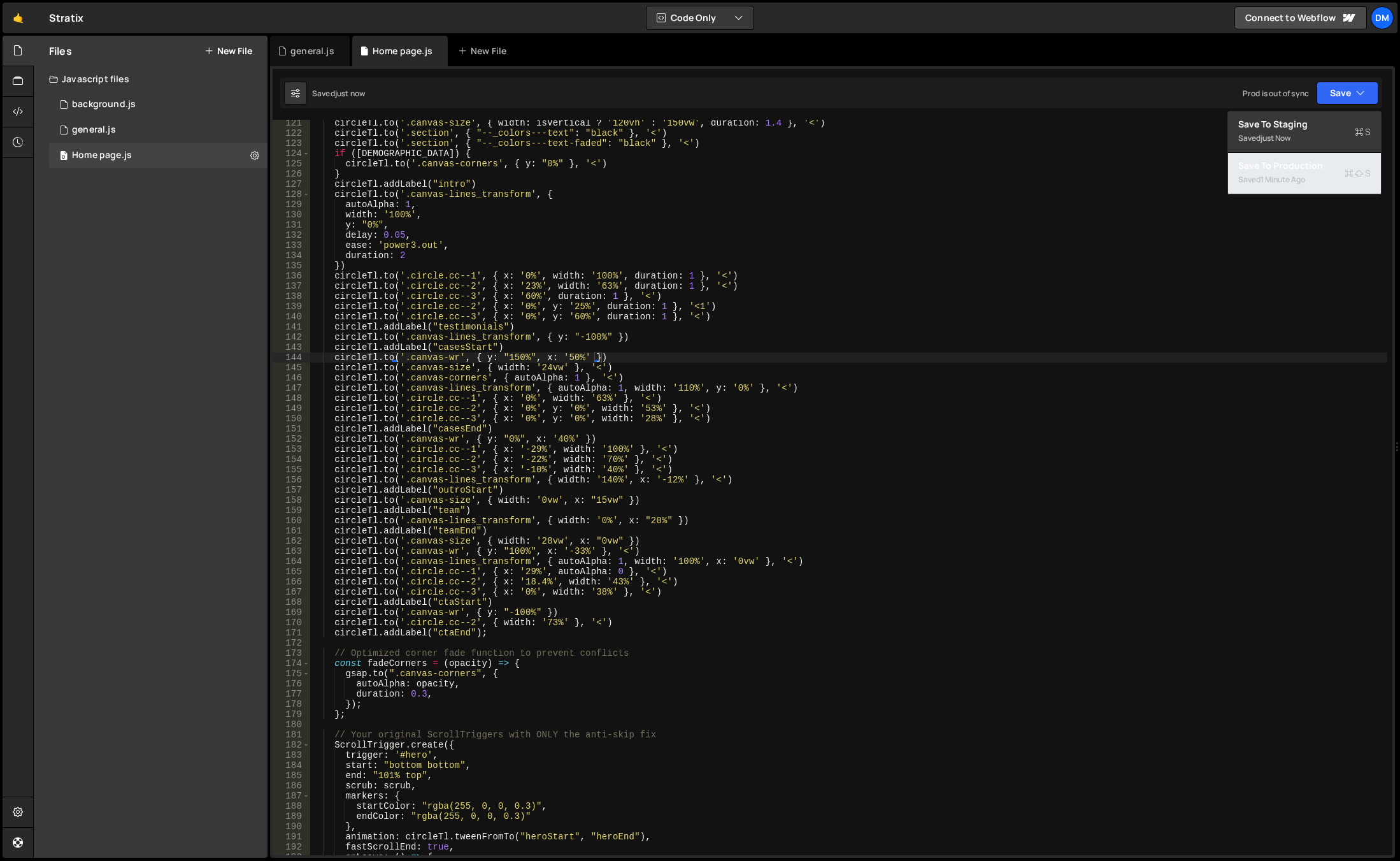
click at [1279, 185] on div "Saved 1 minute ago" at bounding box center [1305, 179] width 133 height 15
click at [1064, 308] on div "circleTl . to ( '.canvas-size' , { width : isVertical ? '120vh' : '150vw' , dur…" at bounding box center [849, 496] width 1077 height 756
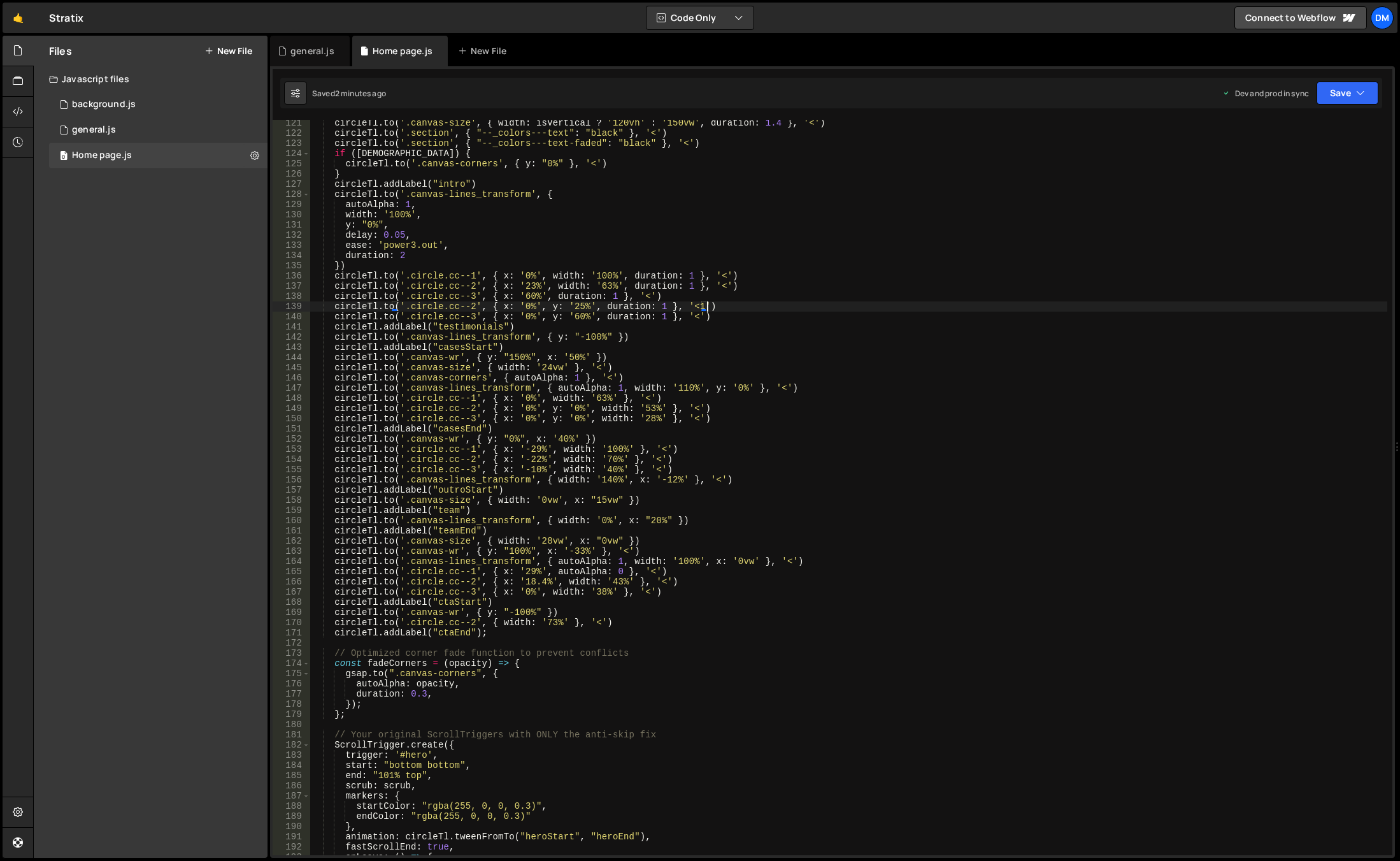
click at [1139, 573] on div "circleTl . to ( '.canvas-size' , { width : isVertical ? '120vh' : '150vw' , dur…" at bounding box center [849, 496] width 1077 height 756
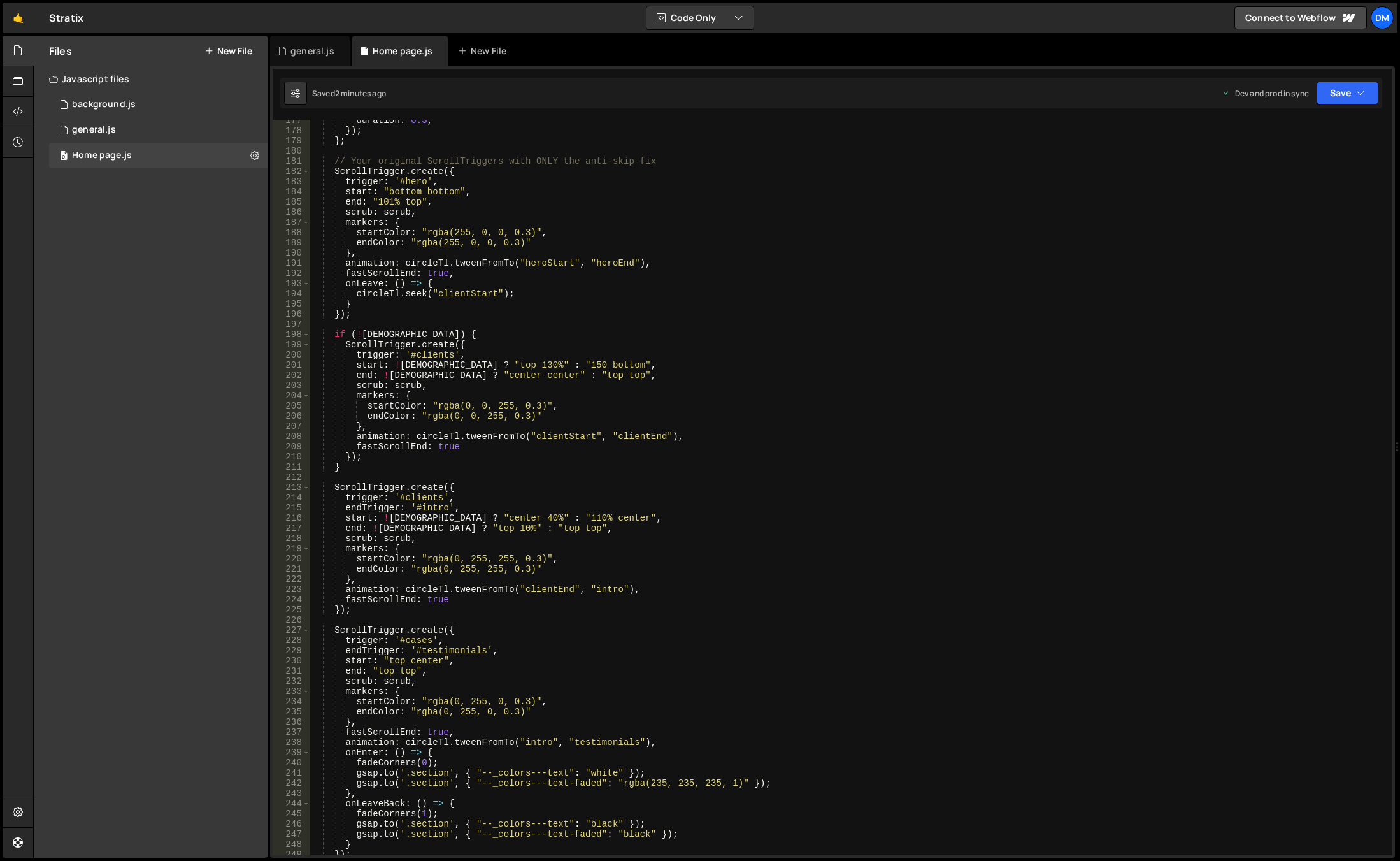
scroll to position [1913, 0]
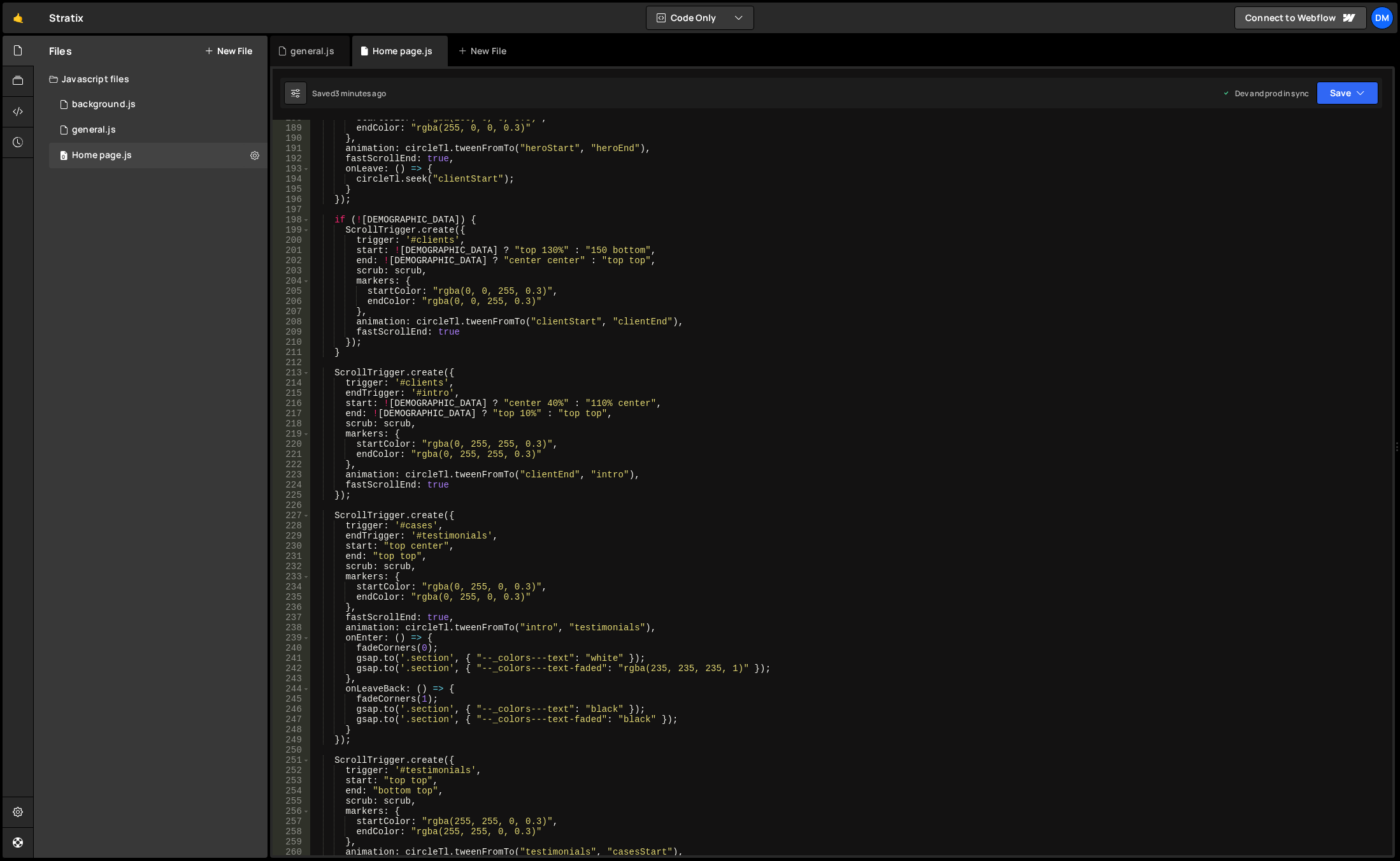
click at [999, 550] on div "startColor : "rgba(255, 0, 0, 0.3)" , endColor : "rgba(255, 0, 0, 0.3)" } , ani…" at bounding box center [849, 490] width 1077 height 756
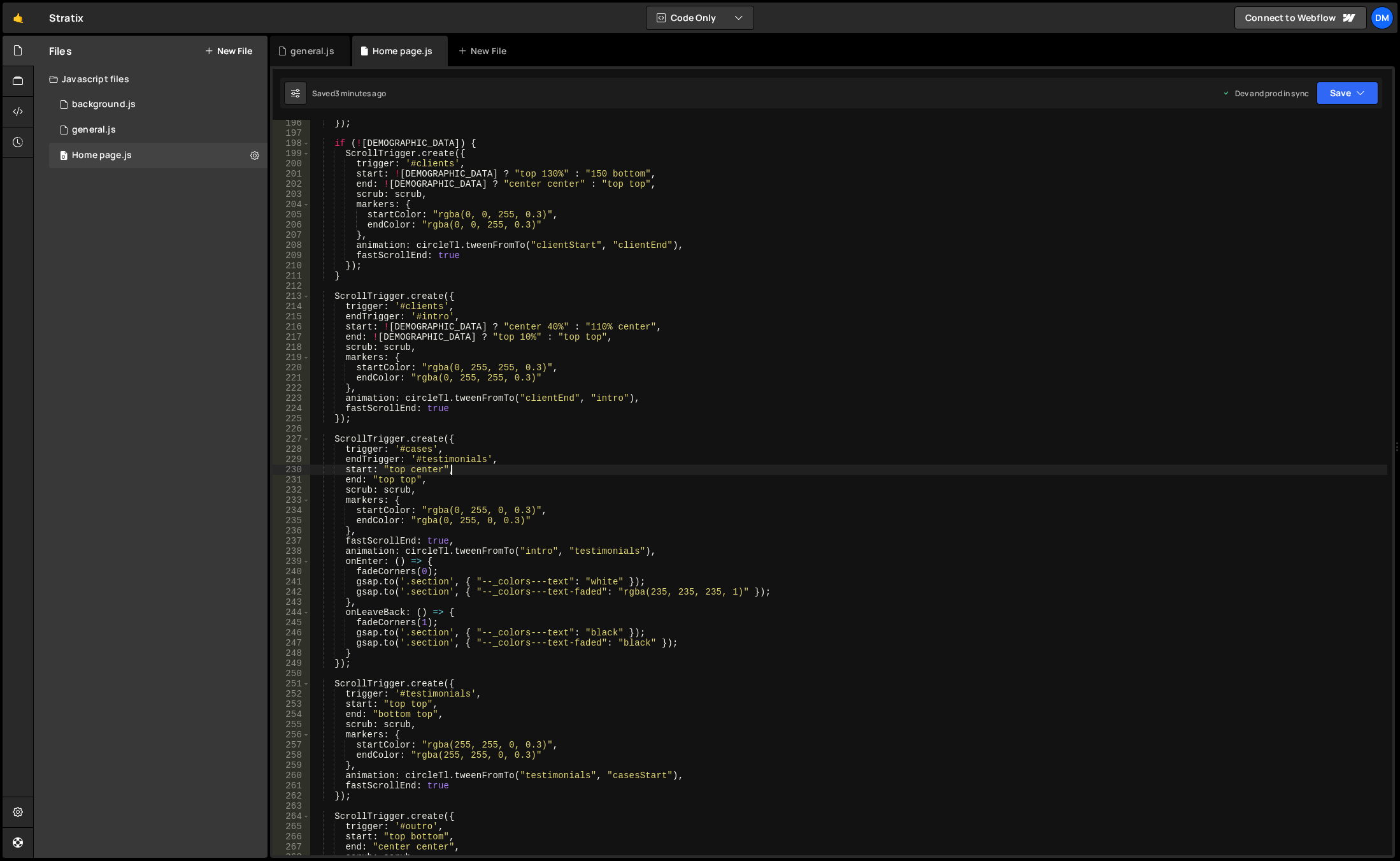
scroll to position [2028, 0]
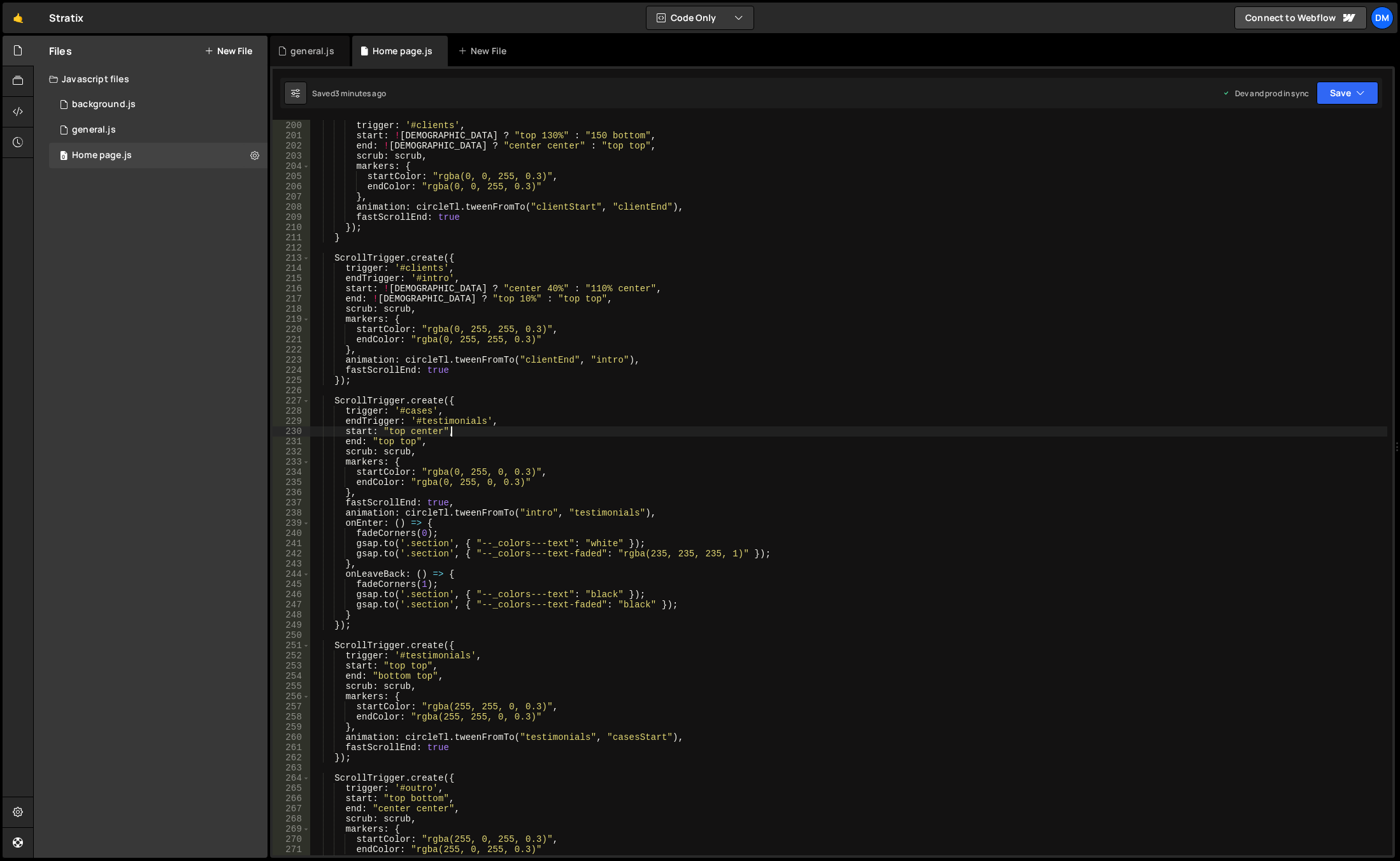
click at [536, 596] on div "ScrollTrigger . create ({ trigger : '#clients' , start : ! isWide ? "top 130%" …" at bounding box center [849, 488] width 1077 height 756
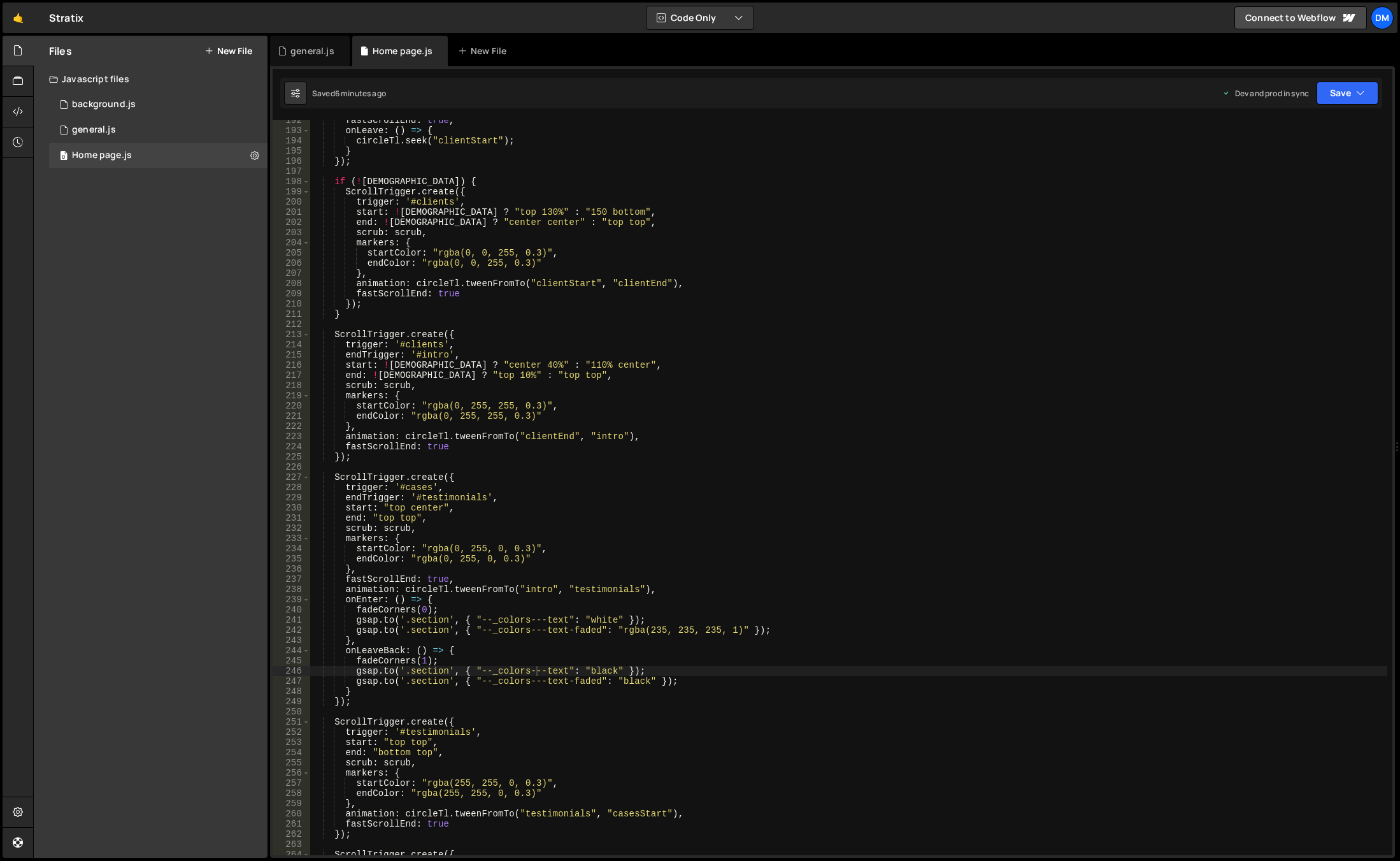
scroll to position [1990, 0]
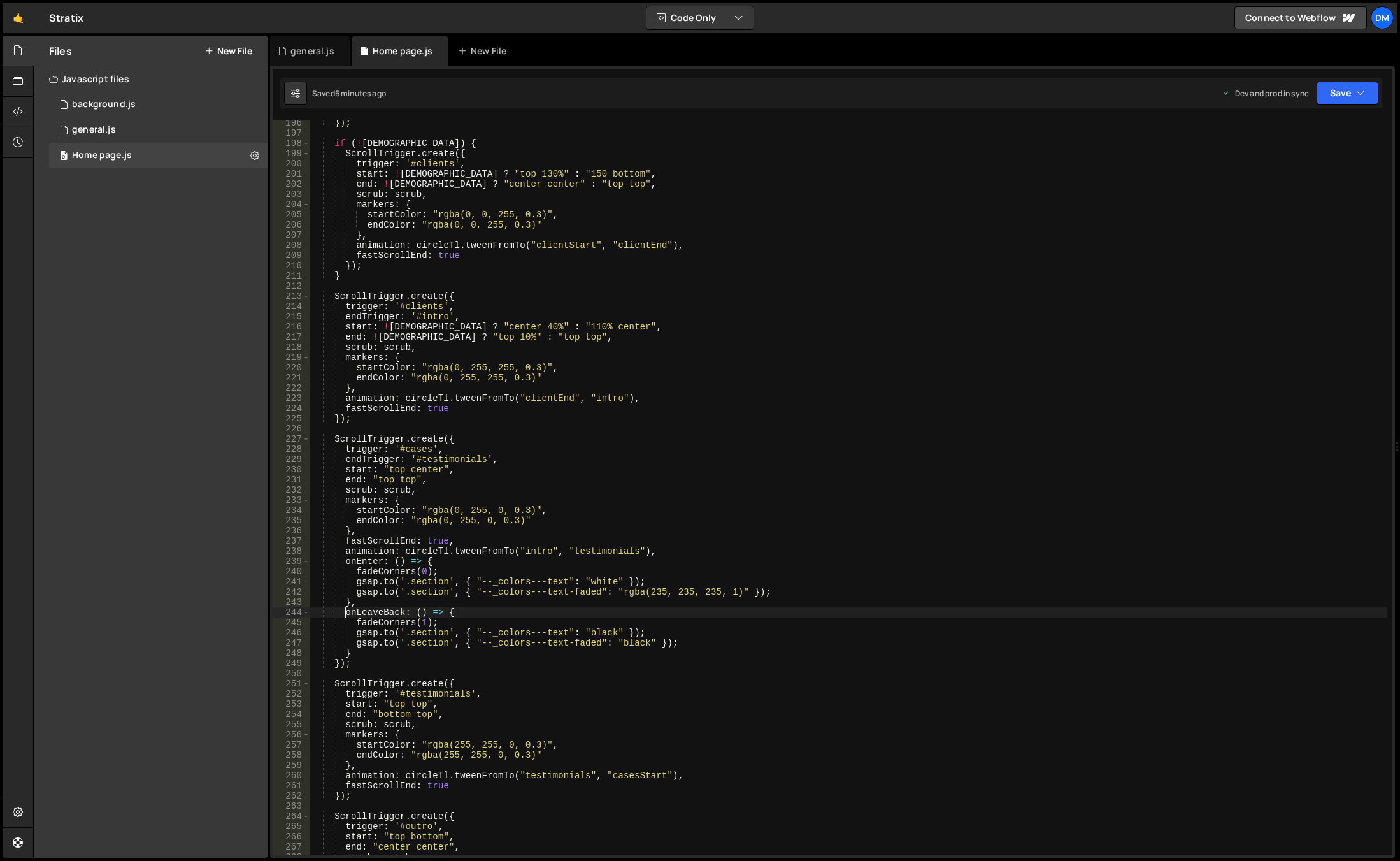
click at [347, 610] on div "}) ; if ( ! isWide ) { ScrollTrigger . create ({ trigger : '#clients' , start :…" at bounding box center [849, 496] width 1077 height 756
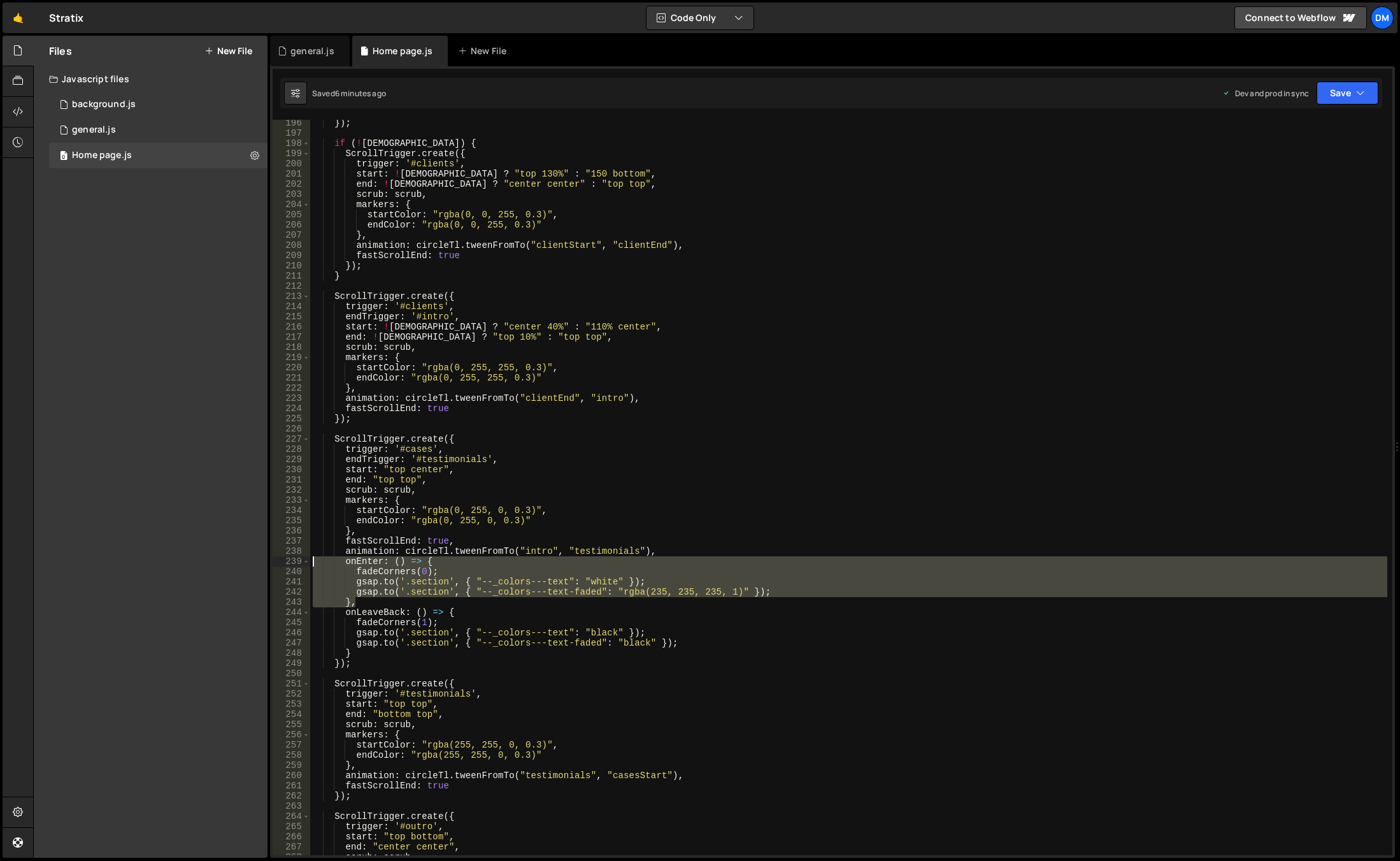
drag, startPoint x: 360, startPoint y: 596, endPoint x: 285, endPoint y: 564, distance: 81.5
click at [285, 564] on div "onLeaveBack: () => { 196 197 198 199 200 201 202 203 204 205 206 207 208 209 21…" at bounding box center [832, 487] width 1120 height 735
type textarea "onEnter: () => { fadeCorners(0);"
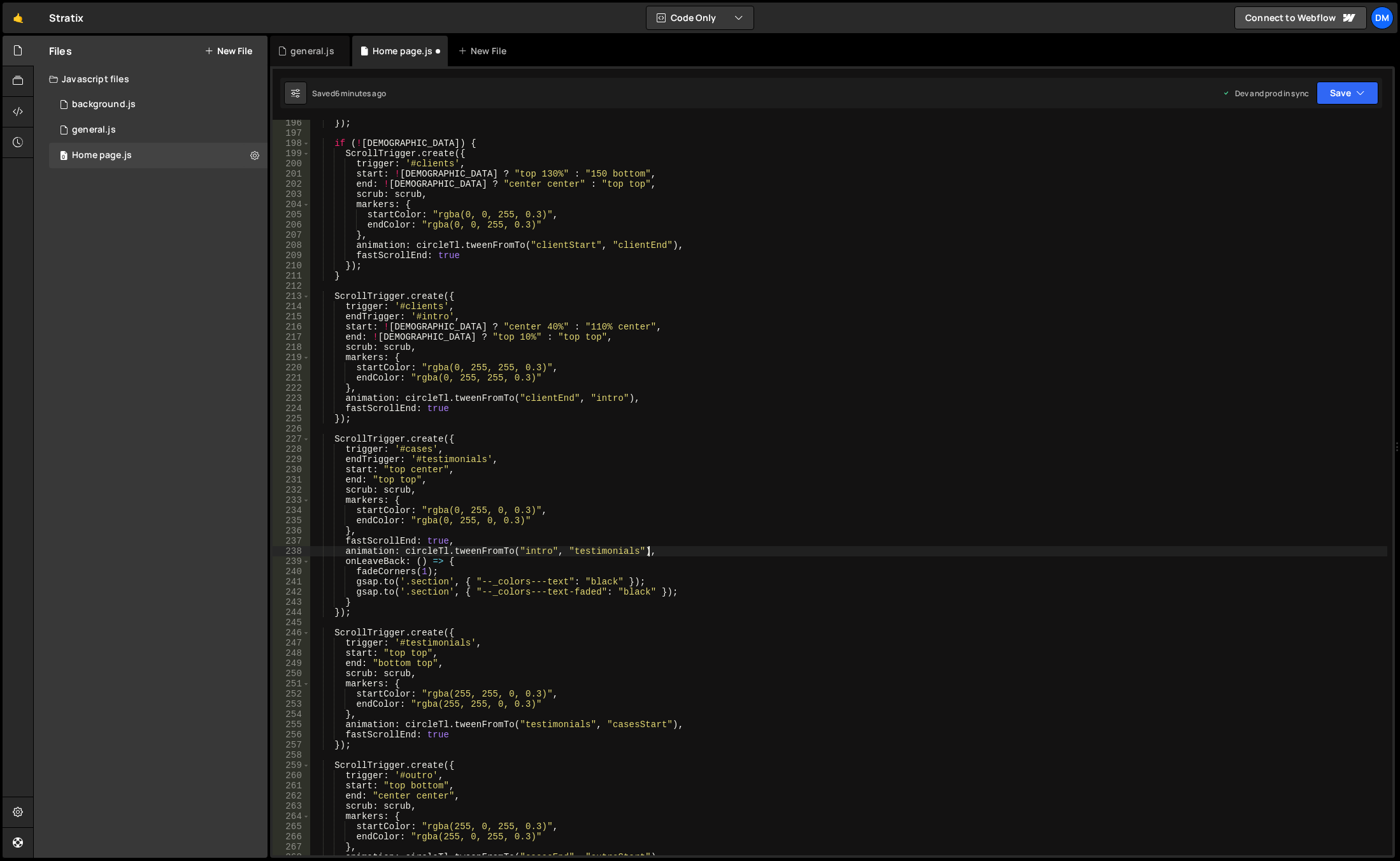
click at [462, 734] on div "}) ; if ( ! isWide ) { ScrollTrigger . create ({ trigger : '#clients' , start :…" at bounding box center [849, 496] width 1077 height 756
type textarea "fastScrollEnd: true,"
paste textarea "},"
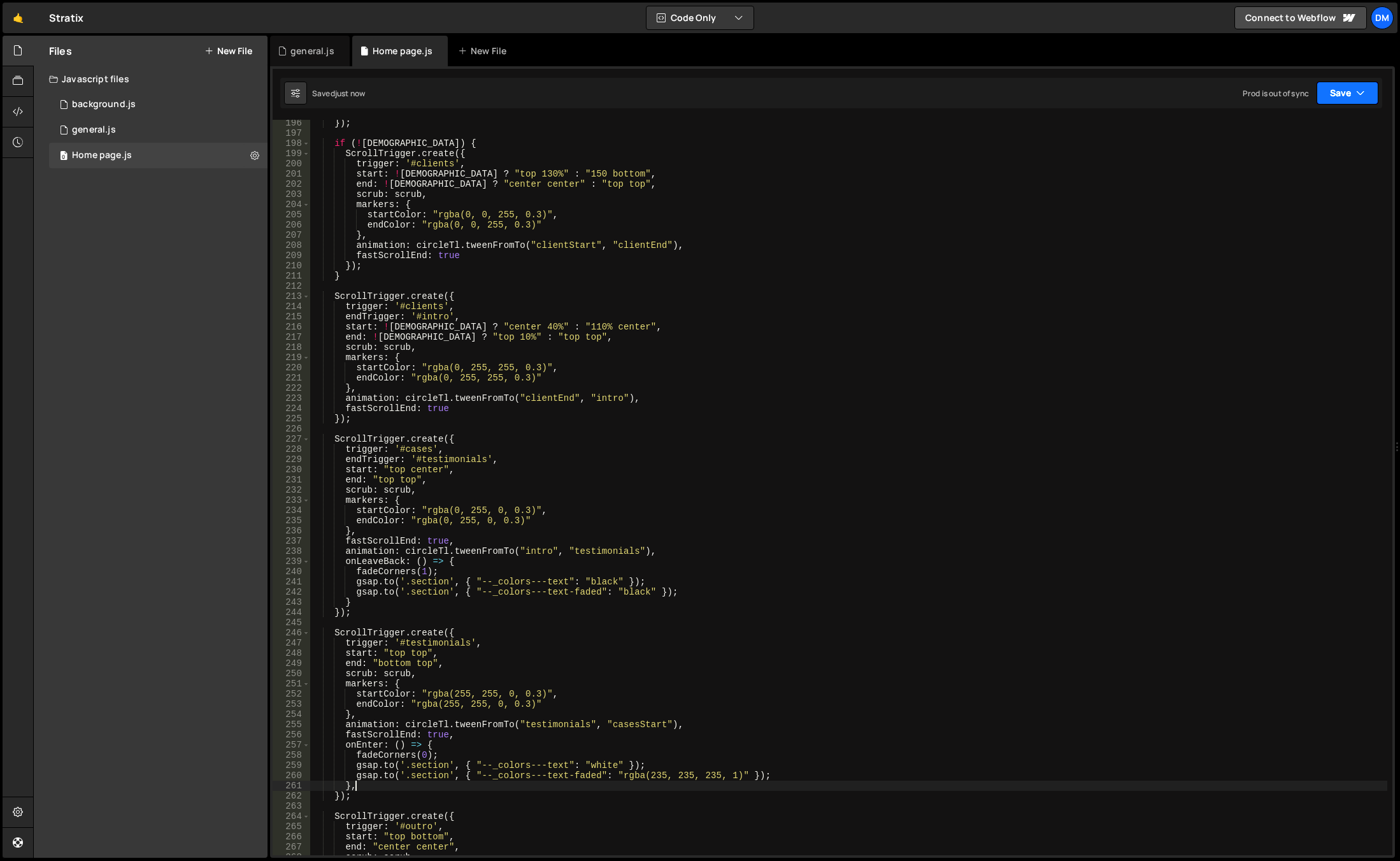
click at [1342, 102] on button "Save" at bounding box center [1347, 93] width 62 height 23
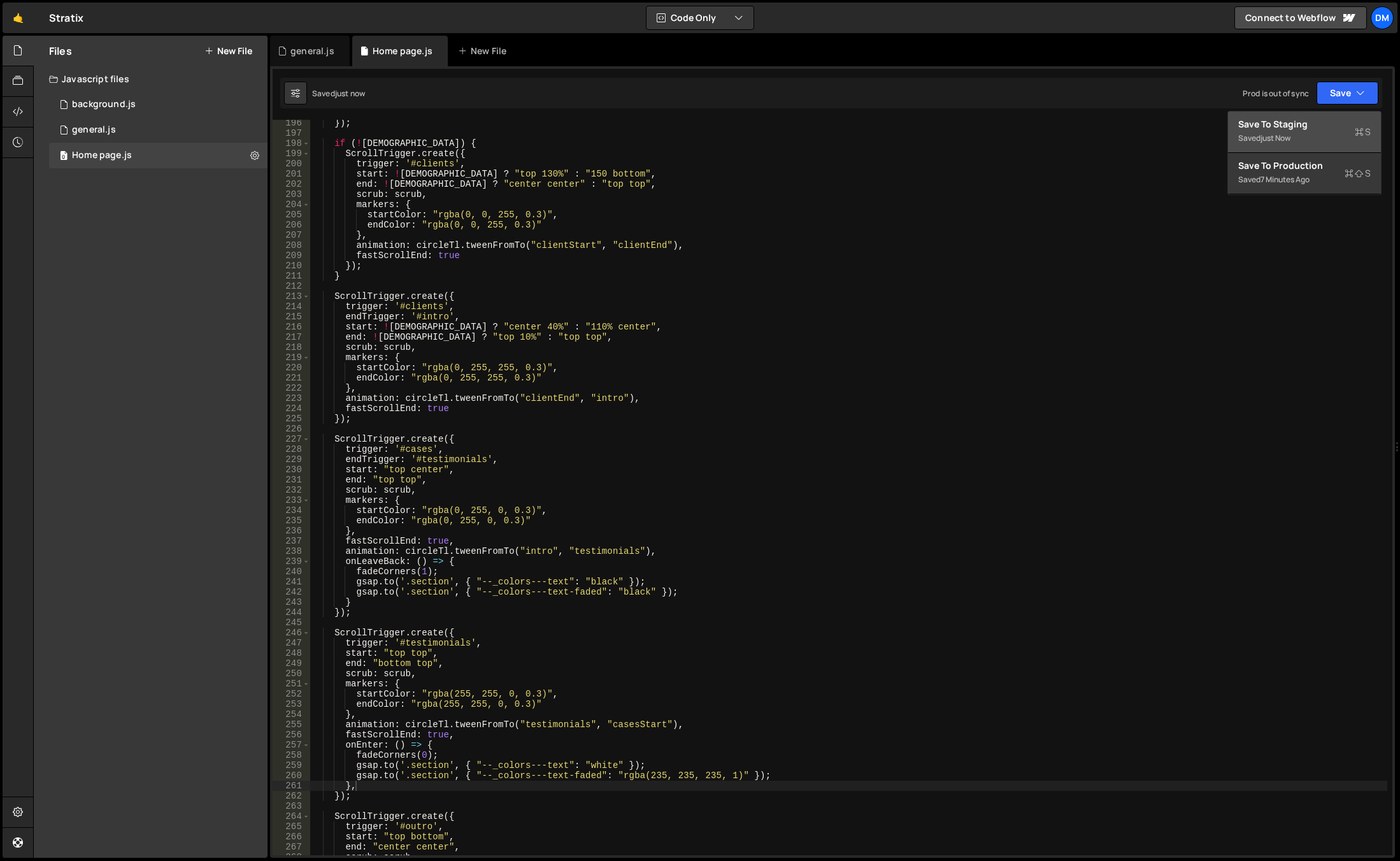
click at [1286, 152] on button "Save to Staging S Saved just now" at bounding box center [1304, 132] width 153 height 41
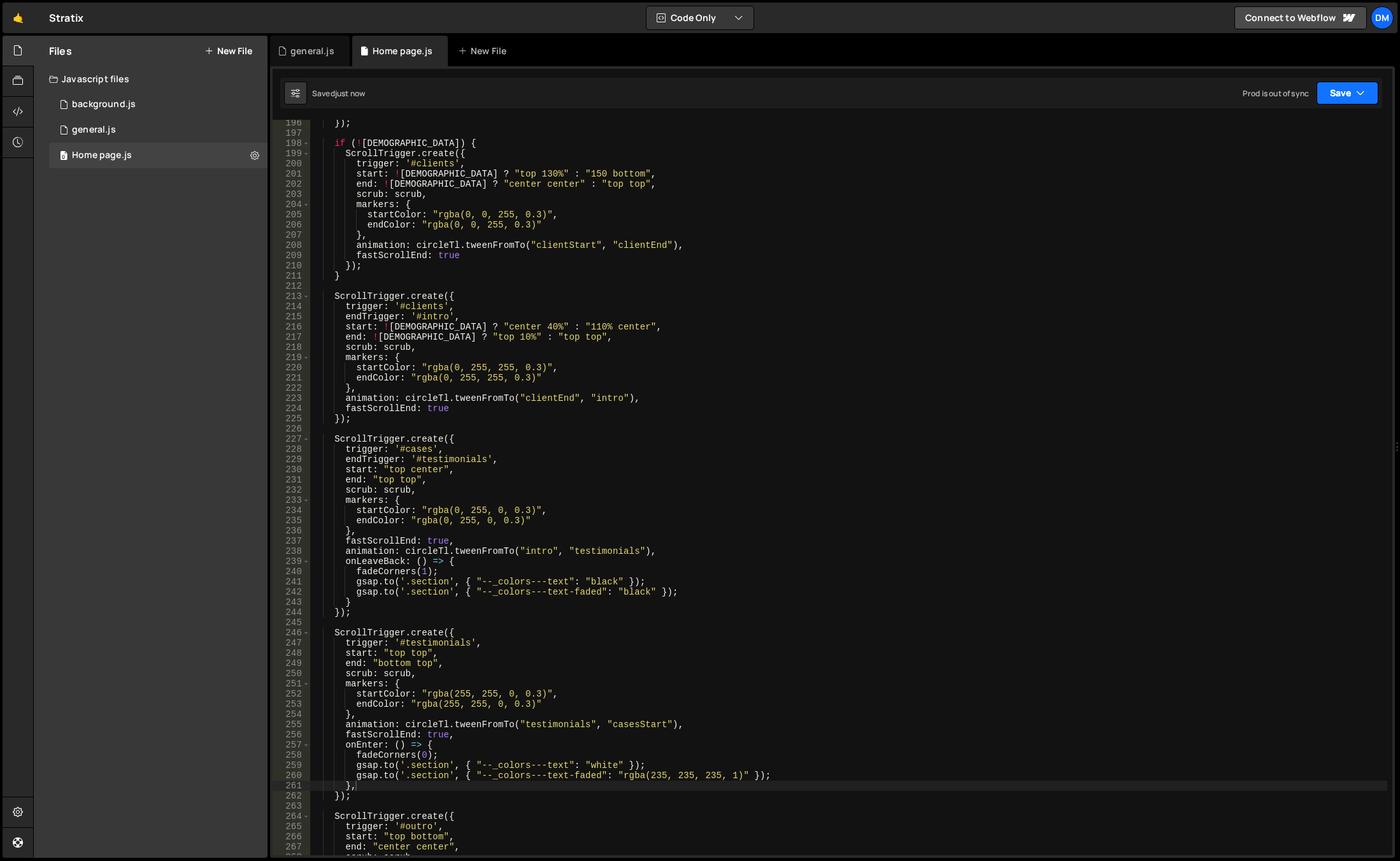
click at [1355, 103] on button "Save" at bounding box center [1347, 93] width 62 height 23
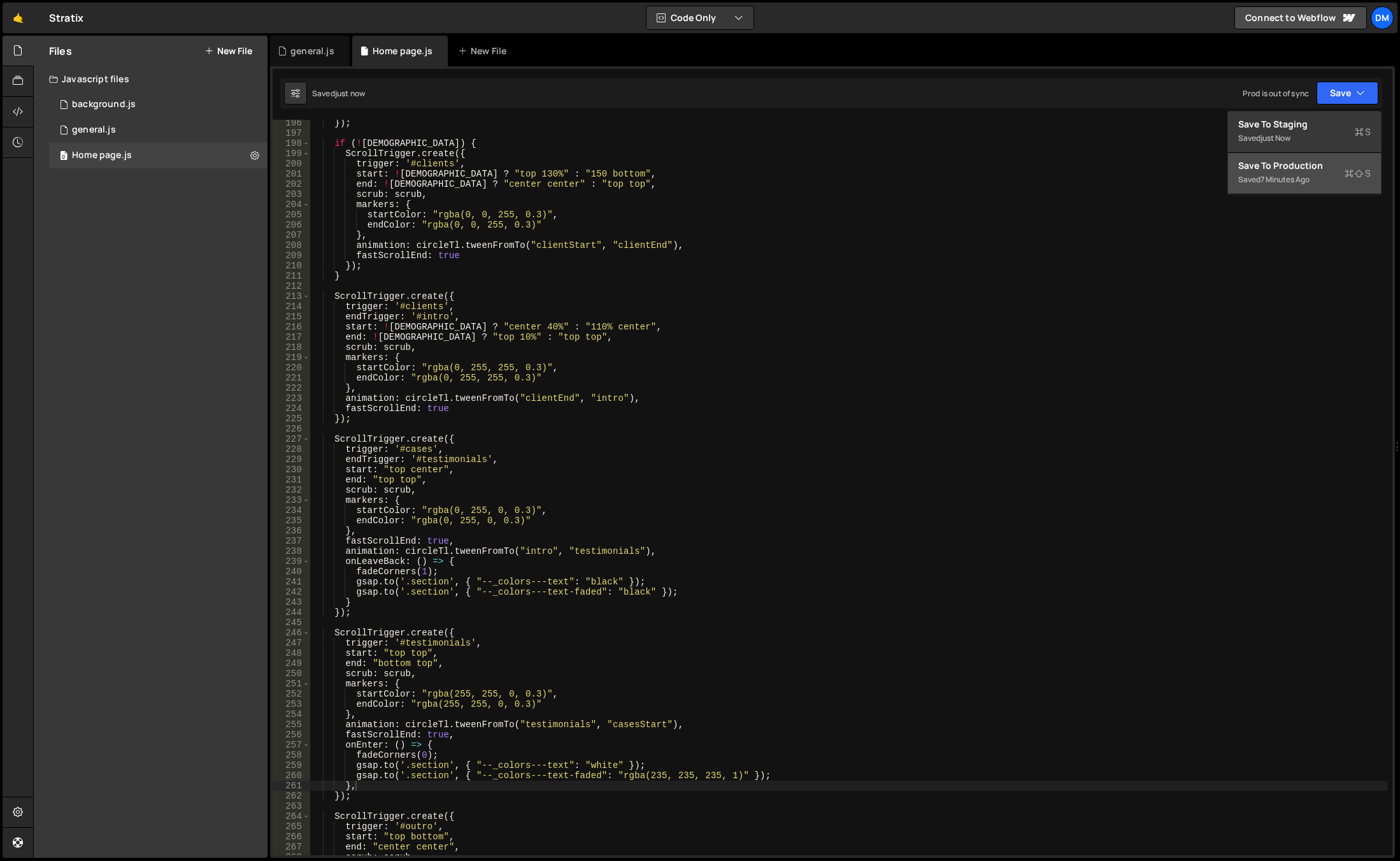
click at [1301, 182] on div "7 minutes ago" at bounding box center [1285, 179] width 49 height 11
click at [545, 656] on div "}) ; if ( ! isWide ) { ScrollTrigger . create ({ trigger : '#clients' , start :…" at bounding box center [849, 496] width 1077 height 756
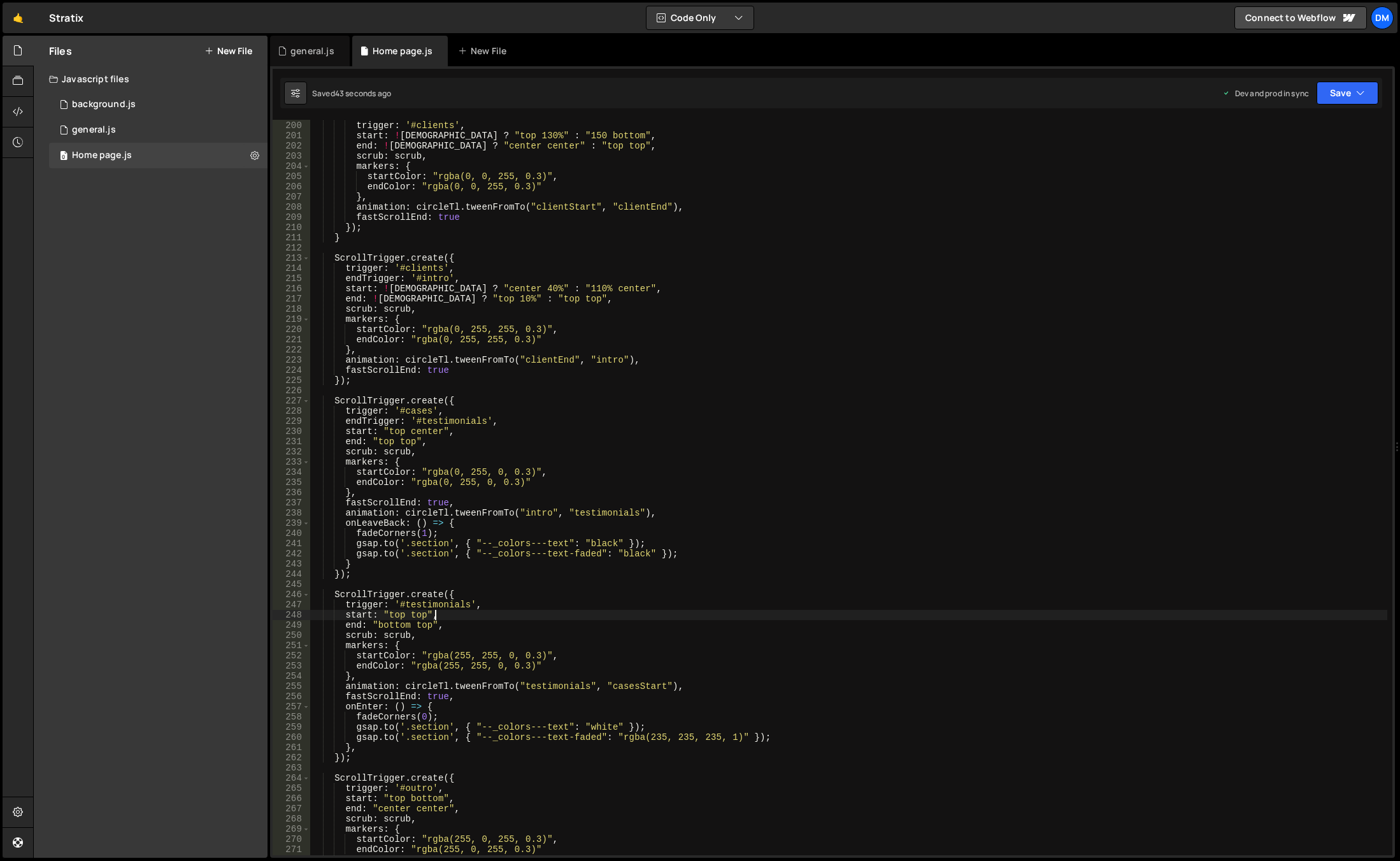
type textarea "}, 0)"
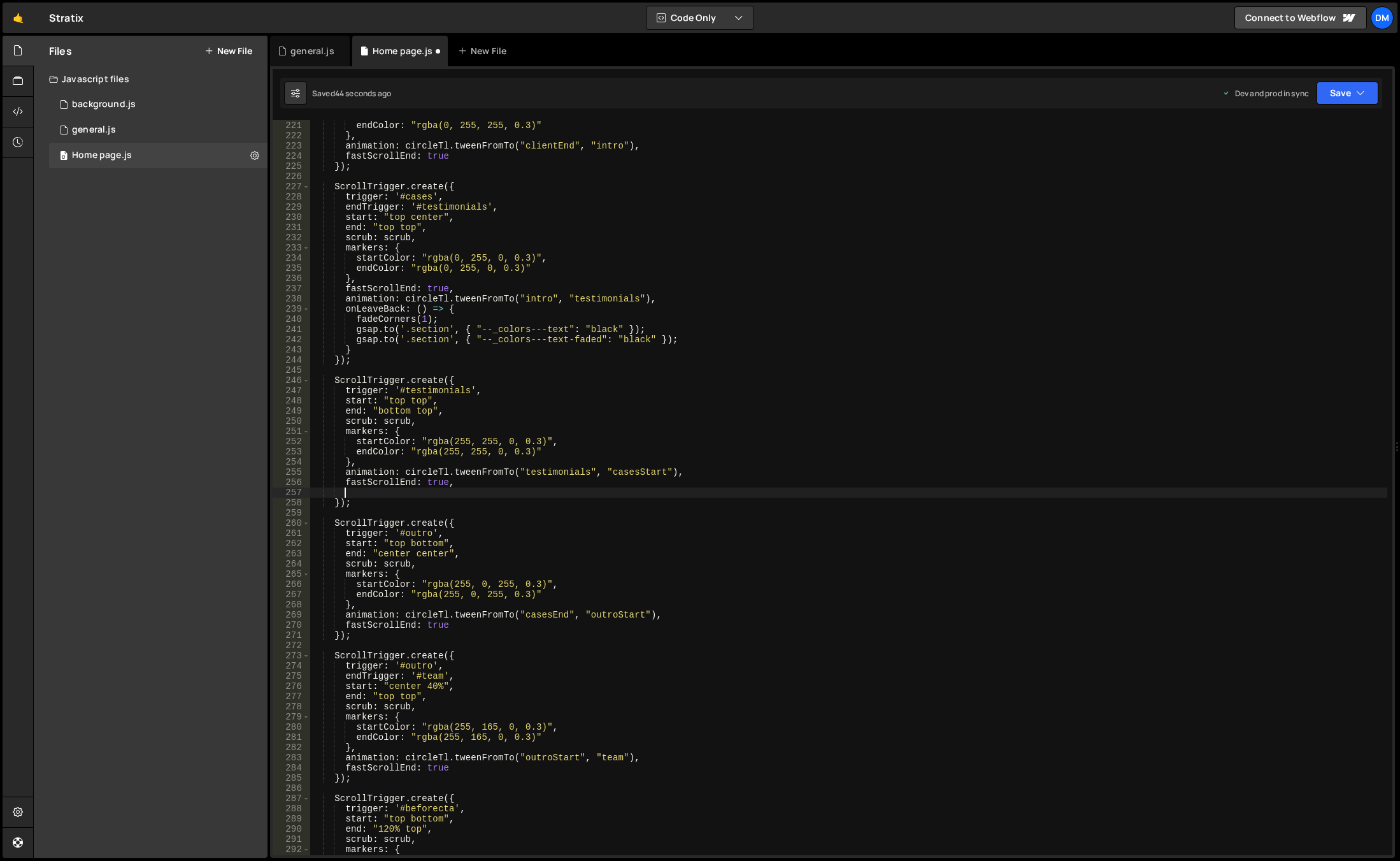
scroll to position [2242, 0]
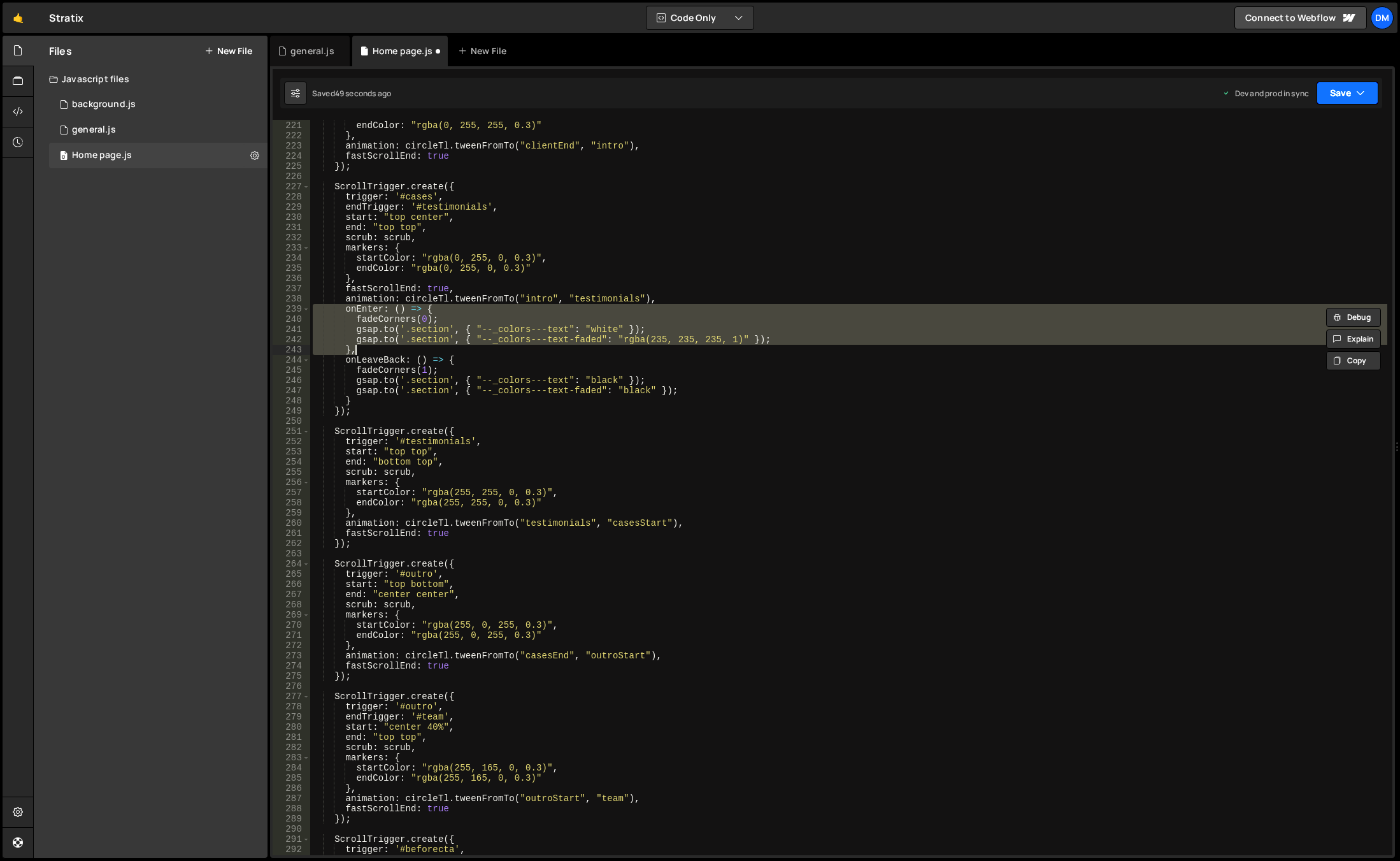
click at [1341, 88] on button "Save" at bounding box center [1347, 93] width 62 height 23
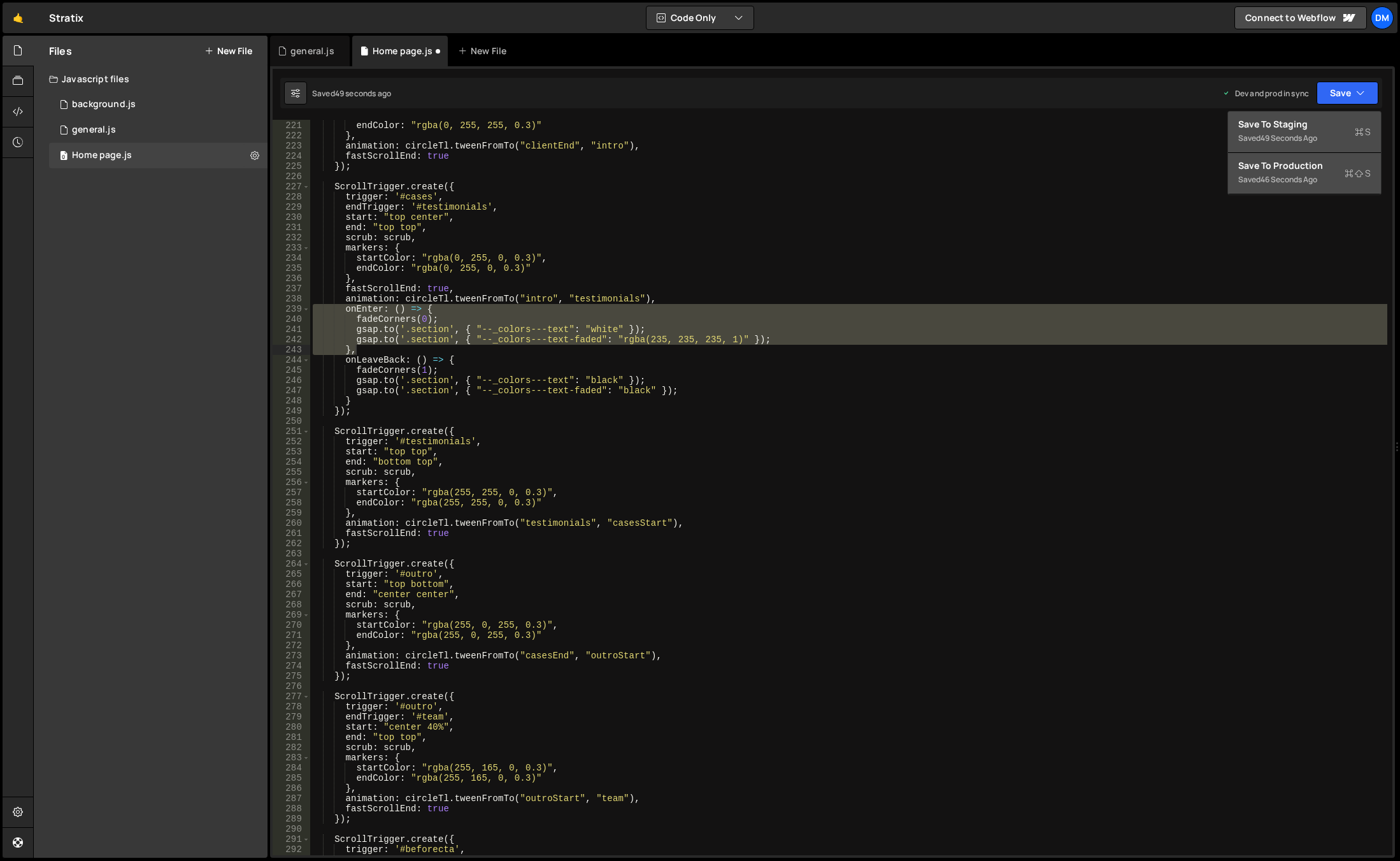
click at [1291, 145] on div "Saved 49 seconds ago" at bounding box center [1305, 138] width 133 height 15
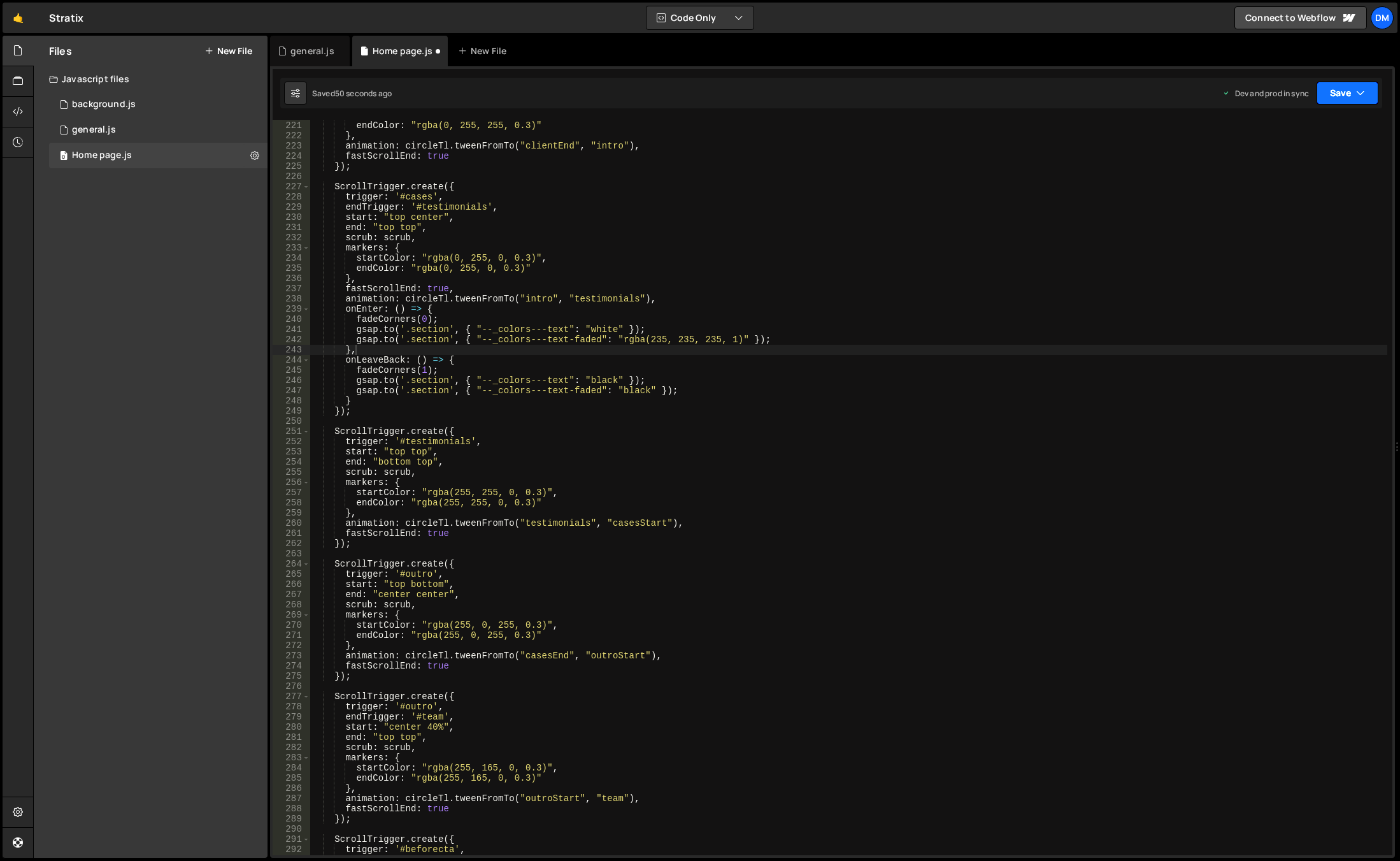
click at [1340, 91] on button "Save" at bounding box center [1347, 93] width 62 height 23
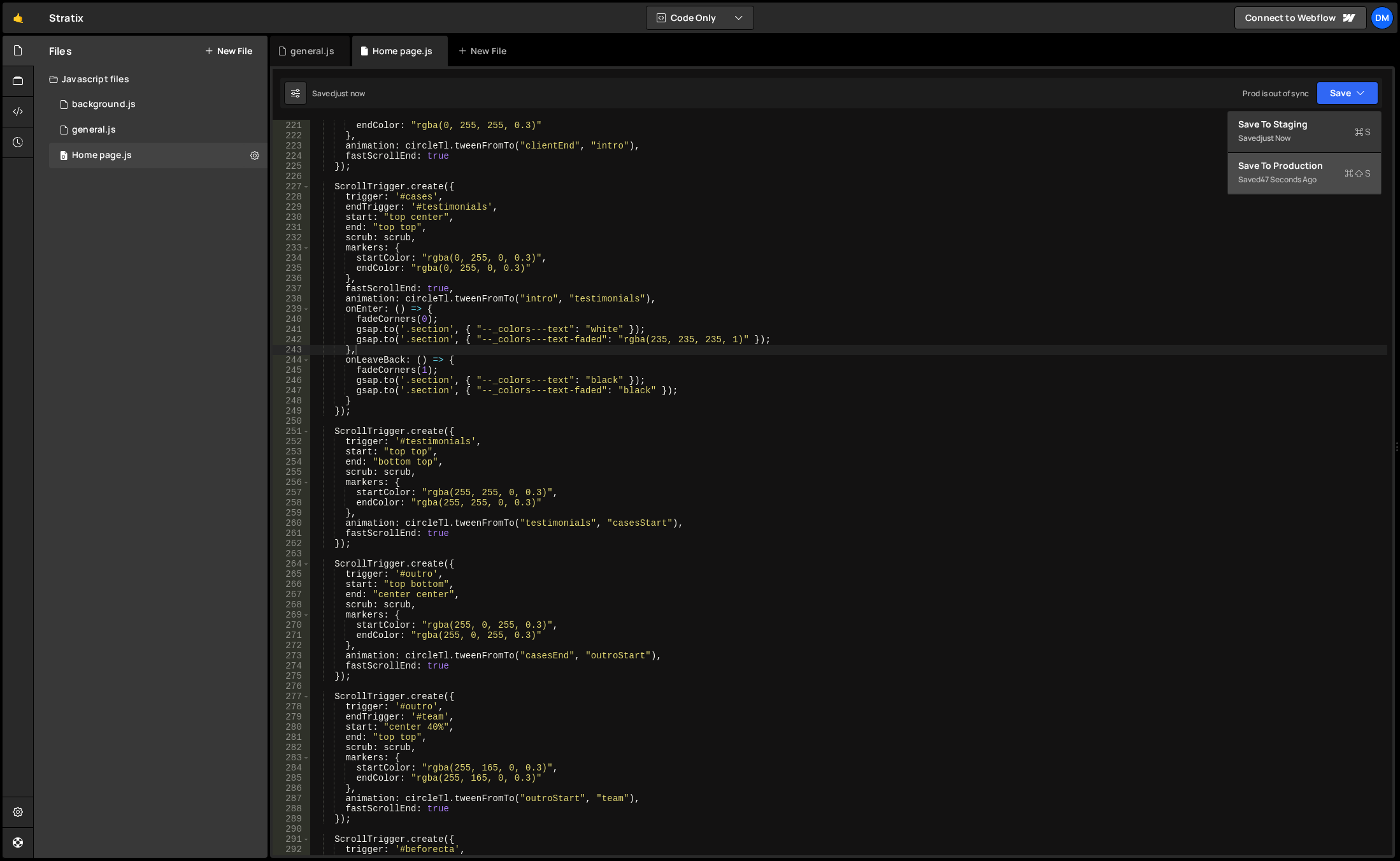
click at [1307, 179] on div "47 seconds ago" at bounding box center [1289, 179] width 56 height 11
click at [834, 443] on div "startColor : "rgba(0, 255, 255, 0.3)" , endColor : "rgba(0, 255, 255, 0.3)" } ,…" at bounding box center [849, 488] width 1077 height 756
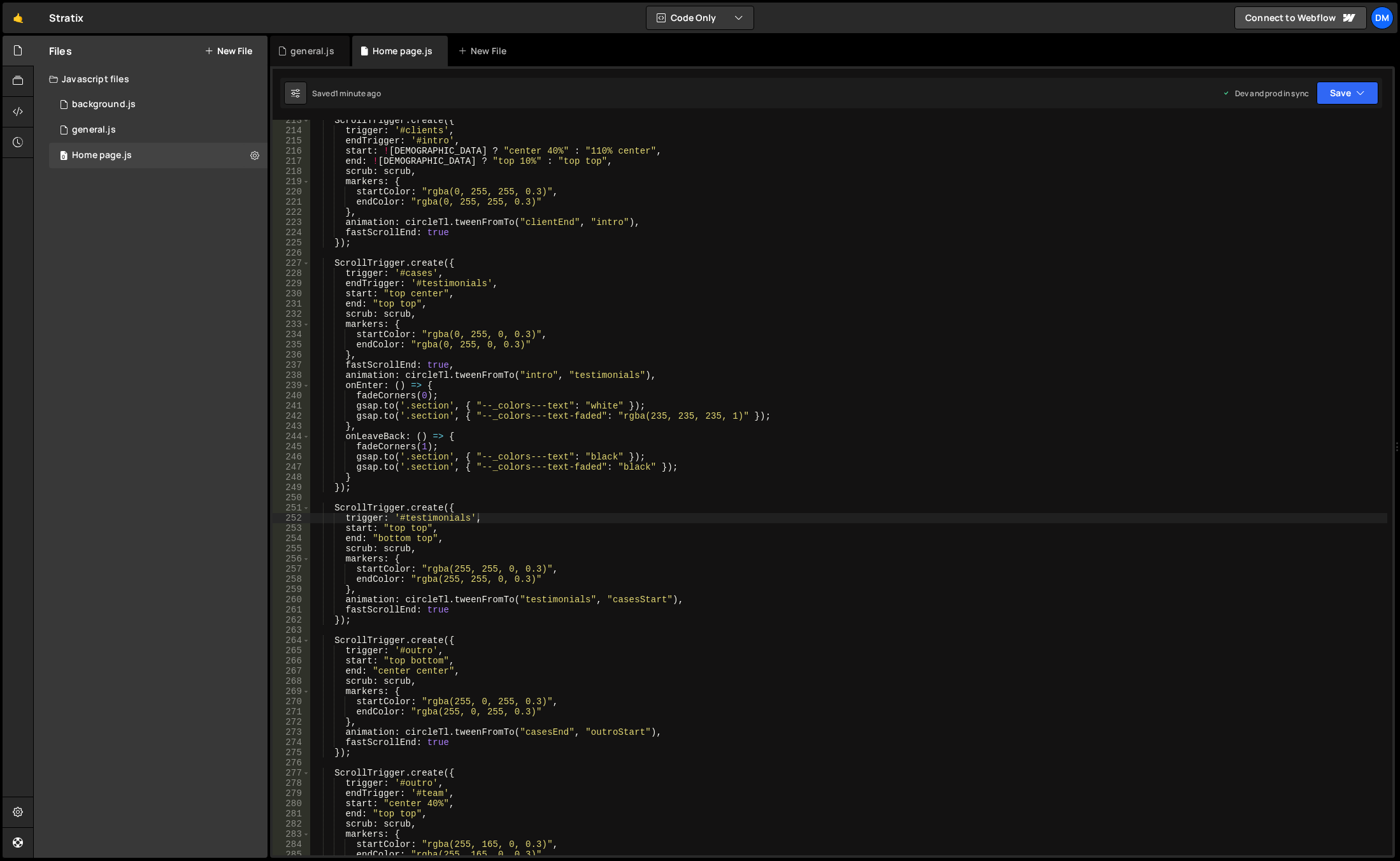
click at [712, 365] on div "ScrollTrigger . create ({ trigger : '#clients' , endTrigger : '#intro' , start …" at bounding box center [849, 493] width 1077 height 756
drag, startPoint x: 1367, startPoint y: 91, endPoint x: 1359, endPoint y: 95, distance: 8.9
click at [1367, 91] on button "Save" at bounding box center [1347, 93] width 62 height 23
click at [1329, 117] on button "Save to Staging S Saved 1 minute ago" at bounding box center [1304, 132] width 153 height 41
click at [1341, 95] on button "Save" at bounding box center [1347, 93] width 62 height 23
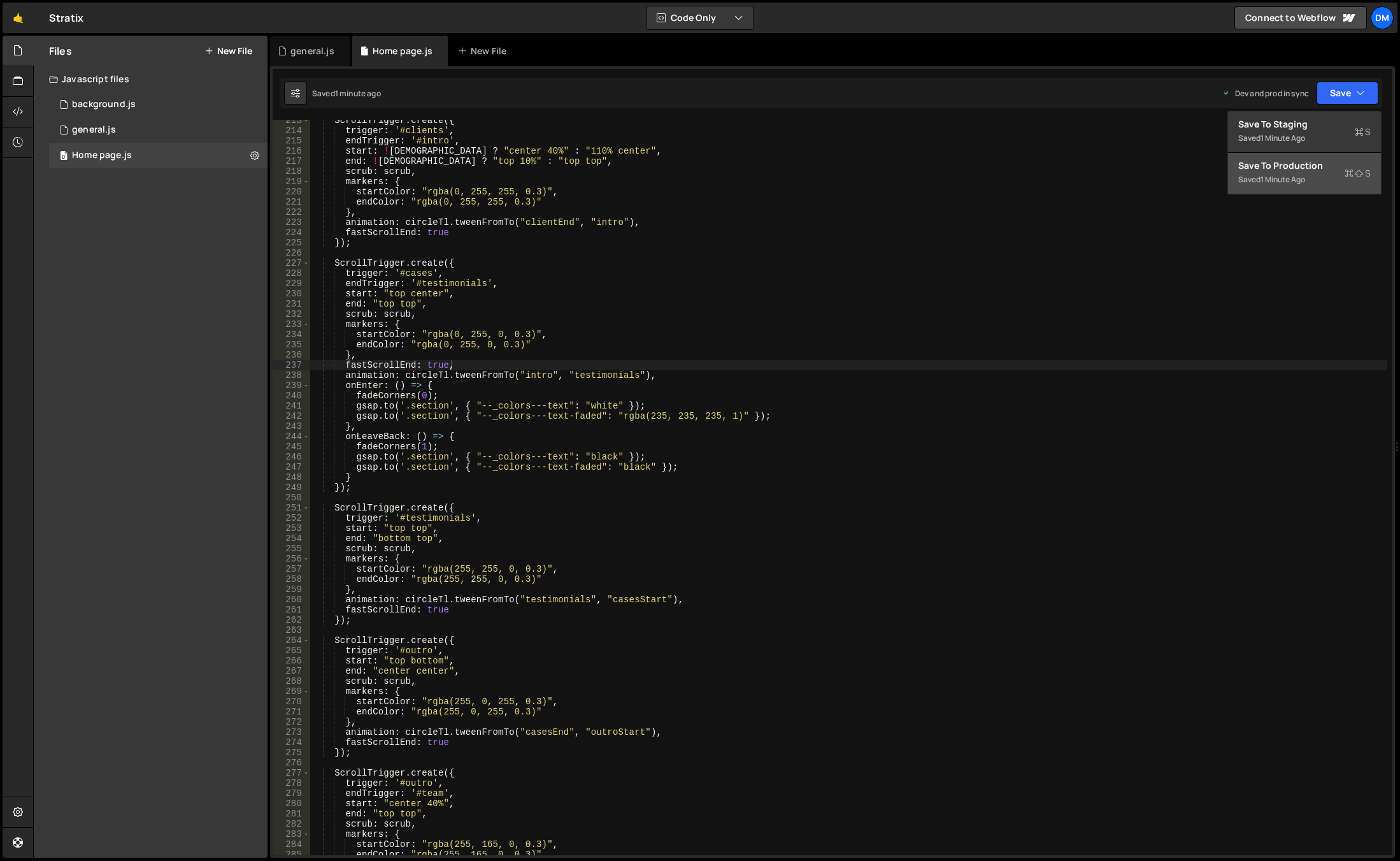
click at [1297, 167] on div "Save to Production S" at bounding box center [1305, 165] width 133 height 13
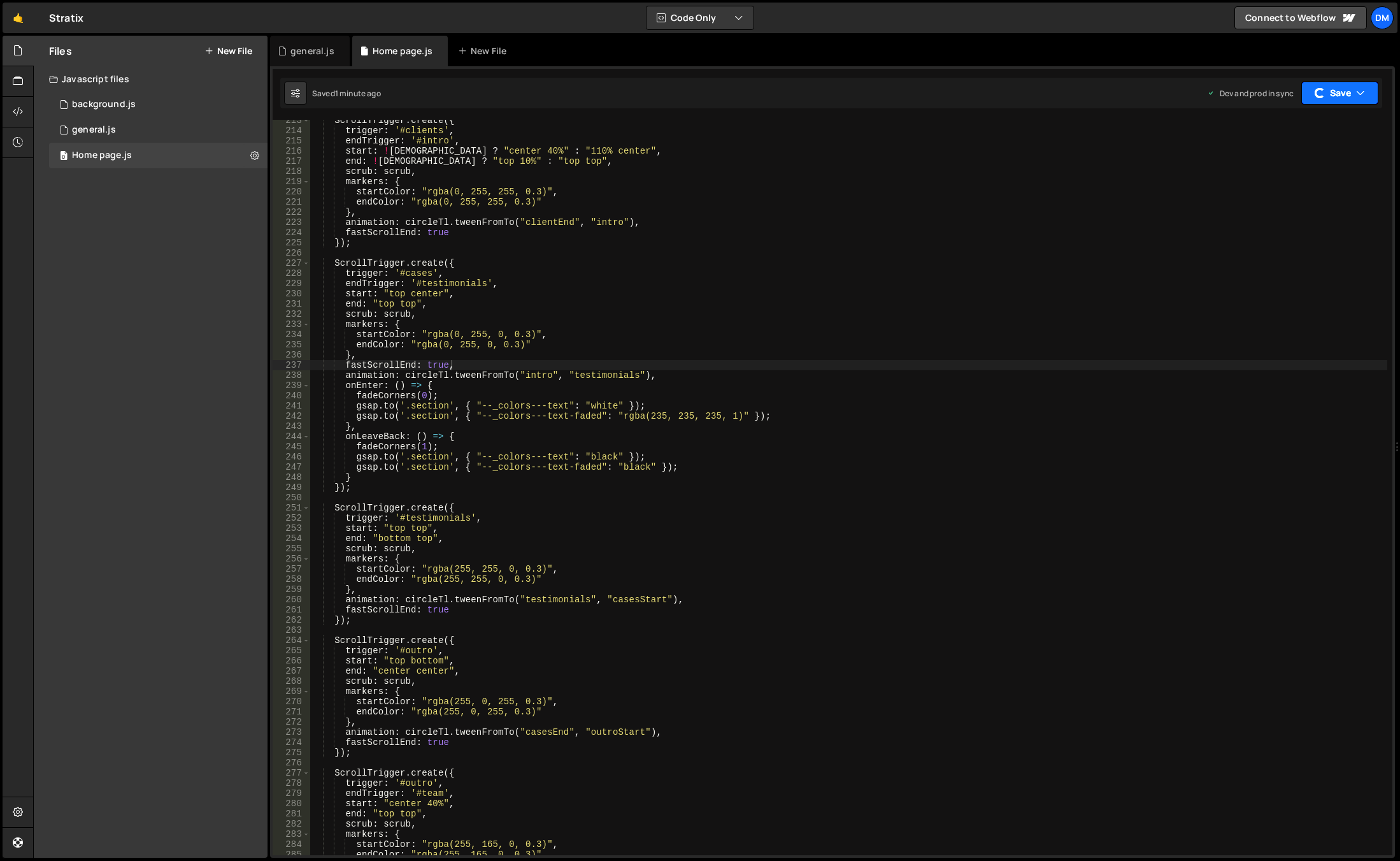
click at [1326, 97] on button "Save" at bounding box center [1340, 93] width 77 height 23
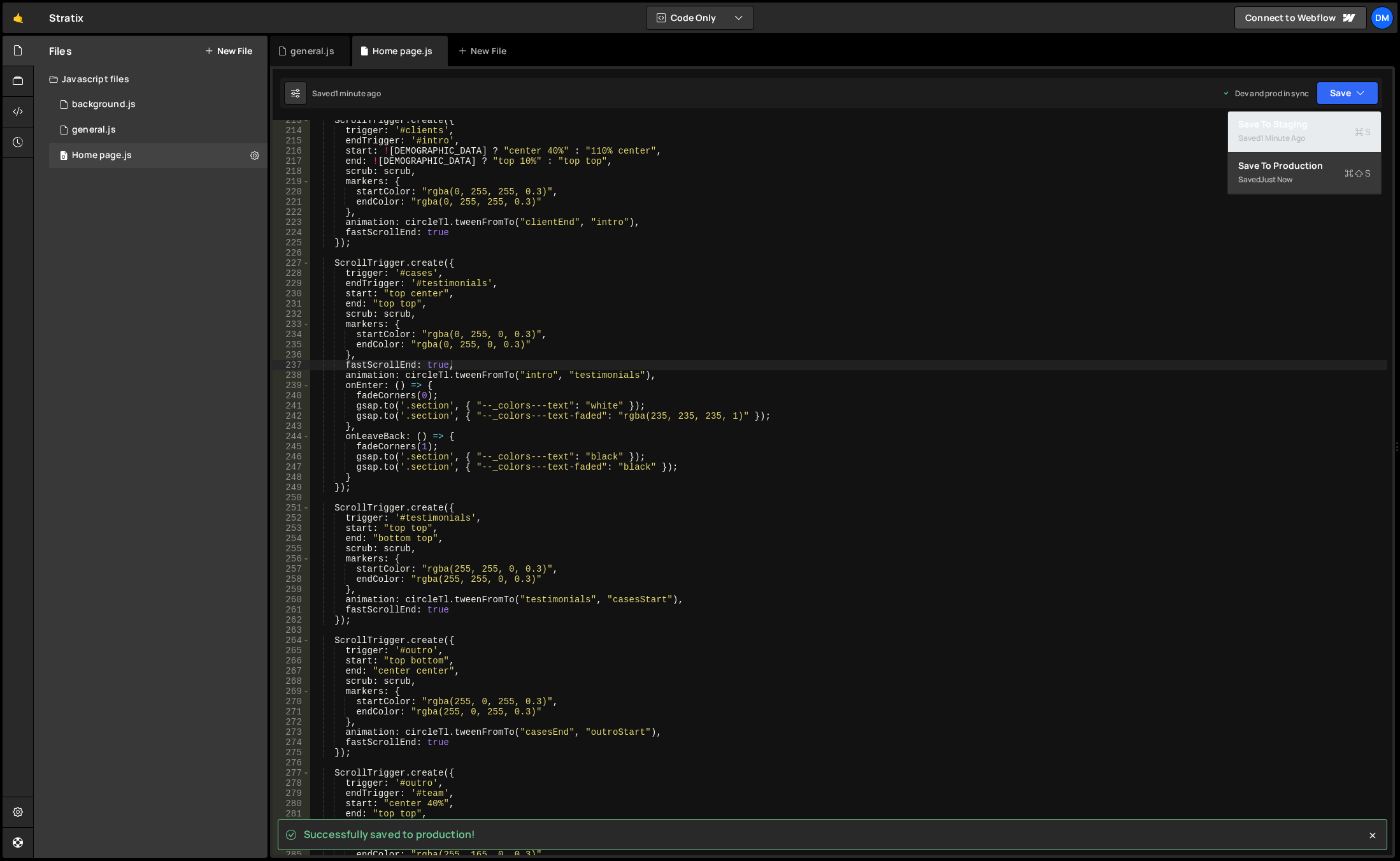
drag, startPoint x: 1323, startPoint y: 117, endPoint x: 1320, endPoint y: 125, distance: 8.5
click at [1323, 117] on button "Save to Staging S Saved 1 minute ago" at bounding box center [1304, 132] width 153 height 41
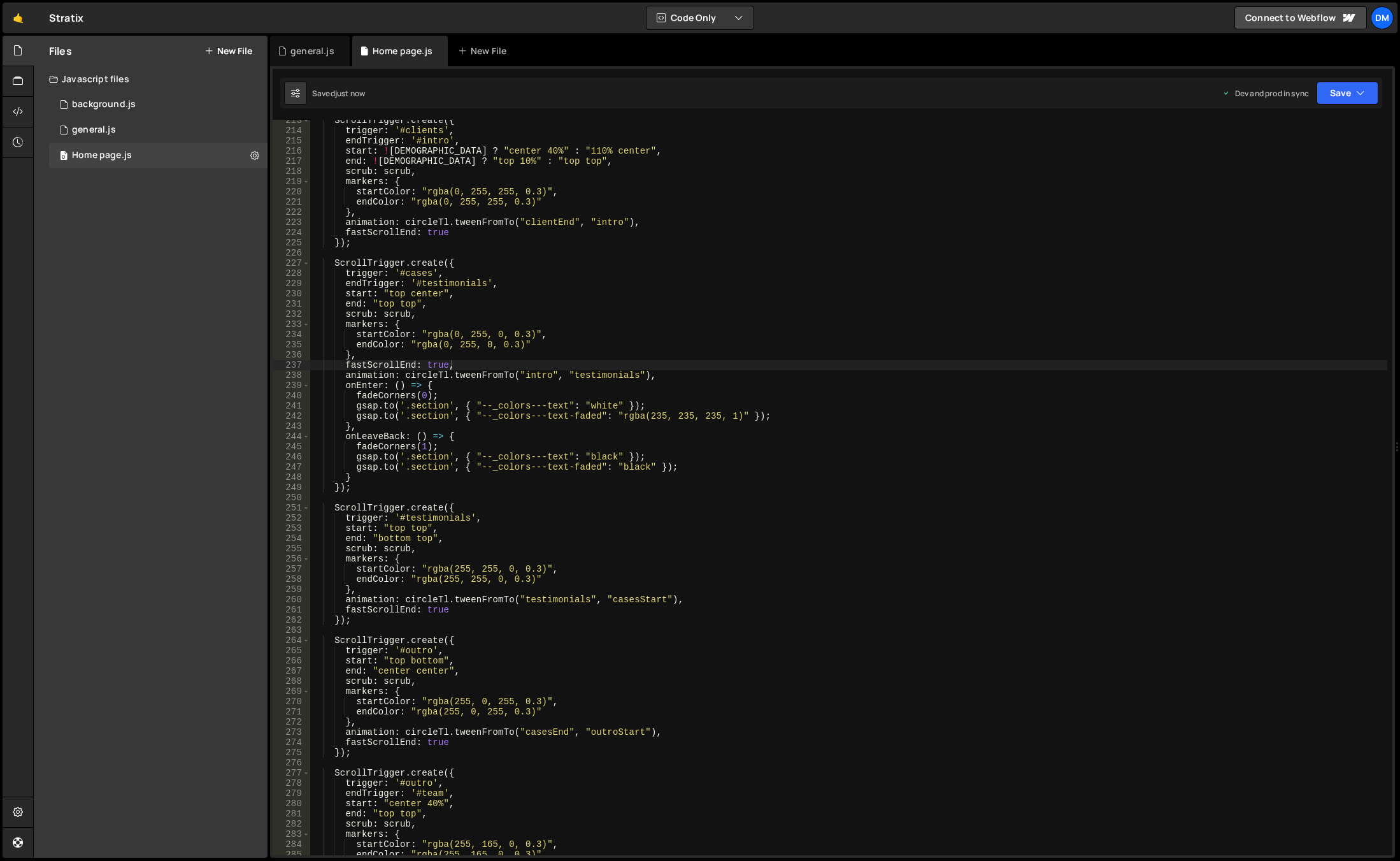
type textarea "[DOMAIN_NAME]('.section', { "--_colors---text-faded": "rgba(235, 235, 235, 1)" …"
click at [772, 416] on div "ScrollTrigger . create ({ trigger : '#clients' , endTrigger : '#intro' , start …" at bounding box center [849, 493] width 1077 height 756
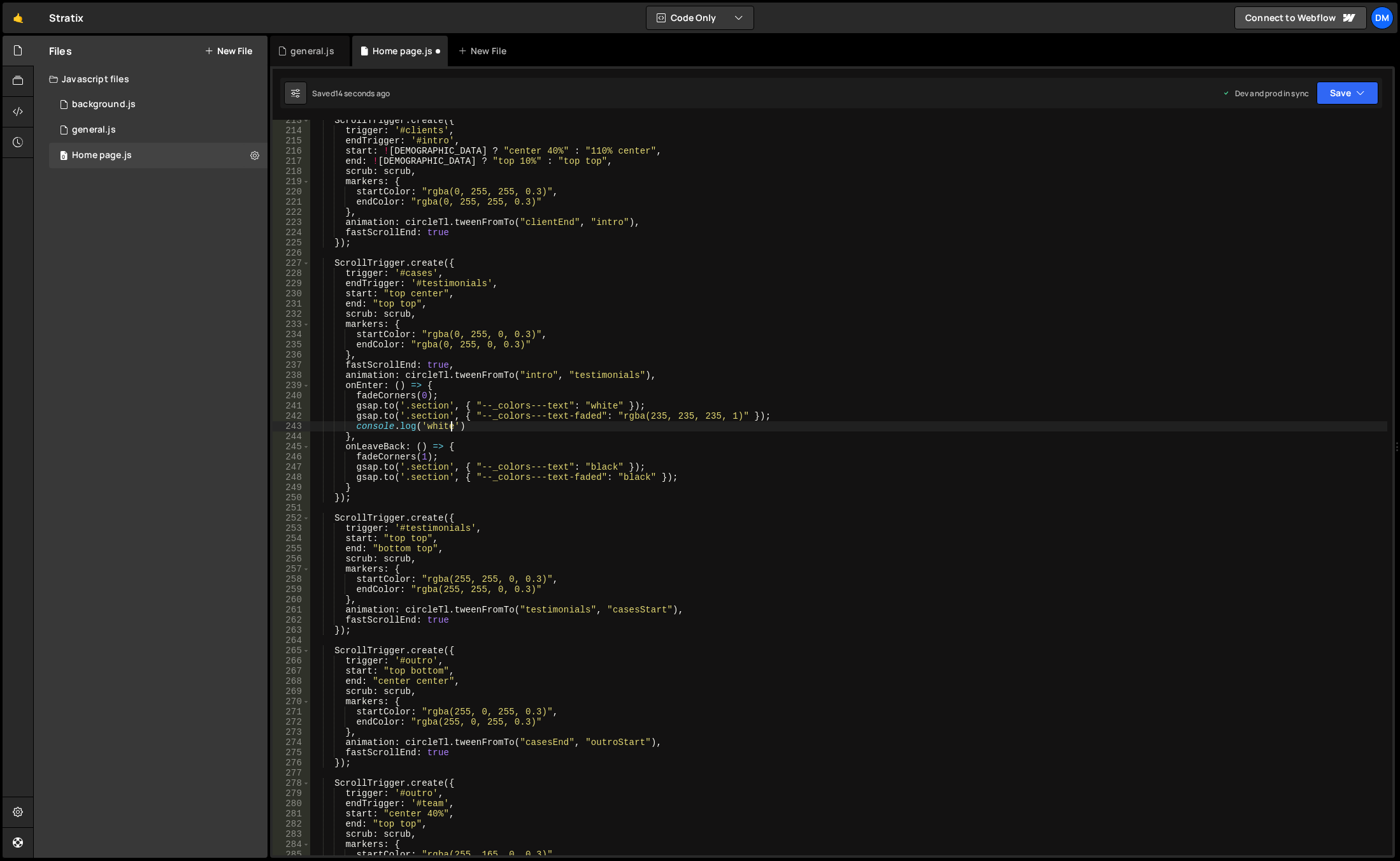
scroll to position [0, 9]
click at [534, 428] on div "ScrollTrigger . create ({ trigger : '#clients' , endTrigger : '#intro' , start …" at bounding box center [849, 493] width 1077 height 756
drag, startPoint x: 495, startPoint y: 427, endPoint x: 358, endPoint y: 425, distance: 137.0
click at [358, 425] on div "ScrollTrigger . create ({ trigger : '#clients' , endTrigger : '#intro' , start …" at bounding box center [849, 493] width 1077 height 756
click at [679, 475] on div "ScrollTrigger . create ({ trigger : '#clients' , endTrigger : '#intro' , start …" at bounding box center [849, 493] width 1077 height 756
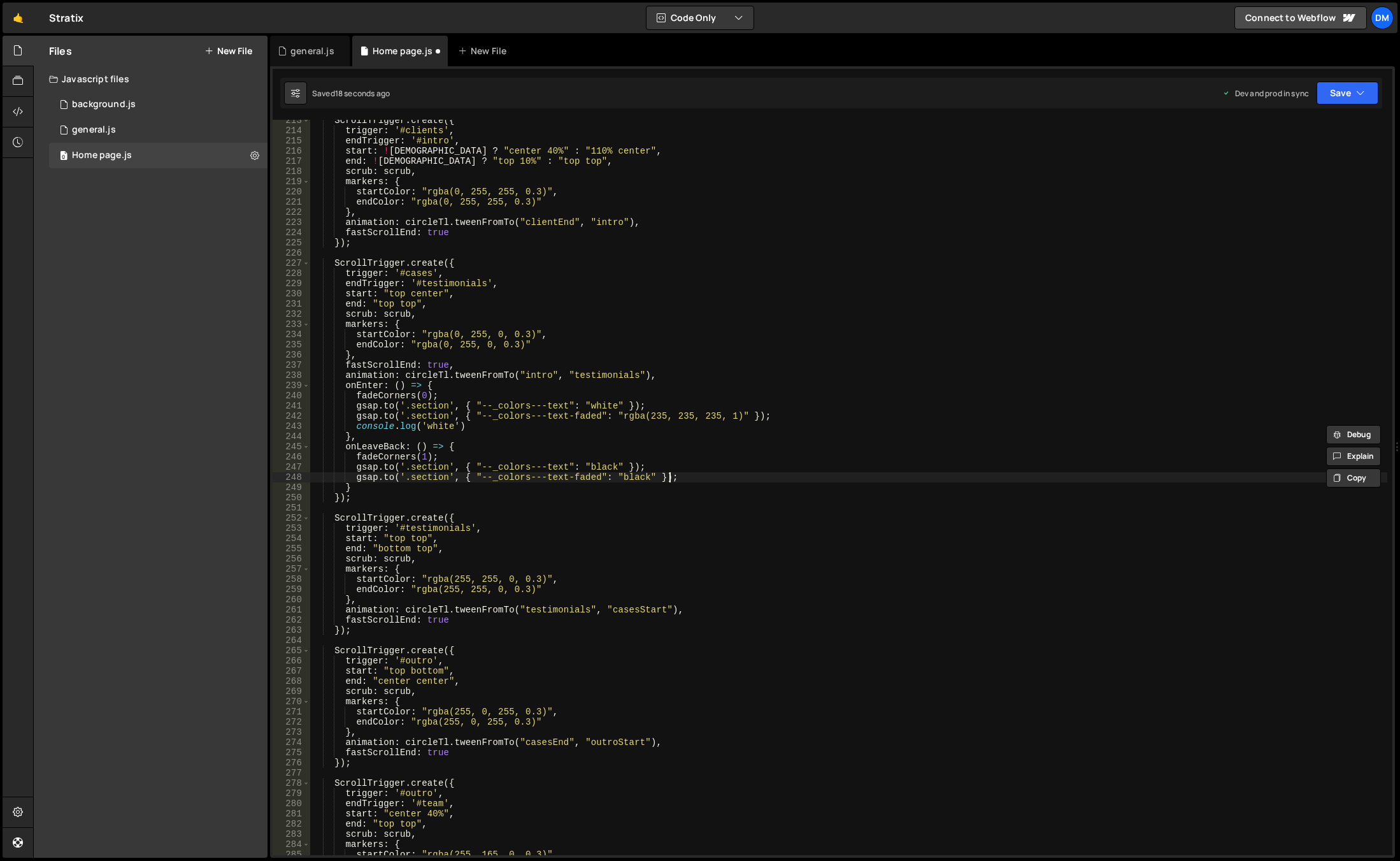
type textarea "[DOMAIN_NAME]('.section', { "--_colors---text-faded": "black" });"
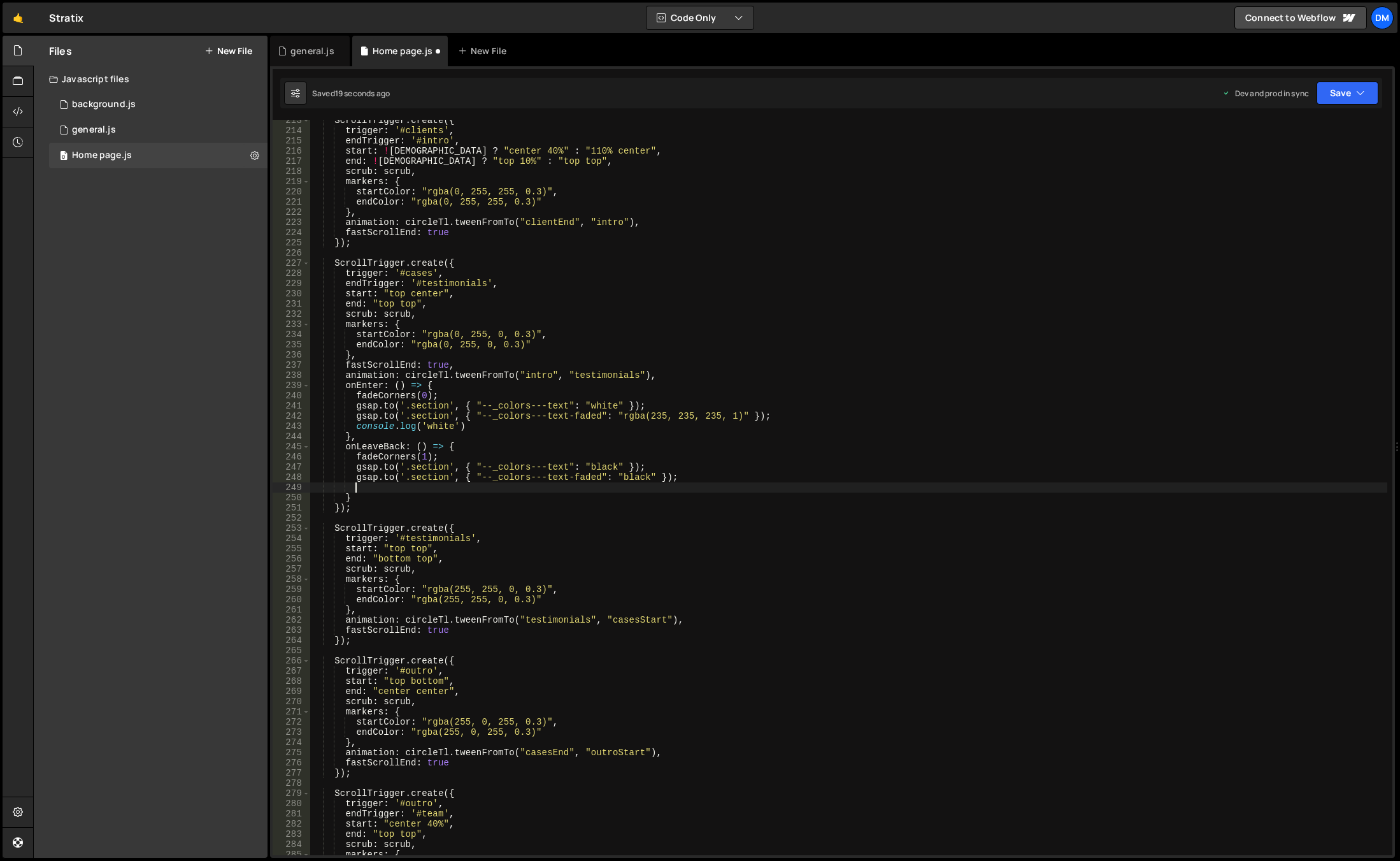
scroll to position [0, 3]
paste textarea "console.log('white')"
click at [430, 486] on div "ScrollTrigger . create ({ trigger : '#clients' , endTrigger : '#intro' , start …" at bounding box center [849, 493] width 1077 height 756
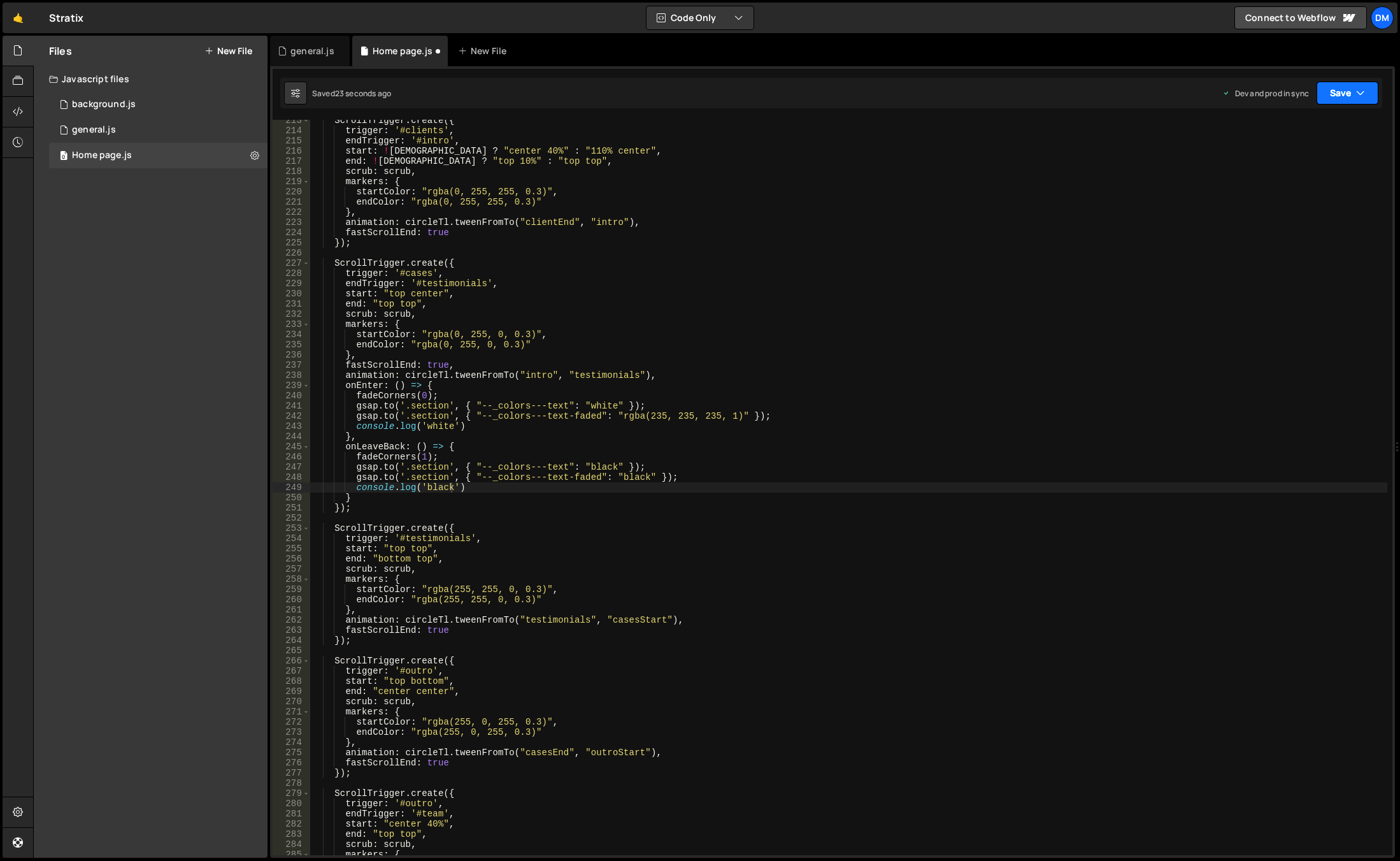
click at [1329, 93] on button "Save" at bounding box center [1347, 93] width 62 height 23
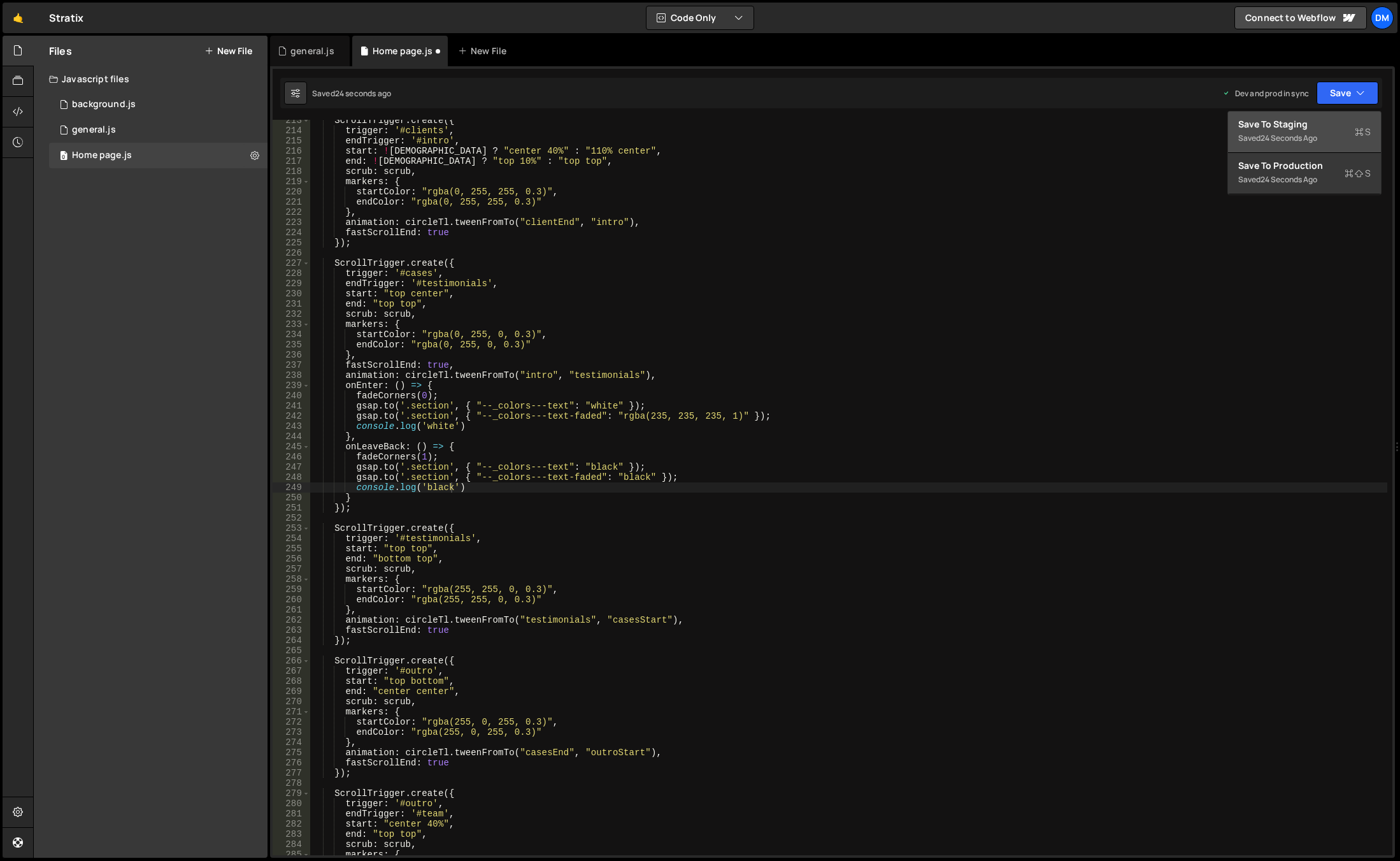
click at [1326, 123] on div "Save to Staging S" at bounding box center [1305, 124] width 133 height 13
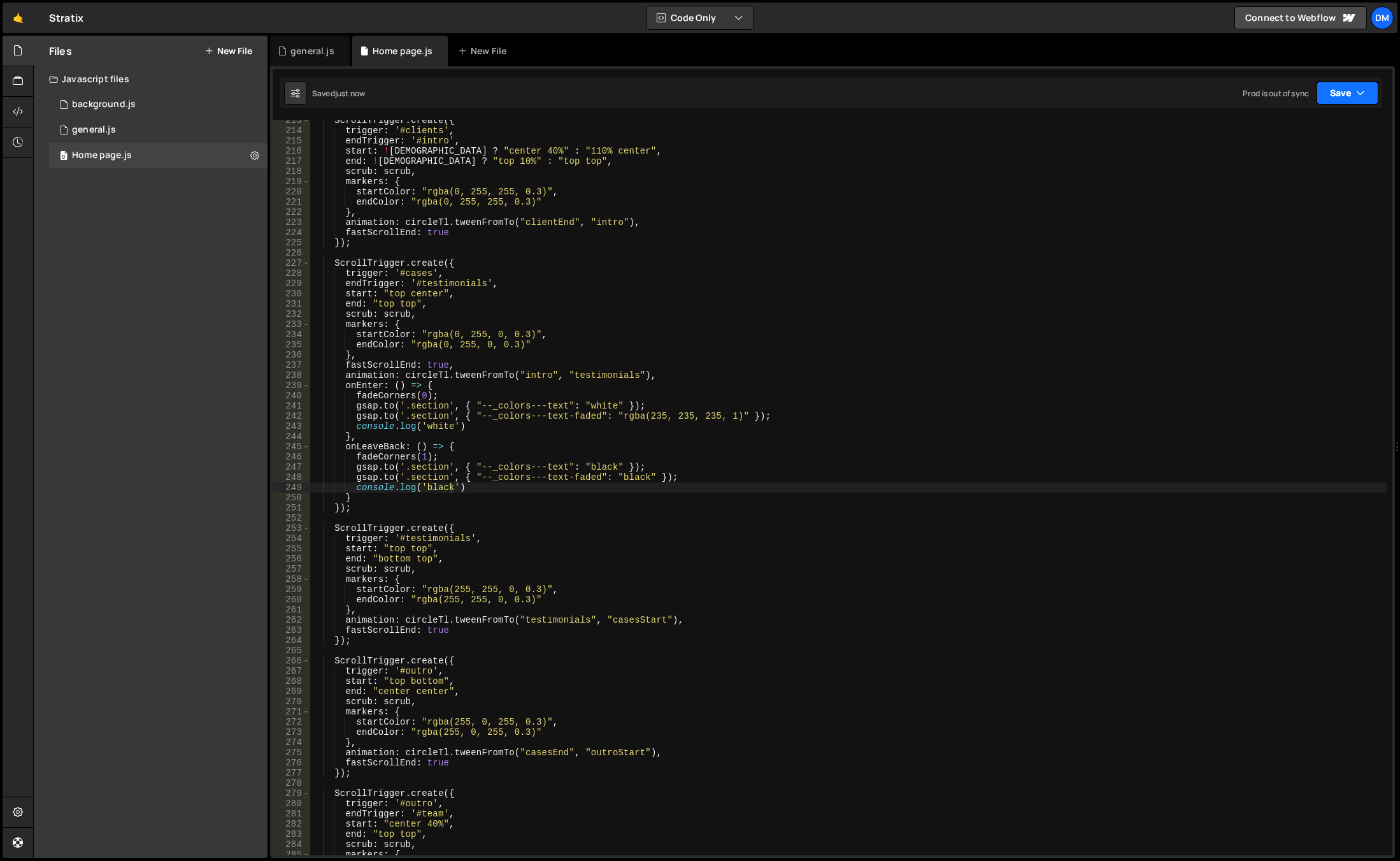
click at [1335, 99] on button "Save" at bounding box center [1347, 93] width 62 height 23
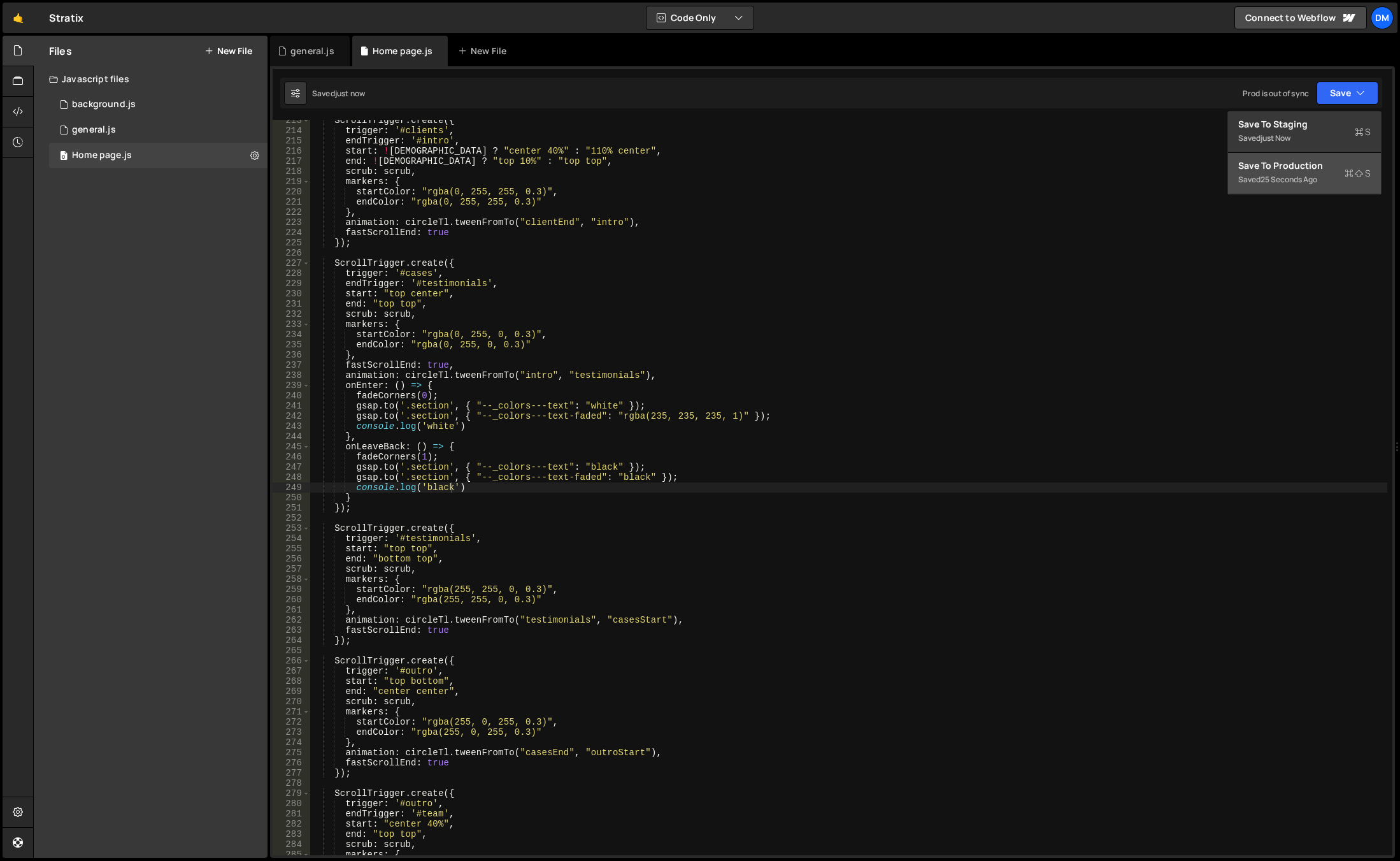
click at [1297, 170] on div "Save to Production S" at bounding box center [1305, 165] width 133 height 13
click at [70, 243] on div "Files New File Javascript files 0 background.js 0 0 general.js 0 0 Home page.js…" at bounding box center [151, 446] width 234 height 822
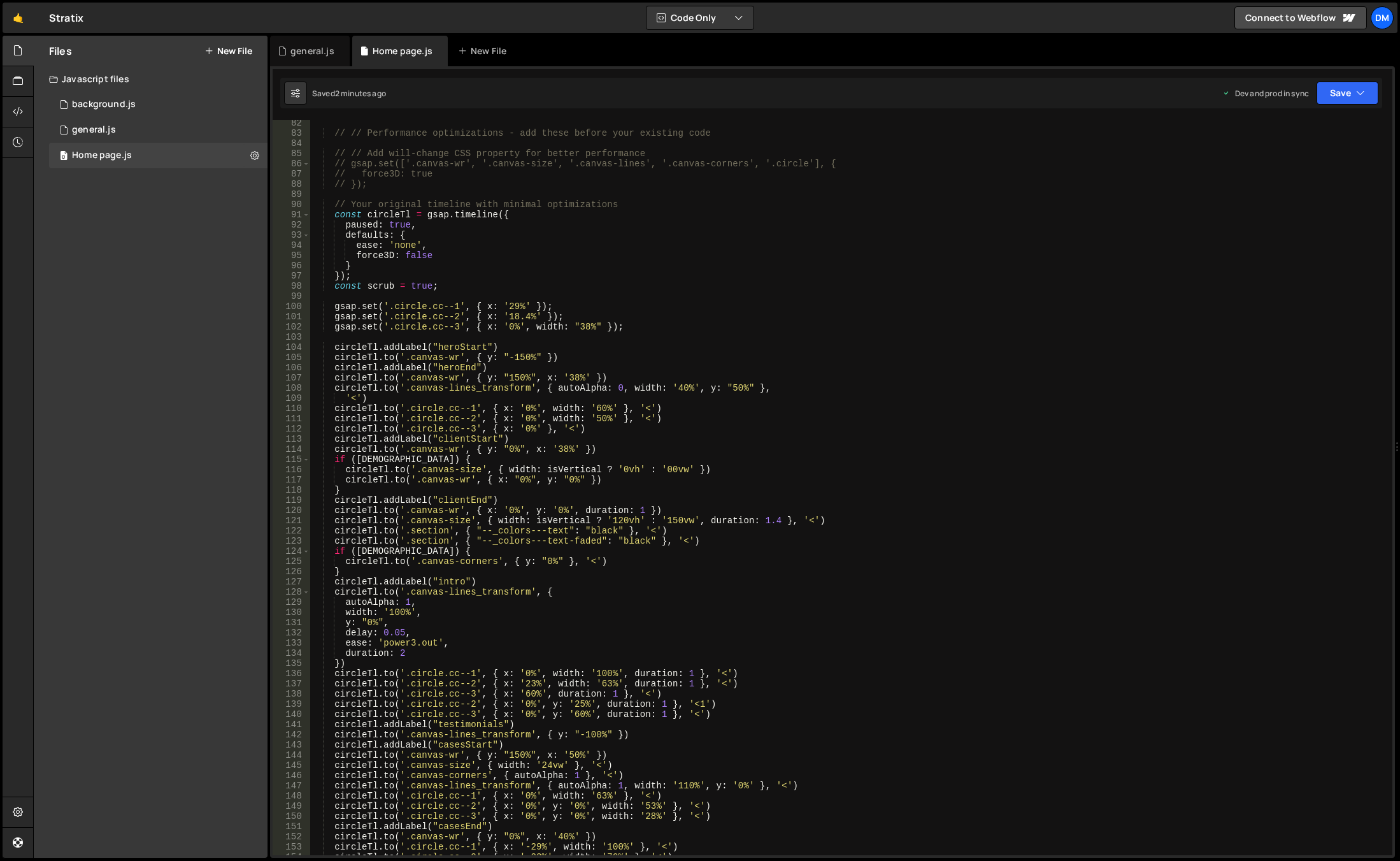
scroll to position [828, 0]
click at [471, 492] on div "// // Performance optimizations - add these before your existing code // // Add…" at bounding box center [849, 496] width 1077 height 756
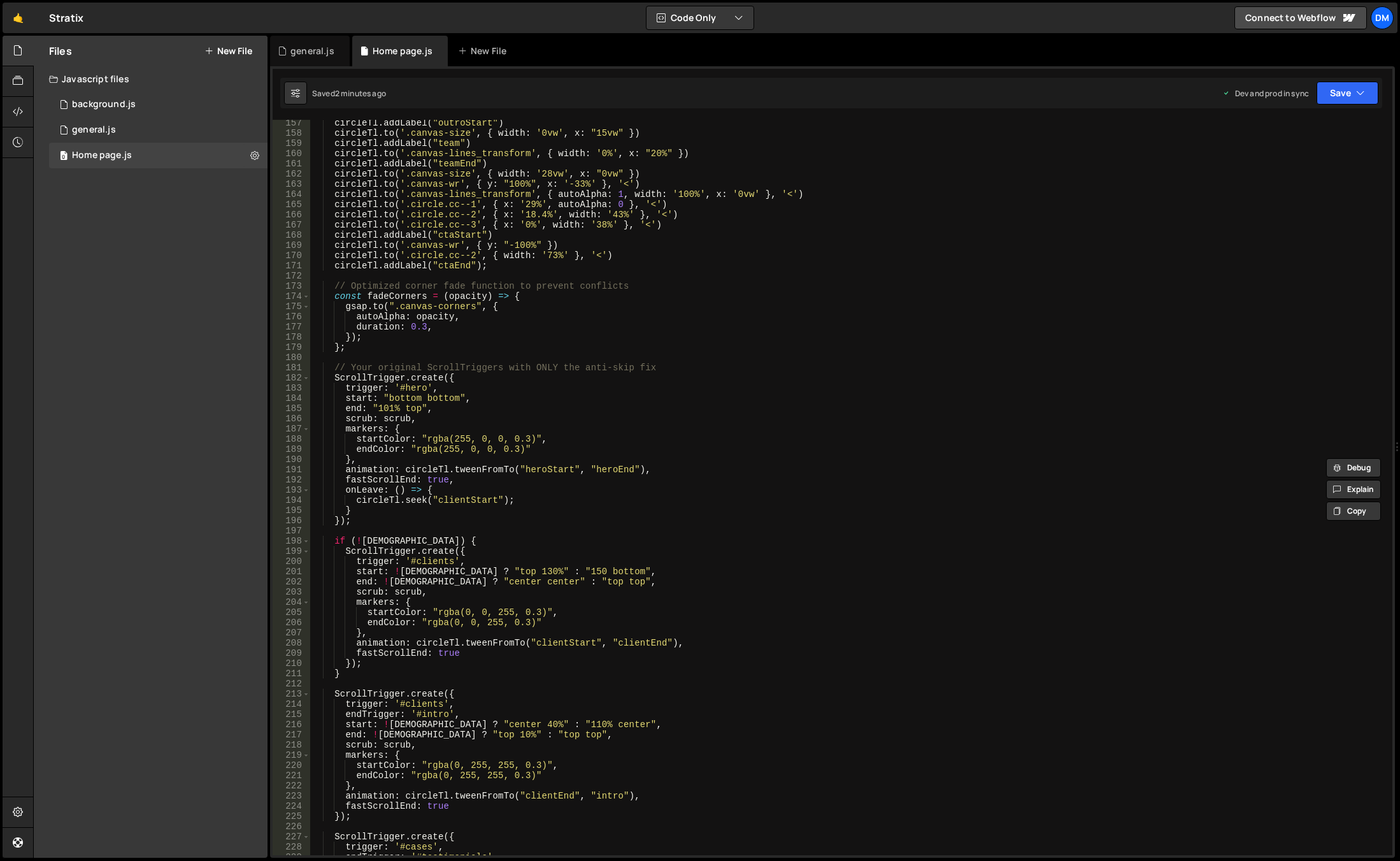
scroll to position [1631, 0]
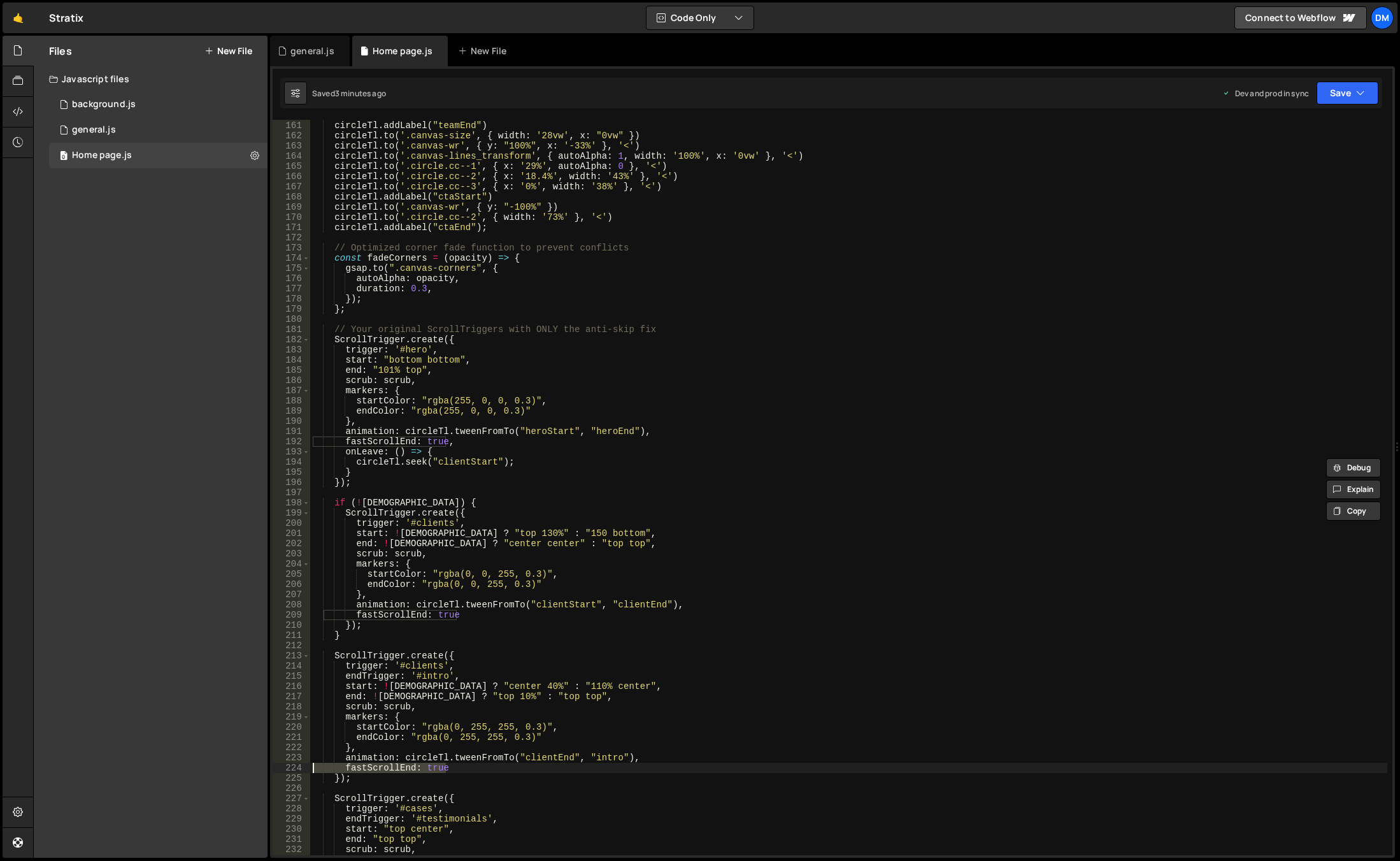
drag, startPoint x: 454, startPoint y: 767, endPoint x: 261, endPoint y: 766, distance: 193.0
click at [261, 766] on div "Files New File Javascript files 0 background.js 0 0 general.js 0 0 Home page.js…" at bounding box center [717, 447] width 1367 height 822
click at [1315, 101] on div "Dev and prod in sync Upgrade to Edit Save Save to Staging S Saved 3 minutes ago…" at bounding box center [1301, 93] width 156 height 23
click at [1326, 96] on button "Save" at bounding box center [1347, 93] width 62 height 23
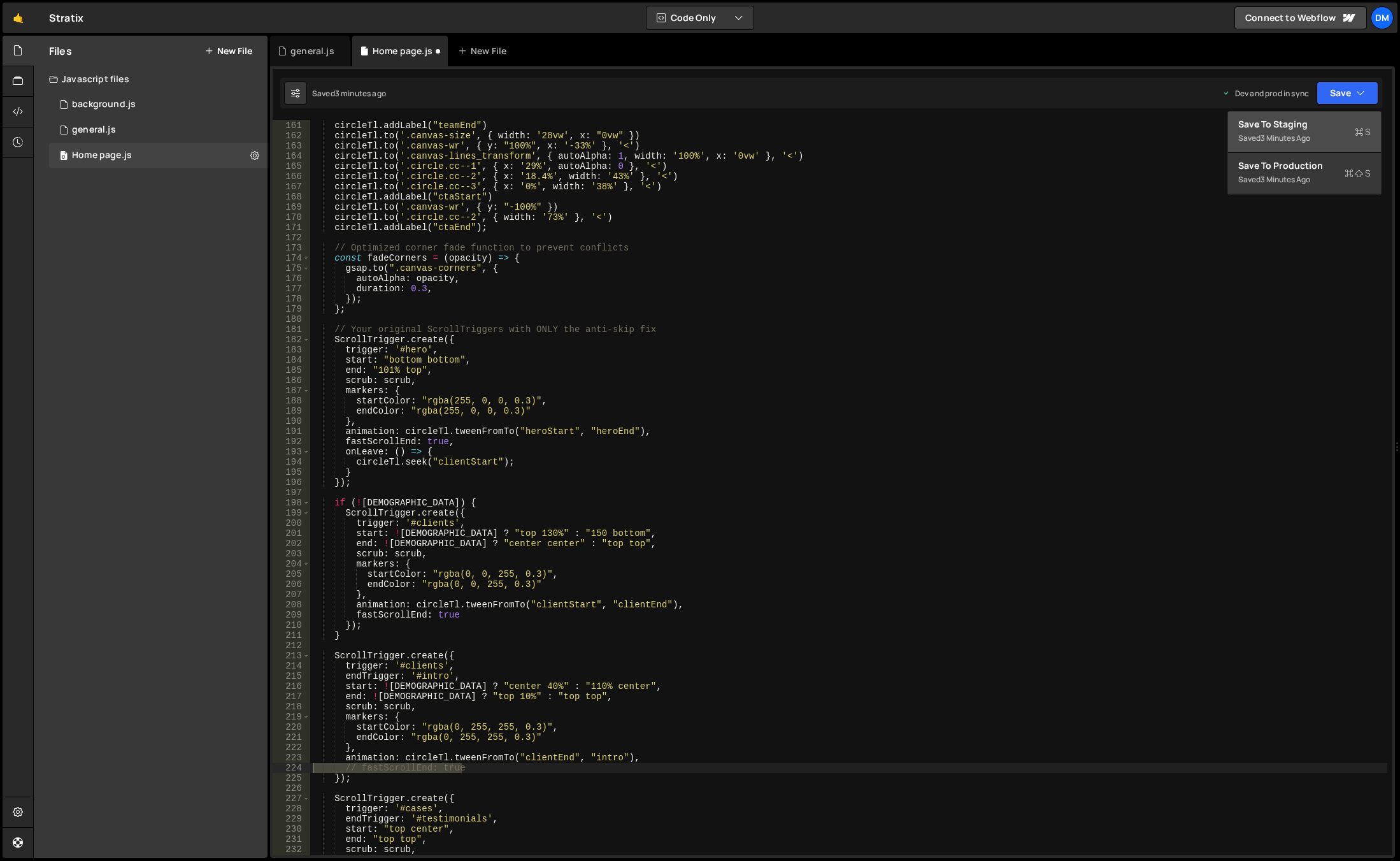
click at [1316, 122] on div "Save to Staging S" at bounding box center [1305, 124] width 133 height 13
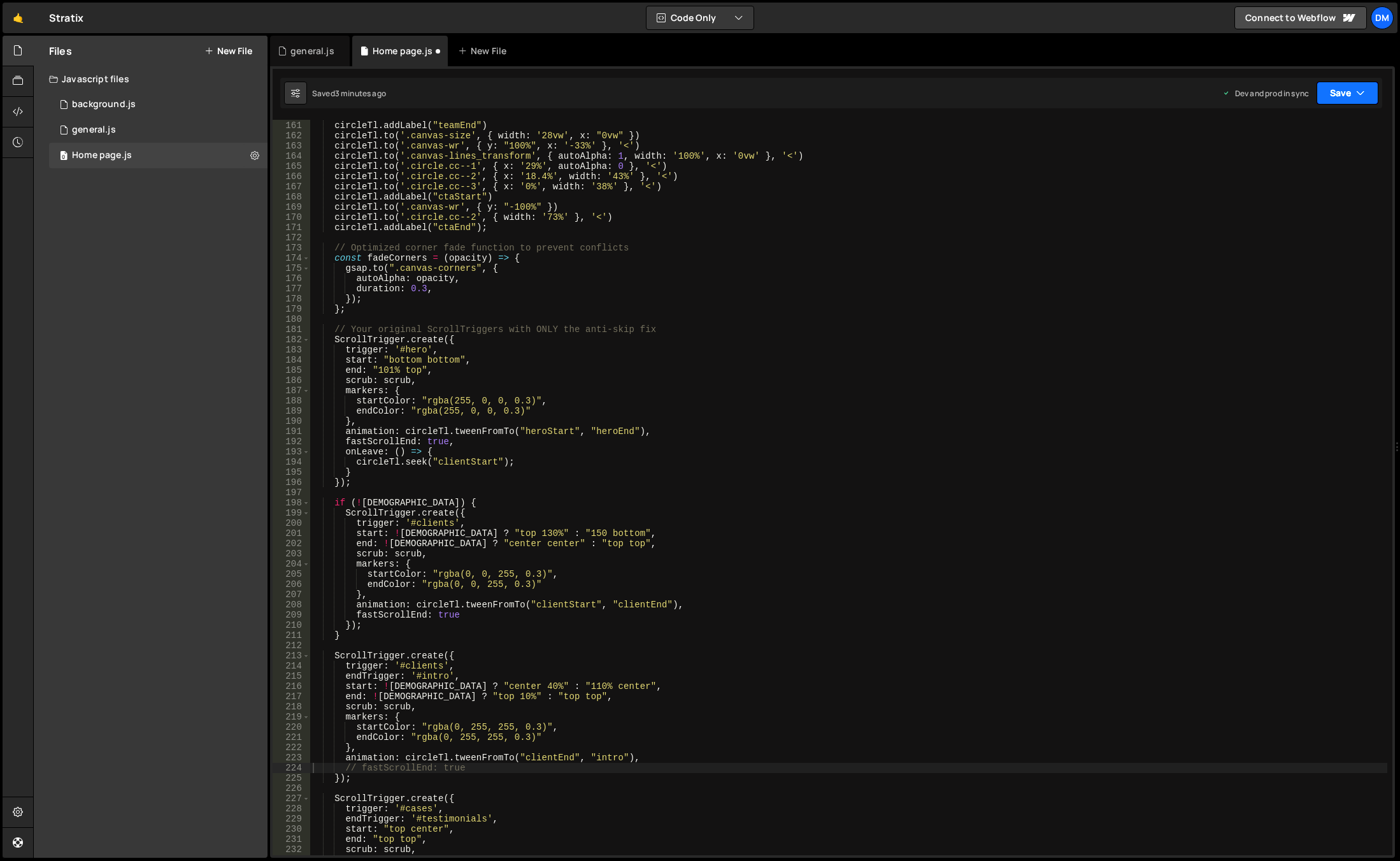
click at [1340, 94] on button "Save" at bounding box center [1347, 93] width 62 height 23
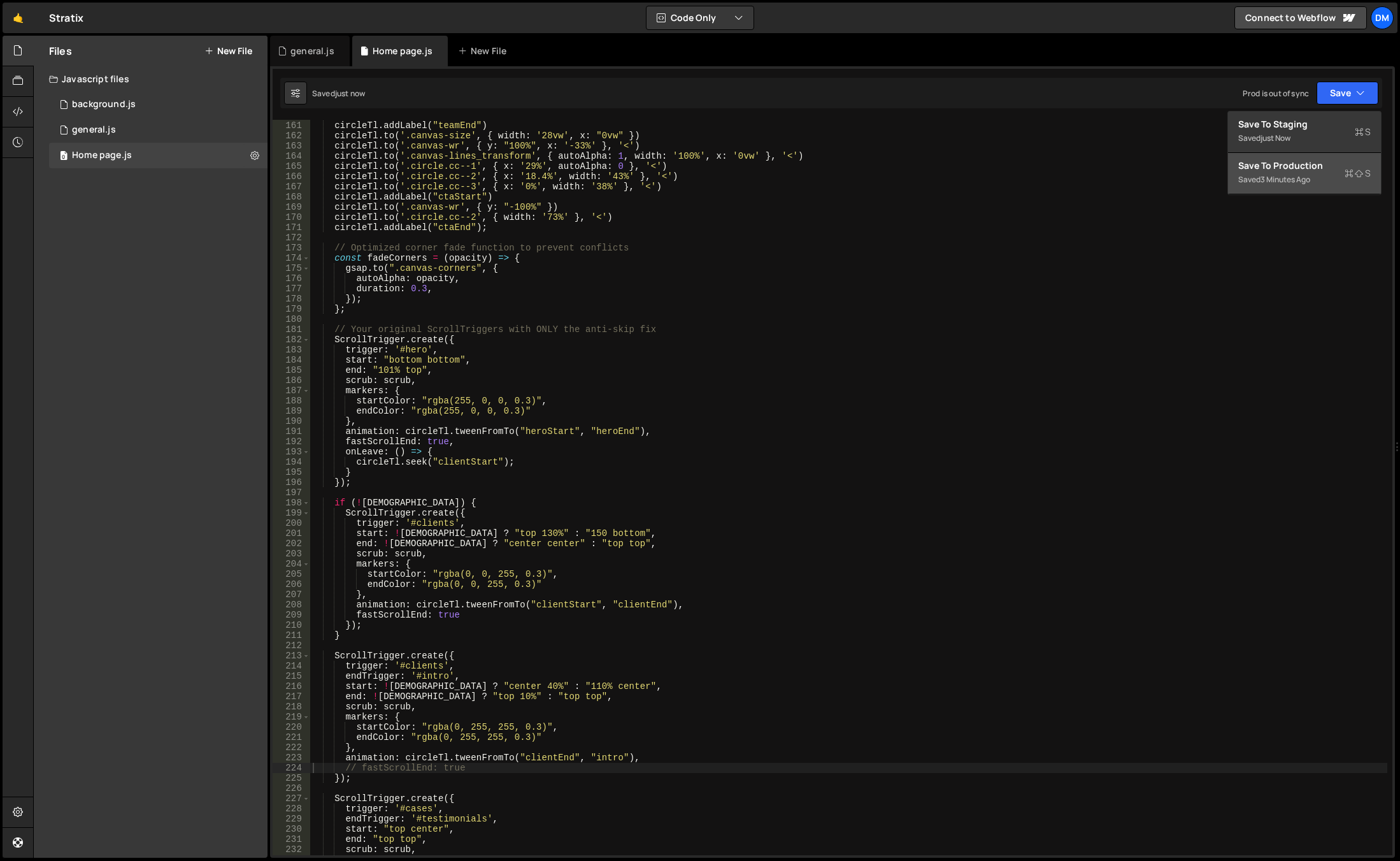
click at [1295, 167] on div "Save to Production S" at bounding box center [1305, 165] width 133 height 13
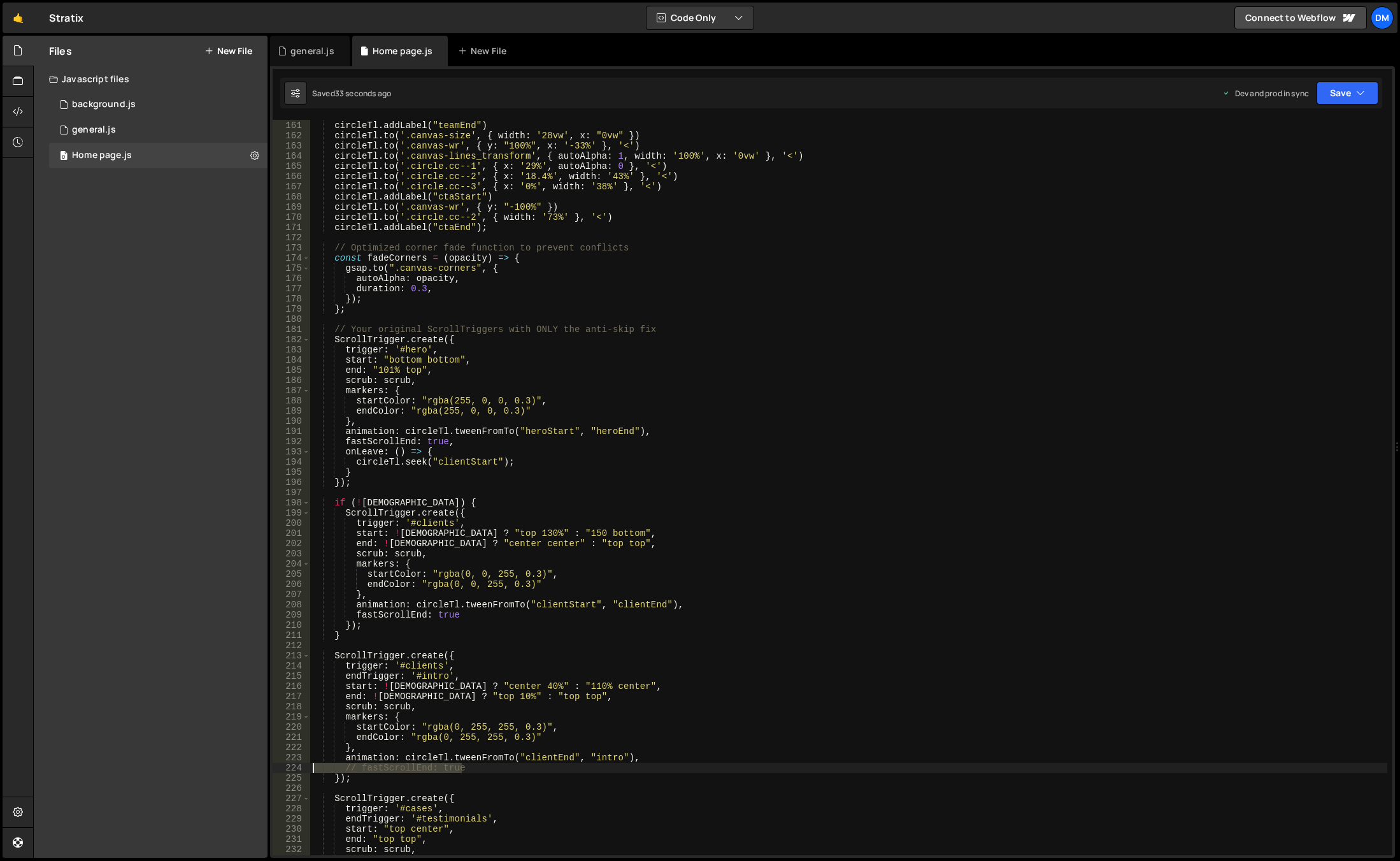
drag, startPoint x: 506, startPoint y: 770, endPoint x: 279, endPoint y: 771, distance: 227.0
click at [279, 771] on div "// fastScrollEnd: true 160 161 162 163 164 165 166 167 168 169 170 171 172 173 …" at bounding box center [832, 487] width 1120 height 735
type textarea "fastScrollEnd: true"
click at [656, 644] on div "circleTl . to ( '.canvas-lines_transform' , { width : '0%' , x : "20%" }) circl…" at bounding box center [849, 488] width 1077 height 756
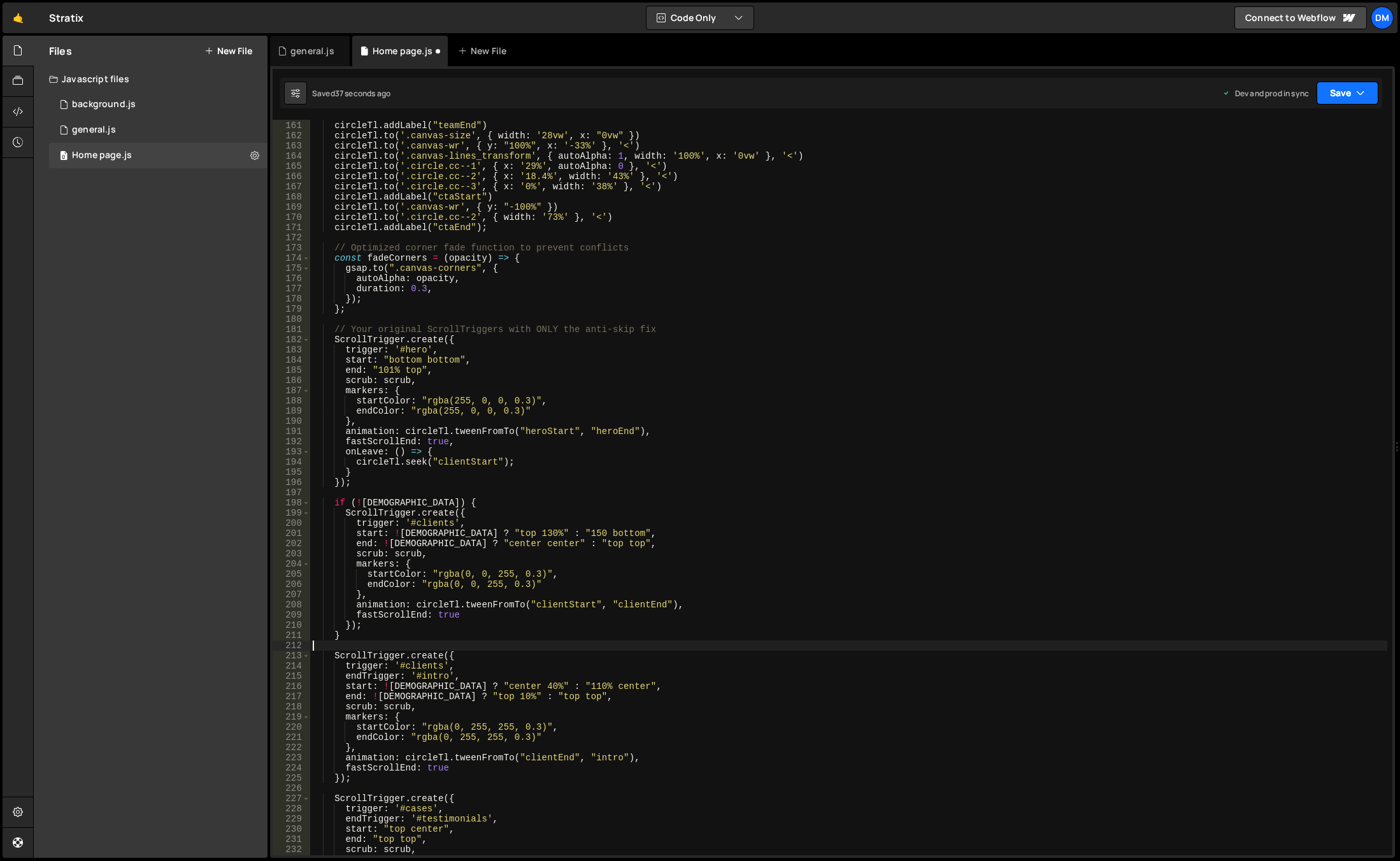
click at [1333, 89] on button "Save" at bounding box center [1347, 93] width 62 height 23
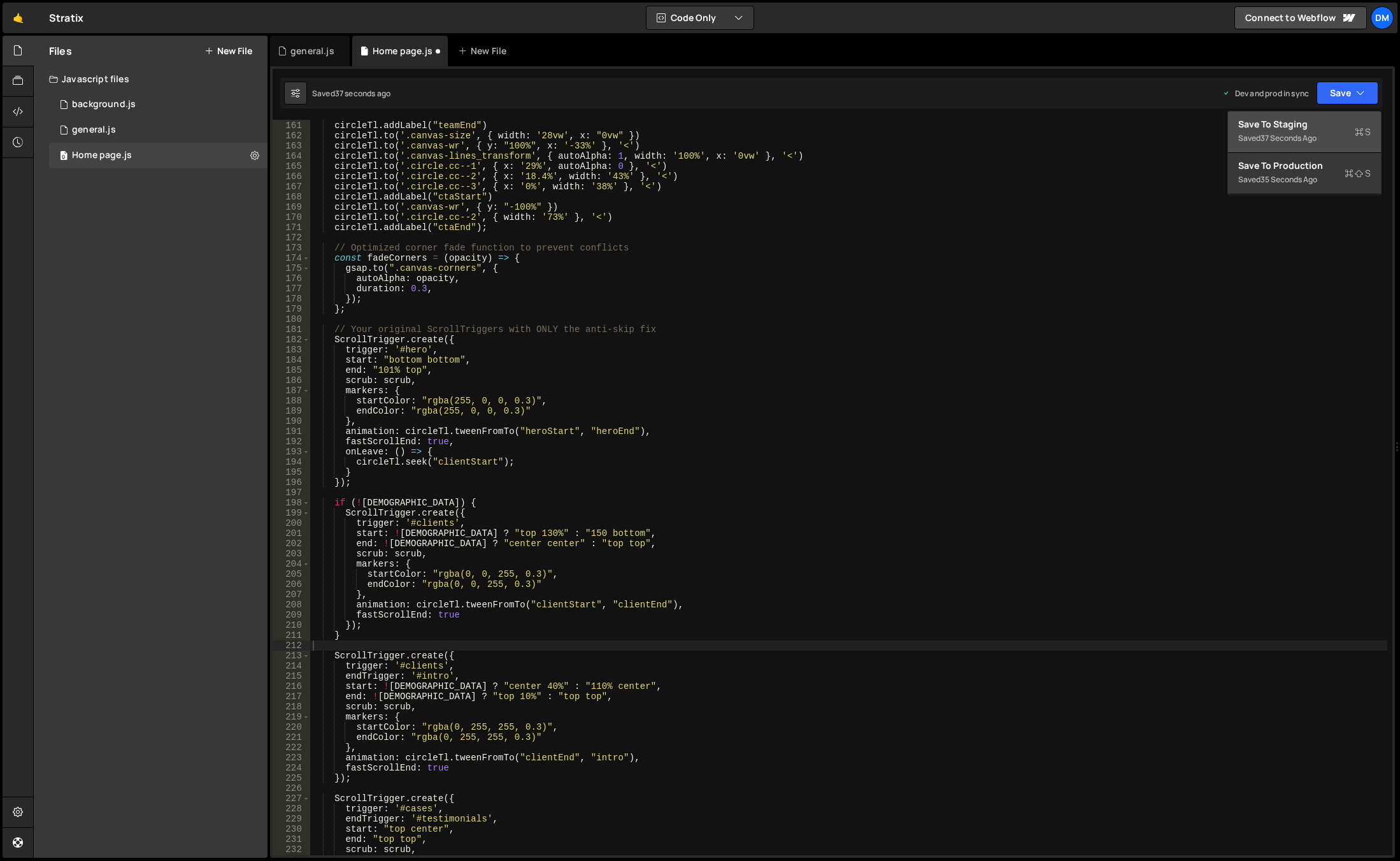
click at [1311, 125] on div "Save to Staging S" at bounding box center [1305, 124] width 133 height 13
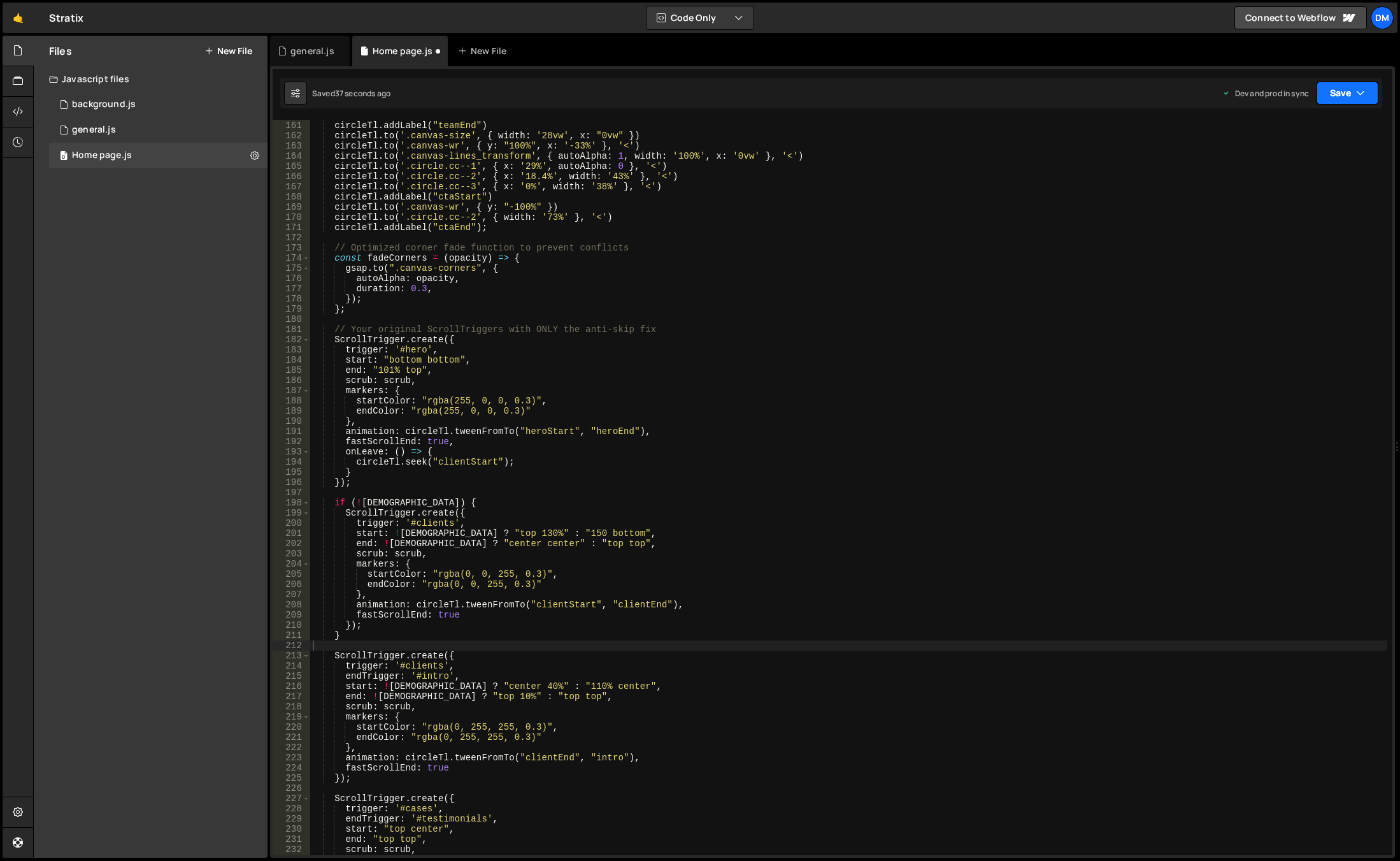
click at [1358, 94] on icon "button" at bounding box center [1360, 93] width 9 height 13
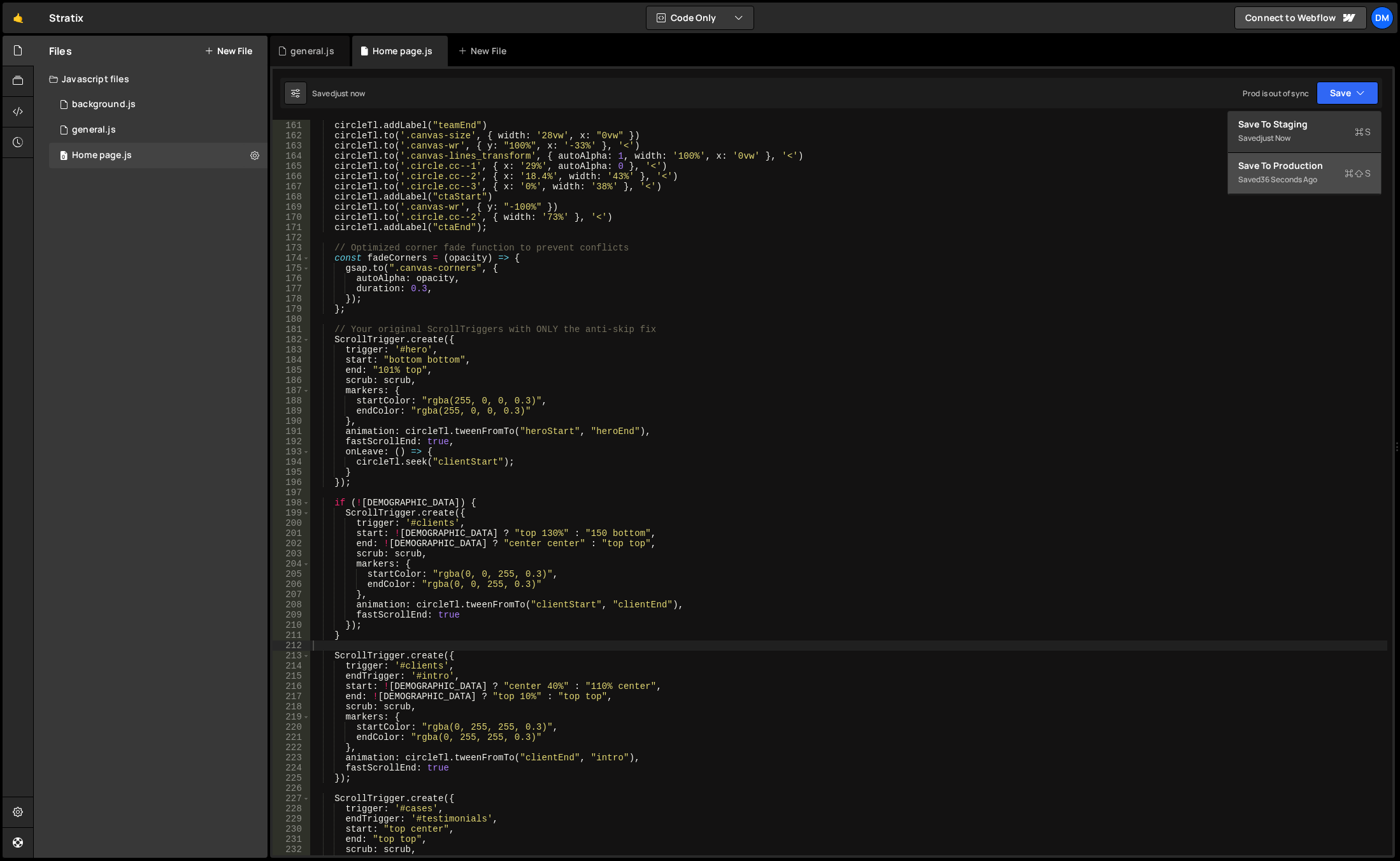
click at [1301, 167] on div "Save to Production S" at bounding box center [1305, 165] width 133 height 13
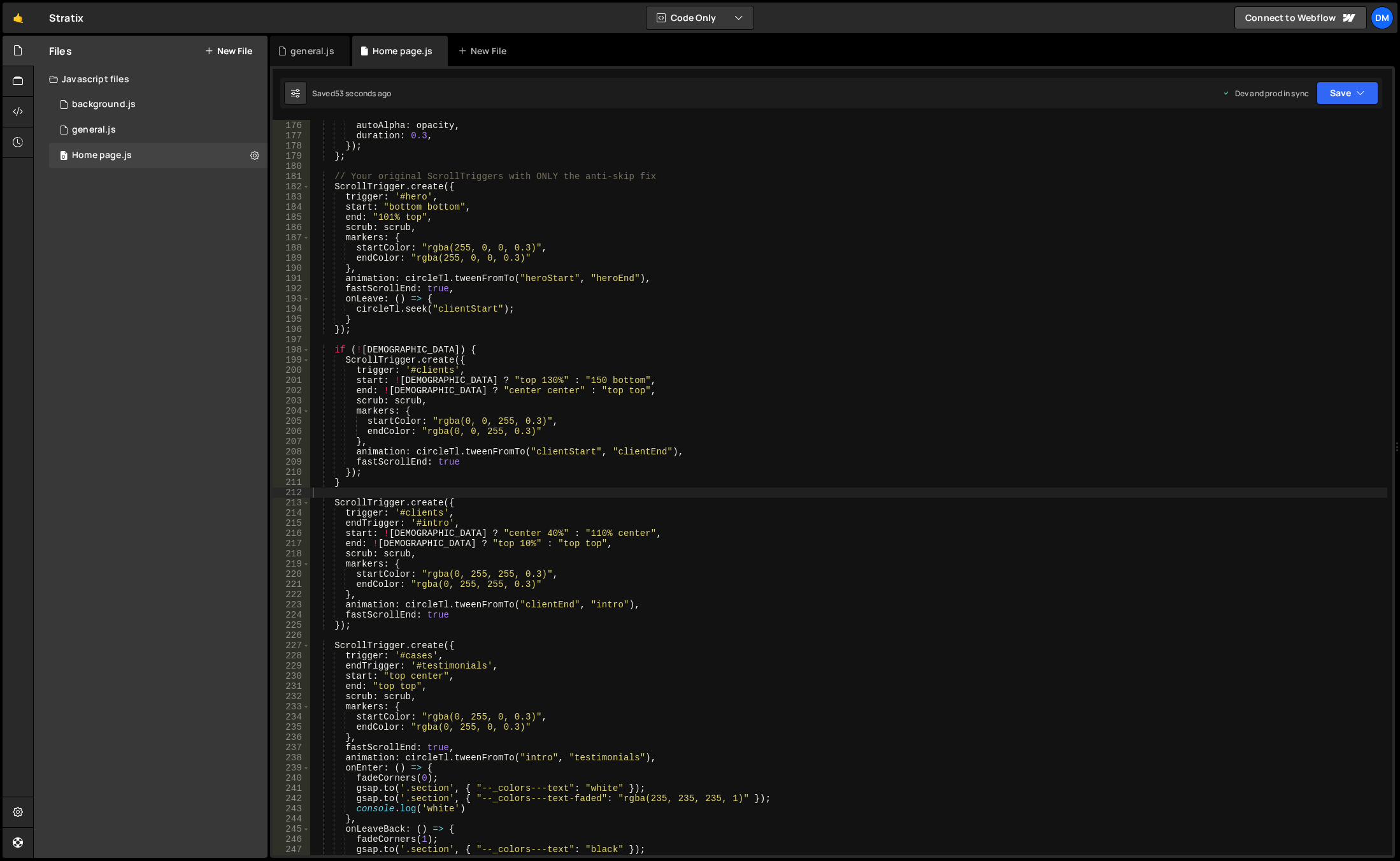
scroll to position [1783, 0]
click at [577, 575] on div "gsap . to ( ".canvas-corners" , { autoAlpha : opacity , duration : 0.3 , }) ; }…" at bounding box center [849, 488] width 1077 height 756
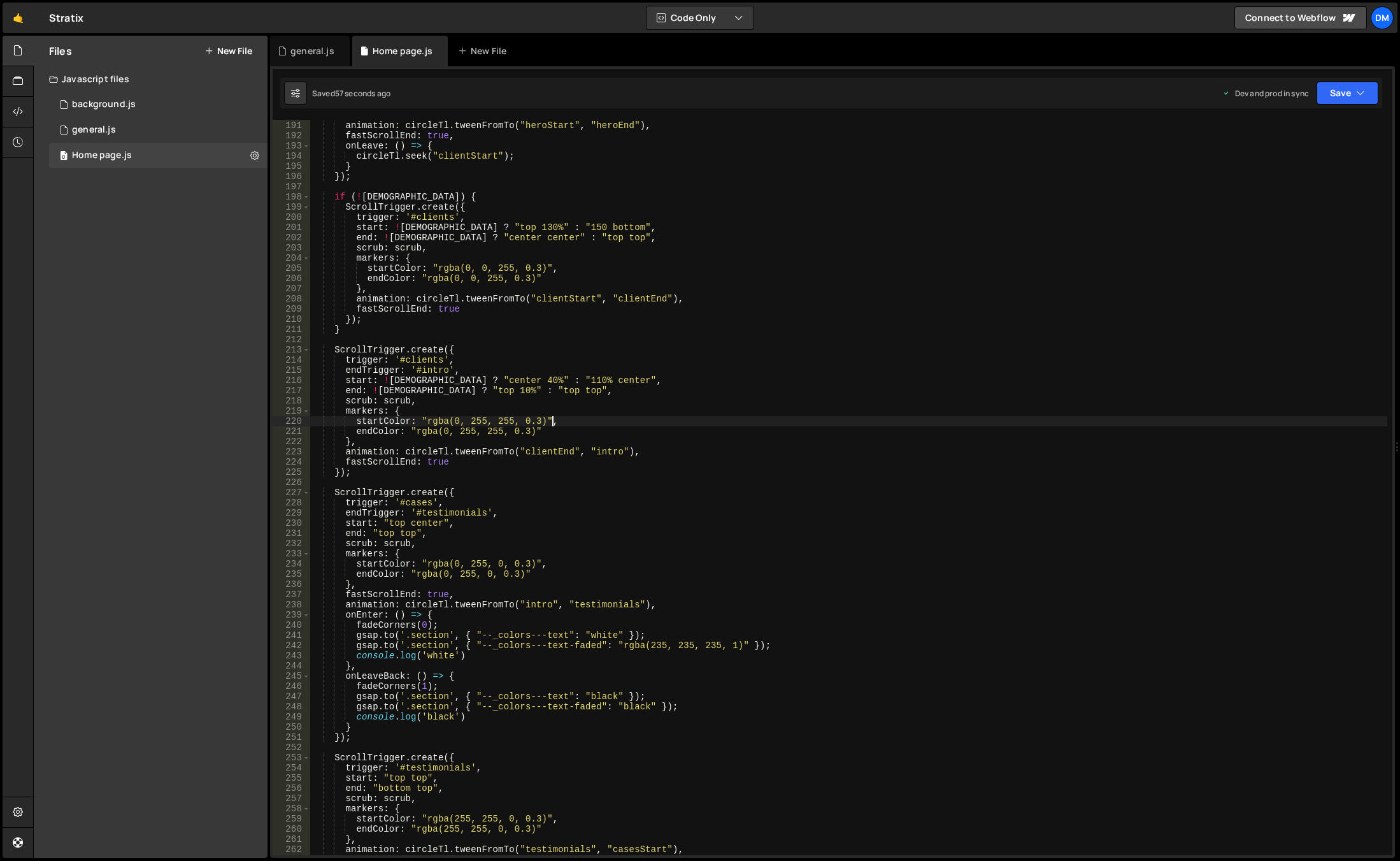
scroll to position [2013, 0]
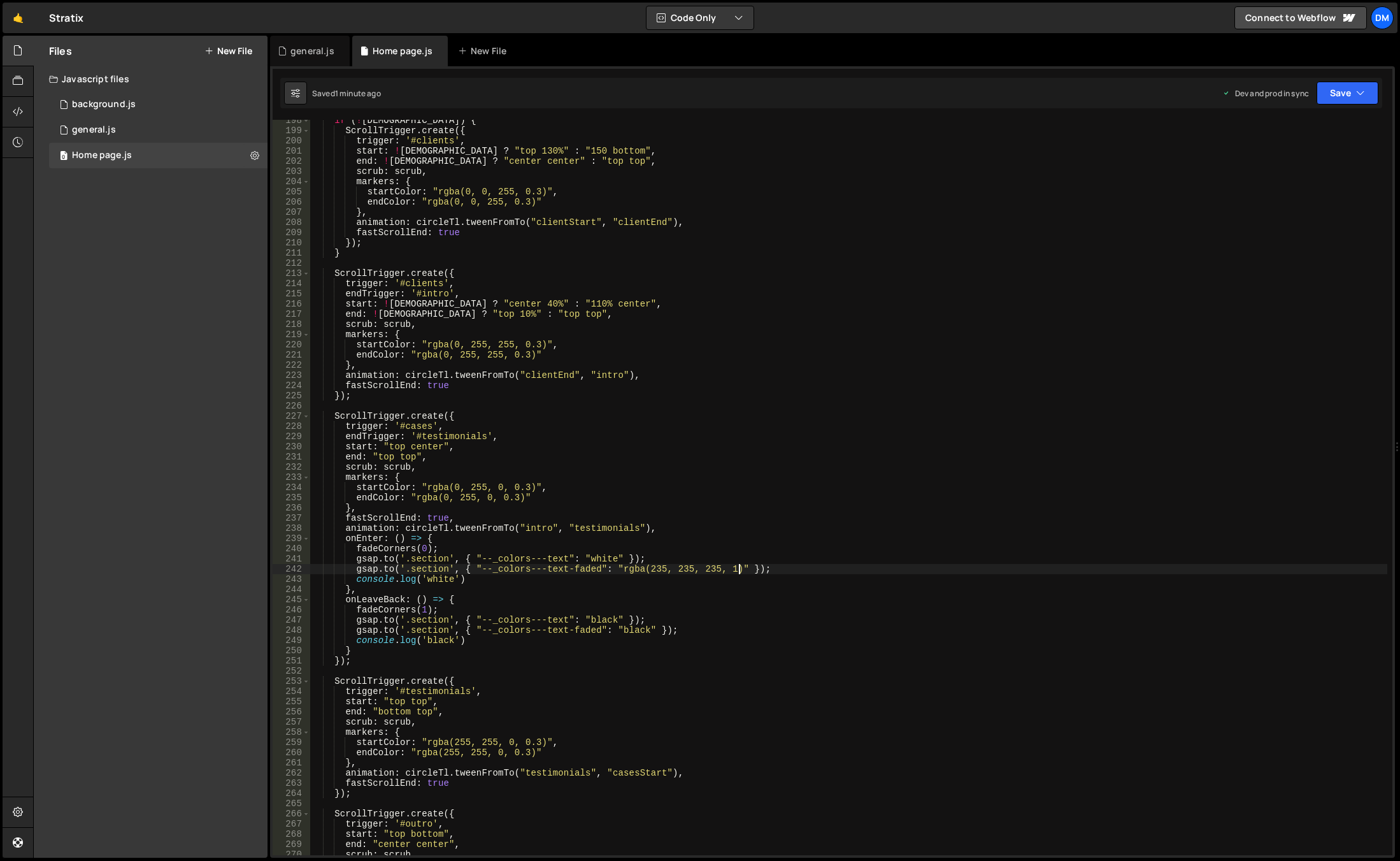
click at [742, 569] on div "if ( ! isWide ) { ScrollTrigger . create ({ trigger : '#clients' , start : ! is…" at bounding box center [849, 493] width 1077 height 756
paste textarea "overwrite: true"
click at [1335, 93] on button "Save" at bounding box center [1347, 93] width 62 height 23
click at [1305, 126] on div "Save to Staging S" at bounding box center [1305, 124] width 133 height 13
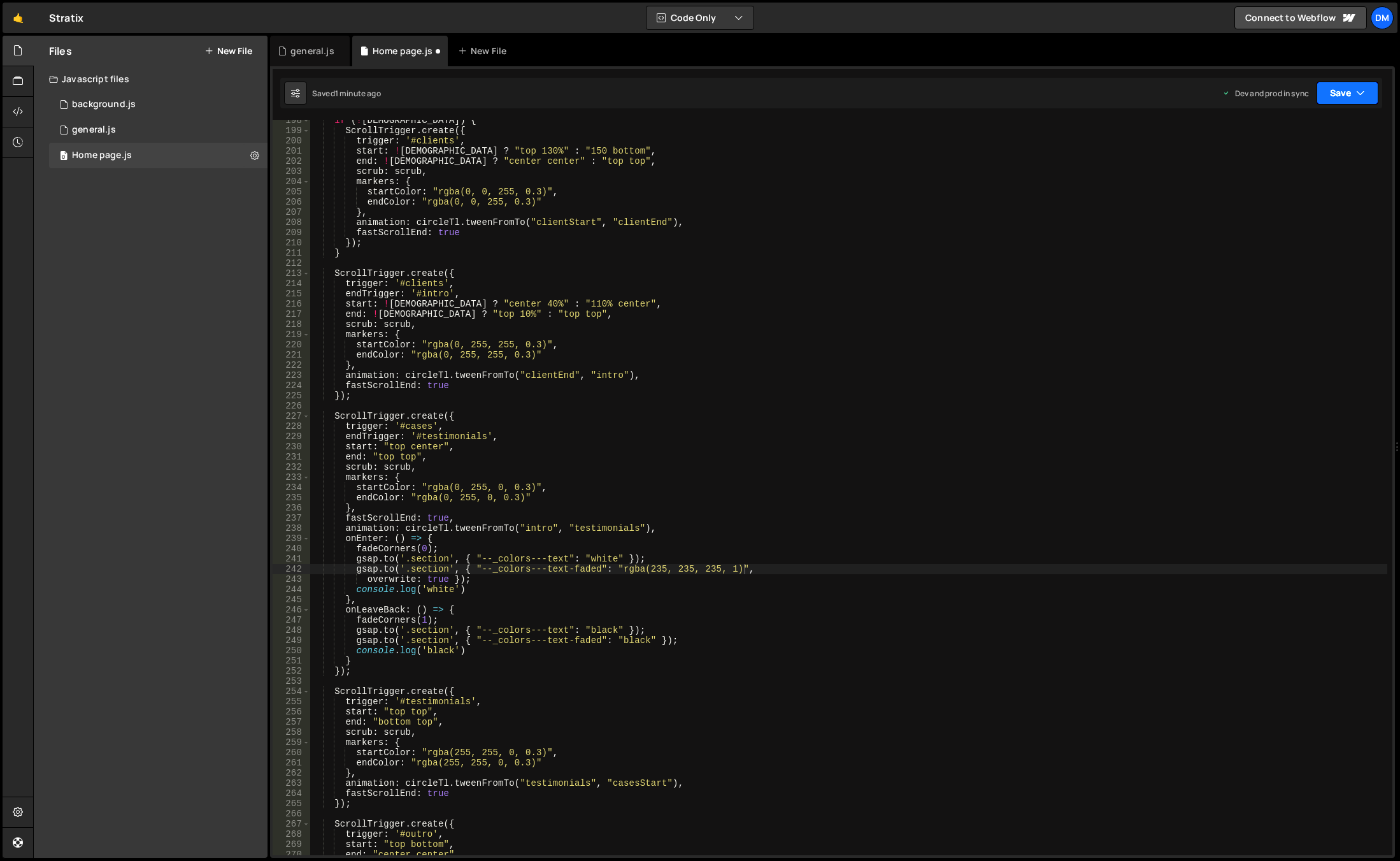
click at [1343, 93] on button "Save" at bounding box center [1347, 93] width 62 height 23
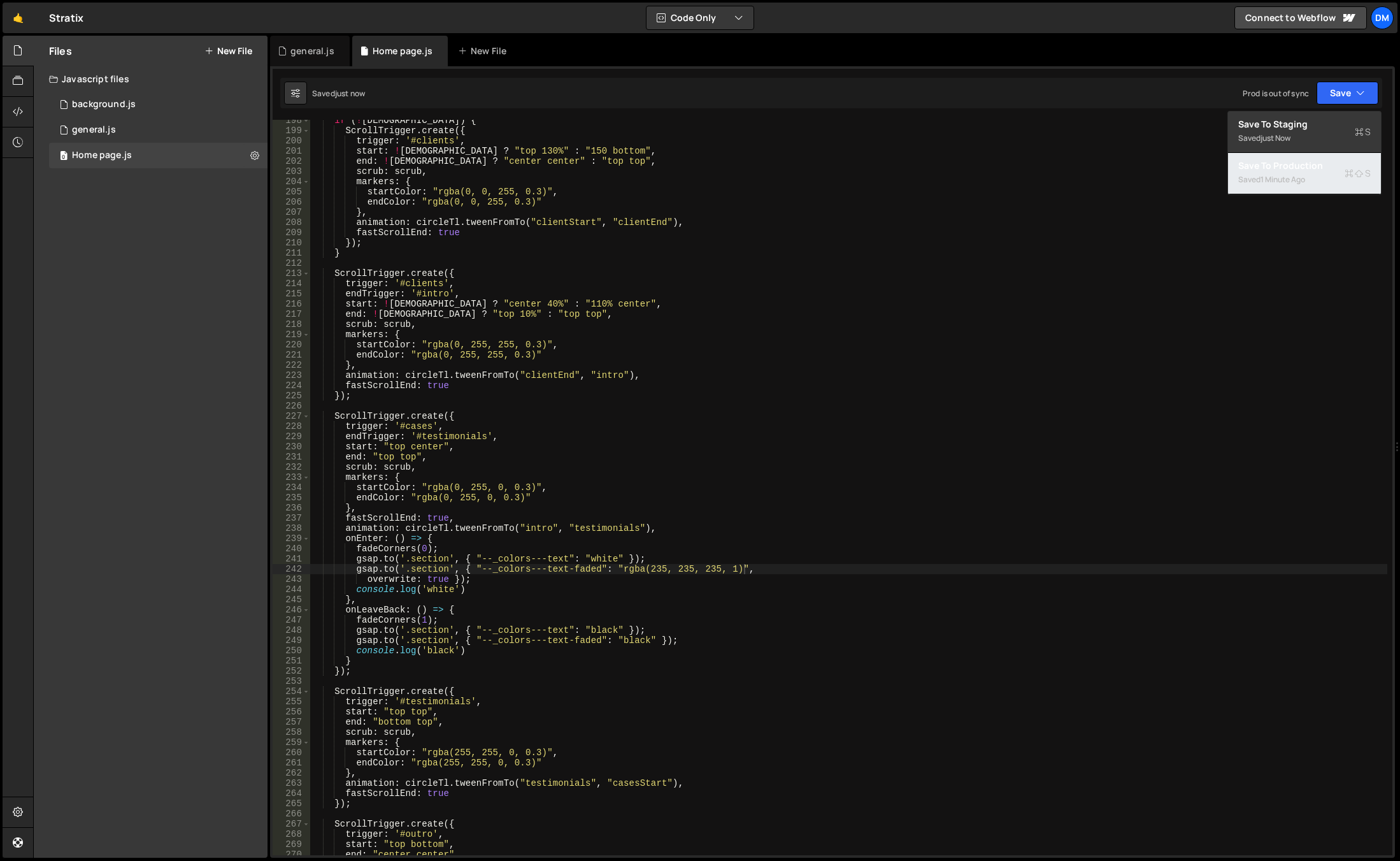
click at [1287, 177] on div "1 minute ago" at bounding box center [1283, 179] width 45 height 11
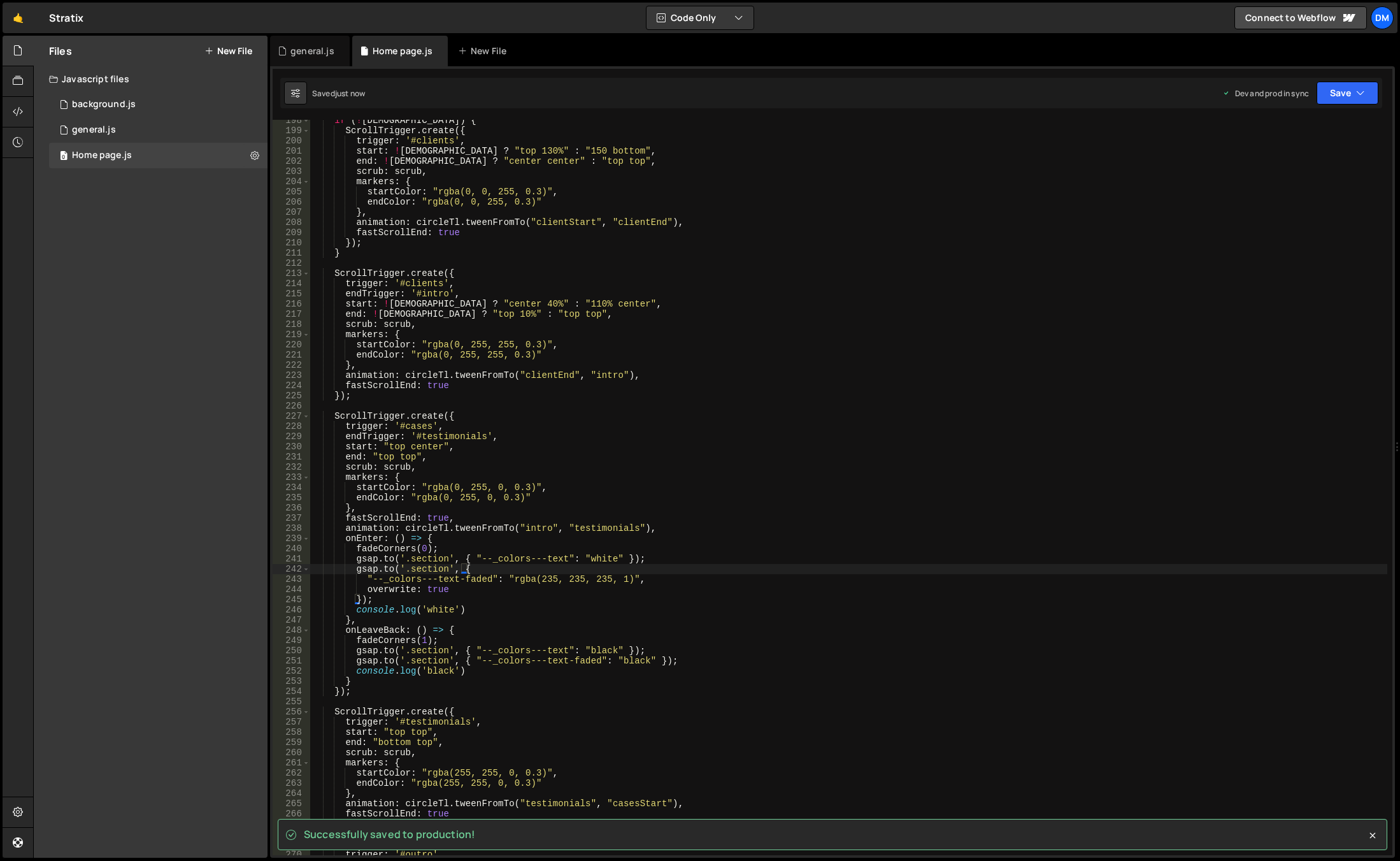
click at [960, 438] on div "if ( ! isWide ) { ScrollTrigger . create ({ trigger : '#clients' , start : ! is…" at bounding box center [849, 493] width 1077 height 756
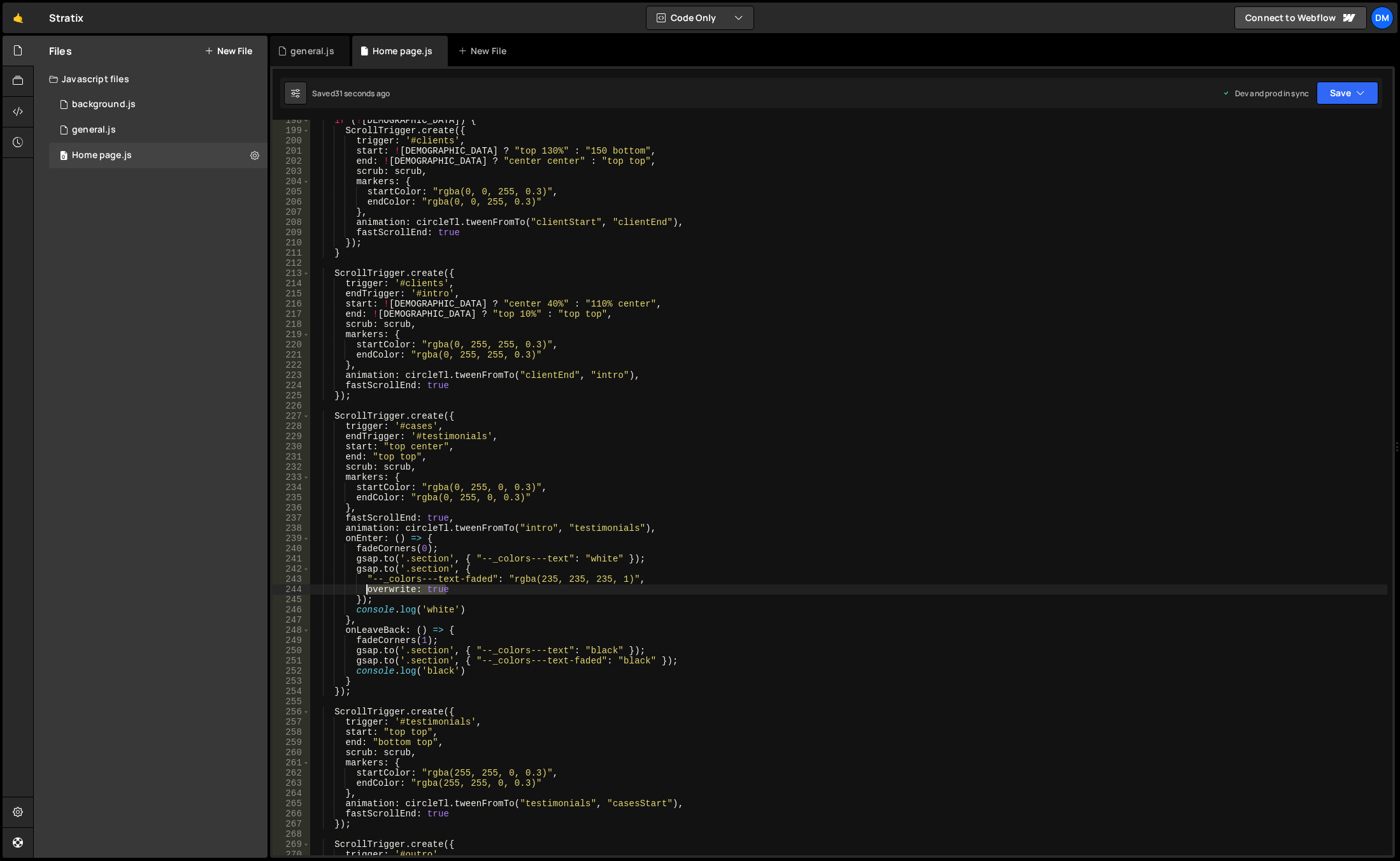
drag, startPoint x: 452, startPoint y: 590, endPoint x: 366, endPoint y: 587, distance: 86.1
click at [366, 587] on div "if ( ! isWide ) { ScrollTrigger . create ({ trigger : '#clients' , start : ! is…" at bounding box center [849, 493] width 1077 height 756
click at [619, 557] on div "if ( ! isWide ) { ScrollTrigger . create ({ trigger : '#clients' , start : ! is…" at bounding box center [849, 493] width 1077 height 756
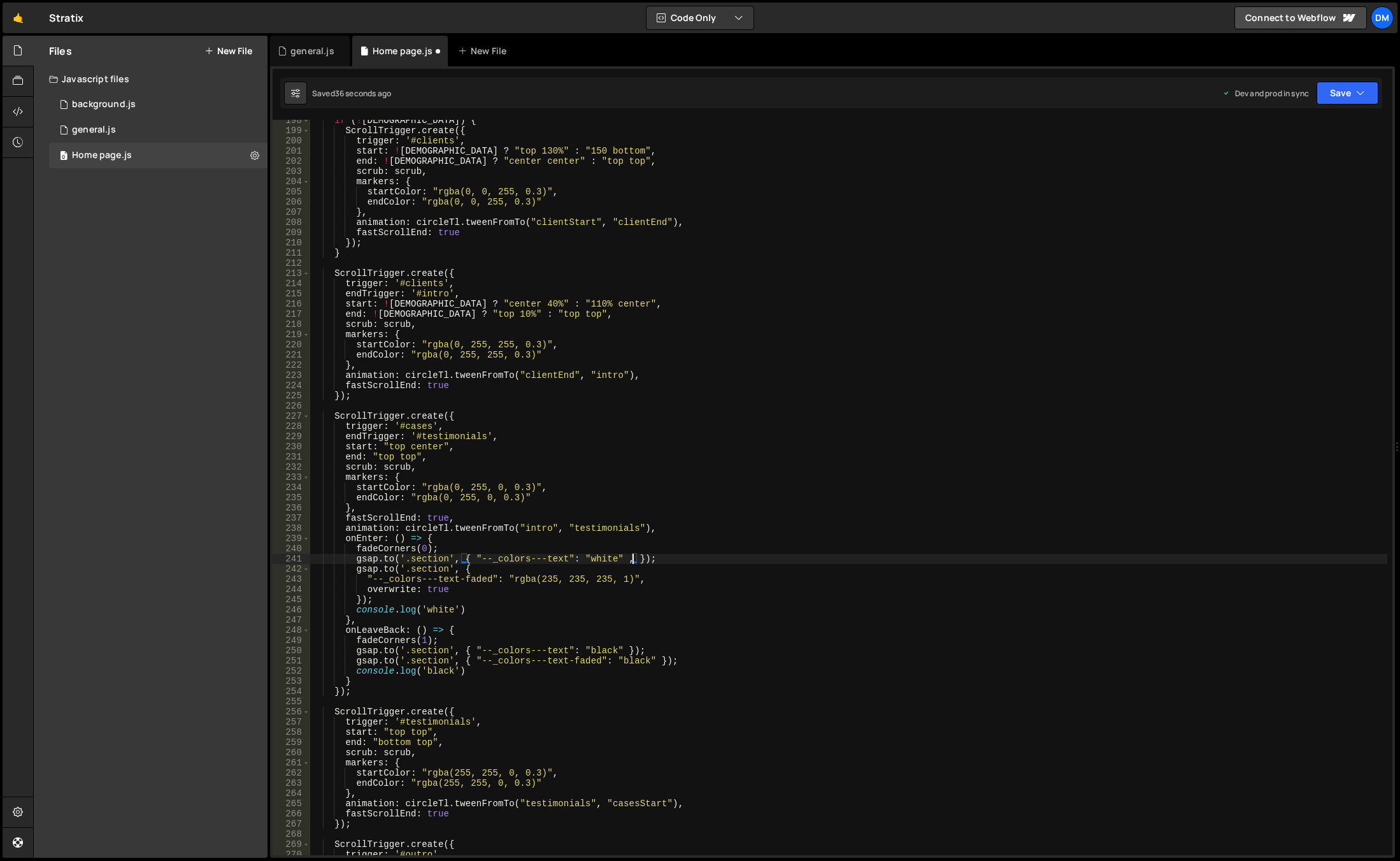
paste textarea "overwrite: true"
type textarea "[DOMAIN_NAME]('.section', { "--_colors---text": "white" , overwrite: true});"
click at [1347, 89] on button "Save" at bounding box center [1347, 93] width 62 height 23
click at [1287, 167] on div "Save to Production S" at bounding box center [1305, 165] width 133 height 13
click at [1329, 97] on button "Save" at bounding box center [1340, 93] width 77 height 23
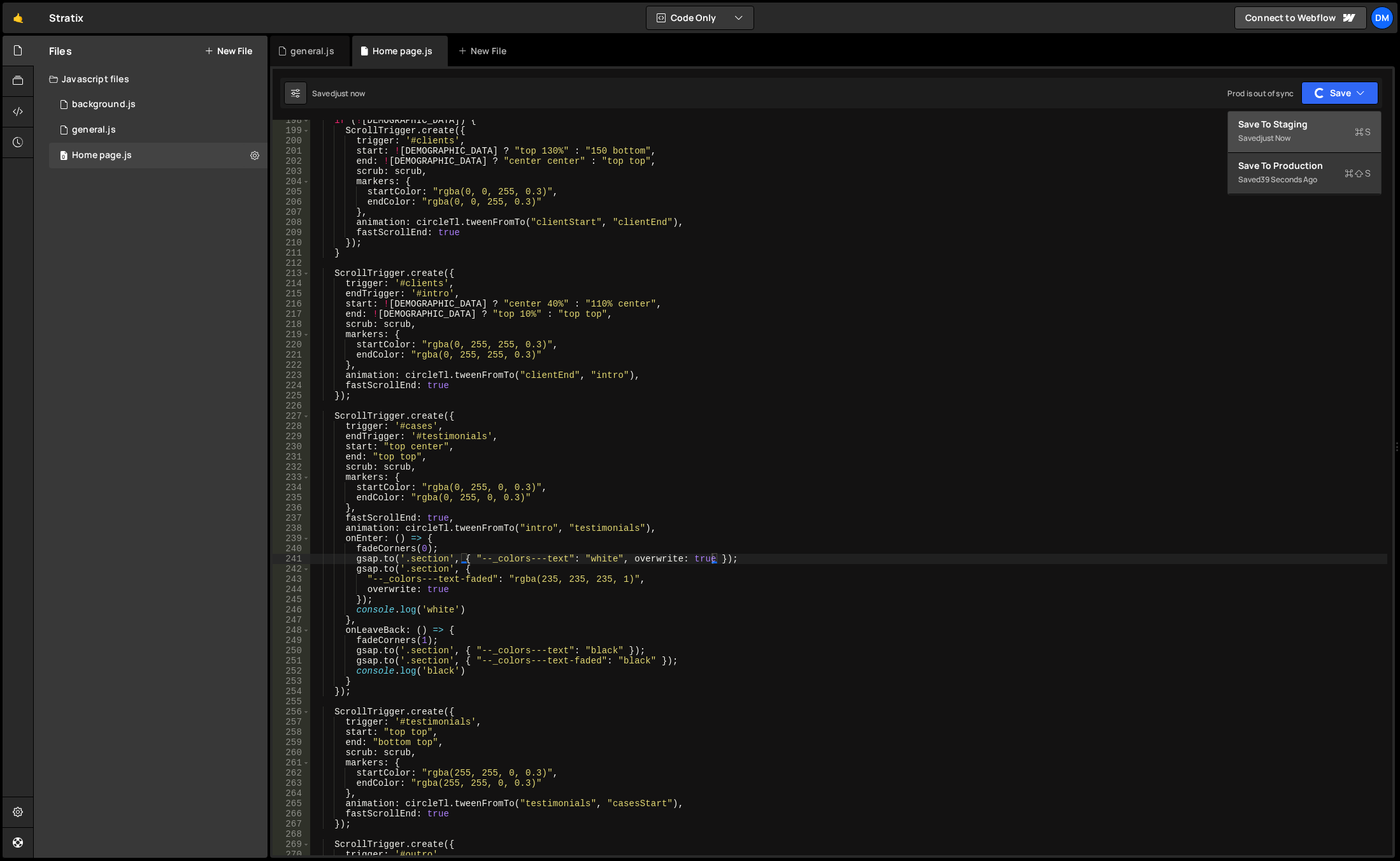
click at [1295, 131] on div "Saved just now" at bounding box center [1305, 138] width 133 height 15
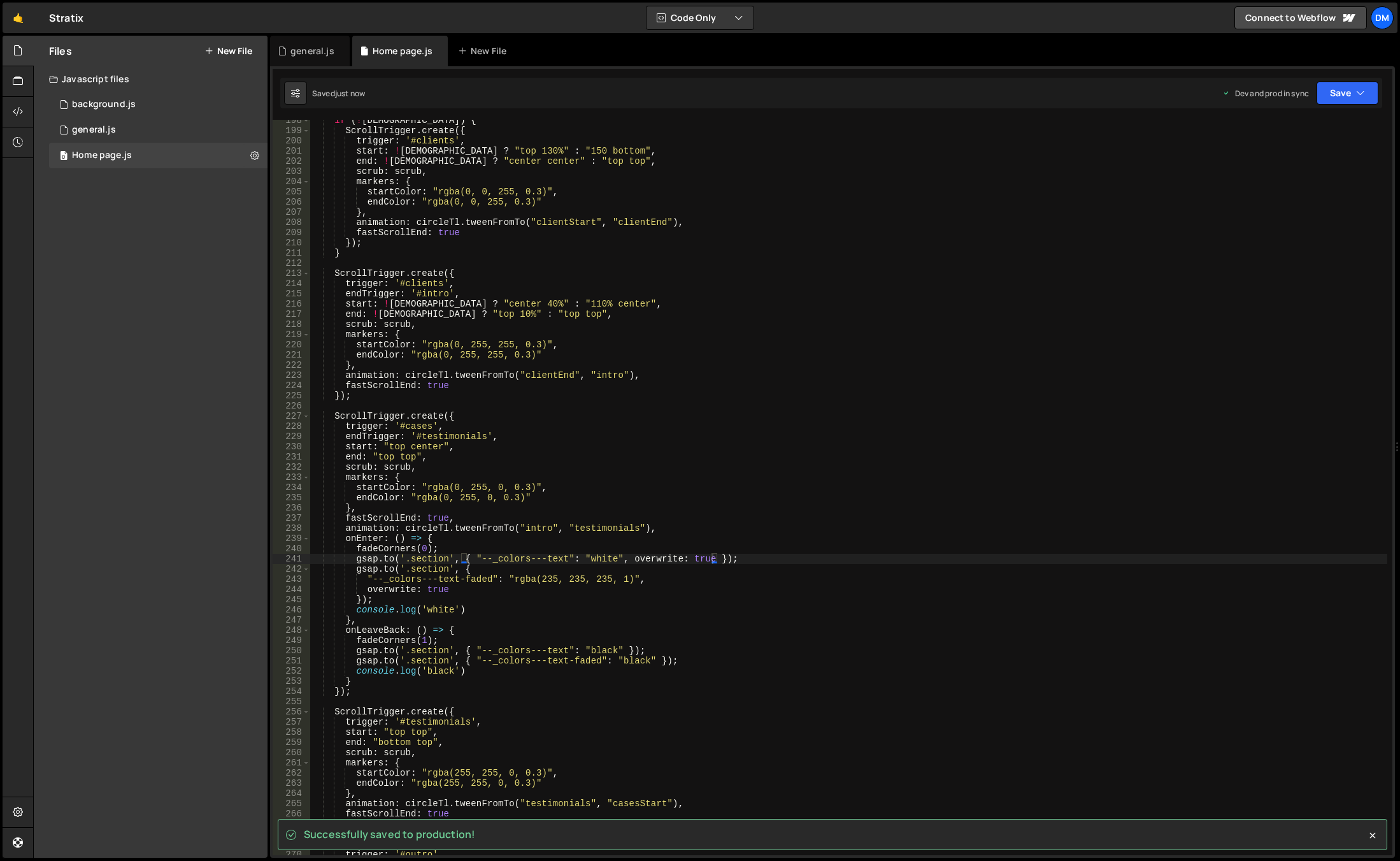
click at [942, 405] on div "if ( ! isWide ) { ScrollTrigger . create ({ trigger : '#clients' , start : ! is…" at bounding box center [849, 493] width 1077 height 756
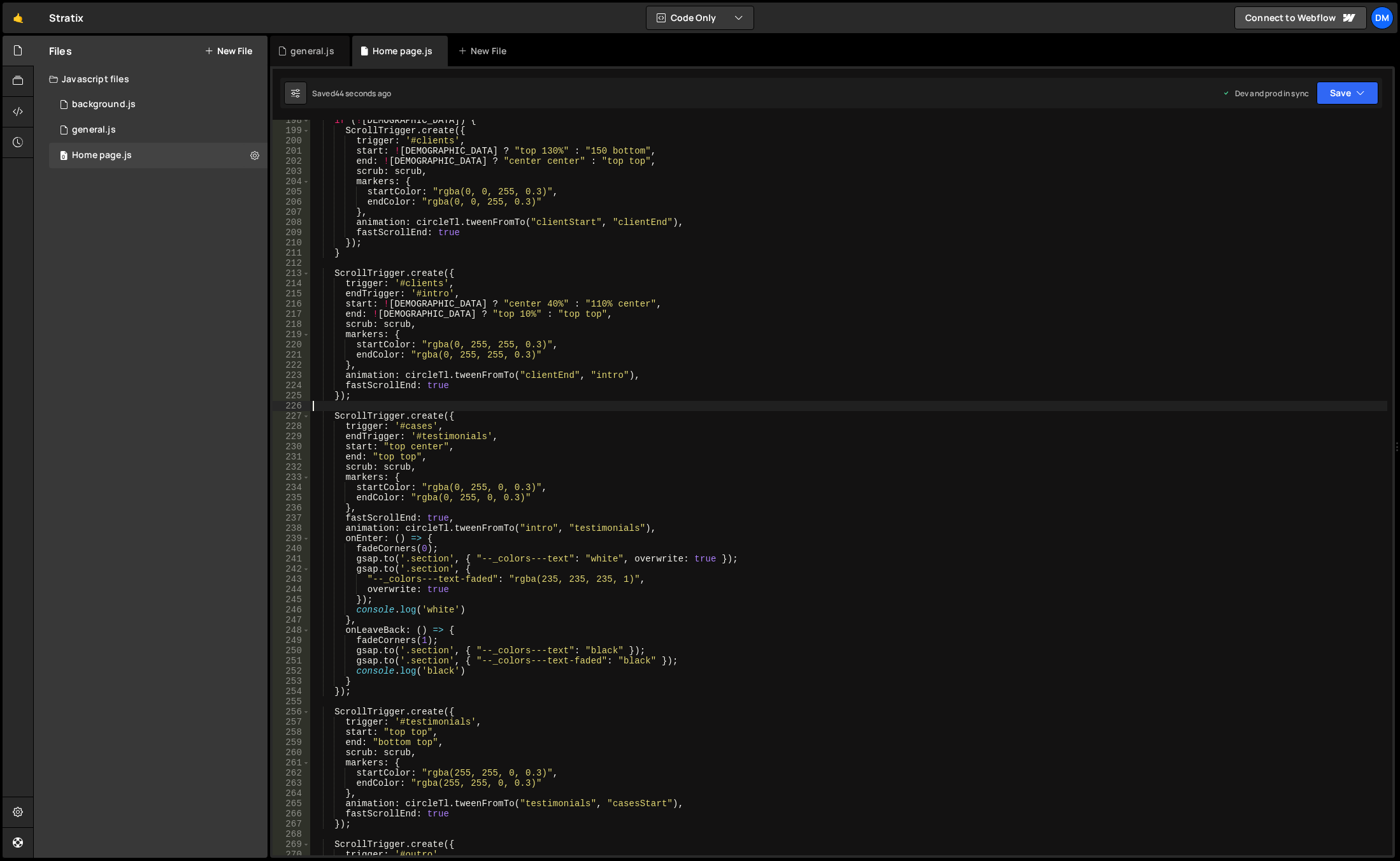
click at [1349, 80] on div "Saved 44 seconds ago Dev and prod in sync Upgrade to Edit Save Save to Staging …" at bounding box center [832, 93] width 1102 height 31
click at [1338, 99] on button "Save" at bounding box center [1347, 93] width 62 height 23
click at [1295, 197] on div "if ( ! isWide ) { ScrollTrigger . create ({ trigger : '#clients' , start : ! is…" at bounding box center [849, 493] width 1077 height 756
click at [1334, 101] on button "Save" at bounding box center [1347, 93] width 62 height 23
click at [1297, 167] on div "Save to Production S" at bounding box center [1305, 165] width 133 height 13
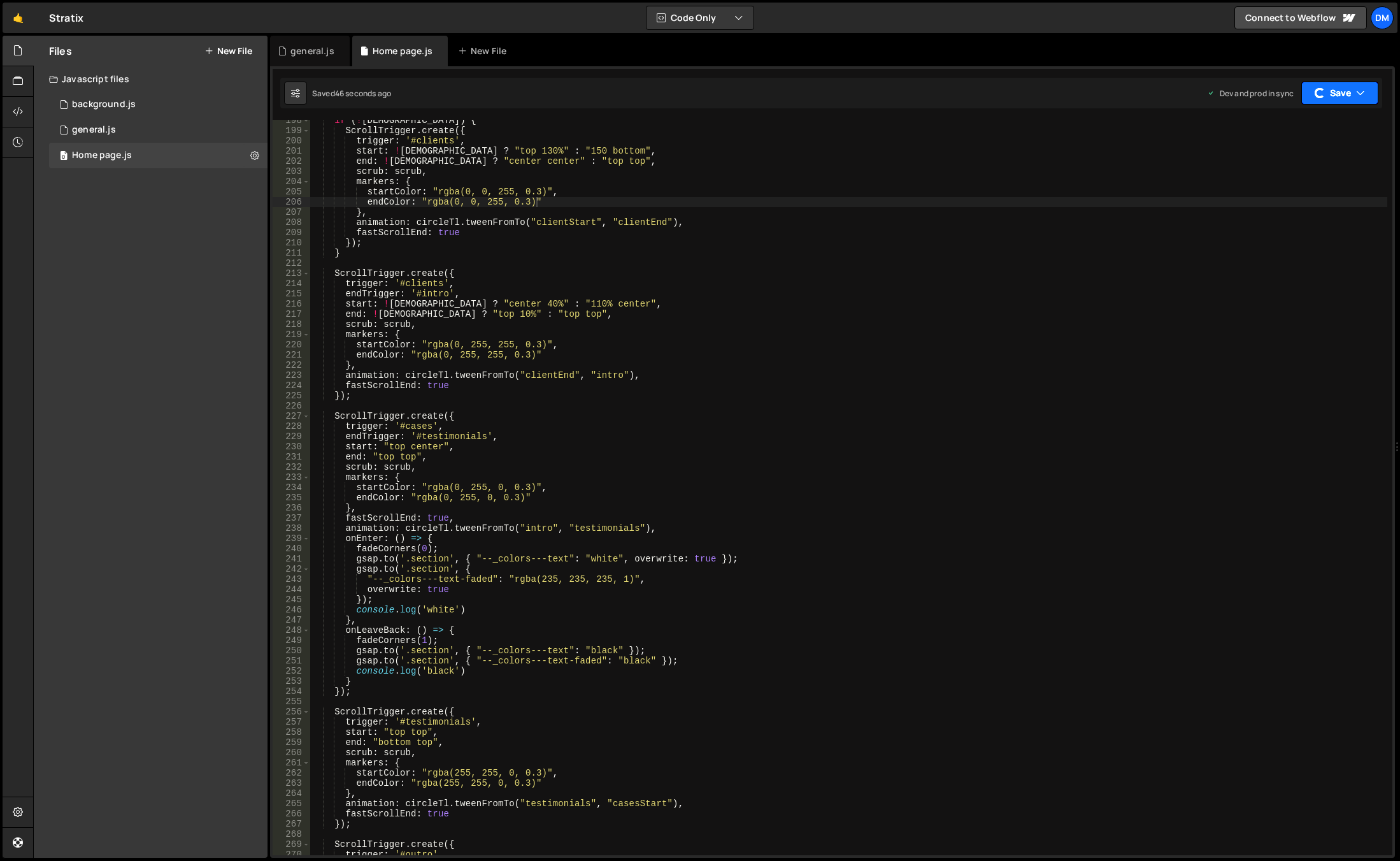
click at [1321, 93] on div "button" at bounding box center [1319, 93] width 11 height 11
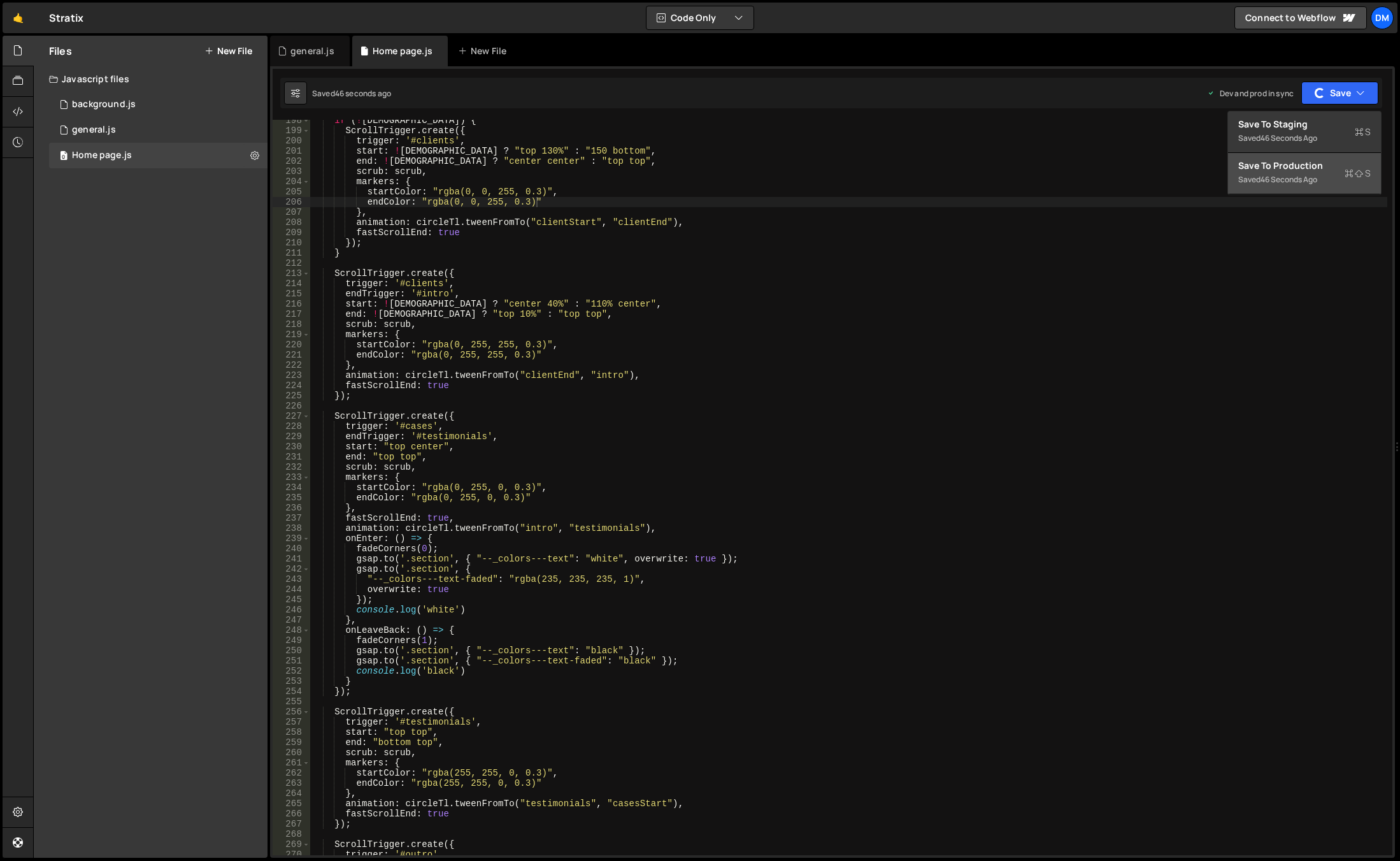
click at [1293, 155] on button "Save to Production S Saved 46 seconds ago" at bounding box center [1304, 173] width 153 height 41
click at [1319, 107] on div "Saved just now Prod is out of sync Upgrade to Edit Save Save to Staging S Saved…" at bounding box center [832, 93] width 1102 height 31
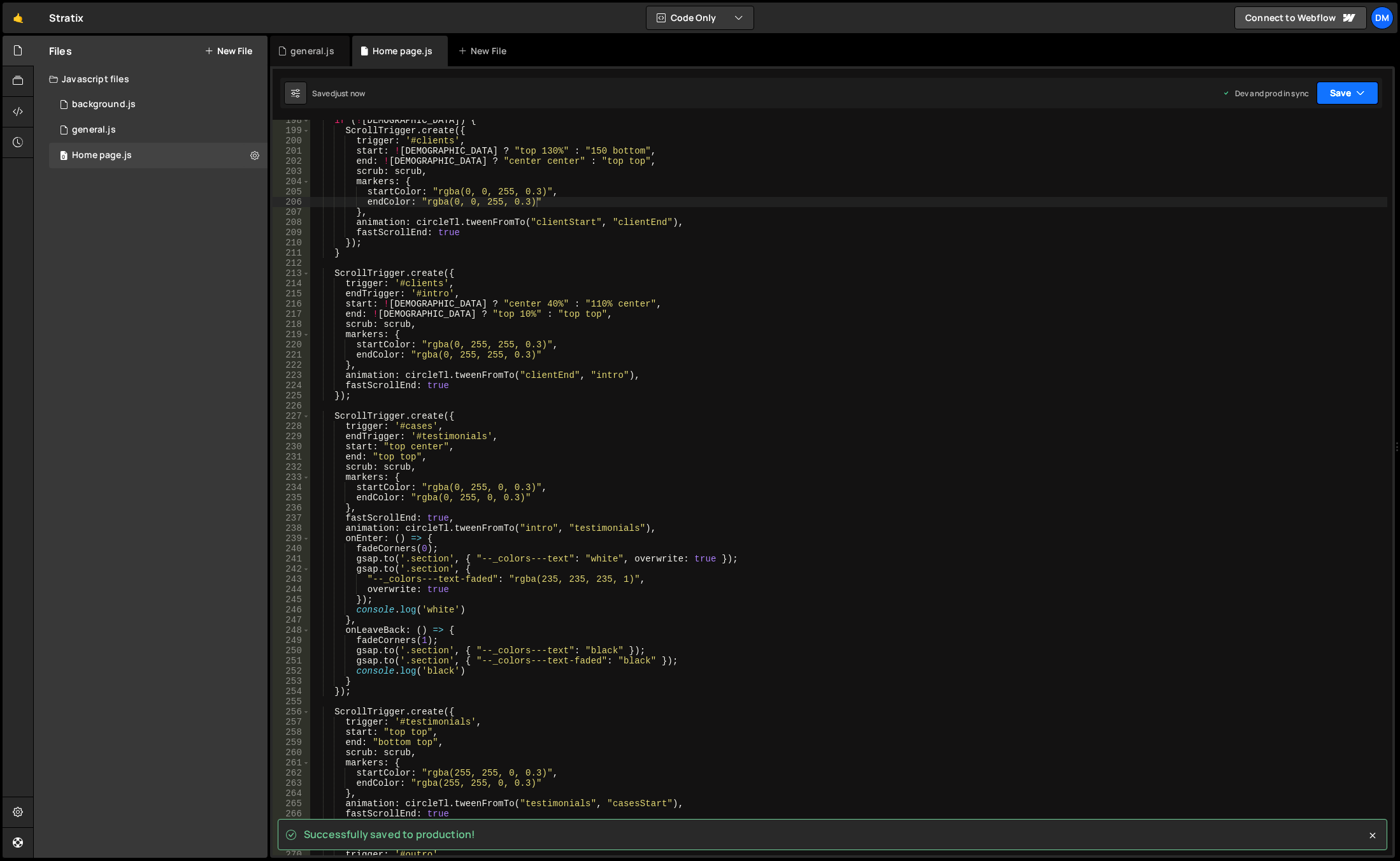
click at [1317, 94] on button "Save" at bounding box center [1347, 93] width 62 height 23
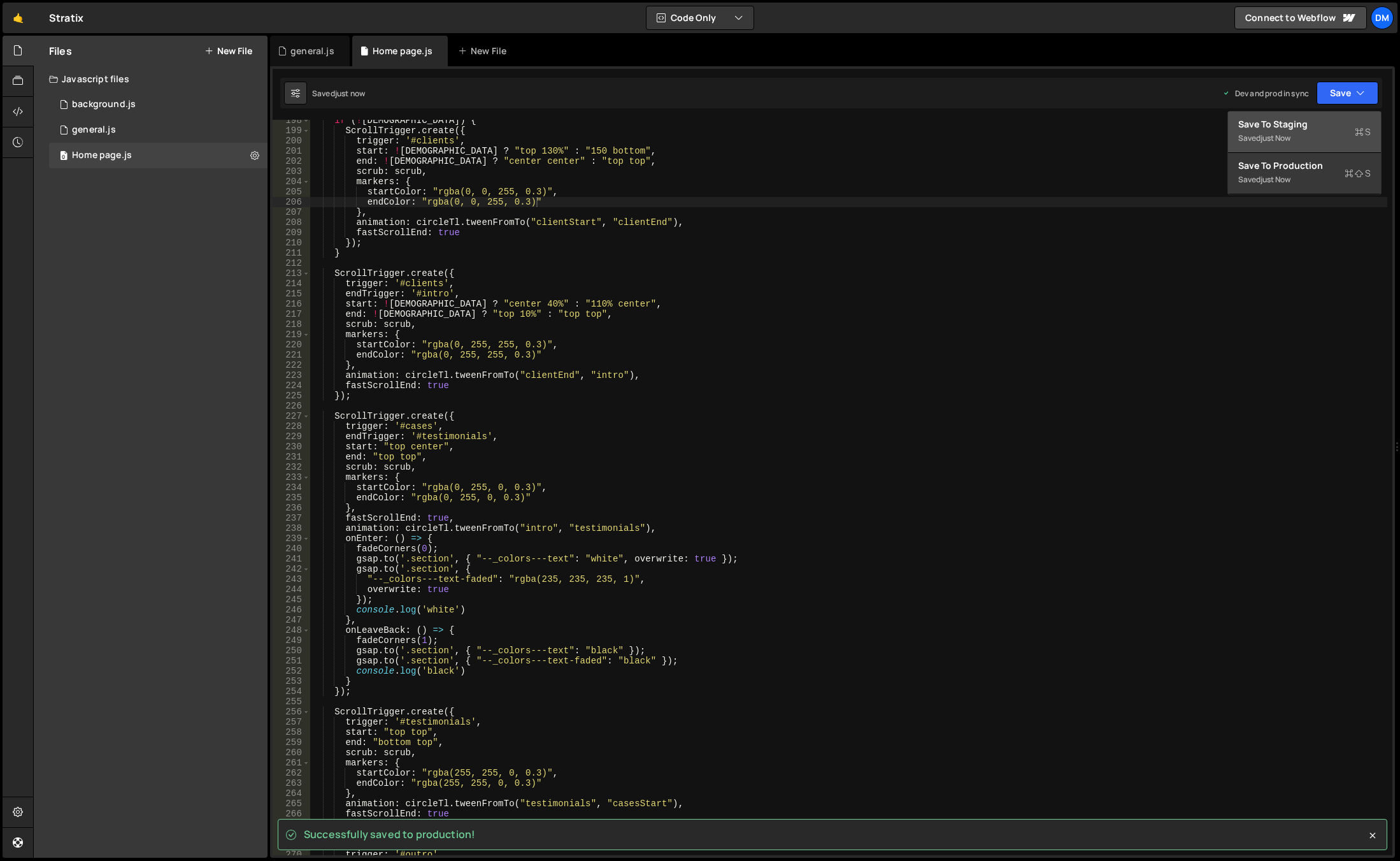
click at [1279, 139] on div "just now" at bounding box center [1275, 138] width 30 height 11
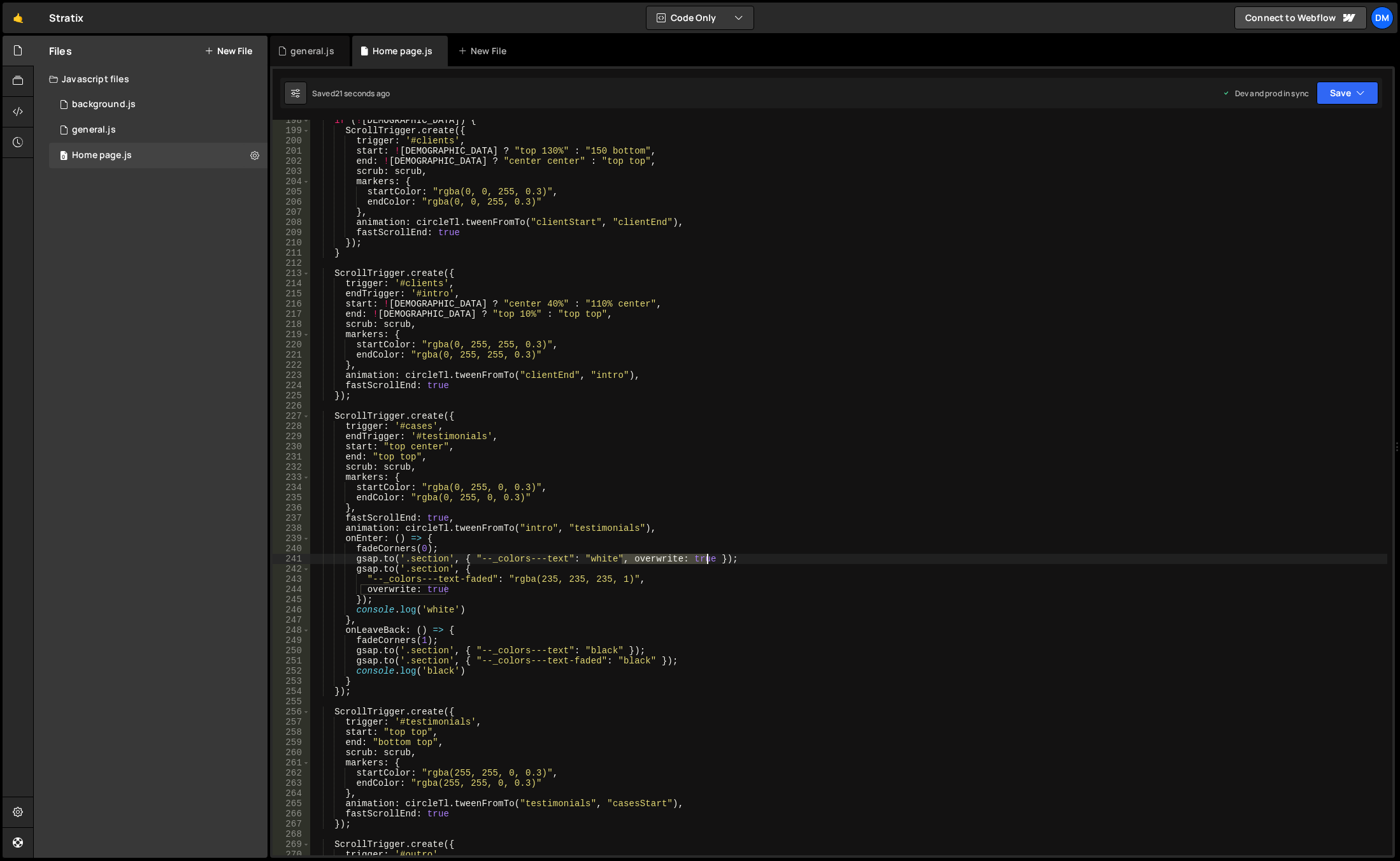
drag, startPoint x: 620, startPoint y: 560, endPoint x: 707, endPoint y: 560, distance: 87.0
click at [707, 560] on div "if ( ! isWide ) { ScrollTrigger . create ({ trigger : '#clients' , start : ! is…" at bounding box center [849, 493] width 1077 height 756
drag, startPoint x: 364, startPoint y: 591, endPoint x: 455, endPoint y: 588, distance: 91.0
click at [455, 588] on div "if ( ! isWide ) { ScrollTrigger . create ({ trigger : '#clients' , start : ! is…" at bounding box center [849, 493] width 1077 height 756
type textarea "overwrite: true"
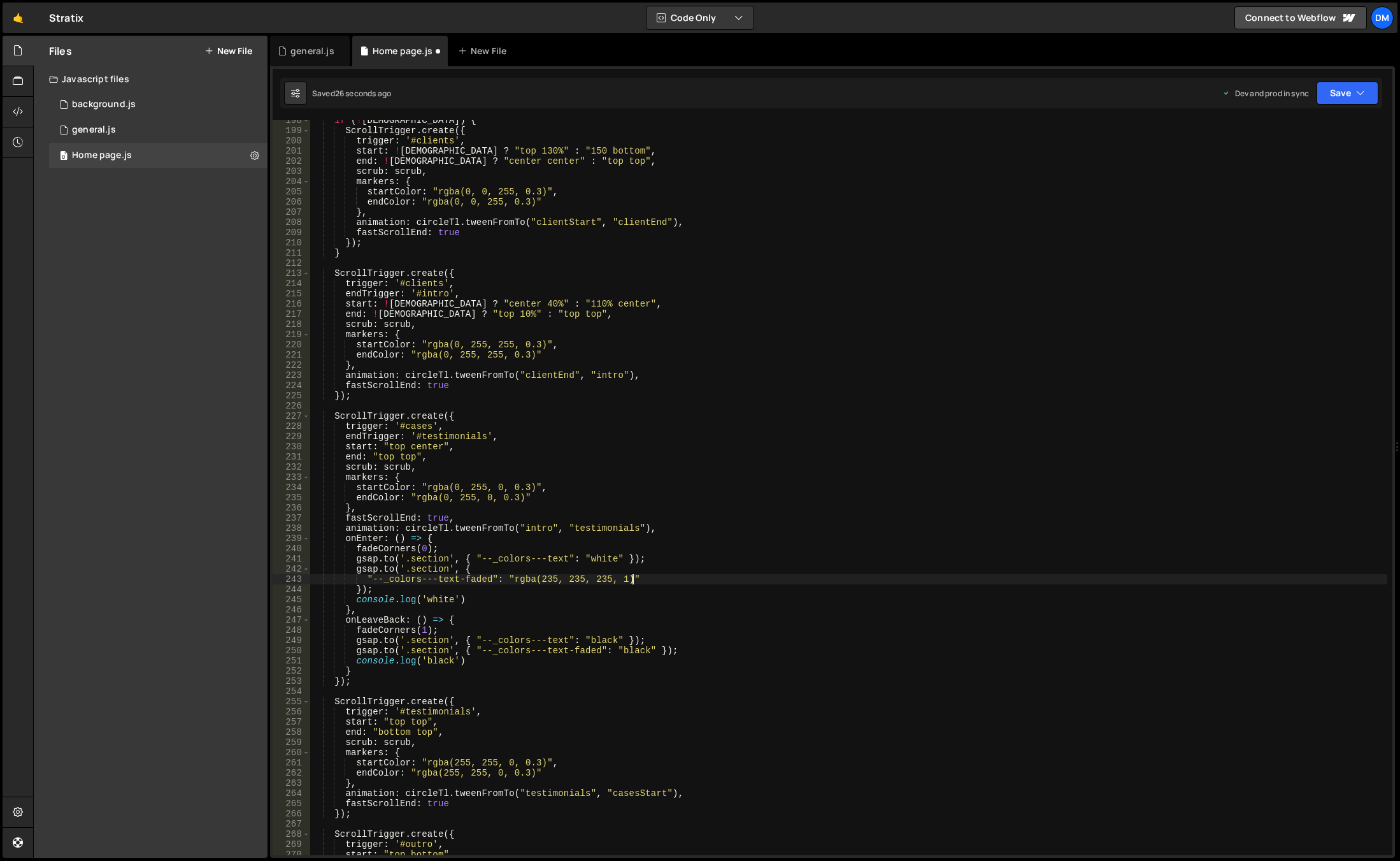
click at [714, 552] on div "if ( ! isWide ) { ScrollTrigger . create ({ trigger : '#clients' , start : ! is…" at bounding box center [849, 493] width 1077 height 756
drag, startPoint x: 1330, startPoint y: 97, endPoint x: 1307, endPoint y: 141, distance: 49.6
click at [1330, 97] on button "Save" at bounding box center [1347, 93] width 62 height 23
click at [1259, 197] on div "if ( ! isWide ) { ScrollTrigger . create ({ trigger : '#clients' , start : ! is…" at bounding box center [849, 493] width 1077 height 756
click at [1320, 100] on button "Save" at bounding box center [1347, 93] width 62 height 23
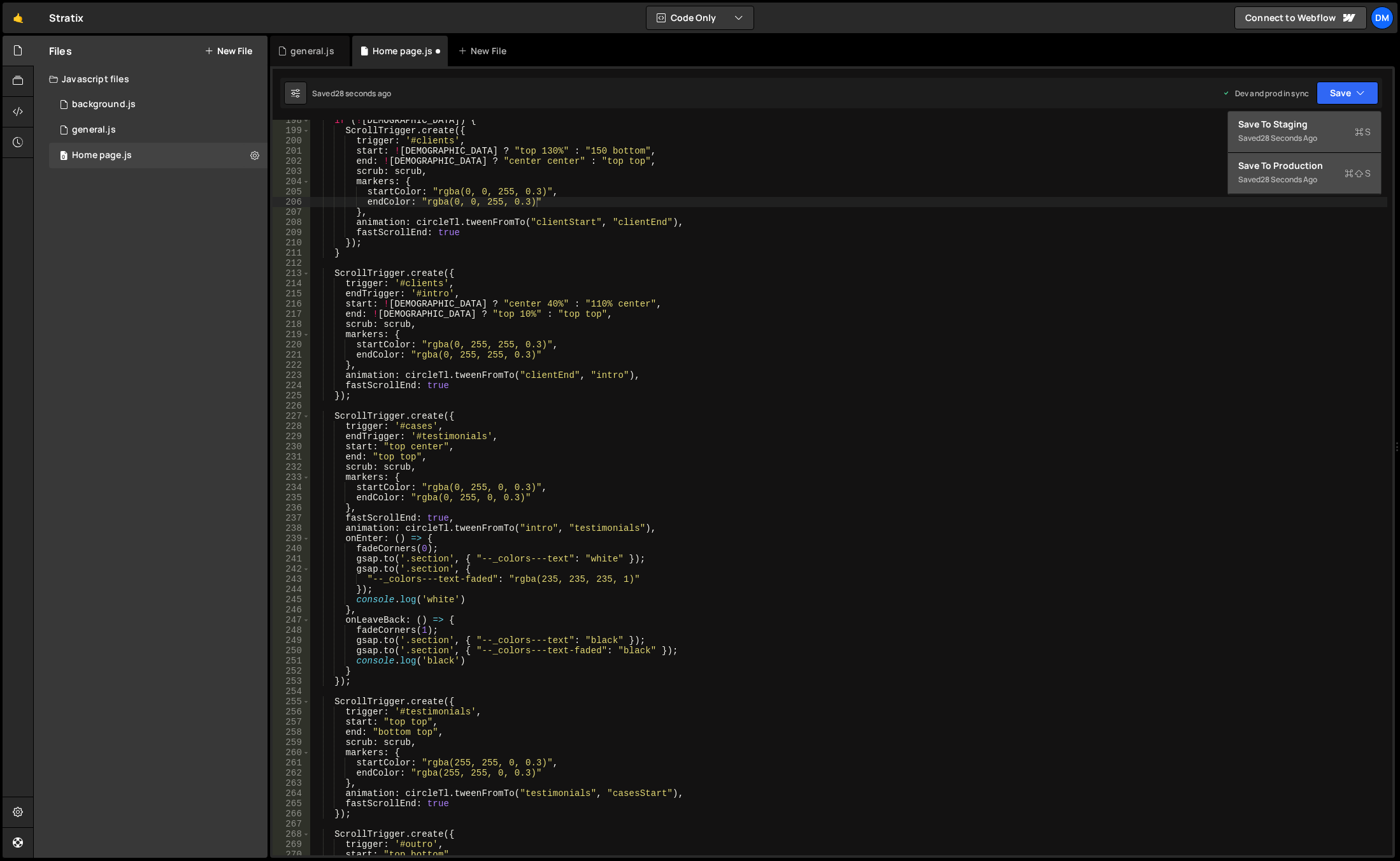
click at [1284, 167] on div "Save to Production S" at bounding box center [1305, 165] width 133 height 13
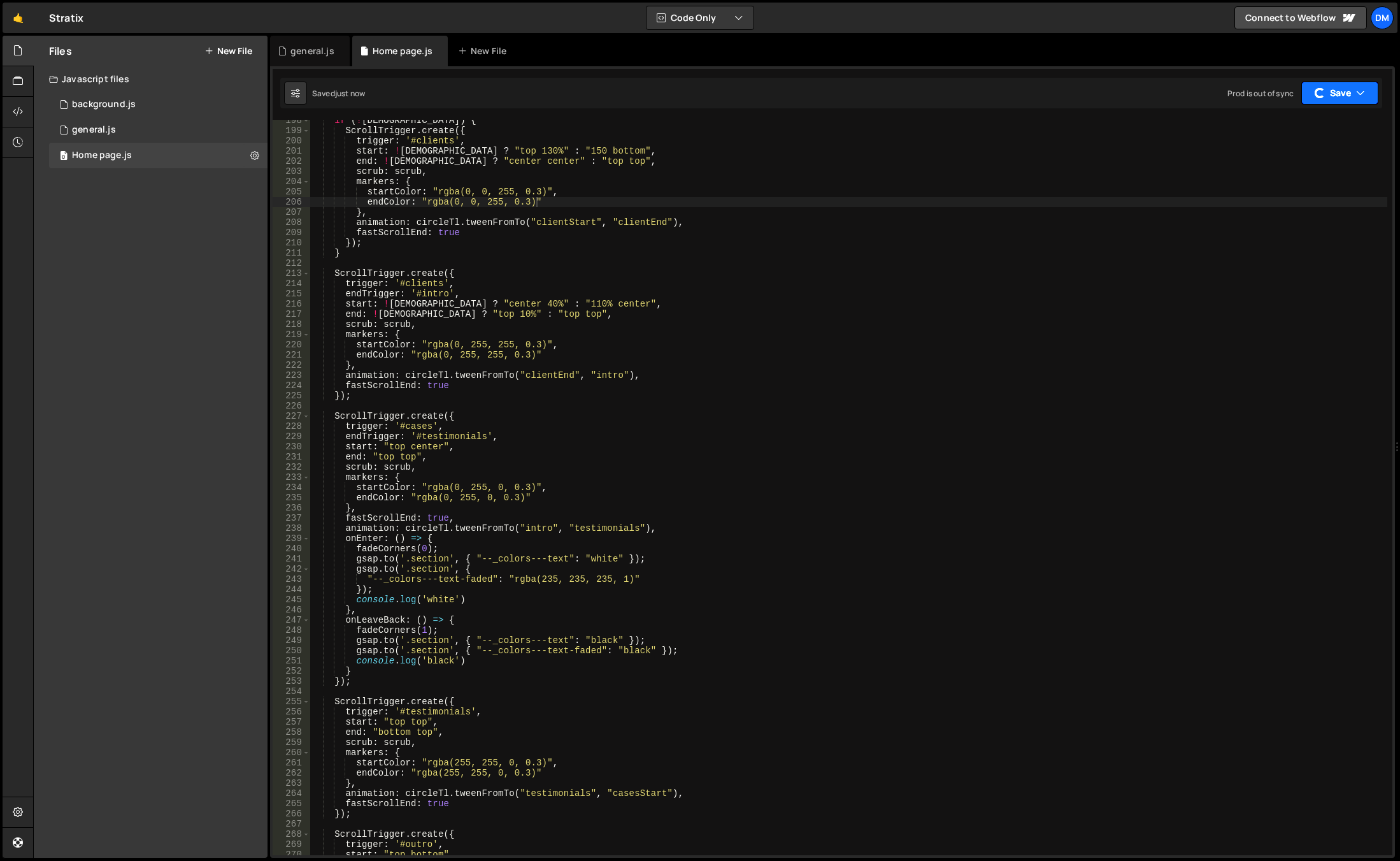
click at [1342, 92] on button "Save" at bounding box center [1340, 93] width 77 height 23
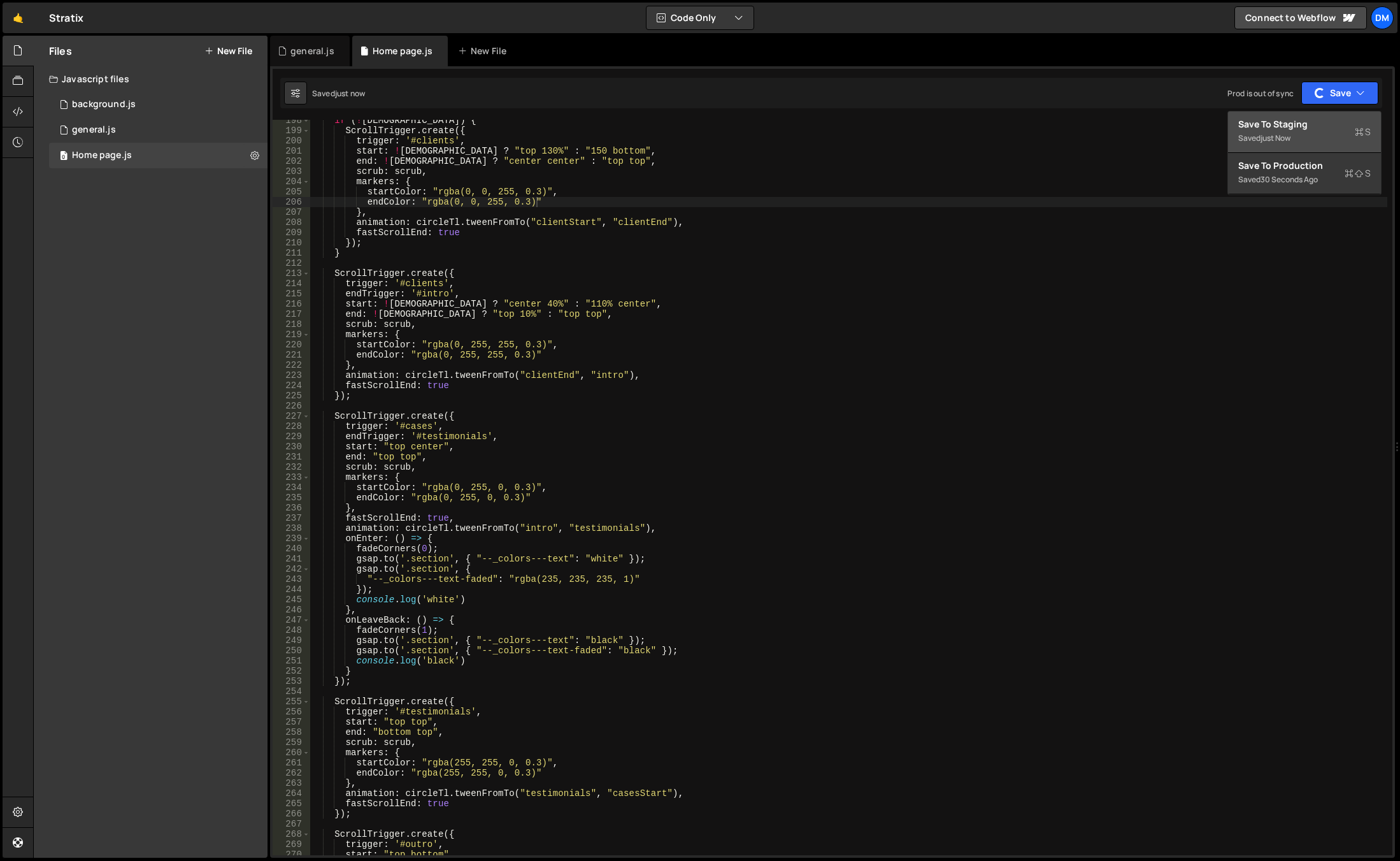
click at [1296, 140] on div "Saved just now" at bounding box center [1305, 138] width 133 height 15
click at [87, 317] on div "Files New File Javascript files 0 background.js 0 0 general.js 0 0 Home page.js…" at bounding box center [151, 446] width 234 height 822
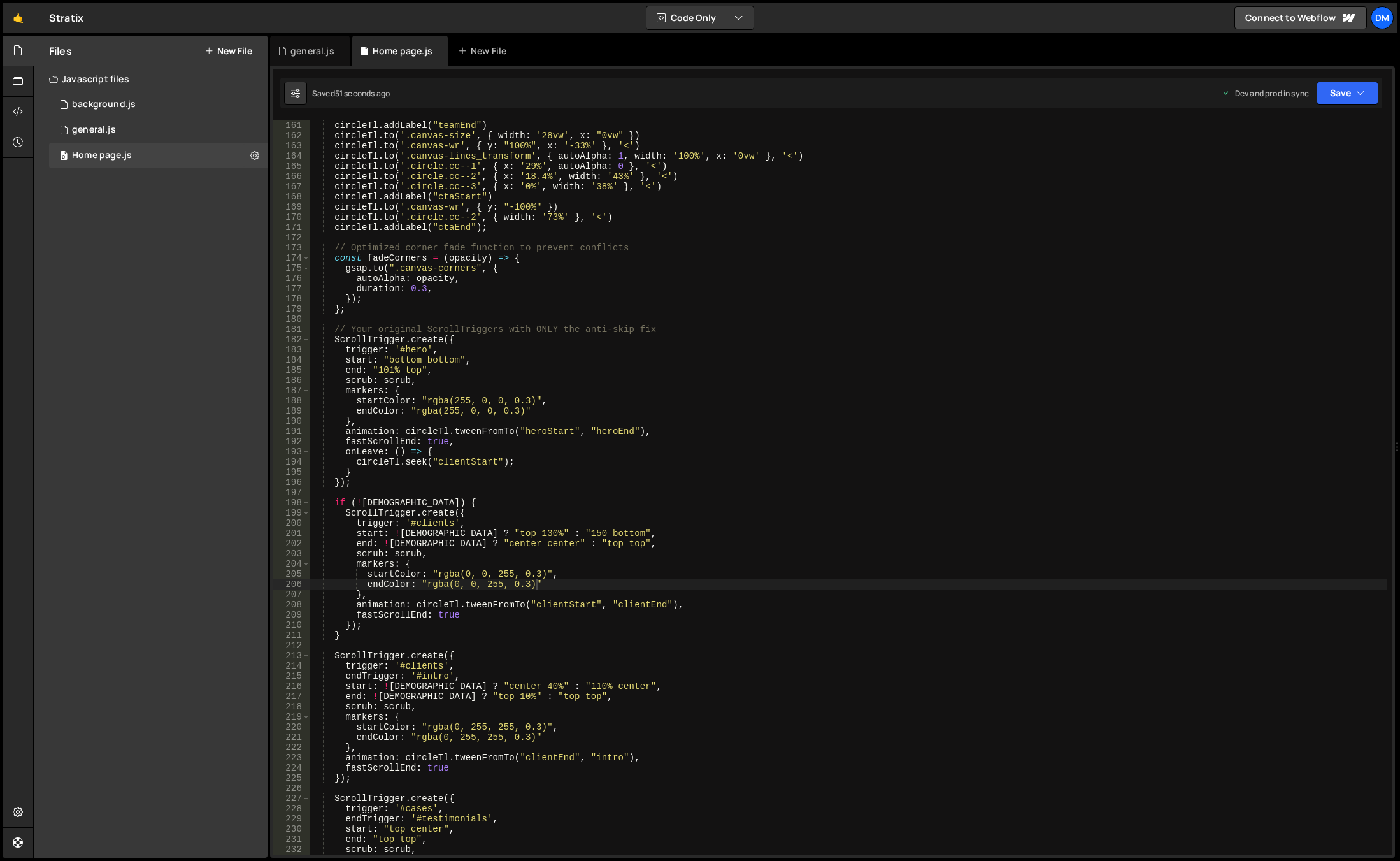
scroll to position [1554, 0]
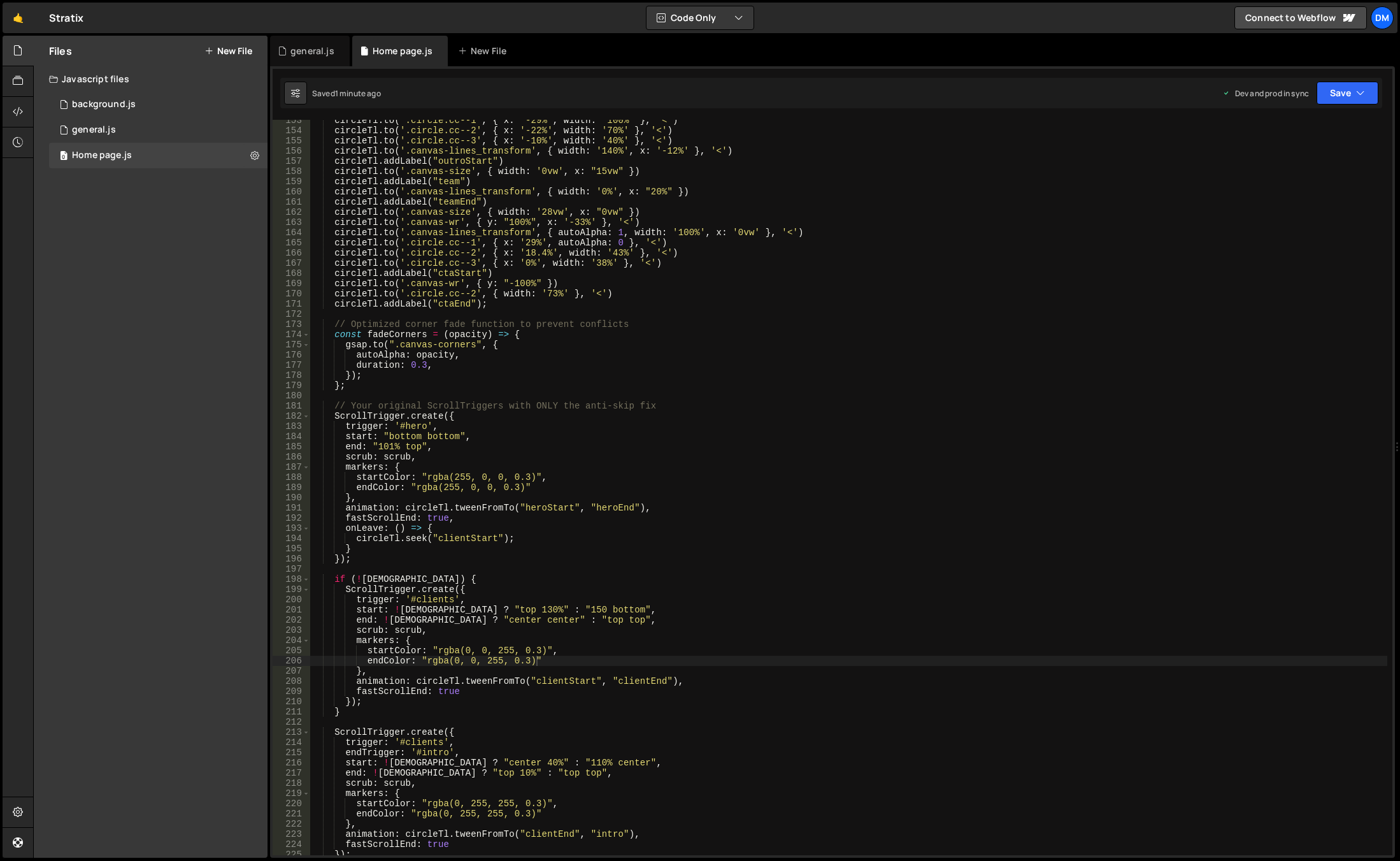
click at [92, 255] on div "Files New File Javascript files 0 background.js 0 0 general.js 0 0 Home page.js…" at bounding box center [151, 446] width 234 height 822
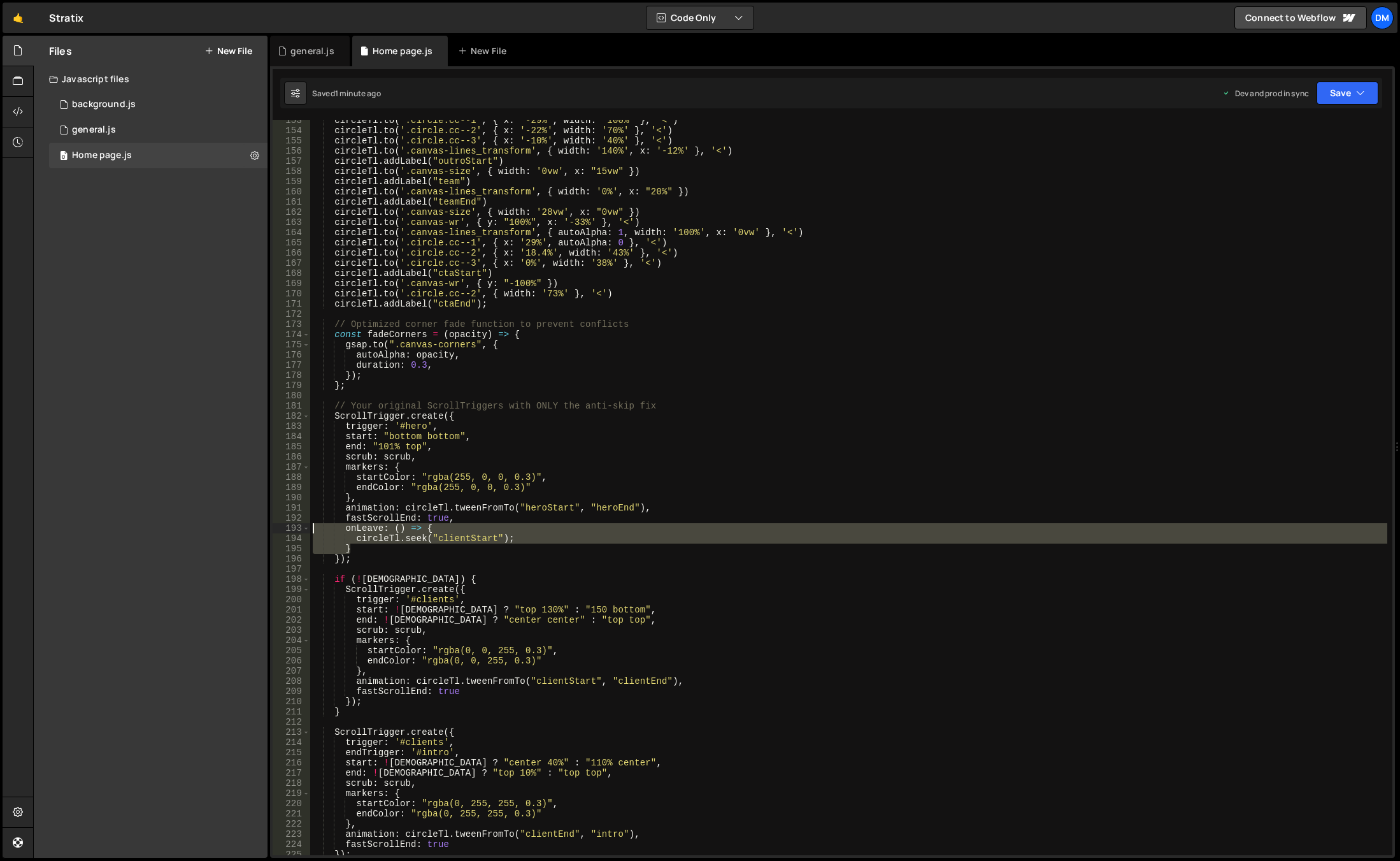
drag, startPoint x: 389, startPoint y: 544, endPoint x: 261, endPoint y: 525, distance: 129.4
click at [262, 525] on div "Files New File Javascript files 0 background.js 0 0 general.js 0 0 Home page.js…" at bounding box center [717, 447] width 1367 height 822
click at [1325, 96] on button "Save" at bounding box center [1347, 93] width 62 height 23
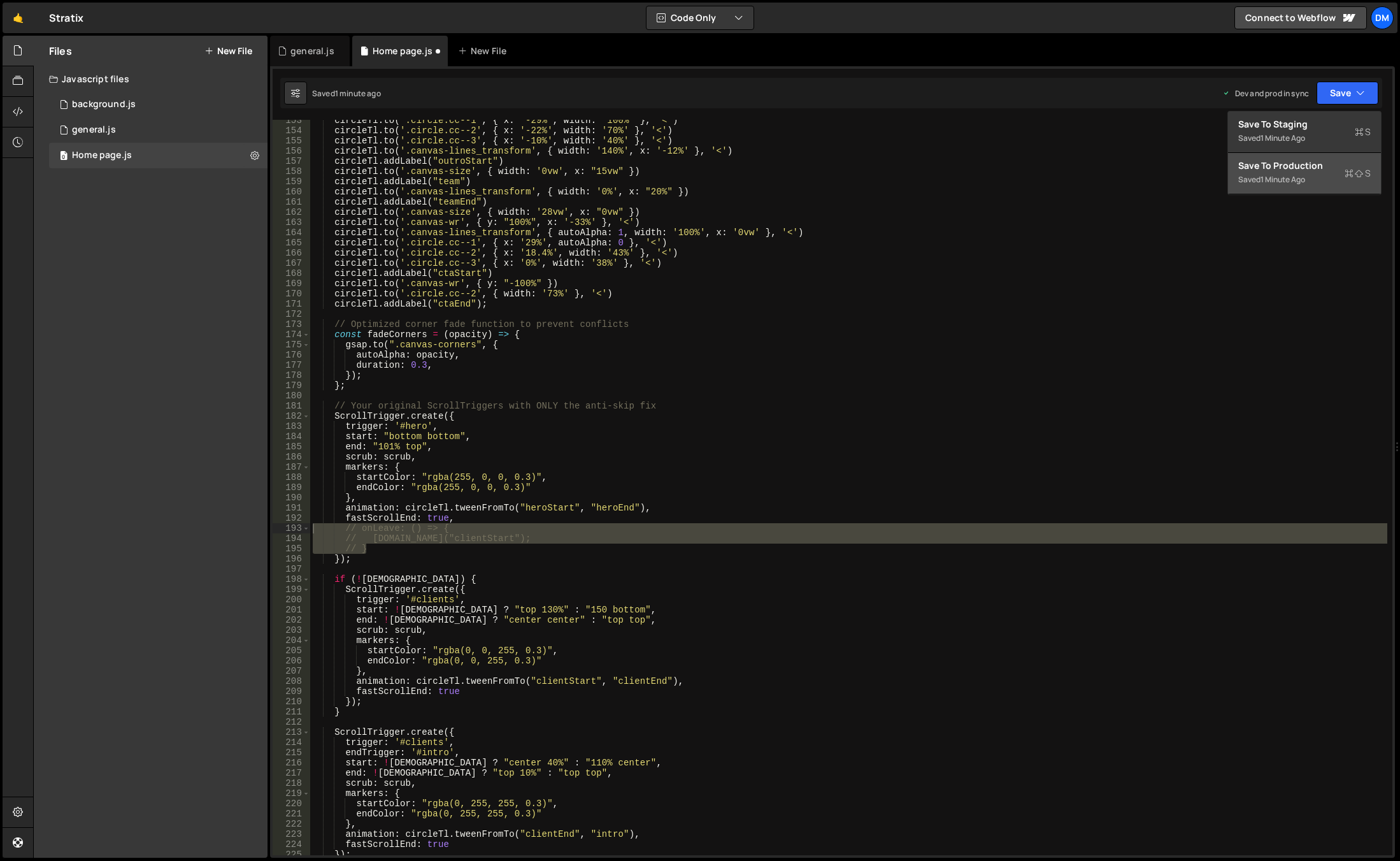
click at [1299, 161] on div "Save to Production S" at bounding box center [1305, 165] width 133 height 13
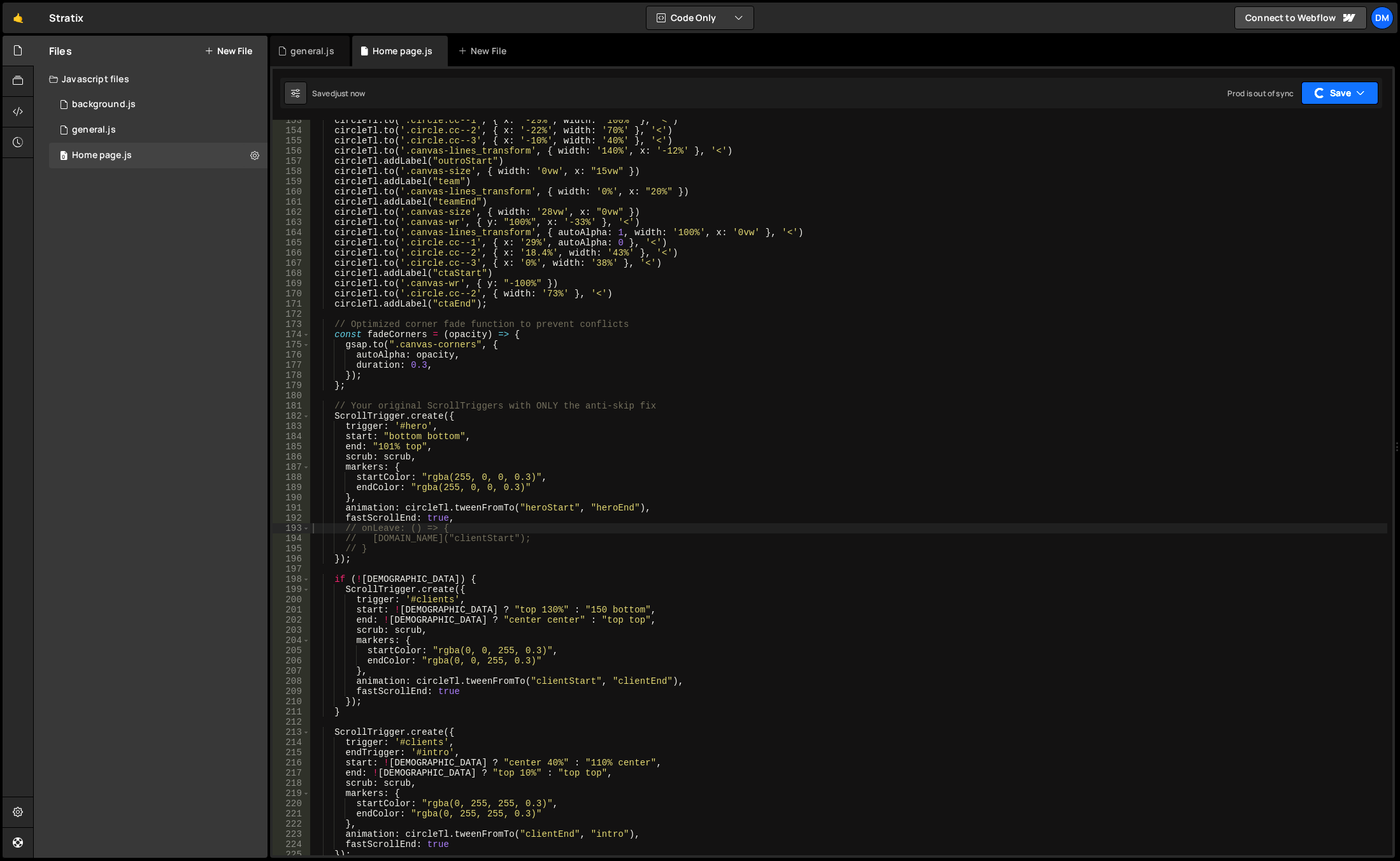
click at [1325, 96] on button "Save" at bounding box center [1340, 93] width 77 height 23
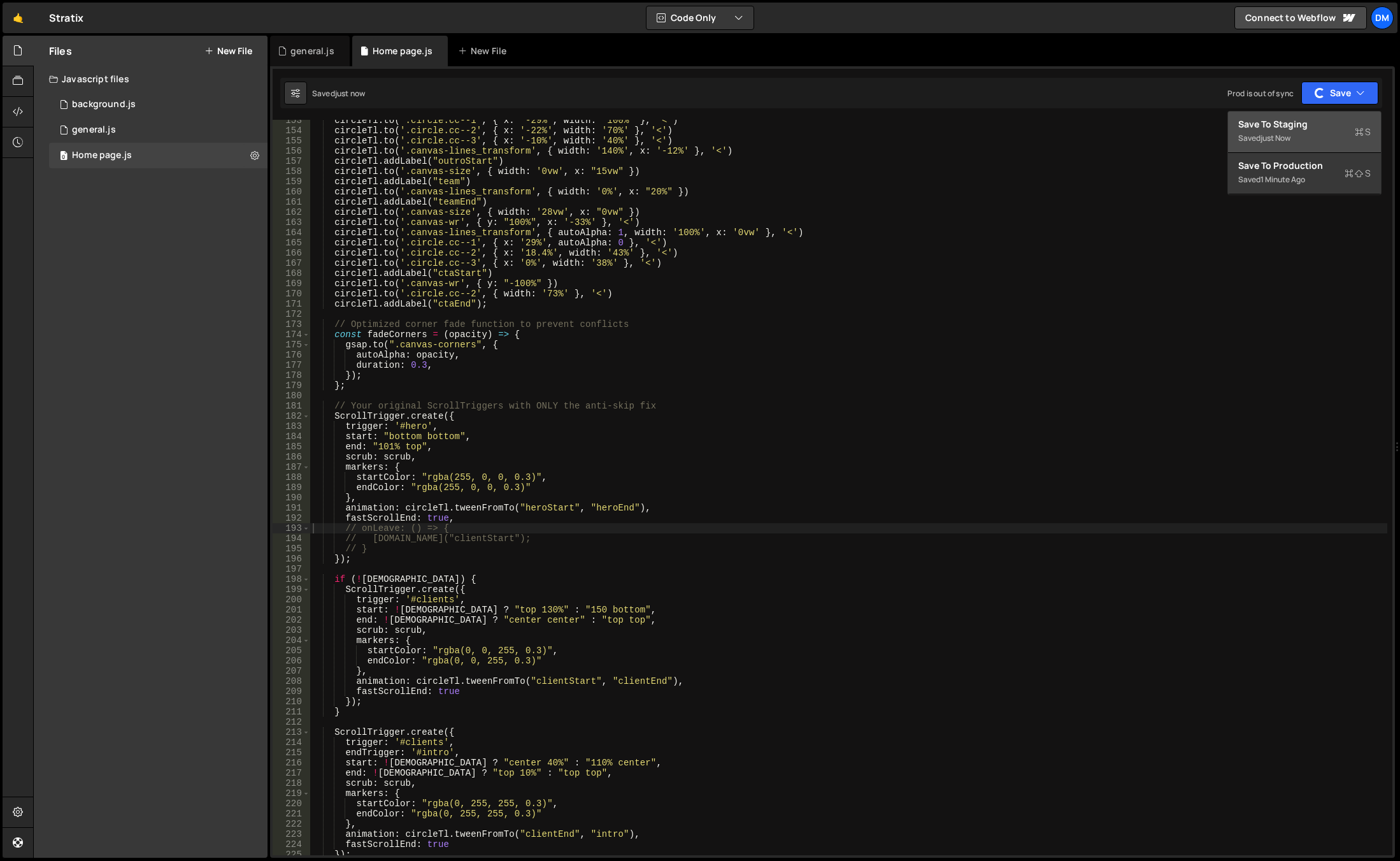
click at [1319, 130] on div "Save to Staging S" at bounding box center [1305, 124] width 133 height 13
click at [81, 321] on div "Files New File Javascript files 0 background.js 0 0 general.js 0 0 Home page.js…" at bounding box center [151, 446] width 234 height 822
click at [883, 624] on div "circleTl . to ( '.circle.cc--1' , { x : '-29%' , width : '100%' } , '<' ) circl…" at bounding box center [849, 493] width 1077 height 756
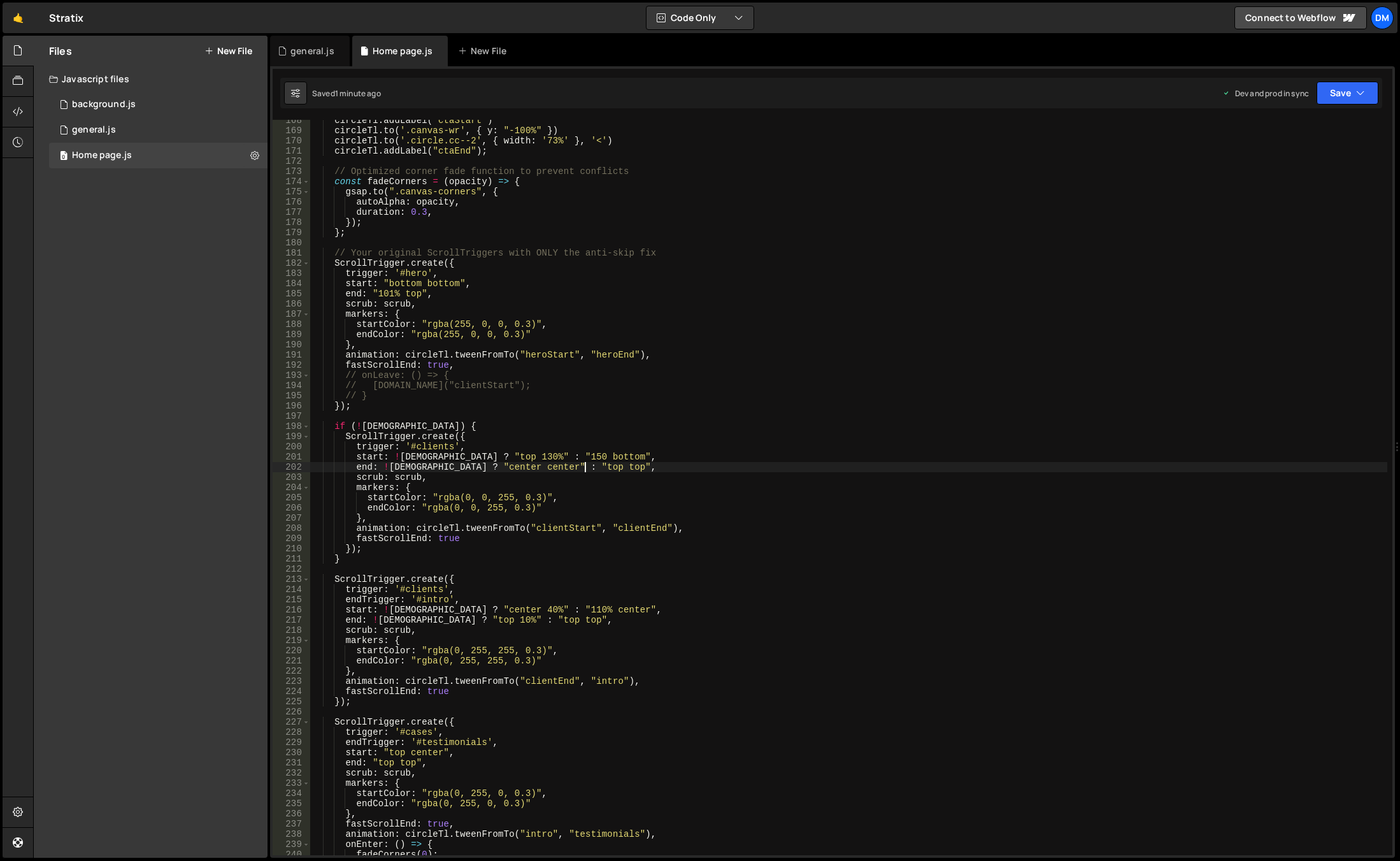
scroll to position [2089, 0]
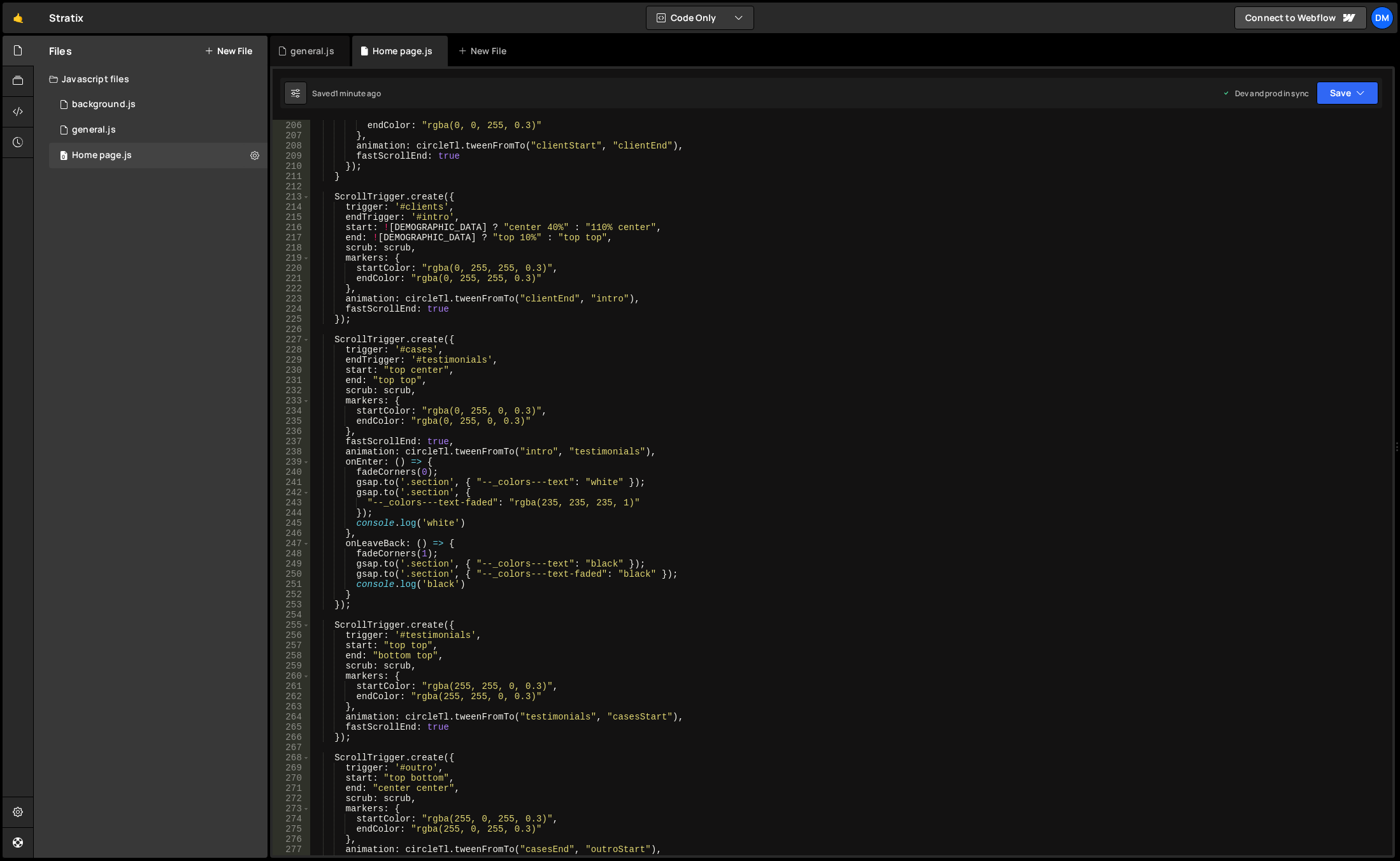
click at [1364, 105] on div "Saved 1 minute ago Dev and prod in sync Upgrade to Edit Save Save to Staging S …" at bounding box center [832, 93] width 1102 height 31
click at [1338, 97] on button "Save" at bounding box center [1347, 93] width 62 height 23
click at [1290, 190] on button "Save to Production S Saved 1 minute ago" at bounding box center [1304, 173] width 153 height 41
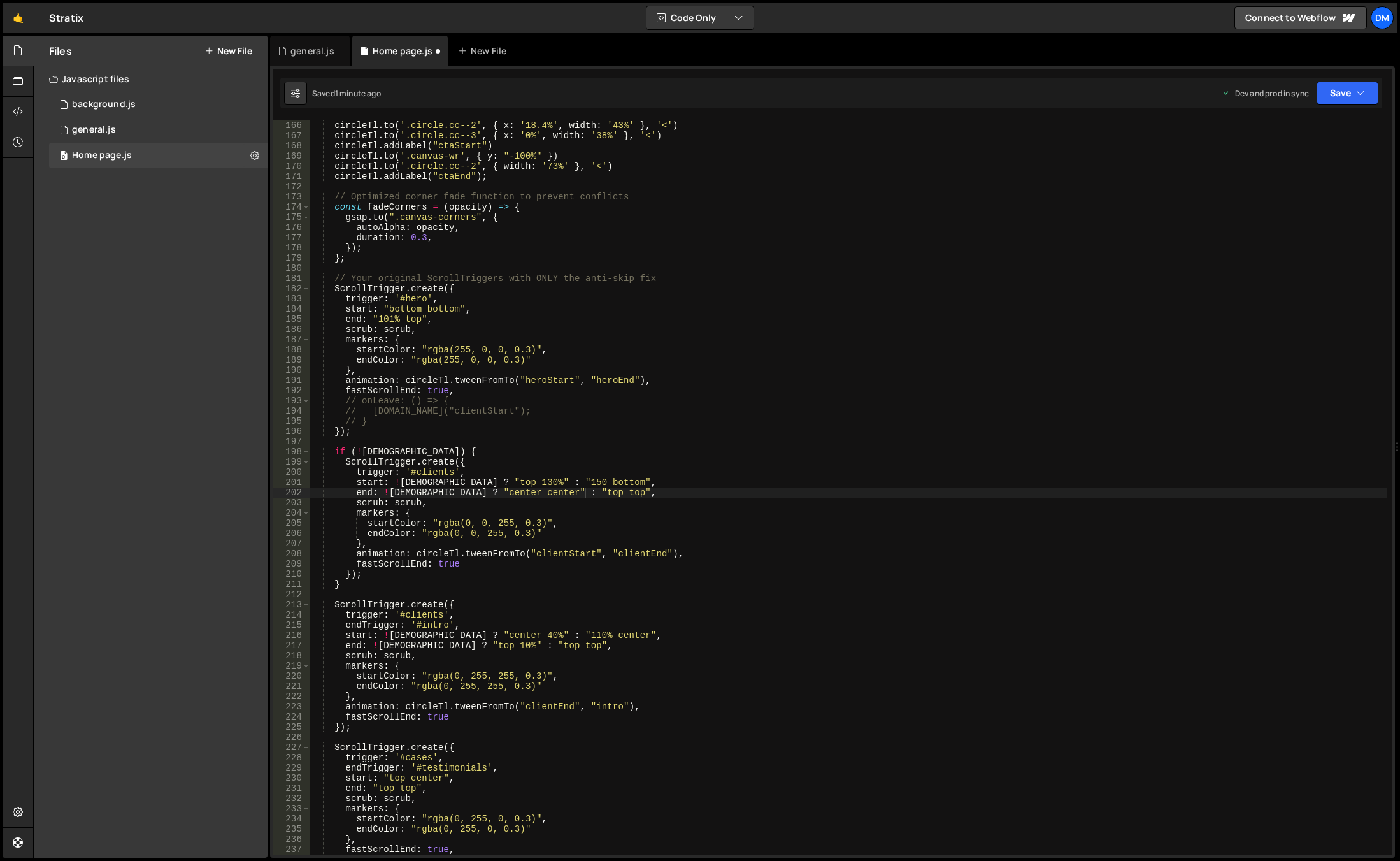
scroll to position [1681, 0]
click at [0, 0] on div "button" at bounding box center [0, 0] width 0 height 0
click at [1305, 134] on div "2 minutes ago" at bounding box center [1285, 138] width 50 height 11
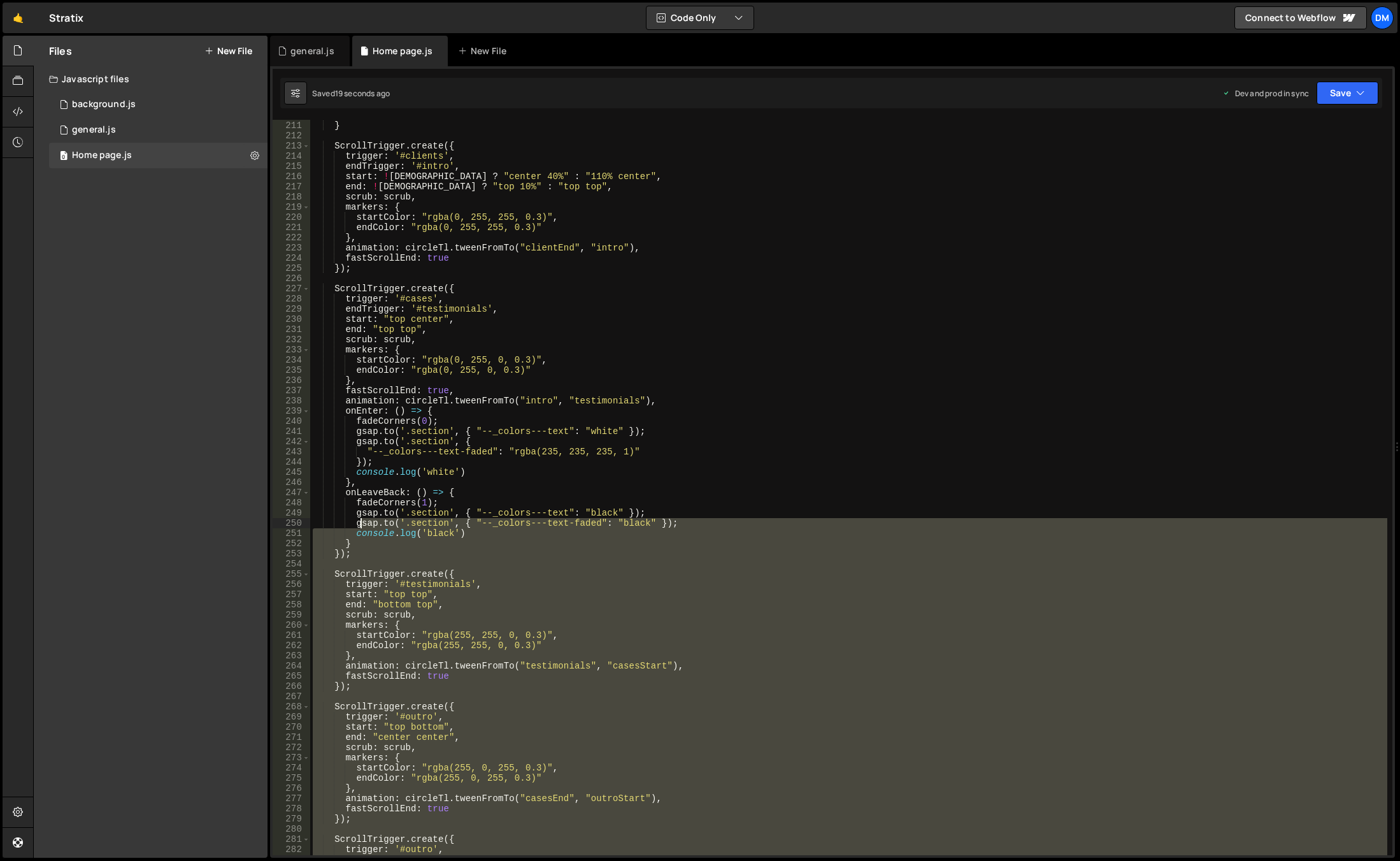
scroll to position [1987, 0]
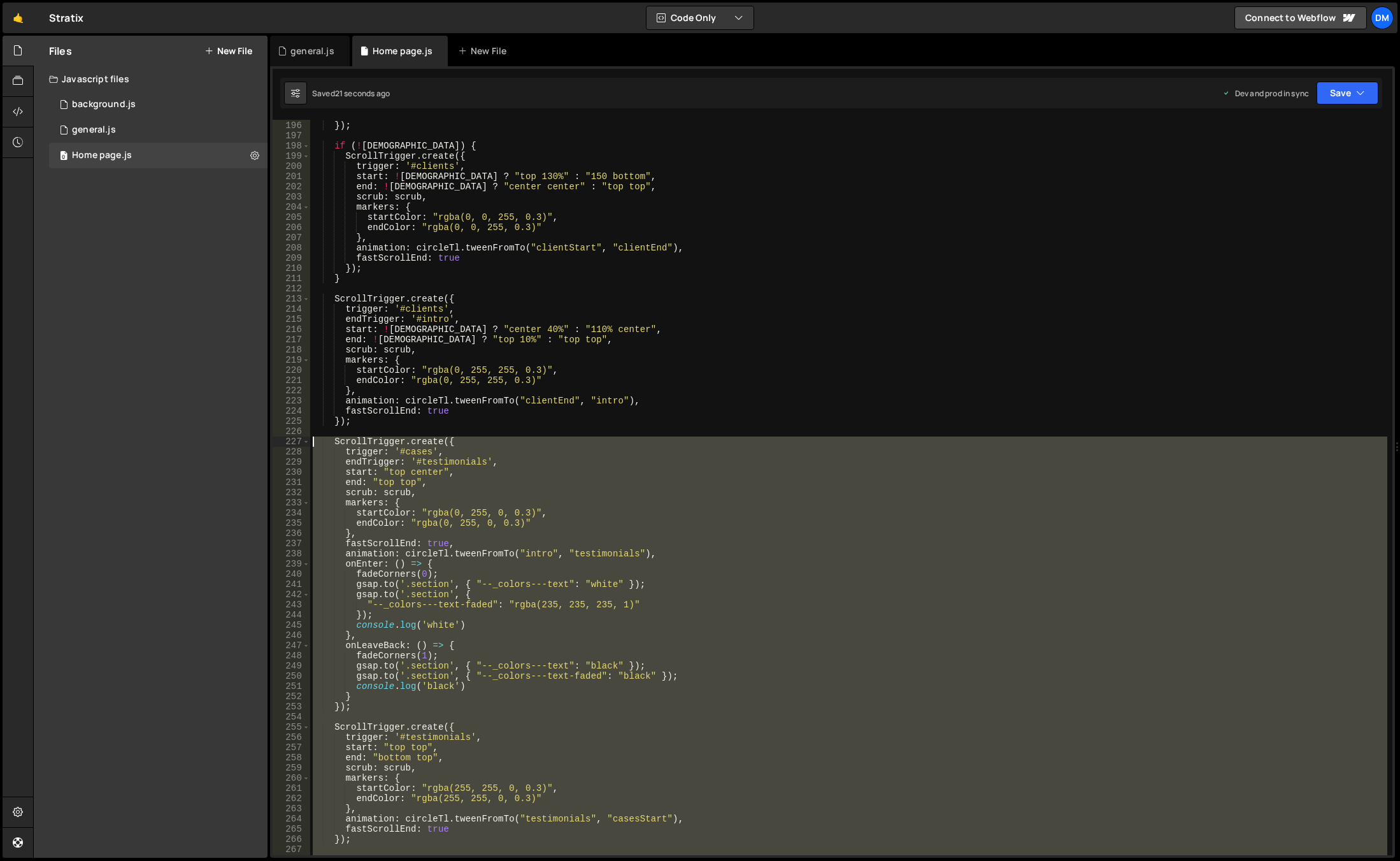
drag, startPoint x: 364, startPoint y: 617, endPoint x: 302, endPoint y: 437, distance: 190.4
click at [302, 437] on div "}); 195 196 197 198 199 200 201 202 203 204 205 206 207 208 209 210 211 212 213…" at bounding box center [832, 487] width 1120 height 735
click at [675, 523] on div "// } }) ; if ( ! isWide ) { ScrollTrigger . create ({ trigger : '#clients' , st…" at bounding box center [849, 487] width 1077 height 735
type textarea "endColor: "rgba(0, 255, 0, 0.3)""
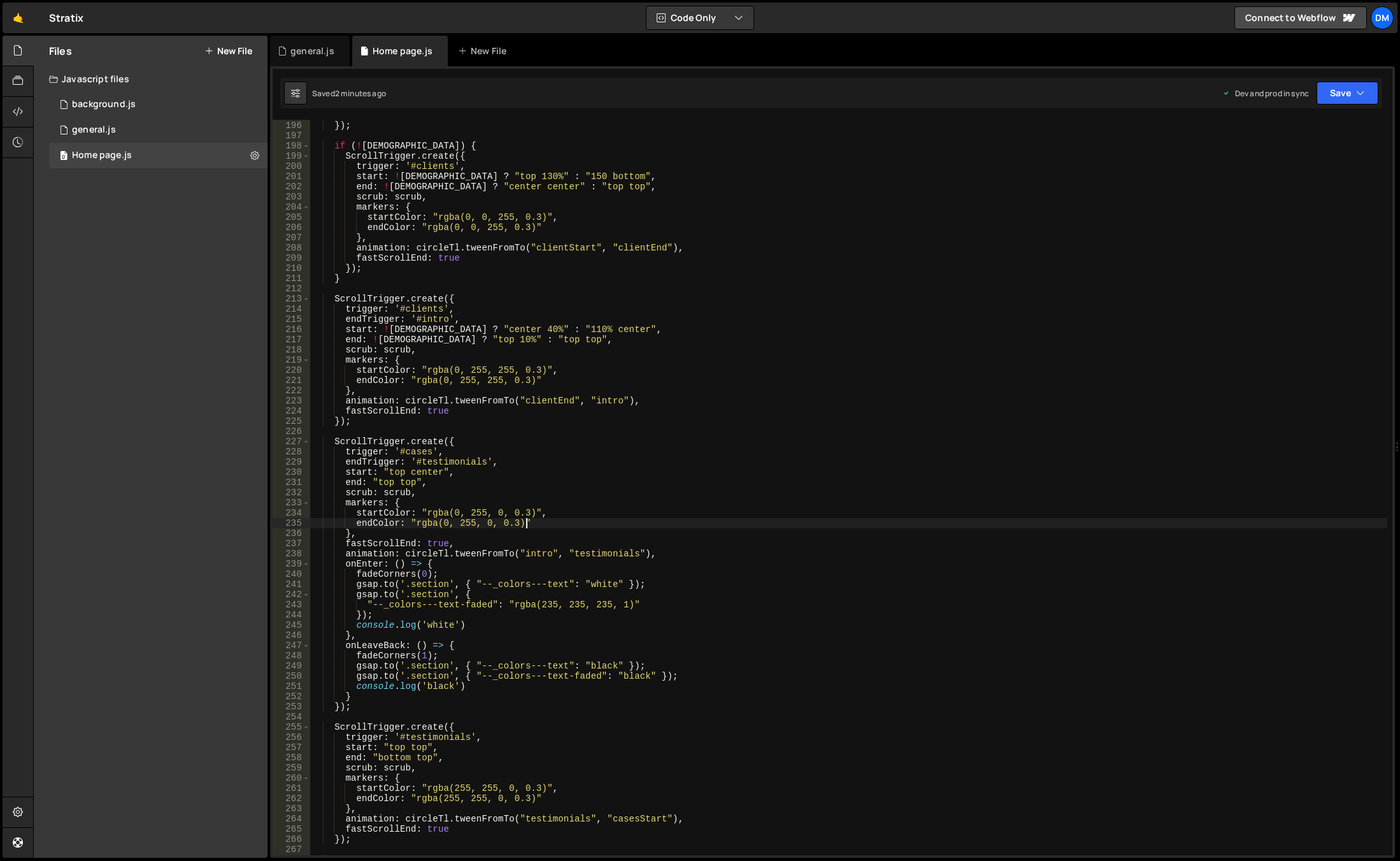
click at [329, 433] on div "// } }) ; if ( ! isWide ) { ScrollTrigger . create ({ trigger : '#clients' , st…" at bounding box center [849, 488] width 1077 height 756
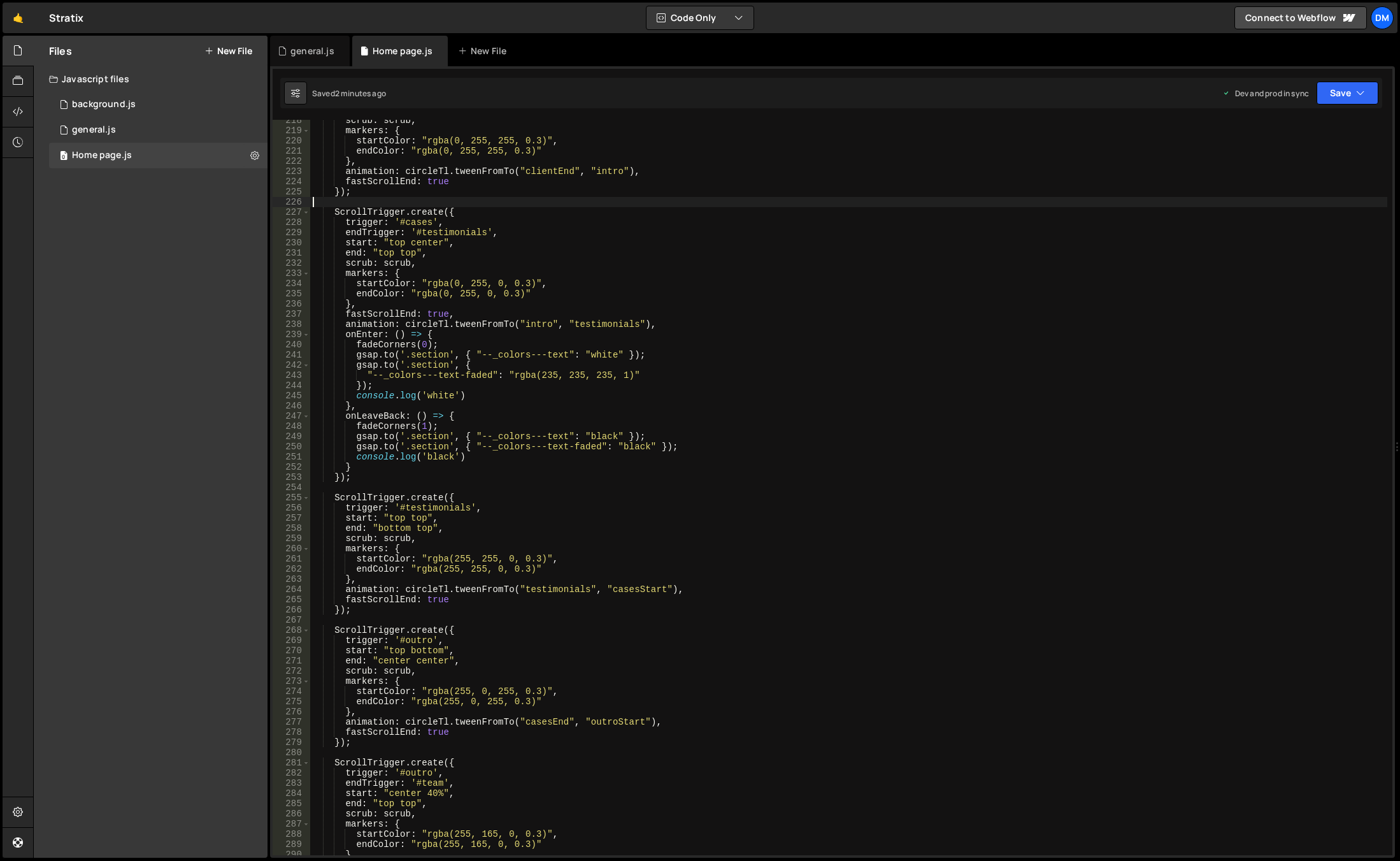
scroll to position [2293, 0]
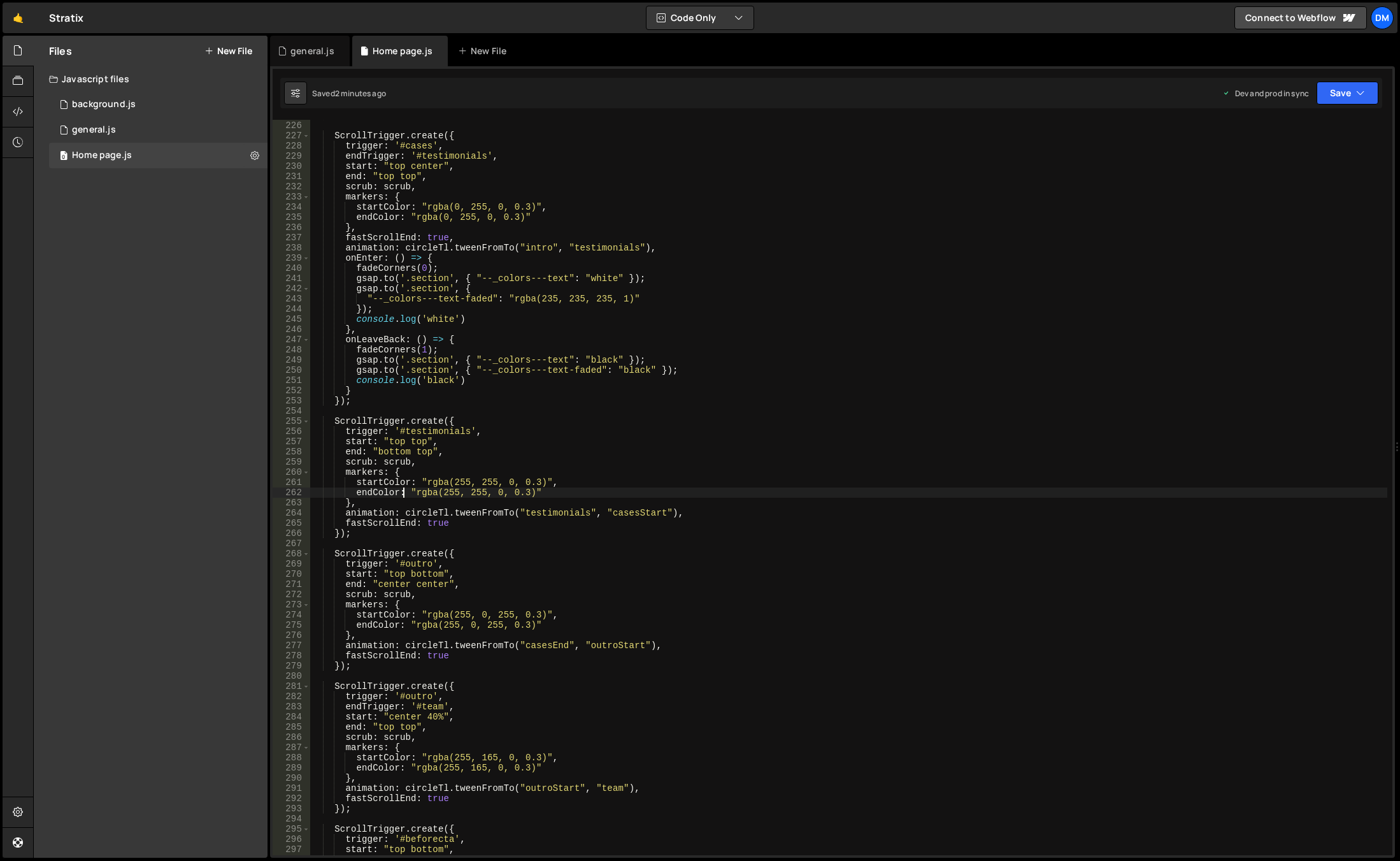
click at [405, 488] on div "}) ; ScrollTrigger . create ({ trigger : '#cases' , endTrigger : '#testimonials…" at bounding box center [849, 488] width 1077 height 756
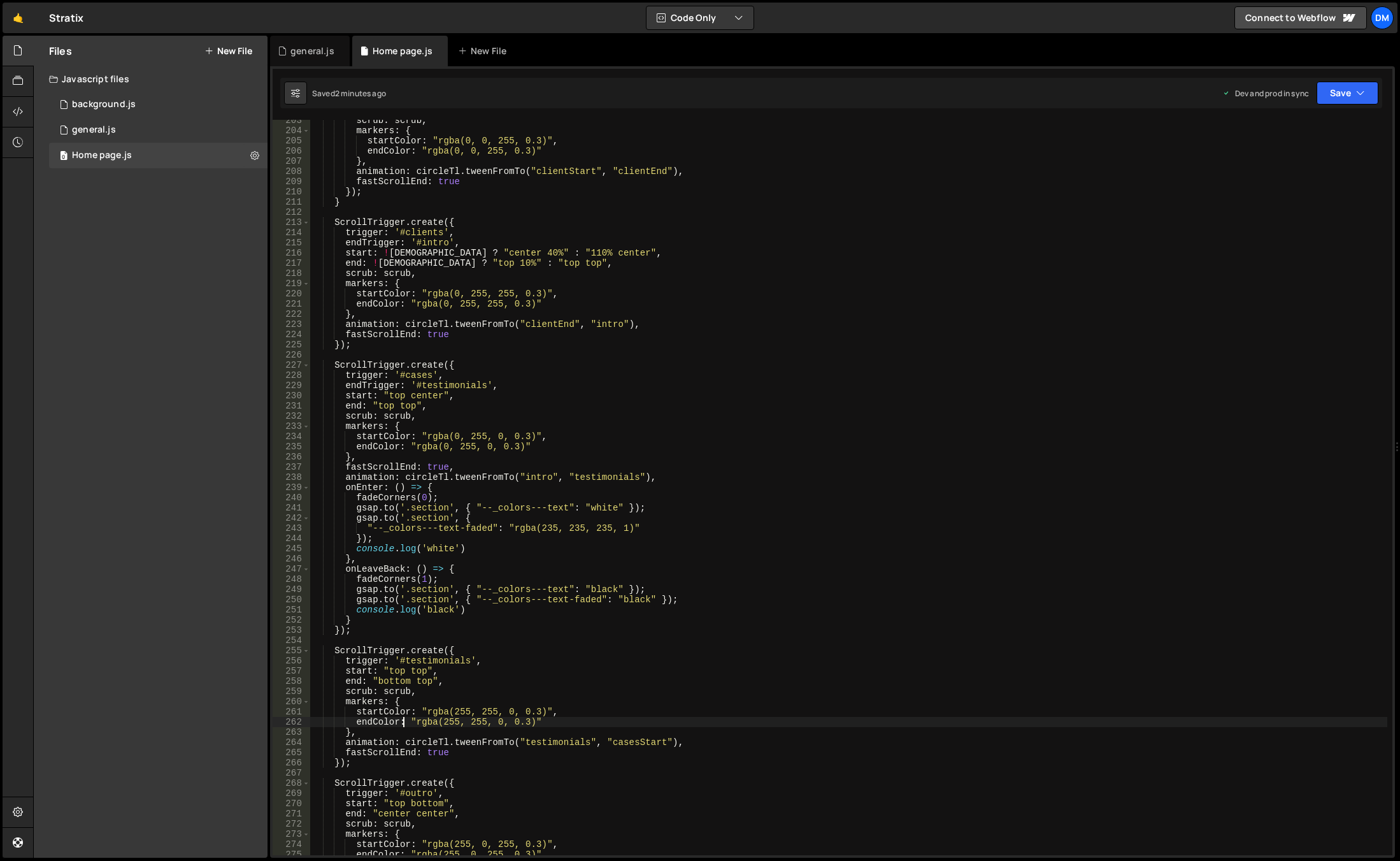
scroll to position [2064, 0]
click at [498, 465] on div "scrub : scrub , markers : { startColor : "rgba(0, 0, 255, 0.3)" , endColor : "r…" at bounding box center [849, 493] width 1077 height 756
click at [462, 368] on div "scrub : scrub , markers : { startColor : "rgba(0, 0, 255, 0.3)" , endColor : "r…" at bounding box center [849, 493] width 1077 height 756
drag, startPoint x: 375, startPoint y: 596, endPoint x: 374, endPoint y: 604, distance: 8.1
click at [375, 596] on div "scrub : scrub , markers : { startColor : "rgba(0, 0, 255, 0.3)" , endColor : "r…" at bounding box center [849, 493] width 1077 height 756
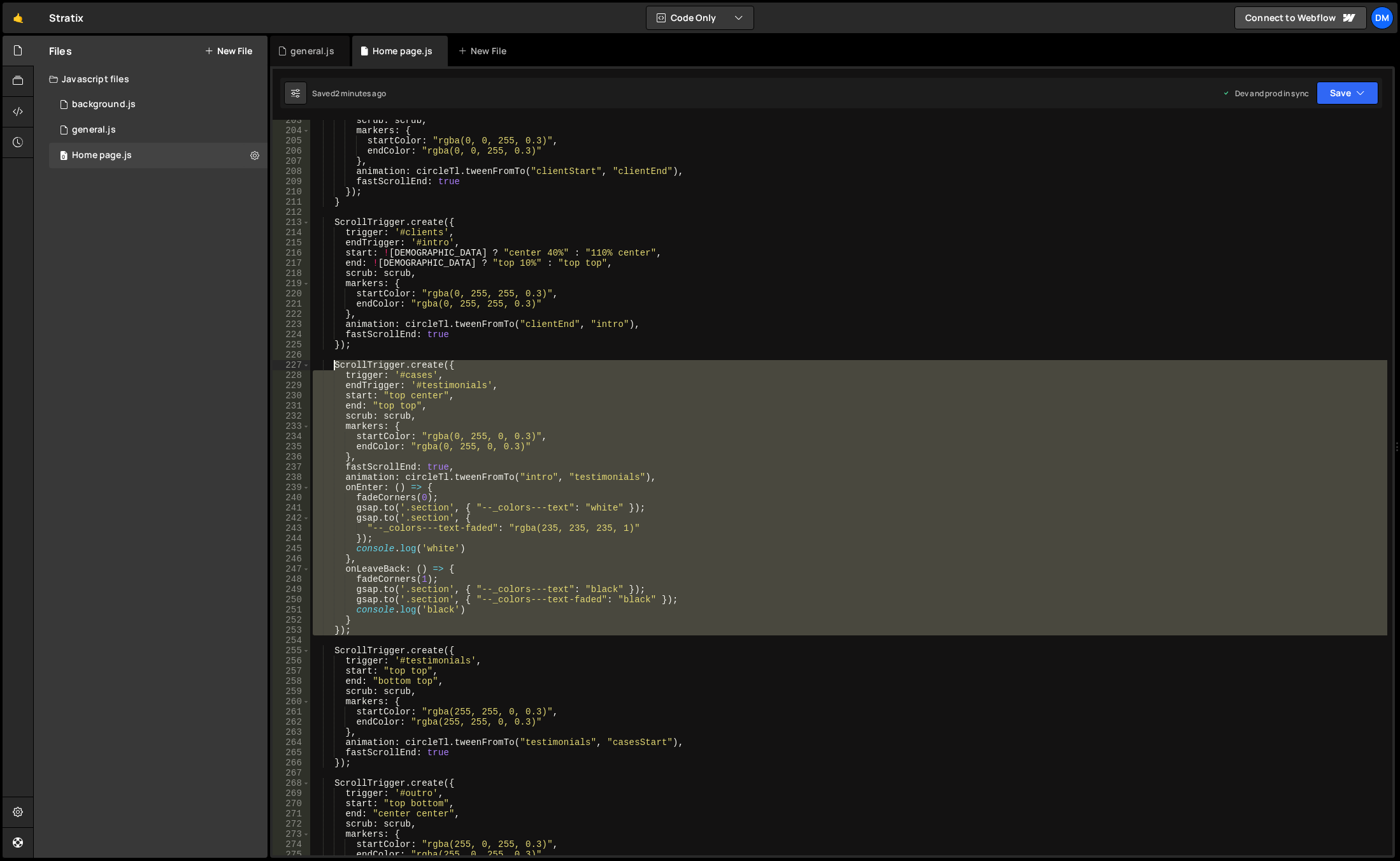
drag, startPoint x: 355, startPoint y: 629, endPoint x: 334, endPoint y: 365, distance: 264.8
click at [334, 365] on div "scrub : scrub , markers : { startColor : "rgba(0, 0, 255, 0.3)" , endColor : "r…" at bounding box center [849, 493] width 1077 height 756
paste textarea "});"
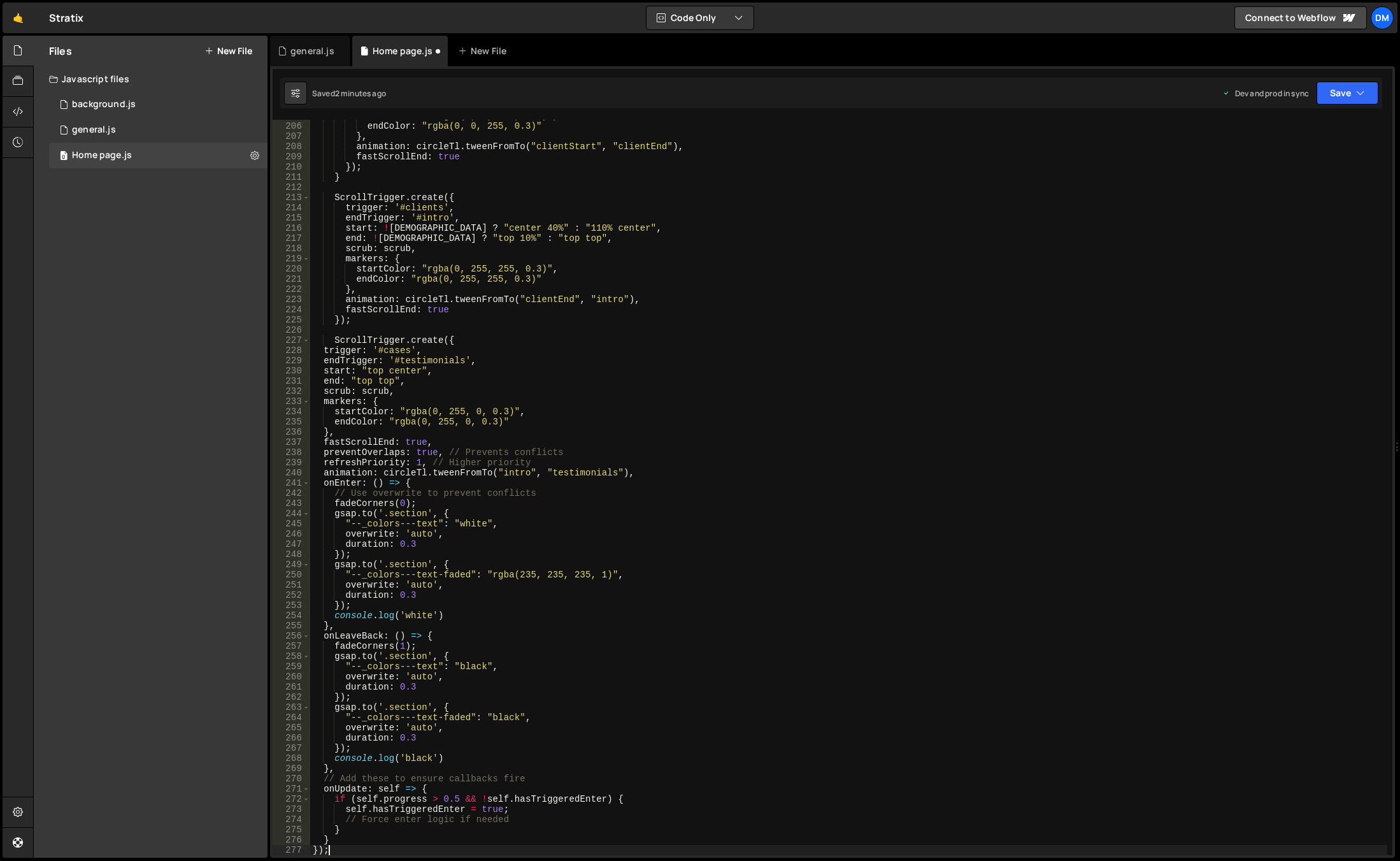
type textarea "});"
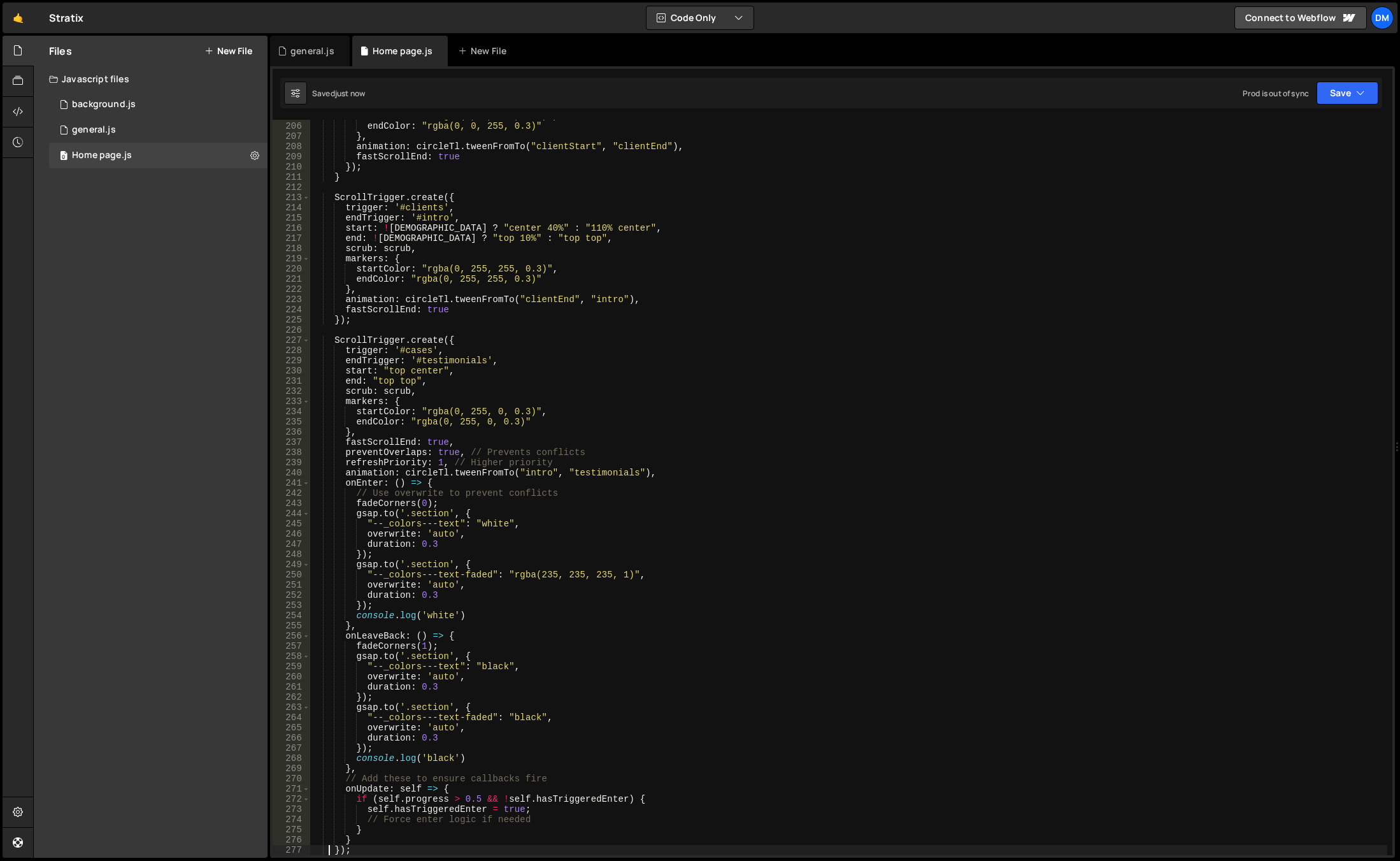
scroll to position [2165, 0]
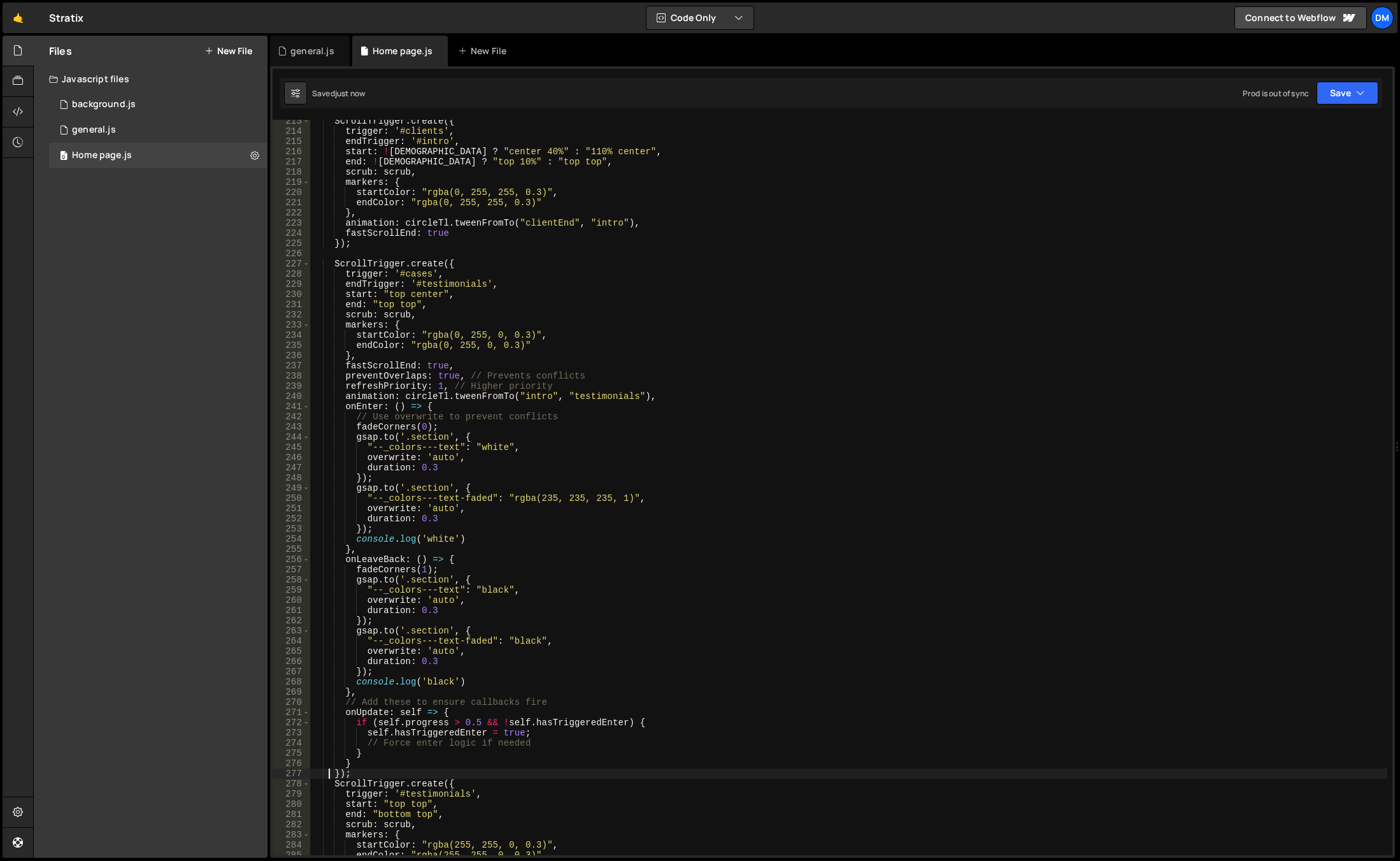
click at [468, 770] on div "ScrollTrigger . create ({ trigger : '#clients' , endTrigger : '#intro' , start …" at bounding box center [849, 494] width 1077 height 756
click at [1355, 96] on button "Save" at bounding box center [1347, 93] width 62 height 23
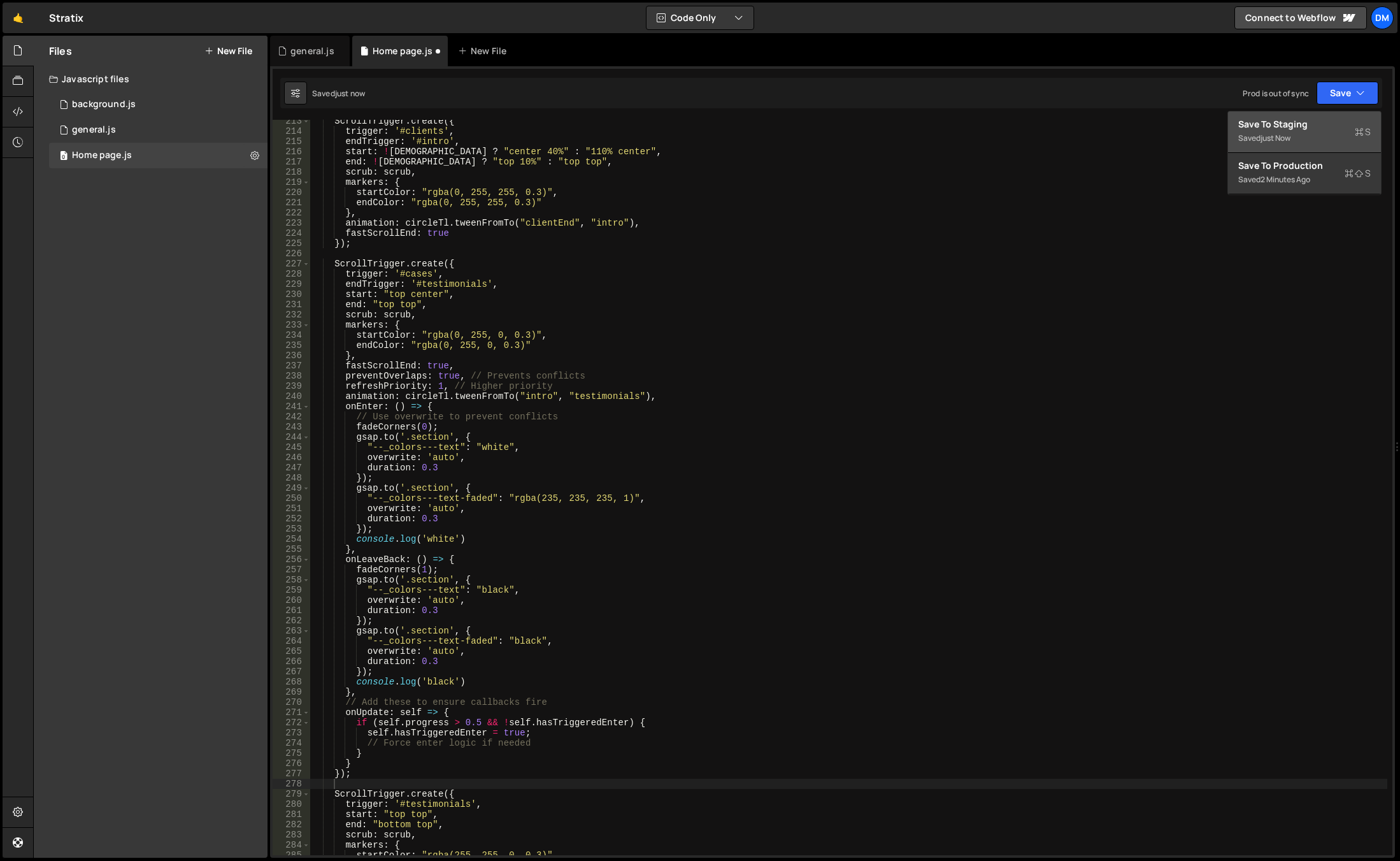
click at [1323, 143] on div "Saved just now" at bounding box center [1305, 138] width 133 height 15
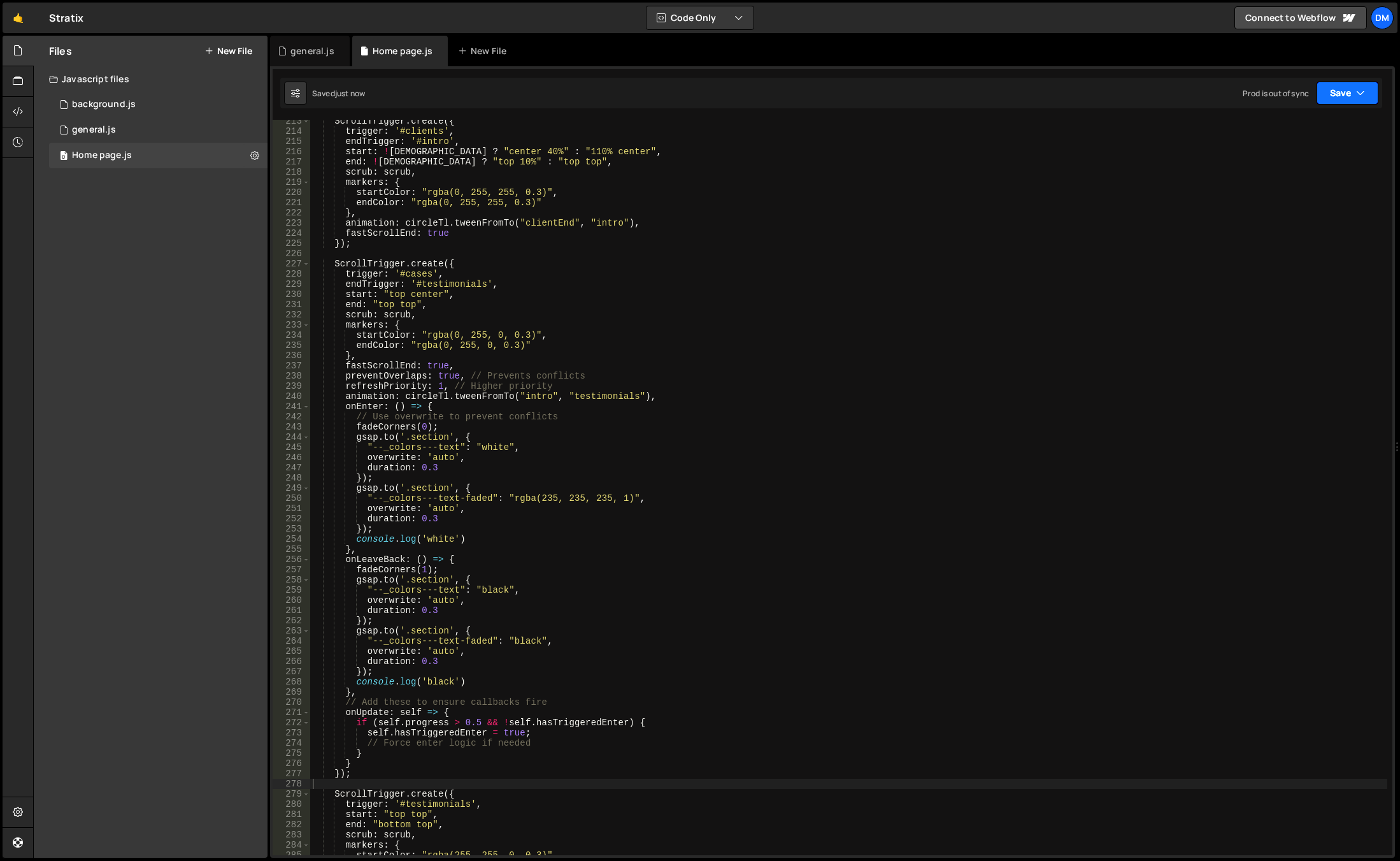
click at [1344, 87] on button "Save" at bounding box center [1347, 93] width 62 height 23
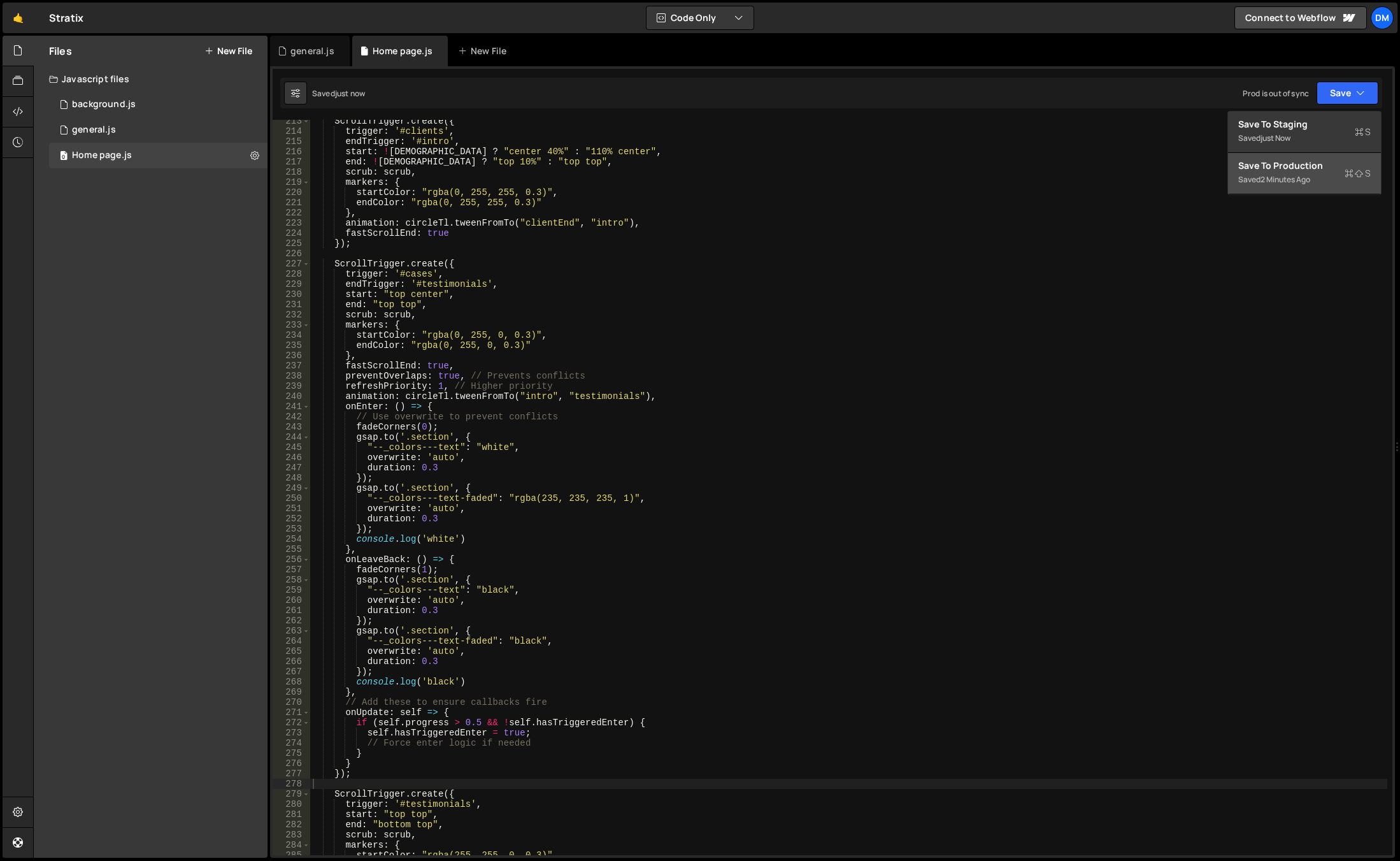
click at [1301, 164] on div "Save to Production S" at bounding box center [1305, 165] width 133 height 13
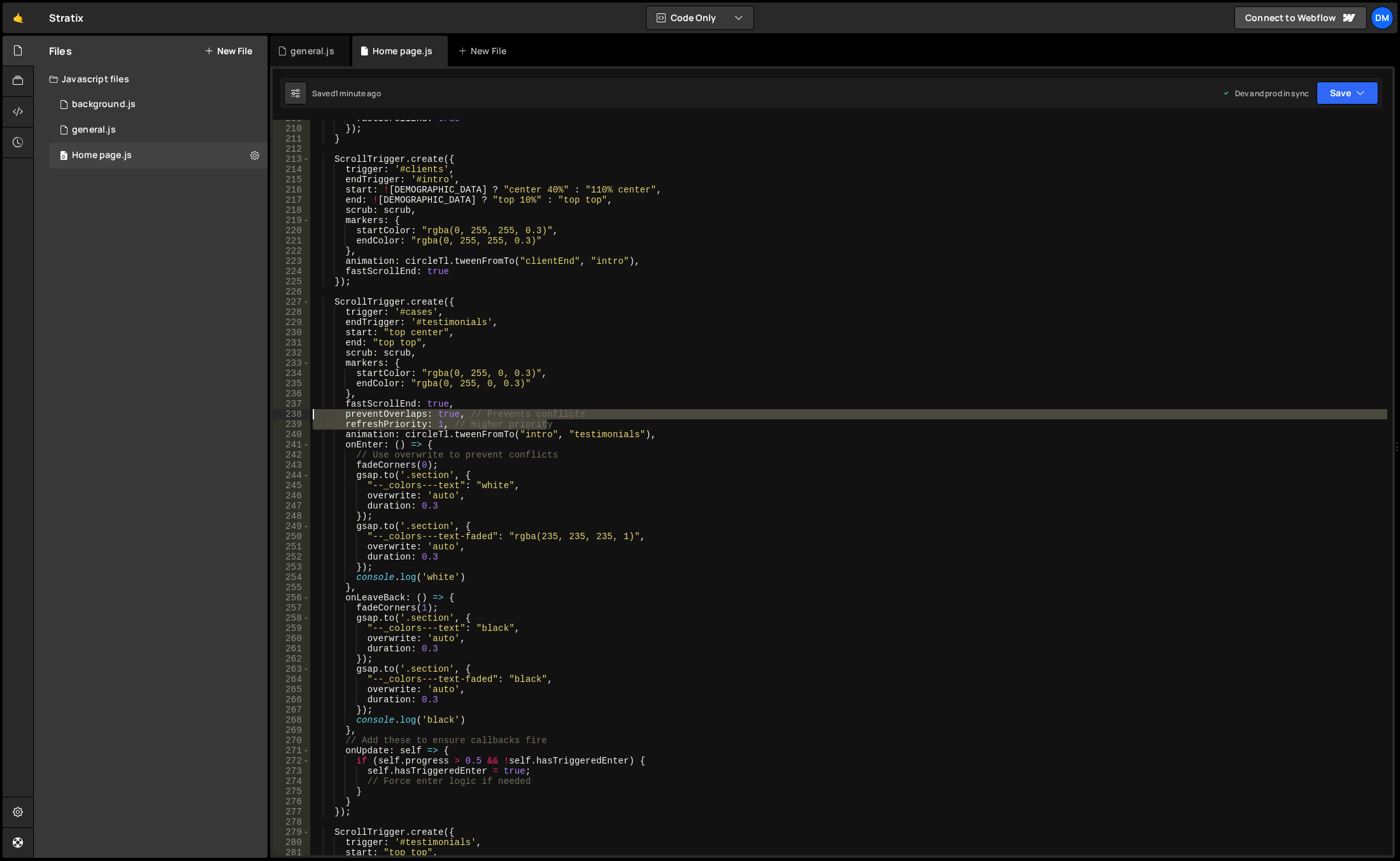
drag, startPoint x: 562, startPoint y: 424, endPoint x: 249, endPoint y: 419, distance: 313.0
click at [249, 419] on div "Files New File Javascript files 0 background.js 0 0 general.js 0 0 Home page.js…" at bounding box center [717, 447] width 1367 height 822
click at [487, 421] on div "fastScrollEnd : true }) ; } ScrollTrigger . create ({ trigger : '#clients' , en…" at bounding box center [849, 487] width 1077 height 735
drag, startPoint x: 562, startPoint y: 424, endPoint x: 257, endPoint y: 417, distance: 305.1
click at [257, 417] on div "Files New File Javascript files 0 background.js 0 0 general.js 0 0 Home page.js…" at bounding box center [717, 447] width 1367 height 822
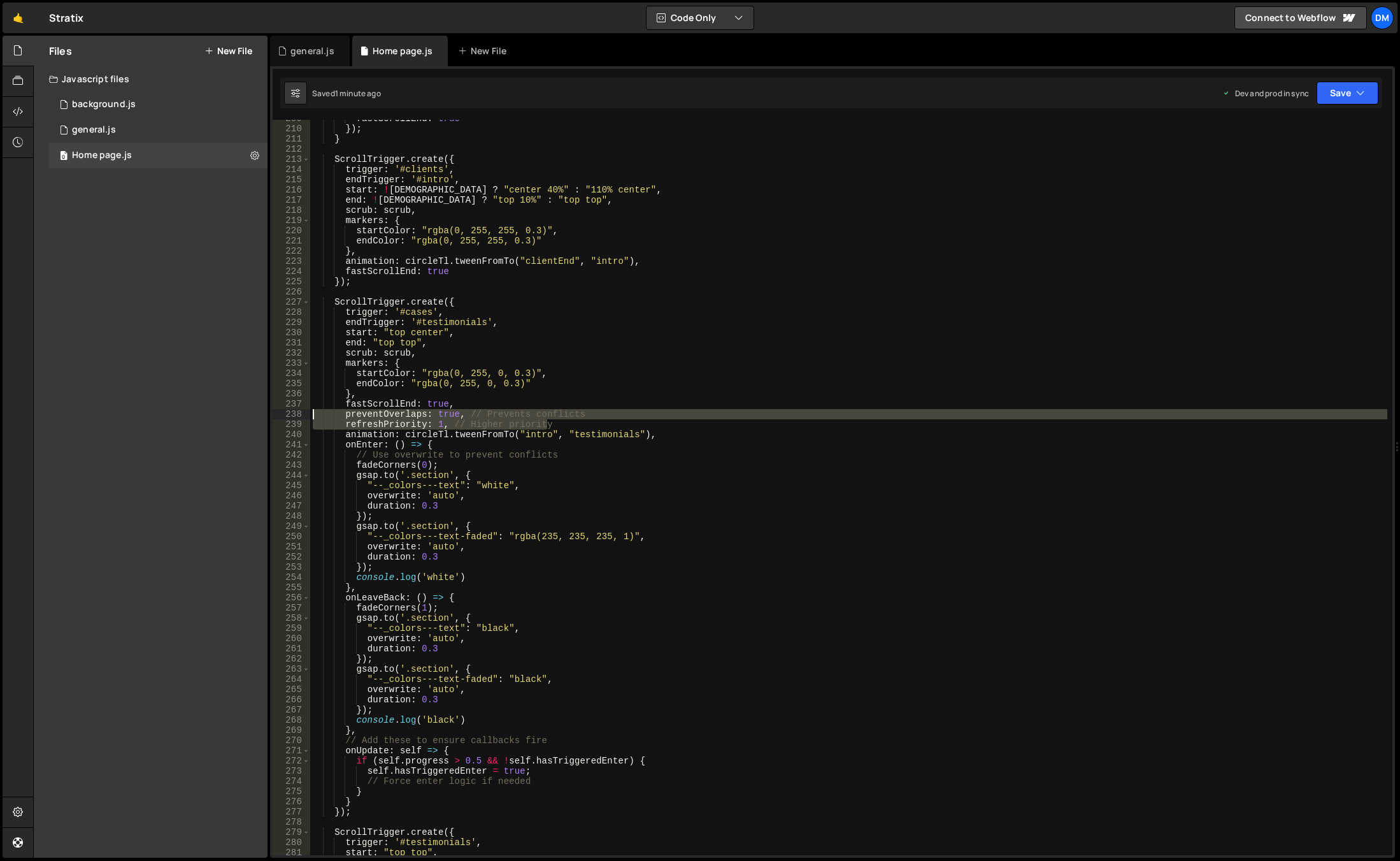
type textarea "preventOverlaps: true, // Prevents conflicts refreshPriority: 1, // Higher prio…"
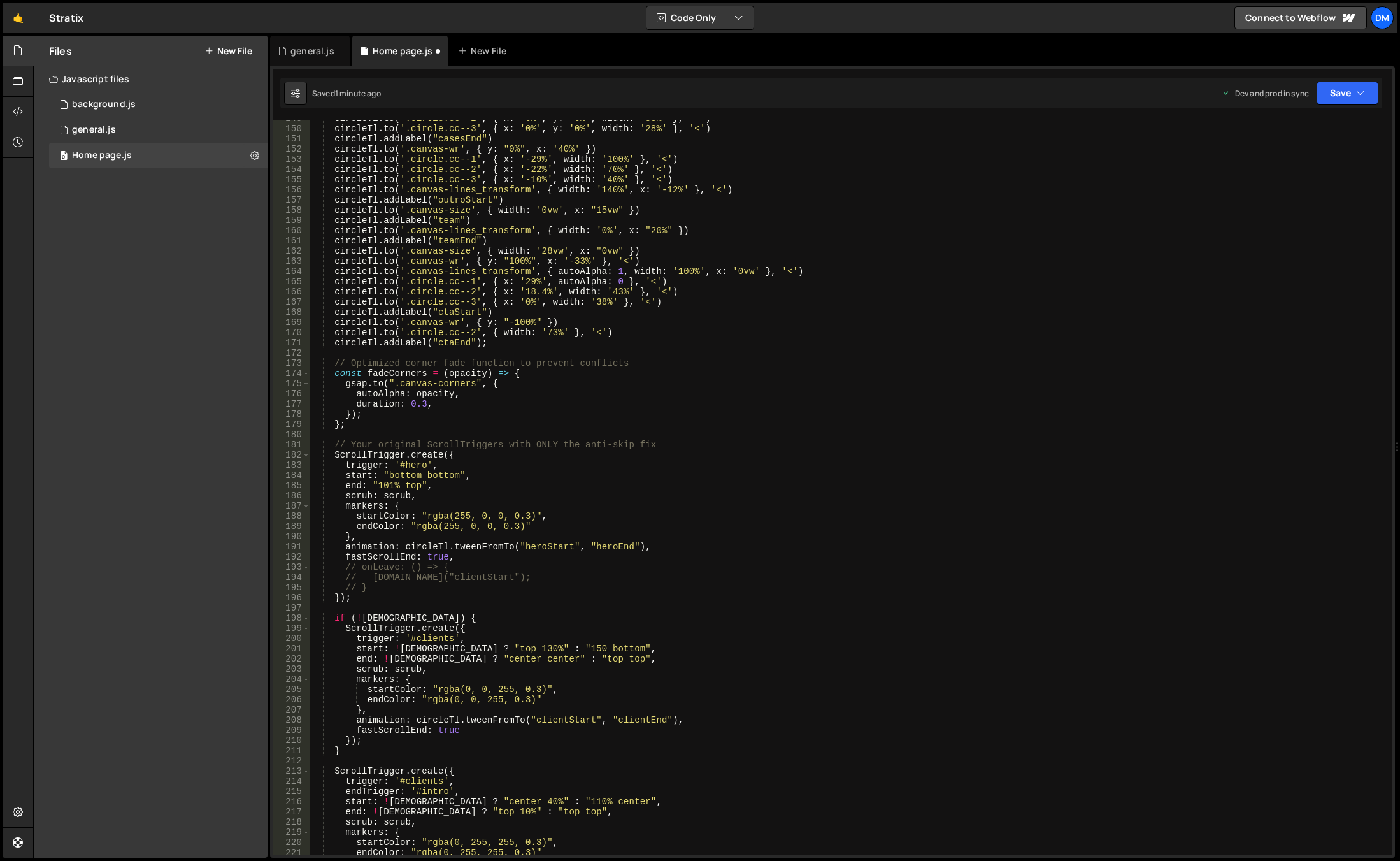
scroll to position [1706, 0]
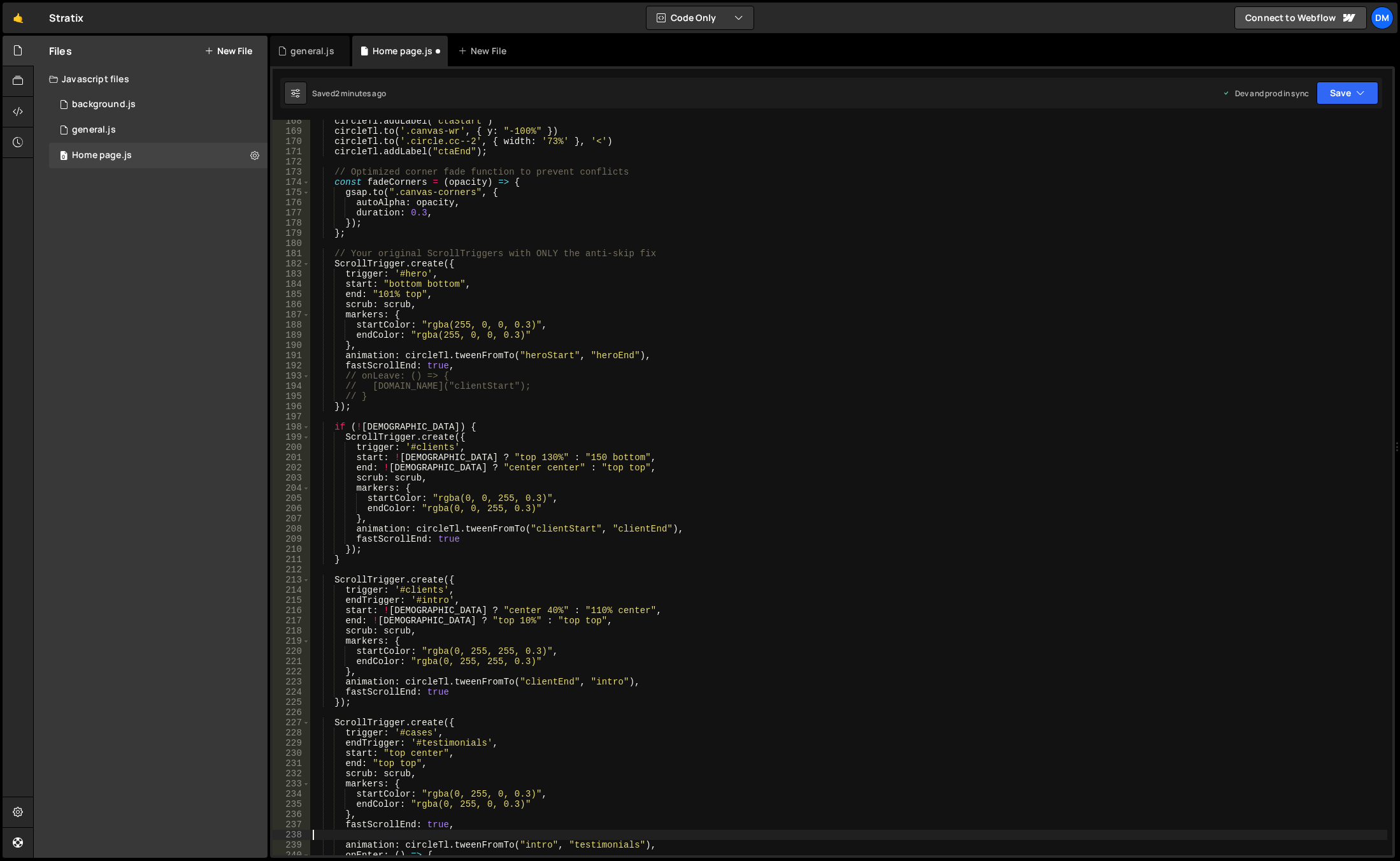
click at [428, 626] on div "circleTl . addLabel ( "ctaStart" ) circleTl . to ( '.canvas-wr' , { y : "-100%"…" at bounding box center [849, 494] width 1077 height 756
type textarea "scrub: scrub,"
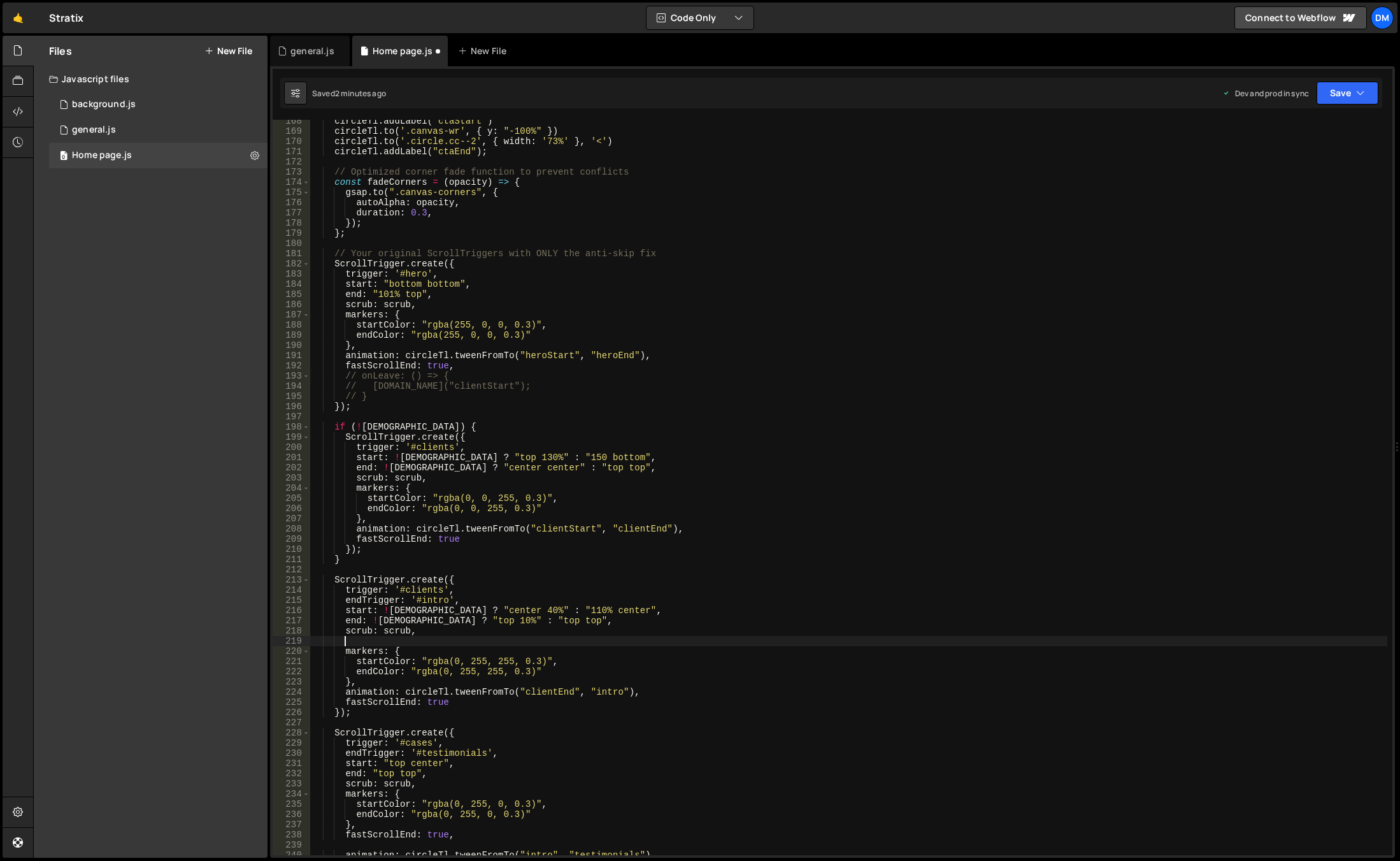
paste textarea "refreshPriority: 1, // Higher priority"
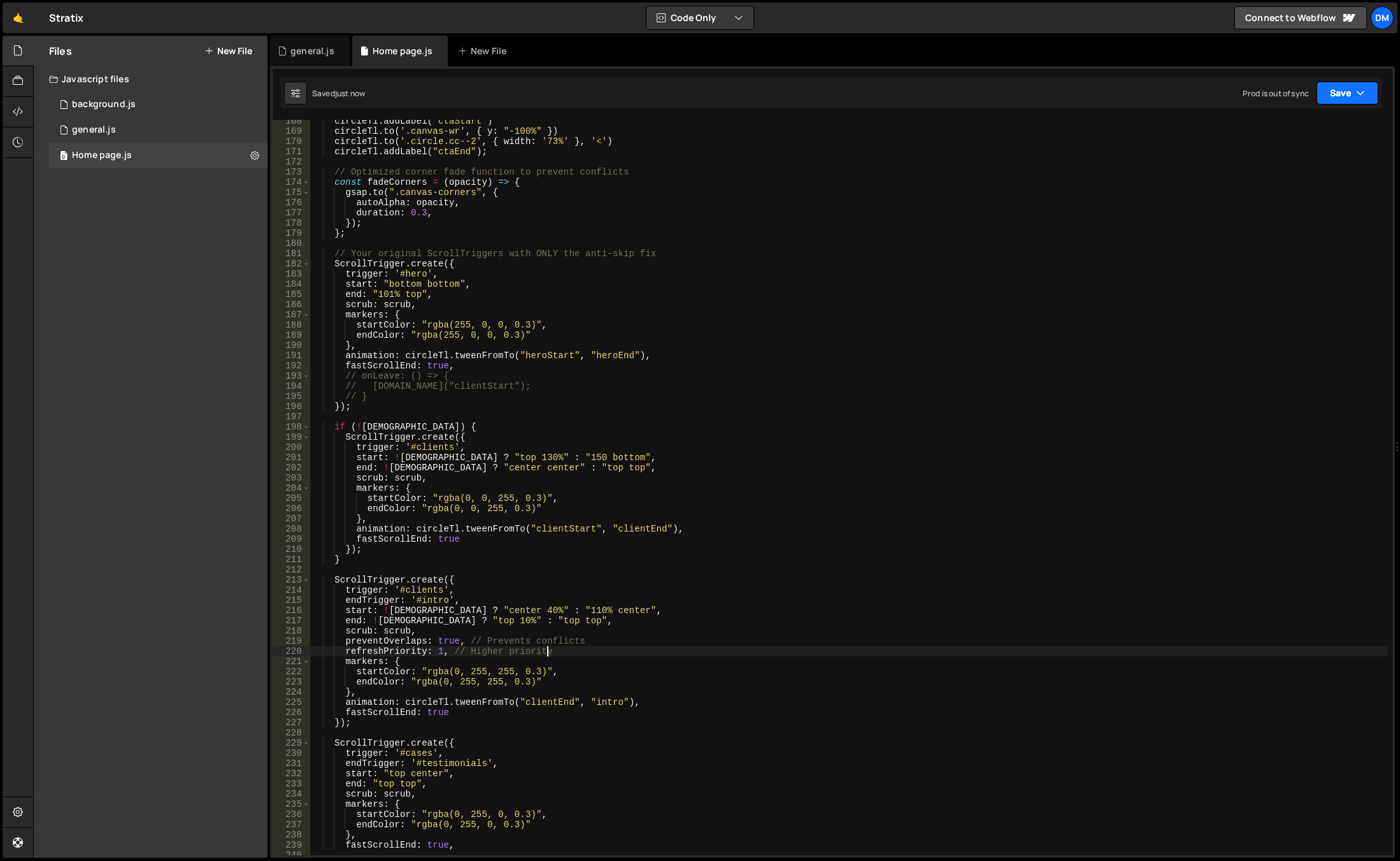
click at [1338, 97] on button "Save" at bounding box center [1347, 93] width 62 height 23
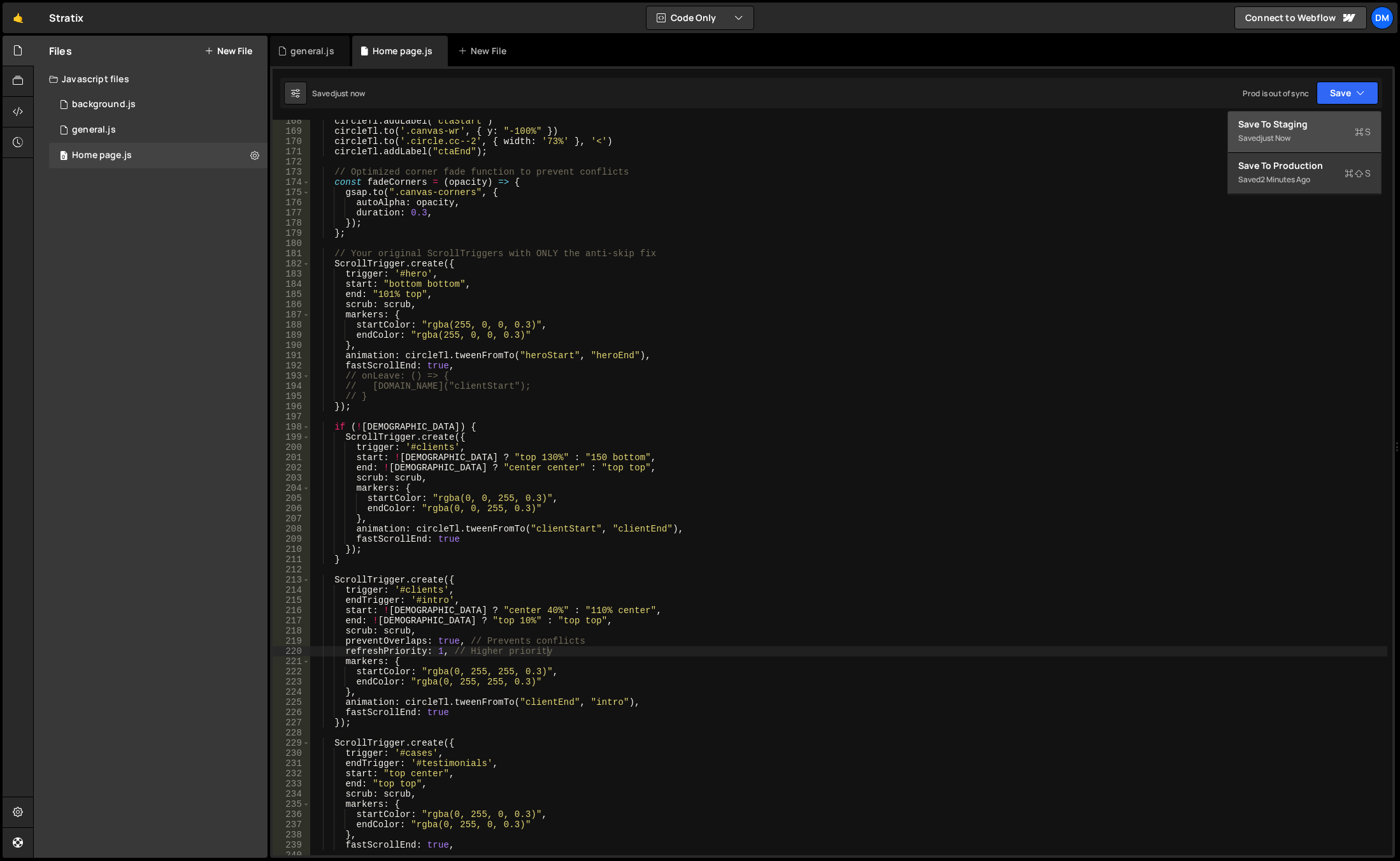
click at [1313, 123] on div "Save to Staging S" at bounding box center [1305, 124] width 133 height 13
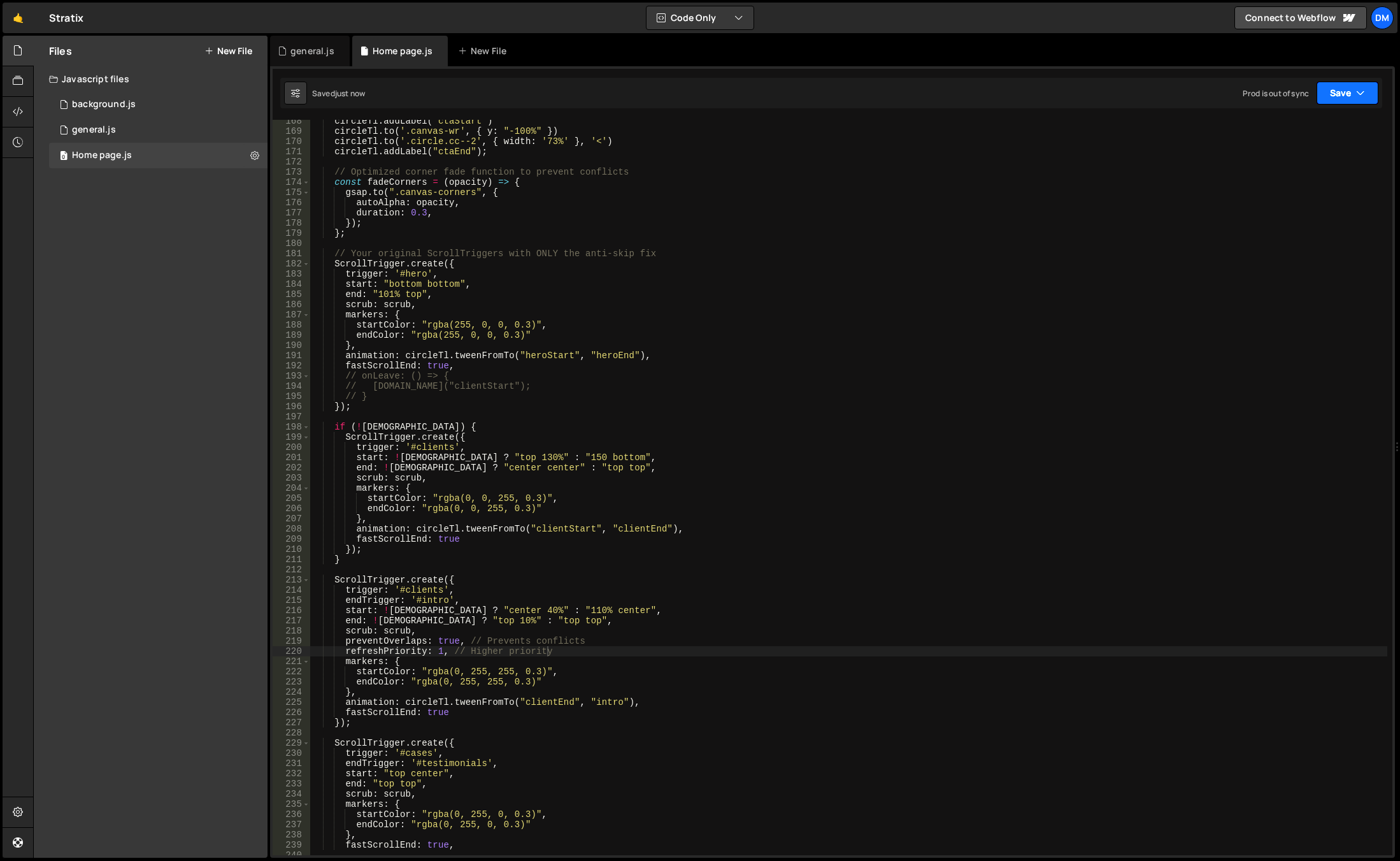
click at [1351, 93] on button "Save" at bounding box center [1347, 93] width 62 height 23
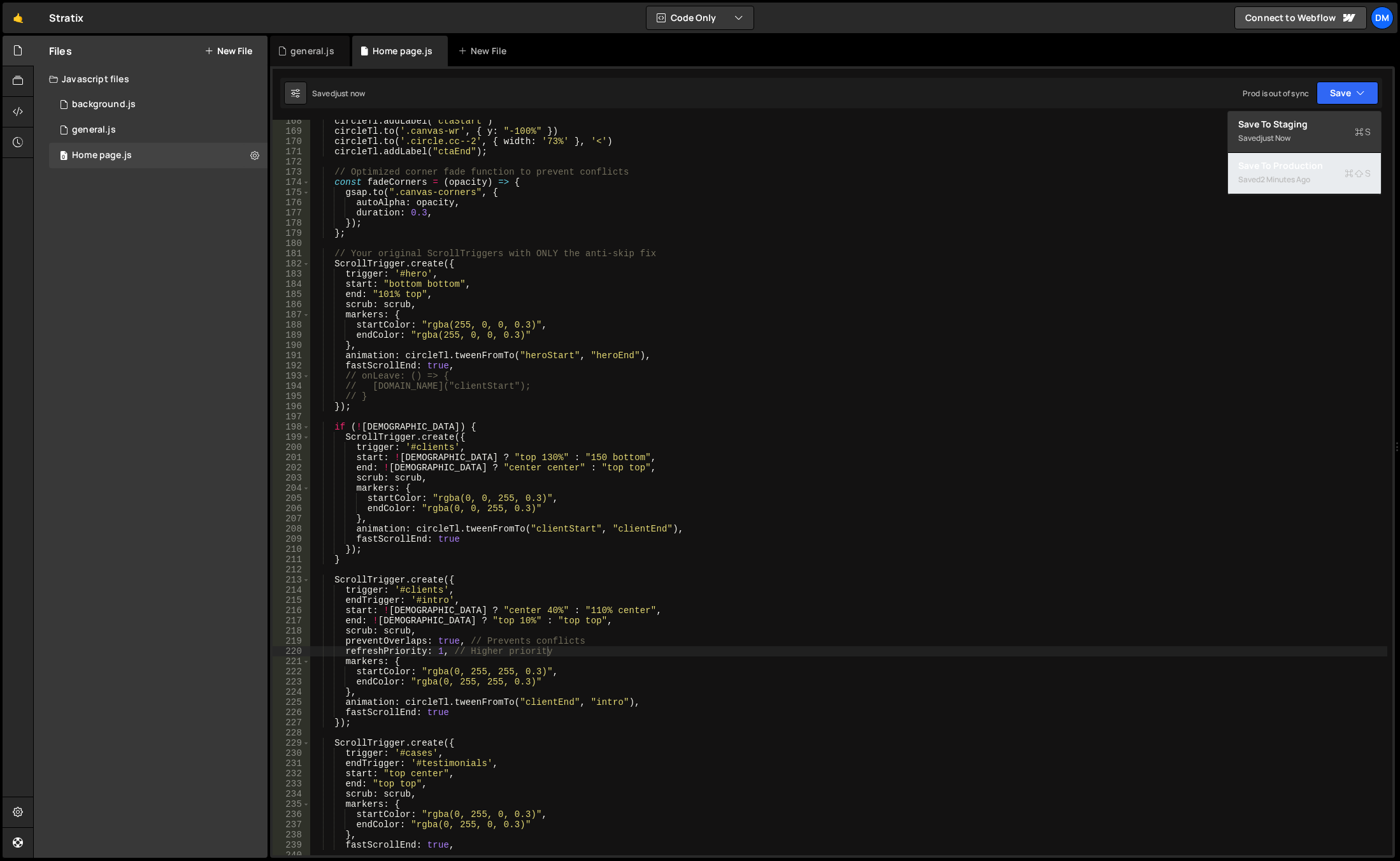
click at [1304, 173] on div "Saved 2 minutes ago" at bounding box center [1305, 179] width 133 height 15
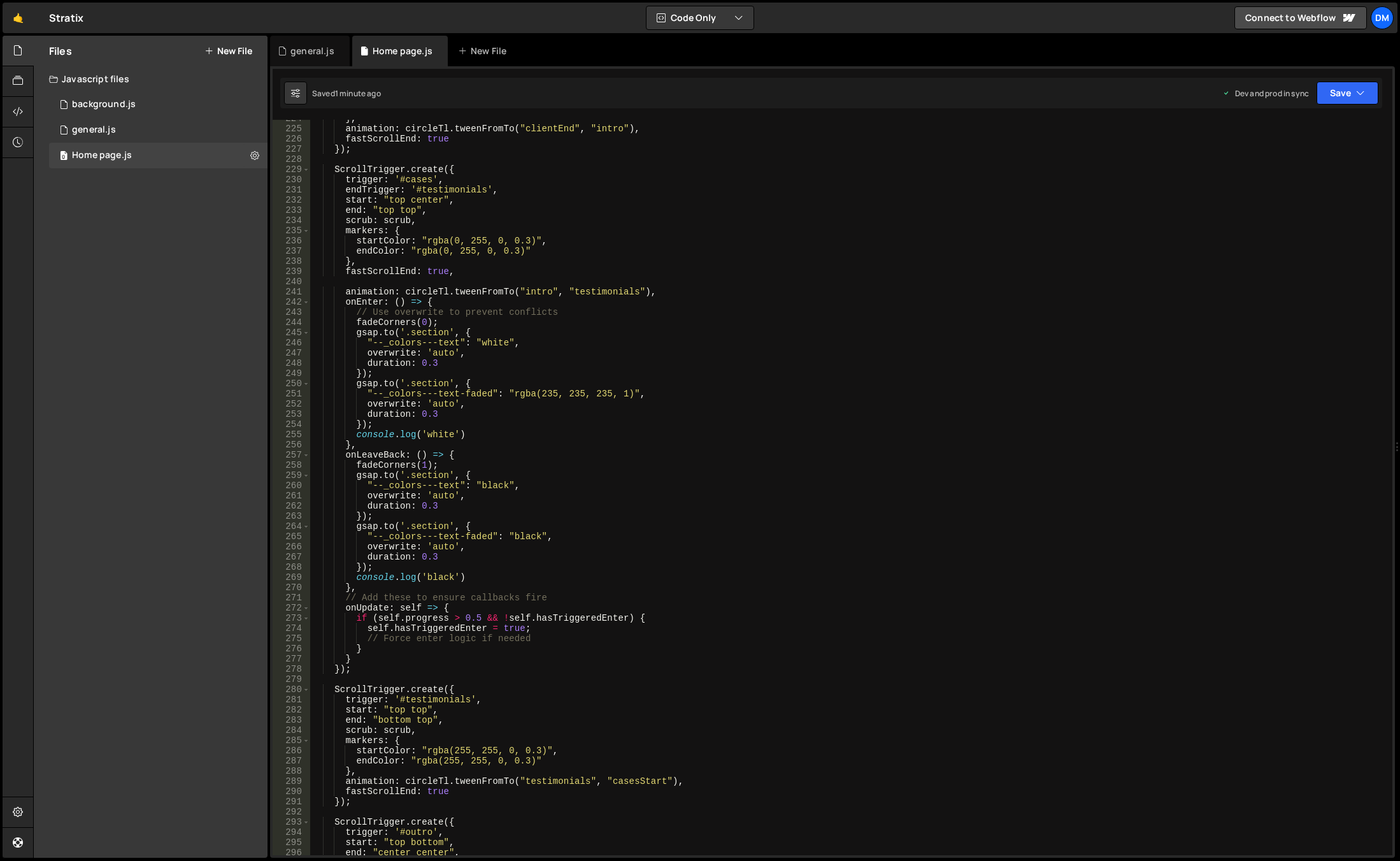
scroll to position [2394, 0]
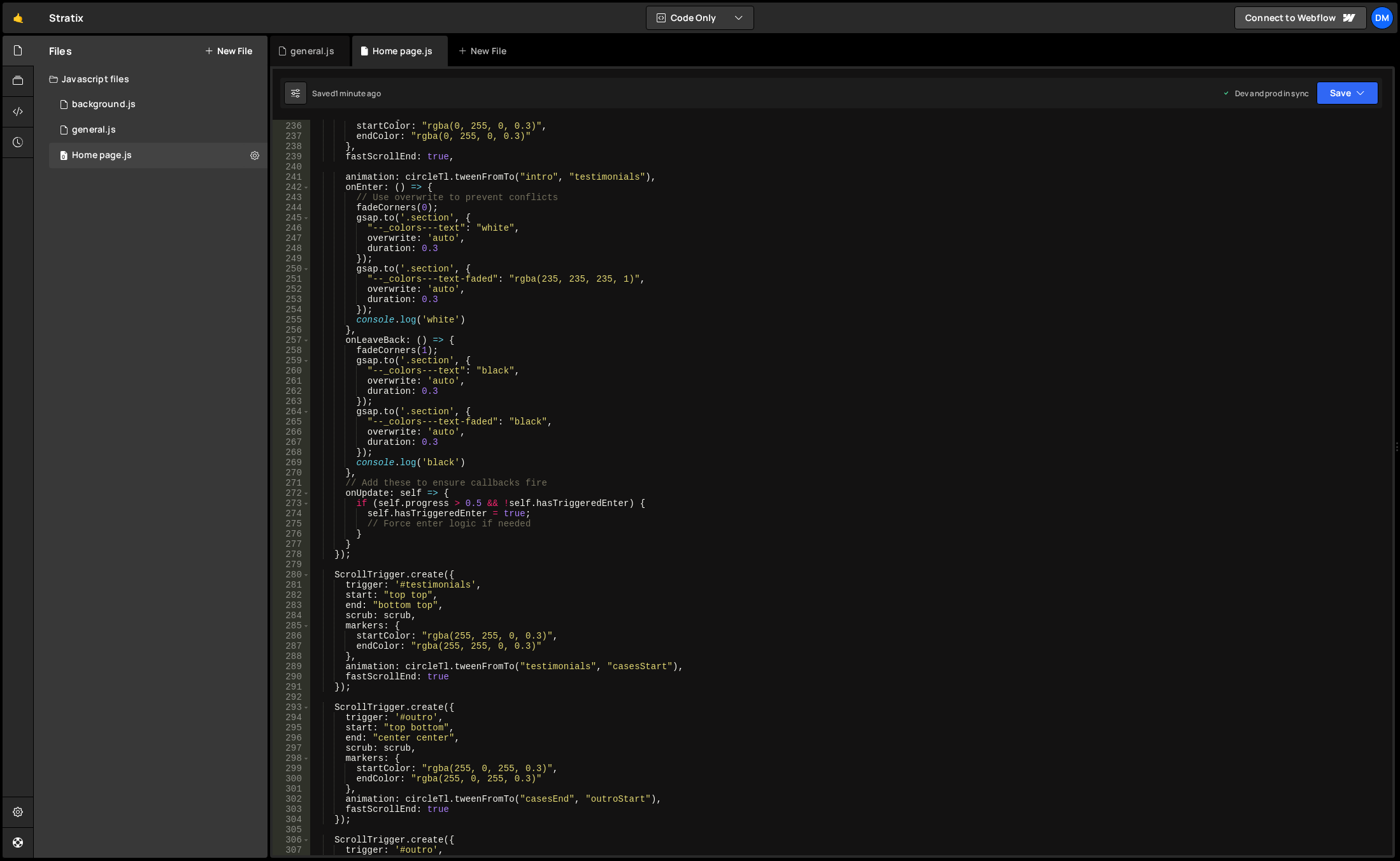
click at [476, 490] on div "markers : { startColor : "rgba(0, 255, 0, 0.3)" , endColor : "rgba(0, 255, 0, 0…" at bounding box center [849, 488] width 1077 height 756
click at [382, 486] on div "markers : { startColor : "rgba(0, 255, 0, 0.3)" , endColor : "rgba(0, 255, 0, 0…" at bounding box center [849, 488] width 1077 height 756
click at [367, 508] on div "markers : { startColor : "rgba(0, 255, 0, 0.3)" , endColor : "rgba(0, 255, 0, 0…" at bounding box center [849, 488] width 1077 height 756
click at [440, 492] on div "markers : { startColor : "rgba(0, 255, 0, 0.3)" , endColor : "rgba(0, 255, 0, 0…" at bounding box center [849, 488] width 1077 height 756
click at [442, 492] on div "markers : { startColor : "rgba(0, 255, 0, 0.3)" , endColor : "rgba(0, 255, 0, 0…" at bounding box center [849, 488] width 1077 height 756
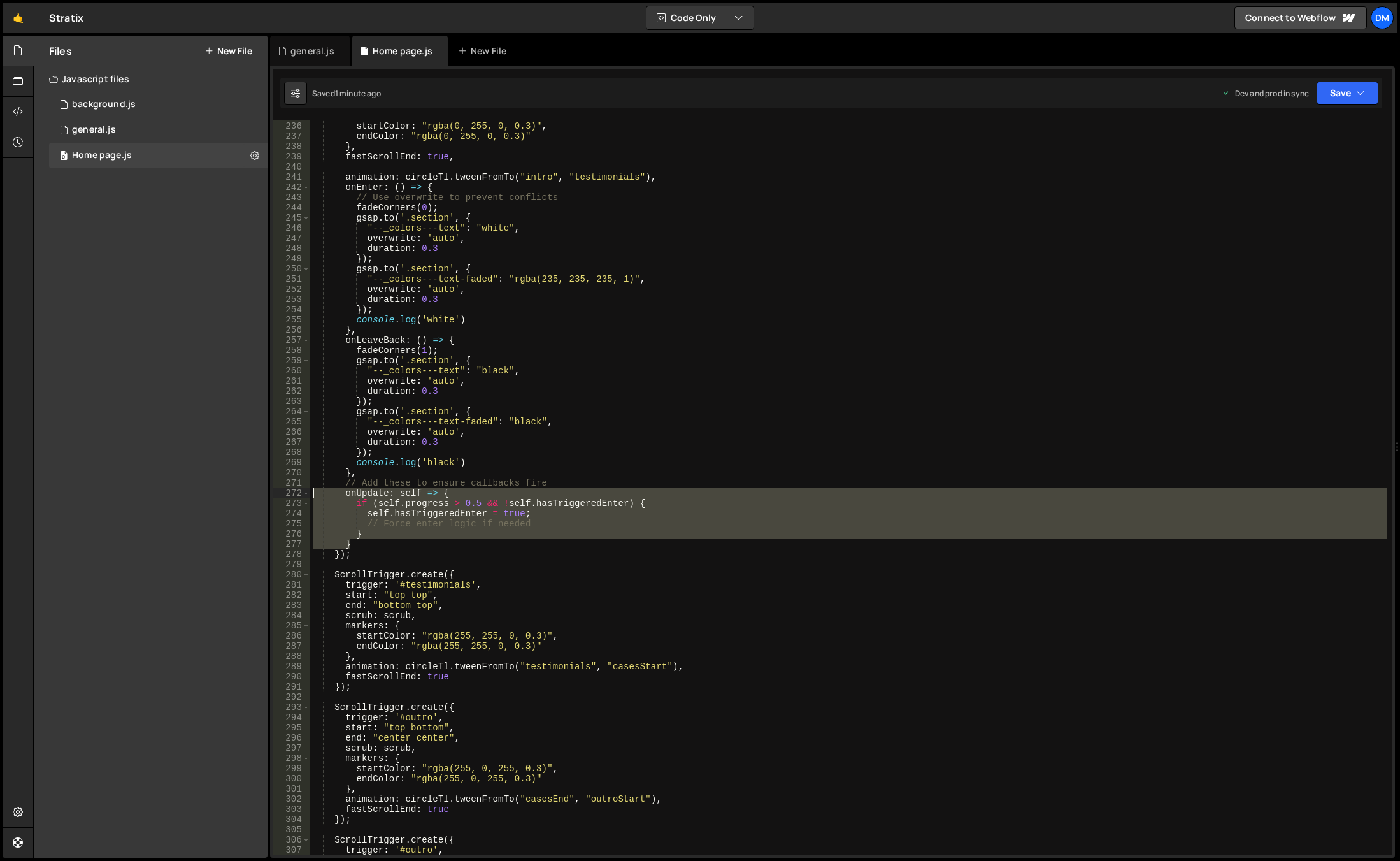
drag, startPoint x: 360, startPoint y: 542, endPoint x: 186, endPoint y: 488, distance: 182.2
click at [189, 486] on div "Files New File Javascript files 0 background.js 0 0 general.js 0 0 Home page.js…" at bounding box center [717, 447] width 1367 height 822
type textarea "// Add these to ensure callbacks fire onUpdate: self => {"
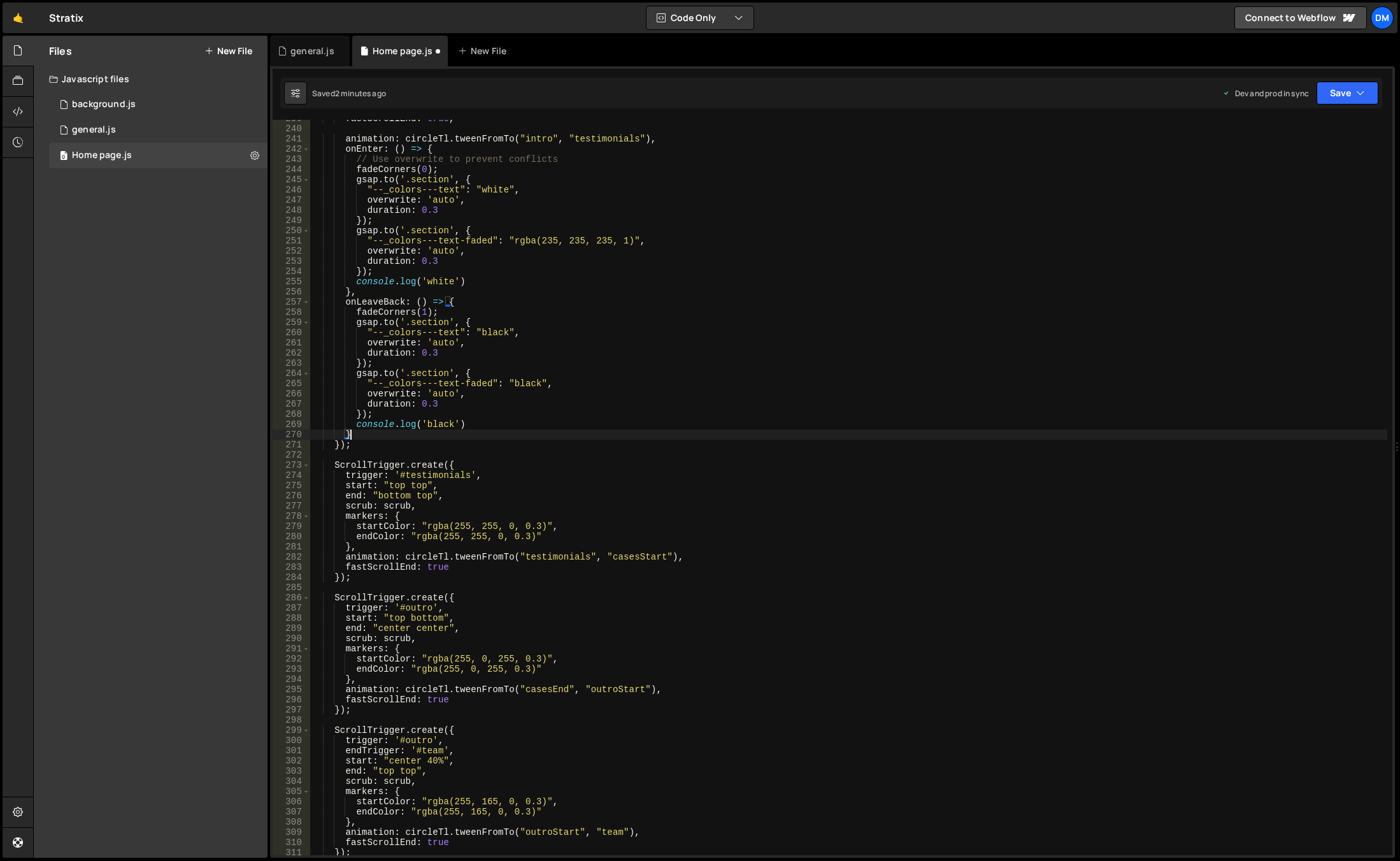
scroll to position [2432, 0]
click at [552, 602] on div "fastScrollEnd : true , animation : circleTl . tweenFromTo ( "intro" , "testimon…" at bounding box center [849, 491] width 1077 height 756
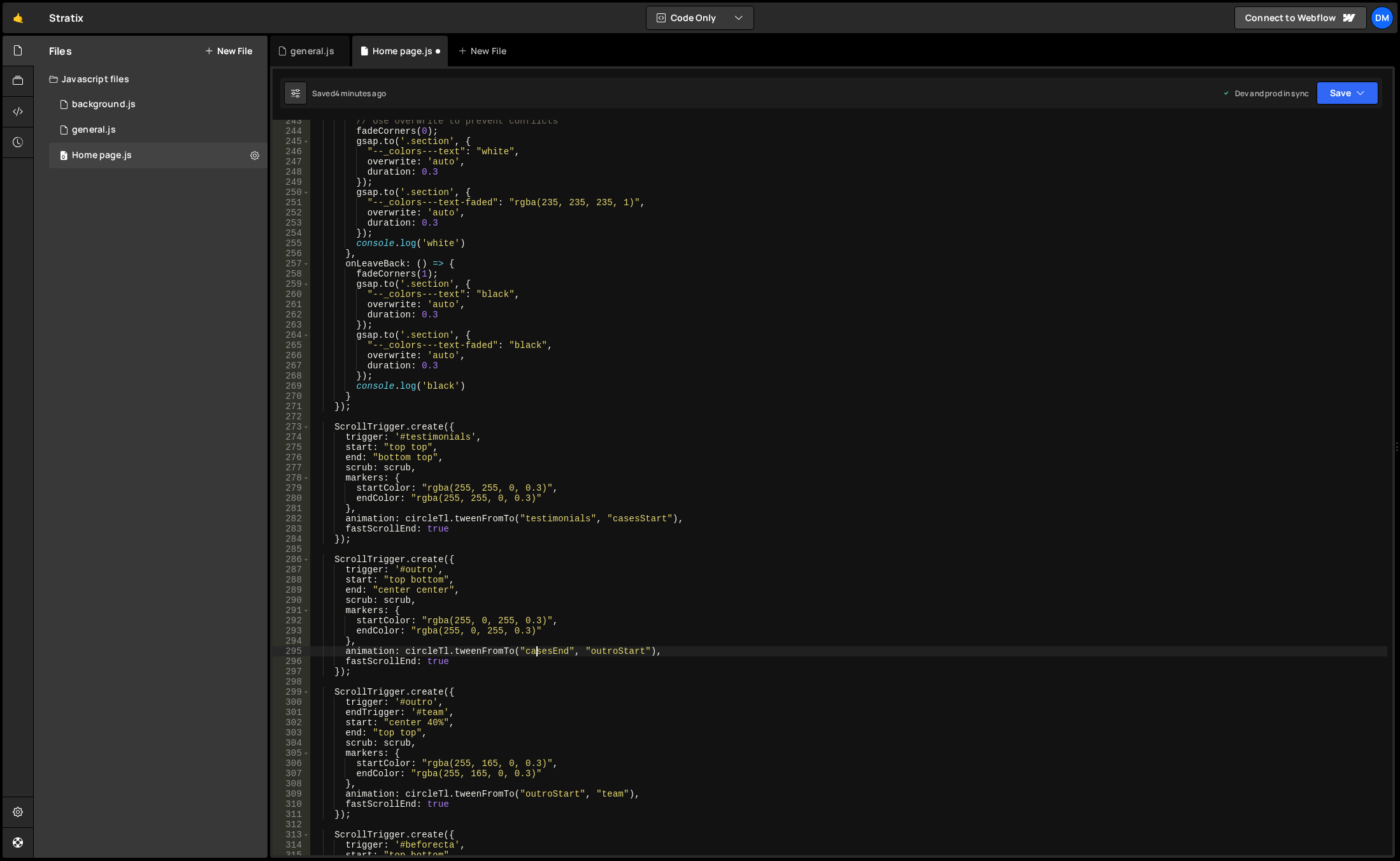
click at [534, 652] on div "// Use overwrite to prevent conflicts fadeCorners ( 0 ) ; gsap . to ( '.section…" at bounding box center [849, 494] width 1077 height 756
click at [534, 651] on div "// Use overwrite to prevent conflicts fadeCorners ( 0 ) ; gsap . to ( '.section…" at bounding box center [849, 494] width 1077 height 756
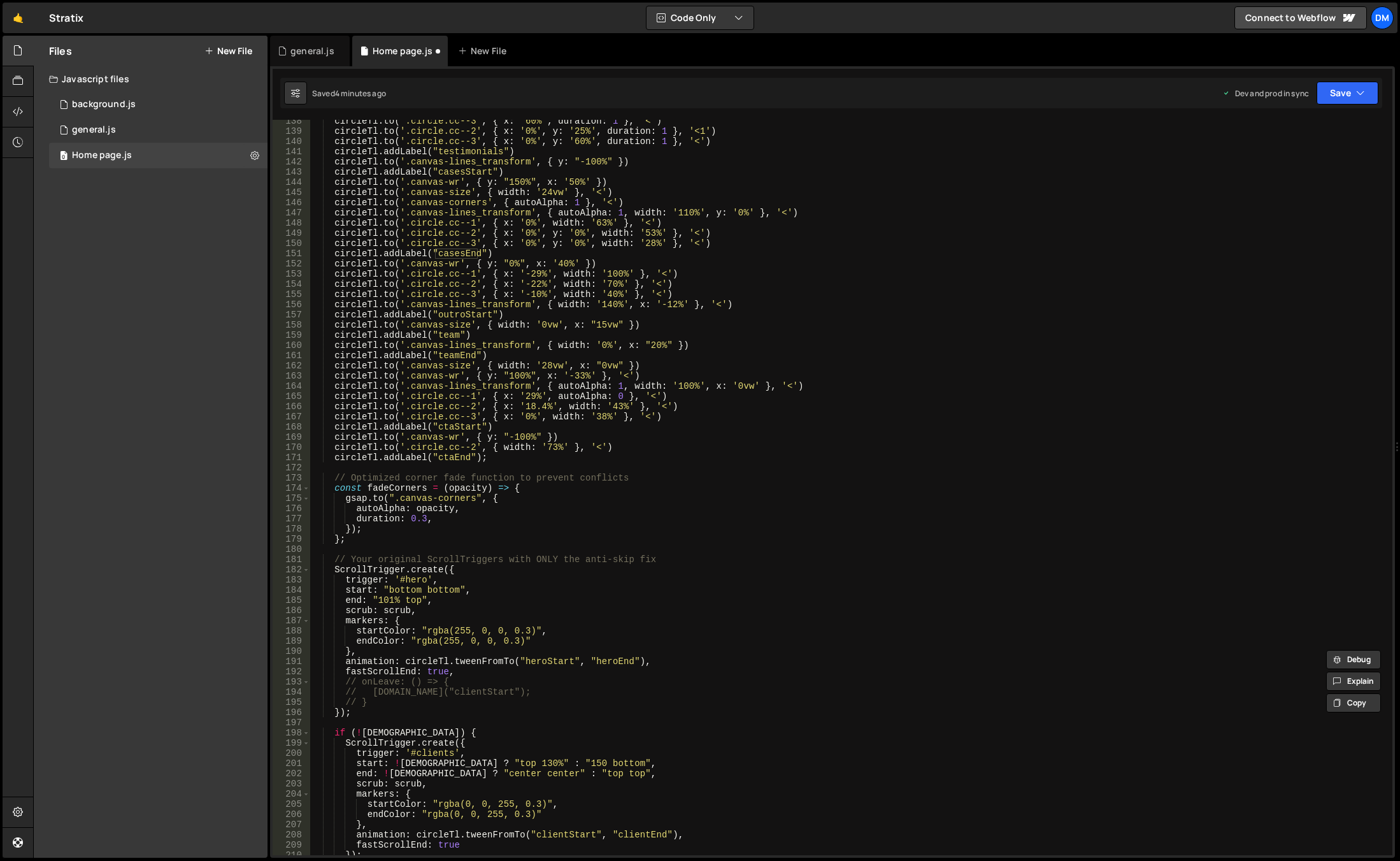
scroll to position [1286, 0]
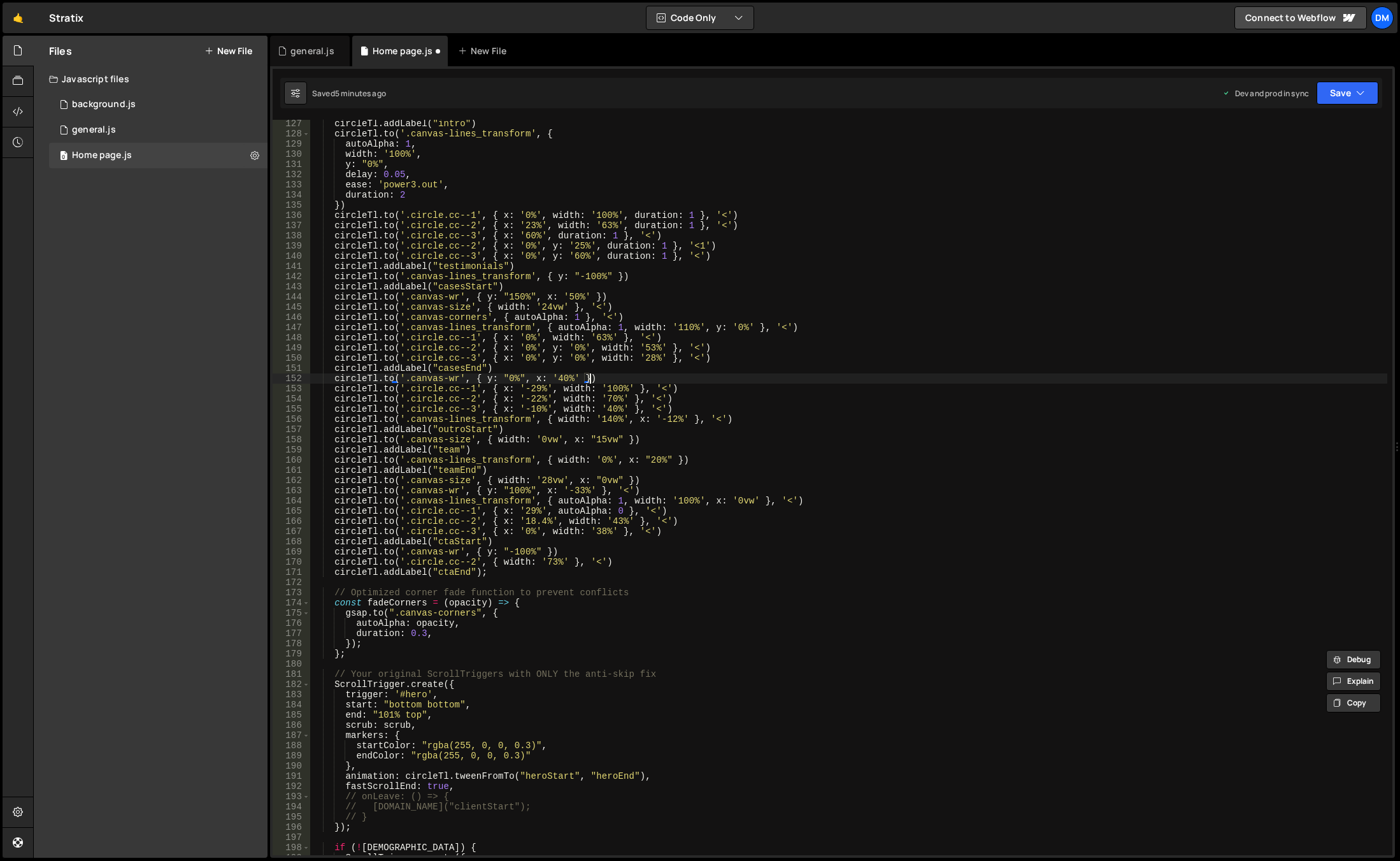
click at [592, 374] on div "circleTl . addLabel ( "intro" ) circleTl . to ( '.canvas-lines_transform' , { a…" at bounding box center [849, 496] width 1077 height 756
click at [474, 427] on div "circleTl . addLabel ( "intro" ) circleTl . to ( '.canvas-lines_transform' , { a…" at bounding box center [849, 496] width 1077 height 756
click at [449, 437] on div "circleTl . addLabel ( "intro" ) circleTl . to ( '.canvas-lines_transform' , { a…" at bounding box center [849, 496] width 1077 height 756
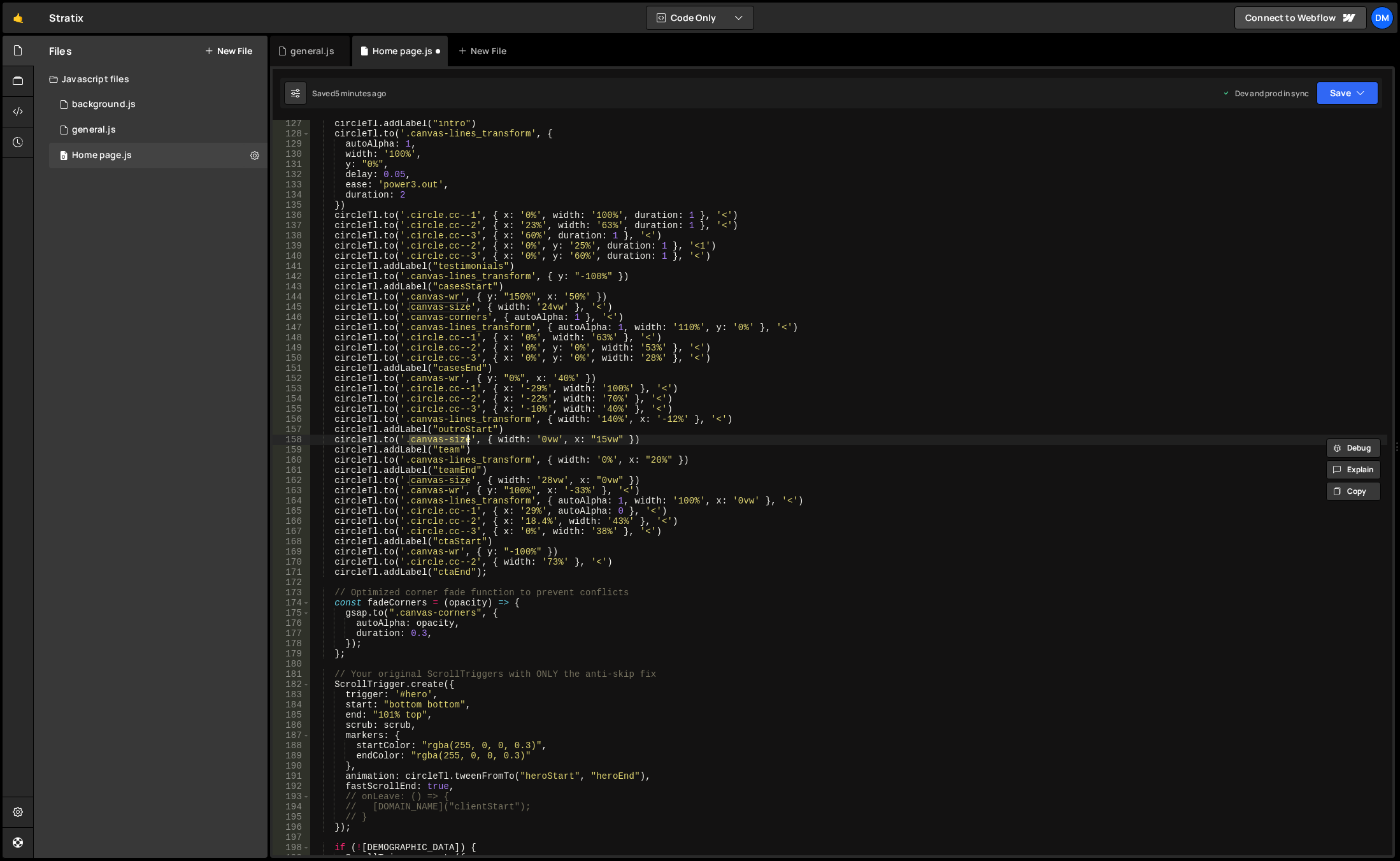
drag, startPoint x: 406, startPoint y: 438, endPoint x: 466, endPoint y: 438, distance: 60.0
click at [466, 438] on div "circleTl . addLabel ( "intro" ) circleTl . to ( '.canvas-lines_transform' , { a…" at bounding box center [849, 496] width 1077 height 756
click at [450, 367] on div "circleTl . addLabel ( "intro" ) circleTl . to ( '.canvas-lines_transform' , { a…" at bounding box center [849, 496] width 1077 height 756
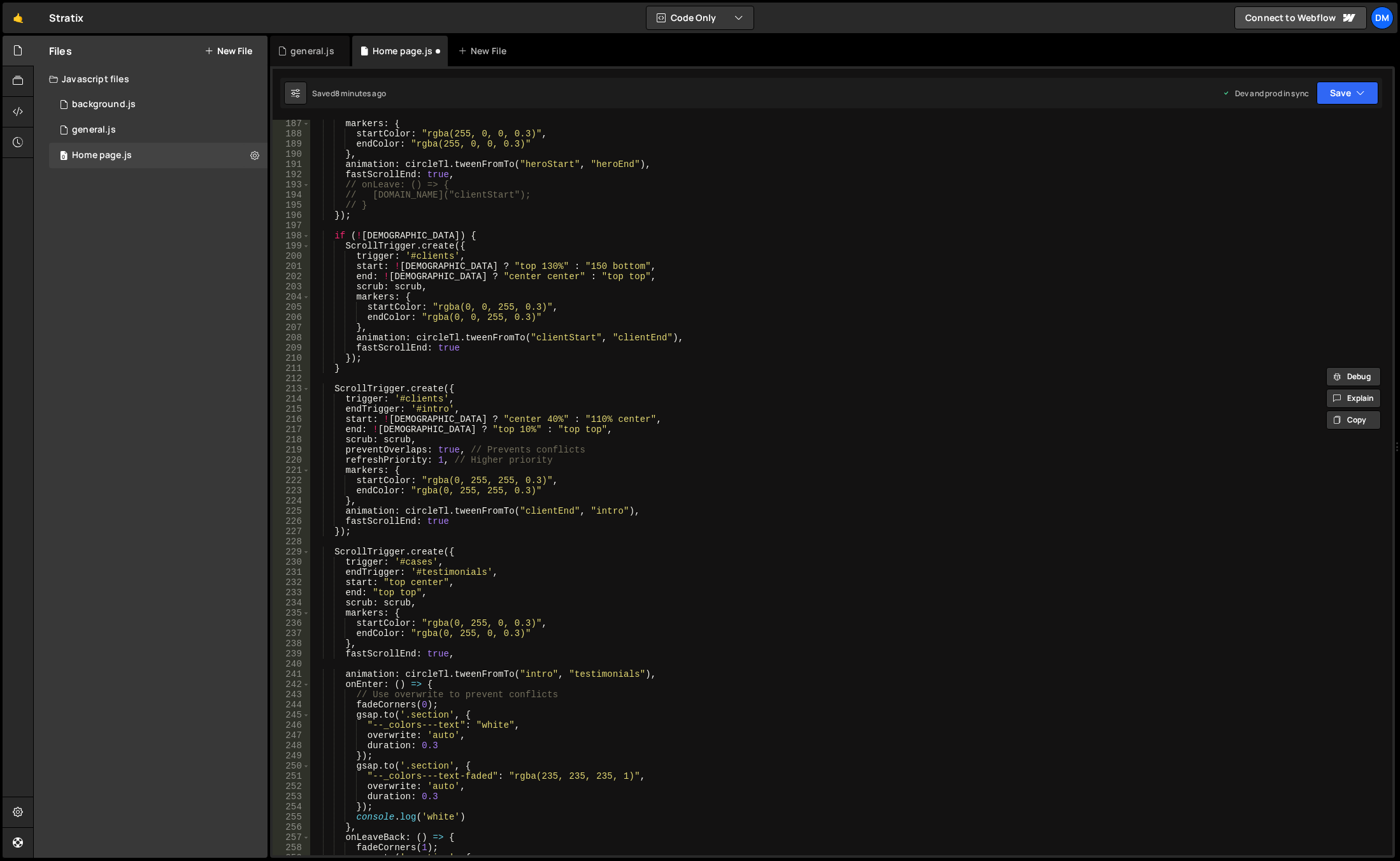
scroll to position [1859, 0]
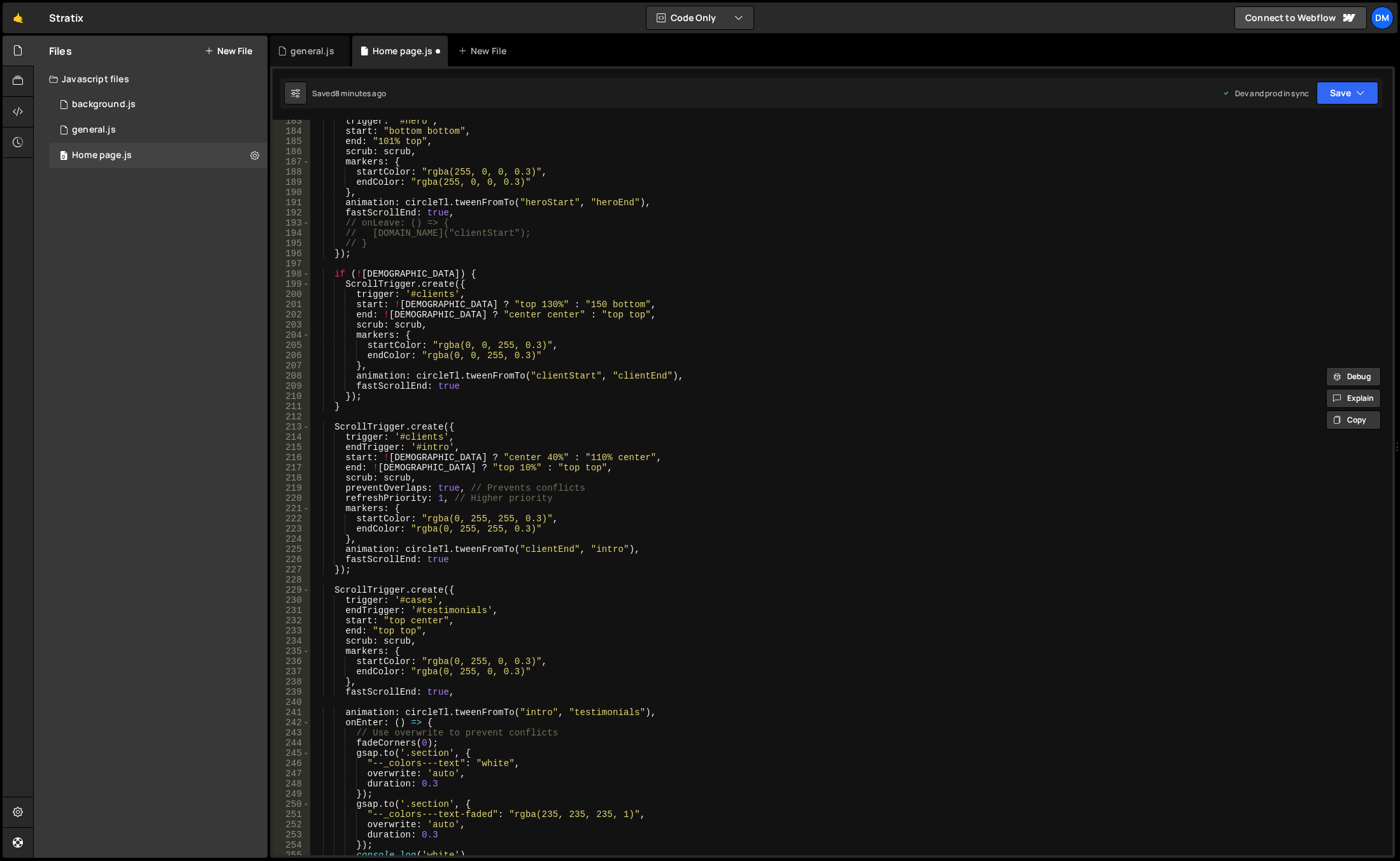
click at [463, 490] on div "trigger : '#hero' , start : "bottom bottom" , end : "101% top" , scrub : scrub …" at bounding box center [849, 494] width 1077 height 756
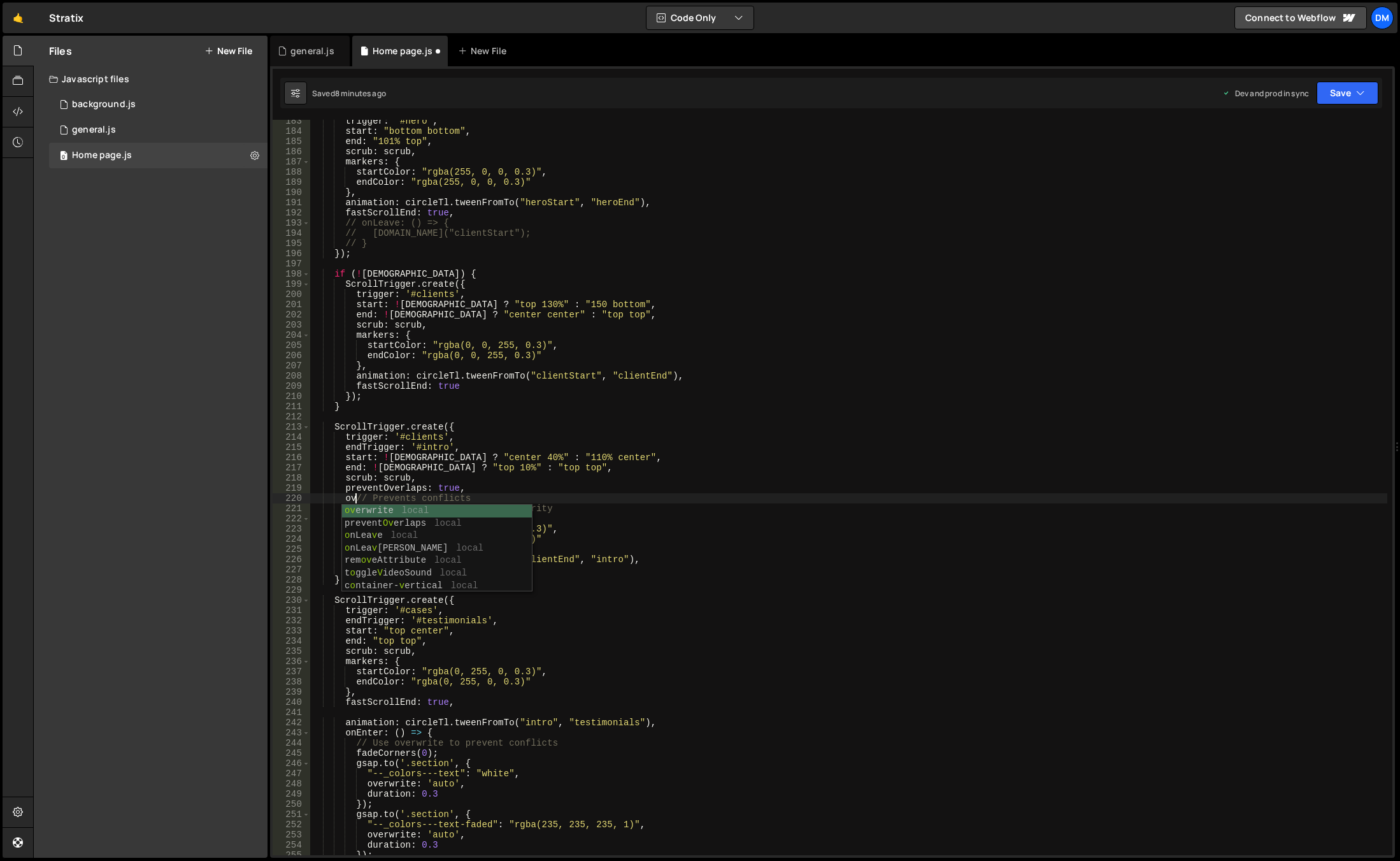
scroll to position [0, 3]
click at [453, 506] on div "ove rwrite local prevent Ove rlaps local o nLea ve local o nLea ve Back local r…" at bounding box center [436, 560] width 190 height 112
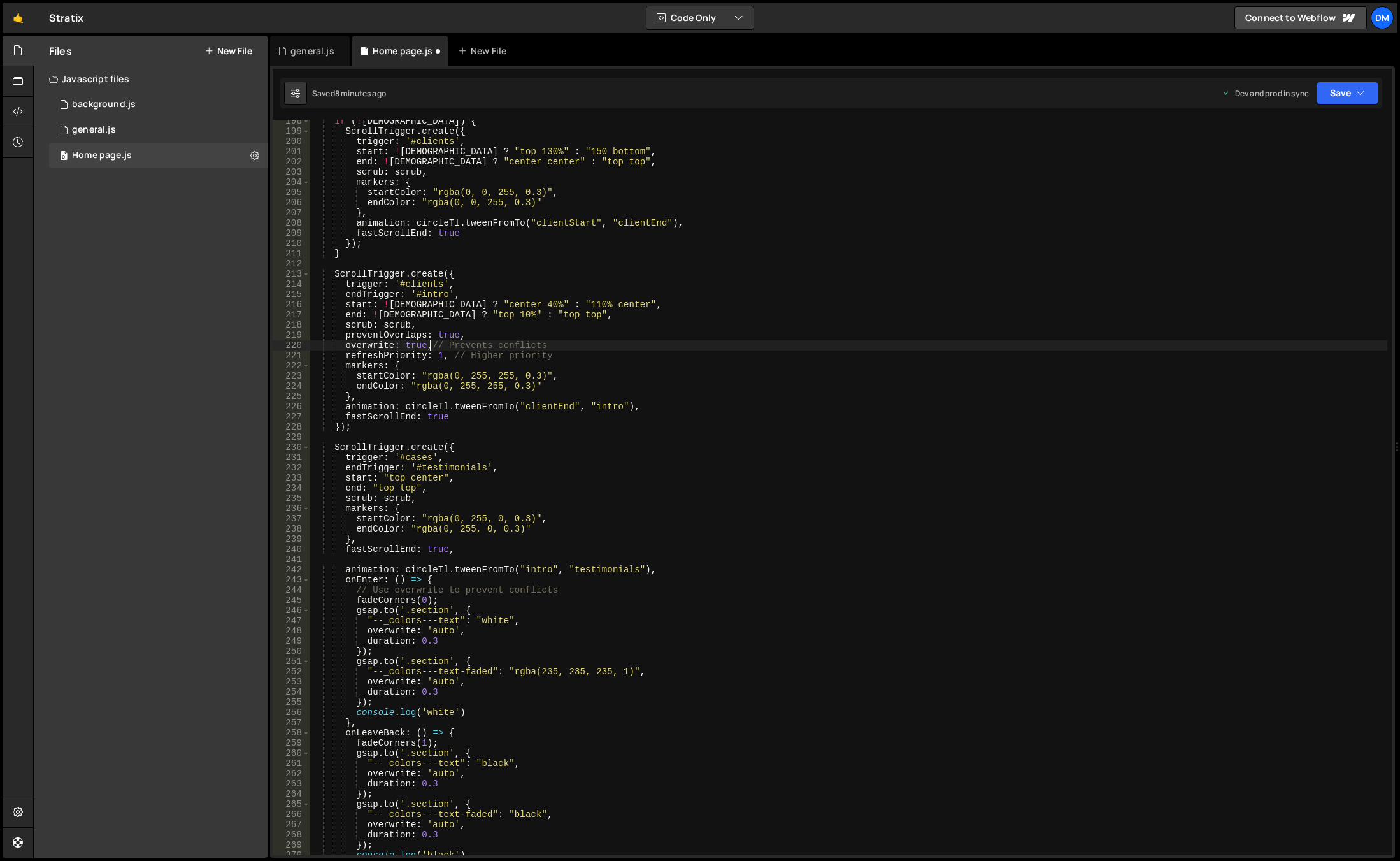
scroll to position [2089, 0]
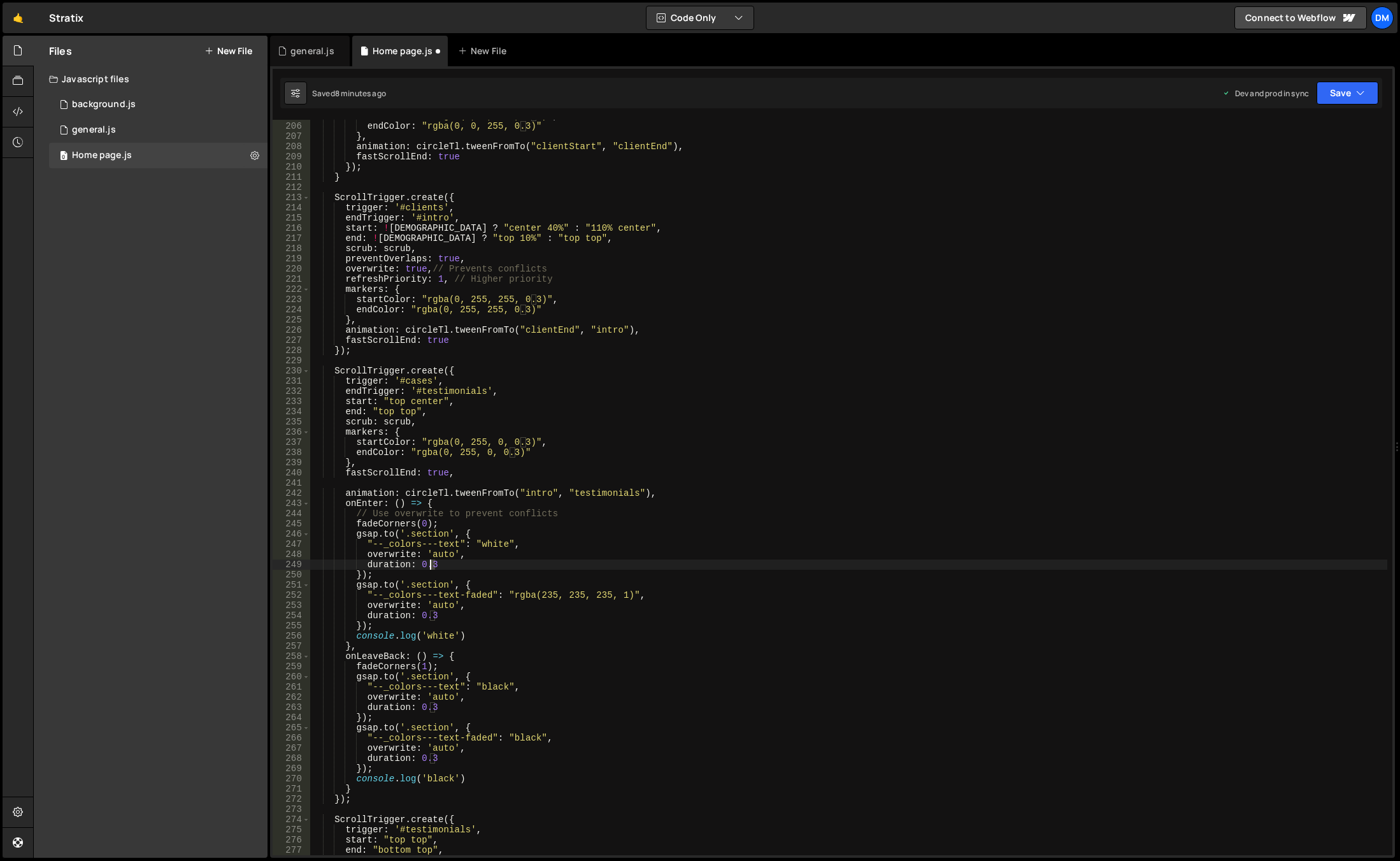
drag, startPoint x: 462, startPoint y: 562, endPoint x: 429, endPoint y: 560, distance: 33.1
click at [429, 560] on div "startColor : "rgba(0, 0, 255, 0.3)" , endColor : "rgba(0, 0, 255, 0.3)" } , ani…" at bounding box center [849, 488] width 1077 height 756
click at [474, 556] on div "startColor : "rgba(0, 0, 255, 0.3)" , endColor : "rgba(0, 0, 255, 0.3)" } , ani…" at bounding box center [849, 488] width 1077 height 756
type textarea "overwrite: 'auto',"
drag, startPoint x: 478, startPoint y: 553, endPoint x: 256, endPoint y: 550, distance: 222.0
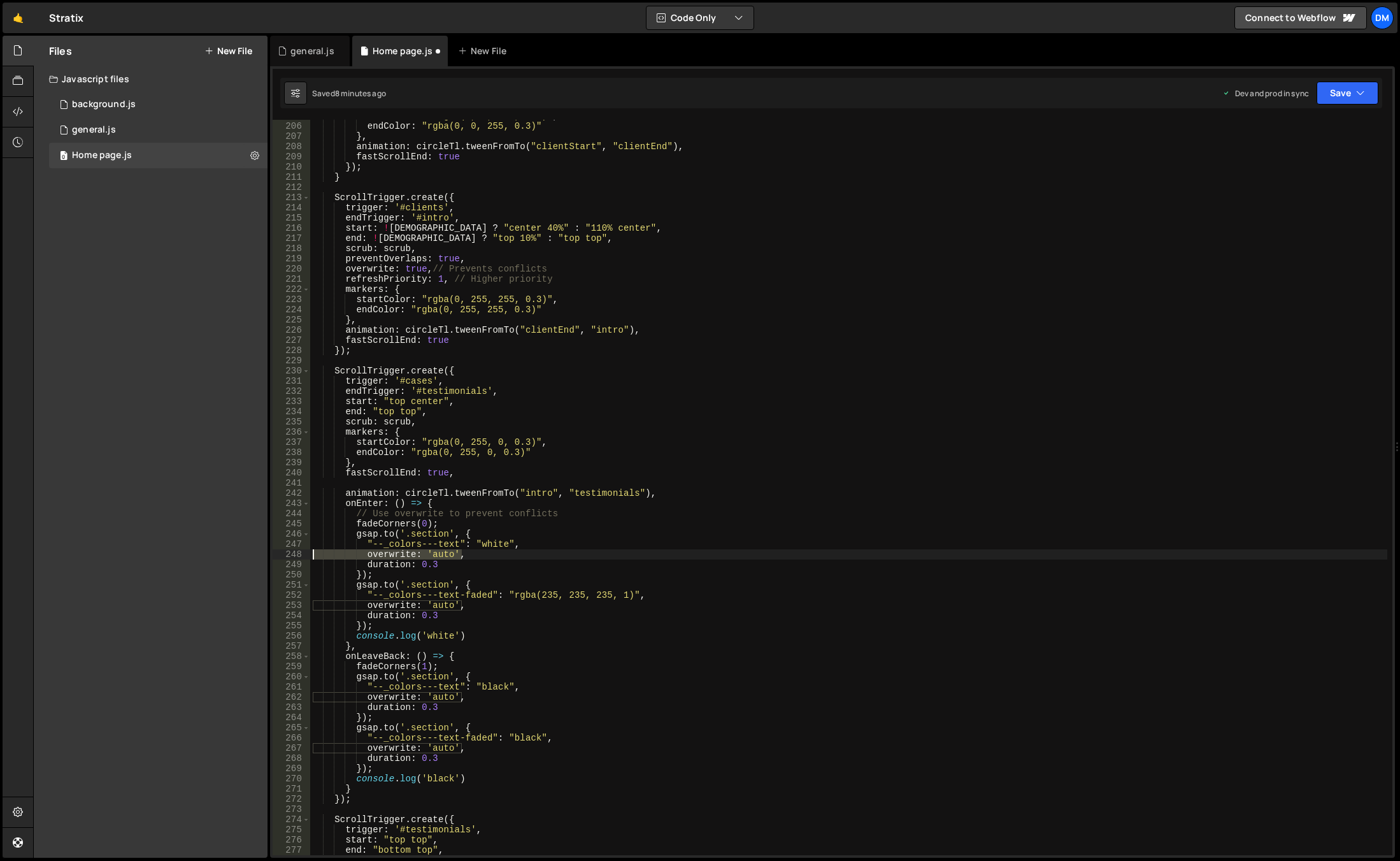
click at [256, 550] on div "Files New File Javascript files 0 background.js 0 0 general.js 0 0 Home page.js…" at bounding box center [717, 447] width 1367 height 822
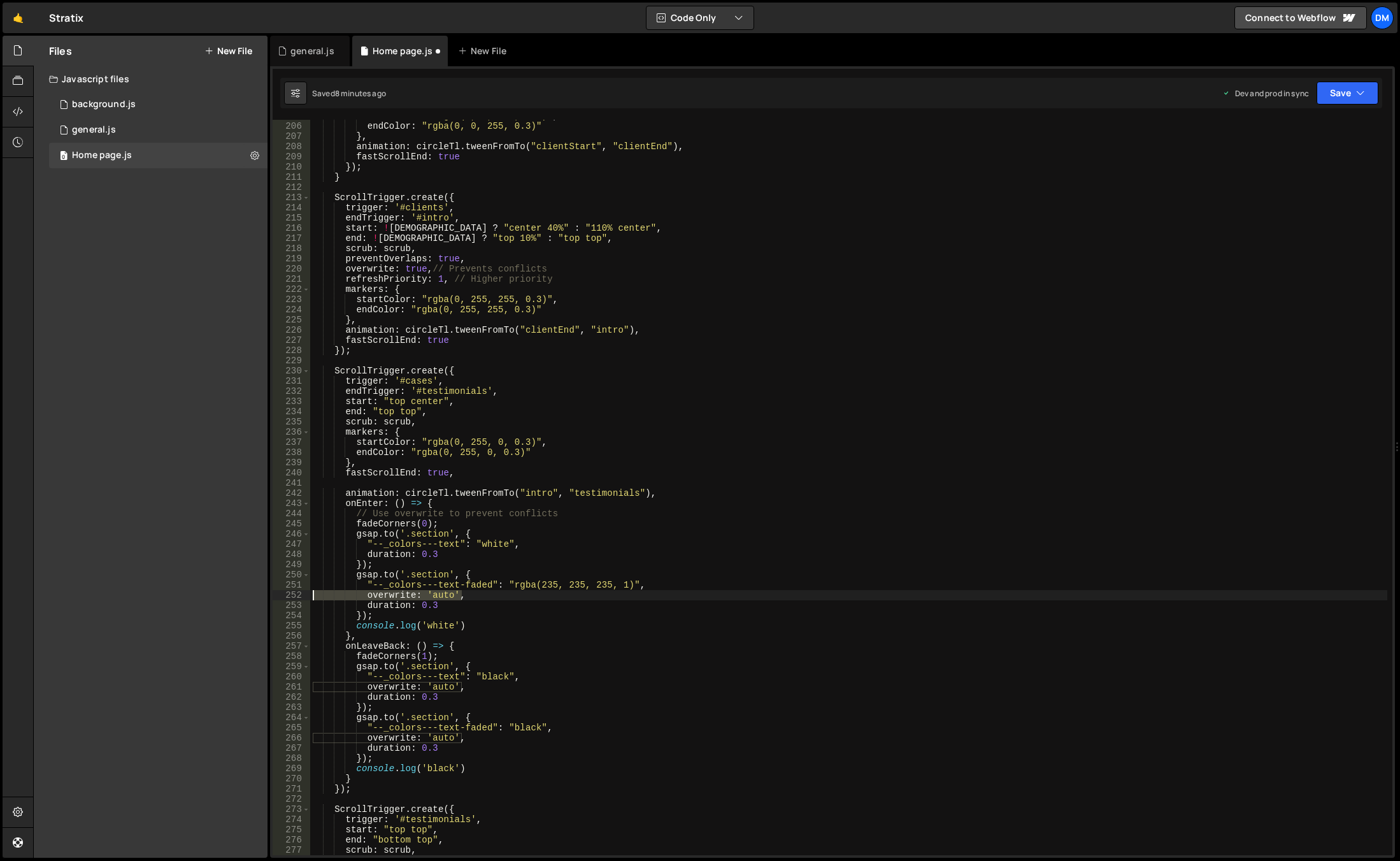
drag, startPoint x: 462, startPoint y: 598, endPoint x: 253, endPoint y: 594, distance: 209.0
click at [253, 594] on div "Files New File Javascript files 0 background.js 0 0 general.js 0 0 Home page.js…" at bounding box center [717, 447] width 1367 height 822
type textarea "overwrite: 'auto',"
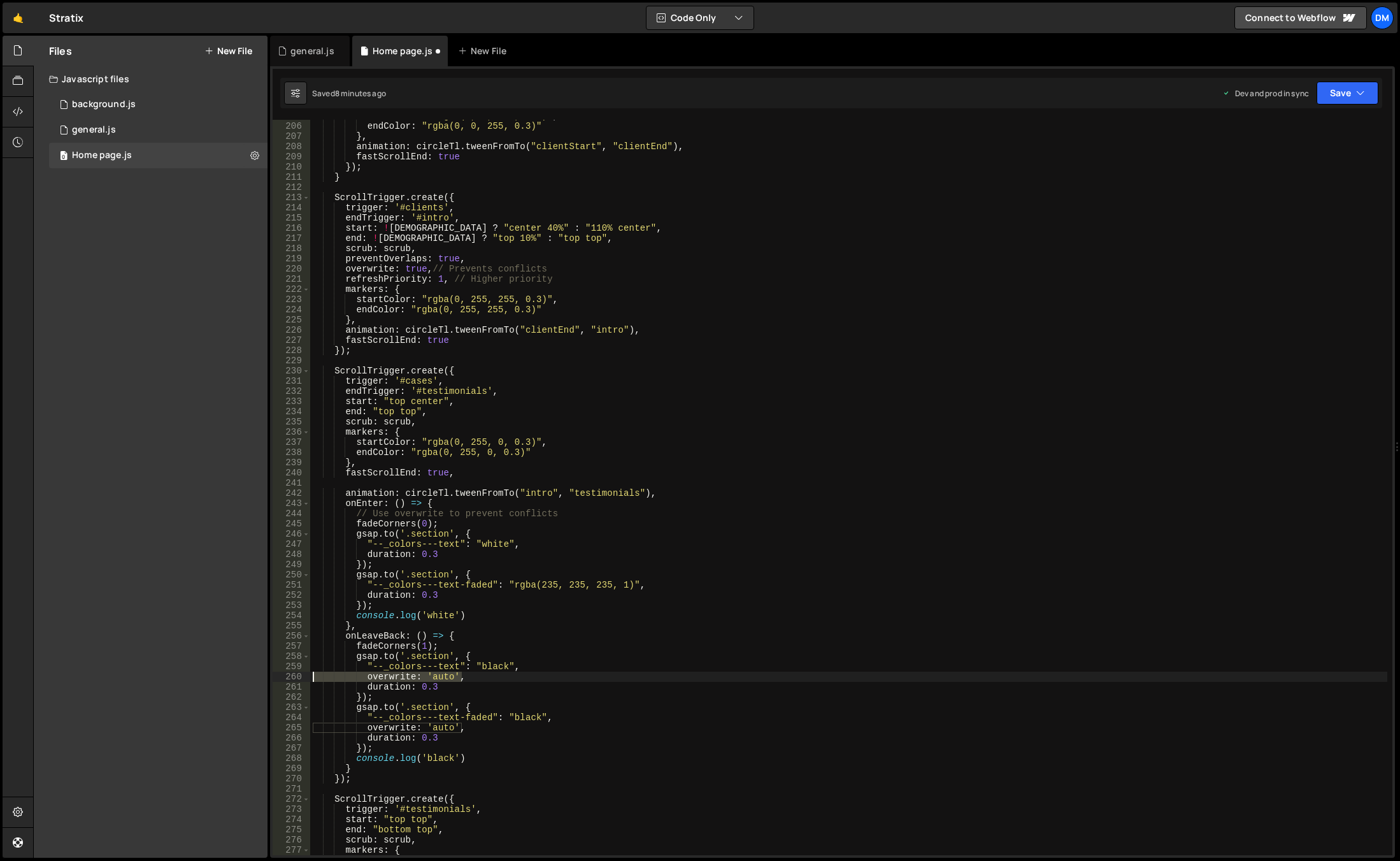
drag, startPoint x: 472, startPoint y: 674, endPoint x: 273, endPoint y: 675, distance: 199.0
click at [273, 675] on div ""--_colors---text-faded": "rgba(235, 235, 235, 1)", 205 206 207 208 209 210 211…" at bounding box center [832, 487] width 1120 height 735
type textarea "overwrite: 'auto',"
drag, startPoint x: 469, startPoint y: 717, endPoint x: 259, endPoint y: 715, distance: 210.0
click at [259, 715] on div "Files New File Javascript files 0 background.js 0 0 general.js 0 0 Home page.js…" at bounding box center [717, 447] width 1367 height 822
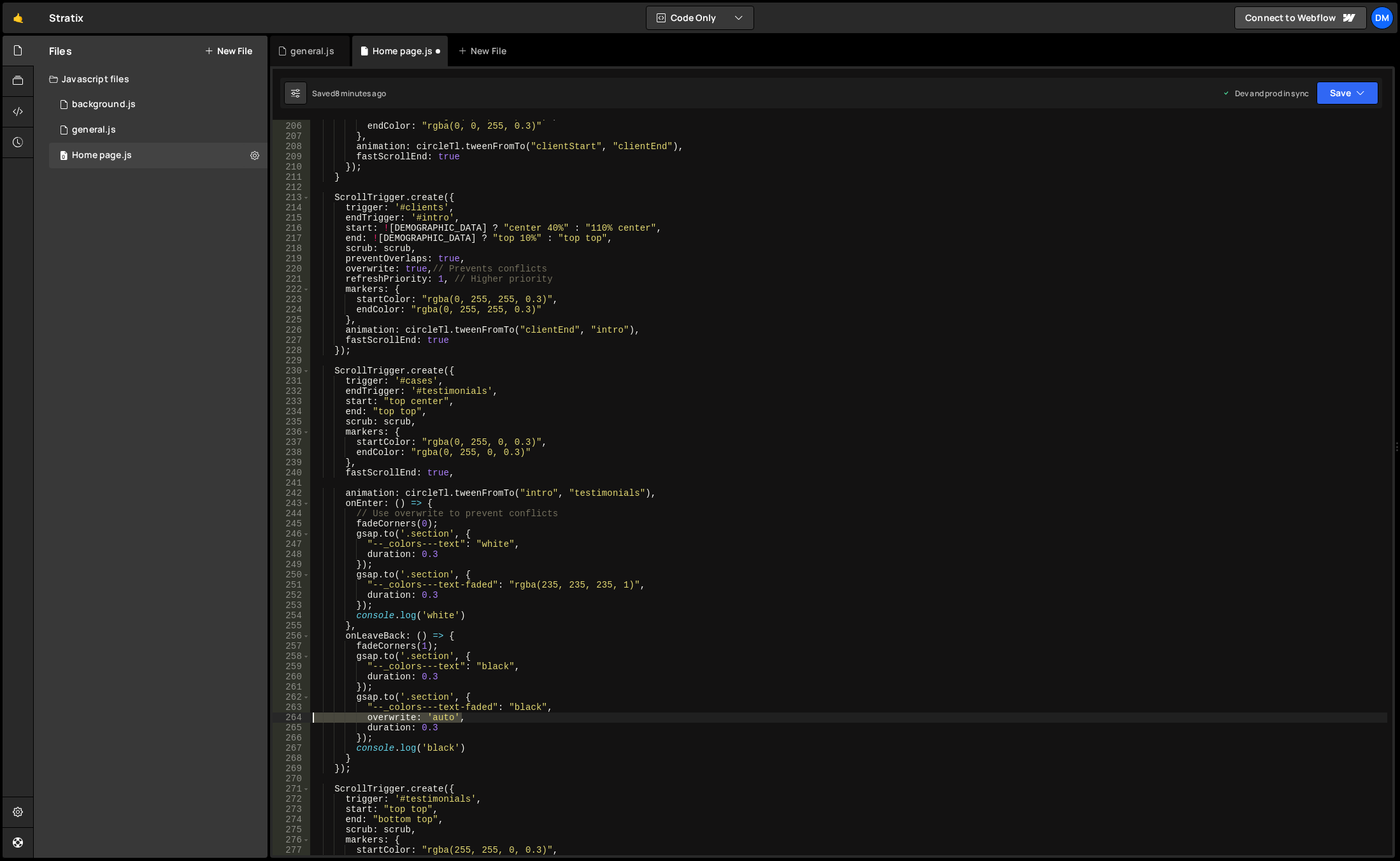
type textarea "overwrite: 'auto',"
click at [831, 584] on div "startColor : "rgba(0, 0, 255, 0.3)" , endColor : "rgba(0, 0, 255, 0.3)" } , ani…" at bounding box center [849, 488] width 1077 height 756
click at [1381, 99] on div "Debug Explain Copy general.js Home page.js New File Saved 8 minutes ago Dev and…" at bounding box center [832, 447] width 1125 height 822
click at [1351, 93] on button "Save" at bounding box center [1347, 93] width 62 height 23
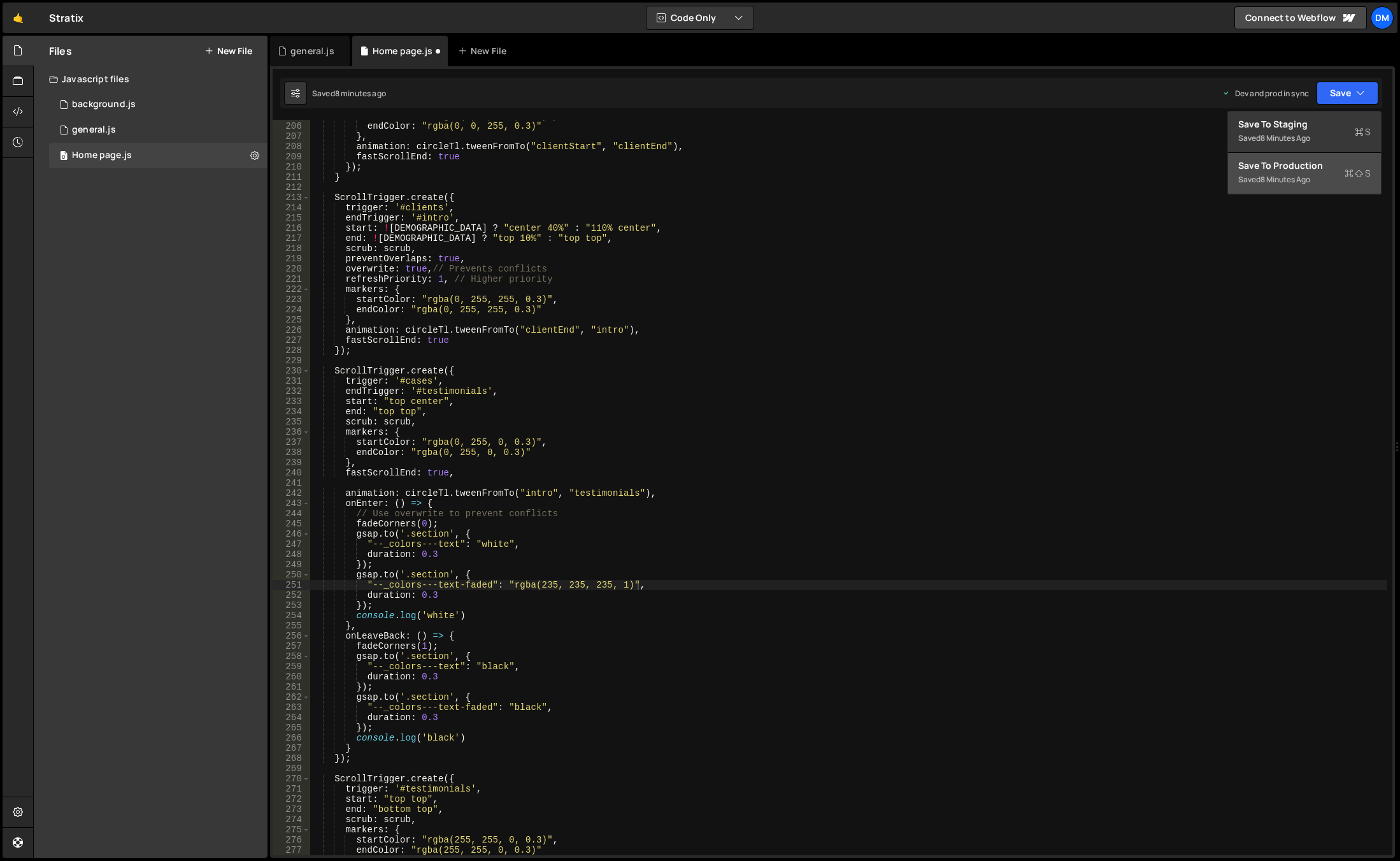
click at [1311, 161] on div "Save to Production S" at bounding box center [1305, 165] width 133 height 13
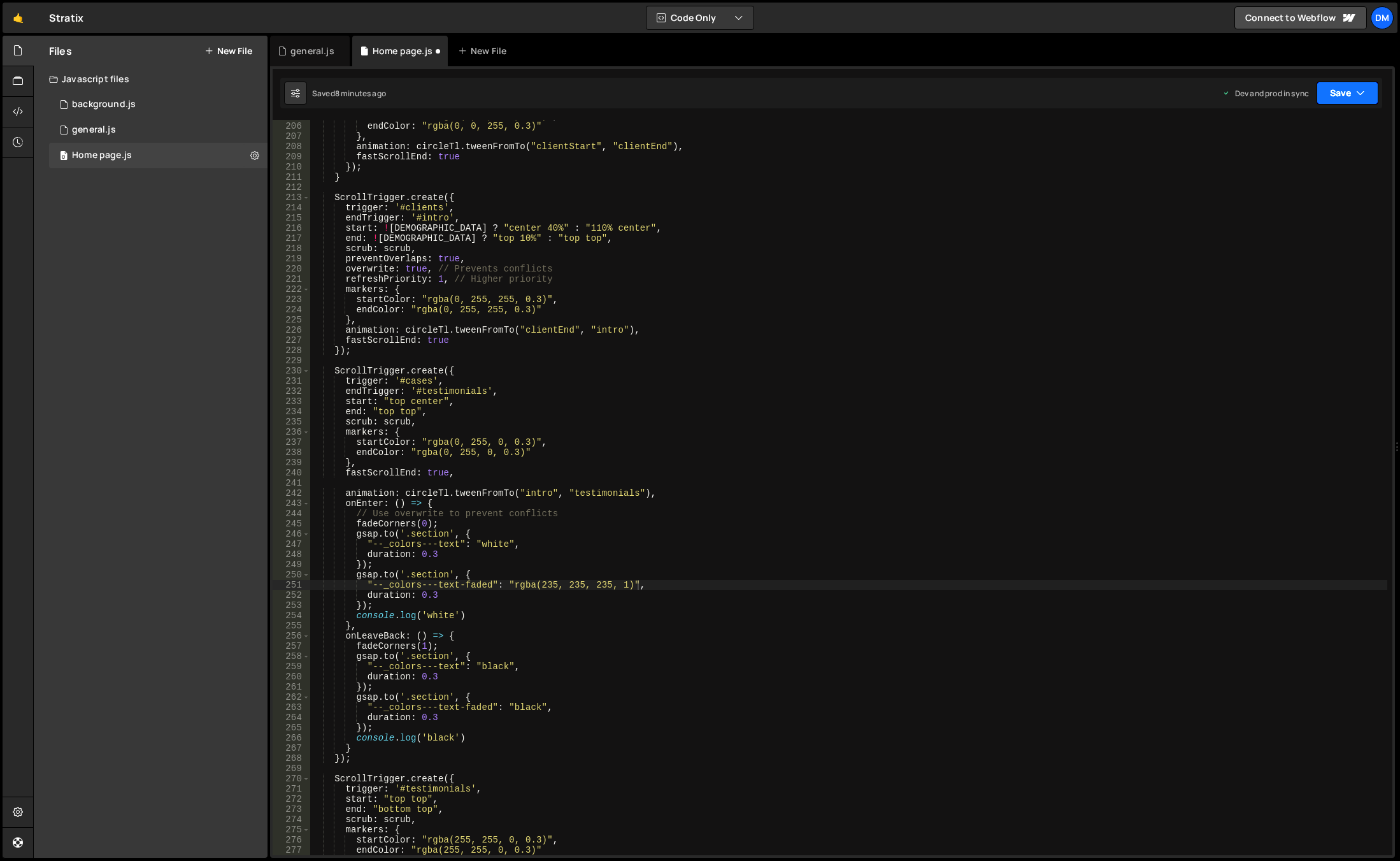
click at [1349, 99] on button "Save" at bounding box center [1347, 93] width 62 height 23
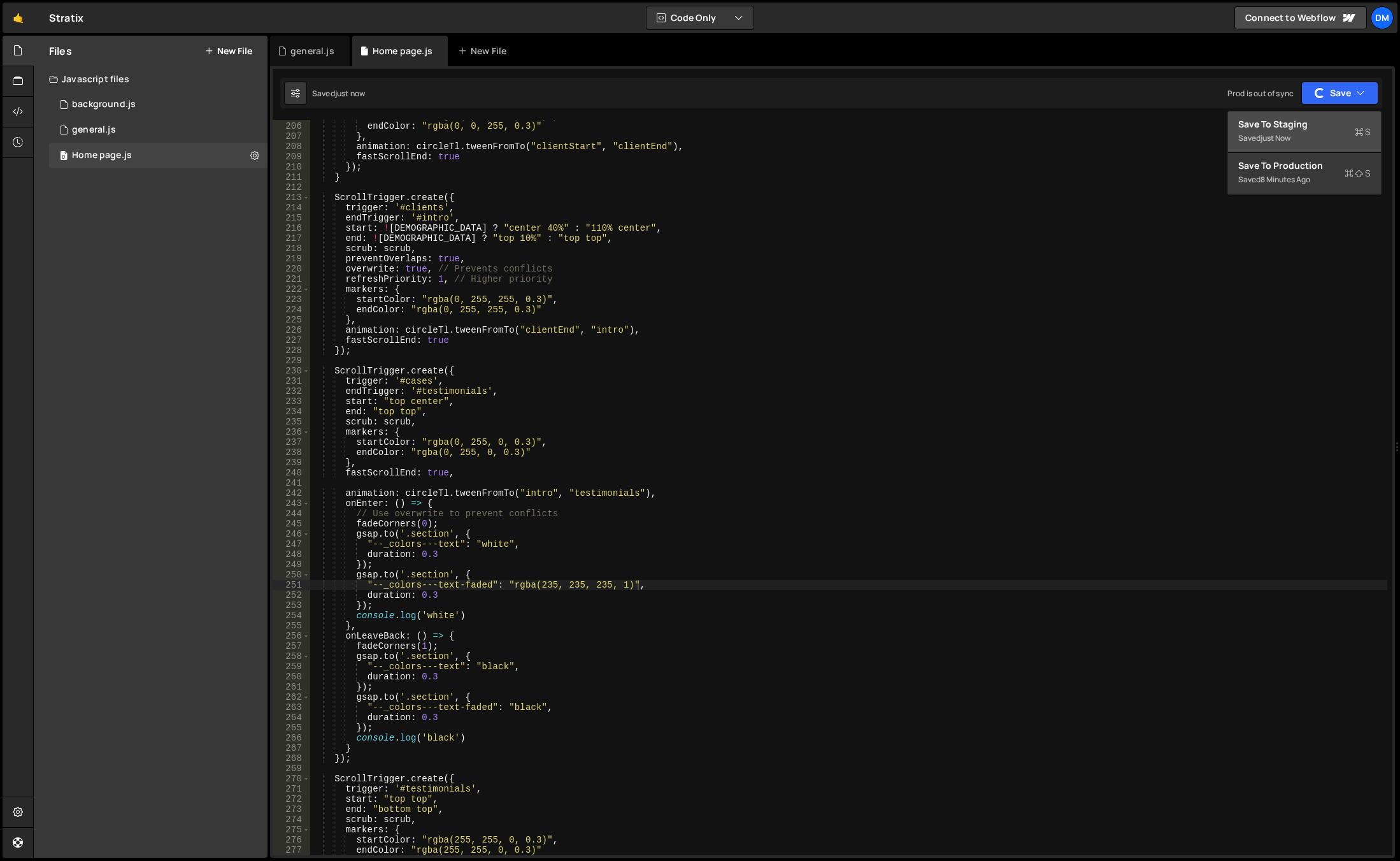
click at [1297, 128] on div "Save to Staging S" at bounding box center [1305, 124] width 133 height 13
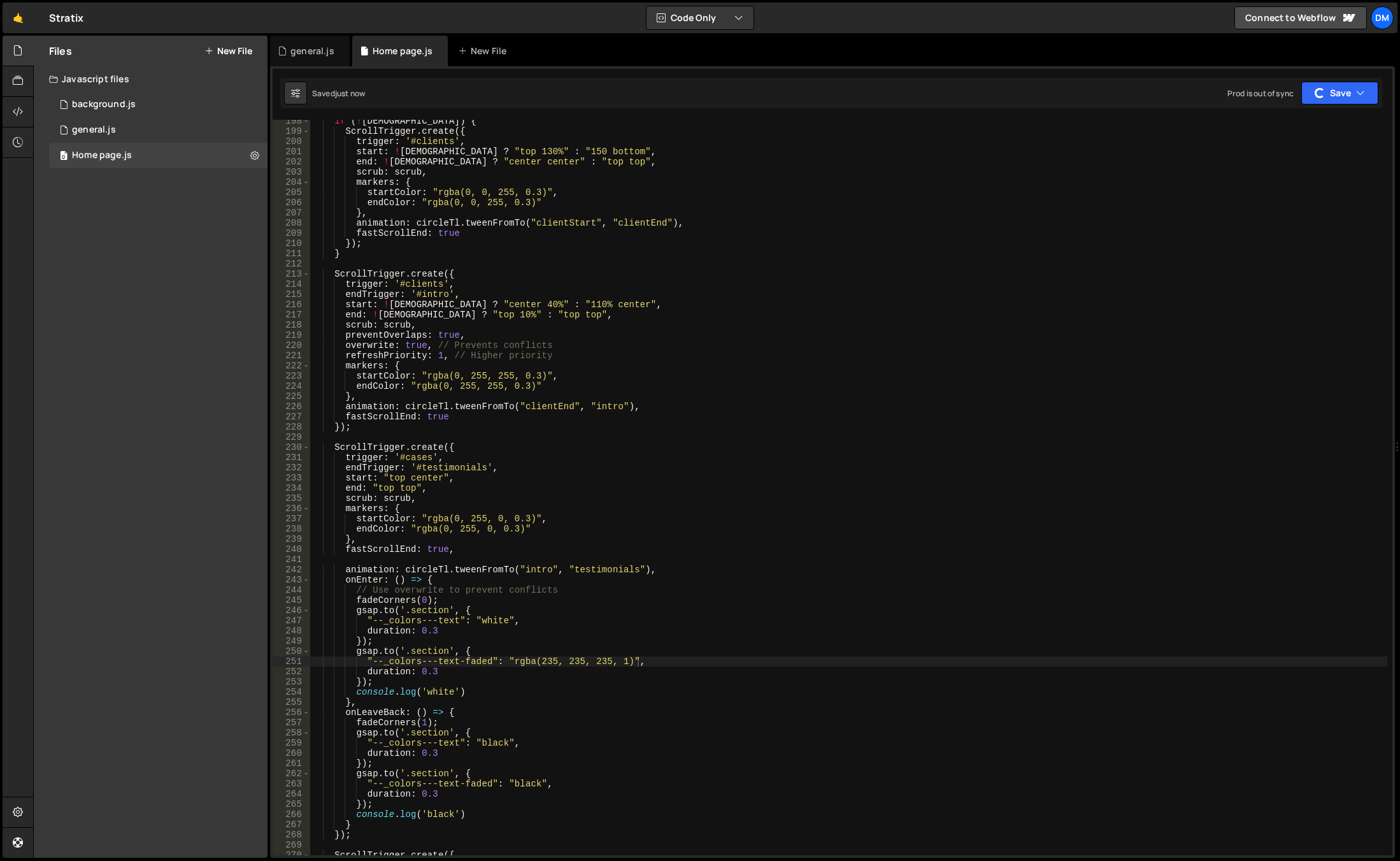
scroll to position [1935, 0]
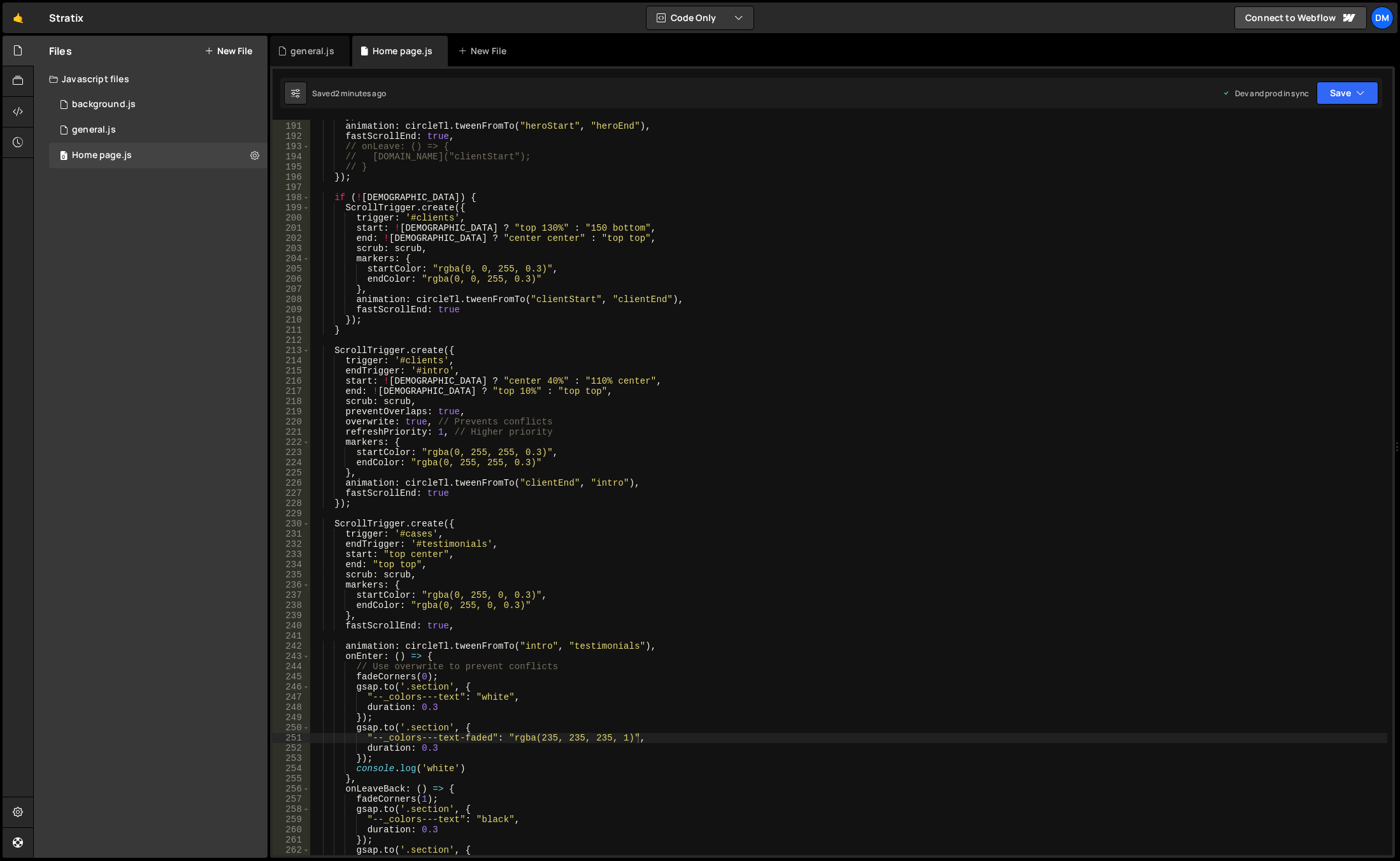
click at [464, 700] on div "} , animation : circleTl . tweenFromTo ( "heroStart" , "heroEnd" ) , fastScroll…" at bounding box center [849, 488] width 1077 height 756
click at [462, 703] on div "} , animation : circleTl . tweenFromTo ( "heroStart" , "heroEnd" ) , fastScroll…" at bounding box center [849, 488] width 1077 height 756
type textarea "duration: 0.3,"
click at [442, 728] on div "over write local prevent Over laps local rem ove Att r ibute local c o ntainer-…" at bounding box center [458, 761] width 190 height 75
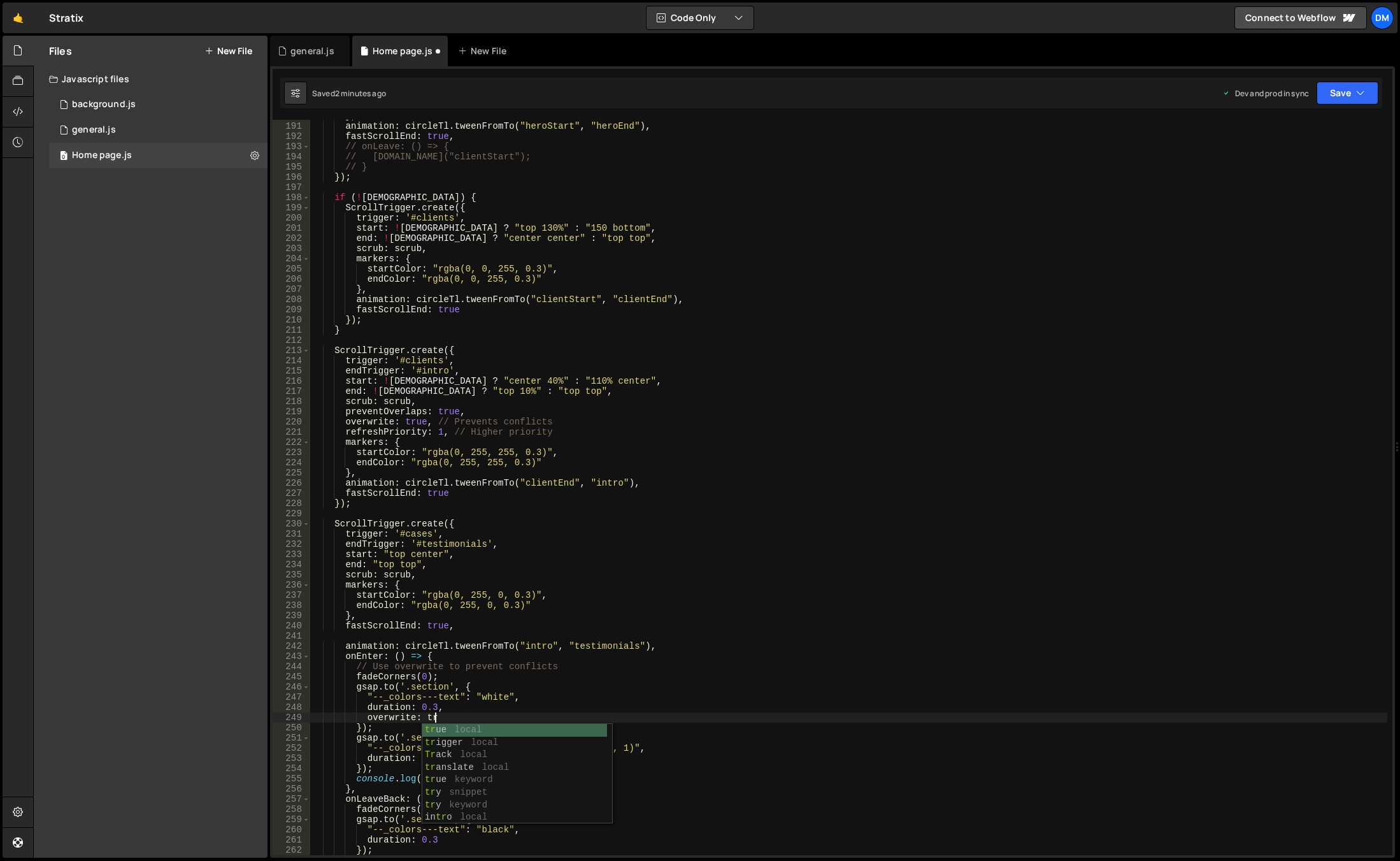
scroll to position [0, 8]
type textarea "overwrite: true"
click at [1362, 97] on icon "button" at bounding box center [1360, 93] width 9 height 13
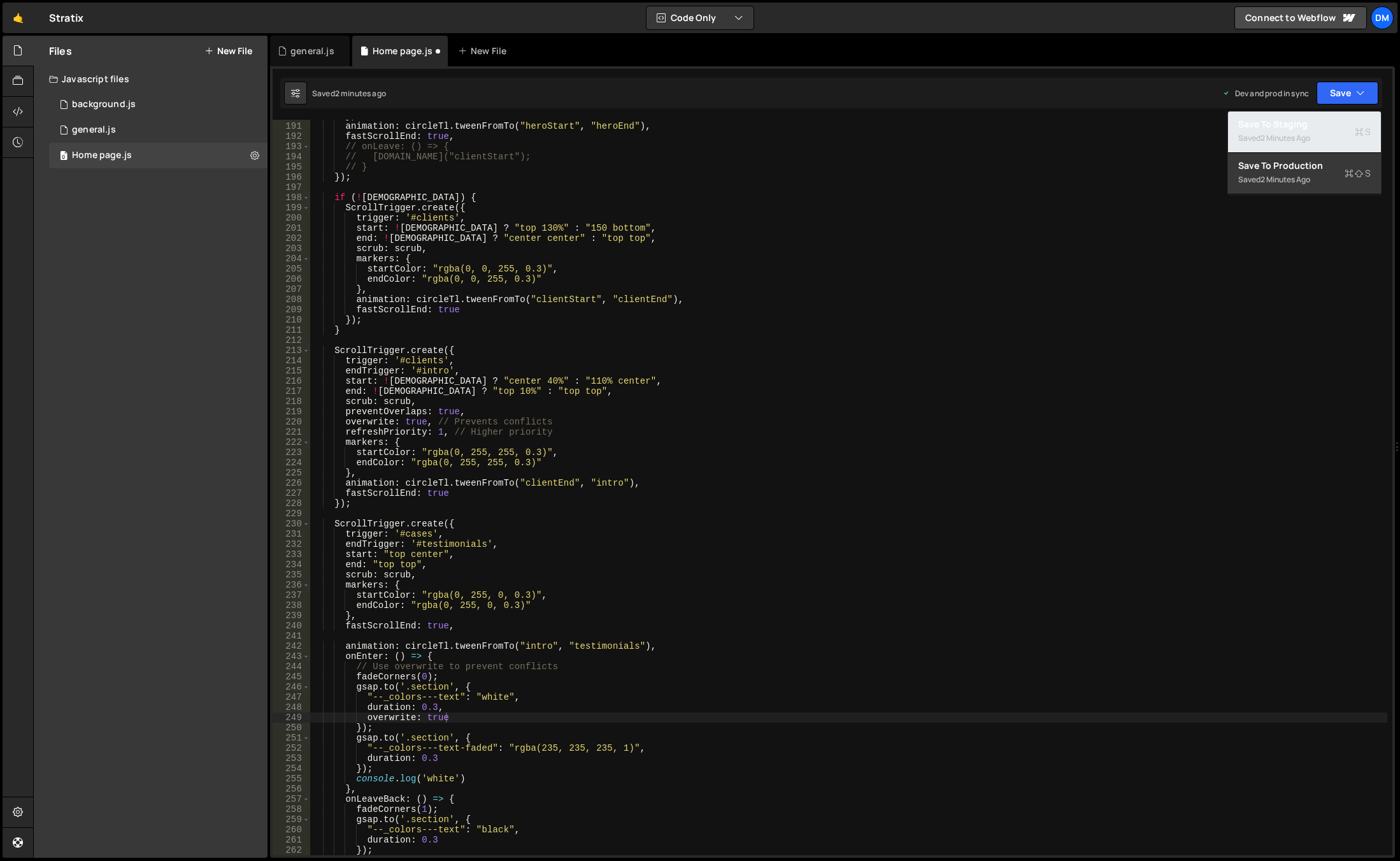
drag, startPoint x: 1326, startPoint y: 123, endPoint x: 1333, endPoint y: 107, distance: 17.5
click at [1326, 123] on div "Save to Staging S" at bounding box center [1305, 124] width 133 height 13
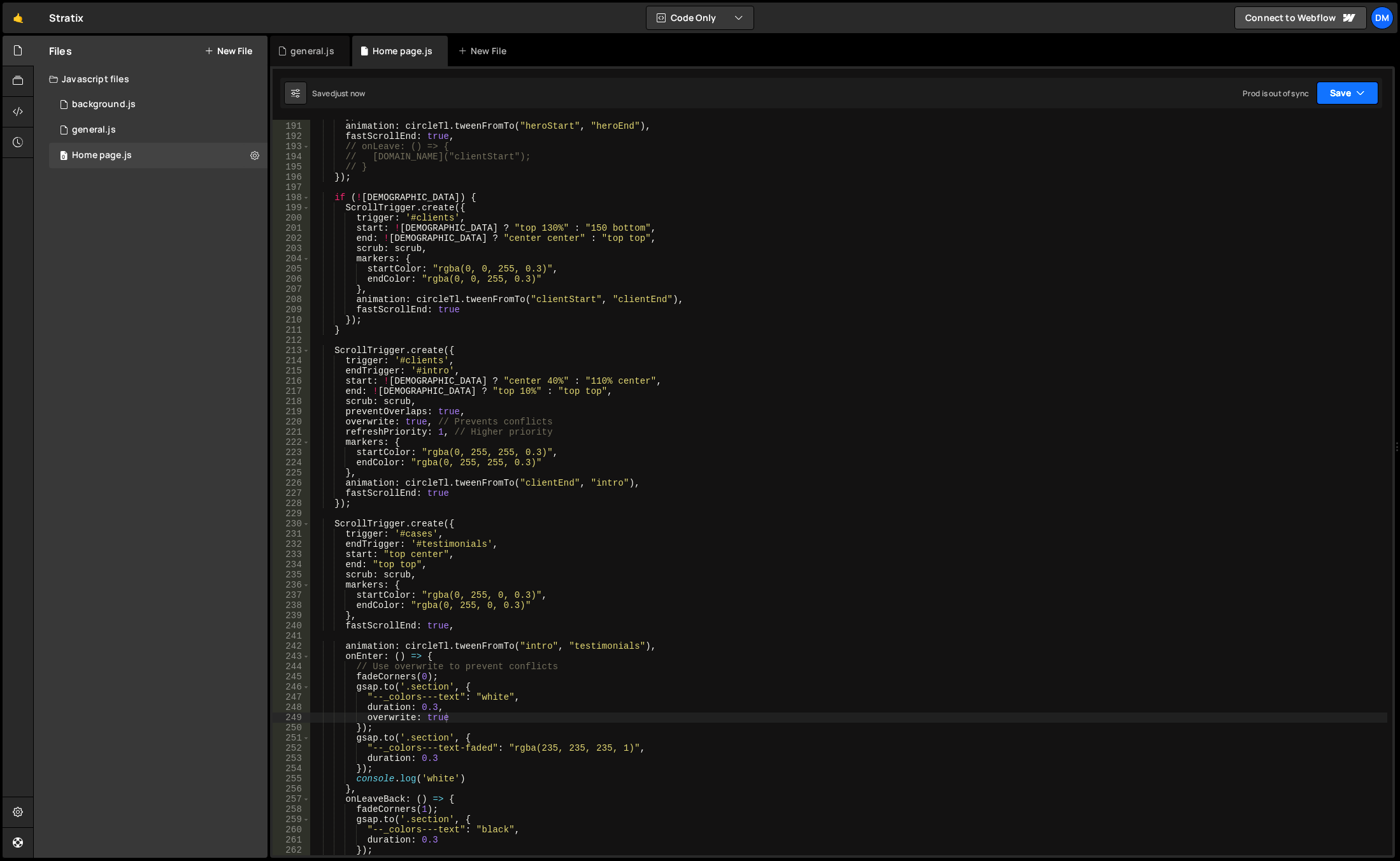
click at [1341, 94] on button "Save" at bounding box center [1347, 93] width 62 height 23
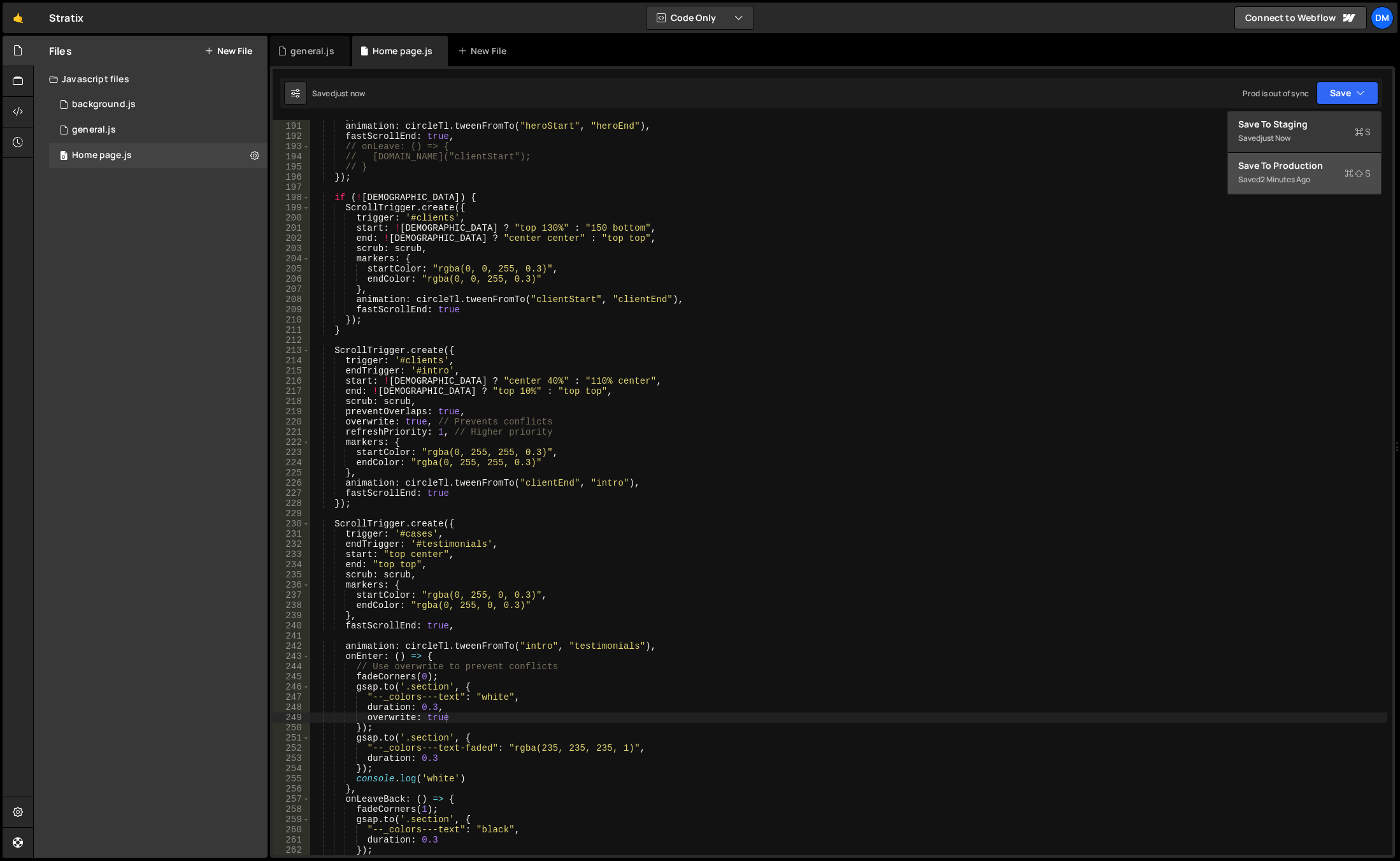
click at [1306, 159] on div "Save to Production S" at bounding box center [1305, 165] width 133 height 13
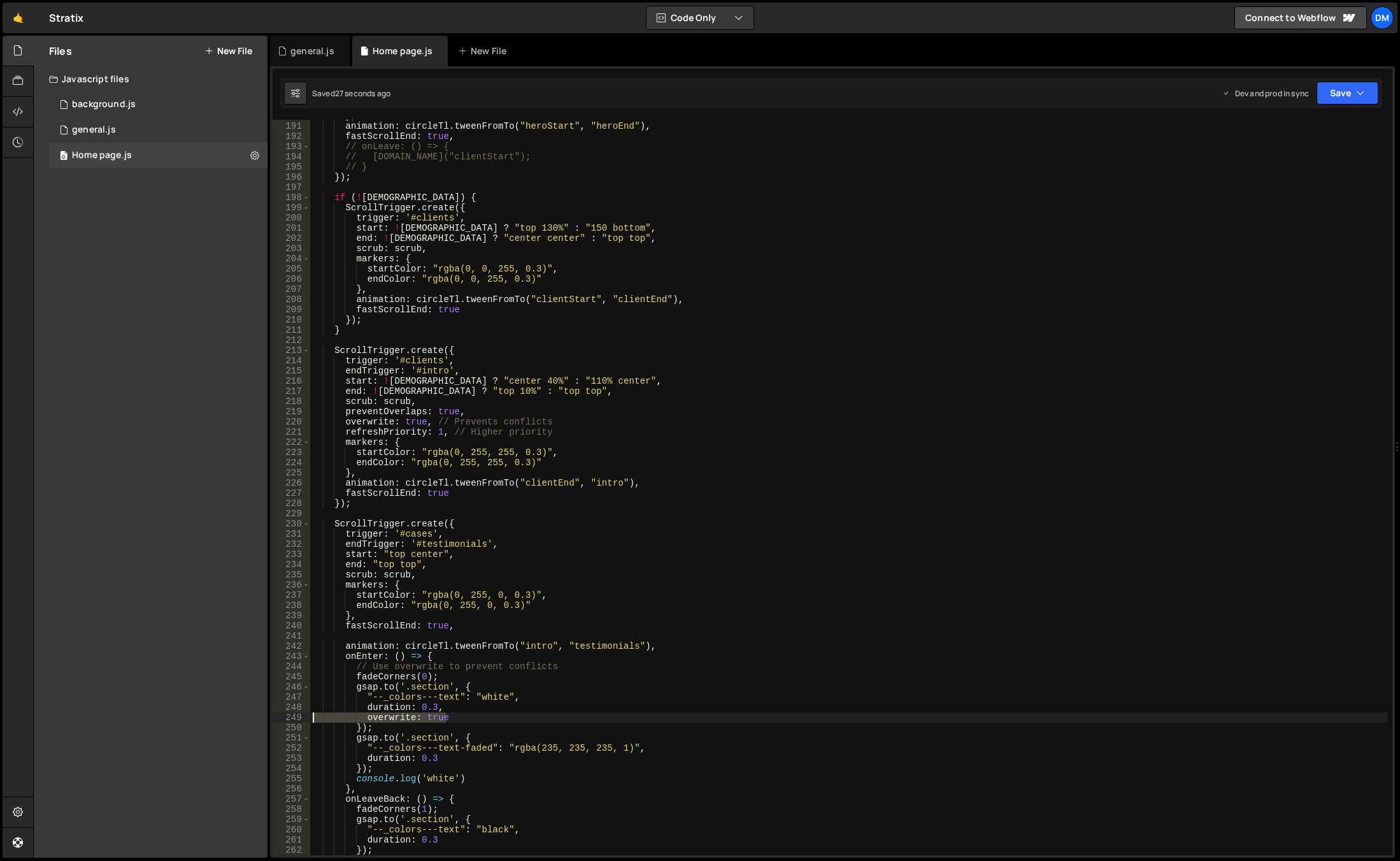
drag, startPoint x: 477, startPoint y: 715, endPoint x: 245, endPoint y: 714, distance: 232.0
click at [245, 714] on div "Files New File Javascript files 0 background.js 0 0 general.js 0 0 Home page.js…" at bounding box center [717, 447] width 1367 height 822
type textarea "duration: 0.3,"
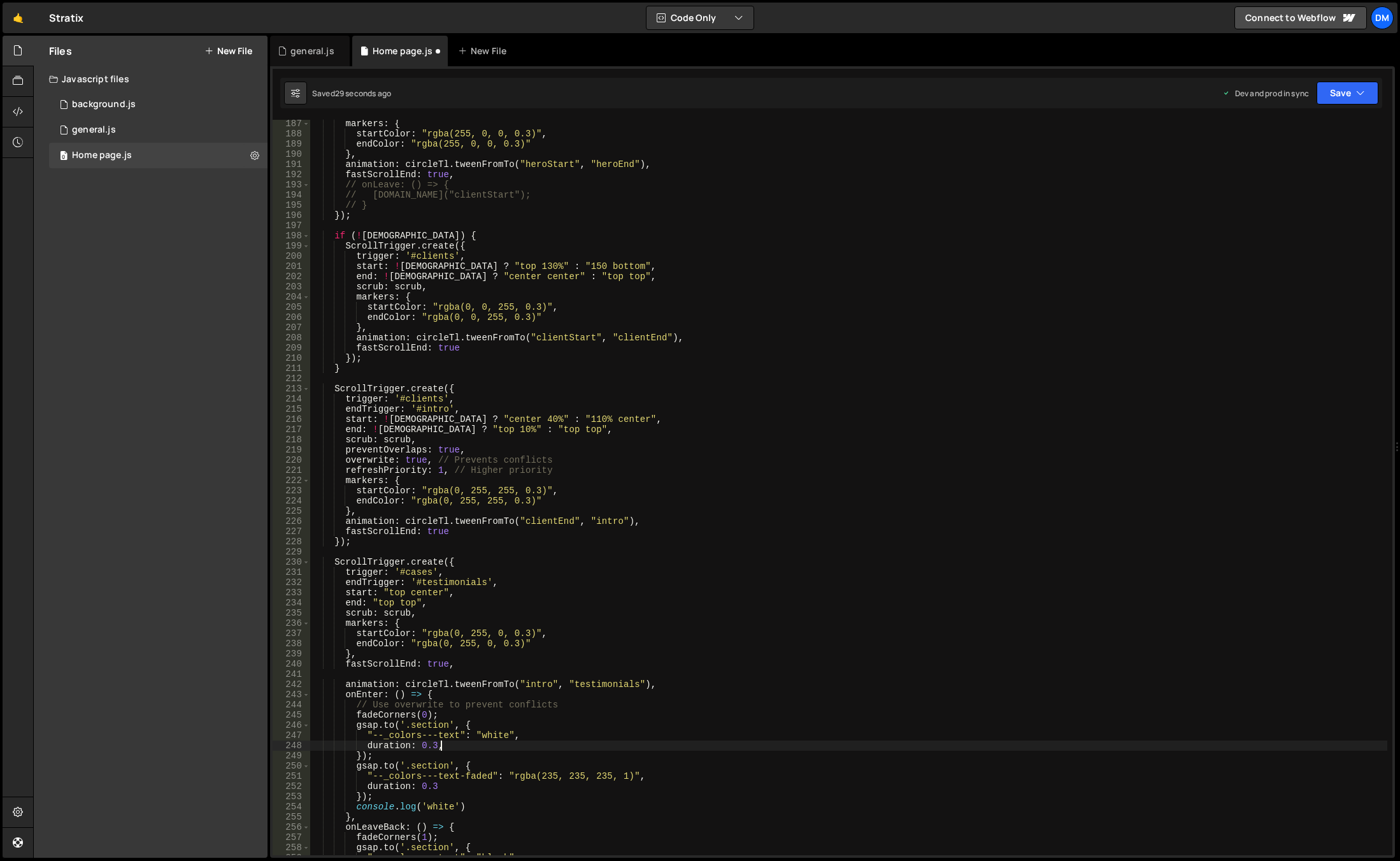
scroll to position [1897, 0]
click at [1343, 95] on button "Save" at bounding box center [1347, 93] width 62 height 23
click at [1323, 137] on div "Saved 33 seconds ago" at bounding box center [1305, 138] width 133 height 15
click at [1341, 96] on button "Save" at bounding box center [1347, 93] width 62 height 23
click at [1304, 161] on div "Save to Production S" at bounding box center [1305, 165] width 133 height 13
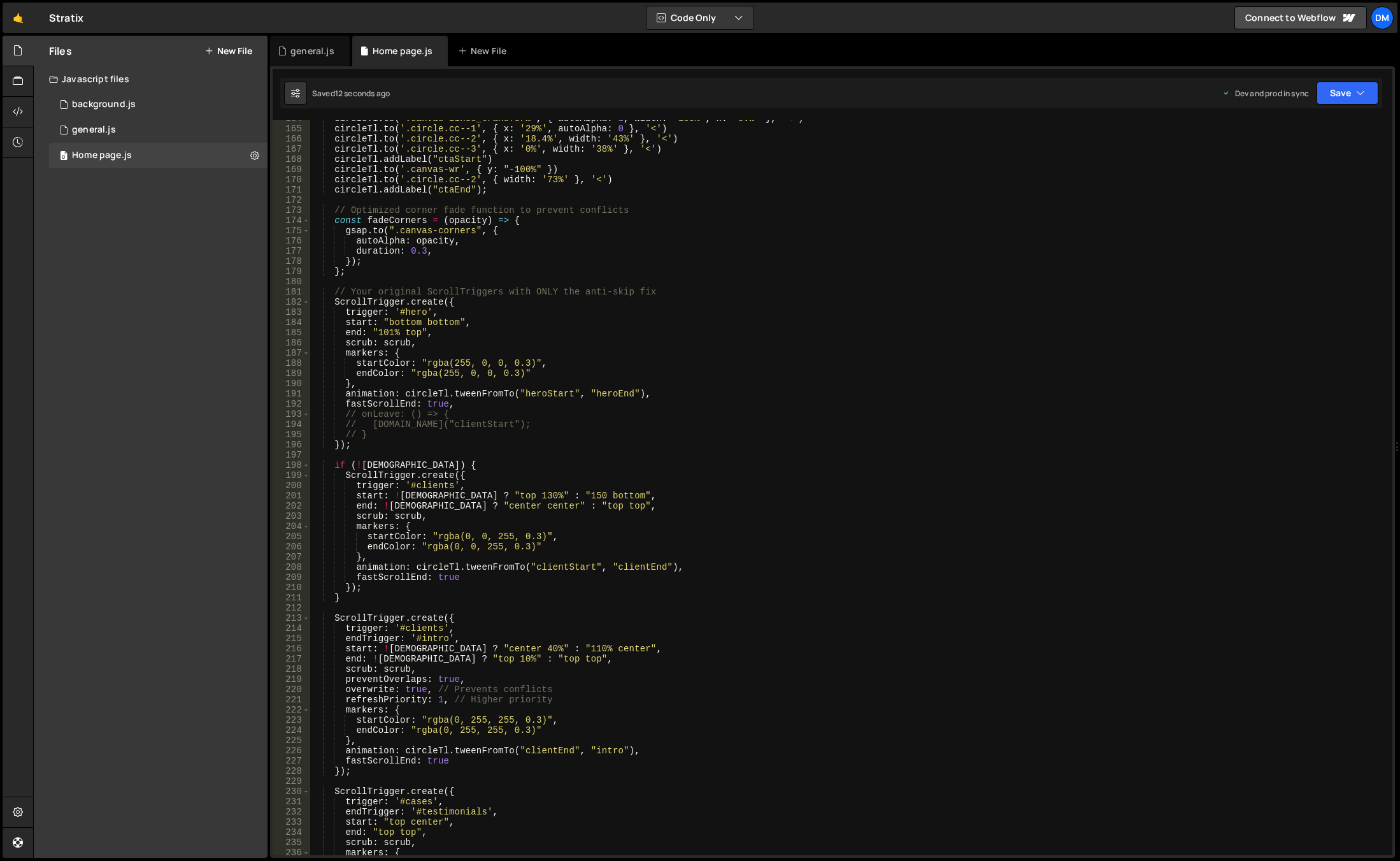
scroll to position [1553, 0]
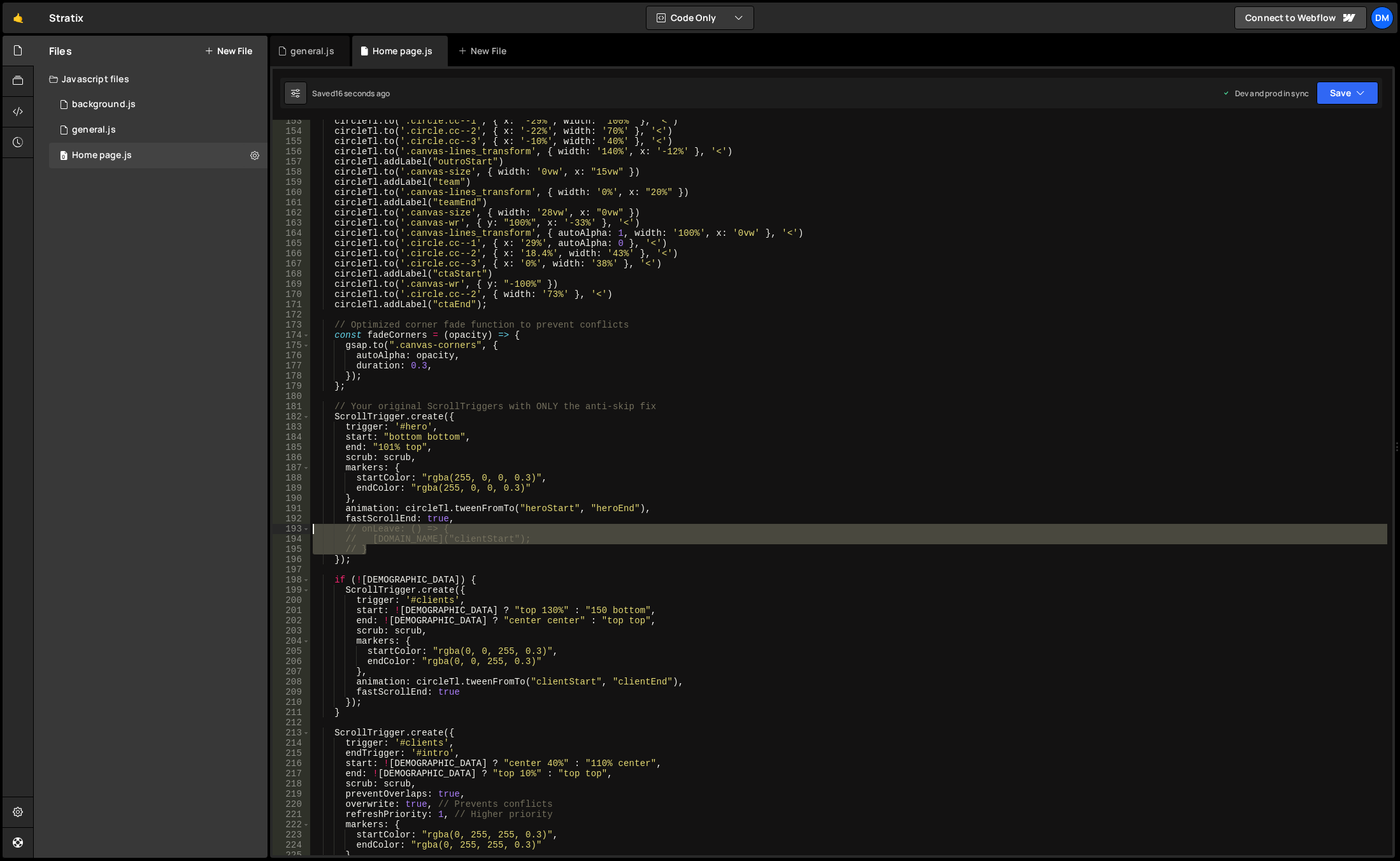
drag, startPoint x: 378, startPoint y: 546, endPoint x: 238, endPoint y: 527, distance: 141.3
click at [238, 527] on div "Files New File Javascript files 0 background.js 0 0 general.js 0 0 Home page.js…" at bounding box center [717, 447] width 1367 height 822
type textarea "// onLeave: () => { // [DOMAIN_NAME]("clientStart");"
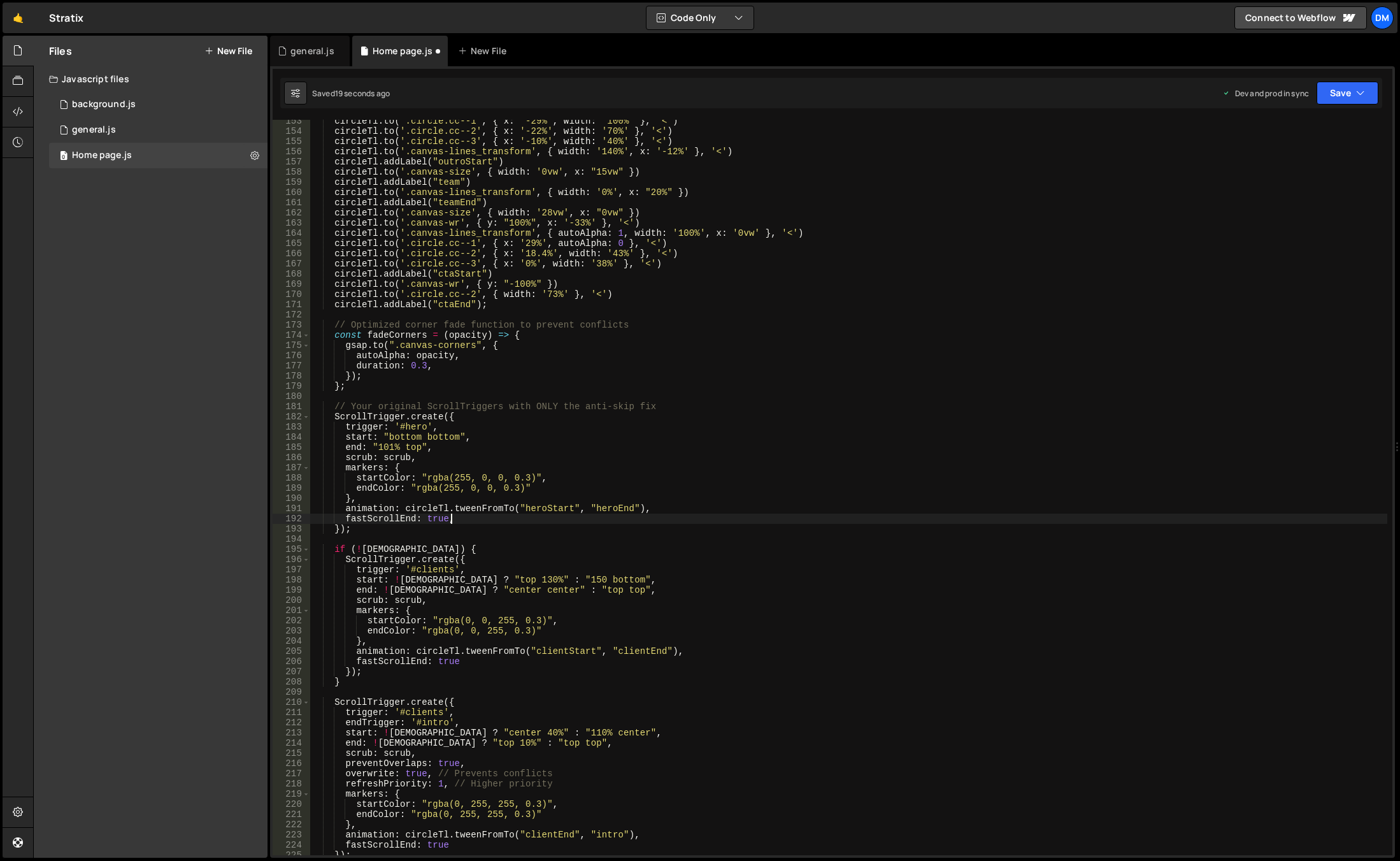
click at [357, 529] on div "circleTl . to ( '.circle.cc--1' , { x : '-29%' , width : '100%' } , '<' ) circl…" at bounding box center [849, 494] width 1077 height 756
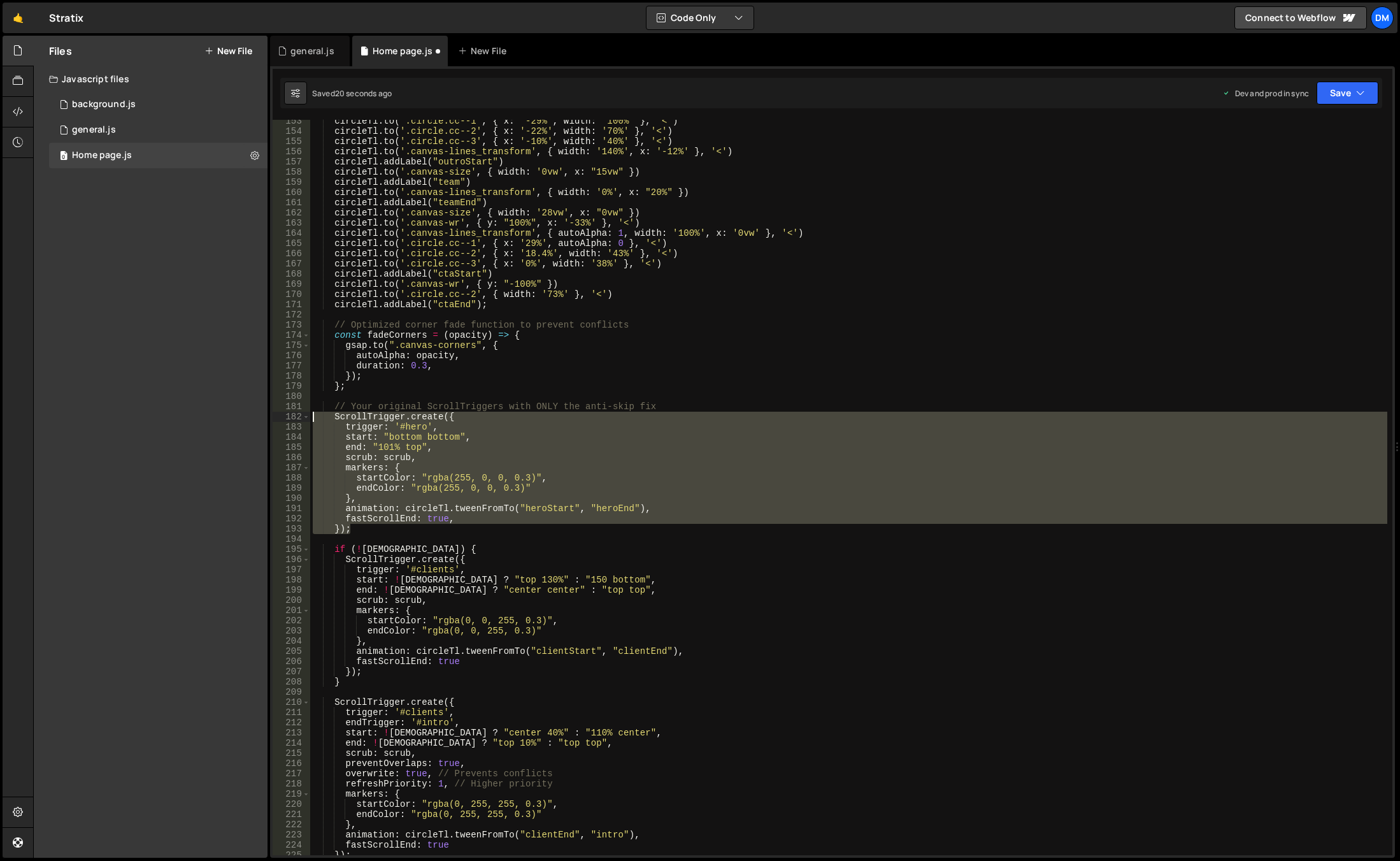
drag, startPoint x: 319, startPoint y: 492, endPoint x: 208, endPoint y: 415, distance: 135.1
click at [208, 415] on div "Files New File Javascript files 0 background.js 0 0 general.js 0 0 Home page.js…" at bounding box center [717, 447] width 1367 height 822
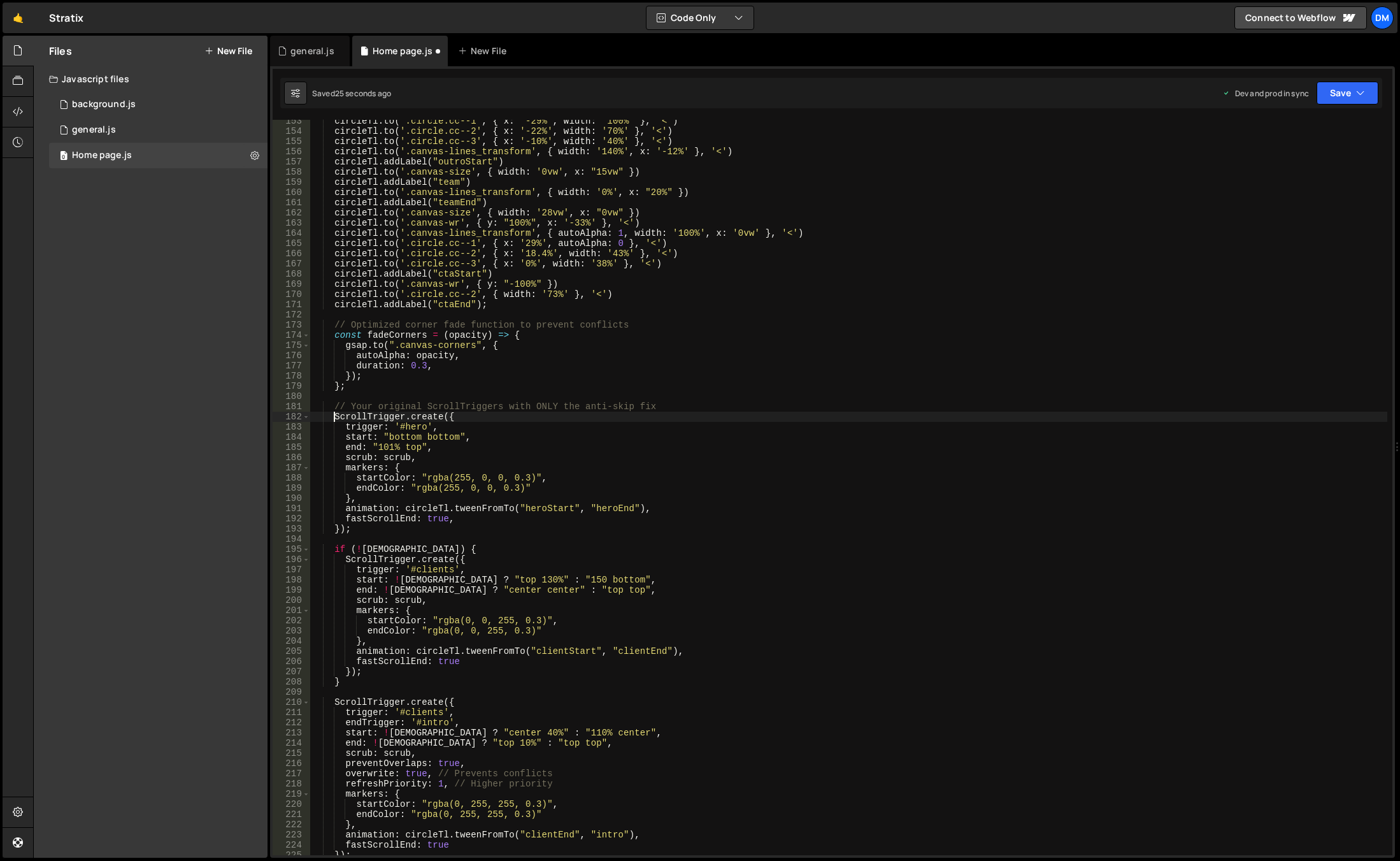
click at [413, 674] on div "circleTl . to ( '.circle.cc--1' , { x : '-29%' , width : '100%' } , '<' ) circl…" at bounding box center [849, 494] width 1077 height 756
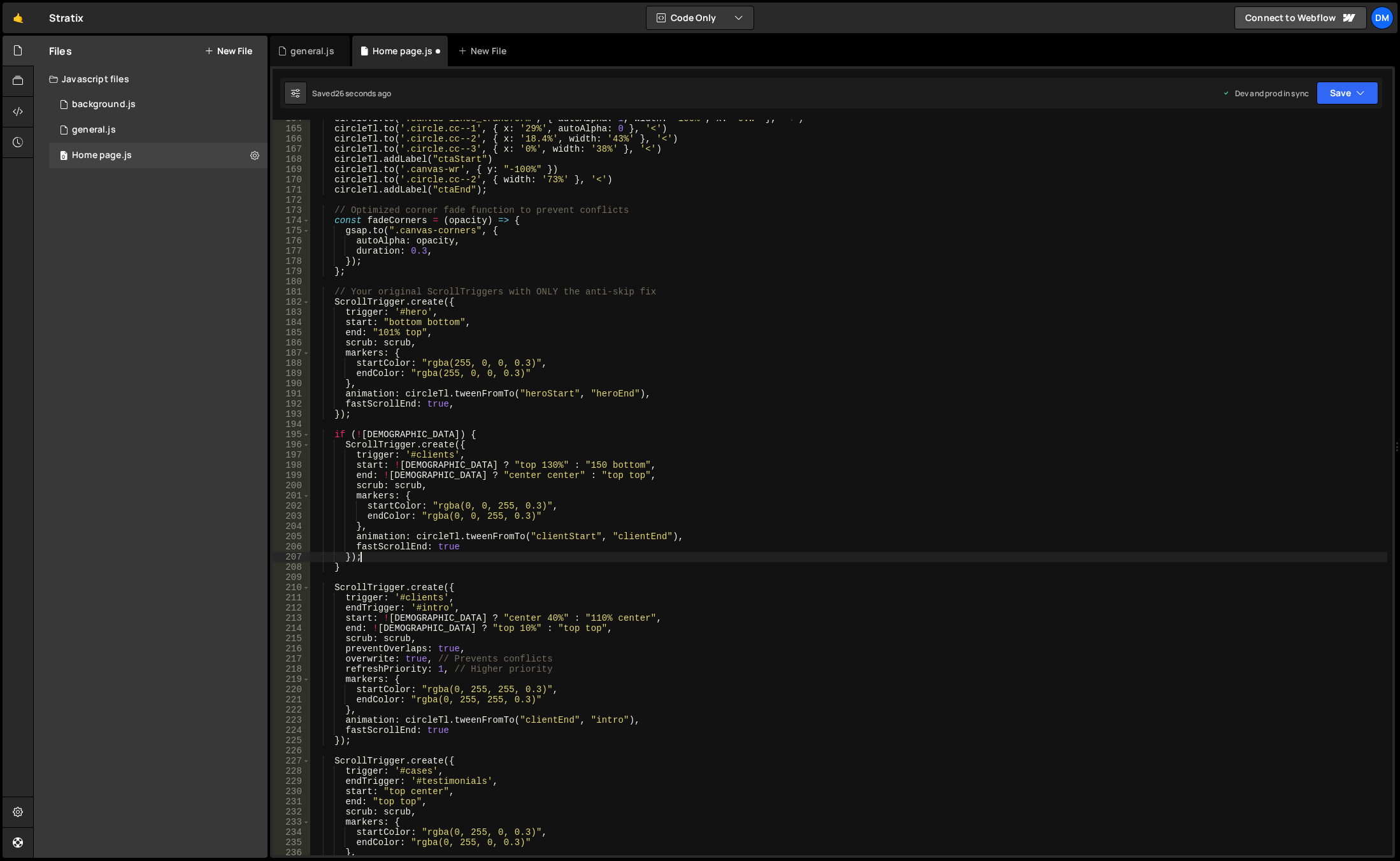
scroll to position [1783, 0]
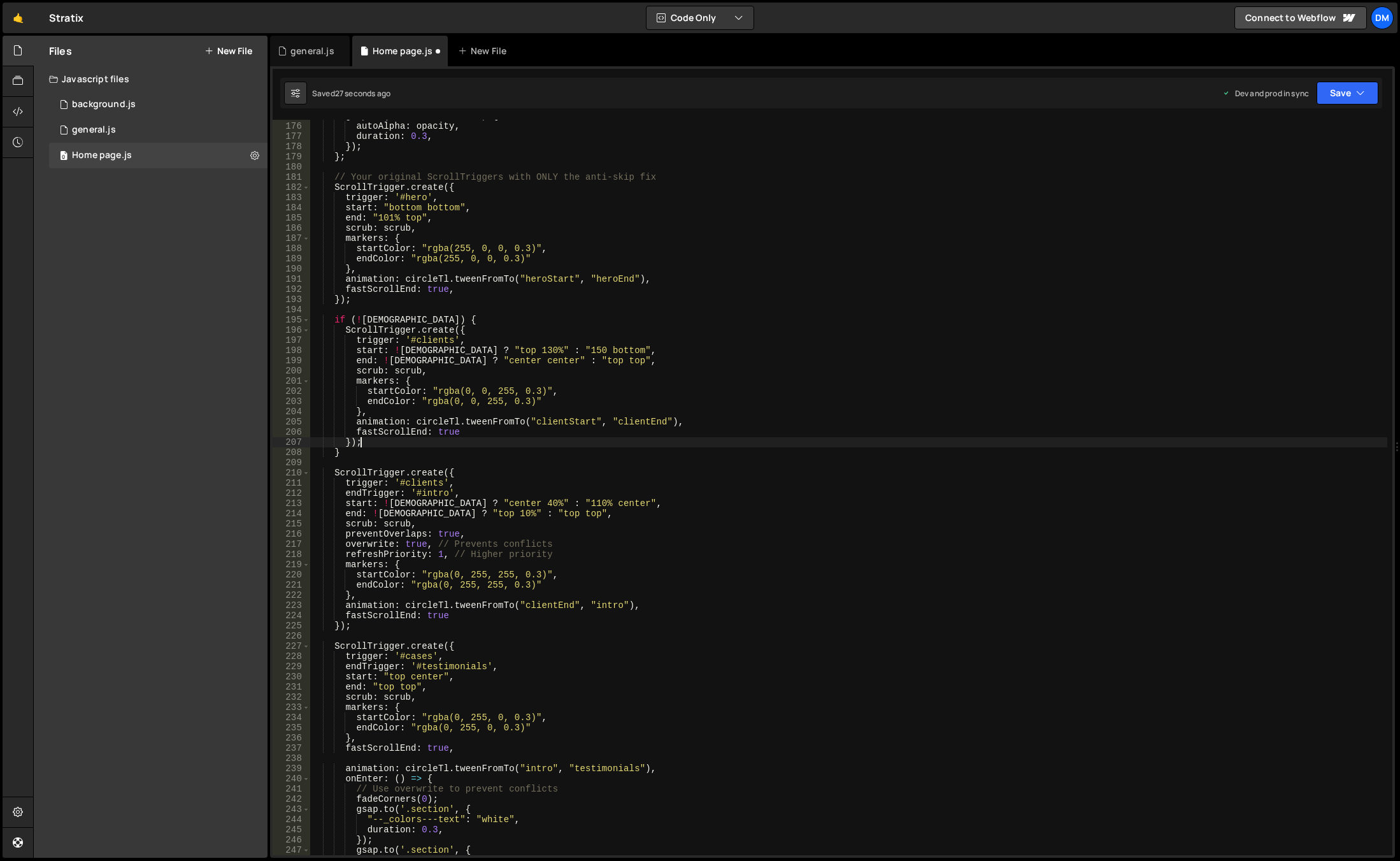
click at [390, 624] on div "gsap . to ( ".canvas-corners" , { autoAlpha : opacity , duration : 0.3 , }) ; }…" at bounding box center [849, 488] width 1077 height 756
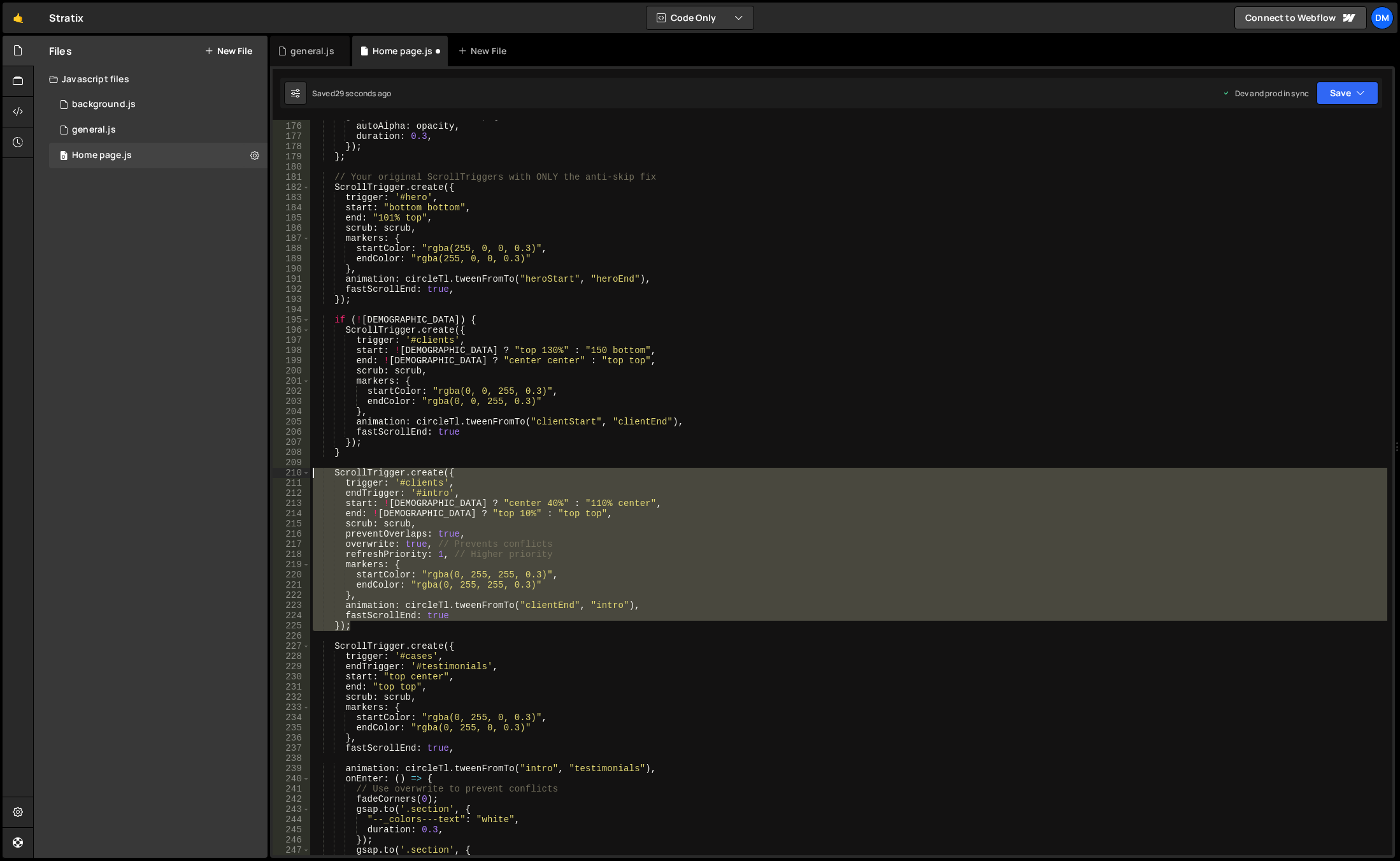
drag, startPoint x: 376, startPoint y: 629, endPoint x: 257, endPoint y: 476, distance: 193.8
click at [257, 476] on div "Files New File Javascript files 0 background.js 0 0 general.js 0 0 Home page.js…" at bounding box center [717, 447] width 1367 height 822
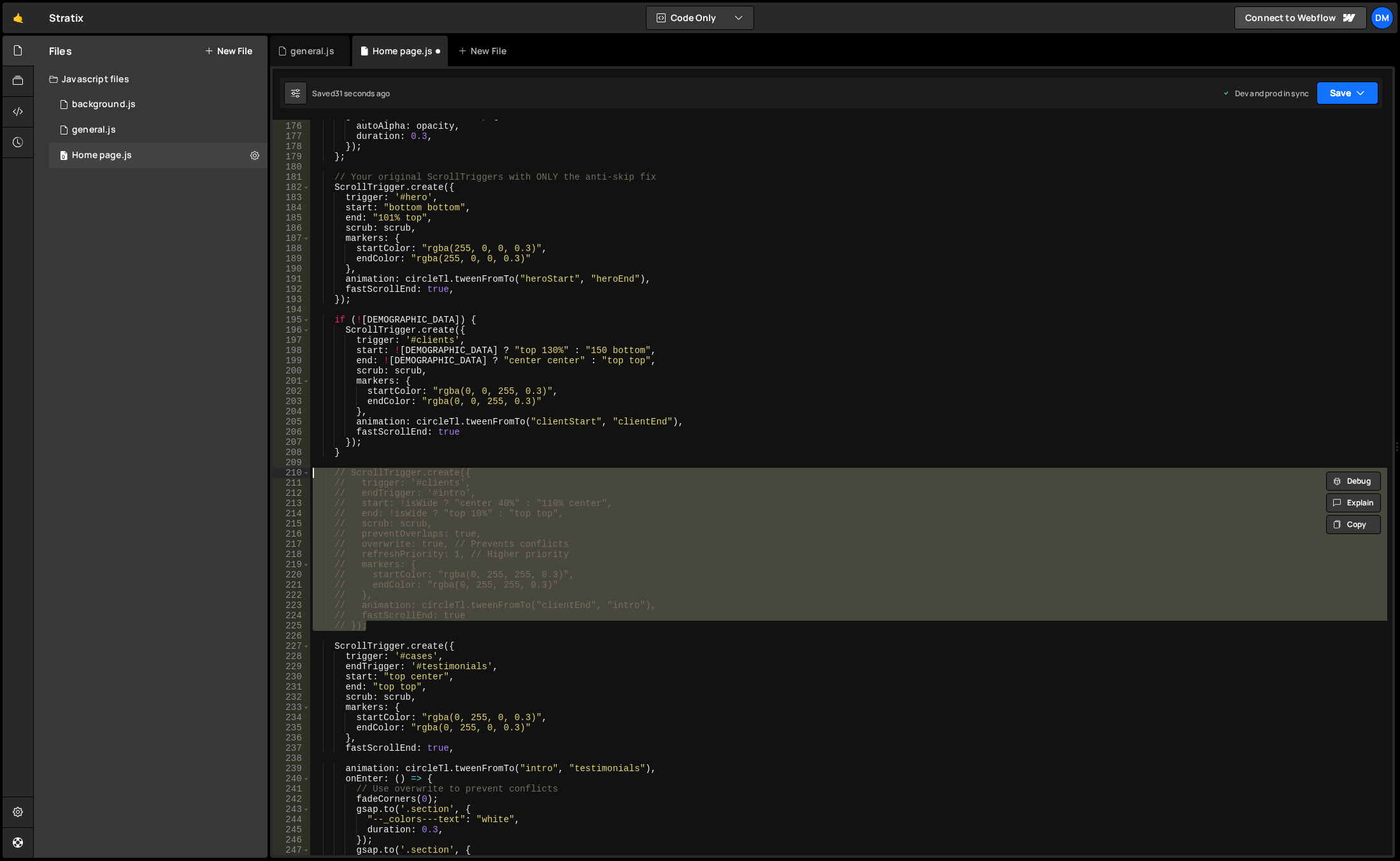
drag, startPoint x: 1343, startPoint y: 94, endPoint x: 1338, endPoint y: 103, distance: 10.3
click at [1342, 94] on button "Save" at bounding box center [1347, 93] width 62 height 23
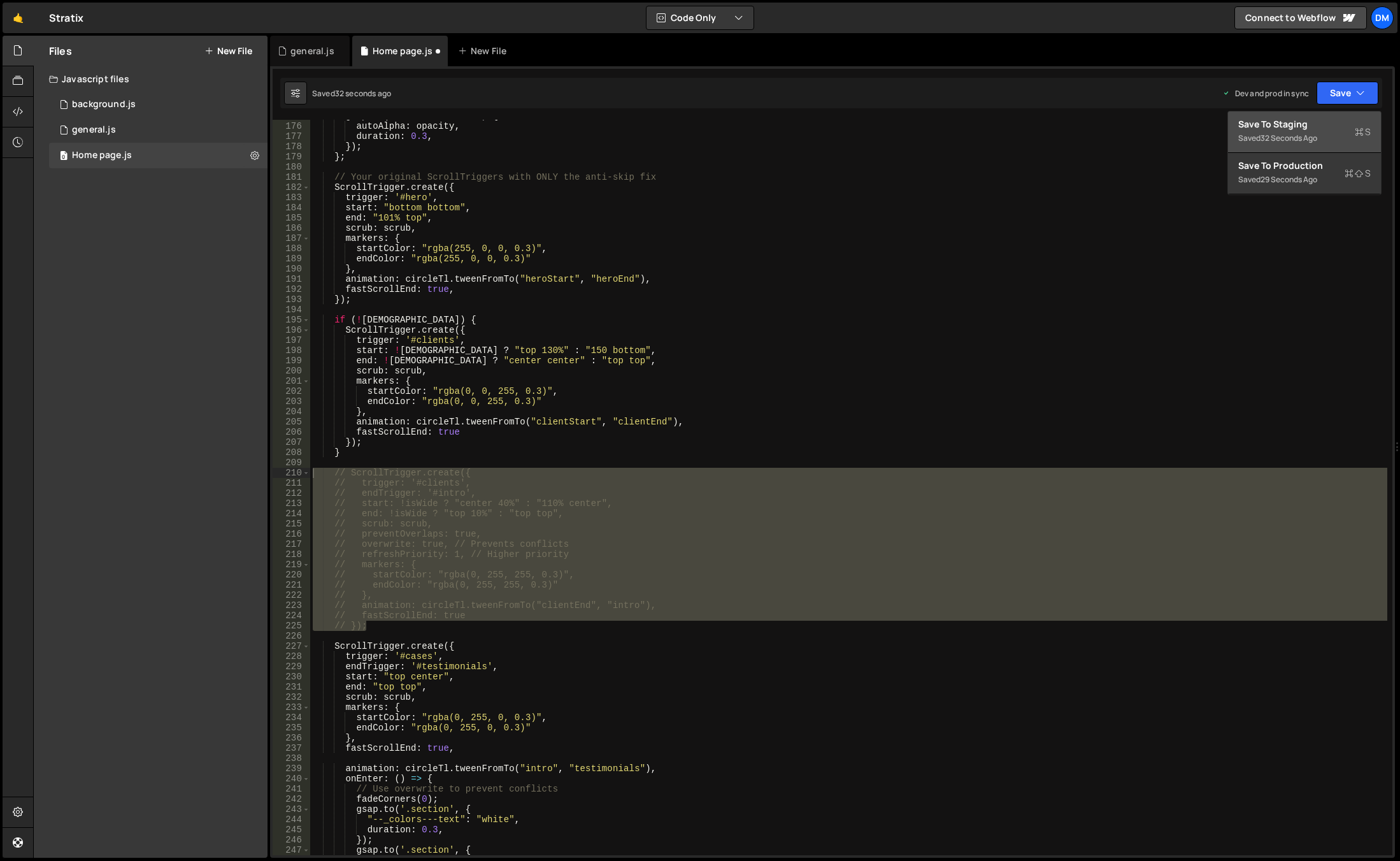
click at [1319, 122] on div "Save to Staging S" at bounding box center [1305, 124] width 133 height 13
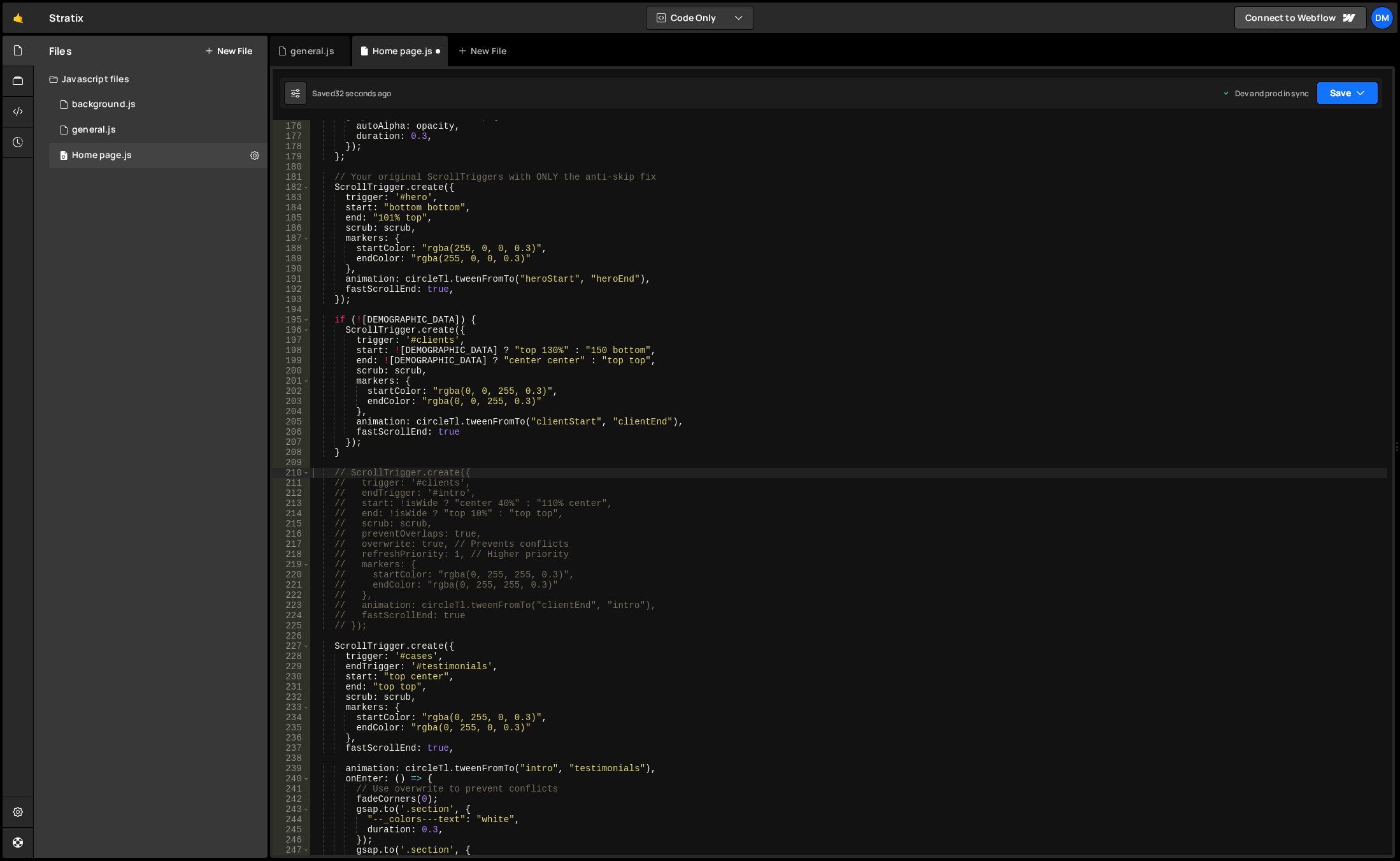
click at [1355, 89] on button "Save" at bounding box center [1347, 93] width 62 height 23
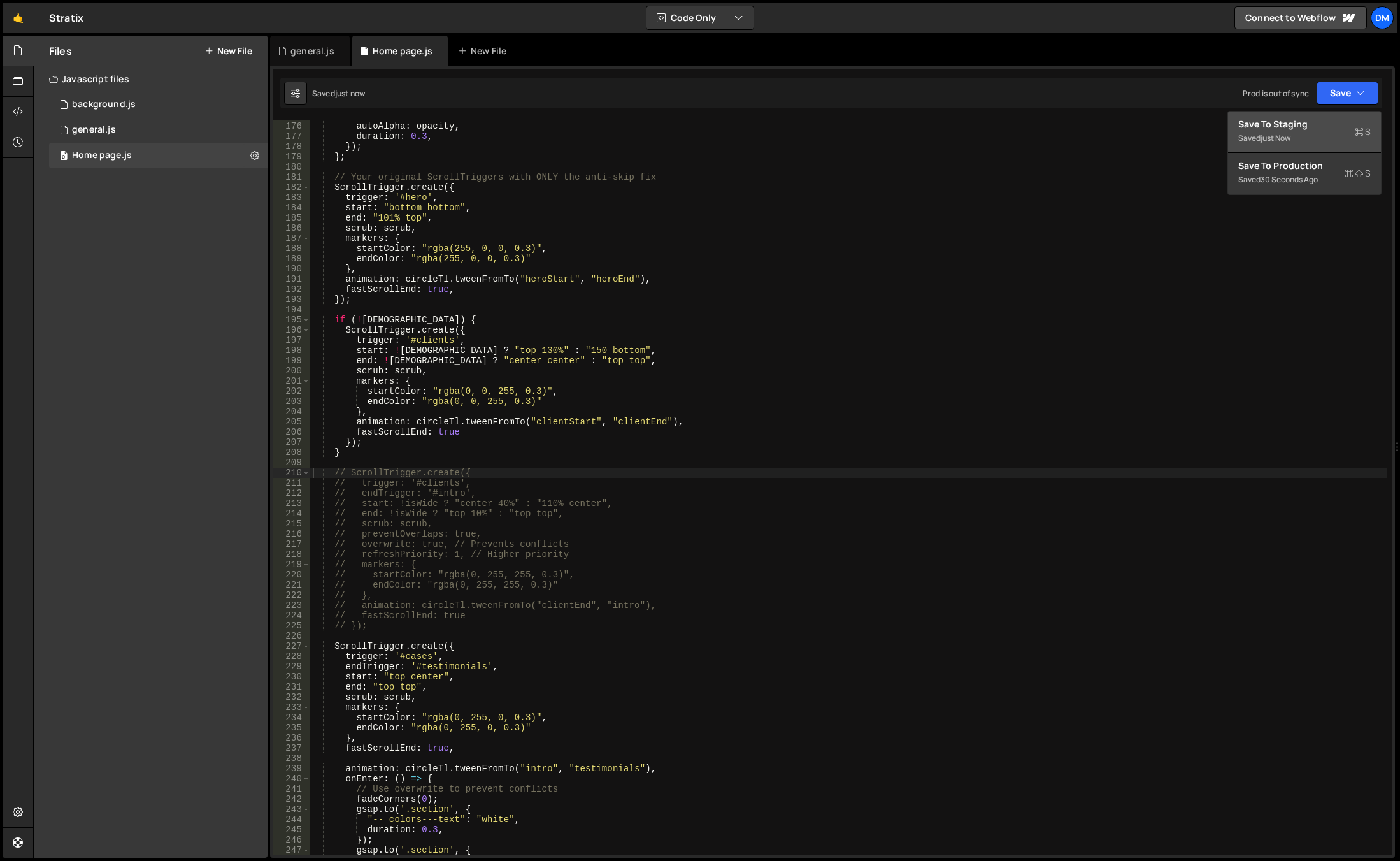
click at [1319, 152] on button "Save to Staging S Saved just now" at bounding box center [1304, 132] width 153 height 41
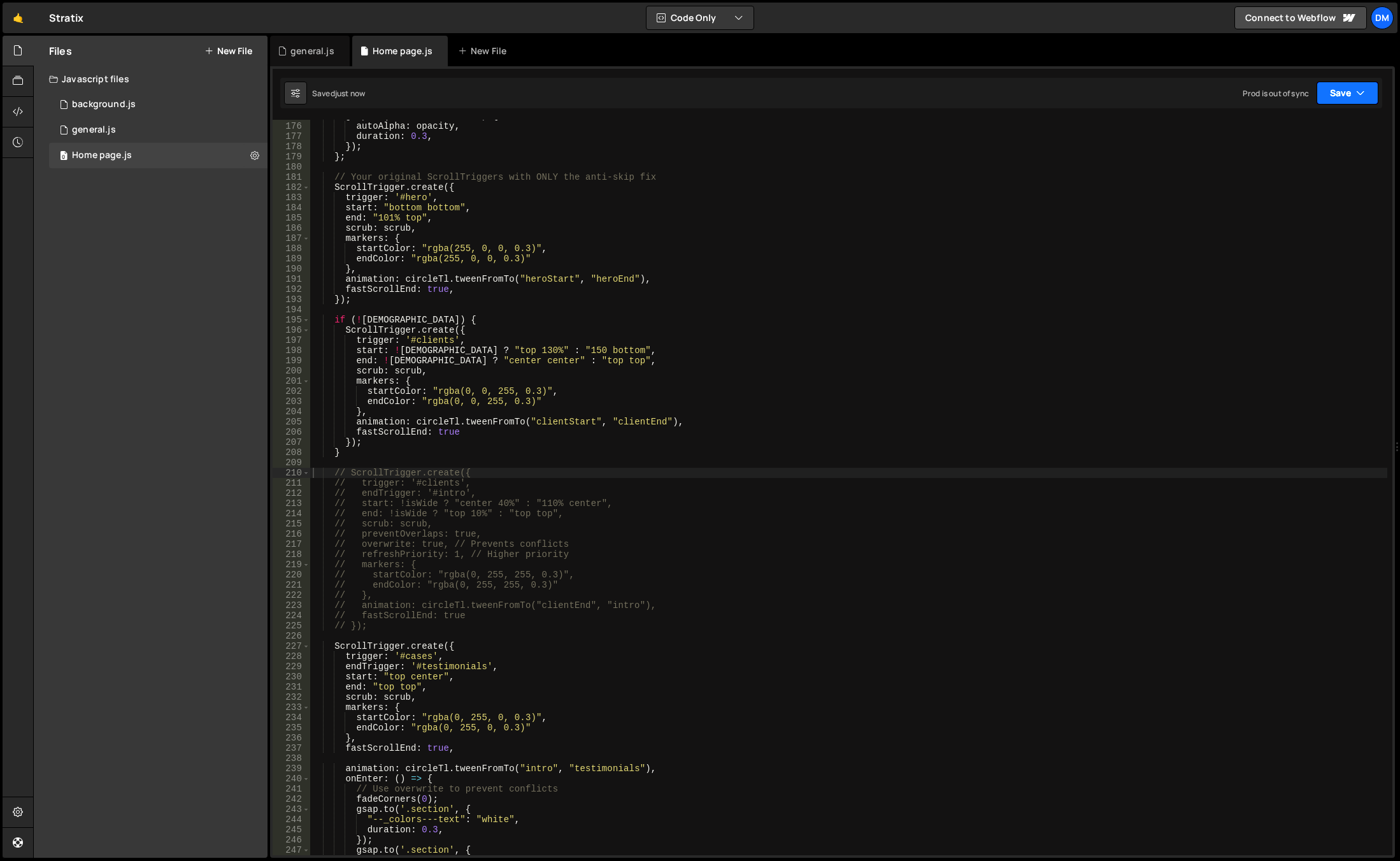
click at [1343, 93] on button "Save" at bounding box center [1347, 93] width 62 height 23
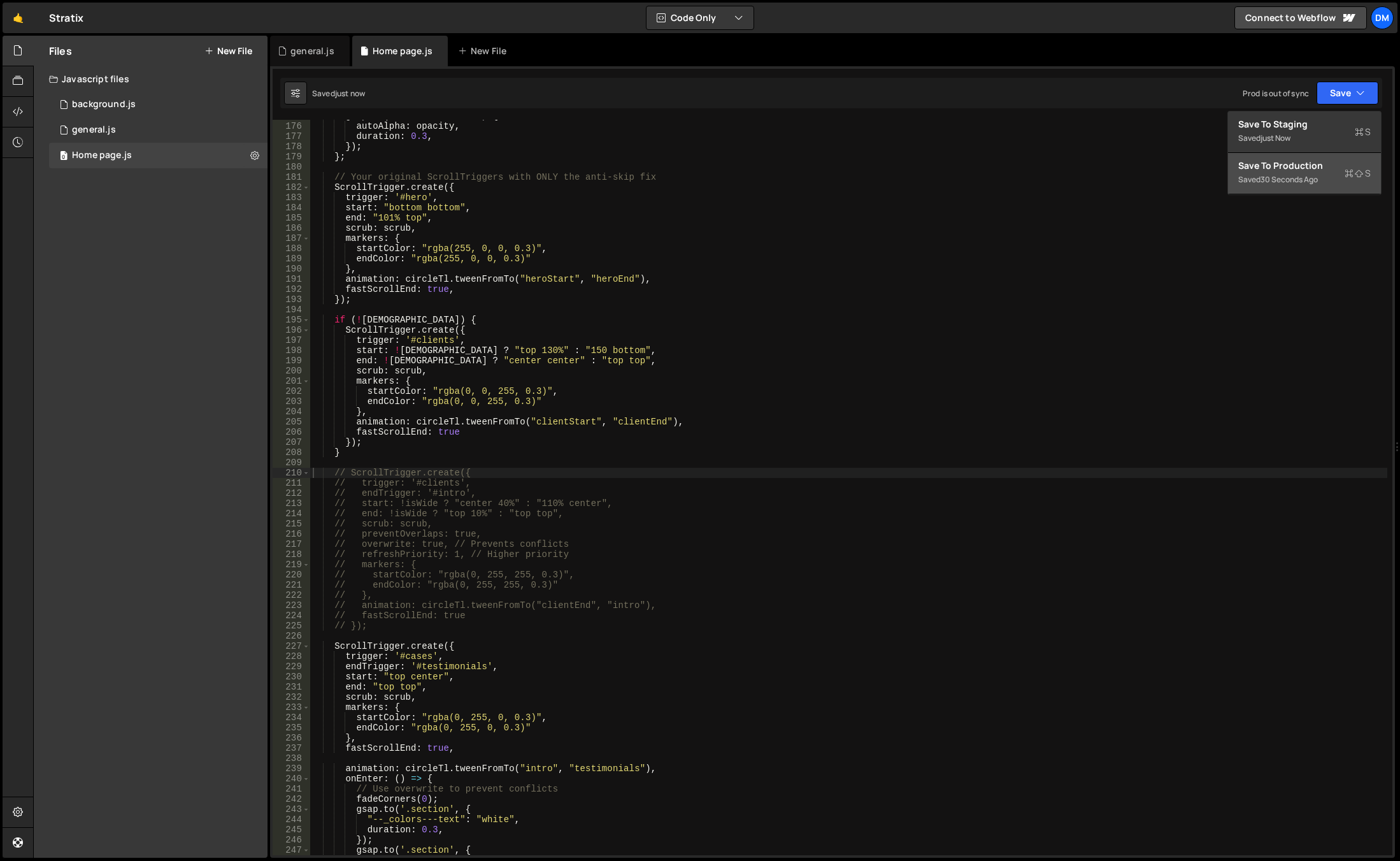
click at [1308, 179] on div "30 seconds ago" at bounding box center [1289, 179] width 57 height 11
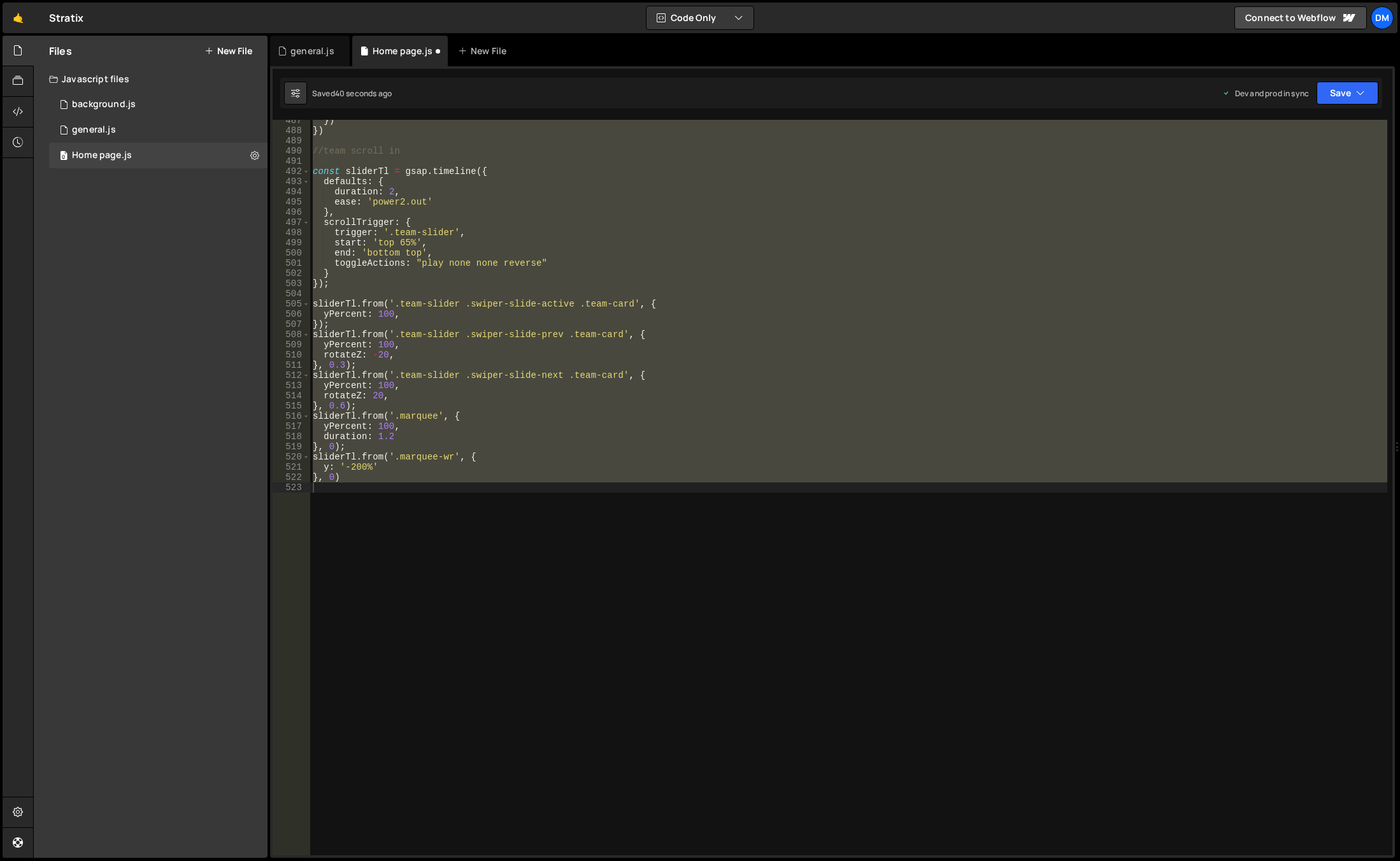
scroll to position [1763, 0]
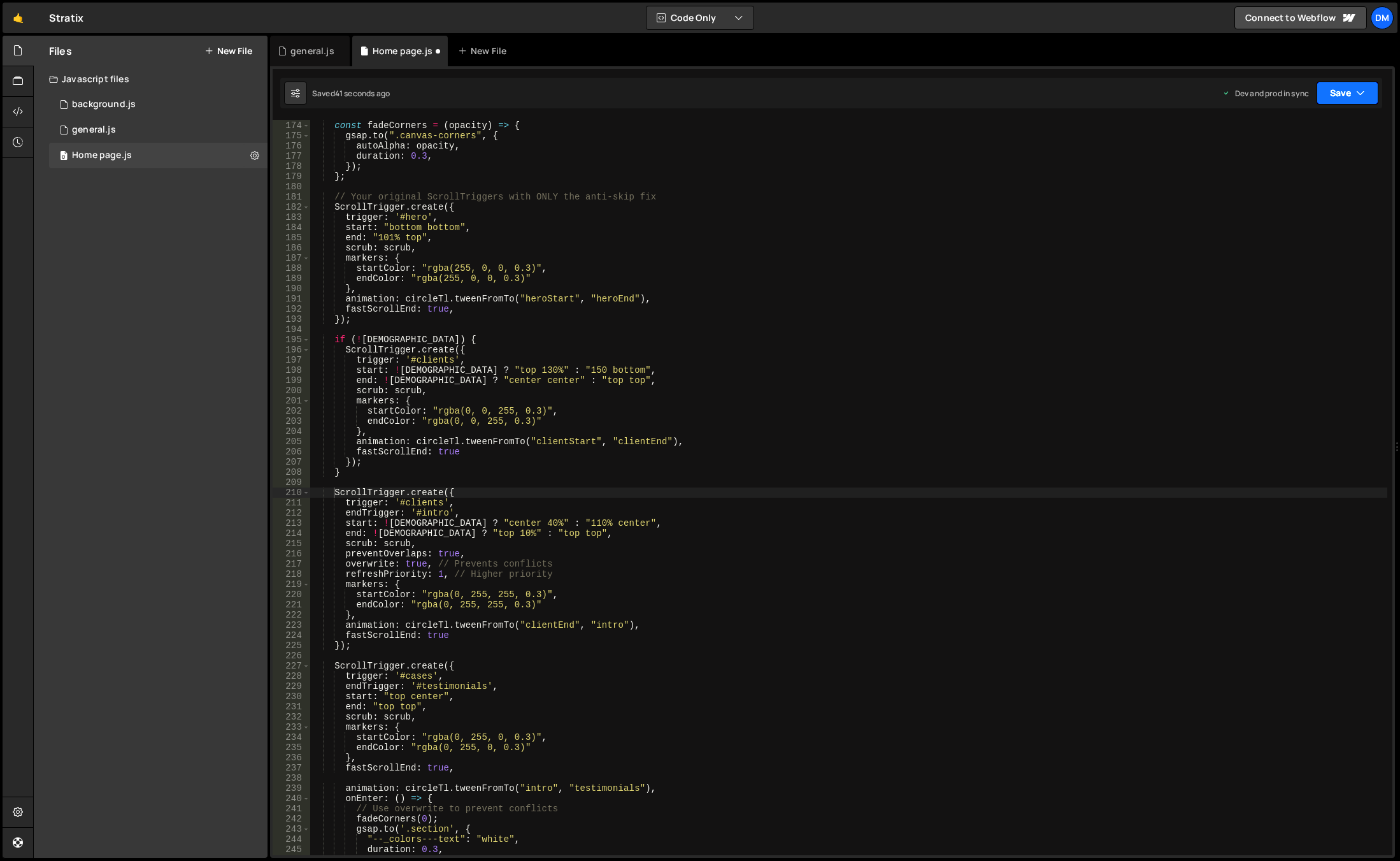
click at [1333, 93] on button "Save" at bounding box center [1347, 93] width 62 height 23
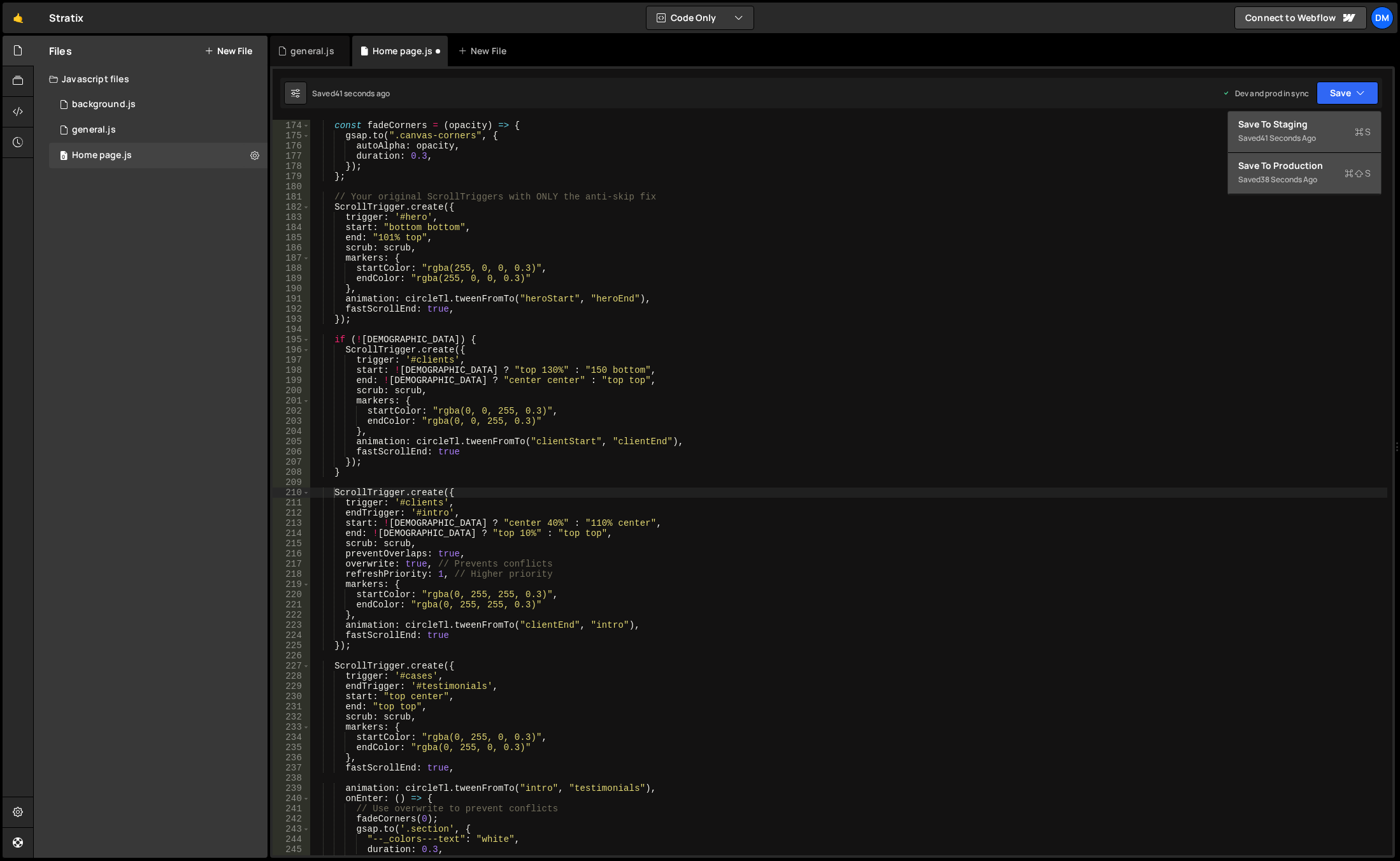
click at [1323, 145] on div "Saved 41 seconds ago" at bounding box center [1305, 138] width 133 height 15
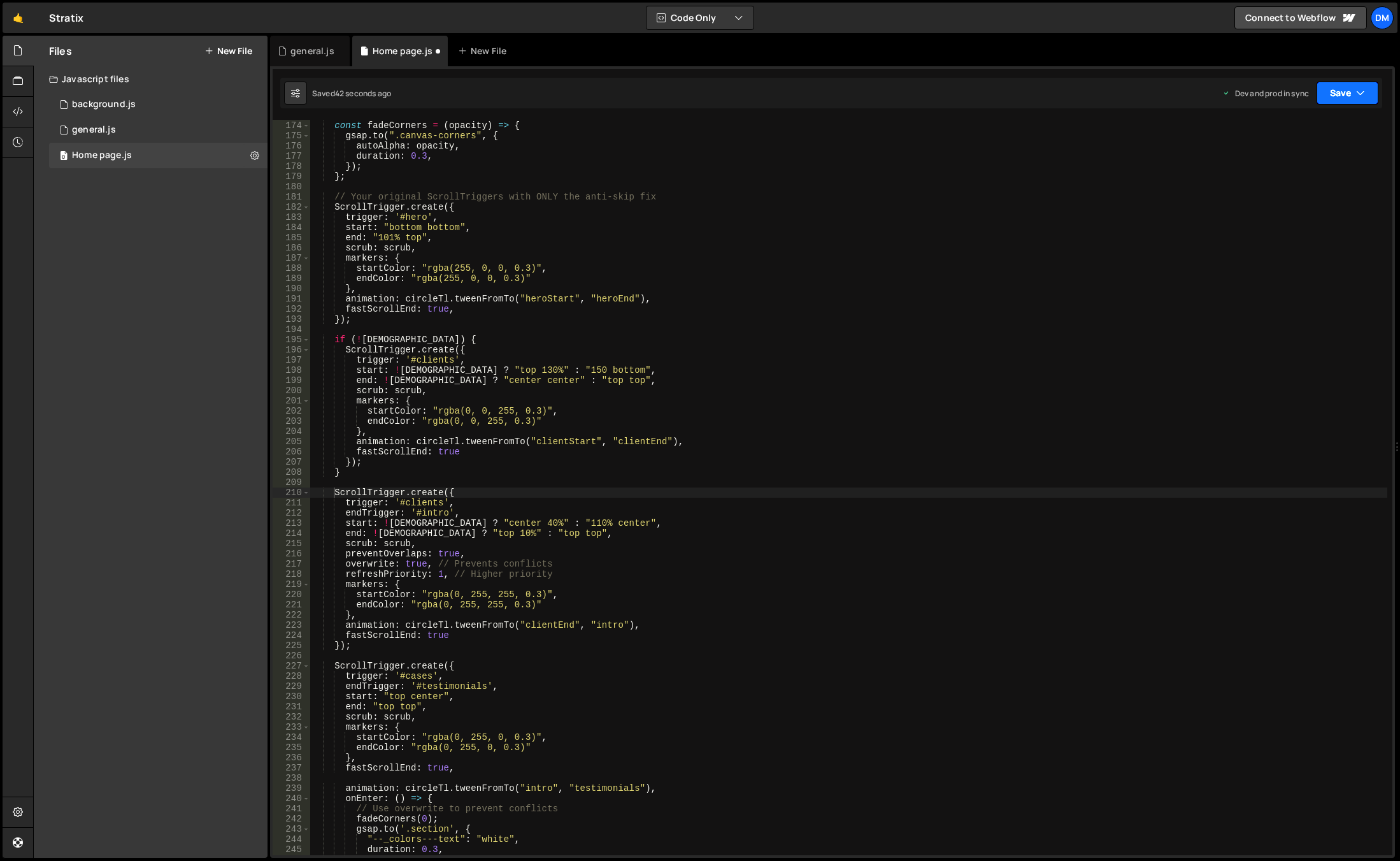
click at [1345, 99] on button "Save" at bounding box center [1347, 93] width 62 height 23
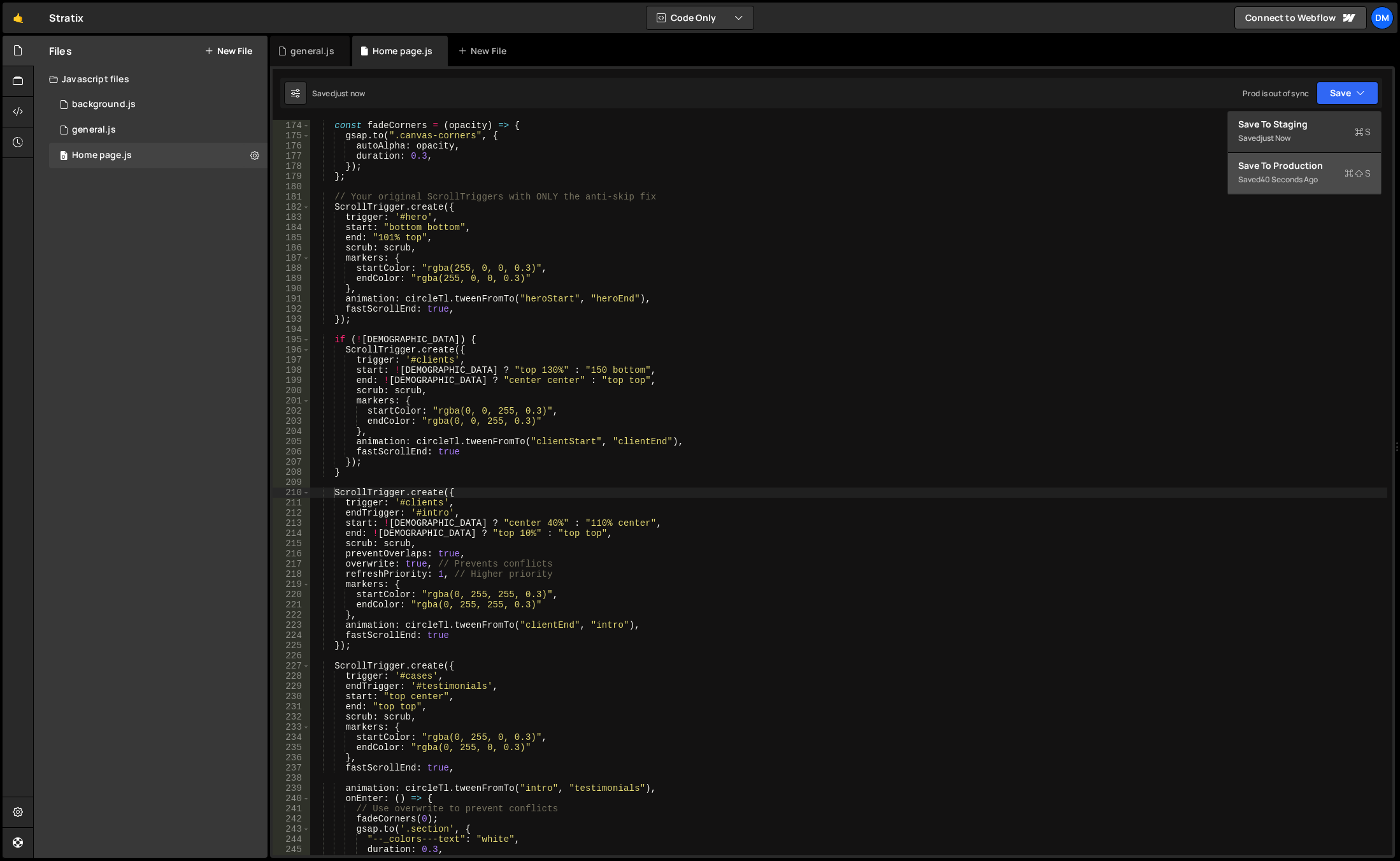
click at [1300, 183] on div "40 seconds ago" at bounding box center [1289, 179] width 57 height 11
click at [416, 566] on div "// Optimized corner fade function to prevent conflicts const fadeCorners = ( op…" at bounding box center [849, 488] width 1077 height 756
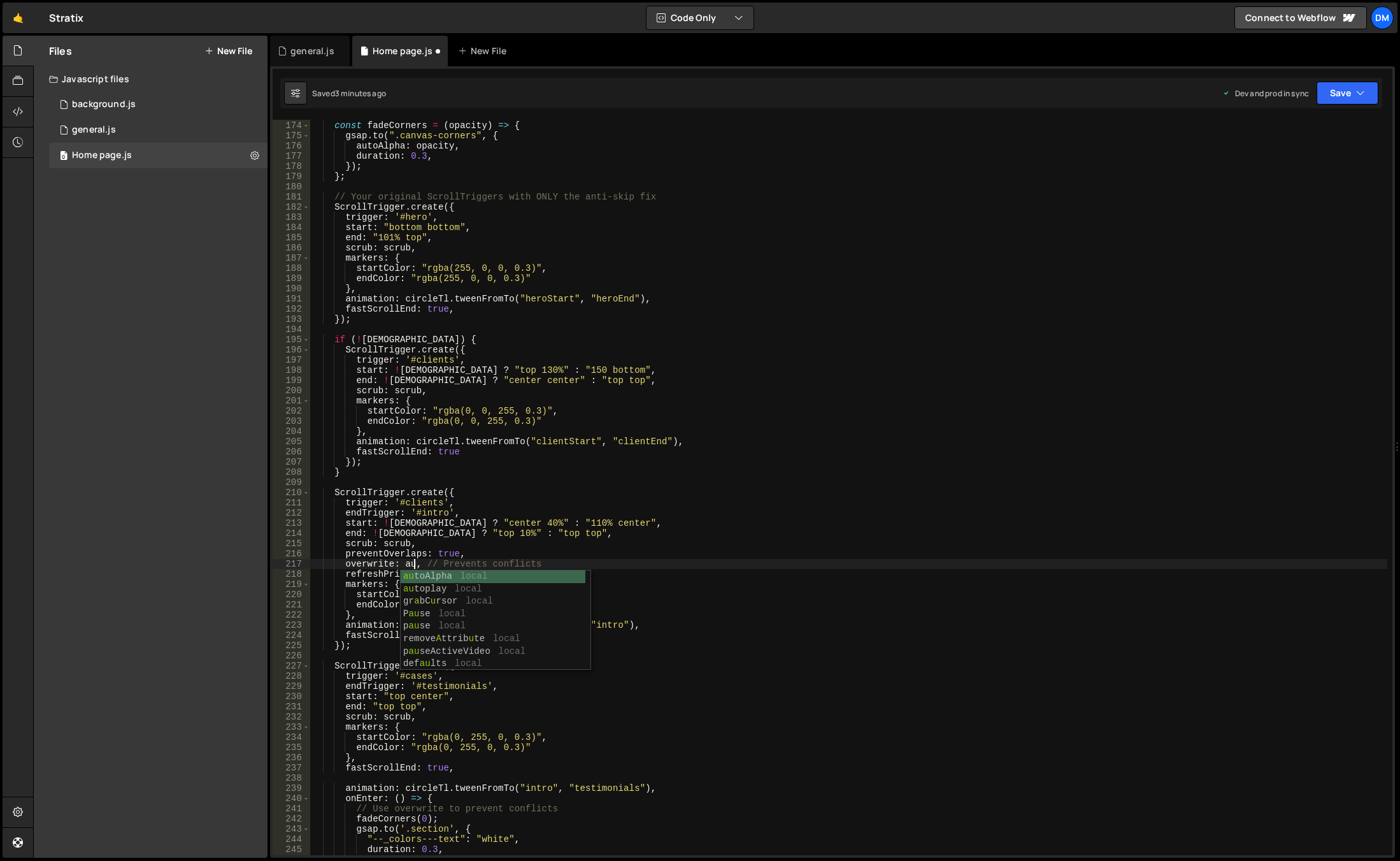
scroll to position [0, 7]
click at [652, 452] on div "// Optimized corner fade function to prevent conflicts const fadeCorners = ( op…" at bounding box center [849, 488] width 1077 height 756
click at [776, 370] on div "// Optimized corner fade function to prevent conflicts const fadeCorners = ( op…" at bounding box center [849, 488] width 1077 height 756
type textarea "start: !isWide ? "top 130%" : "150 bottom","
click at [1343, 100] on button "Save" at bounding box center [1347, 93] width 62 height 23
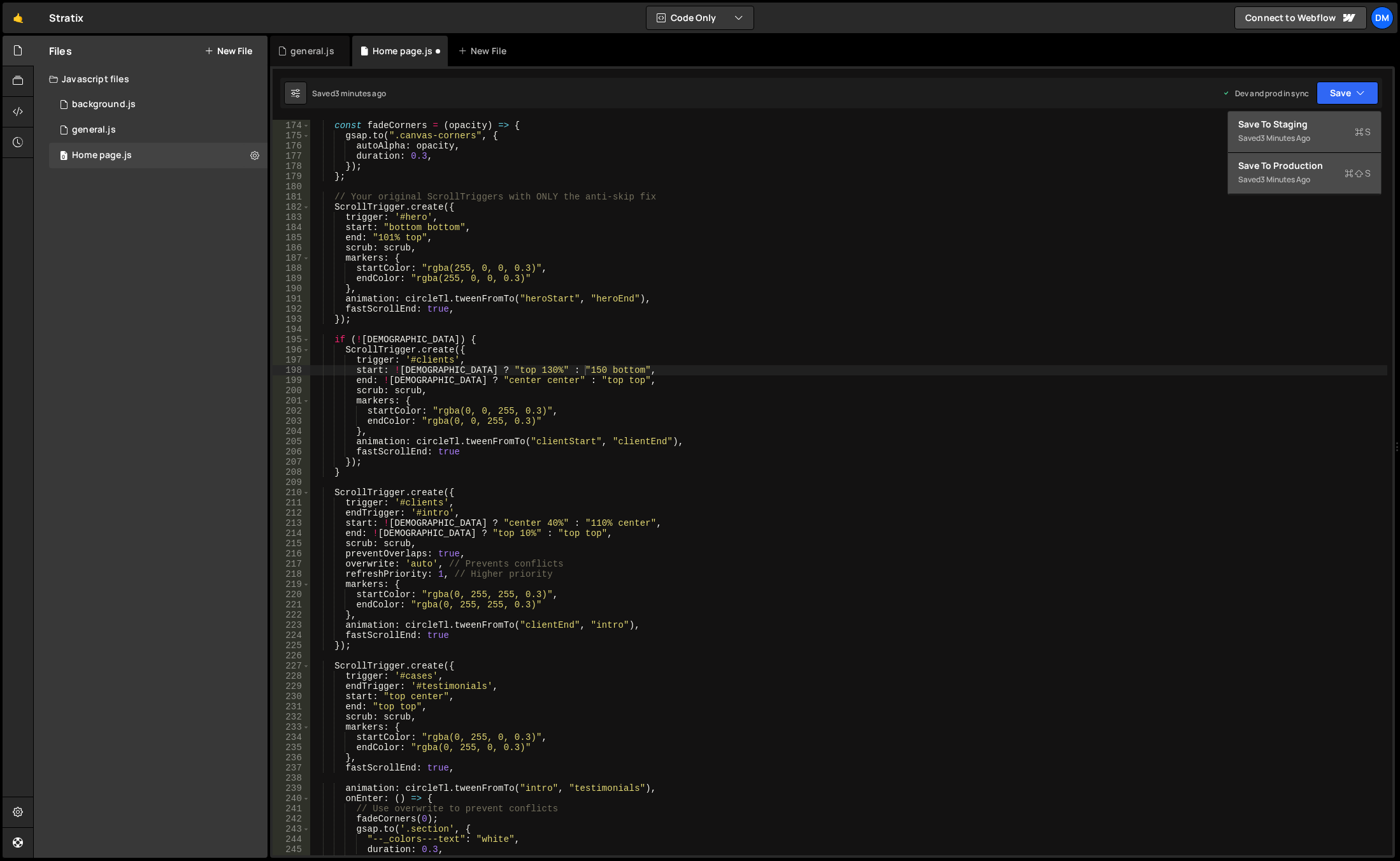
click at [1300, 123] on div "Save to Staging S" at bounding box center [1305, 124] width 133 height 13
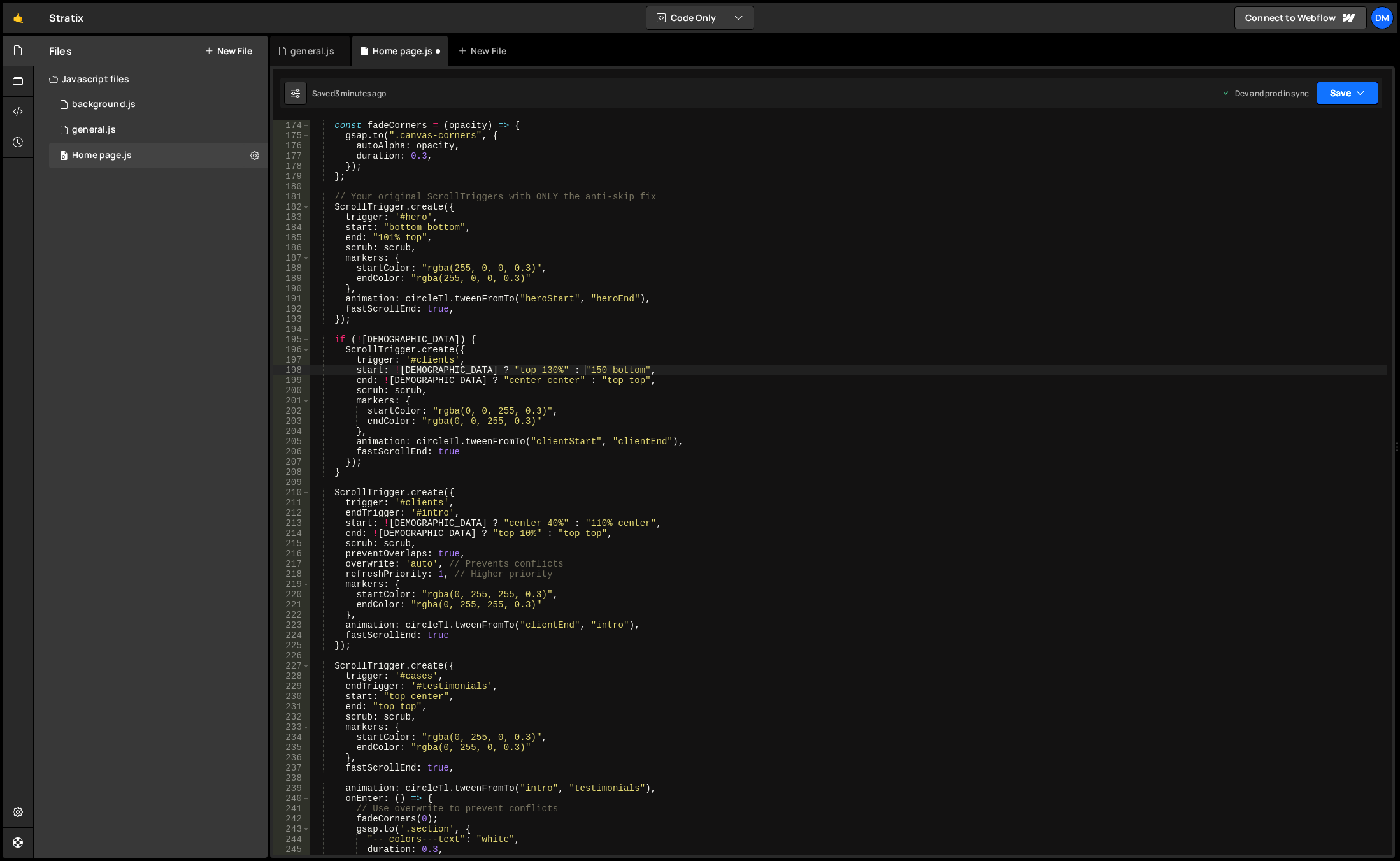
click at [1339, 88] on button "Save" at bounding box center [1347, 93] width 62 height 23
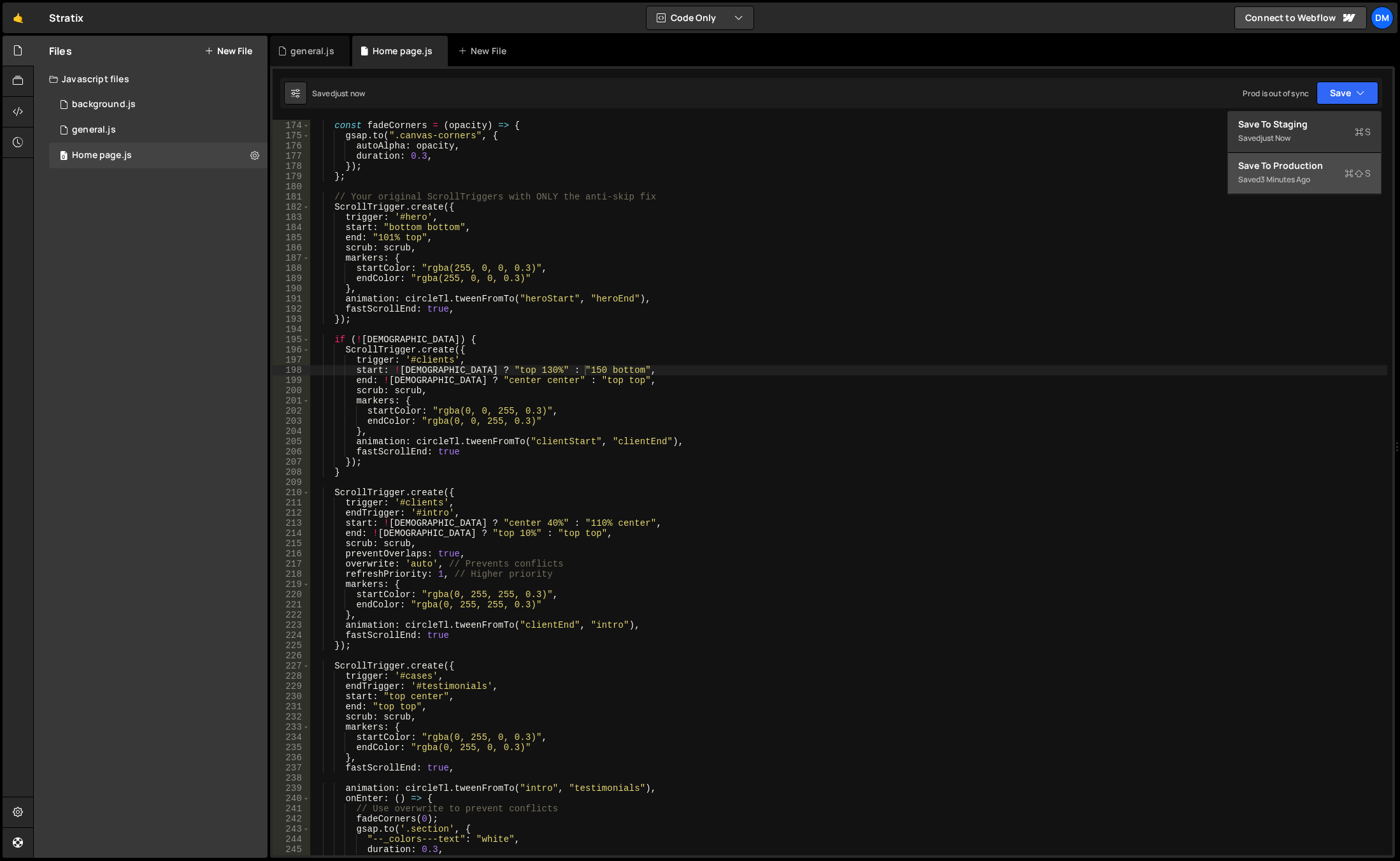
click at [1300, 164] on div "Save to Production S" at bounding box center [1305, 165] width 133 height 13
